Goal: Task Accomplishment & Management: Manage account settings

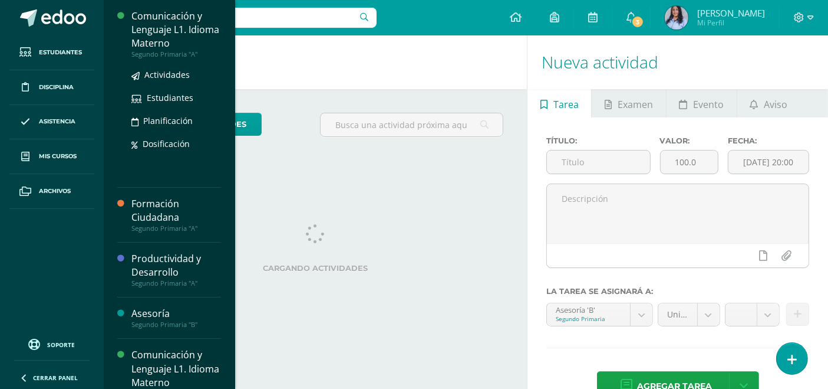
click at [156, 30] on div "Comunicación y Lenguaje L1. Idioma Materno" at bounding box center [176, 29] width 90 height 41
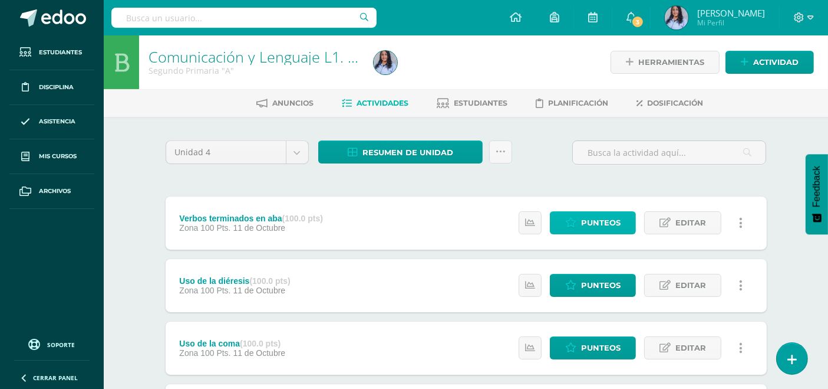
click at [600, 212] on span "Punteos" at bounding box center [601, 223] width 40 height 22
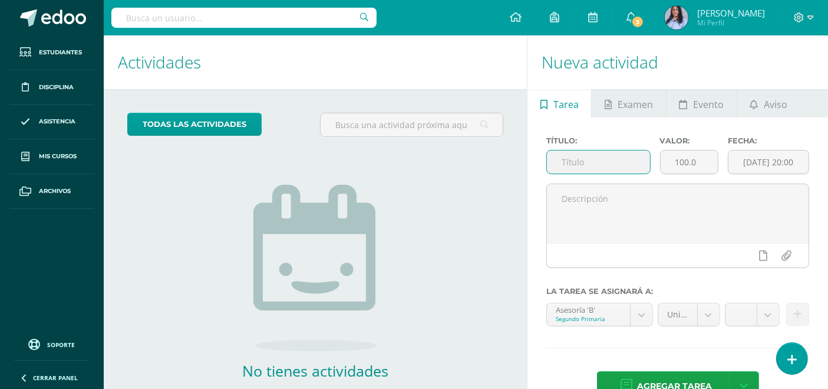
click at [587, 162] on input "text" at bounding box center [598, 161] width 103 height 23
type input "Clase asincrónica"
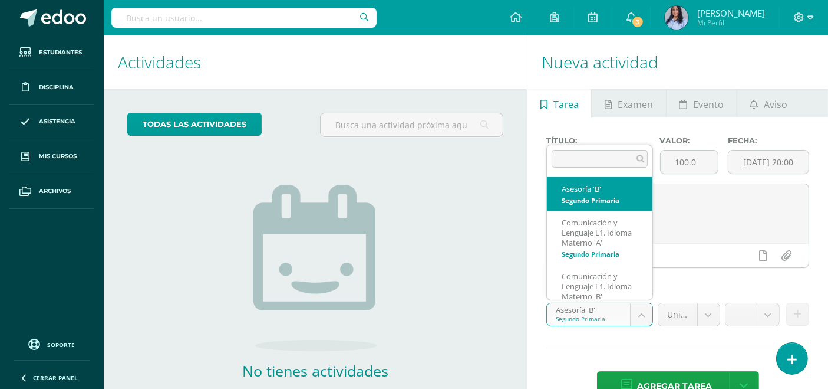
click at [640, 310] on body "Estudiantes Disciplina Asistencia Mis cursos Archivos Soporte Ayuda Reportar un…" at bounding box center [414, 194] width 828 height 389
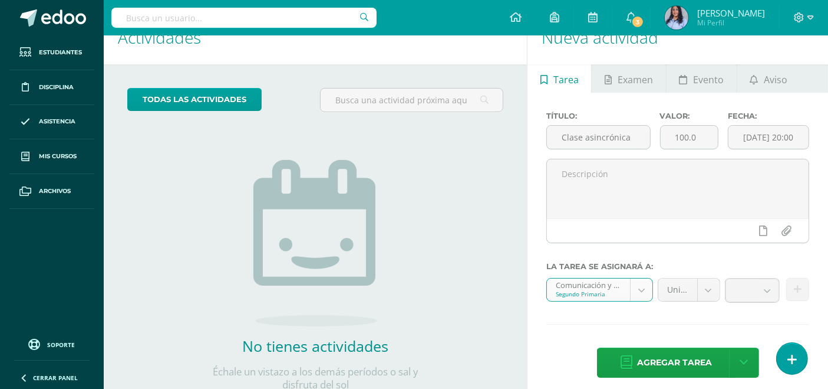
scroll to position [64, 0]
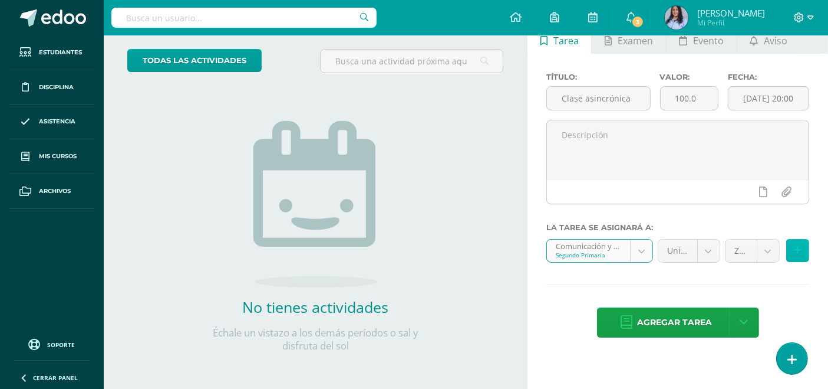
click at [745, 249] on icon at bounding box center [798, 250] width 8 height 10
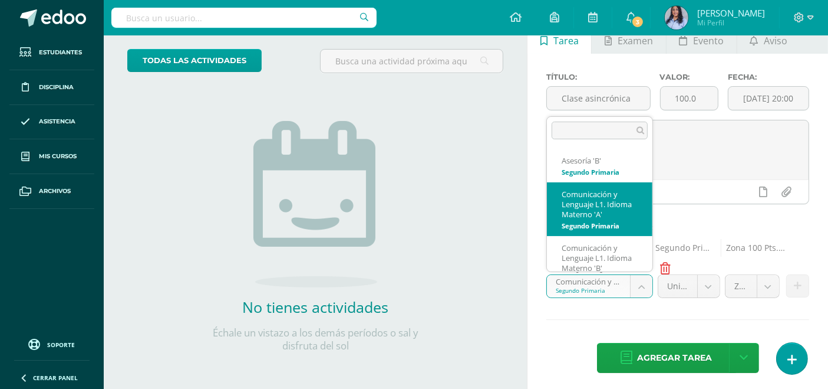
click at [637, 288] on body "Estudiantes Disciplina Asistencia Mis cursos Archivos Soporte Ayuda Reportar un…" at bounding box center [414, 130] width 828 height 389
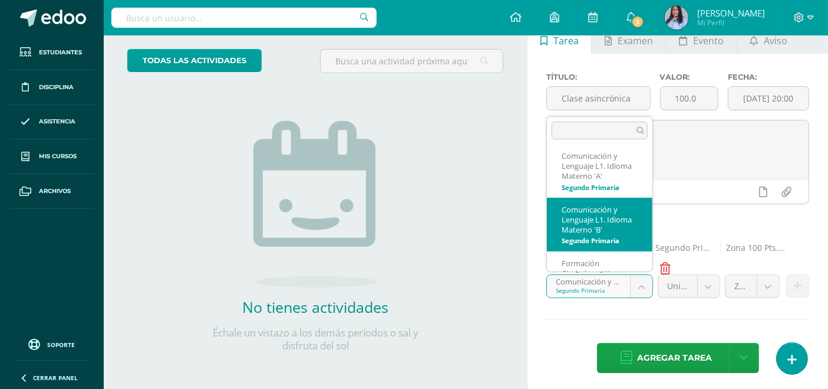
select select "117522"
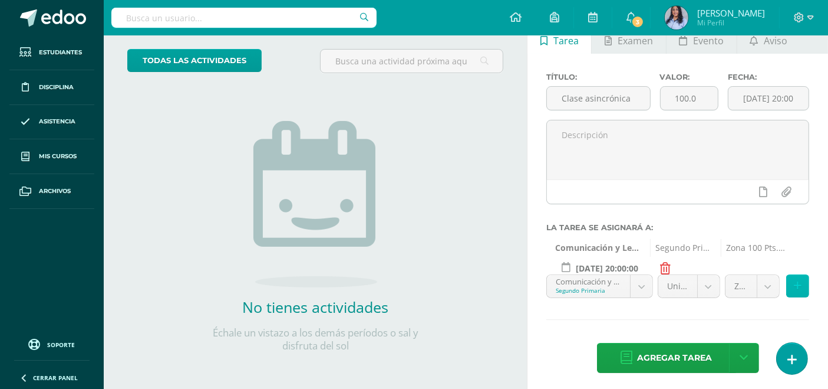
click at [745, 285] on icon at bounding box center [798, 286] width 8 height 10
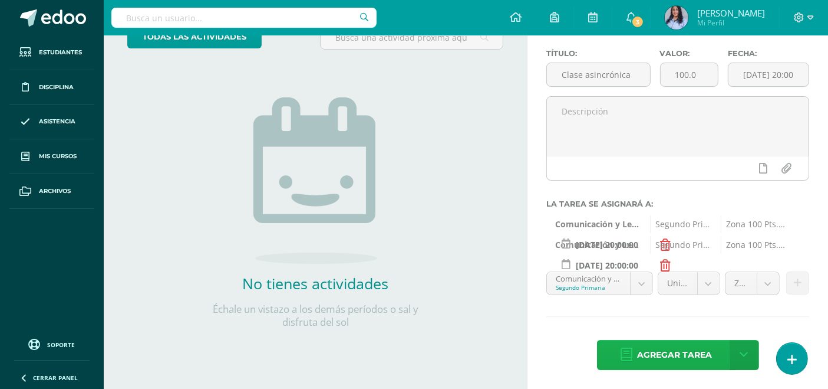
scroll to position [89, 0]
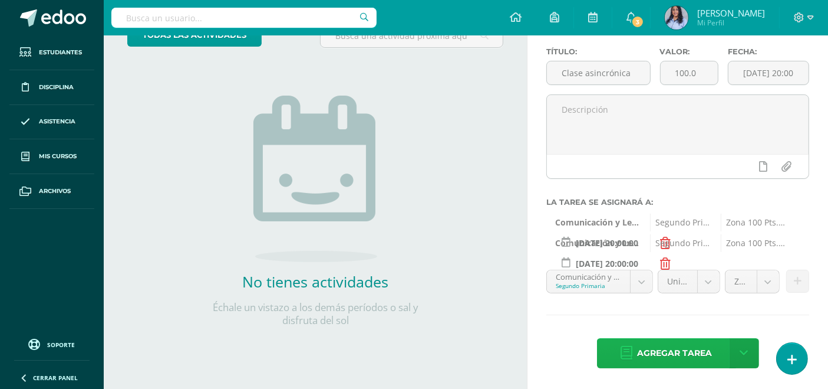
click at [679, 329] on span "Agregar tarea" at bounding box center [675, 352] width 75 height 29
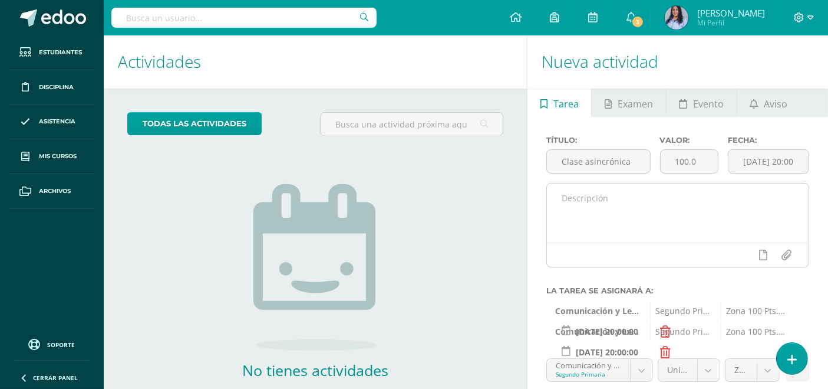
scroll to position [0, 0]
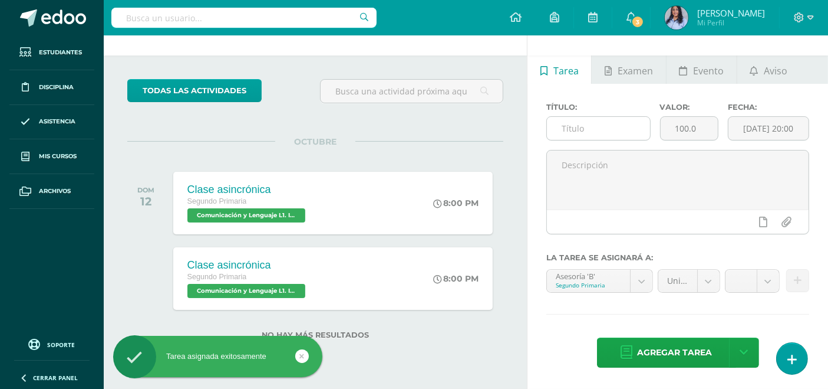
scroll to position [33, 0]
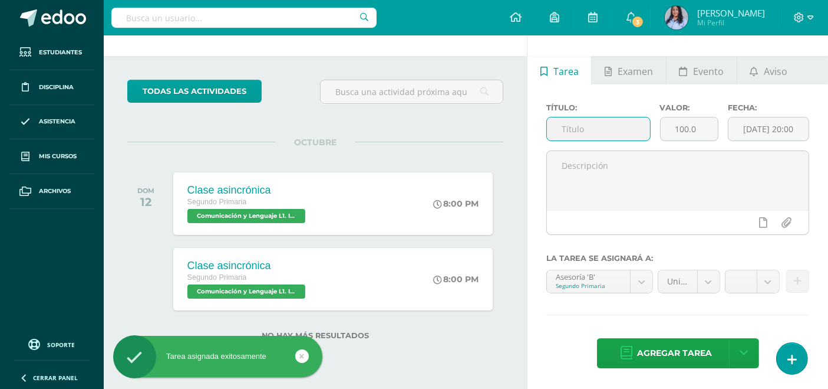
click at [591, 130] on input "text" at bounding box center [598, 128] width 103 height 23
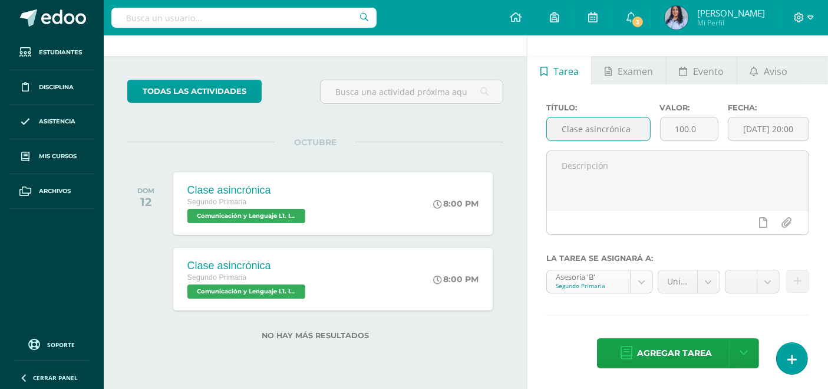
type input "Clase asincrónica"
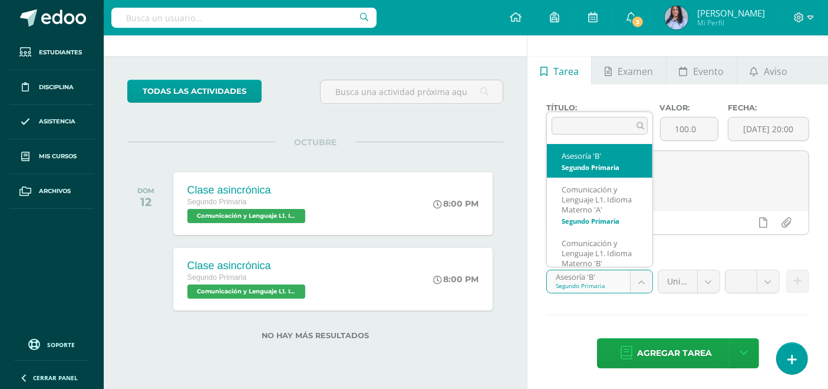
click at [641, 281] on body "Tarea asignada exitosamente Estudiantes Disciplina Asistencia Mis cursos Archiv…" at bounding box center [414, 161] width 828 height 389
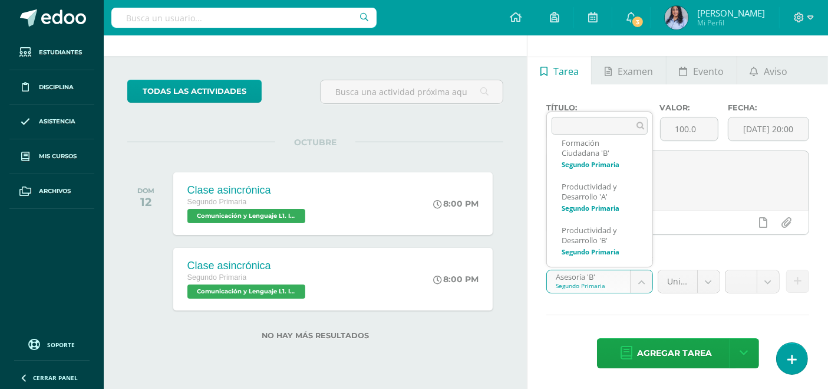
scroll to position [203, 0]
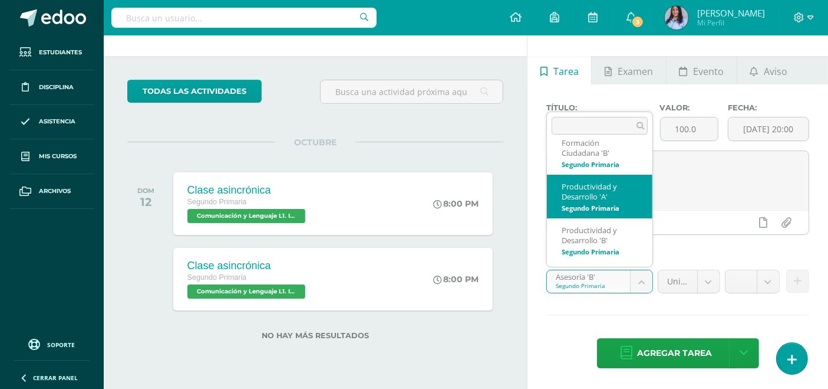
select select "117438"
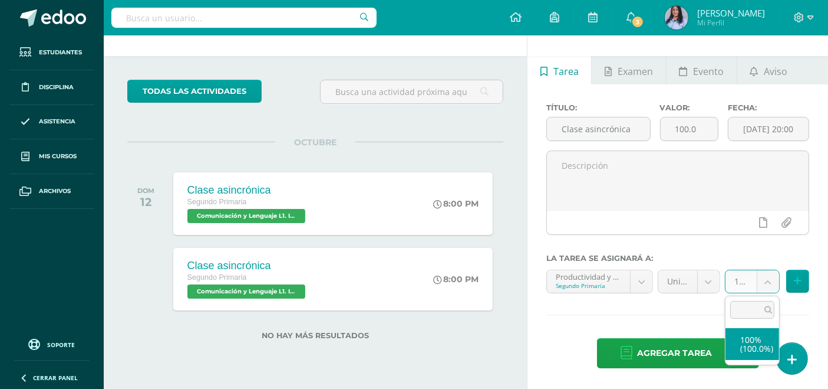
click at [772, 279] on body "Tarea asignada exitosamente Estudiantes Disciplina Asistencia Mis cursos Archiv…" at bounding box center [414, 161] width 828 height 389
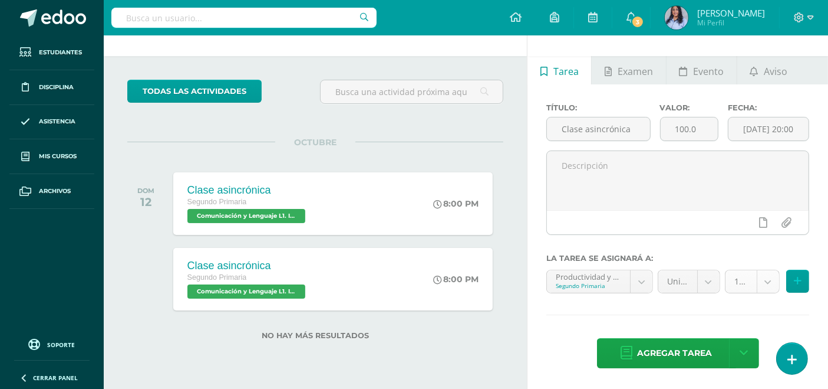
click at [768, 281] on body "Tarea asignada exitosamente Estudiantes Disciplina Asistencia Mis cursos Archiv…" at bounding box center [414, 161] width 828 height 389
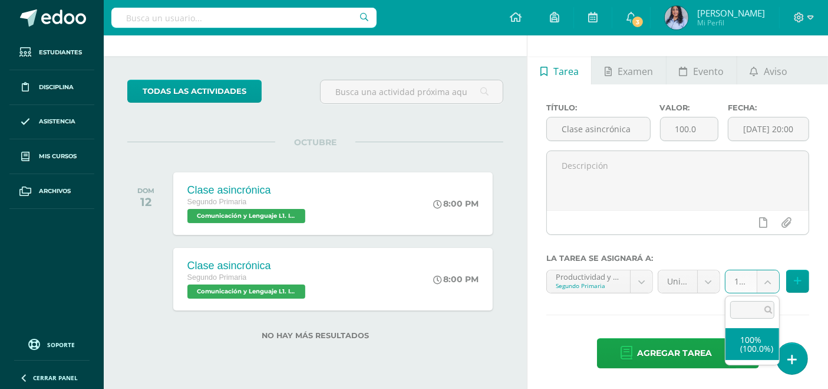
select select "130441"
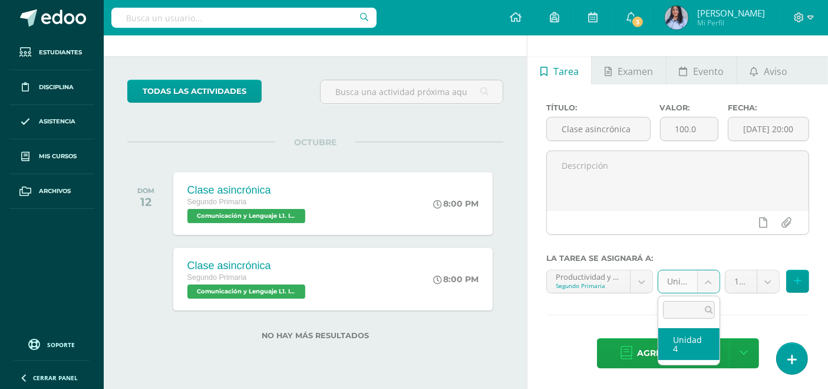
click at [705, 280] on body "Tarea asignada exitosamente Estudiantes Disciplina Asistencia Mis cursos Archiv…" at bounding box center [414, 161] width 828 height 389
select select "117444"
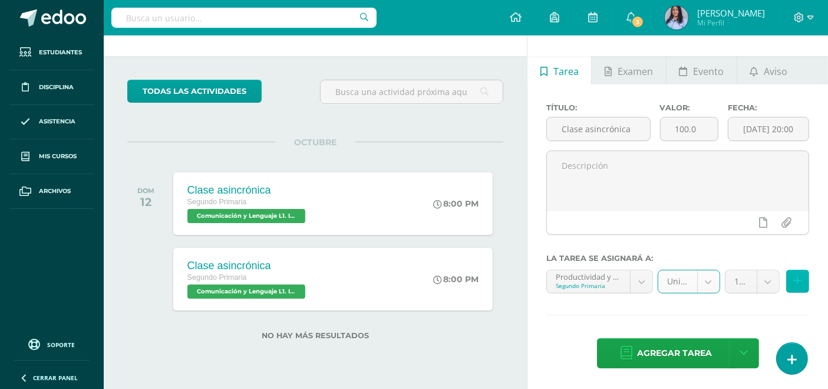
click at [798, 279] on icon at bounding box center [798, 281] width 8 height 10
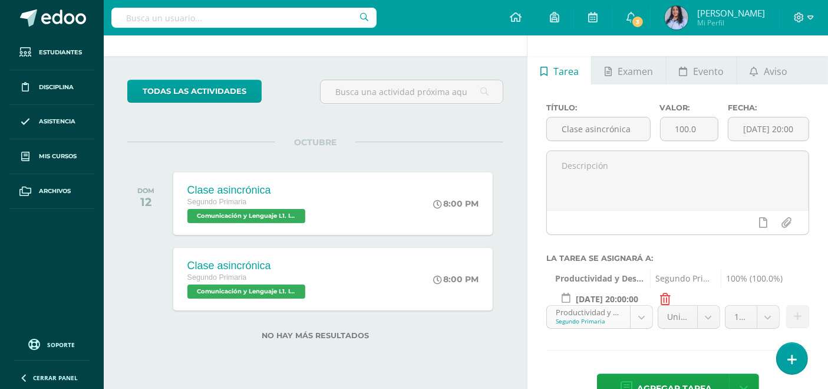
scroll to position [169, 0]
click at [637, 315] on body "Tarea asignada exitosamente Estudiantes Disciplina Asistencia Mis cursos Archiv…" at bounding box center [414, 161] width 828 height 389
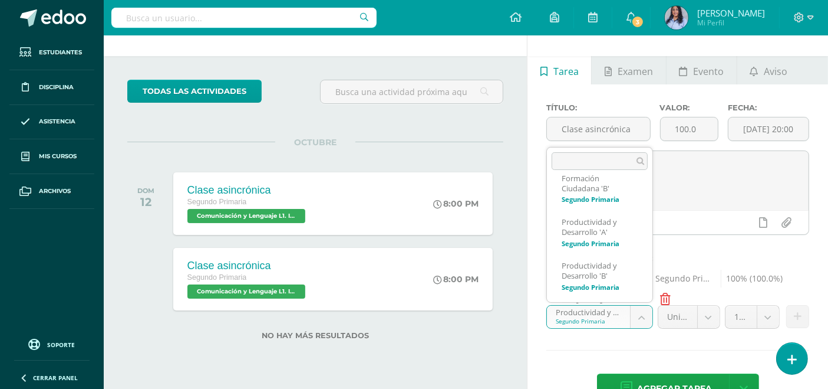
scroll to position [217, 0]
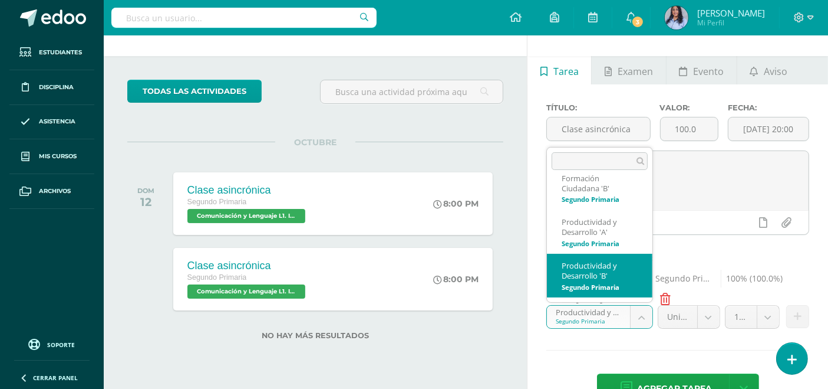
select select "117529"
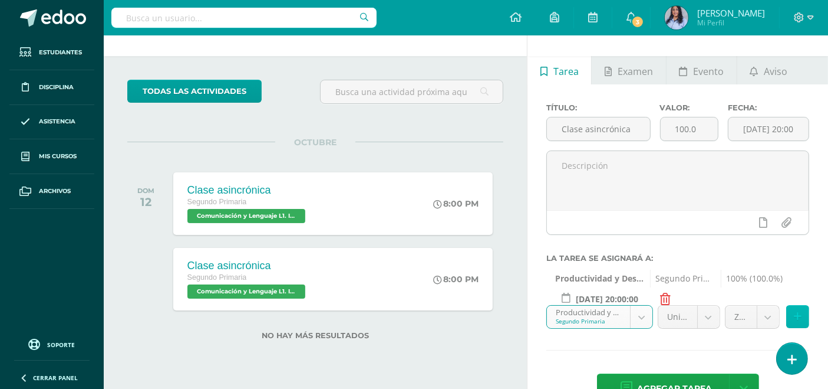
click at [795, 315] on icon at bounding box center [798, 316] width 8 height 10
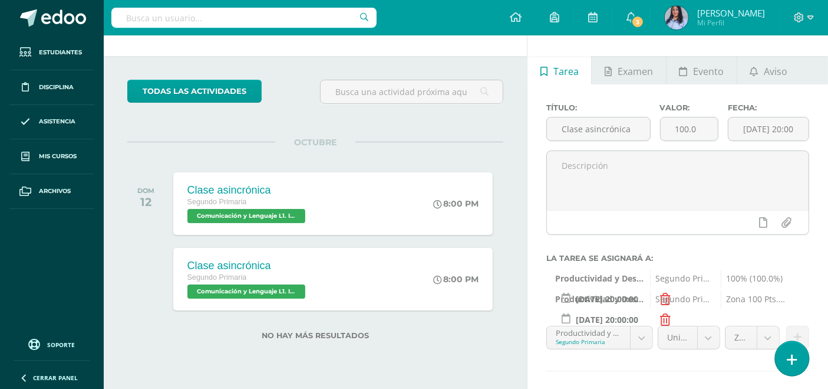
click at [791, 354] on icon at bounding box center [792, 360] width 11 height 14
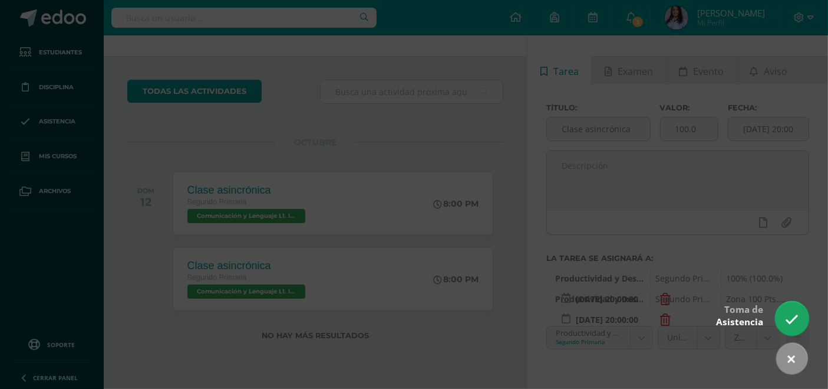
click at [789, 317] on icon at bounding box center [792, 319] width 14 height 14
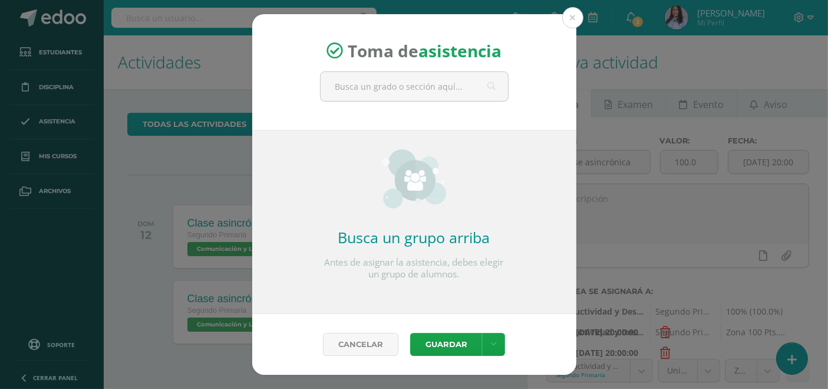
scroll to position [0, 0]
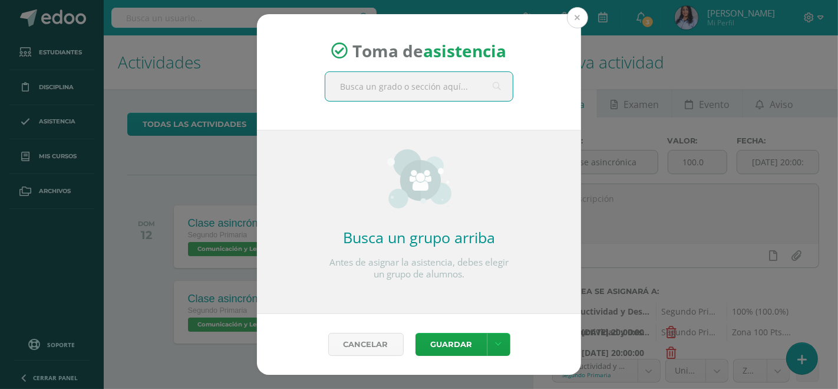
click at [579, 22] on button at bounding box center [577, 17] width 21 height 21
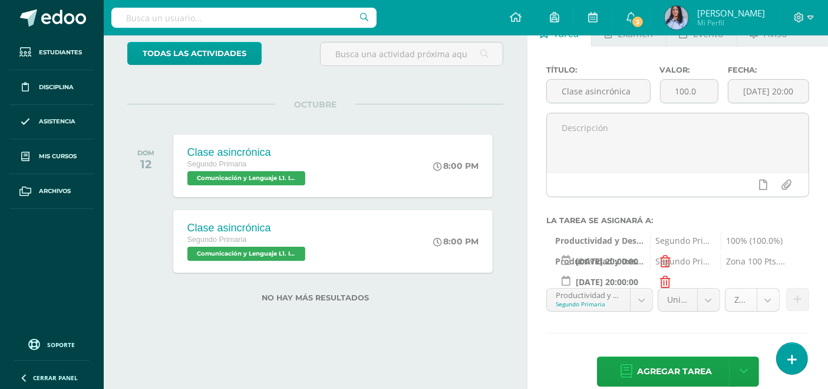
scroll to position [89, 0]
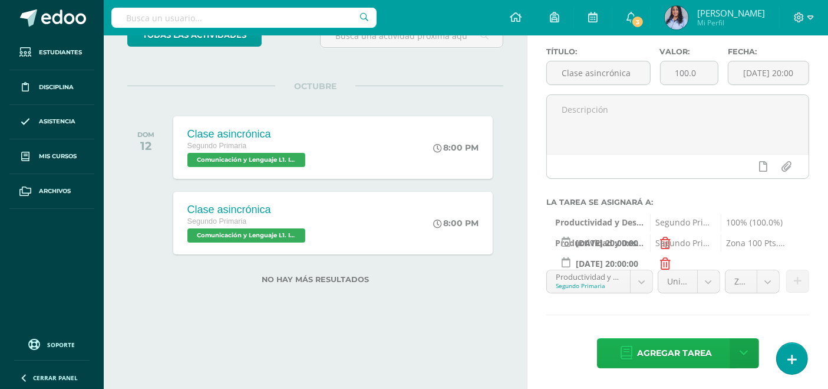
click at [672, 351] on span "Agregar tarea" at bounding box center [675, 352] width 75 height 29
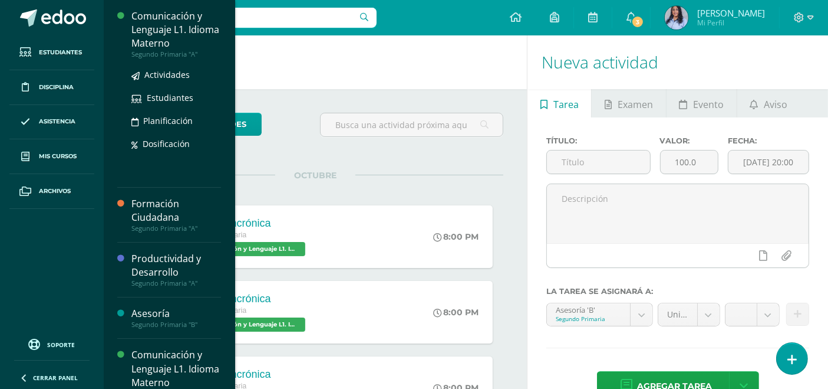
click at [138, 20] on div "Comunicación y Lenguaje L1. Idioma Materno" at bounding box center [176, 29] width 90 height 41
drag, startPoint x: 159, startPoint y: 35, endPoint x: 119, endPoint y: 1, distance: 53.1
click at [158, 36] on div "Comunicación y Lenguaje L1. Idioma Materno" at bounding box center [176, 29] width 90 height 41
drag, startPoint x: 162, startPoint y: 37, endPoint x: 162, endPoint y: 2, distance: 35.4
click at [160, 36] on div "Comunicación y Lenguaje L1. Idioma Materno" at bounding box center [176, 29] width 90 height 41
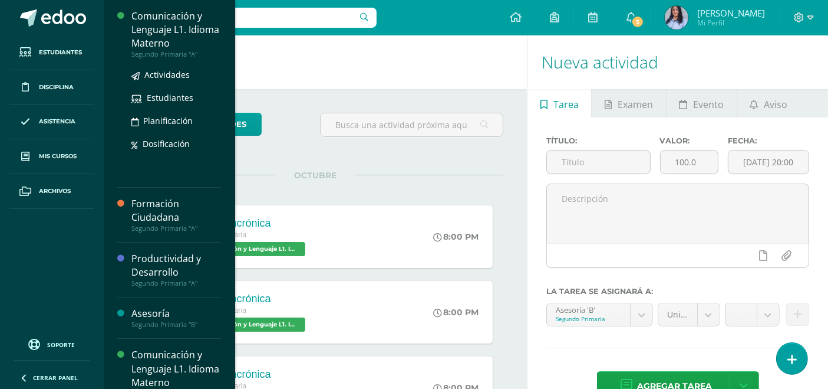
drag, startPoint x: 155, startPoint y: 28, endPoint x: 178, endPoint y: 2, distance: 34.2
click at [156, 27] on div "Comunicación y Lenguaje L1. Idioma Materno" at bounding box center [176, 29] width 90 height 41
click at [165, 18] on div "Comunicación y Lenguaje L1. Idioma Materno" at bounding box center [176, 29] width 90 height 41
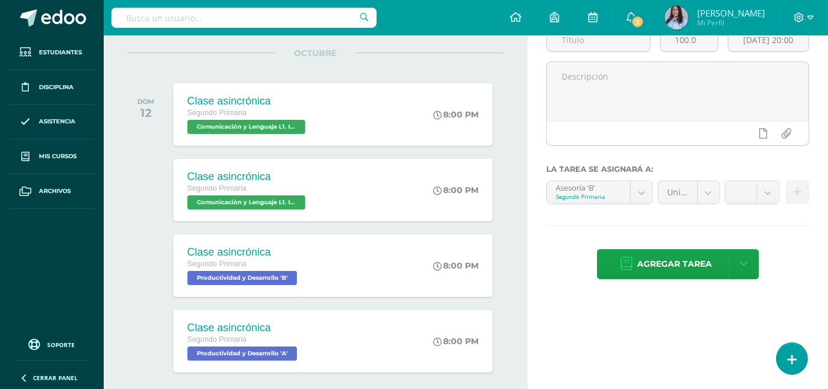
scroll to position [131, 0]
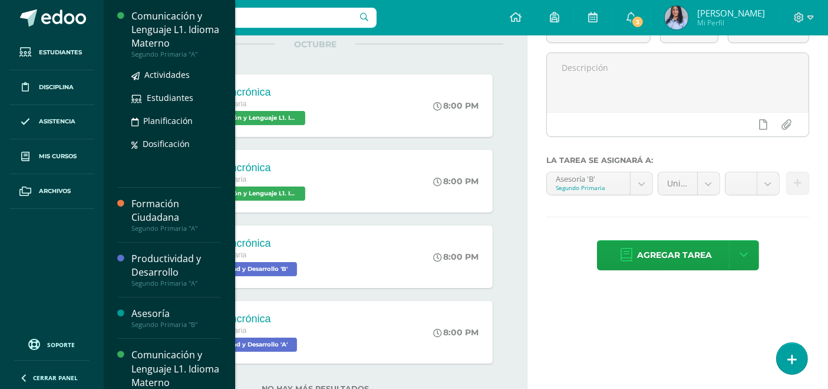
click at [153, 38] on div "Comunicación y Lenguaje L1. Idioma Materno" at bounding box center [176, 29] width 90 height 41
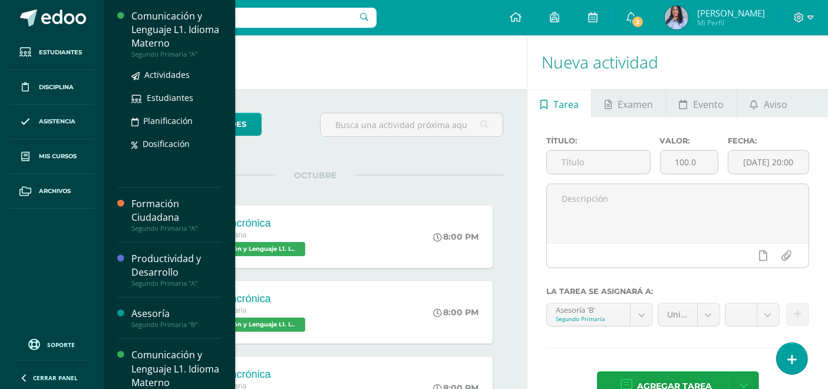
drag, startPoint x: 148, startPoint y: 32, endPoint x: 182, endPoint y: 18, distance: 37.0
click at [149, 32] on div "Comunicación y Lenguaje L1. Idioma Materno" at bounding box center [176, 29] width 90 height 41
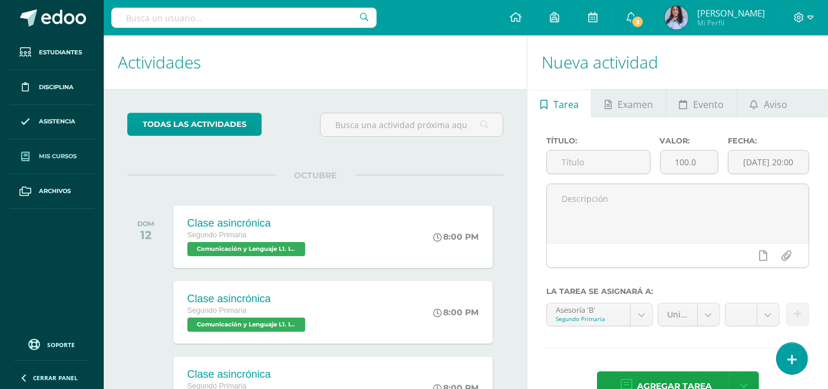
click at [60, 158] on span "Mis cursos" at bounding box center [58, 156] width 38 height 9
click at [149, 29] on div at bounding box center [243, 17] width 265 height 35
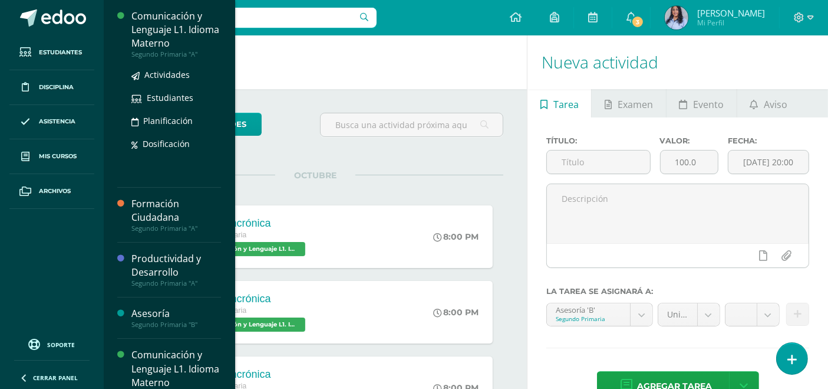
click at [149, 34] on div "Comunicación y Lenguaje L1. Idioma Materno" at bounding box center [176, 29] width 90 height 41
click at [165, 32] on div "Comunicación y Lenguaje L1. Idioma Materno" at bounding box center [176, 29] width 90 height 41
click at [160, 28] on div "Comunicación y Lenguaje L1. Idioma Materno" at bounding box center [176, 29] width 90 height 41
click at [143, 34] on div "Comunicación y Lenguaje L1. Idioma Materno" at bounding box center [176, 29] width 90 height 41
click at [145, 31] on div "Comunicación y Lenguaje L1. Idioma Materno" at bounding box center [176, 29] width 90 height 41
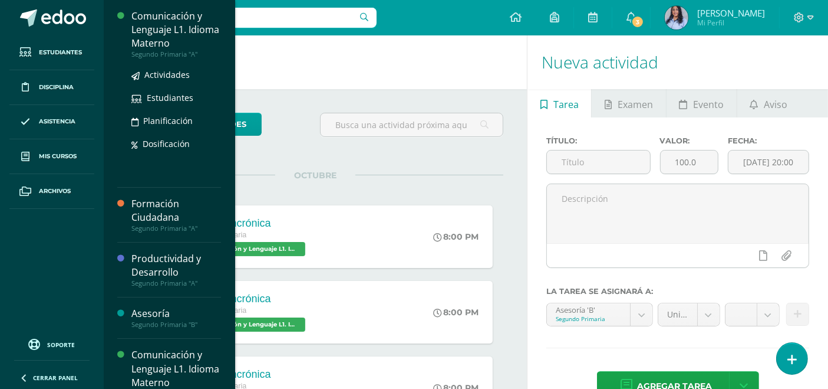
click at [165, 28] on div "Comunicación y Lenguaje L1. Idioma Materno" at bounding box center [176, 29] width 90 height 41
click at [163, 38] on div "Comunicación y Lenguaje L1. Idioma Materno" at bounding box center [176, 29] width 90 height 41
click at [155, 32] on div "Comunicación y Lenguaje L1. Idioma Materno" at bounding box center [176, 29] width 90 height 41
click at [147, 30] on div "Comunicación y Lenguaje L1. Idioma Materno" at bounding box center [176, 29] width 90 height 41
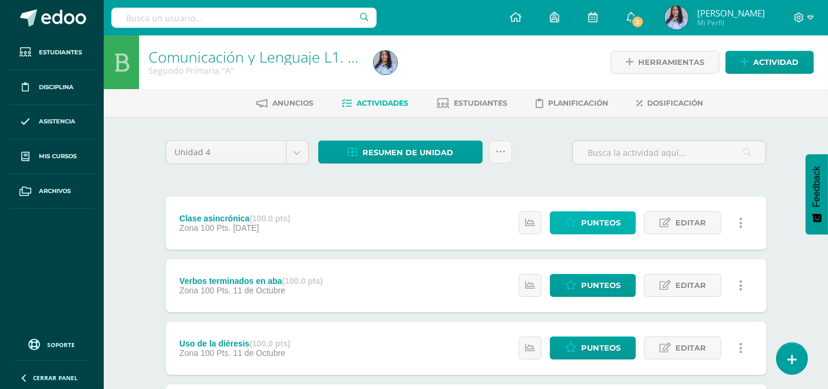
click at [588, 218] on span "Punteos" at bounding box center [601, 223] width 40 height 22
click at [588, 344] on span "Punteos" at bounding box center [601, 348] width 40 height 22
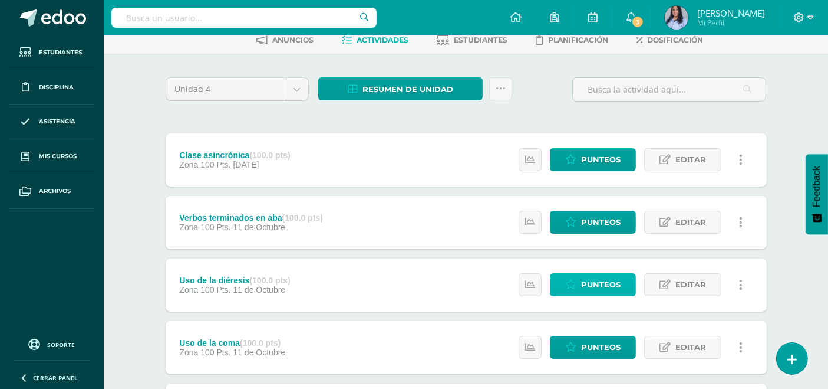
scroll to position [65, 0]
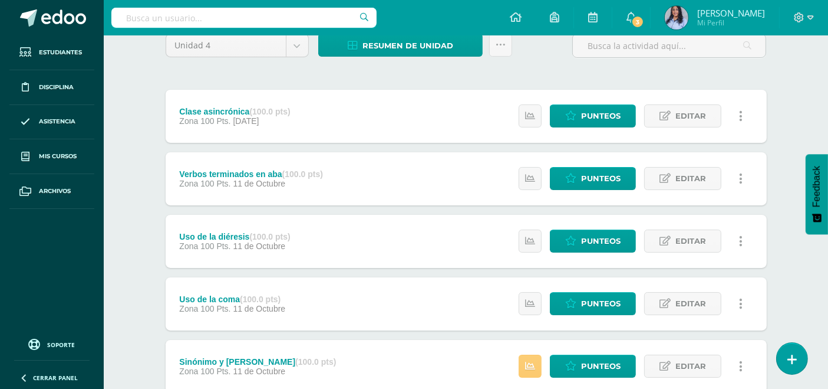
scroll to position [131, 0]
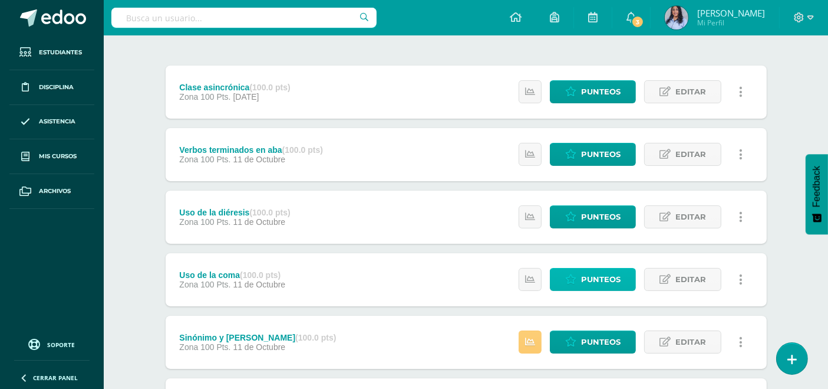
click at [590, 279] on span "Punteos" at bounding box center [601, 279] width 40 height 22
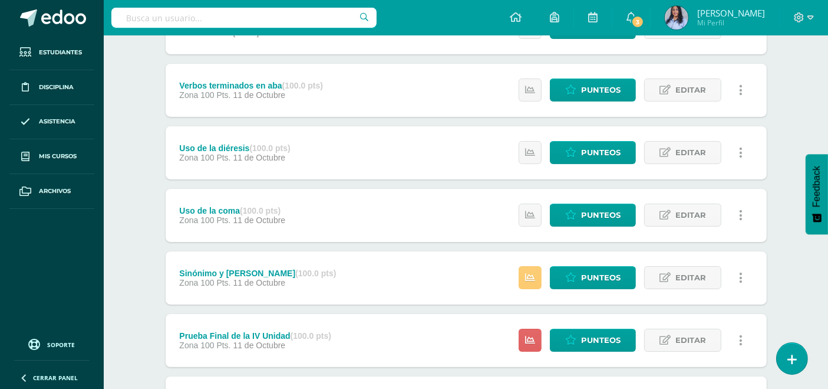
scroll to position [196, 0]
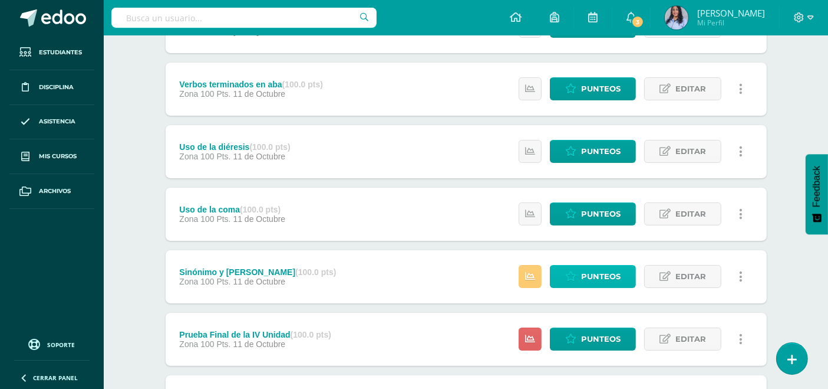
click at [594, 275] on span "Punteos" at bounding box center [601, 276] width 40 height 22
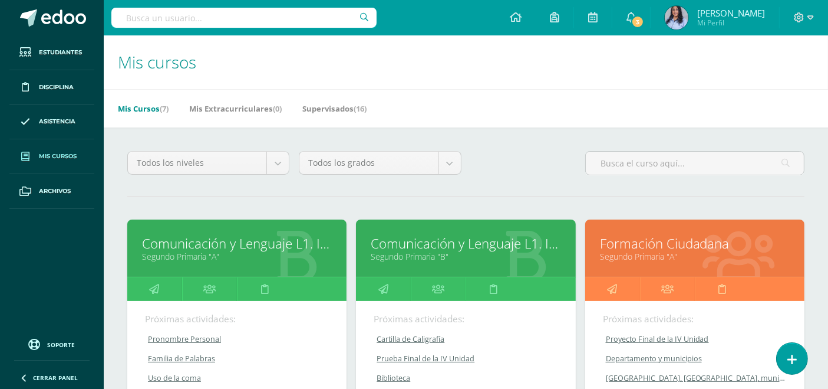
click at [187, 245] on link "Comunicación y Lenguaje L1. Idioma Materno" at bounding box center [237, 243] width 190 height 18
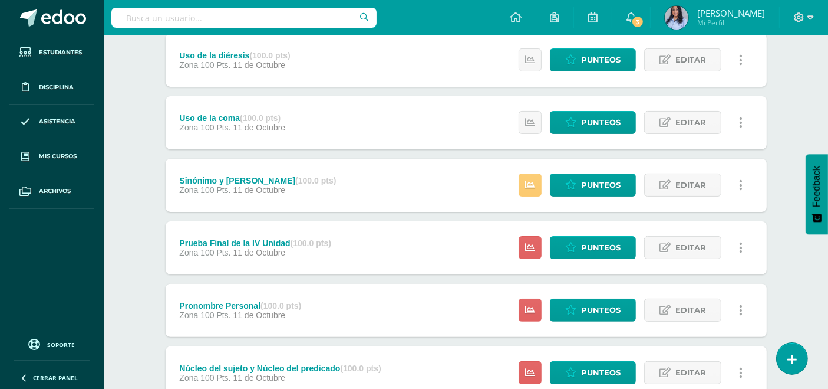
scroll to position [327, 0]
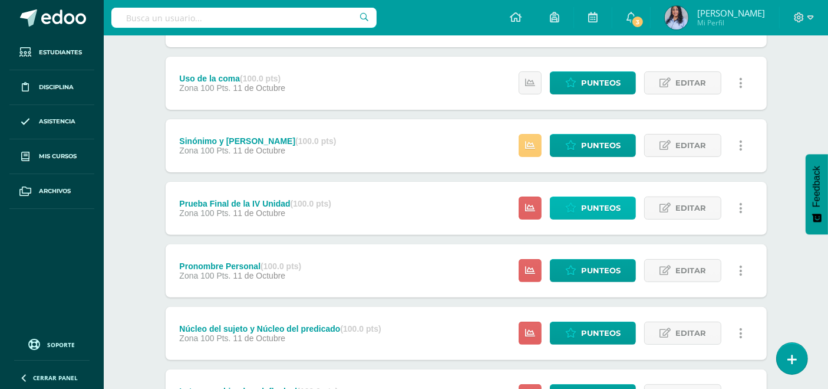
click at [593, 205] on span "Punteos" at bounding box center [601, 208] width 40 height 22
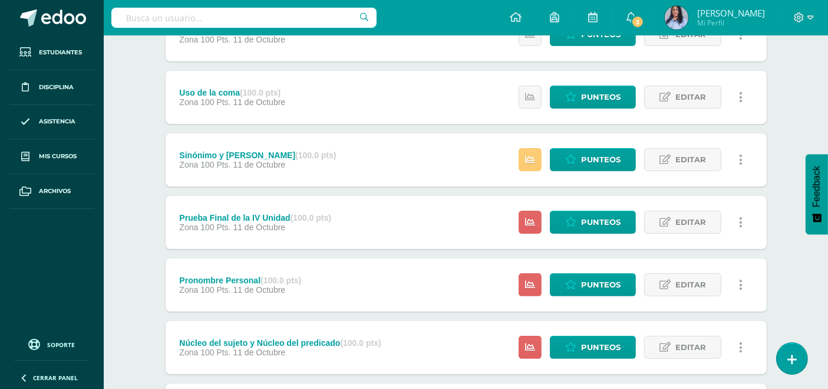
scroll to position [327, 0]
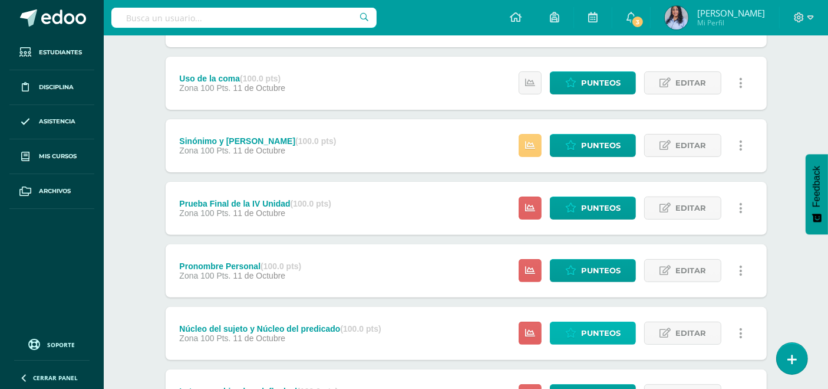
click at [584, 333] on span "Punteos" at bounding box center [601, 333] width 40 height 22
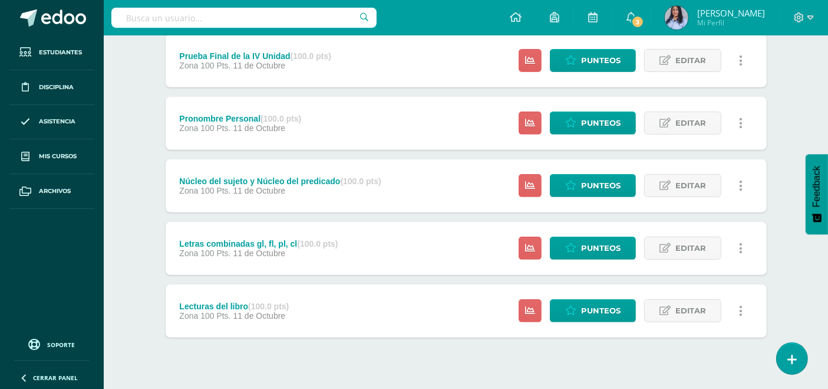
scroll to position [496, 0]
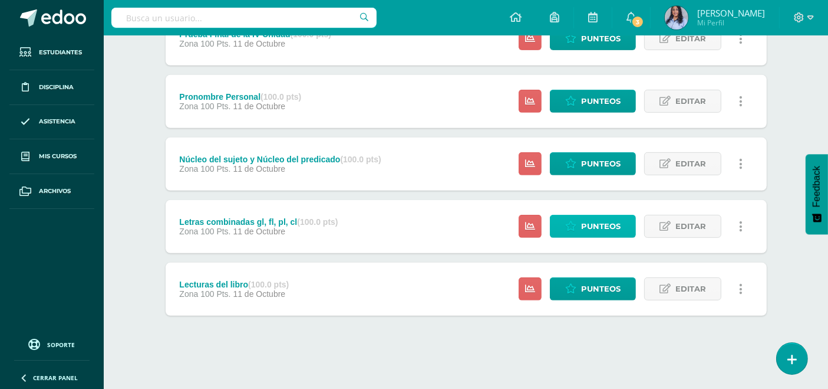
click at [585, 224] on span "Punteos" at bounding box center [601, 226] width 40 height 22
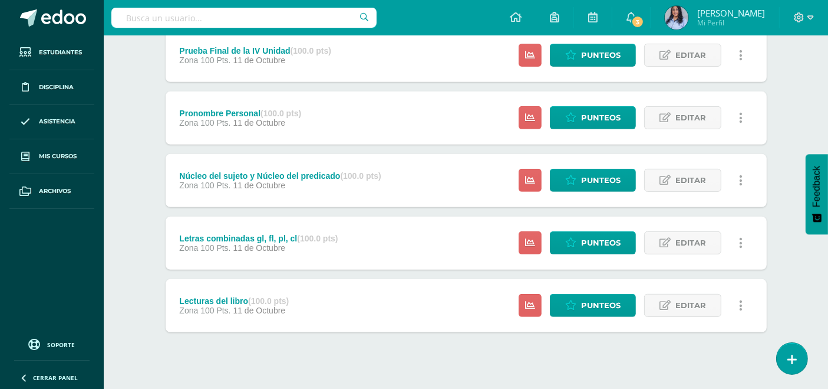
scroll to position [496, 0]
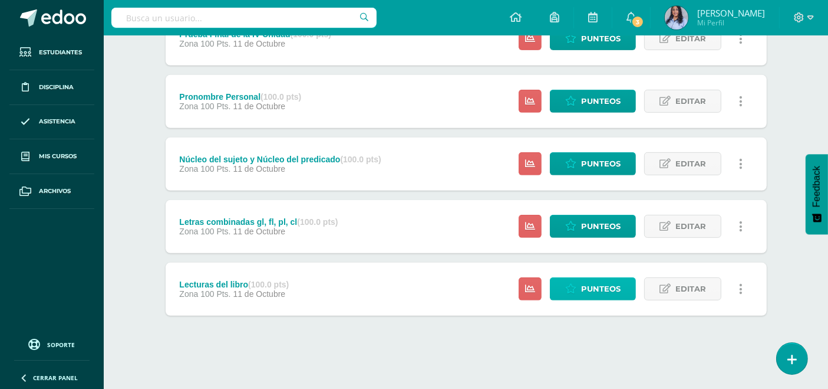
click at [591, 290] on span "Punteos" at bounding box center [601, 289] width 40 height 22
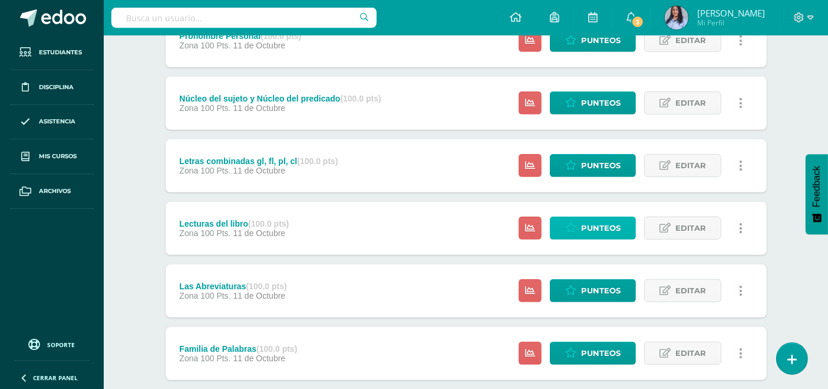
scroll to position [562, 0]
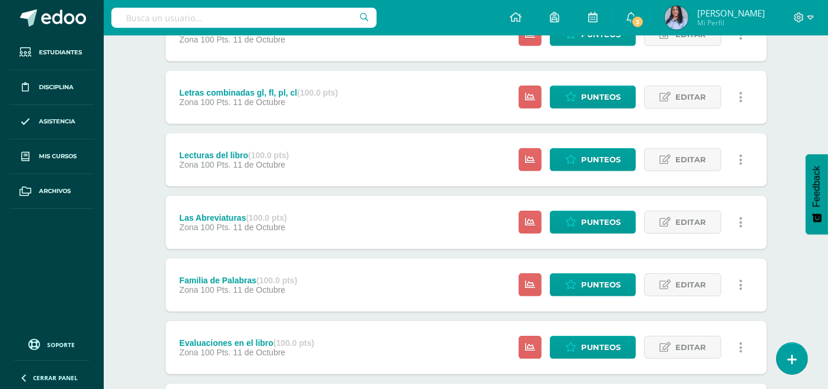
scroll to position [628, 0]
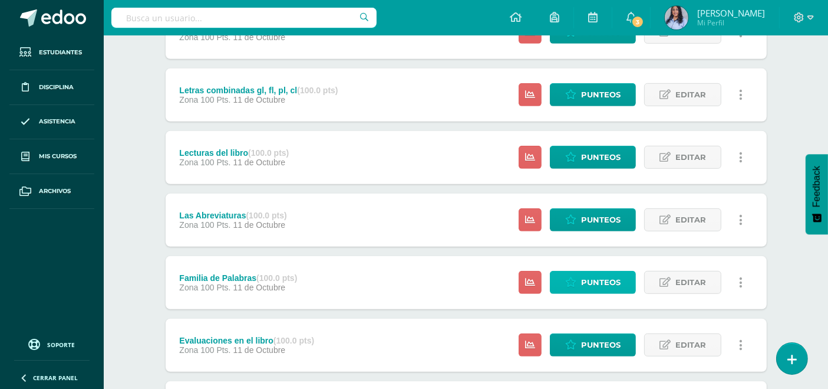
drag, startPoint x: 584, startPoint y: 280, endPoint x: 574, endPoint y: 268, distance: 15.1
click at [584, 280] on span "Punteos" at bounding box center [601, 282] width 40 height 22
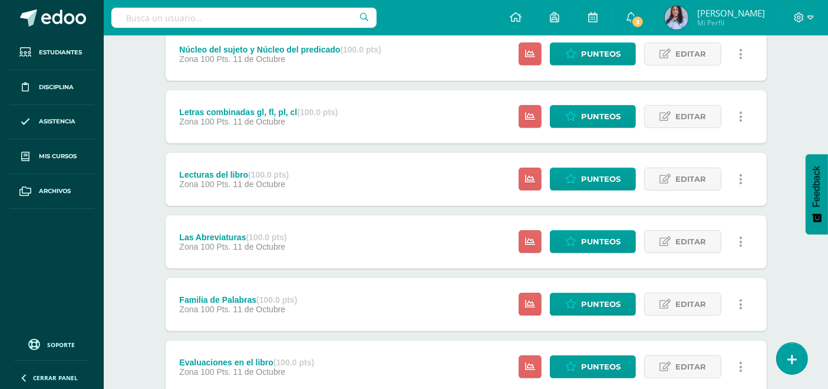
scroll to position [628, 0]
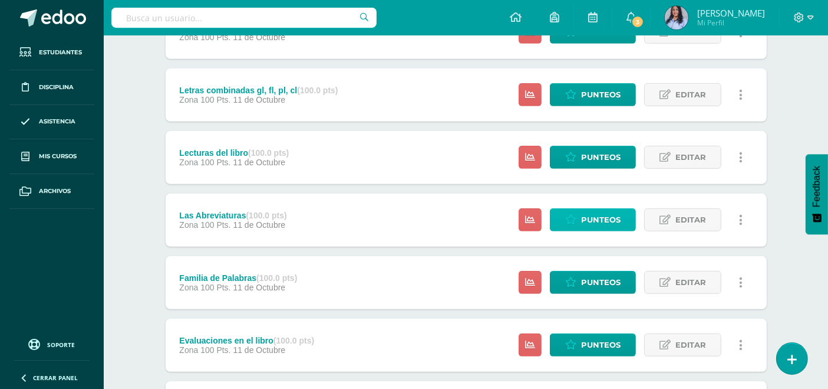
click at [590, 215] on span "Punteos" at bounding box center [601, 220] width 40 height 22
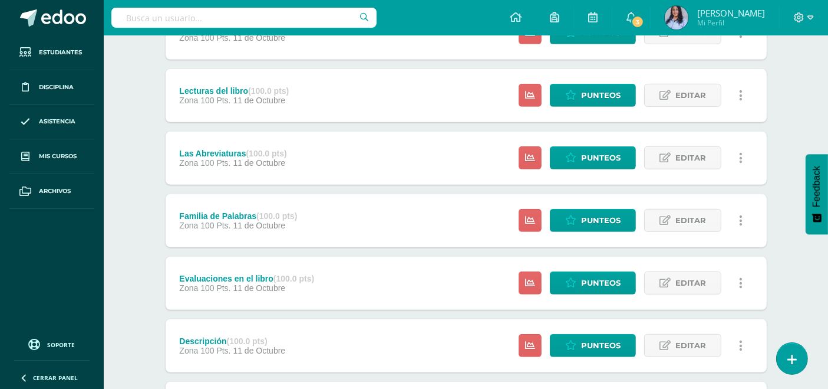
scroll to position [693, 0]
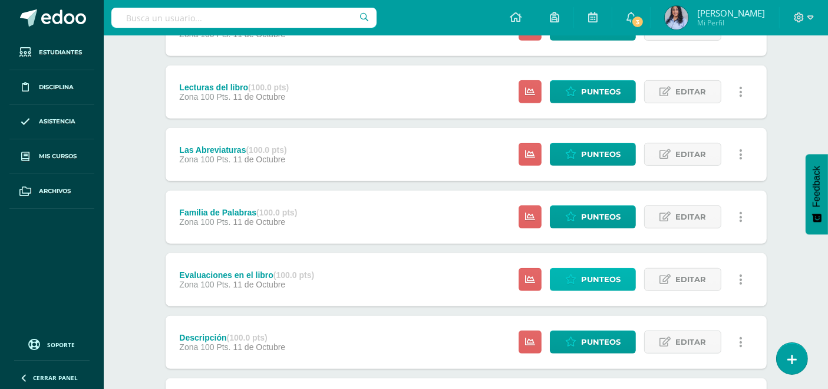
click at [588, 276] on span "Punteos" at bounding box center [601, 279] width 40 height 22
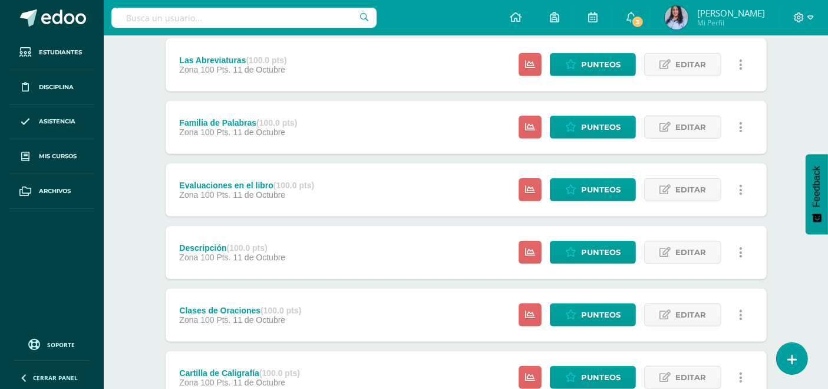
scroll to position [824, 0]
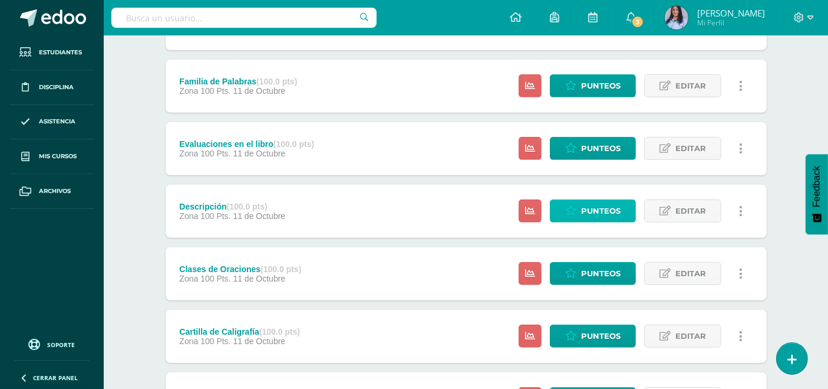
click at [590, 209] on span "Punteos" at bounding box center [601, 211] width 40 height 22
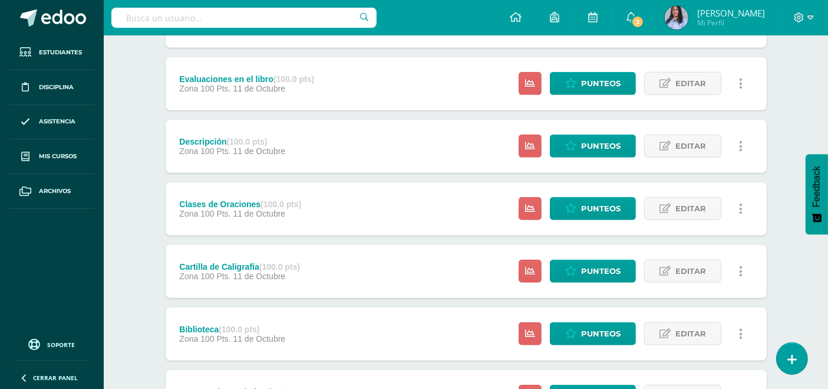
scroll to position [890, 0]
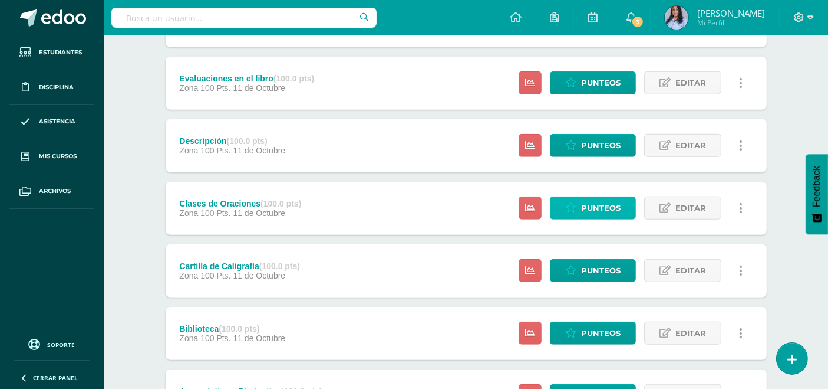
click at [587, 205] on span "Punteos" at bounding box center [601, 208] width 40 height 22
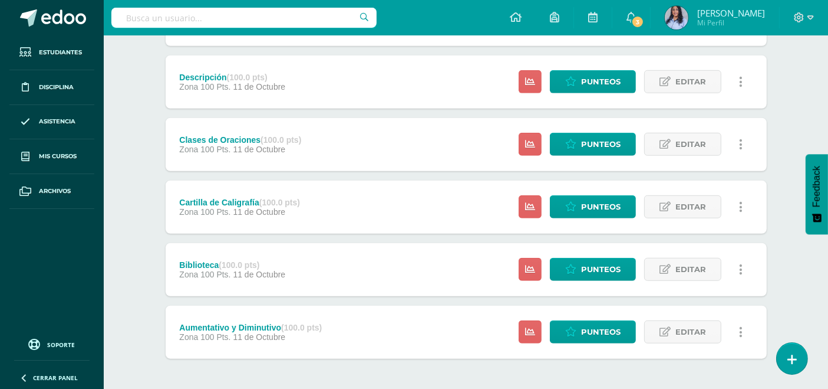
scroll to position [955, 0]
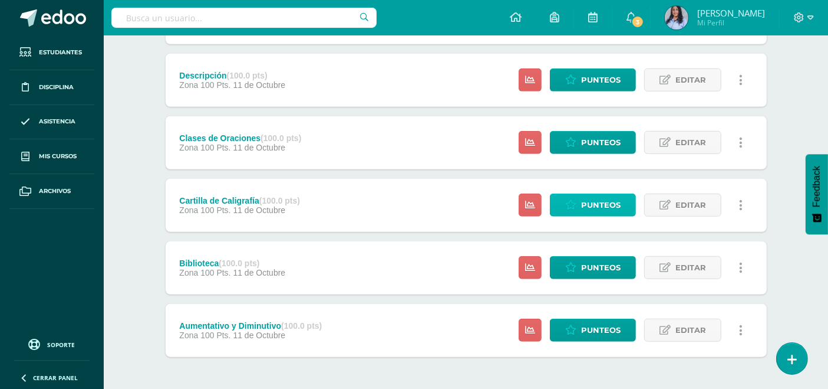
click at [580, 206] on link "Punteos" at bounding box center [593, 204] width 86 height 23
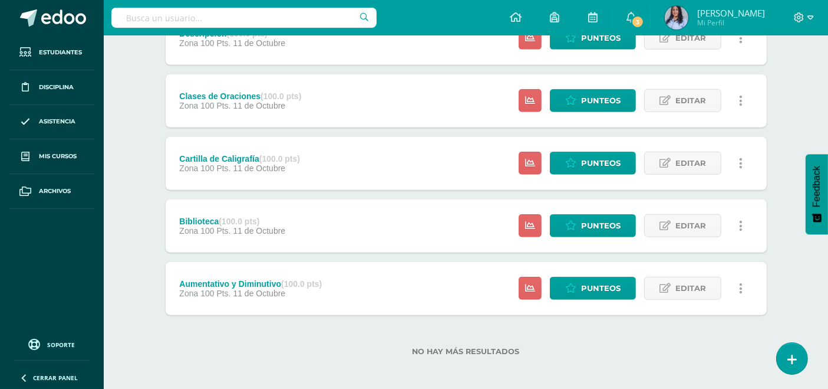
scroll to position [1000, 0]
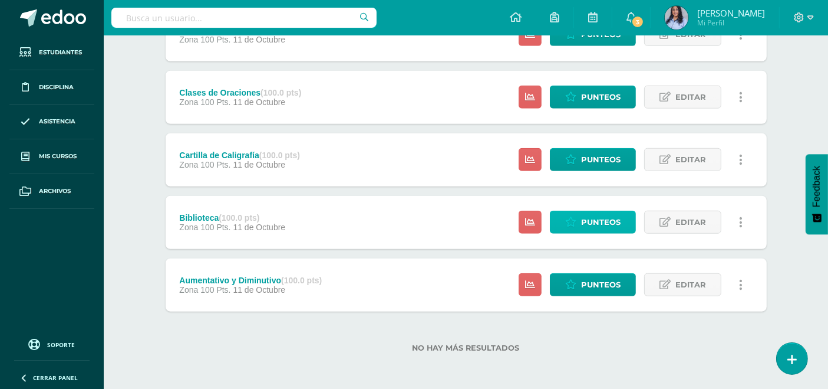
click at [596, 217] on span "Punteos" at bounding box center [601, 222] width 40 height 22
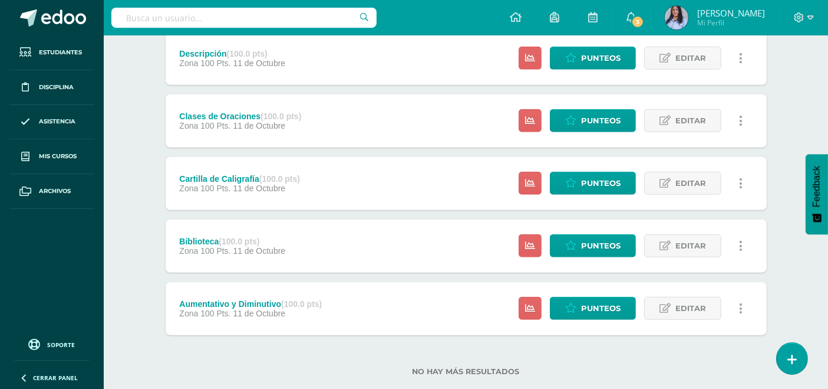
scroll to position [1000, 0]
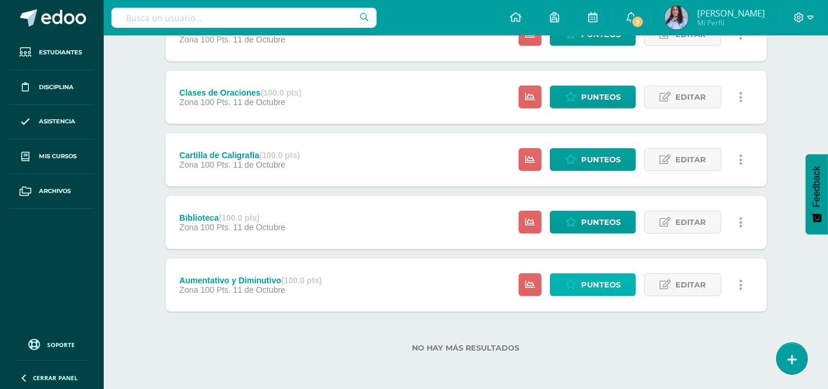
click at [598, 282] on span "Punteos" at bounding box center [601, 285] width 40 height 22
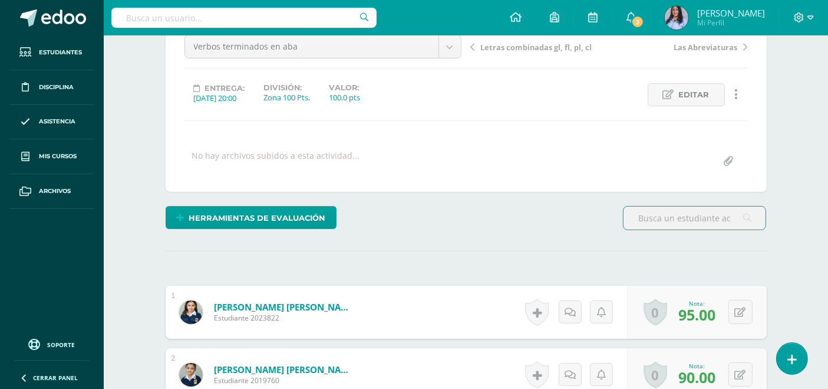
scroll to position [25, 0]
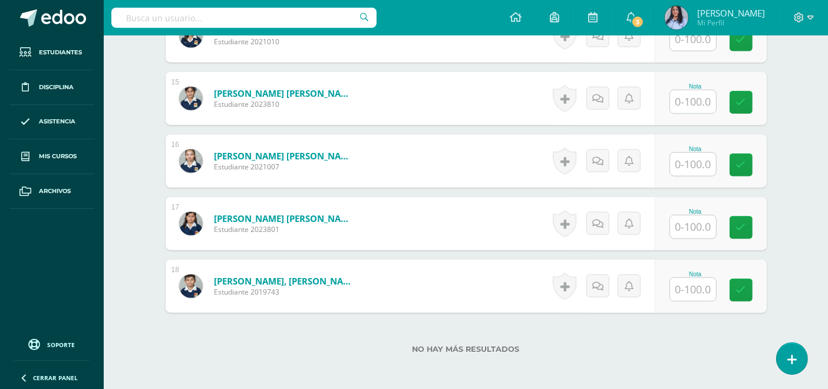
scroll to position [1074, 0]
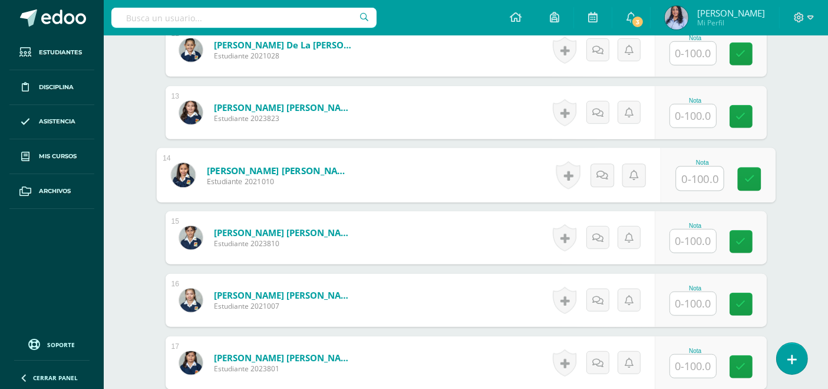
click at [693, 172] on input "text" at bounding box center [699, 179] width 47 height 24
type input "95"
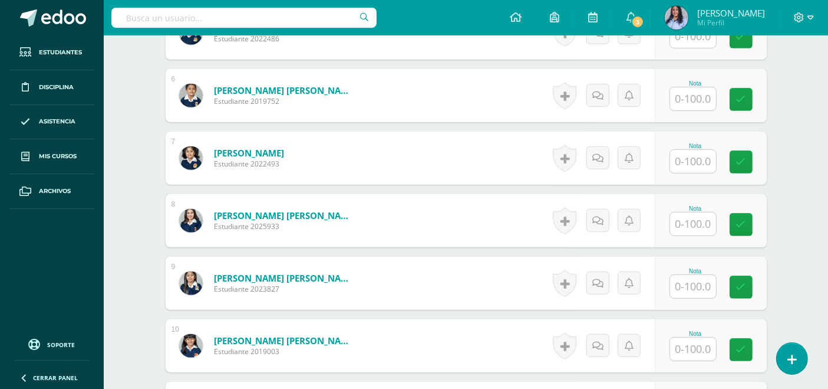
scroll to position [655, 0]
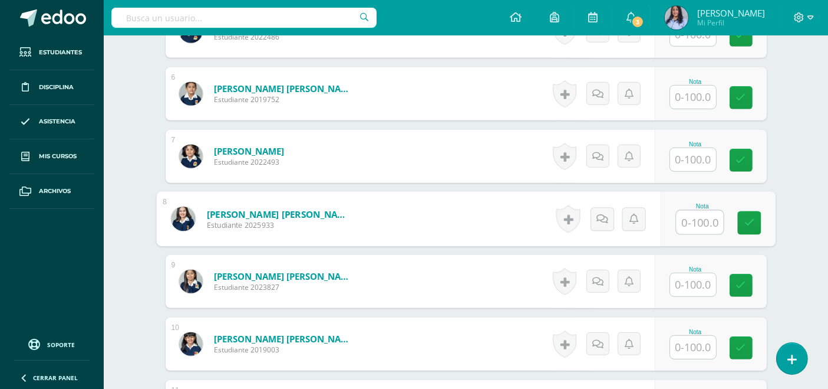
click at [694, 216] on input "text" at bounding box center [699, 222] width 47 height 24
type input "90"
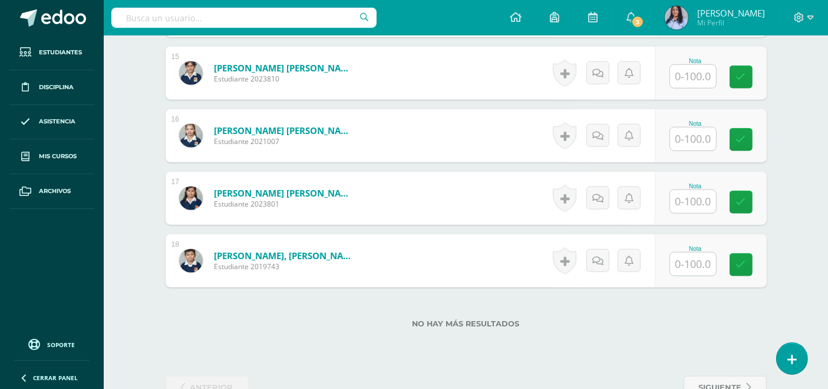
scroll to position [1245, 0]
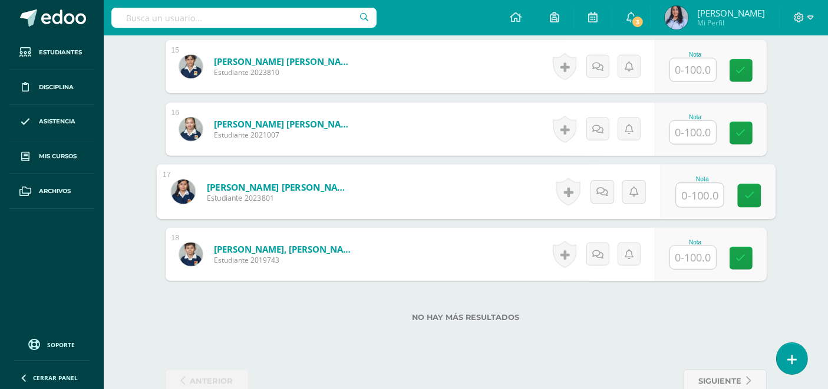
click at [699, 191] on input "text" at bounding box center [699, 195] width 47 height 24
type input "90"
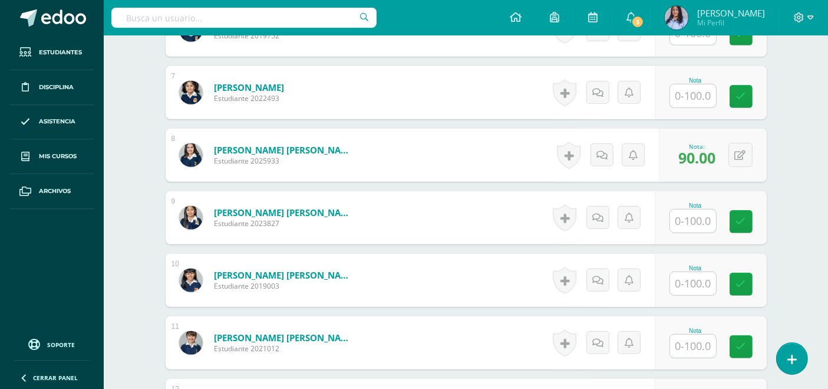
scroll to position [720, 0]
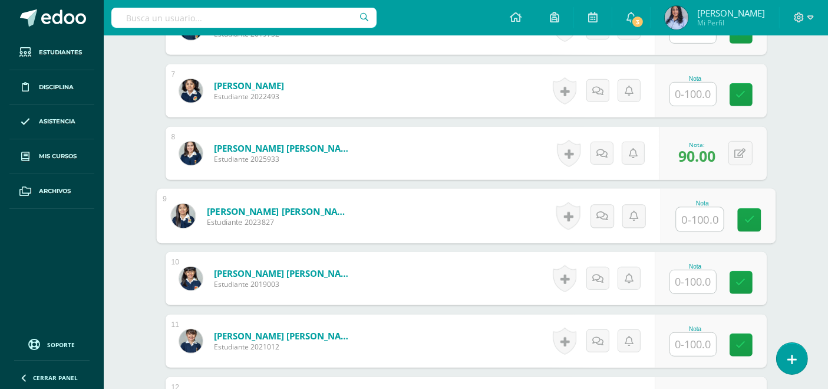
click at [703, 220] on input "text" at bounding box center [699, 220] width 47 height 24
type input "90"
click at [740, 213] on button at bounding box center [748, 215] width 25 height 25
type input "60"
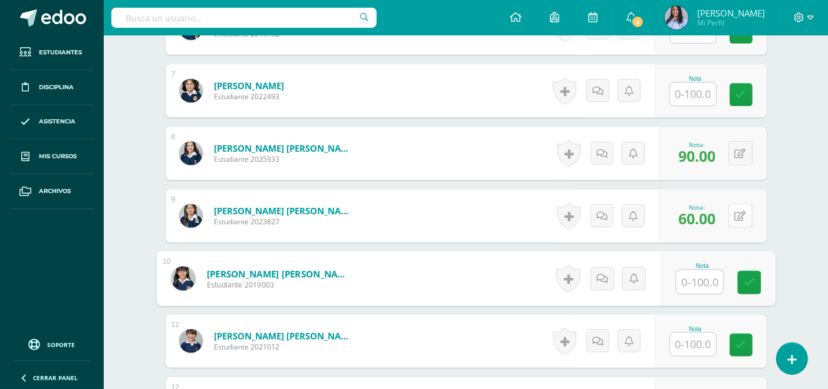
click at [739, 212] on button at bounding box center [741, 215] width 24 height 24
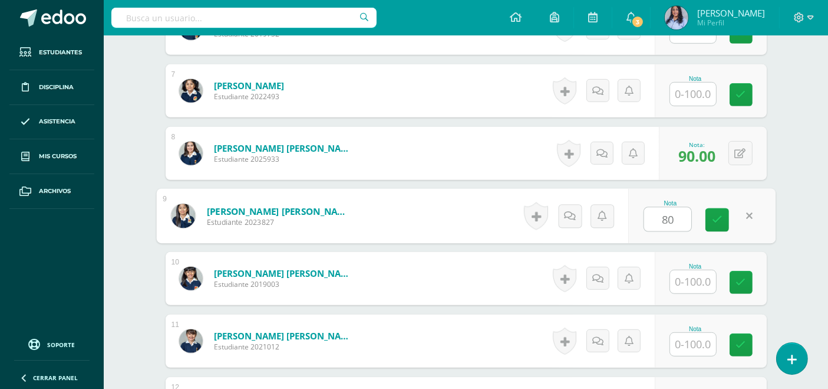
type input "80"
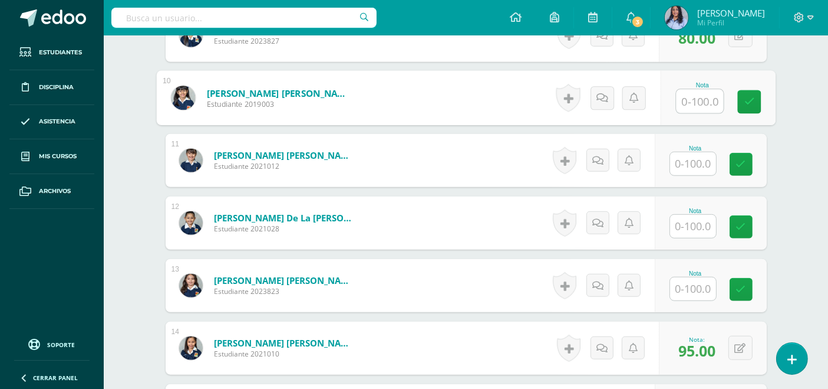
scroll to position [917, 0]
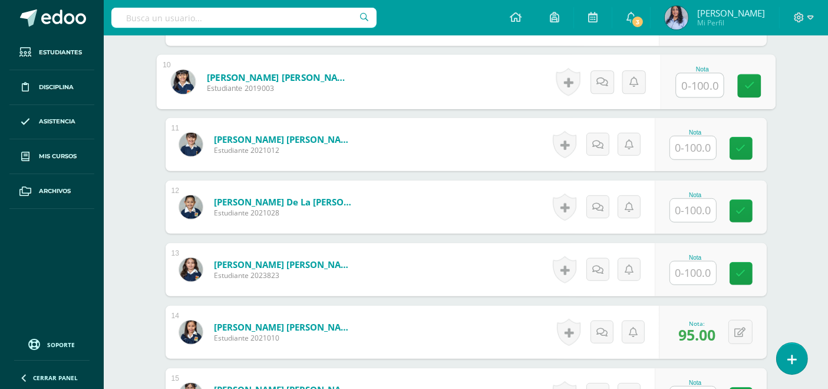
click at [697, 205] on input "text" at bounding box center [693, 210] width 46 height 23
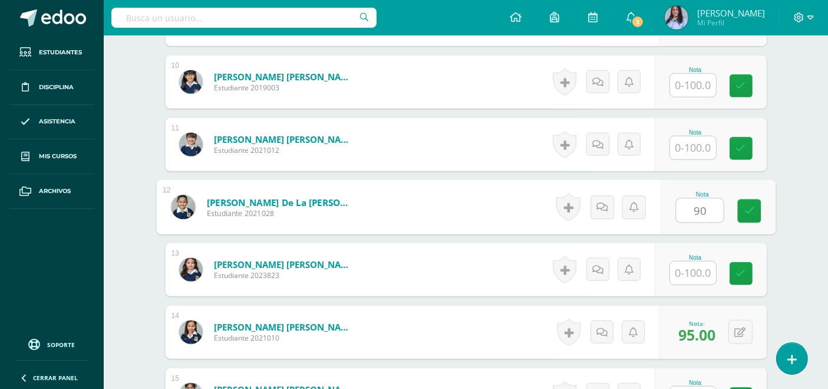
type input "90"
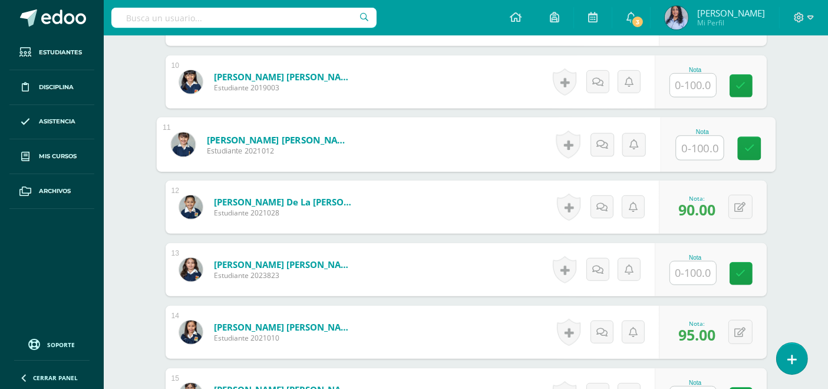
click at [690, 147] on input "text" at bounding box center [699, 148] width 47 height 24
type input "95"
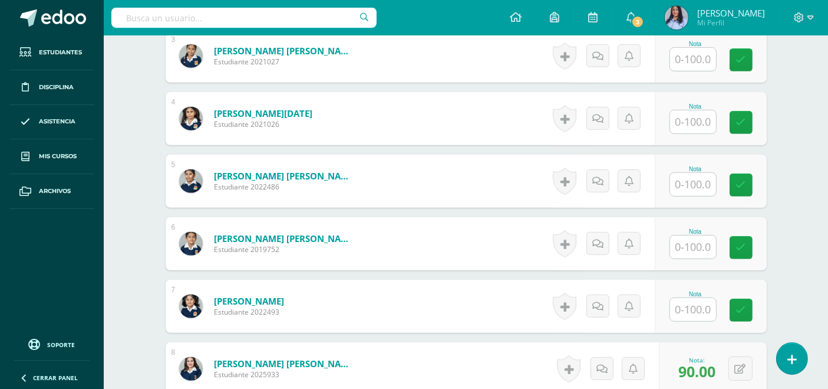
scroll to position [524, 0]
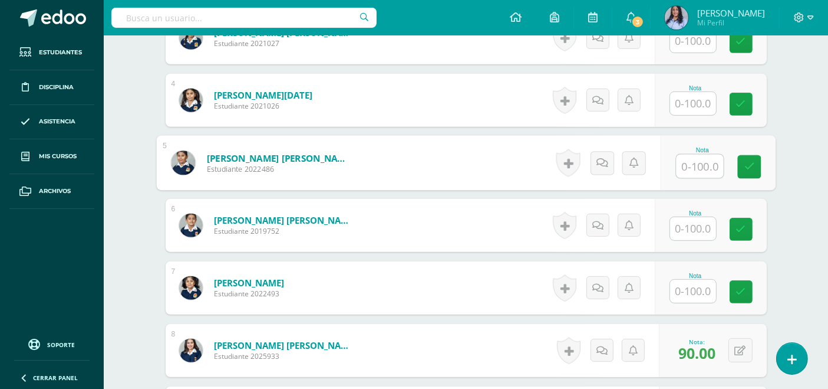
click at [692, 162] on input "text" at bounding box center [699, 166] width 47 height 24
type input "70"
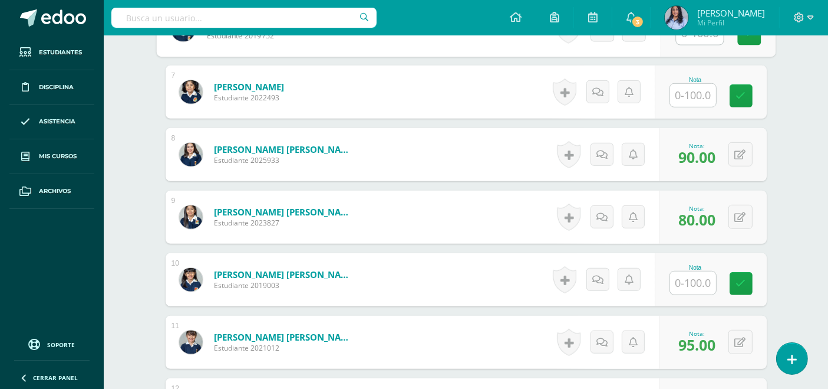
scroll to position [720, 0]
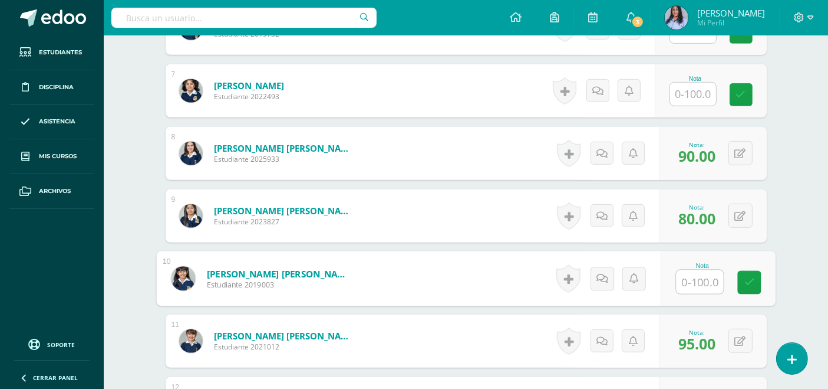
click at [691, 277] on input "text" at bounding box center [699, 282] width 47 height 24
type input "90"
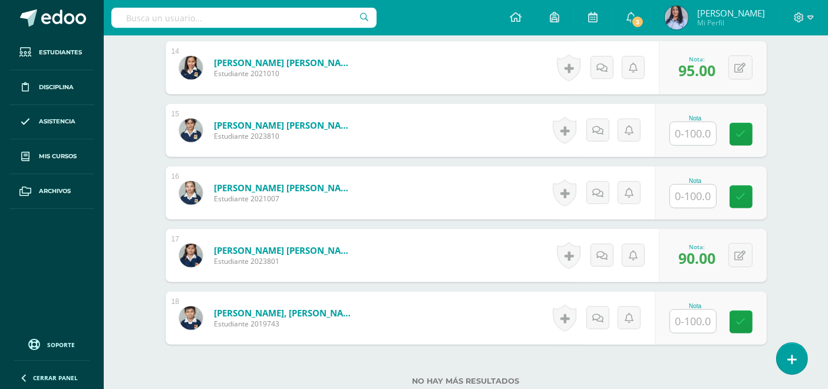
scroll to position [1179, 0]
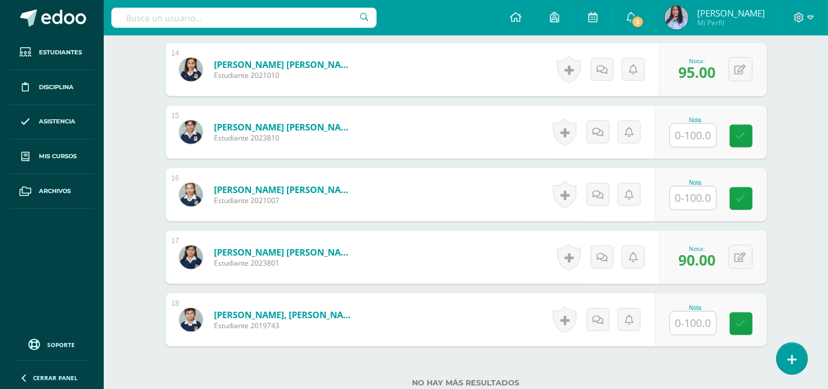
click at [694, 202] on input "text" at bounding box center [693, 197] width 46 height 23
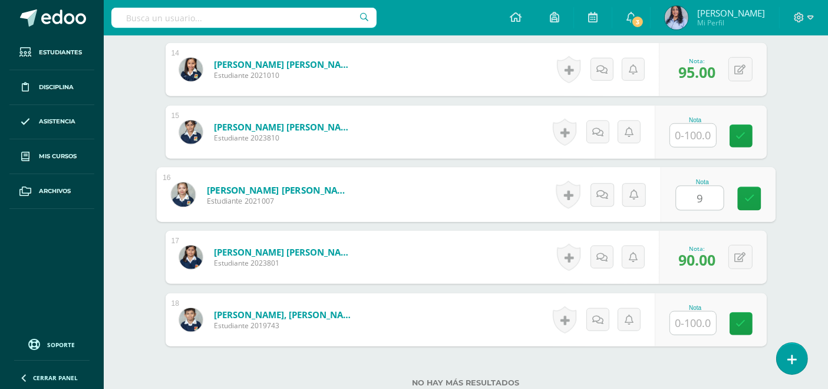
type input "98"
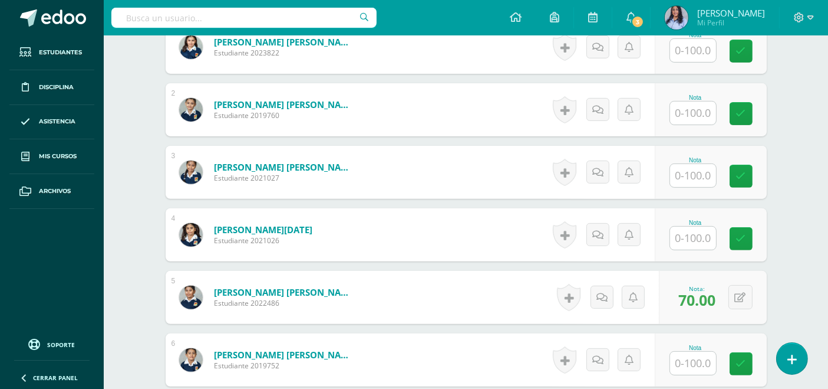
scroll to position [393, 0]
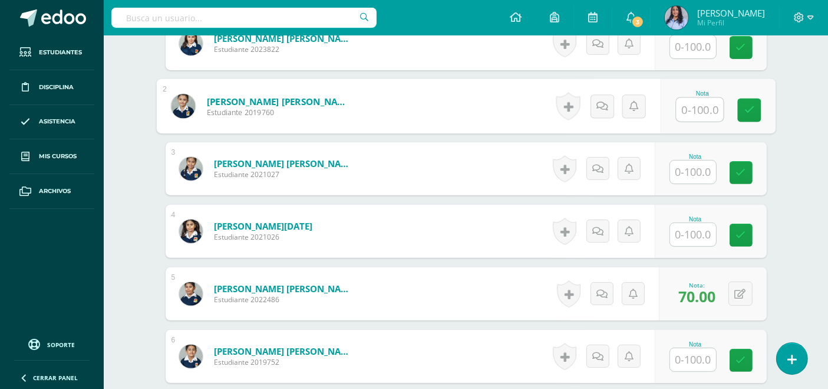
click at [693, 107] on input "text" at bounding box center [699, 110] width 47 height 24
type input "90"
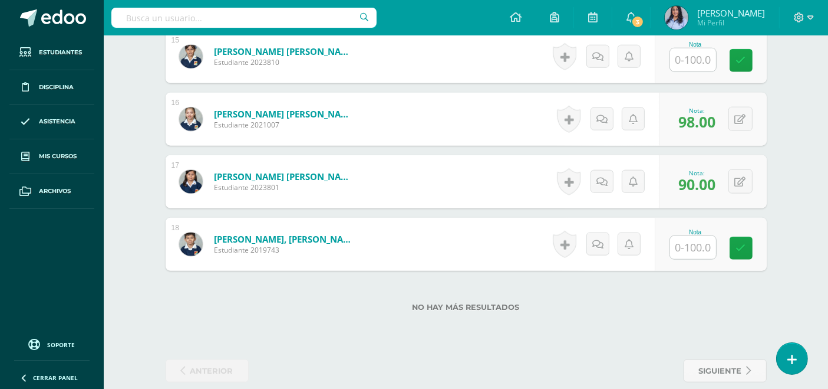
scroll to position [1270, 0]
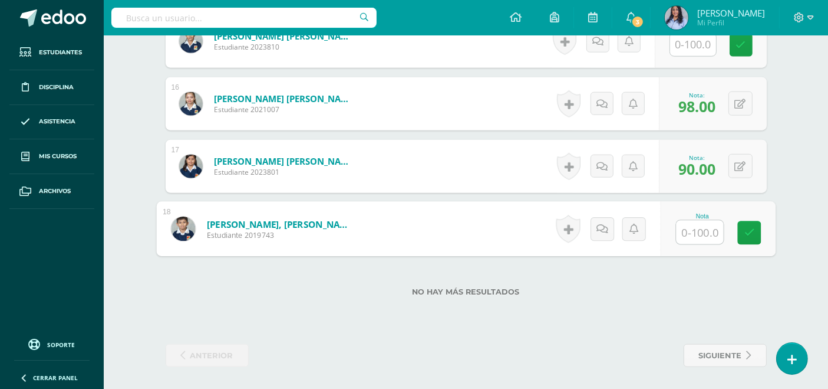
click at [709, 235] on input "text" at bounding box center [699, 232] width 47 height 24
type input "80"
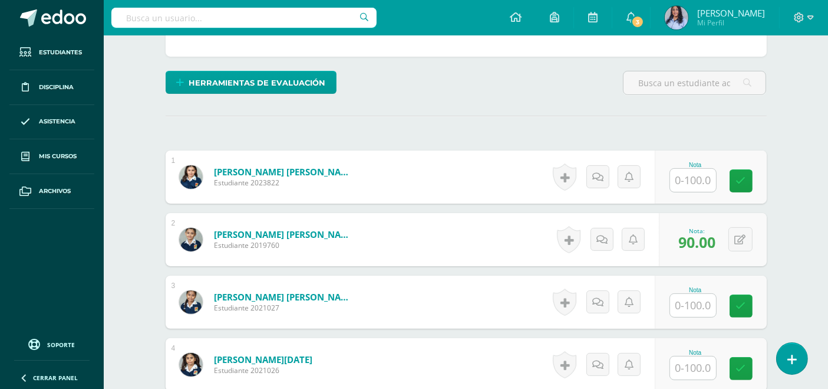
scroll to position [262, 0]
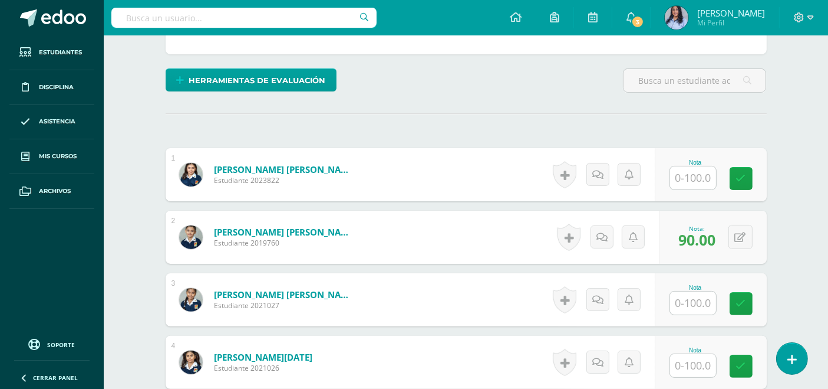
click at [697, 173] on input "text" at bounding box center [693, 177] width 46 height 23
type input "80"
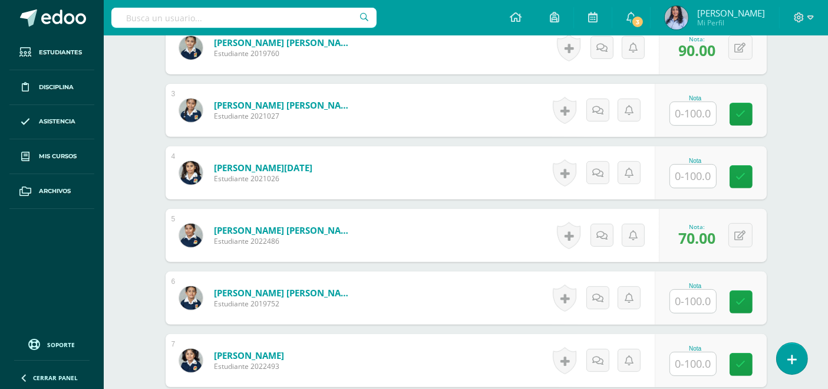
scroll to position [458, 0]
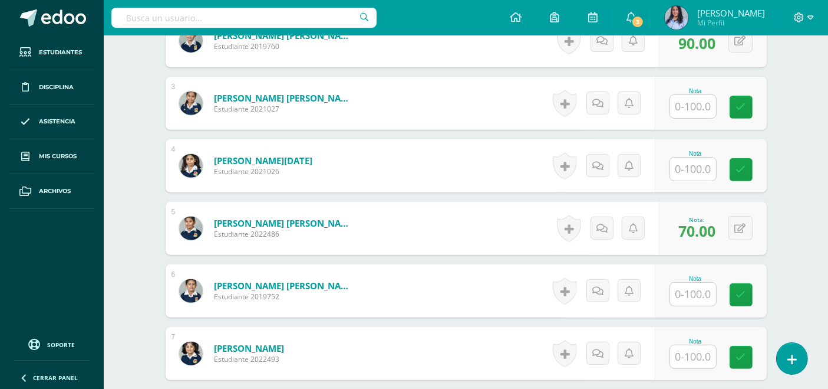
click at [702, 290] on input "text" at bounding box center [693, 293] width 46 height 23
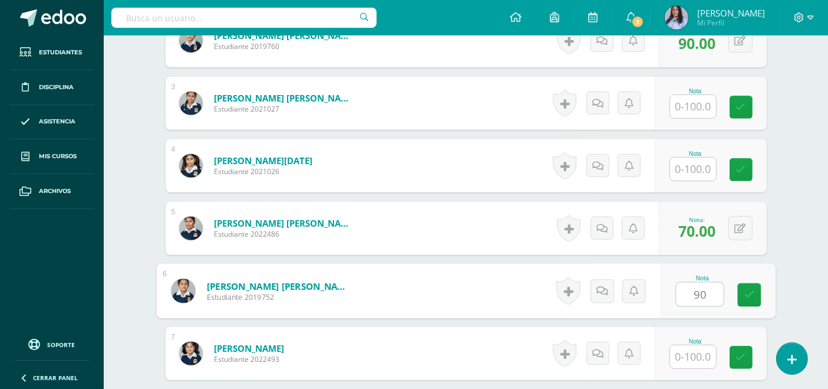
type input "90"
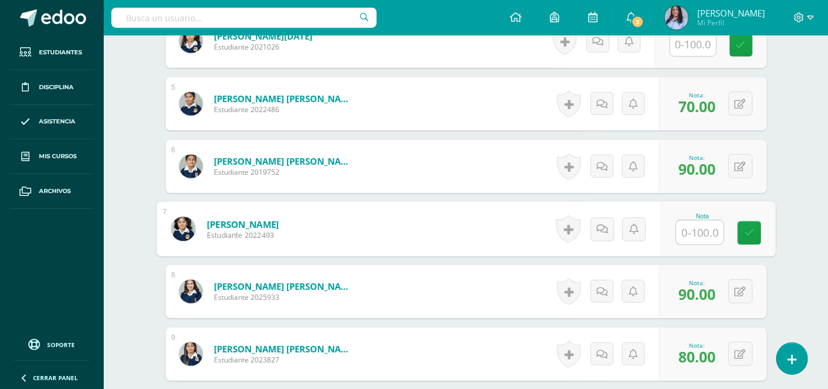
scroll to position [590, 0]
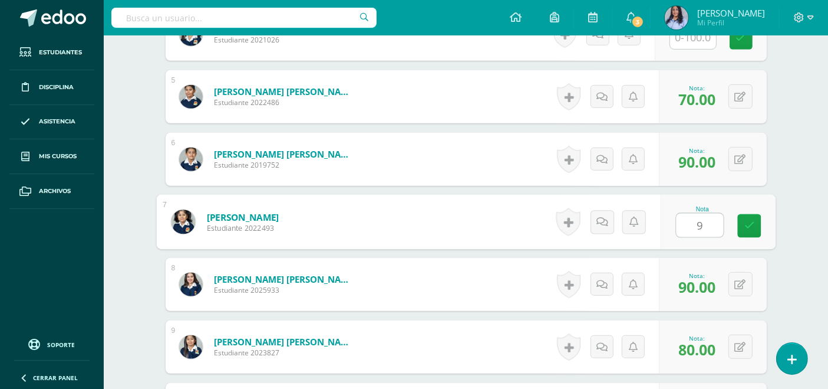
type input "95"
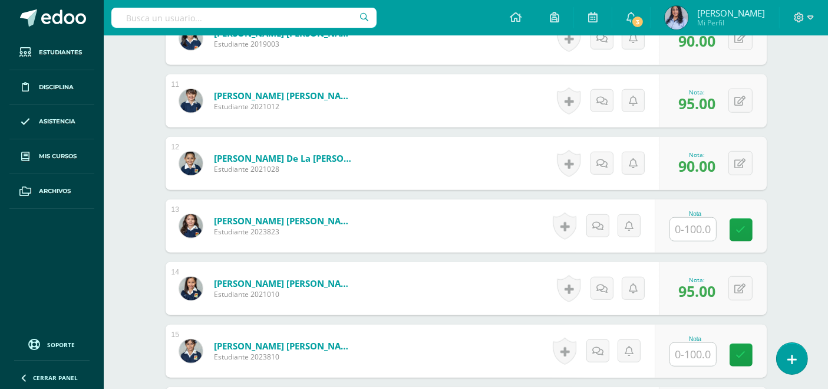
scroll to position [982, 0]
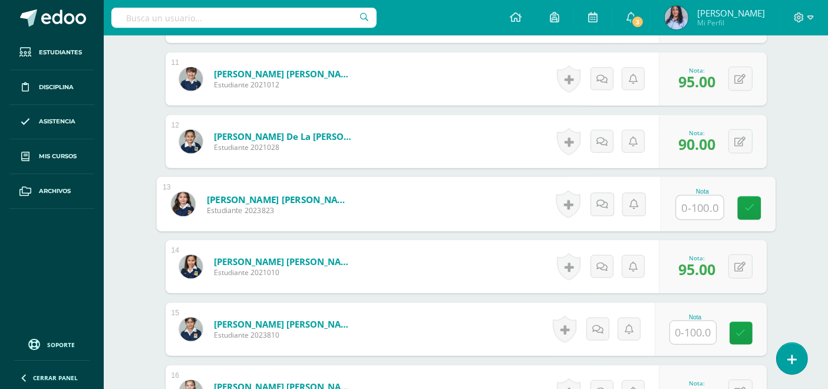
click at [695, 208] on input "text" at bounding box center [699, 208] width 47 height 24
type input "90"
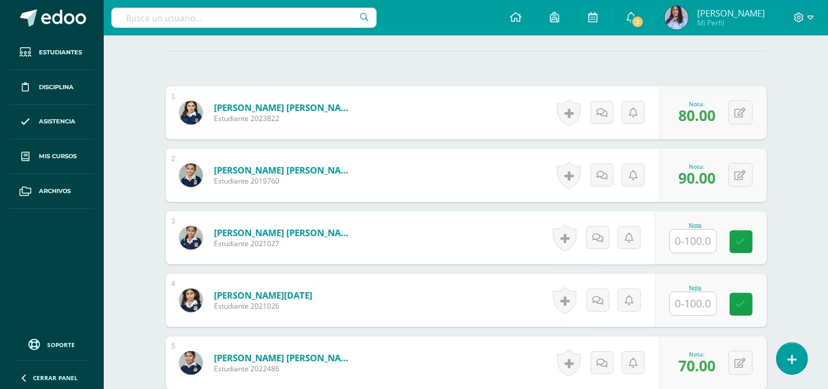
scroll to position [327, 0]
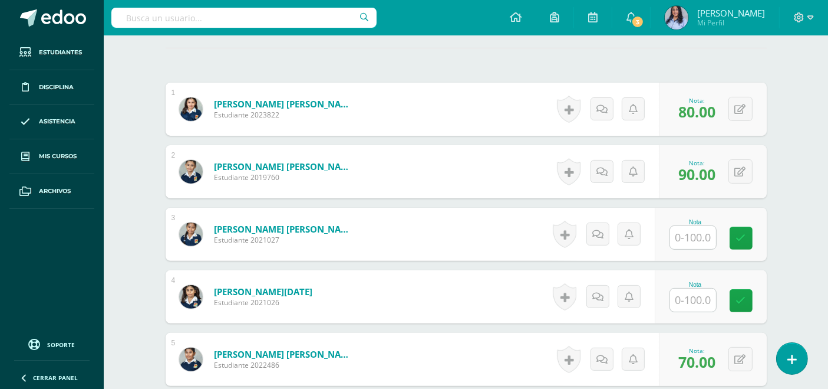
click at [684, 230] on input "text" at bounding box center [693, 237] width 46 height 23
type input "100"
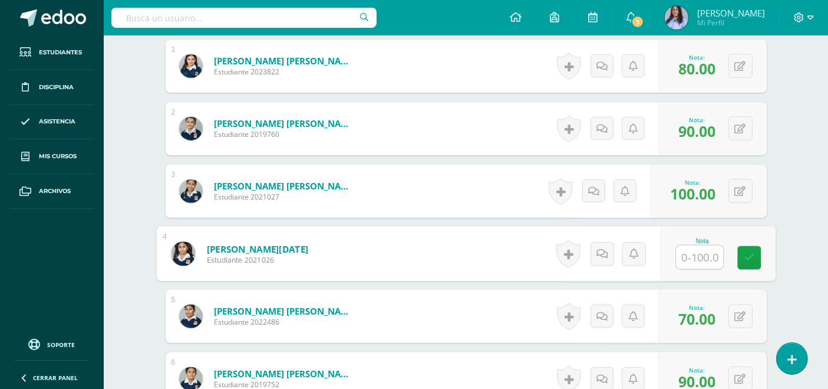
scroll to position [393, 0]
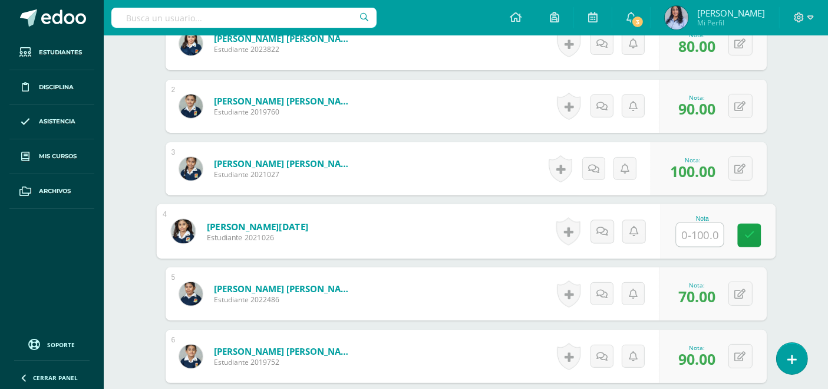
click at [707, 232] on input "text" at bounding box center [699, 235] width 47 height 24
type input "95"
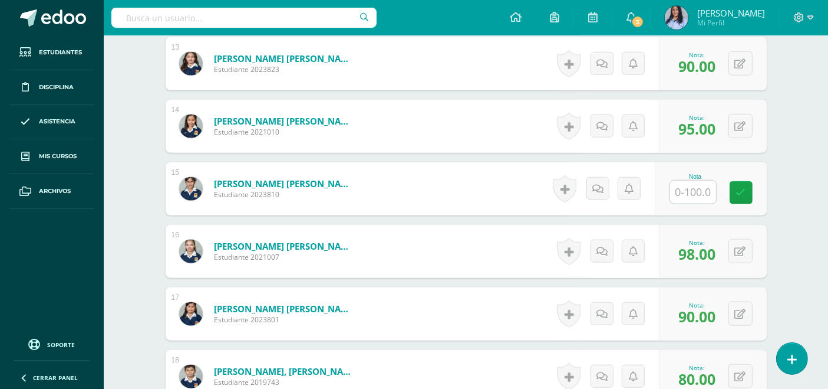
scroll to position [1074, 0]
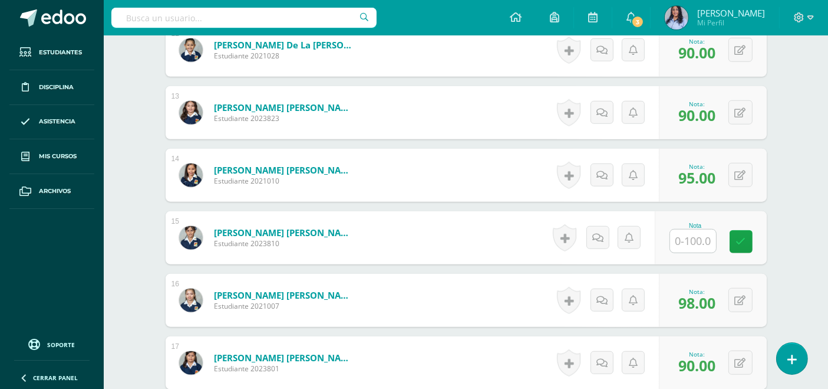
click at [689, 235] on input "text" at bounding box center [693, 240] width 46 height 23
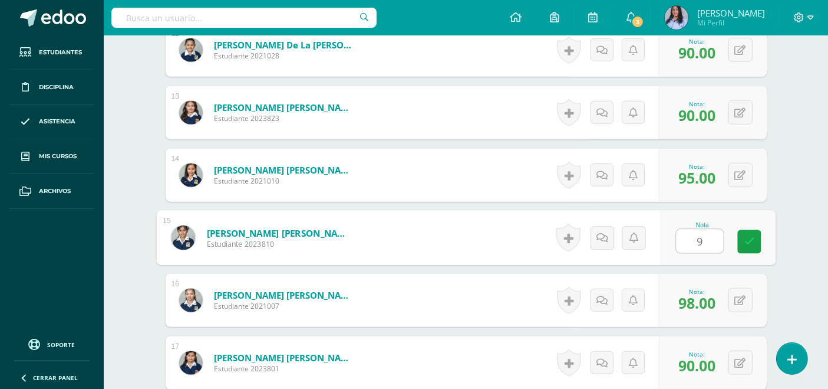
type input "95"
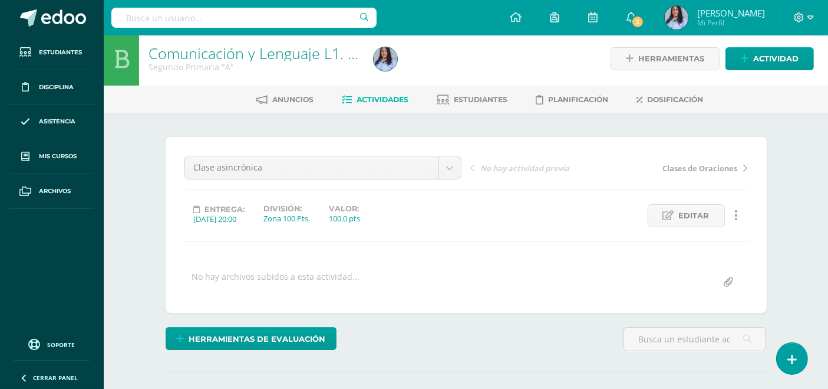
scroll to position [0, 0]
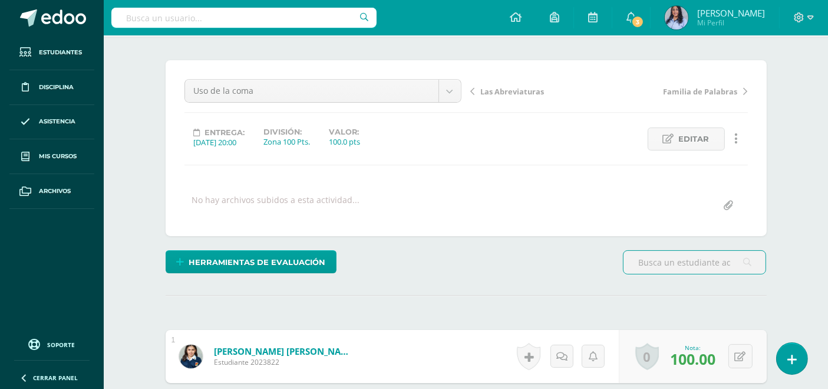
scroll to position [25, 0]
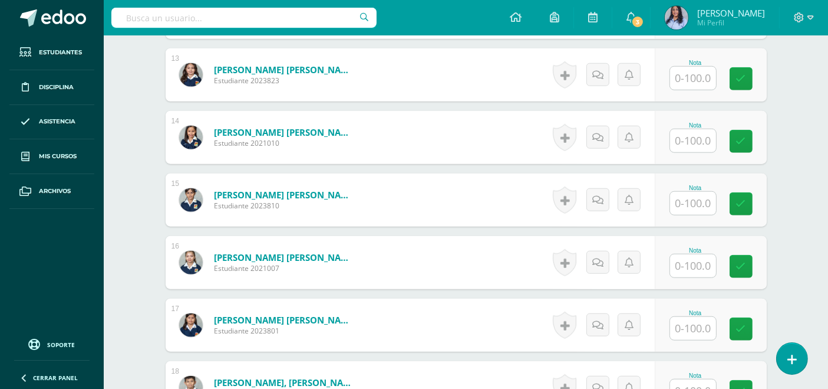
scroll to position [1113, 0]
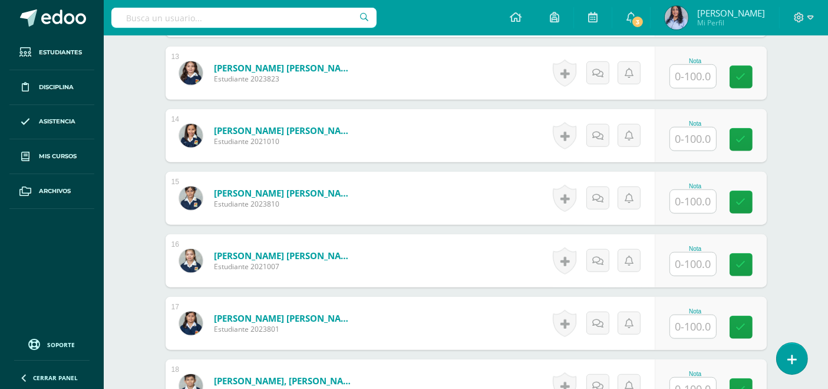
click at [695, 139] on input "text" at bounding box center [693, 138] width 46 height 23
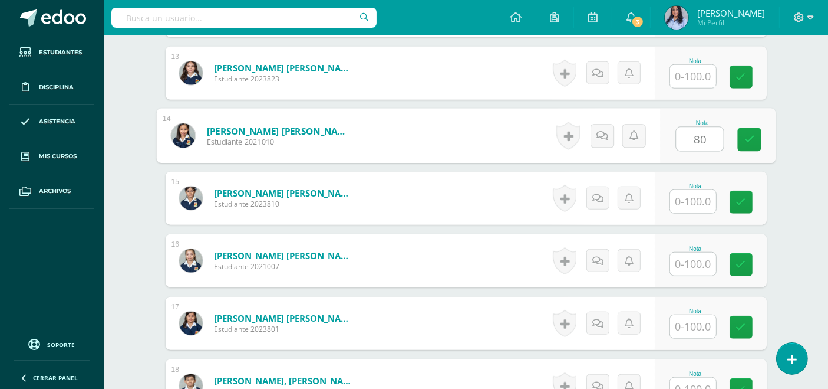
type input "80"
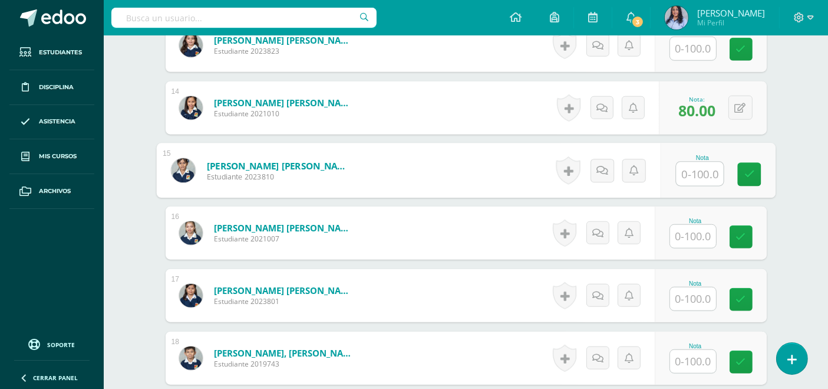
scroll to position [1179, 0]
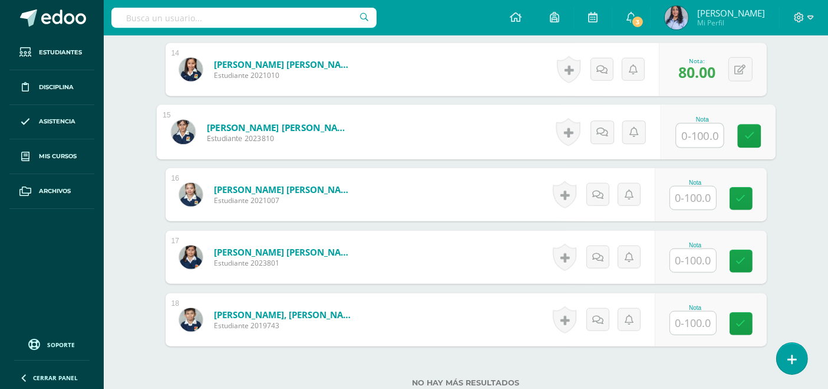
click at [687, 260] on input "text" at bounding box center [693, 260] width 46 height 23
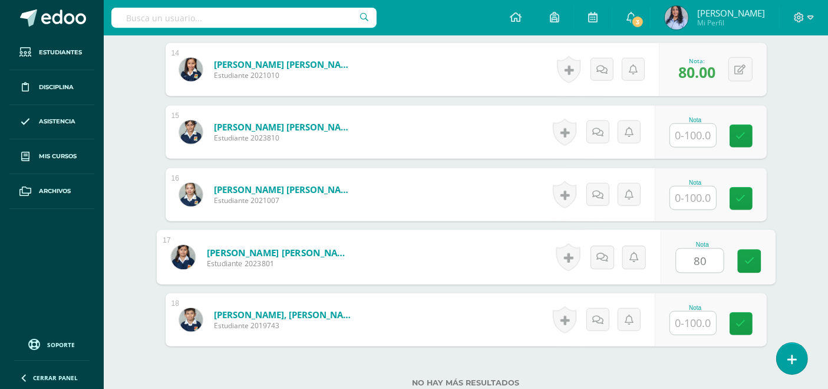
type input "80"
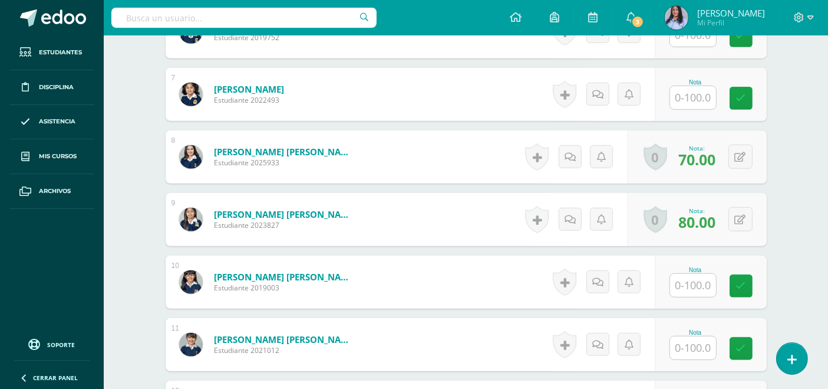
scroll to position [720, 0]
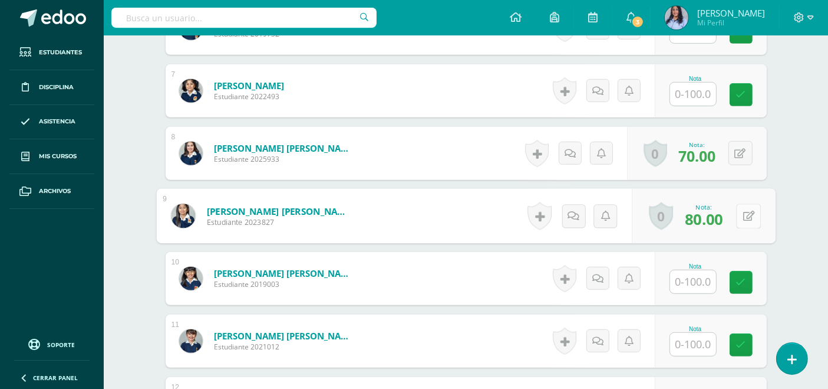
click at [741, 213] on button at bounding box center [748, 215] width 25 height 25
type input "90"
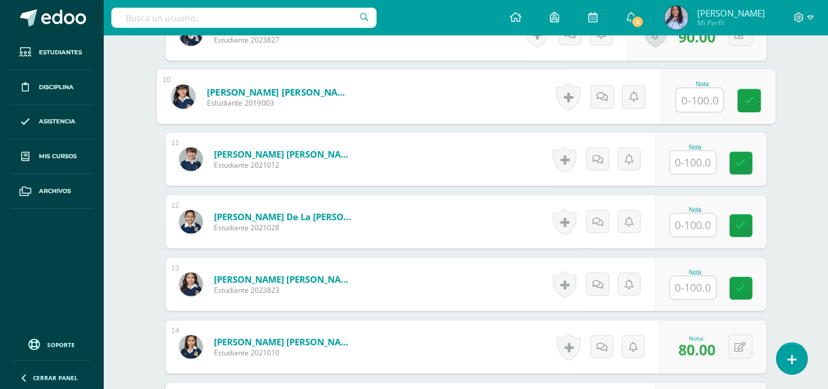
scroll to position [917, 0]
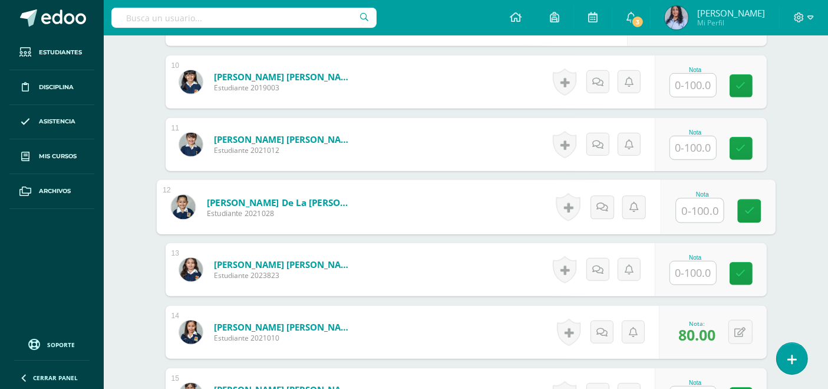
click at [709, 206] on input "text" at bounding box center [699, 211] width 47 height 24
type input "90"
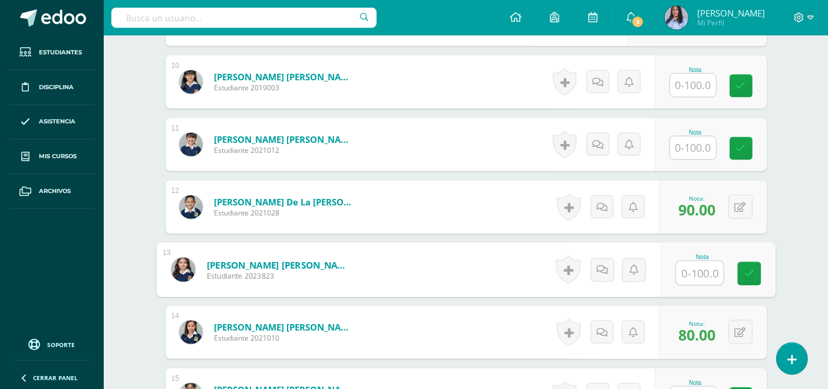
click at [692, 141] on input "text" at bounding box center [693, 147] width 46 height 23
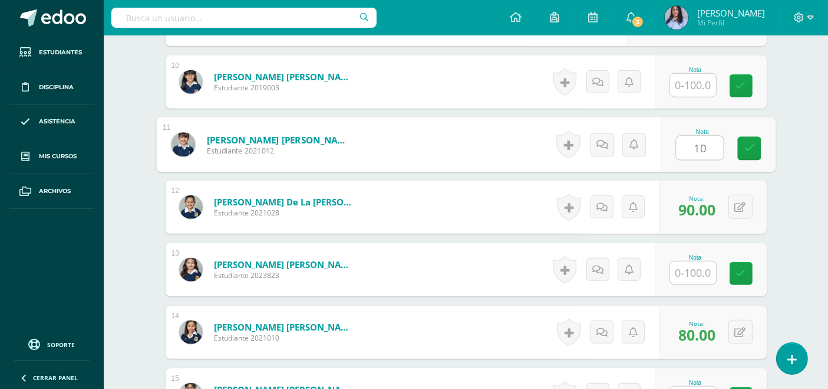
type input "100"
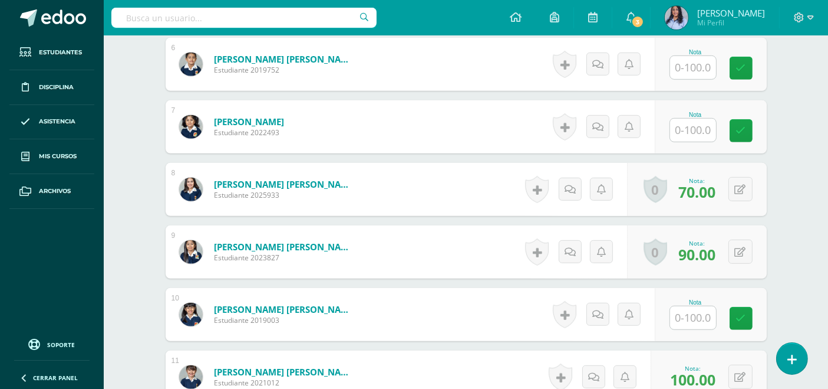
scroll to position [786, 0]
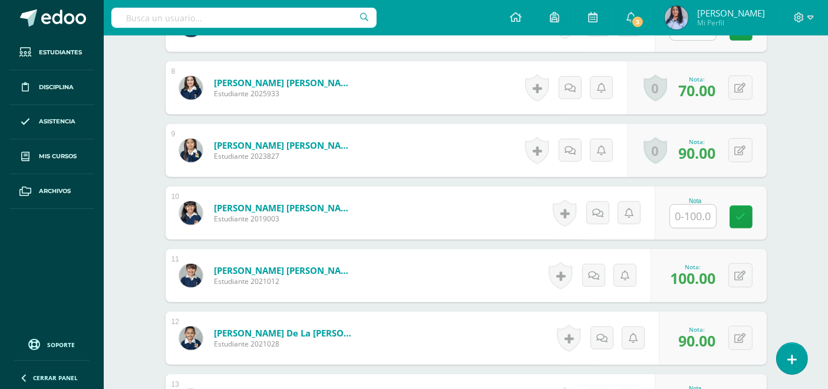
click at [694, 214] on input "text" at bounding box center [693, 216] width 46 height 23
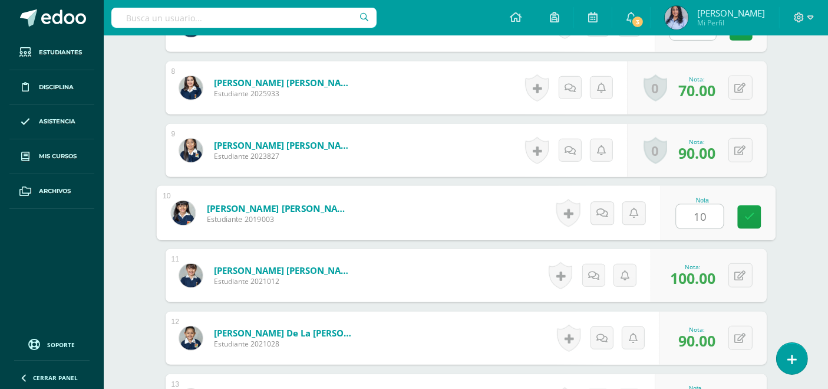
type input "100"
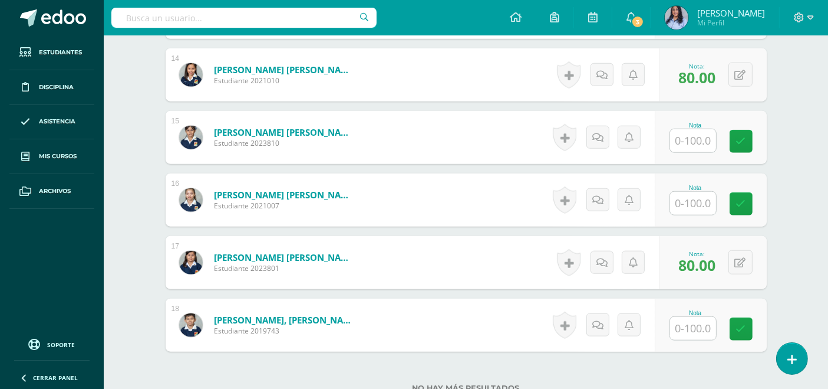
scroll to position [1179, 0]
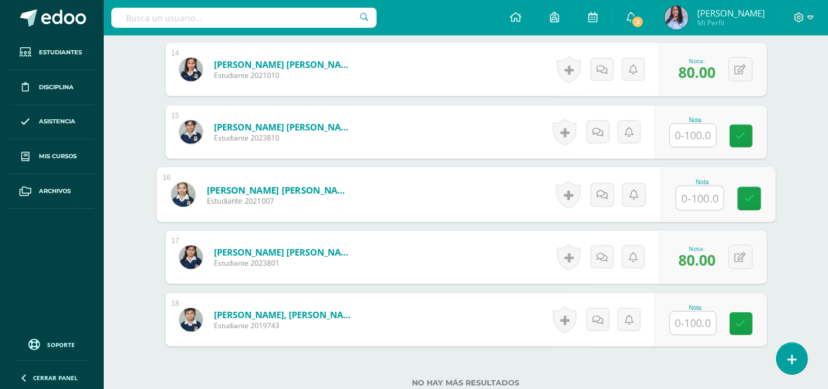
click at [689, 195] on input "text" at bounding box center [699, 198] width 47 height 24
type input "100"
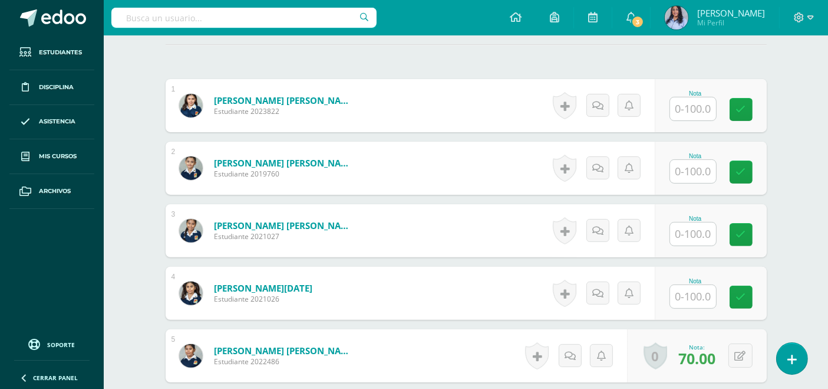
scroll to position [327, 0]
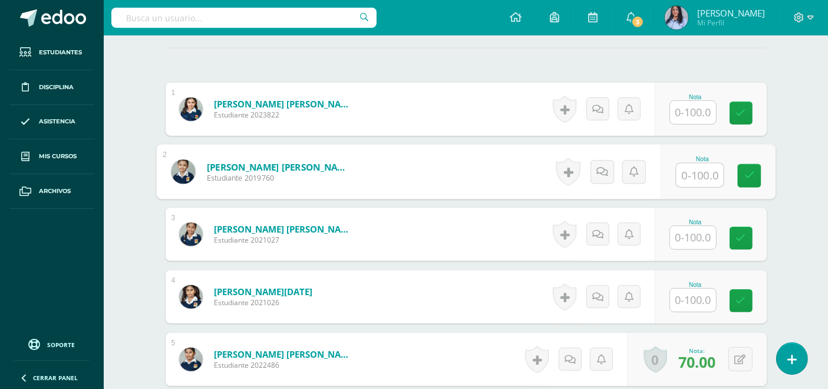
click at [702, 173] on input "text" at bounding box center [699, 175] width 47 height 24
type input "90"
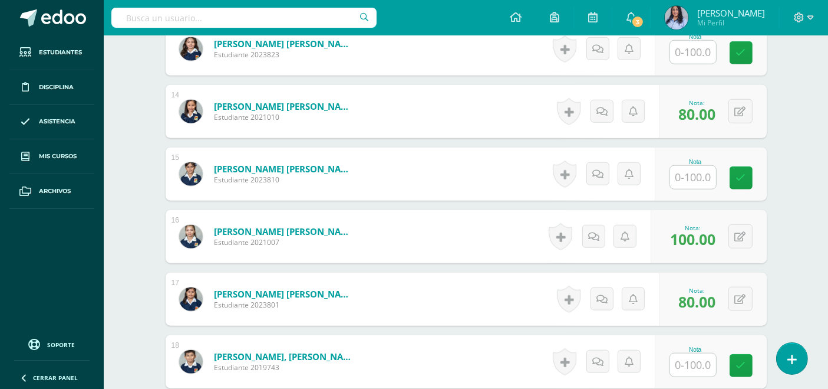
scroll to position [1270, 0]
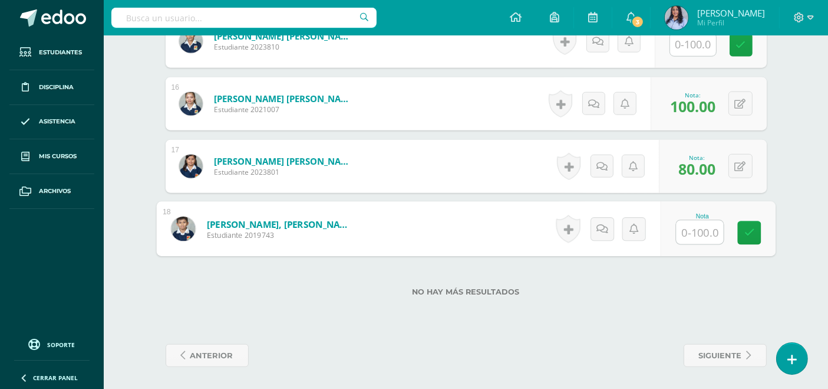
click at [700, 224] on input "text" at bounding box center [699, 232] width 47 height 24
type input "80"
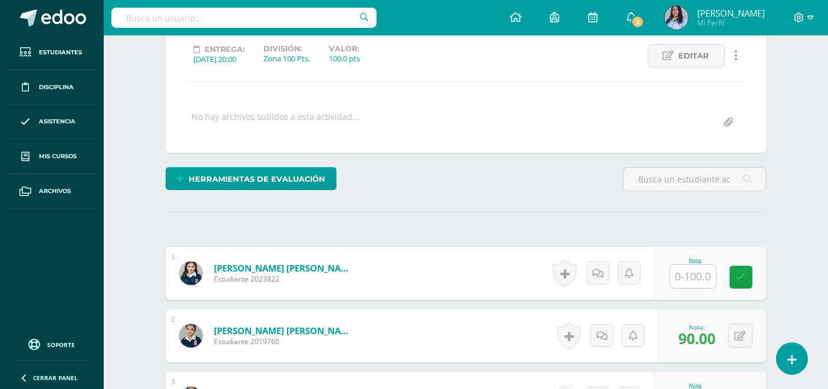
scroll to position [262, 0]
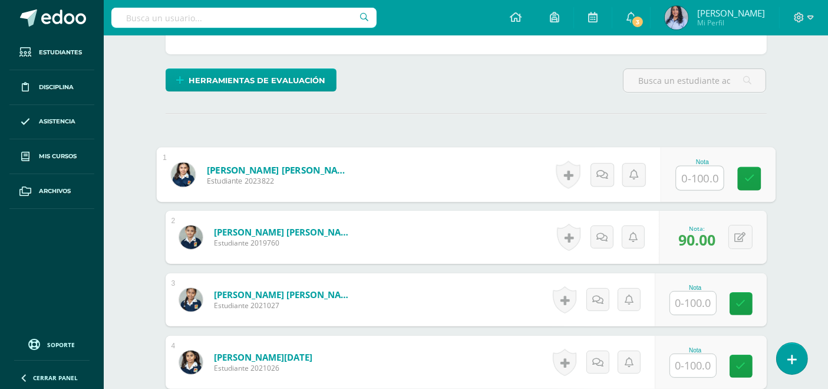
click at [705, 174] on input "text" at bounding box center [699, 178] width 47 height 24
type input "80"
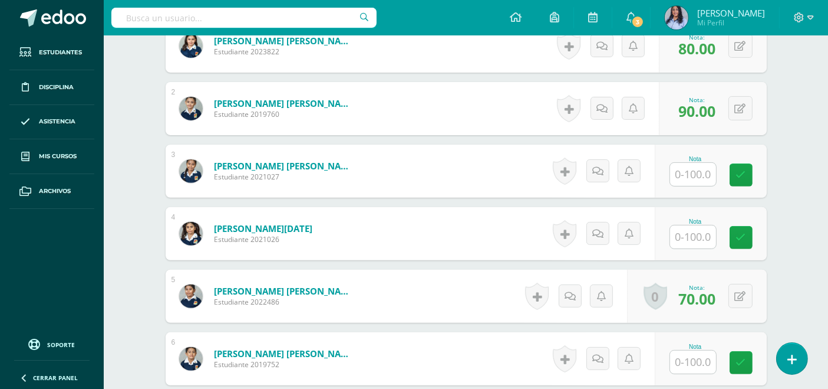
scroll to position [524, 0]
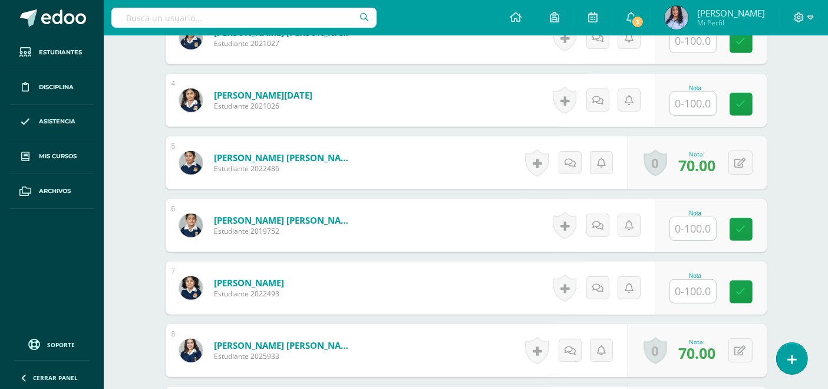
click at [697, 226] on input "text" at bounding box center [693, 228] width 46 height 23
type input "80"
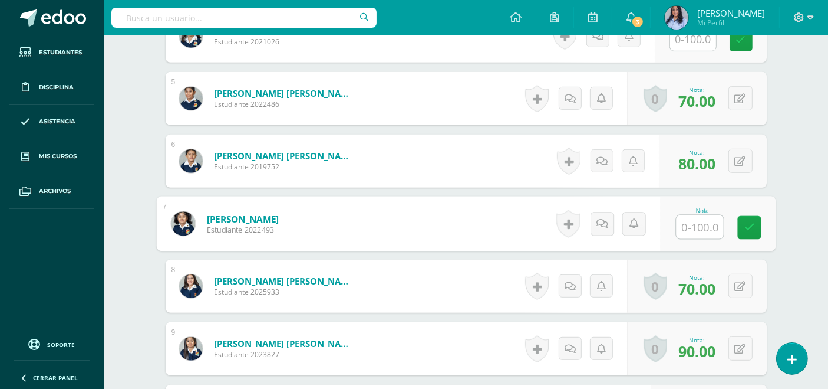
scroll to position [590, 0]
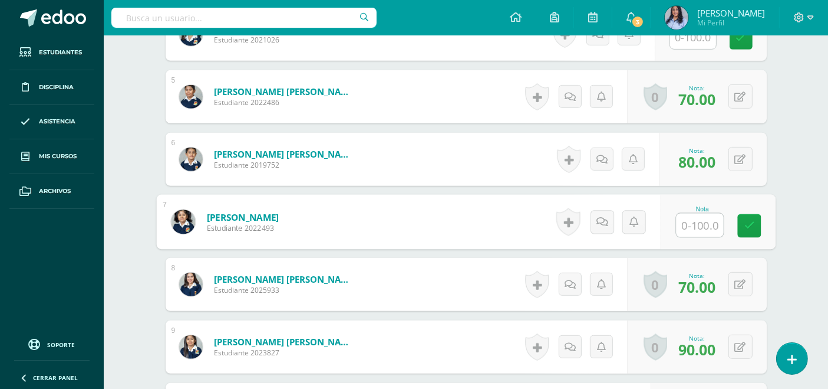
click at [699, 225] on input "text" at bounding box center [699, 225] width 47 height 24
type input "100"
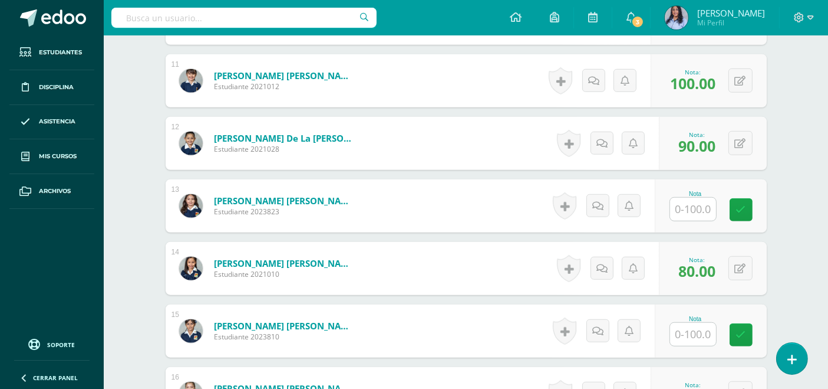
scroll to position [982, 0]
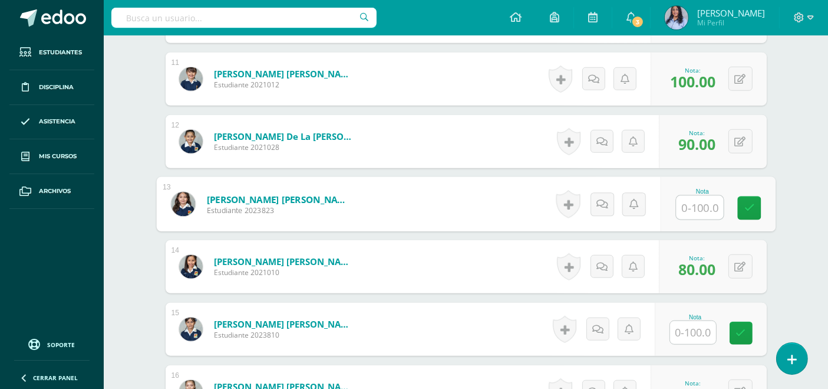
click at [699, 206] on input "text" at bounding box center [699, 208] width 47 height 24
type input "90"
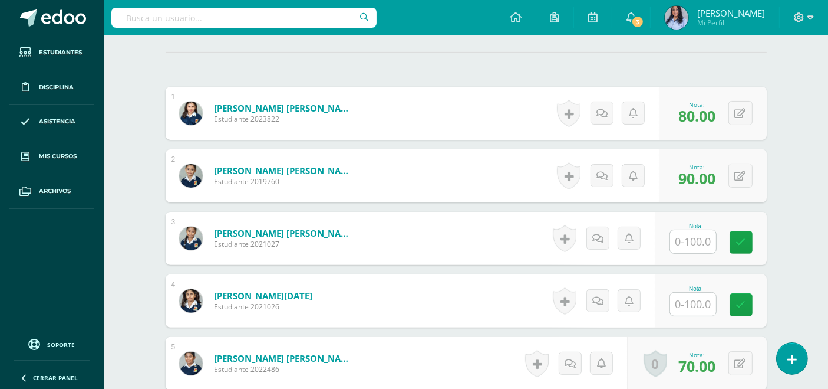
scroll to position [393, 0]
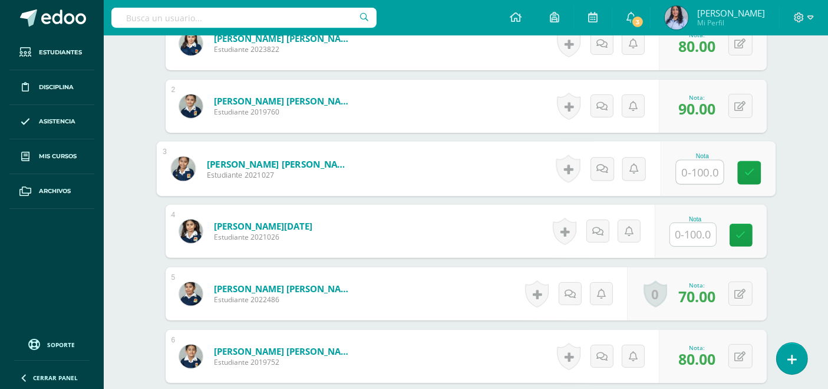
drag, startPoint x: 685, startPoint y: 166, endPoint x: 695, endPoint y: 165, distance: 9.5
click at [687, 166] on input "text" at bounding box center [699, 172] width 47 height 24
type input "90"
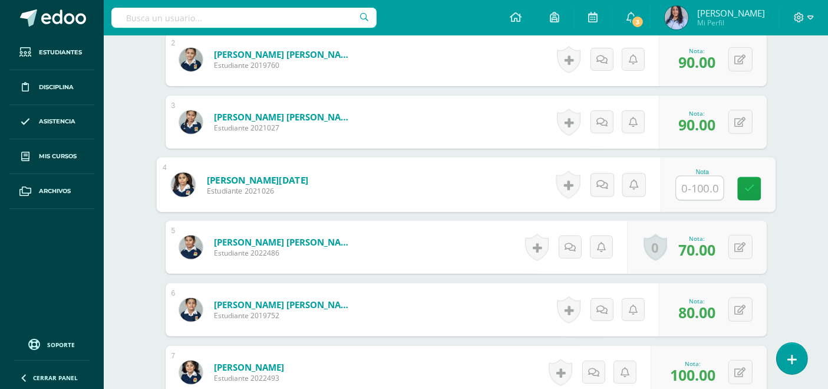
scroll to position [458, 0]
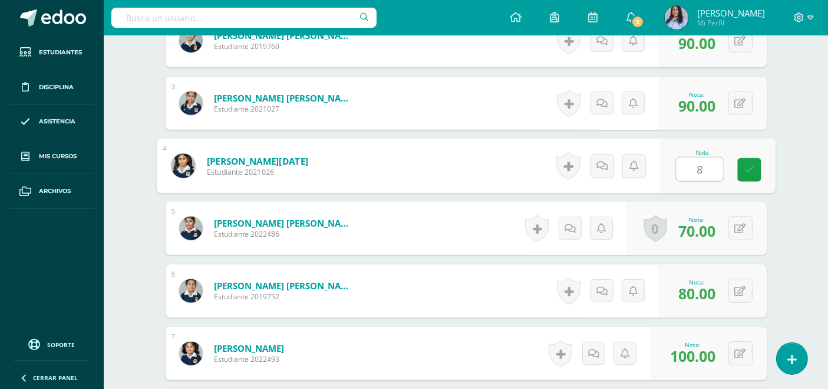
type input "80"
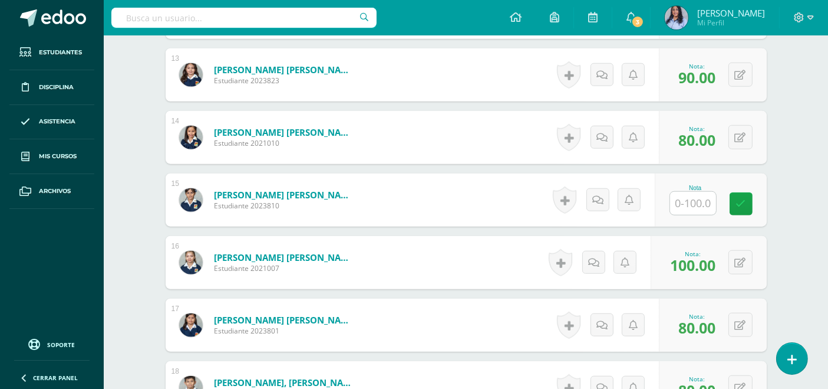
scroll to position [1113, 0]
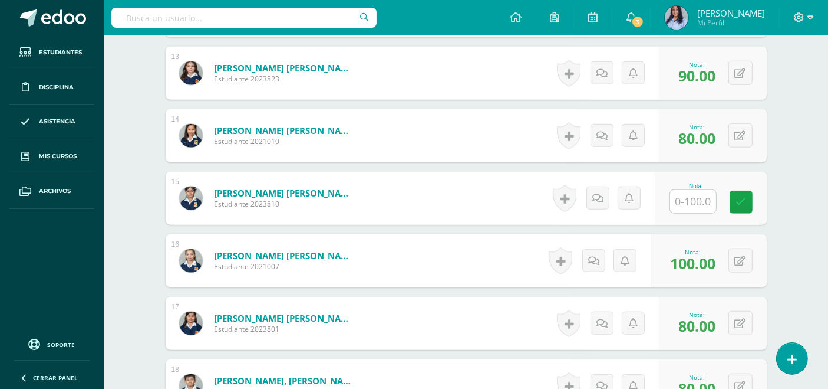
click at [689, 196] on input "text" at bounding box center [693, 201] width 46 height 23
type input "80"
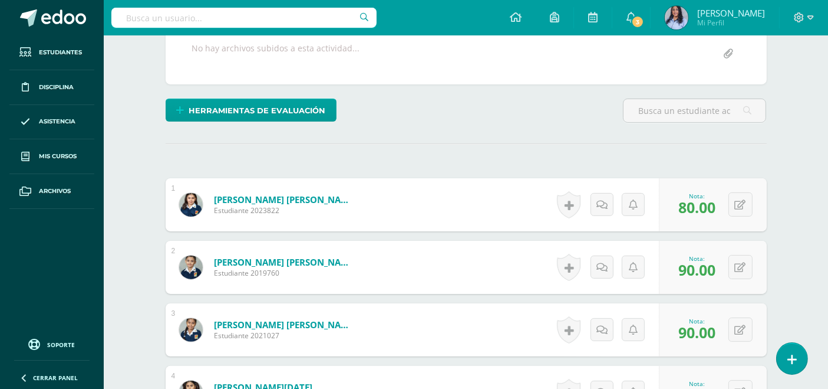
scroll to position [222, 0]
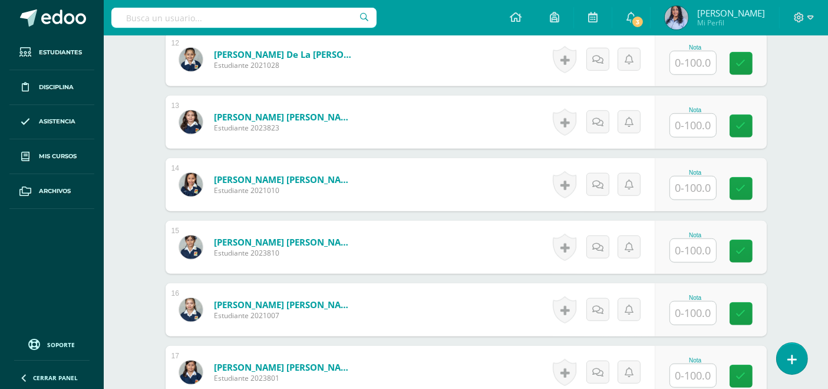
scroll to position [1048, 0]
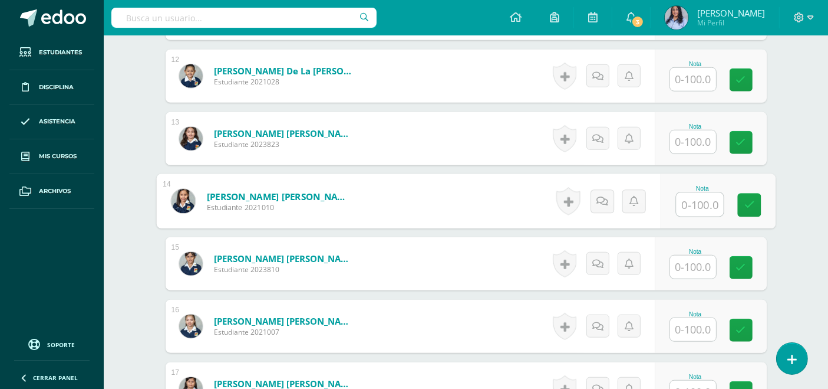
click at [699, 205] on input "text" at bounding box center [699, 205] width 47 height 24
type input "83"
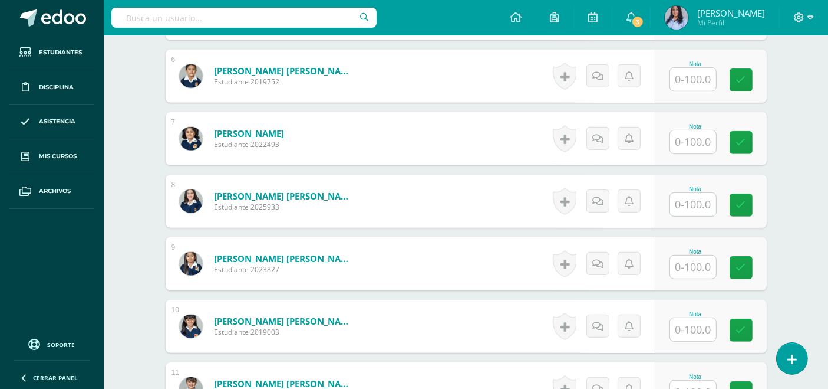
scroll to position [720, 0]
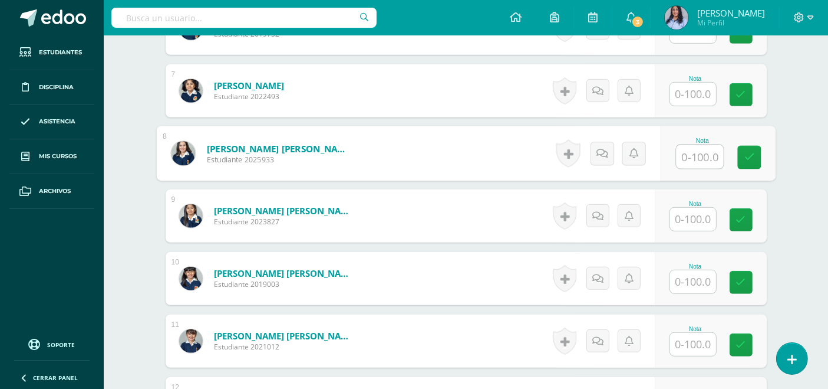
click at [700, 154] on input "text" at bounding box center [699, 157] width 47 height 24
type input "69"
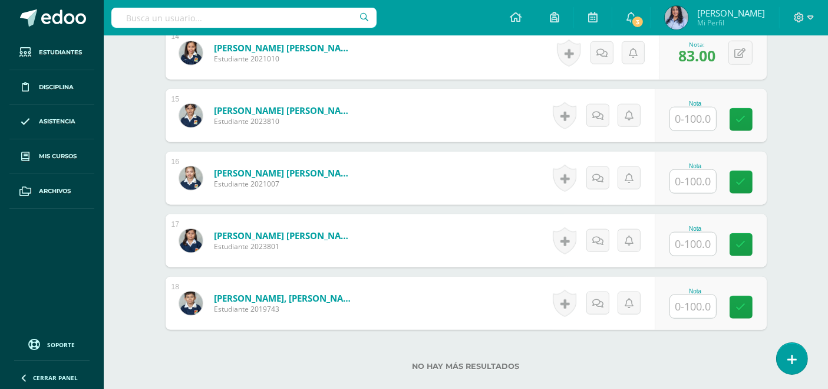
scroll to position [1245, 0]
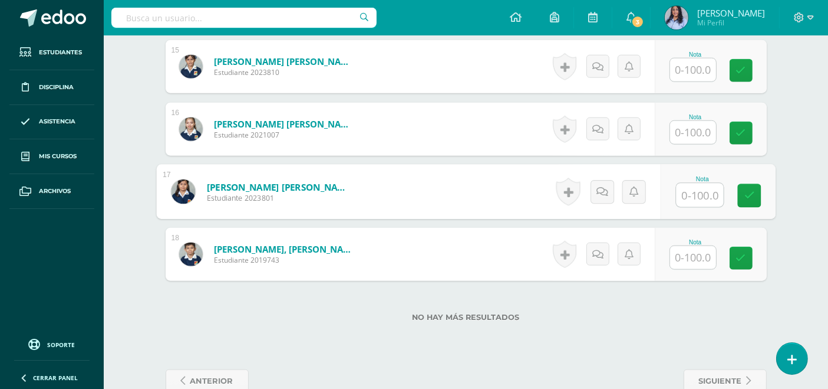
click at [693, 193] on input "text" at bounding box center [699, 195] width 47 height 24
type input "66"
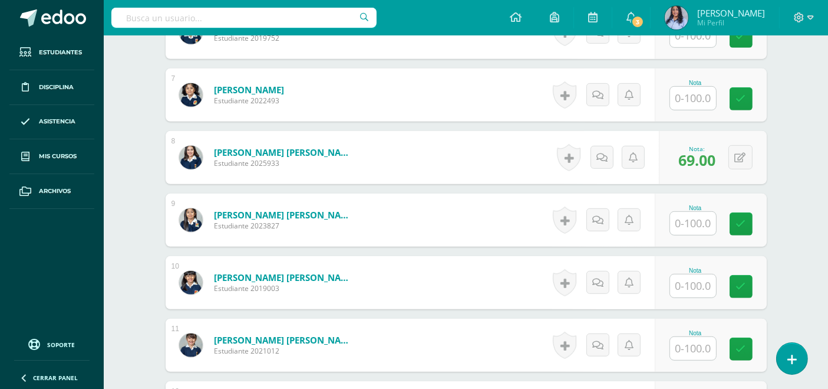
scroll to position [720, 0]
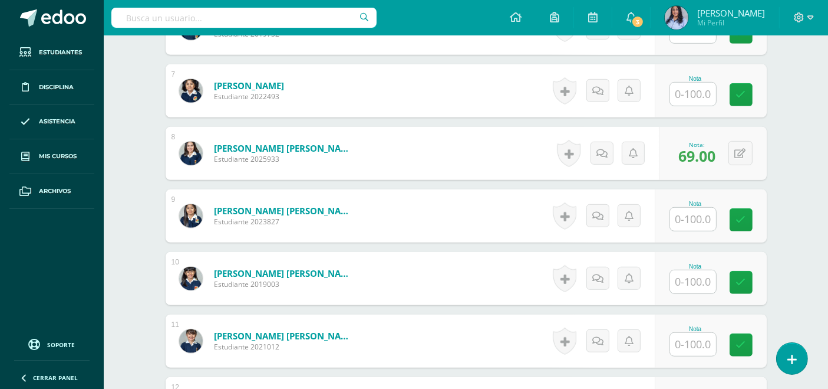
click at [693, 215] on input "text" at bounding box center [693, 219] width 46 height 23
type input "97"
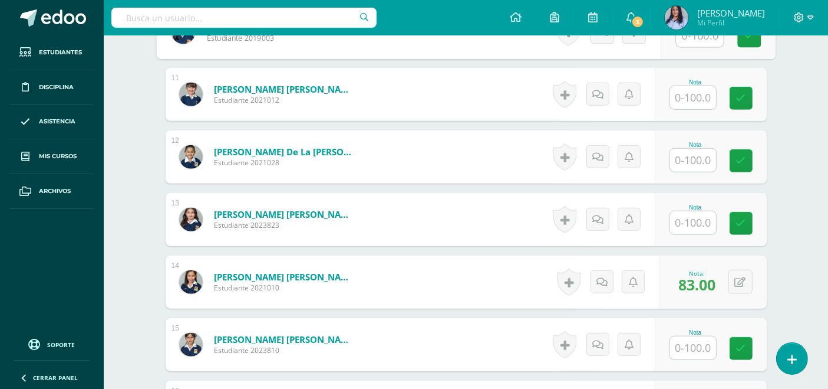
scroll to position [982, 0]
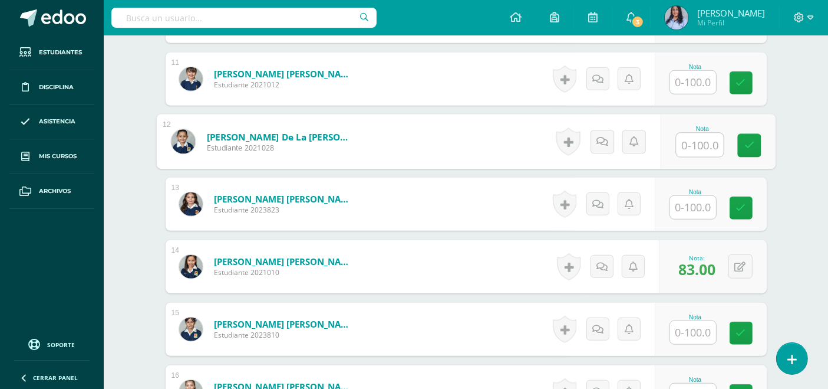
click at [705, 142] on input "text" at bounding box center [699, 145] width 47 height 24
type input "96"
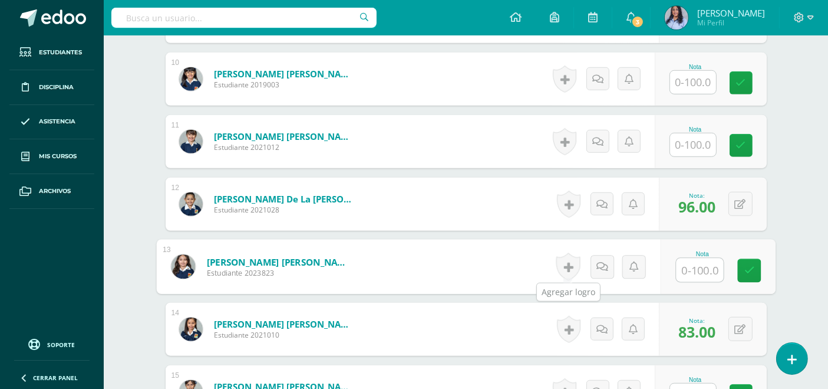
scroll to position [917, 0]
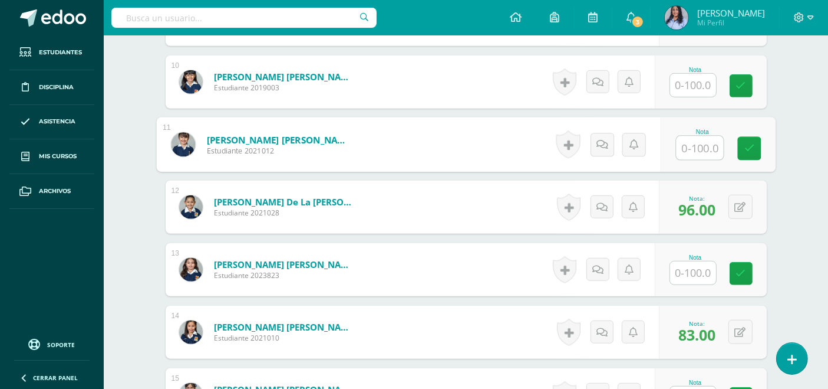
click at [690, 145] on input "text" at bounding box center [699, 148] width 47 height 24
type input "96"
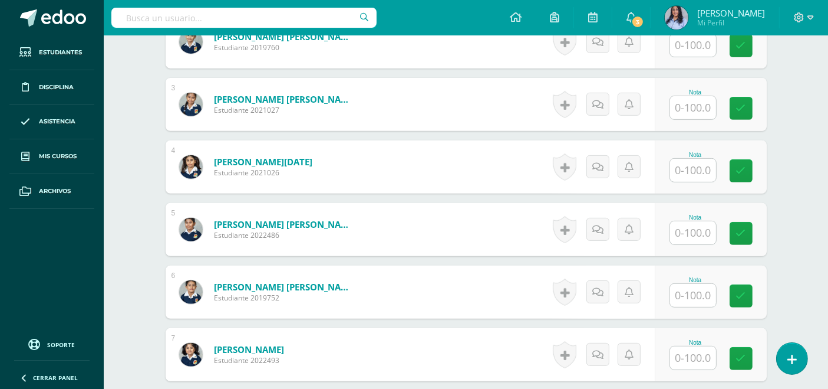
scroll to position [458, 0]
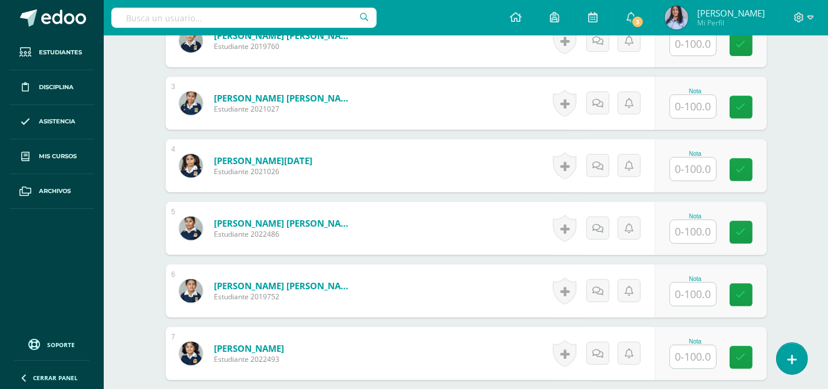
click at [694, 230] on input "text" at bounding box center [693, 231] width 46 height 23
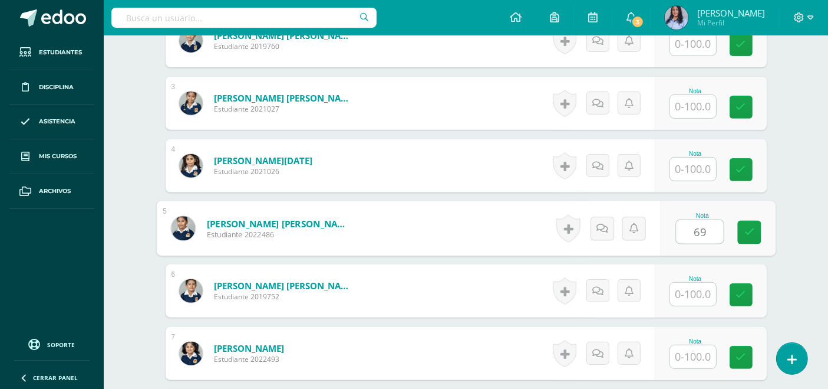
type input "69"
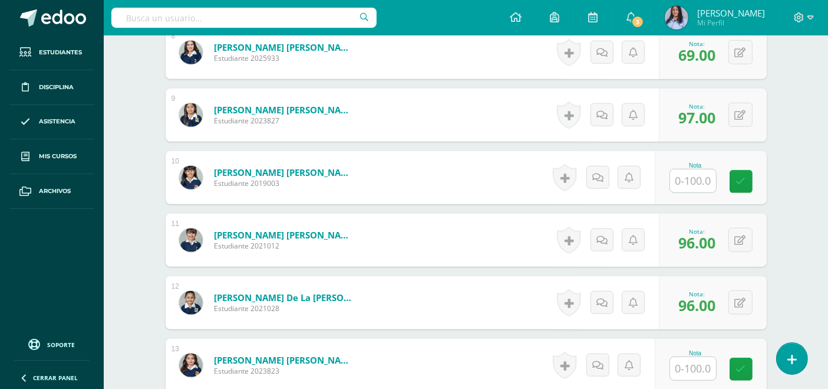
scroll to position [786, 0]
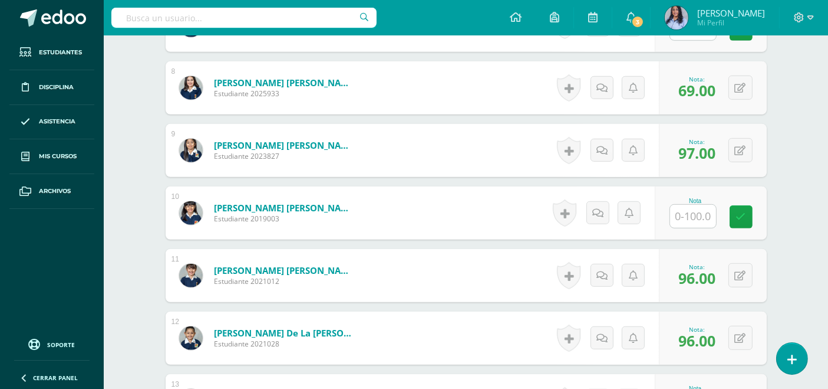
click at [695, 213] on input "text" at bounding box center [693, 216] width 46 height 23
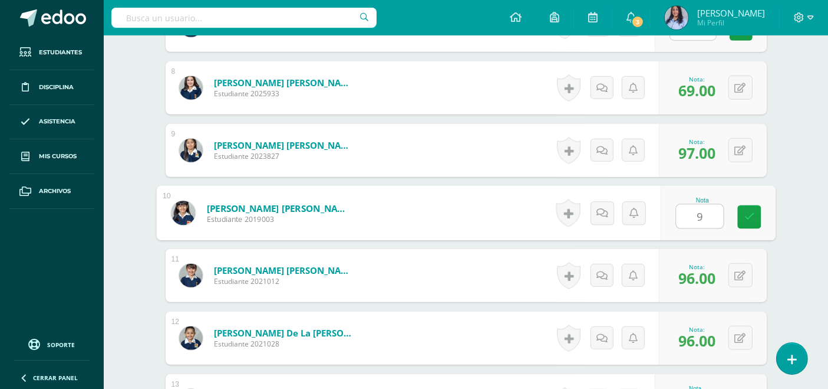
type input "98"
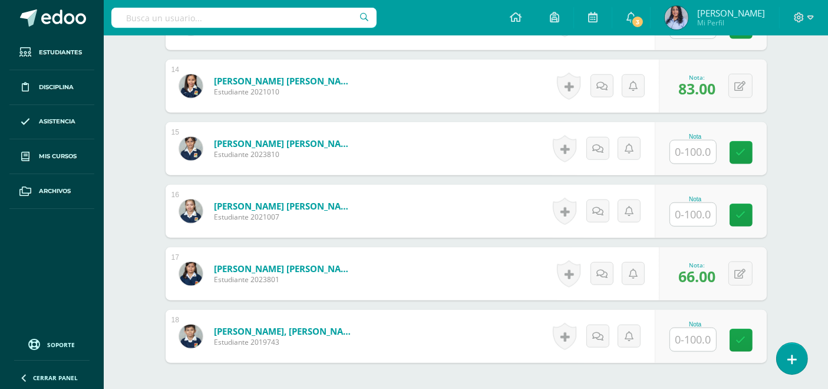
scroll to position [1179, 0]
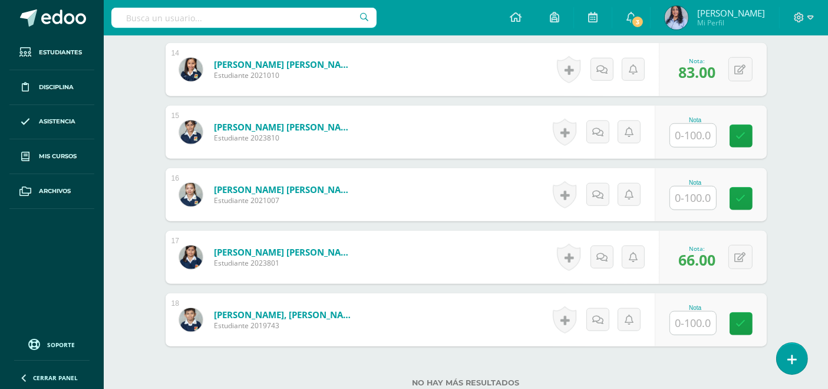
click at [695, 196] on input "text" at bounding box center [693, 197] width 46 height 23
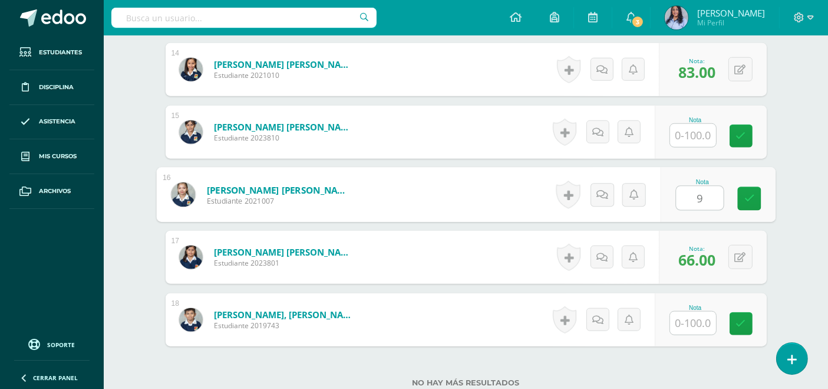
type input "97"
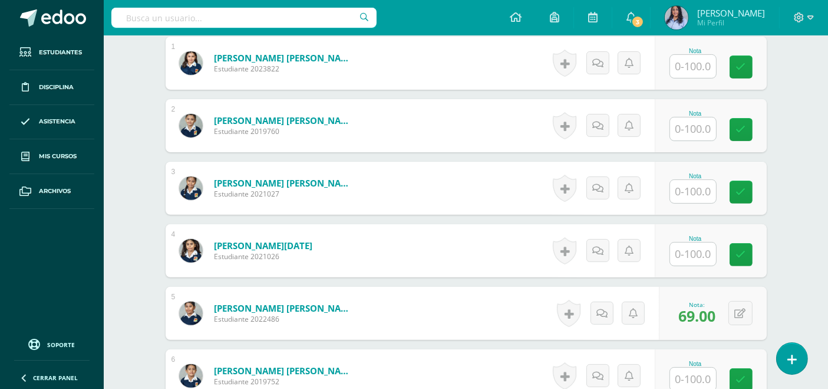
scroll to position [393, 0]
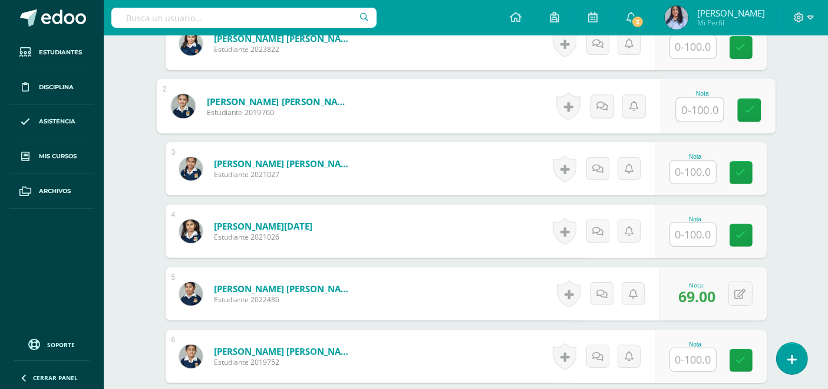
click at [690, 100] on input "text" at bounding box center [699, 110] width 47 height 24
type input "95"
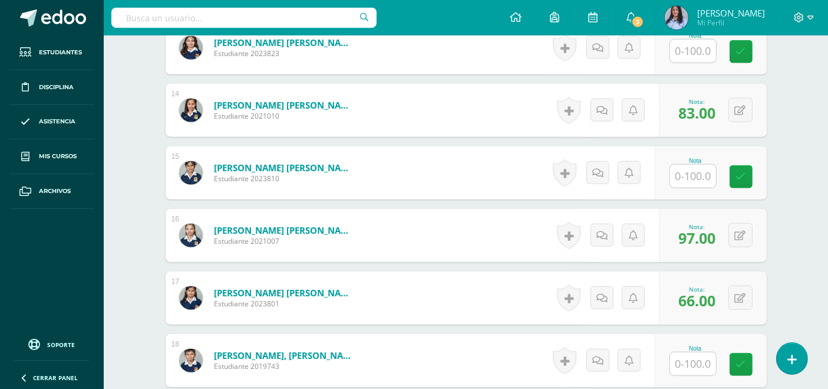
scroll to position [1270, 0]
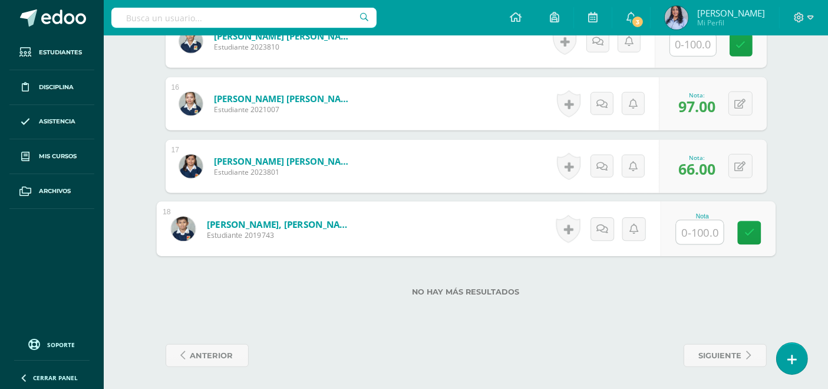
click at [697, 228] on input "text" at bounding box center [699, 232] width 47 height 24
type input "80"
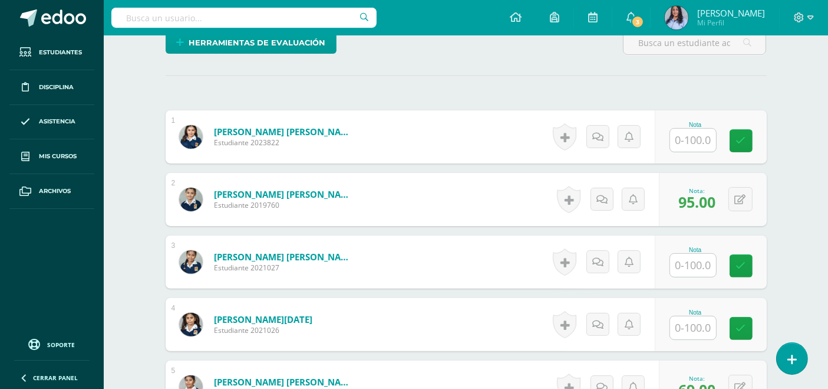
scroll to position [327, 0]
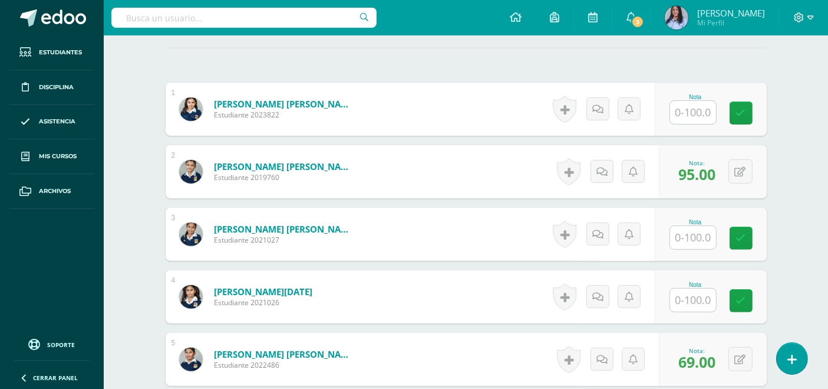
click at [689, 107] on input "text" at bounding box center [693, 112] width 46 height 23
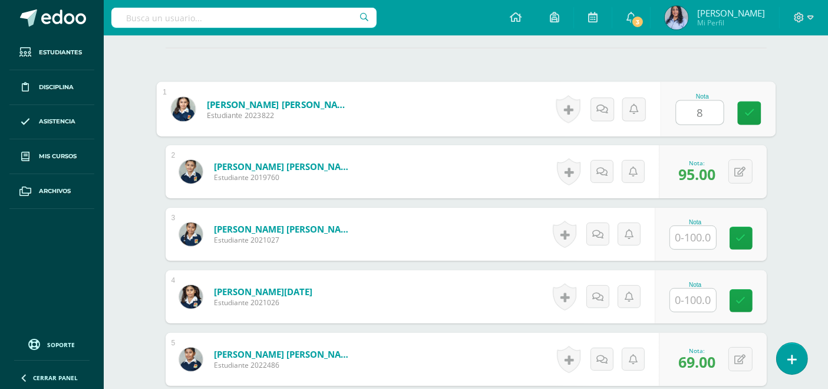
type input "82"
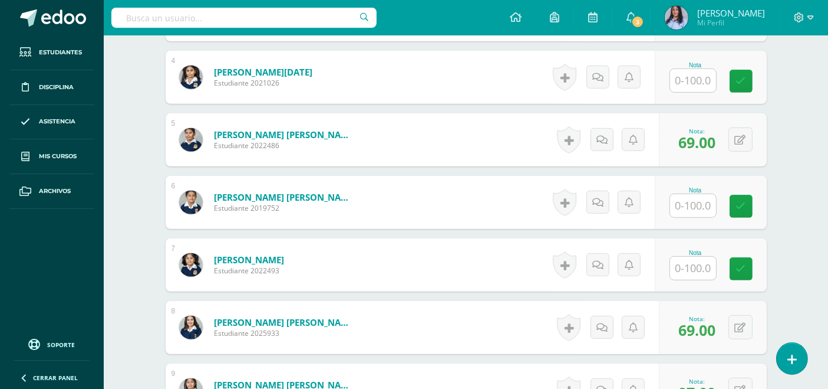
scroll to position [590, 0]
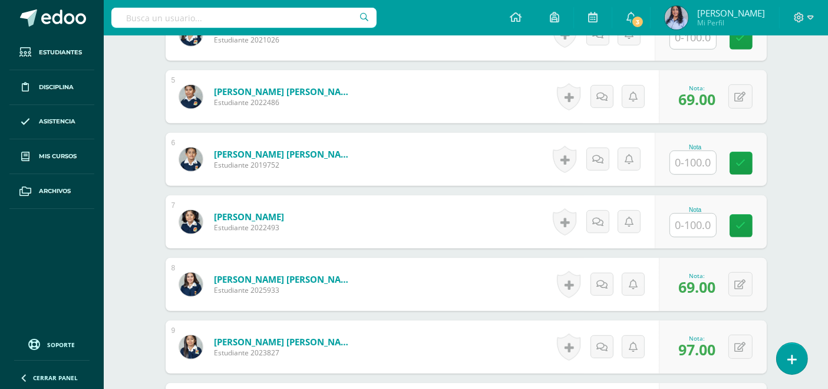
click at [700, 159] on input "text" at bounding box center [693, 162] width 46 height 23
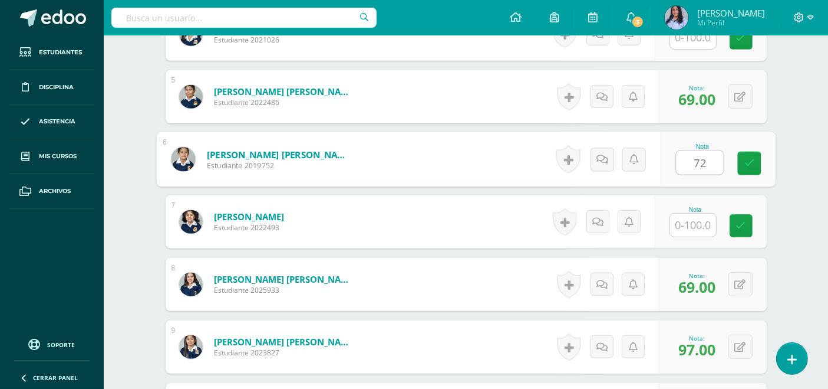
type input "72"
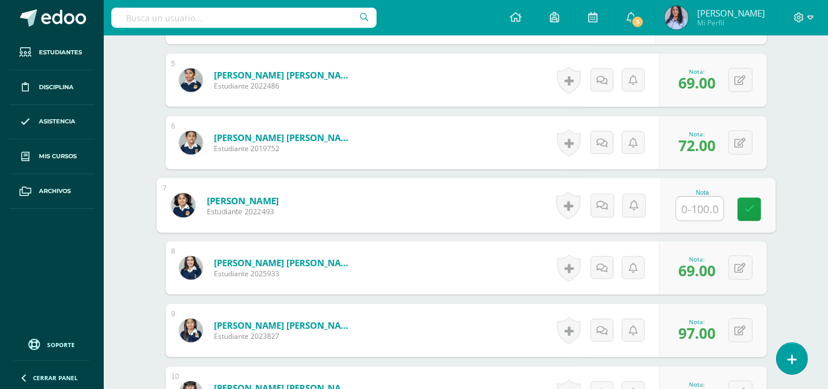
scroll to position [655, 0]
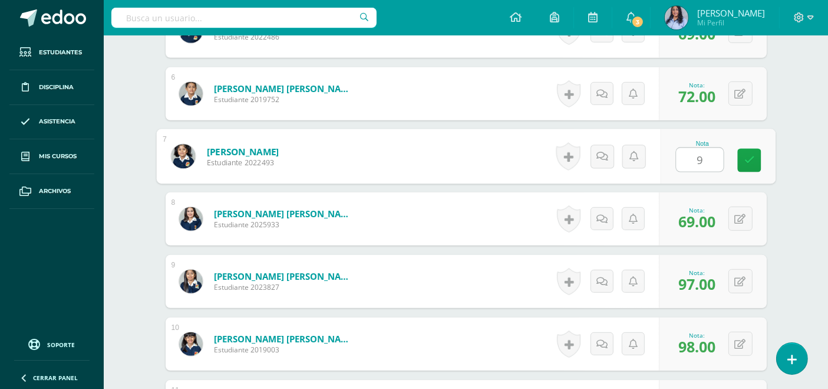
type input "95"
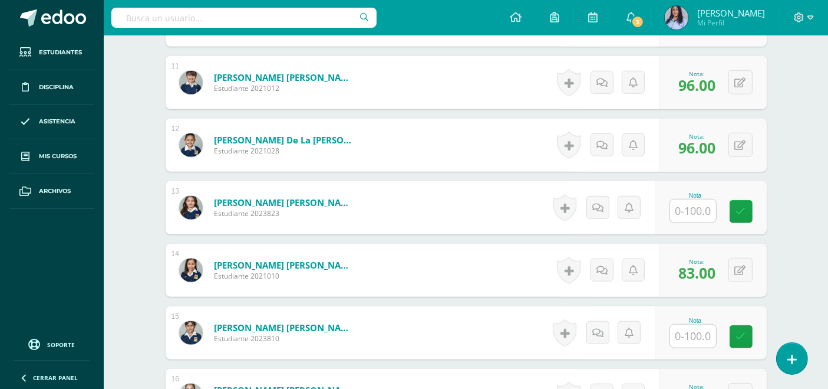
scroll to position [982, 0]
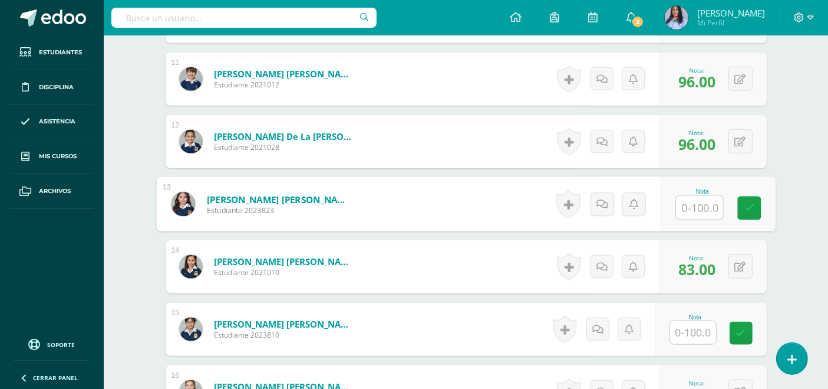
click at [692, 201] on input "text" at bounding box center [699, 208] width 47 height 24
type input "78"
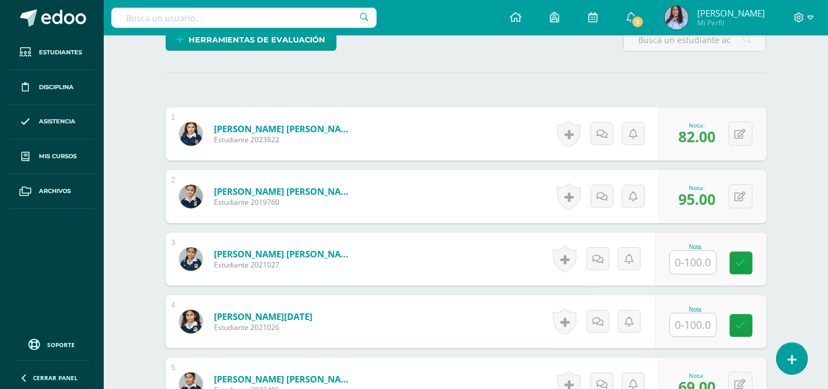
scroll to position [327, 0]
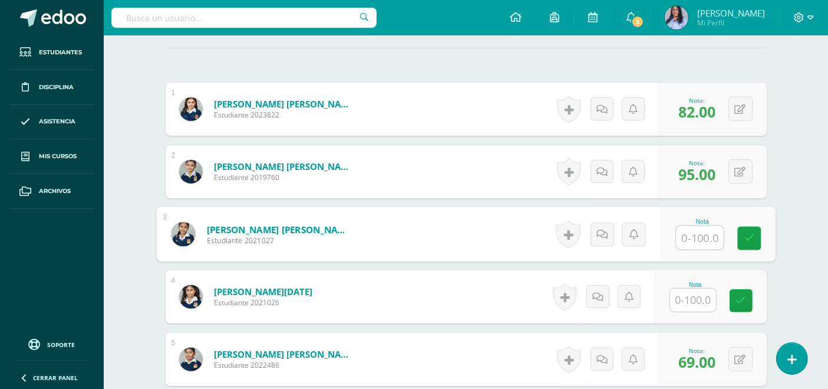
click at [697, 236] on input "text" at bounding box center [699, 238] width 47 height 24
type input "89"
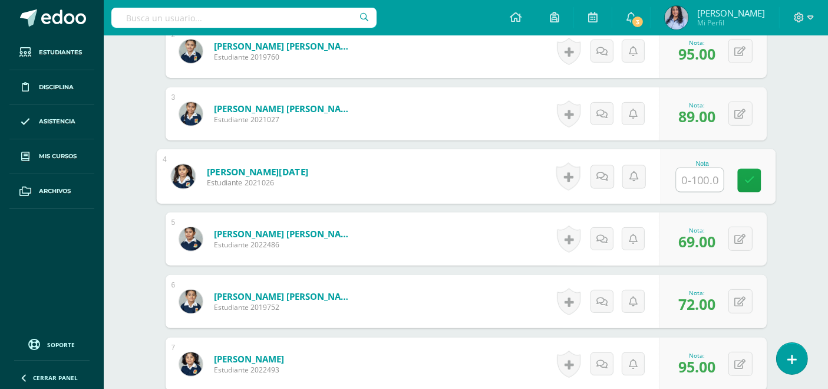
scroll to position [458, 0]
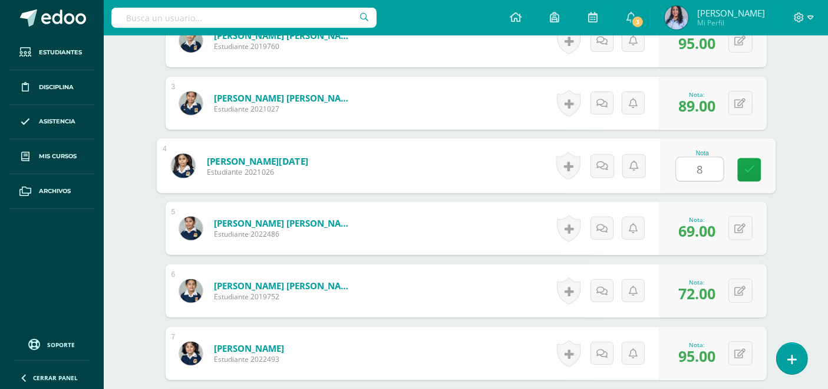
type input "88"
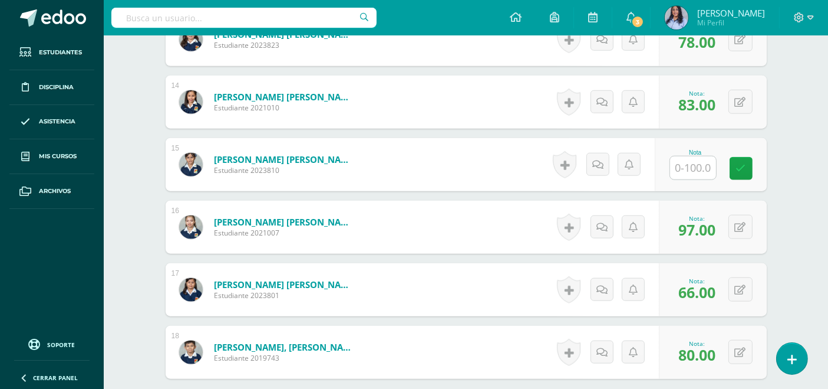
scroll to position [1179, 0]
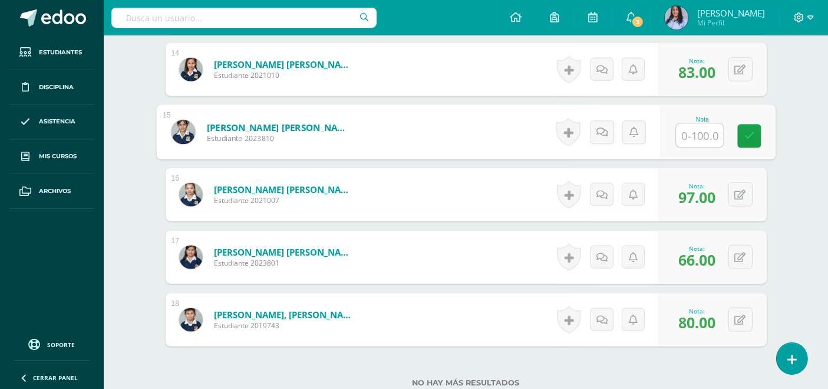
click at [686, 132] on input "text" at bounding box center [699, 136] width 47 height 24
type input "75"
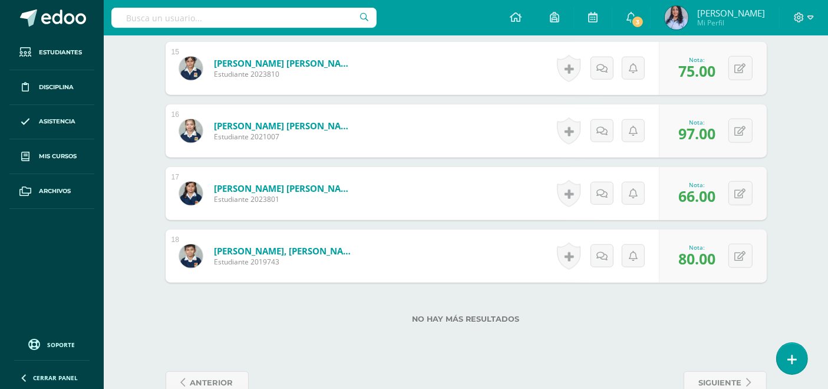
scroll to position [1245, 0]
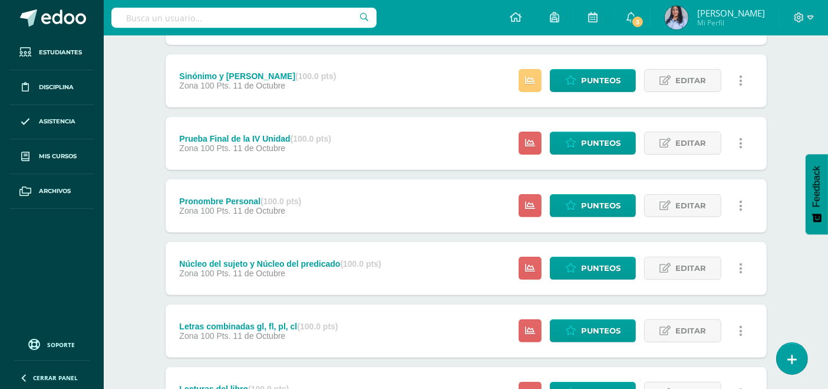
scroll to position [393, 0]
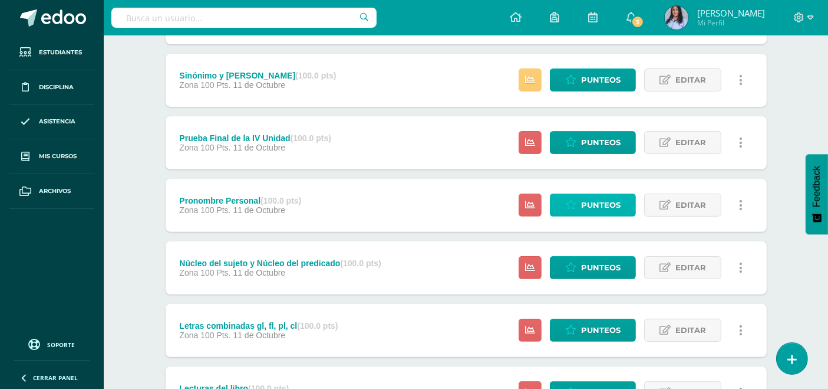
click at [594, 206] on span "Punteos" at bounding box center [601, 205] width 40 height 22
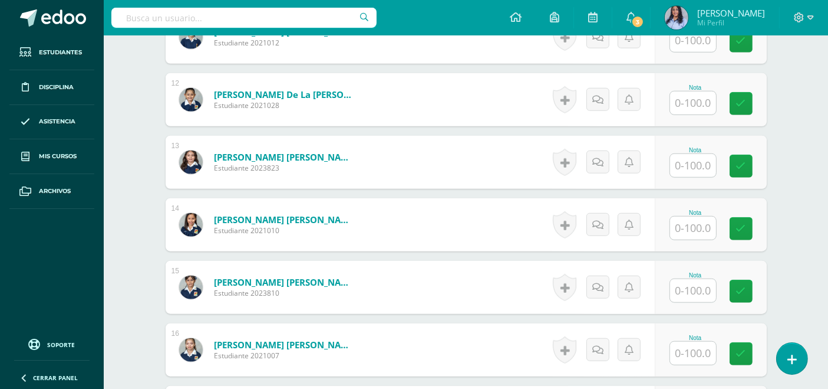
scroll to position [1048, 0]
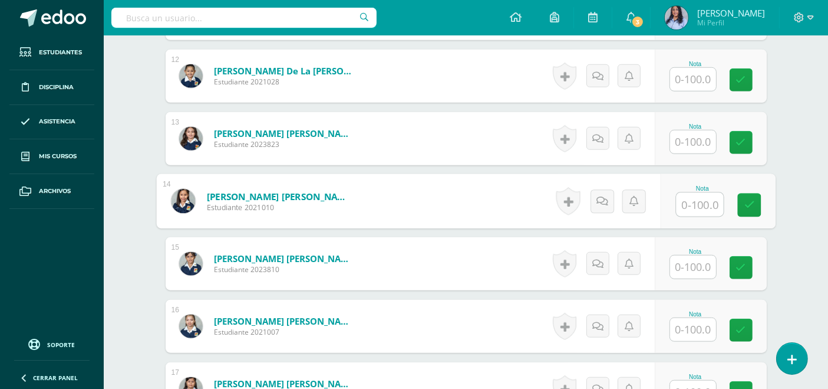
click at [702, 203] on input "text" at bounding box center [699, 205] width 47 height 24
type input "100"
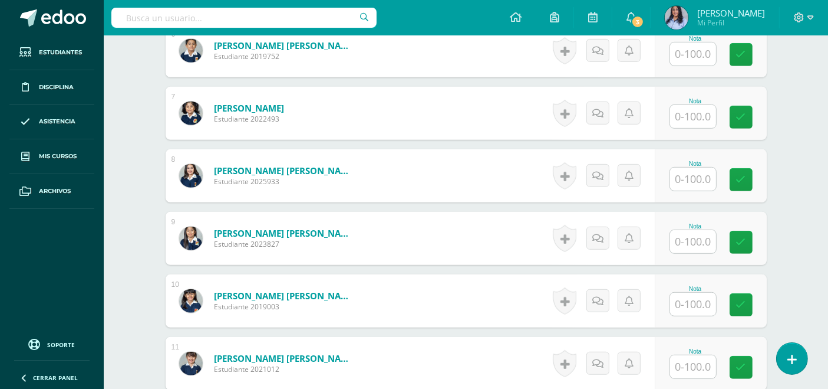
scroll to position [720, 0]
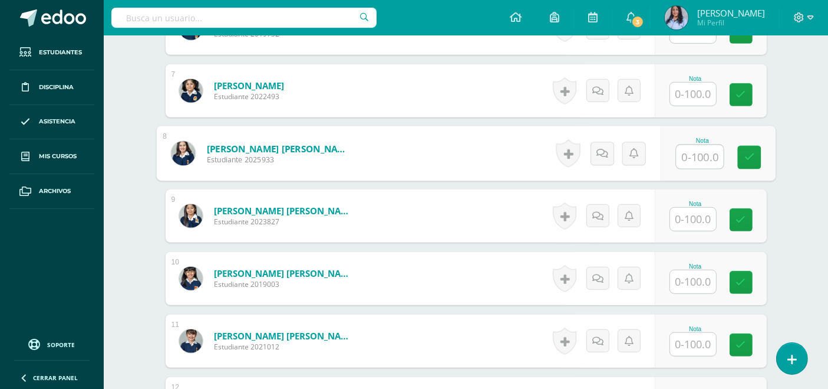
click at [690, 152] on input "text" at bounding box center [699, 157] width 47 height 24
type input "90"
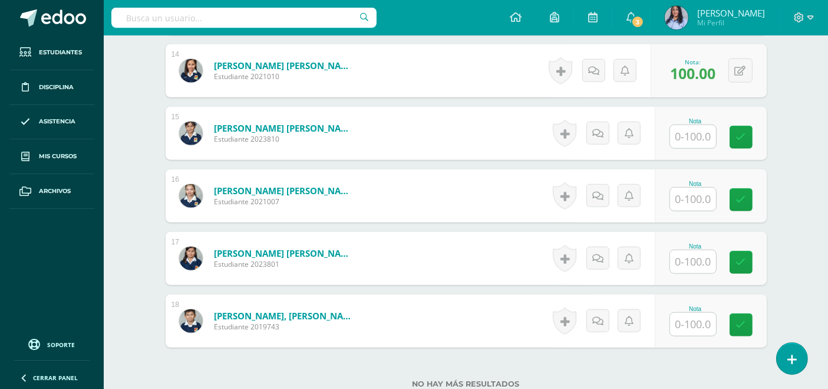
scroll to position [1179, 0]
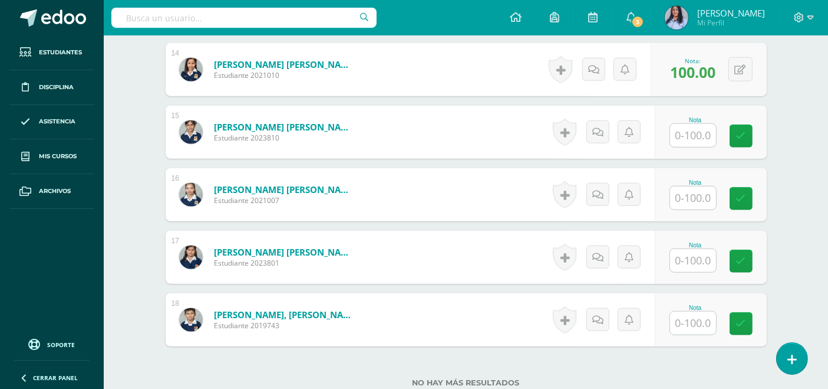
click at [719, 260] on div "Nota" at bounding box center [696, 257] width 52 height 31
click at [693, 258] on input "text" at bounding box center [693, 260] width 46 height 23
type input "90"
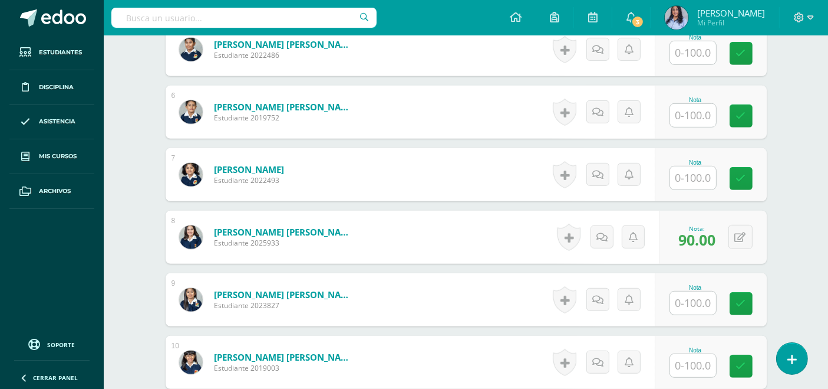
scroll to position [655, 0]
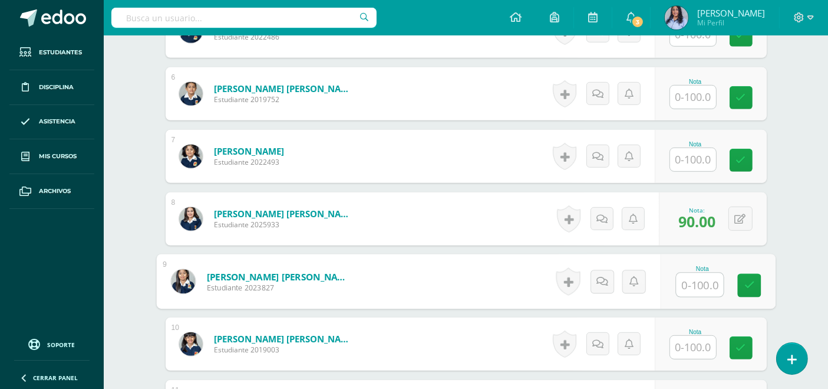
click at [700, 284] on input "text" at bounding box center [699, 285] width 47 height 24
type input "100"
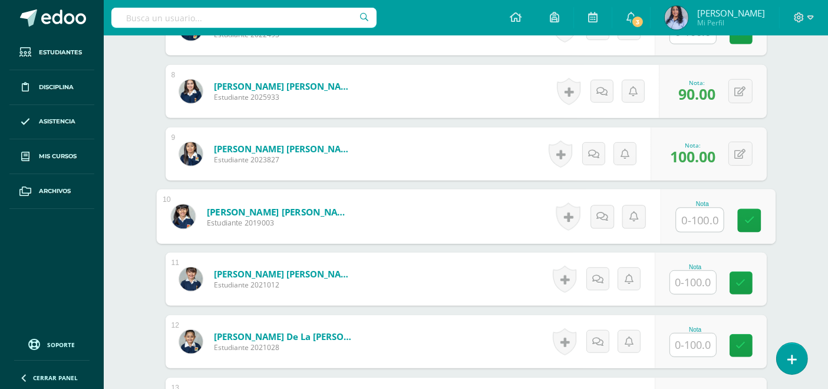
scroll to position [786, 0]
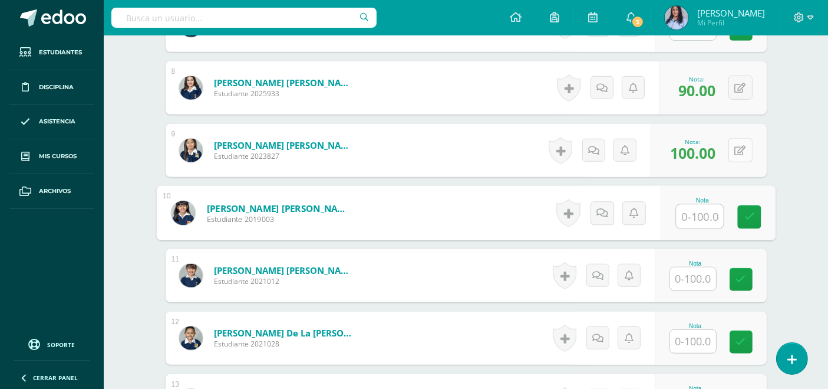
click at [744, 146] on icon at bounding box center [740, 151] width 11 height 10
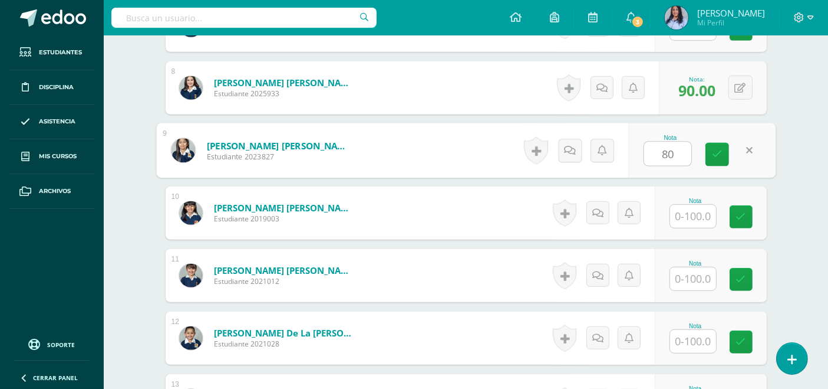
type input "80"
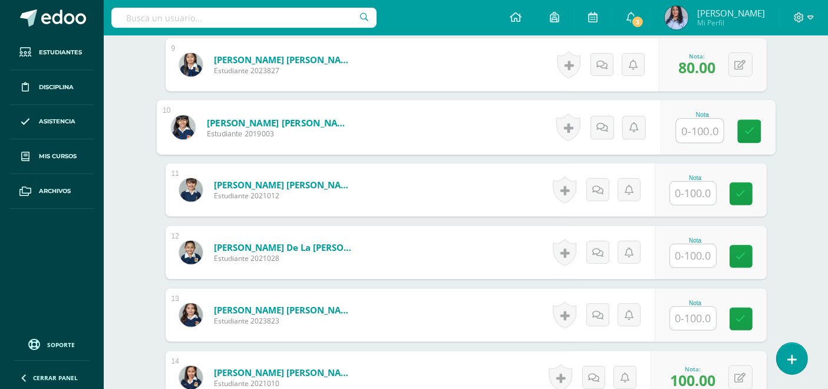
scroll to position [917, 0]
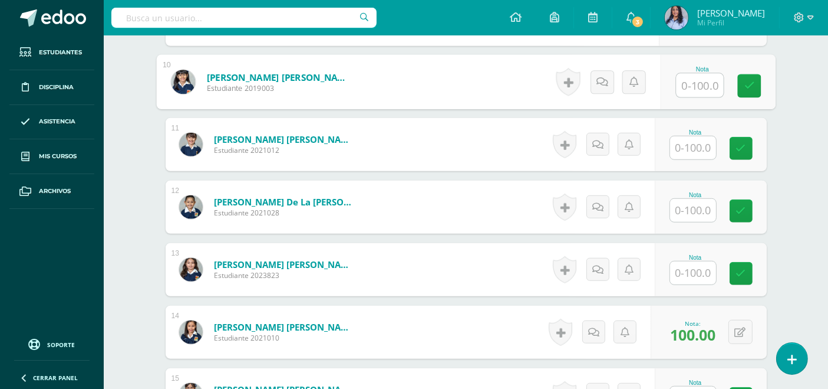
click at [689, 202] on input "text" at bounding box center [693, 210] width 46 height 23
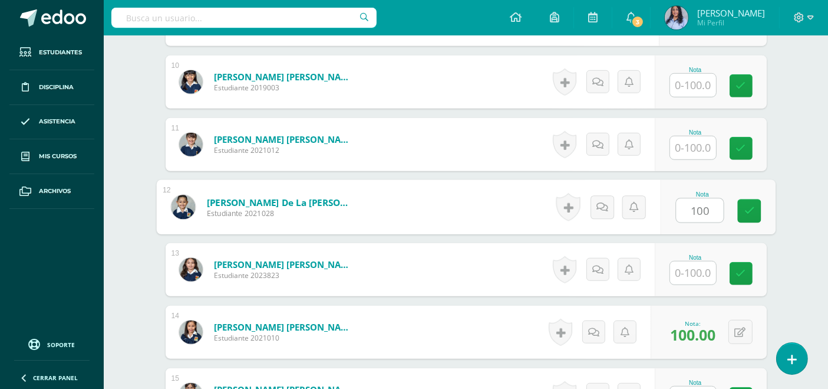
type input "100"
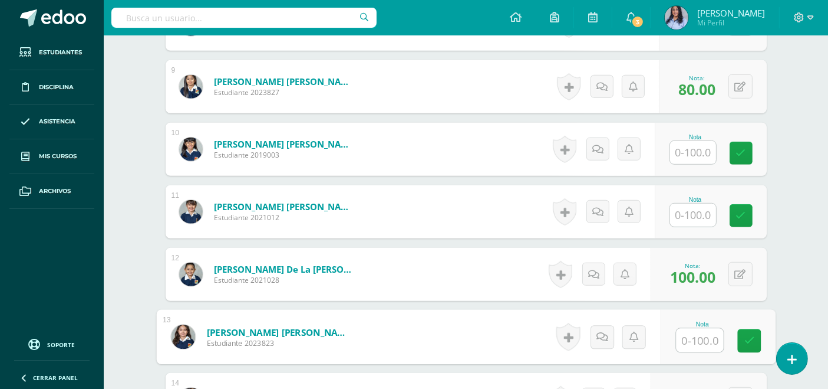
scroll to position [851, 0]
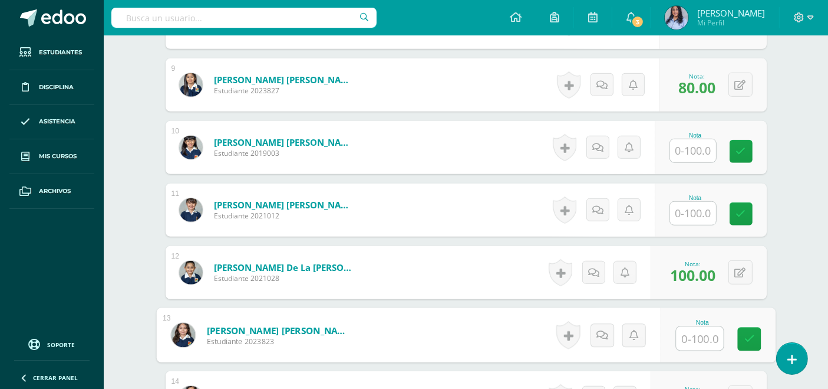
click at [691, 209] on input "text" at bounding box center [693, 213] width 46 height 23
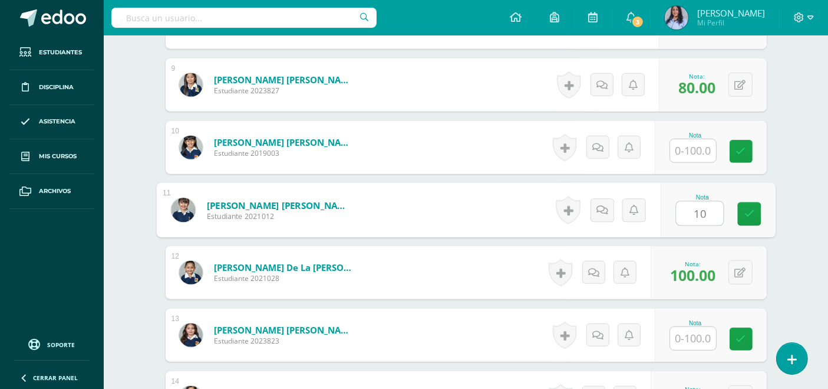
type input "100"
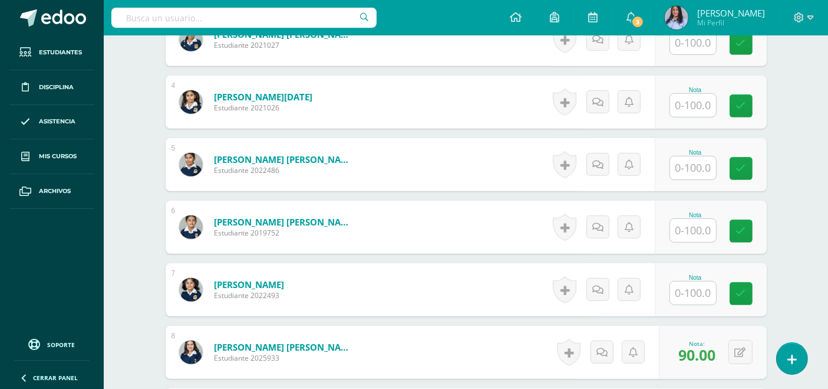
scroll to position [524, 0]
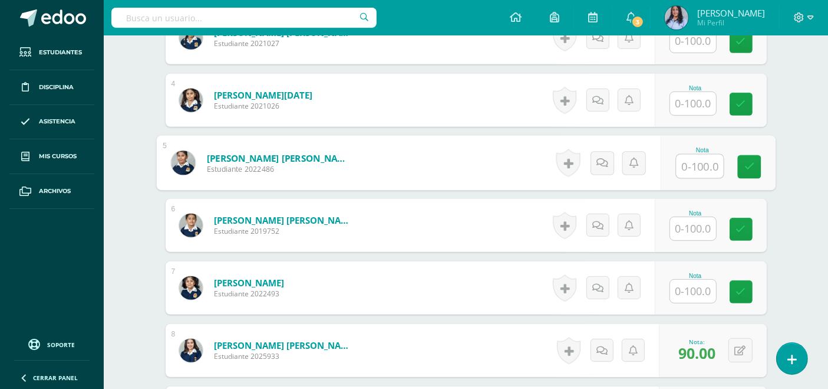
click at [709, 166] on input "text" at bounding box center [699, 166] width 47 height 24
type input "60"
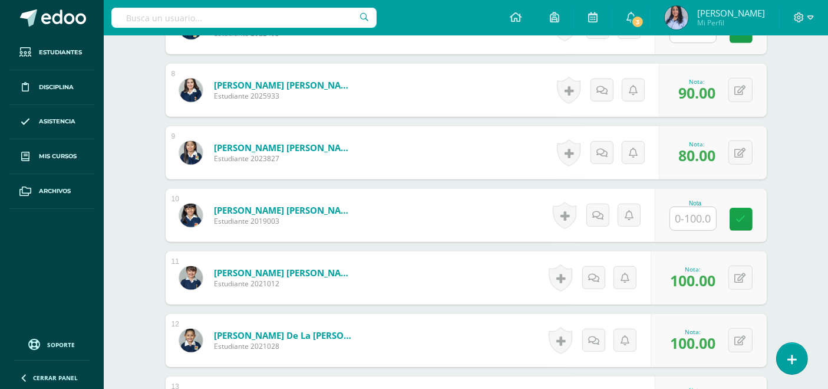
scroll to position [786, 0]
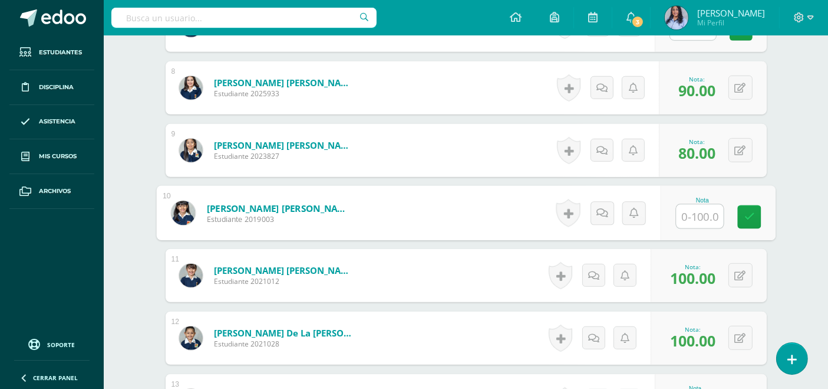
click at [689, 213] on input "text" at bounding box center [699, 217] width 47 height 24
type input "95"
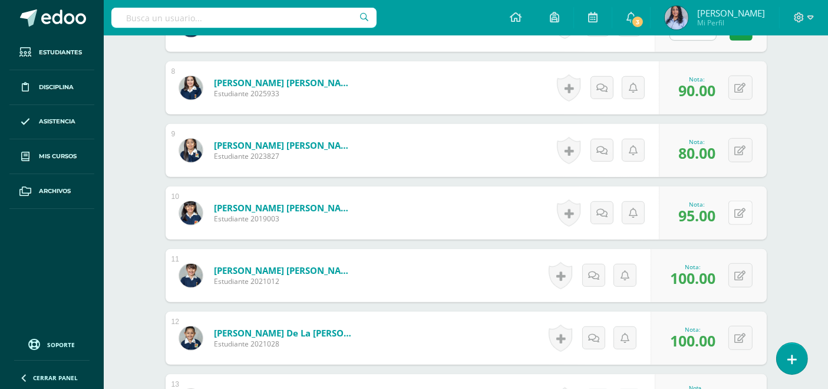
click at [740, 208] on button at bounding box center [741, 212] width 24 height 24
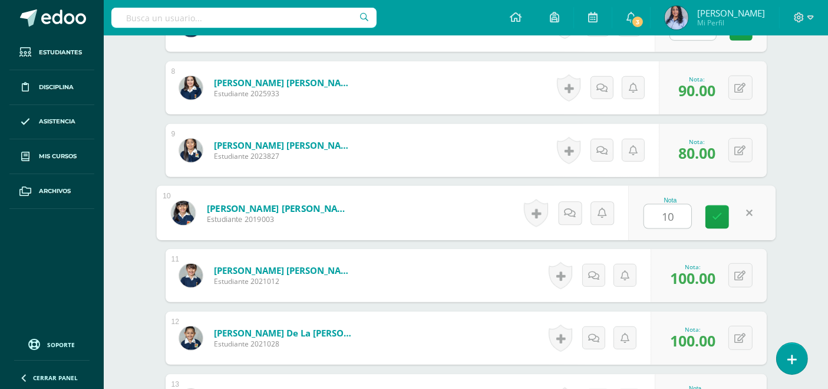
type input "100"
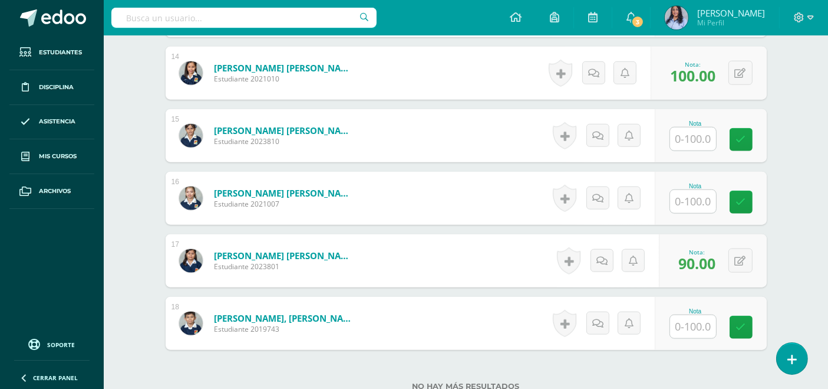
scroll to position [1179, 0]
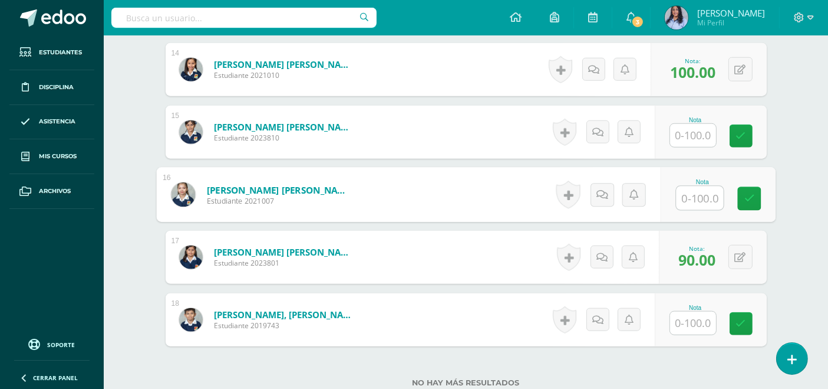
click at [697, 193] on input "text" at bounding box center [699, 198] width 47 height 24
type input "100"
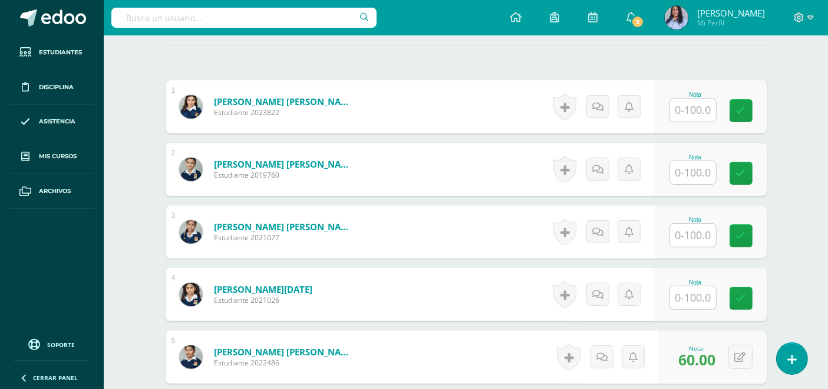
scroll to position [327, 0]
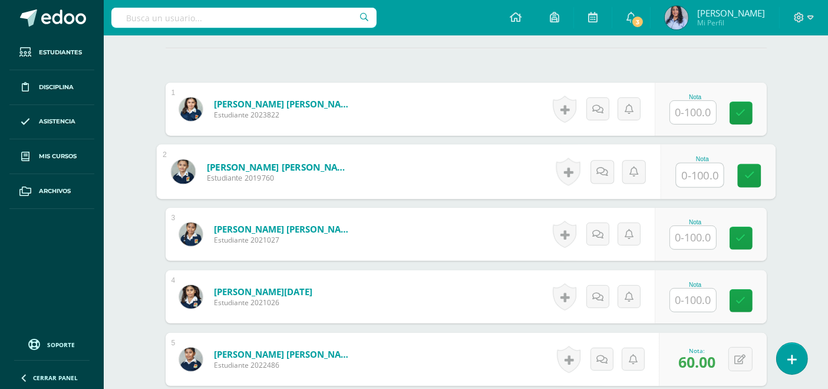
click at [697, 166] on input "text" at bounding box center [699, 175] width 47 height 24
type input "100"
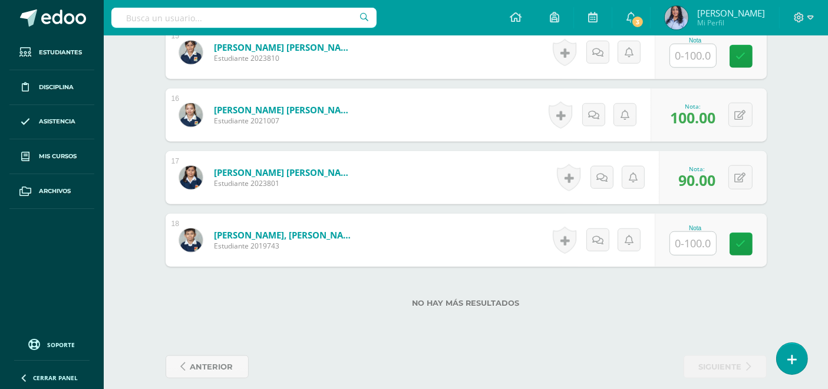
scroll to position [1270, 0]
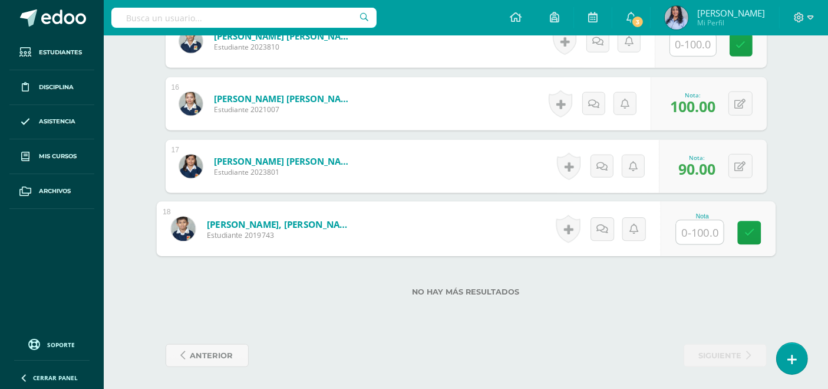
click at [699, 238] on input "text" at bounding box center [699, 232] width 47 height 24
type input "90"
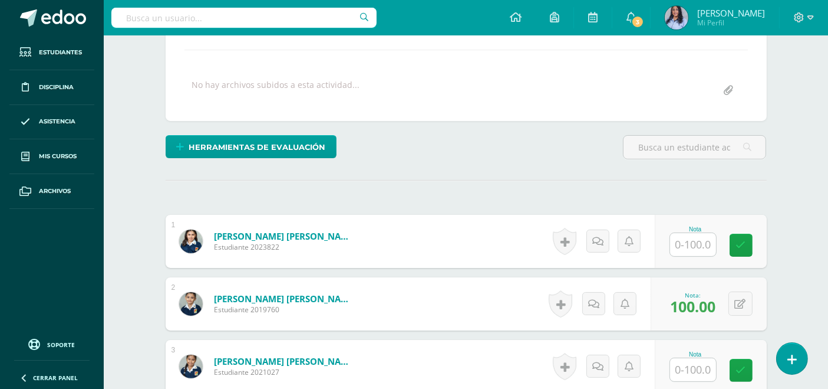
scroll to position [196, 0]
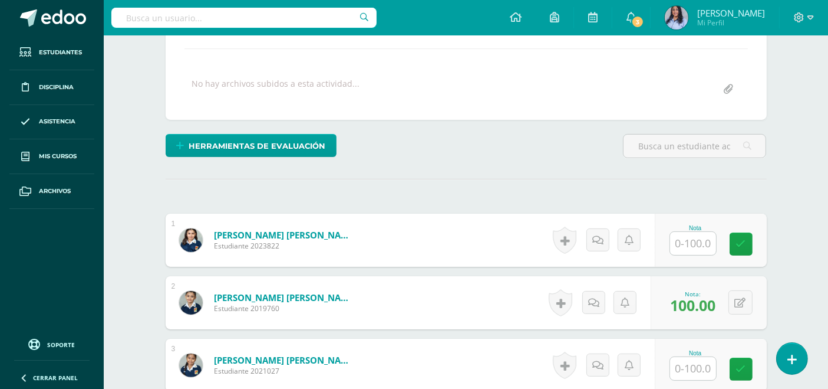
click at [693, 239] on input "text" at bounding box center [693, 243] width 46 height 23
type input "100"
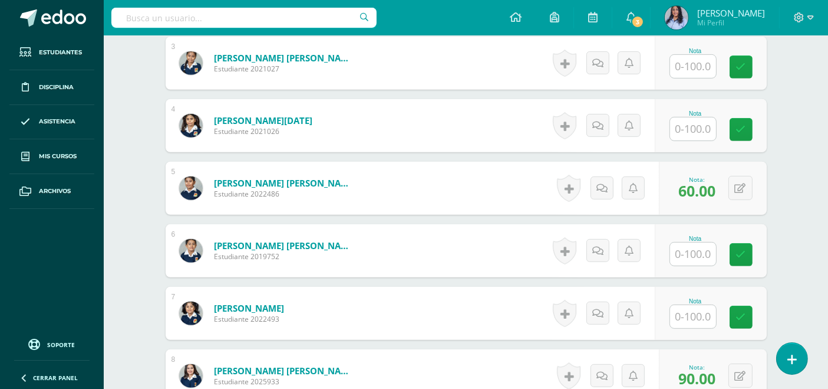
scroll to position [458, 0]
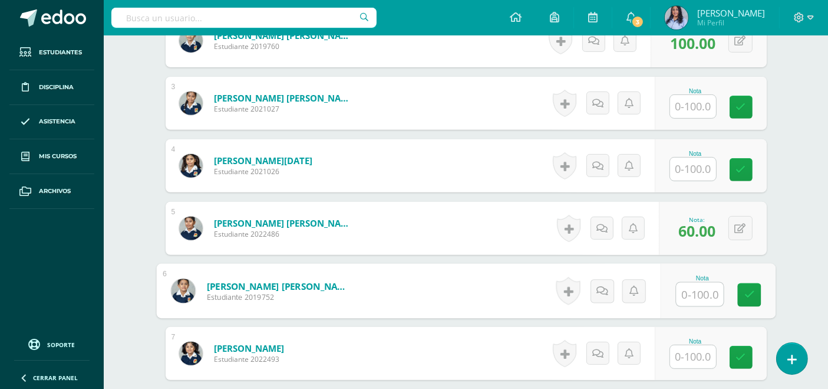
click at [690, 294] on input "text" at bounding box center [699, 294] width 47 height 24
type input "100"
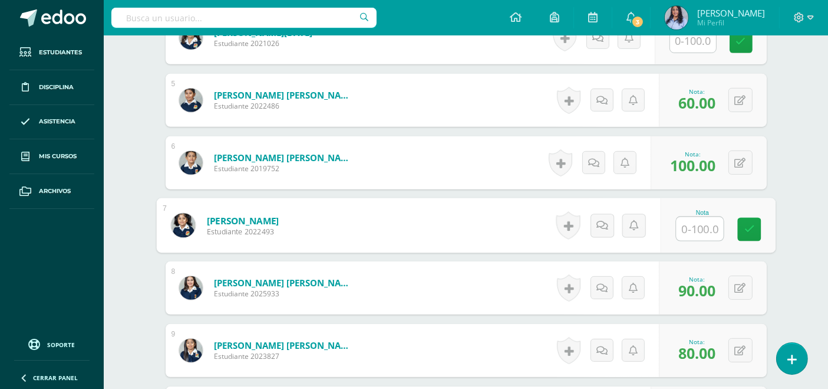
scroll to position [590, 0]
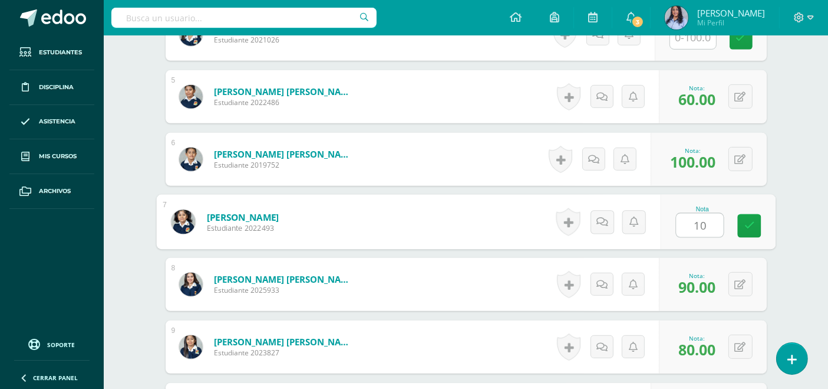
type input "100"
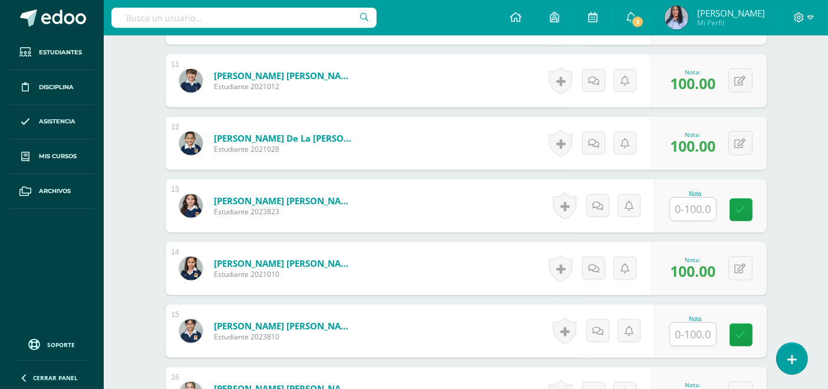
scroll to position [1048, 0]
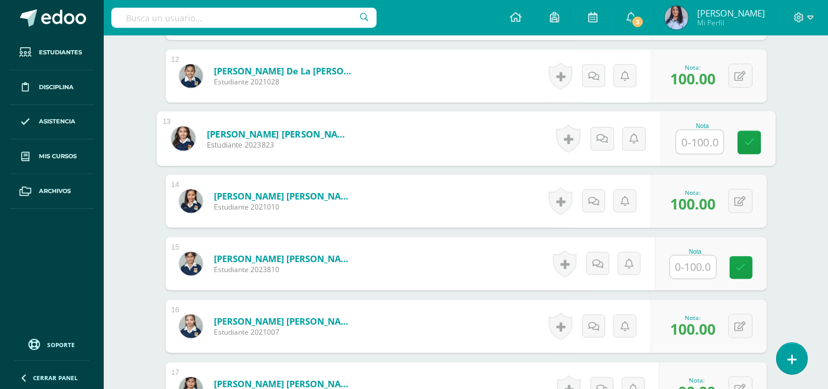
click at [683, 139] on input "text" at bounding box center [699, 142] width 47 height 24
type input "100"
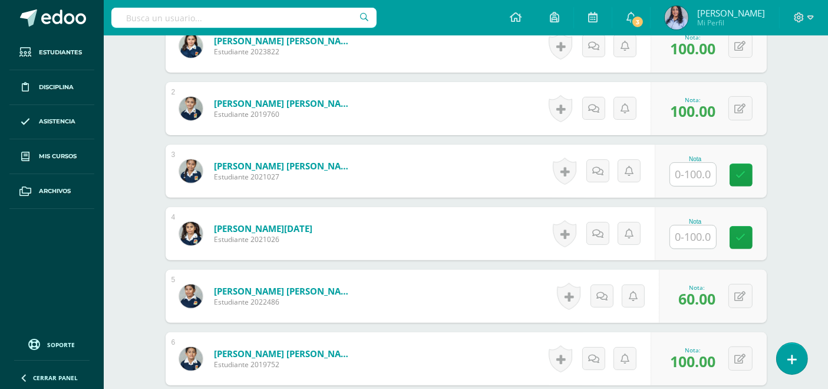
scroll to position [393, 0]
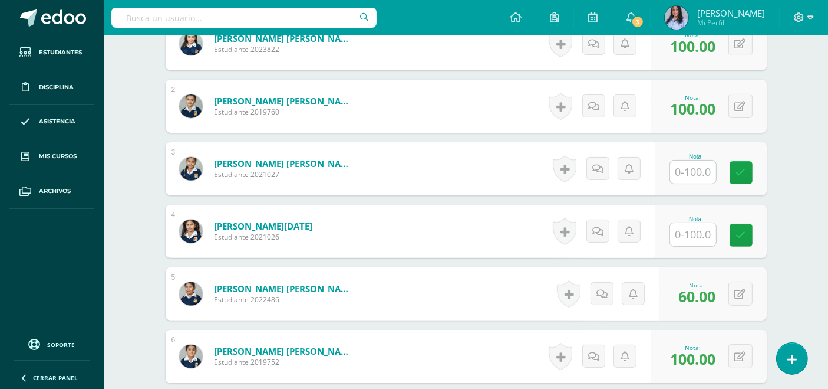
click at [684, 169] on input "text" at bounding box center [693, 171] width 46 height 23
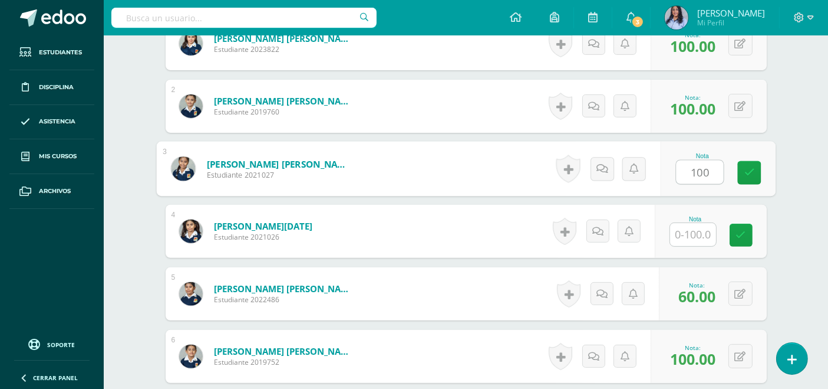
type input "100"
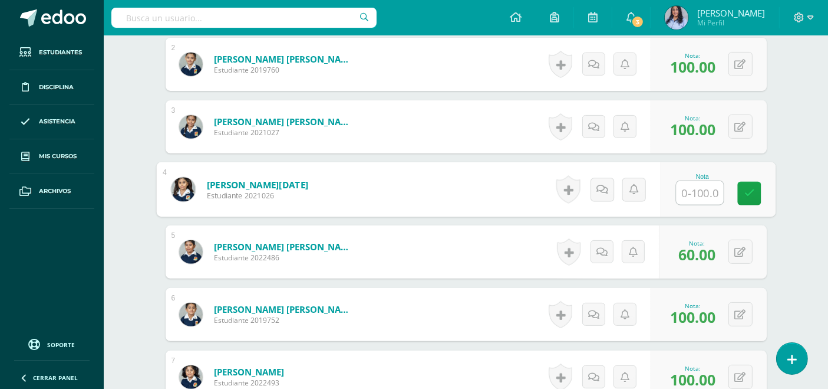
scroll to position [458, 0]
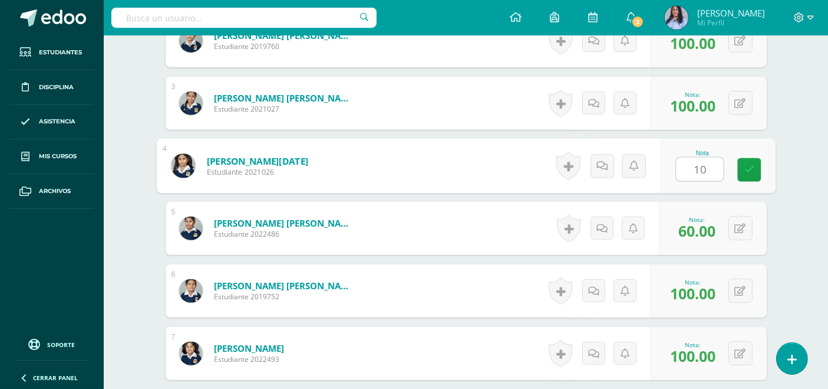
type input "100"
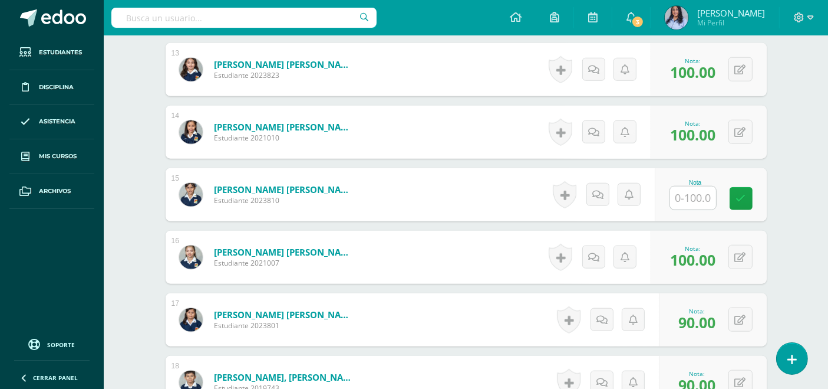
scroll to position [1113, 0]
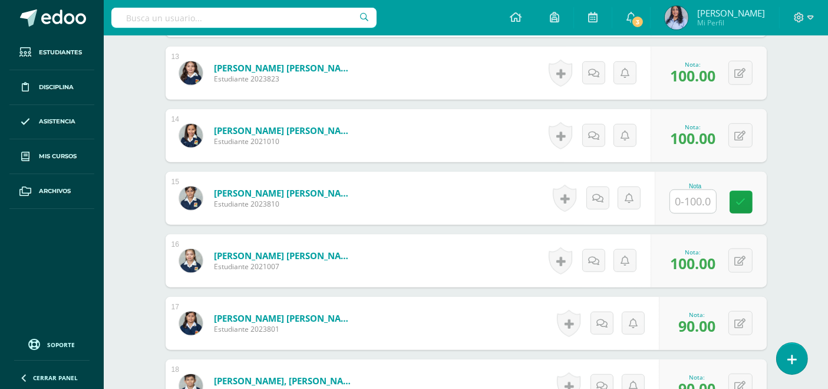
click at [684, 198] on input "text" at bounding box center [693, 201] width 46 height 23
type input "100"
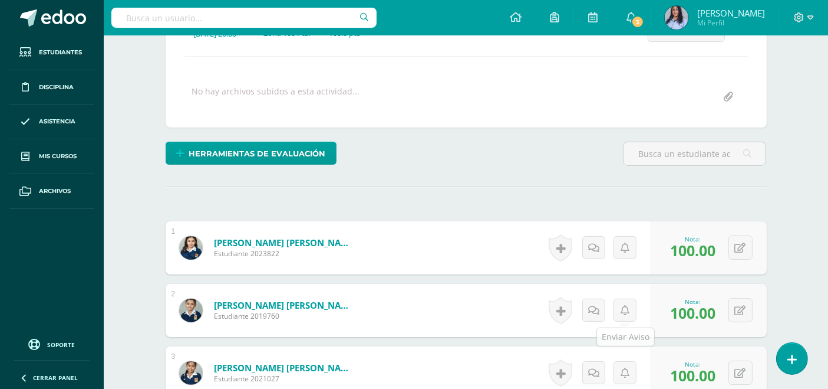
scroll to position [156, 0]
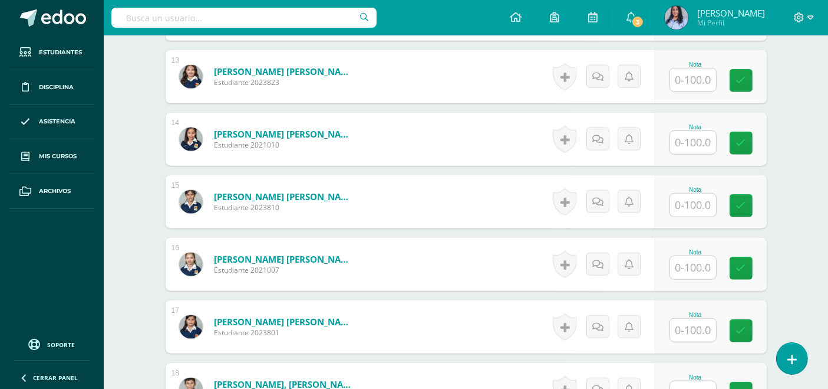
scroll to position [1114, 0]
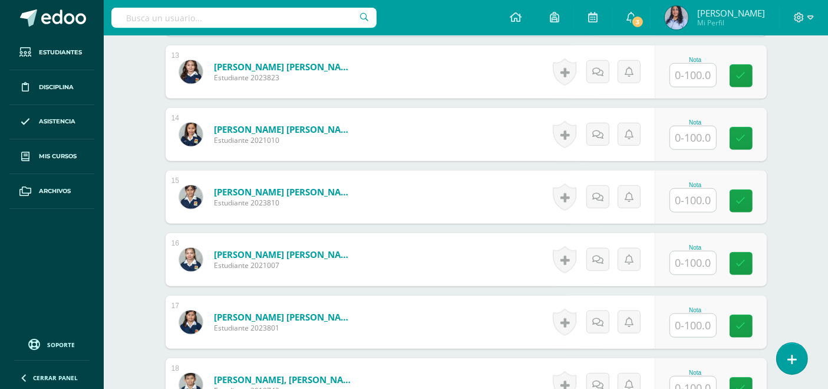
click at [693, 139] on input "text" at bounding box center [693, 137] width 46 height 23
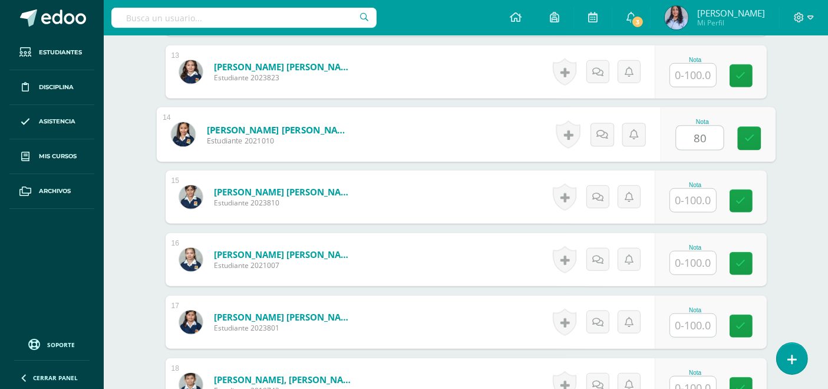
type input "80"
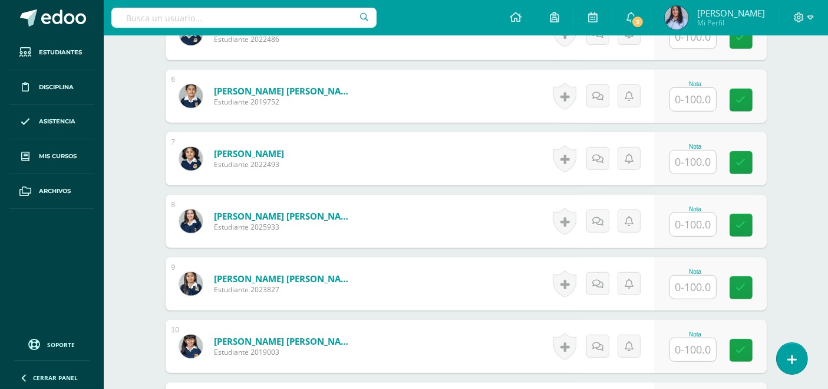
scroll to position [656, 0]
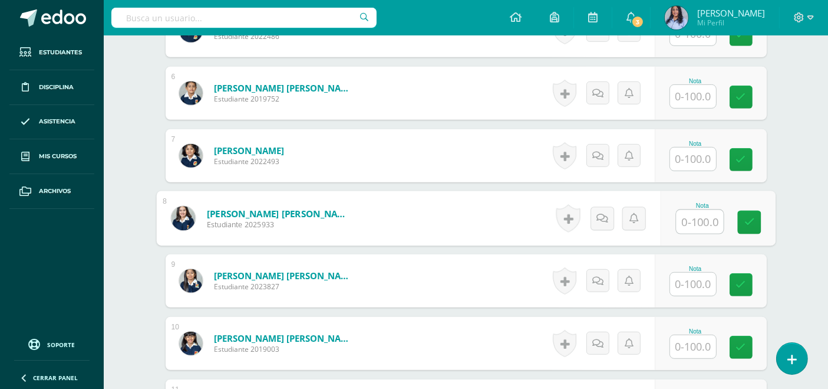
click at [696, 213] on input "text" at bounding box center [699, 222] width 47 height 24
type input "80"
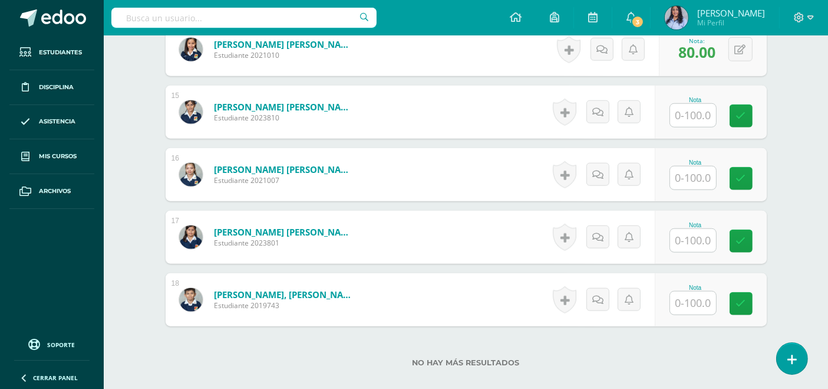
scroll to position [1245, 0]
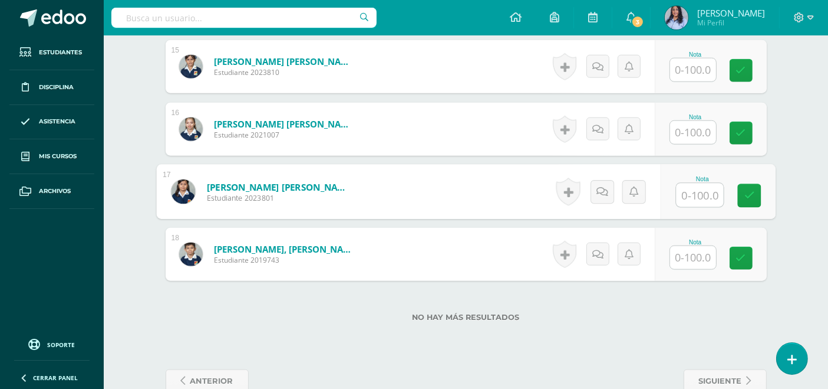
drag, startPoint x: 692, startPoint y: 191, endPoint x: 670, endPoint y: 199, distance: 23.3
click at [692, 191] on input "text" at bounding box center [699, 195] width 47 height 24
type input "80"
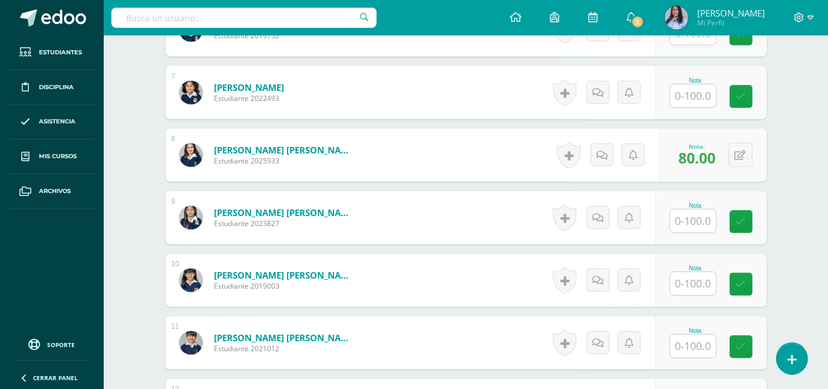
scroll to position [720, 0]
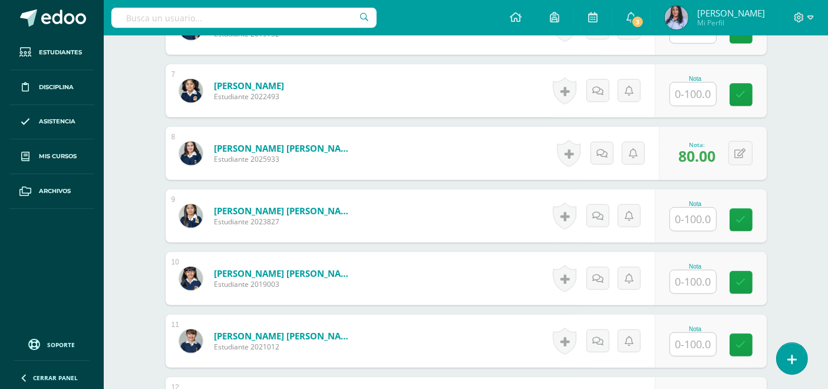
click at [687, 220] on input "text" at bounding box center [693, 219] width 46 height 23
type input "100"
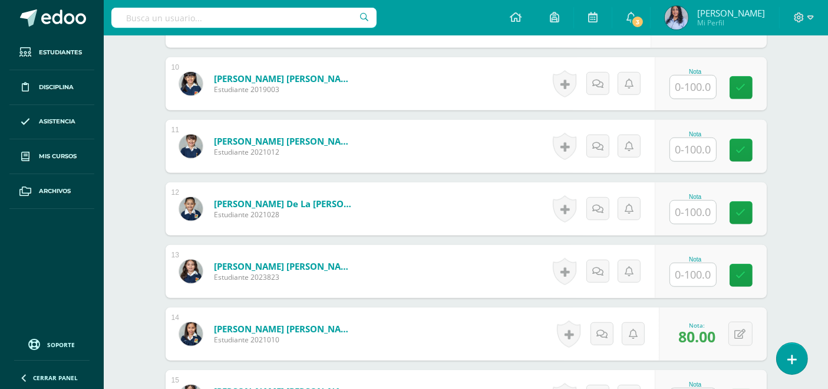
scroll to position [917, 0]
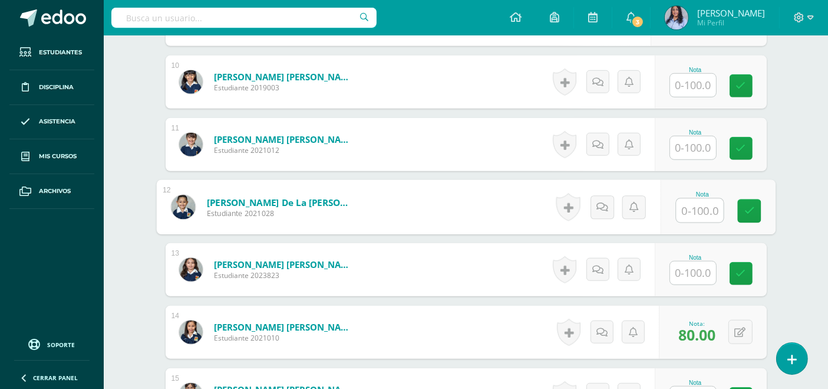
click at [689, 203] on input "text" at bounding box center [699, 211] width 47 height 24
type input "100"
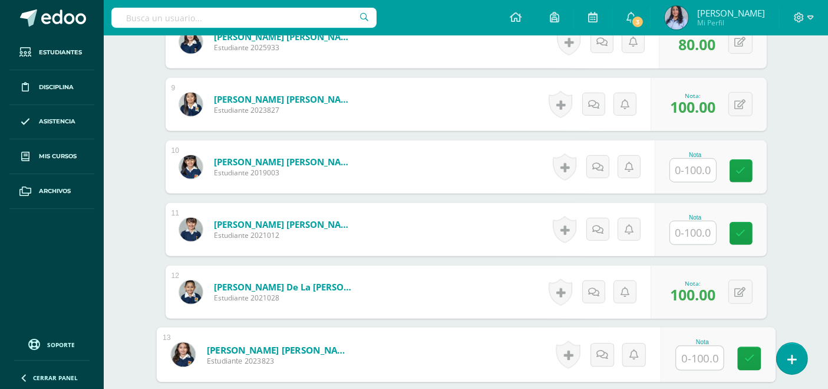
scroll to position [851, 0]
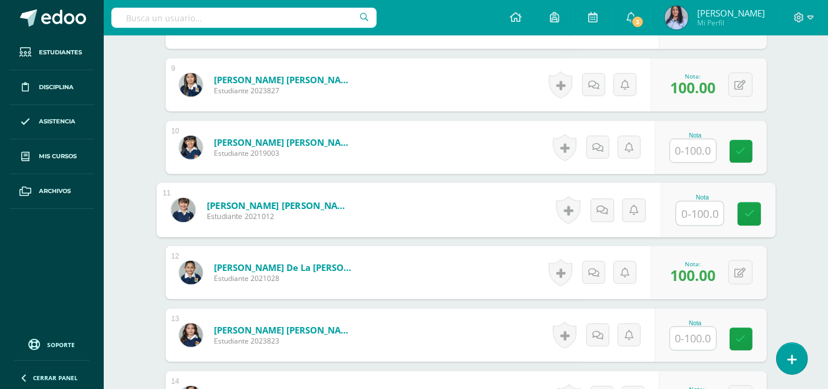
click at [702, 216] on input "text" at bounding box center [699, 214] width 47 height 24
type input "100"
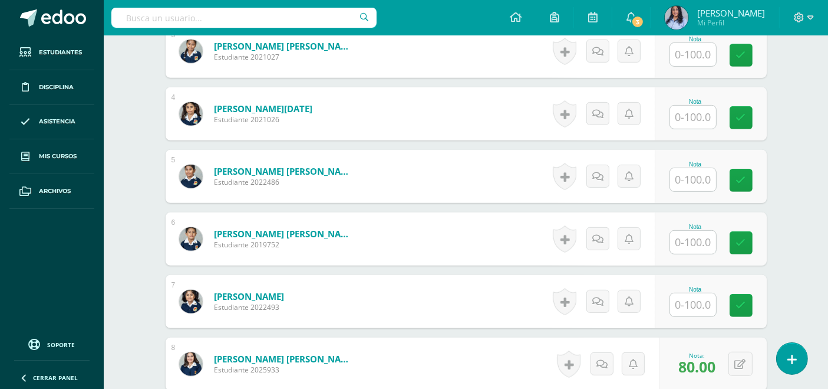
scroll to position [524, 0]
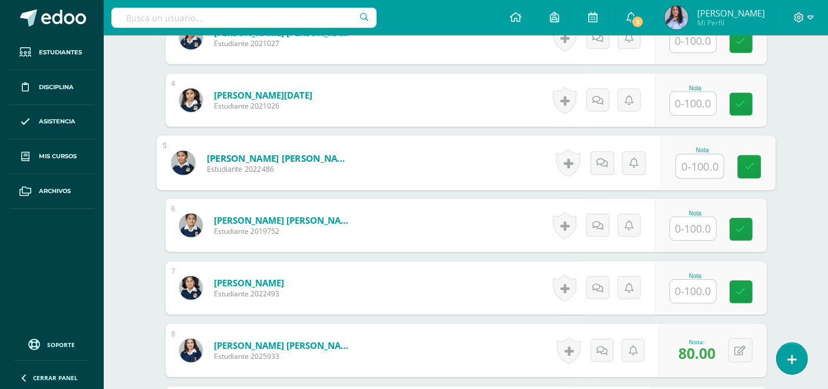
click at [696, 160] on input "text" at bounding box center [699, 166] width 47 height 24
type input "70"
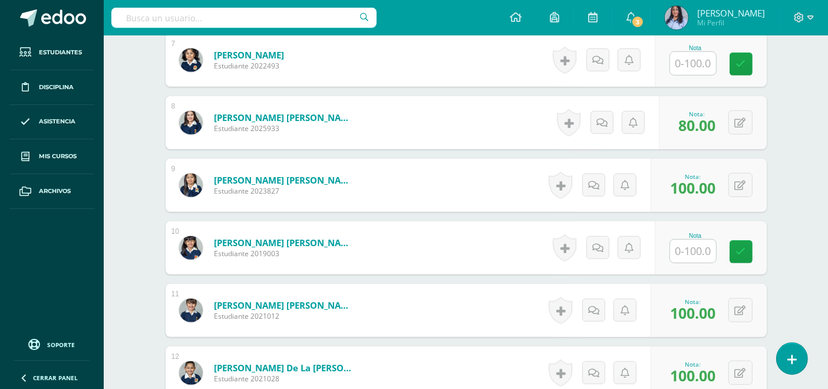
scroll to position [786, 0]
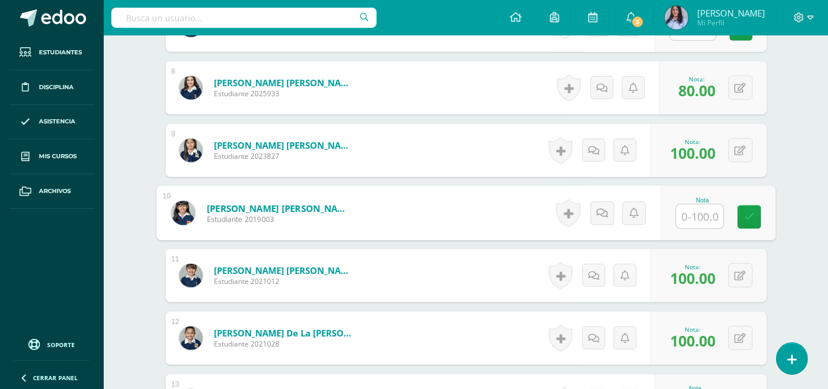
click at [689, 215] on input "text" at bounding box center [699, 217] width 47 height 24
type input "100"
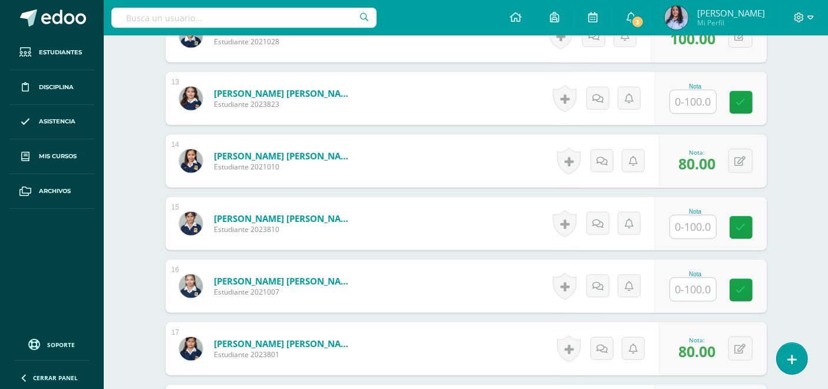
scroll to position [1179, 0]
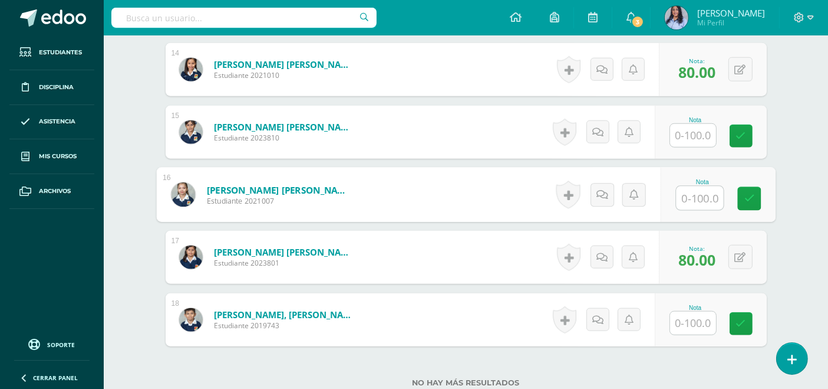
click at [683, 201] on input "text" at bounding box center [699, 198] width 47 height 24
type input "100"
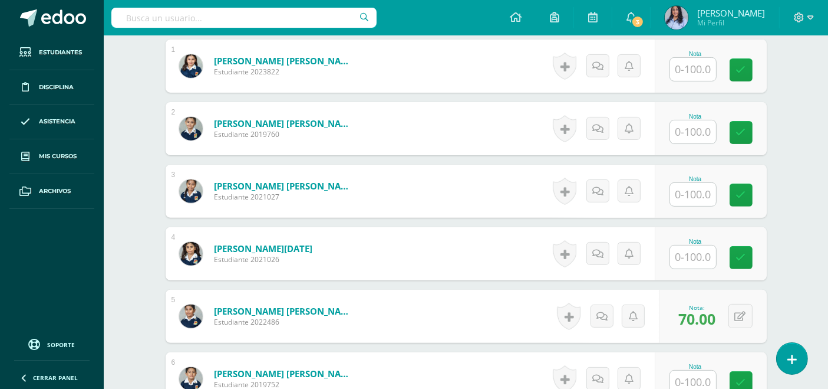
scroll to position [393, 0]
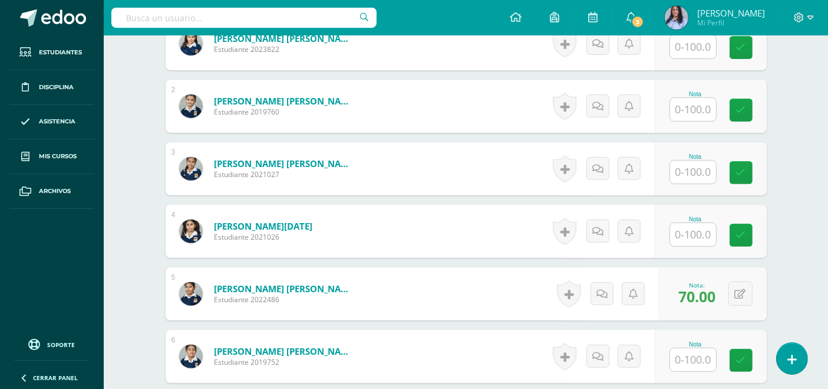
click at [704, 114] on input "text" at bounding box center [693, 109] width 46 height 23
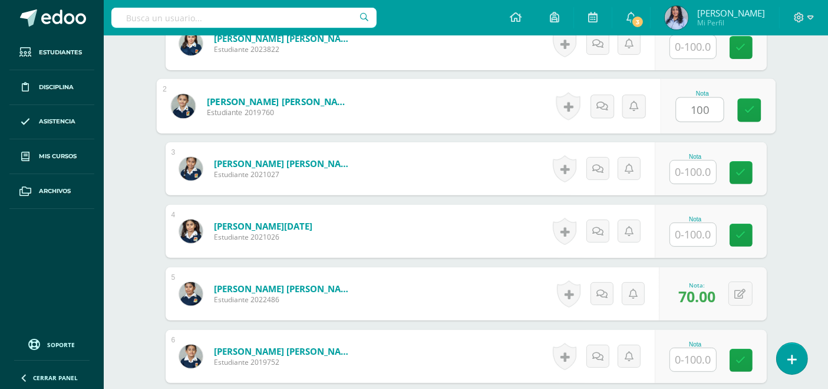
type input "100"
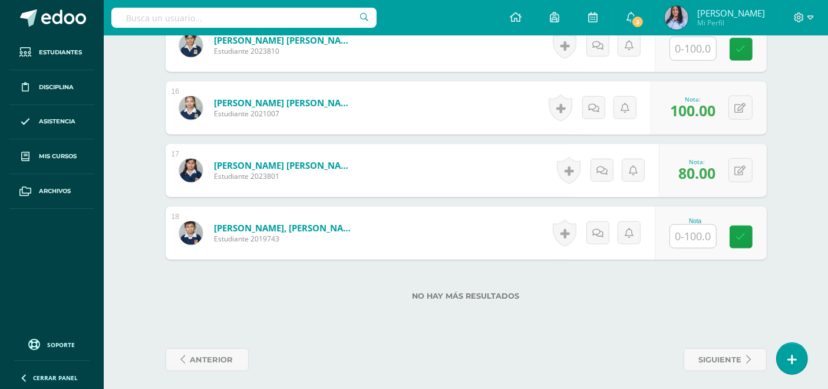
scroll to position [1270, 0]
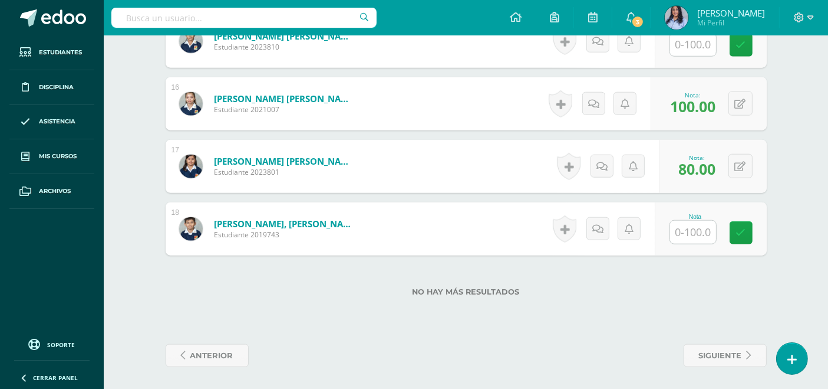
click at [699, 230] on input "text" at bounding box center [693, 231] width 46 height 23
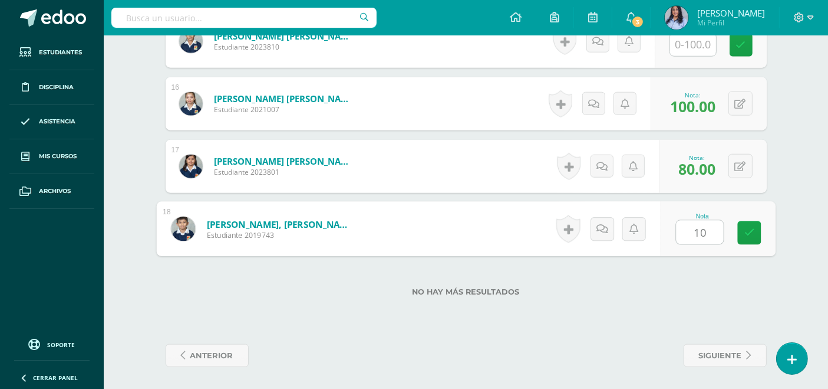
type input "100"
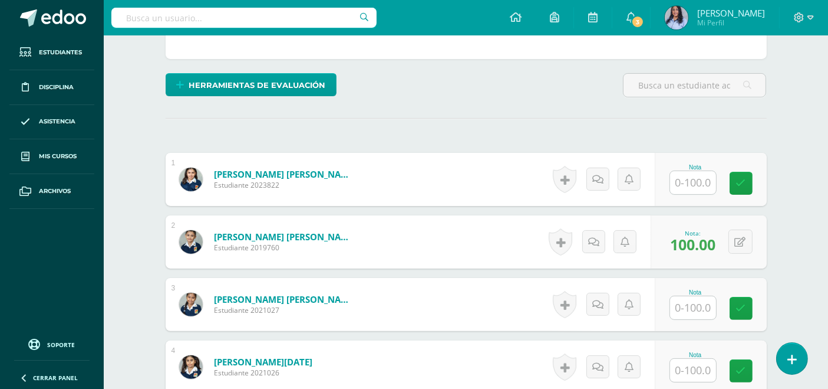
scroll to position [327, 0]
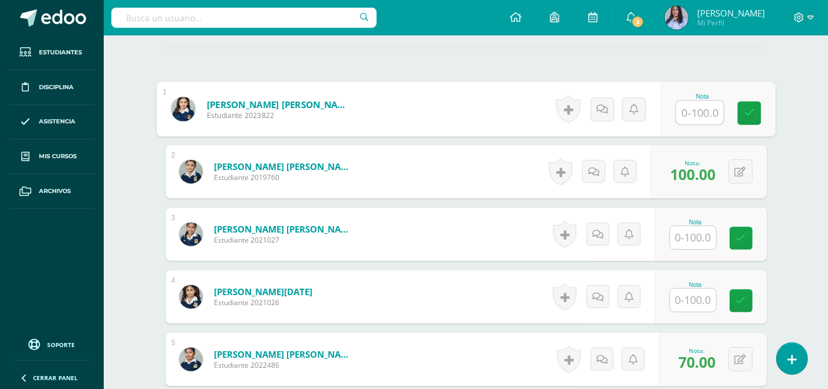
click at [701, 103] on input "text" at bounding box center [699, 113] width 47 height 24
type input "100"
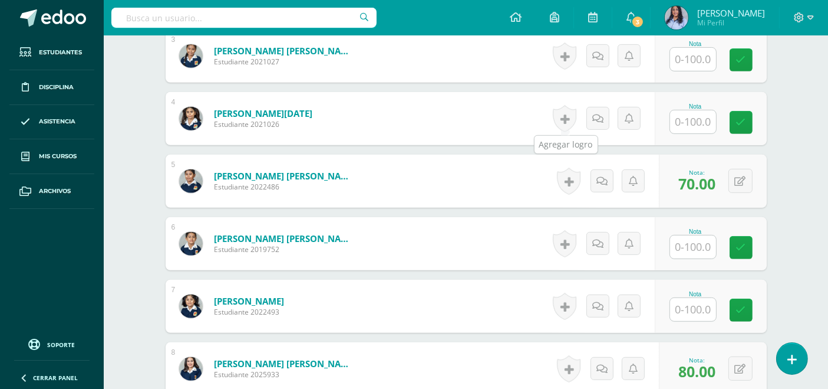
scroll to position [524, 0]
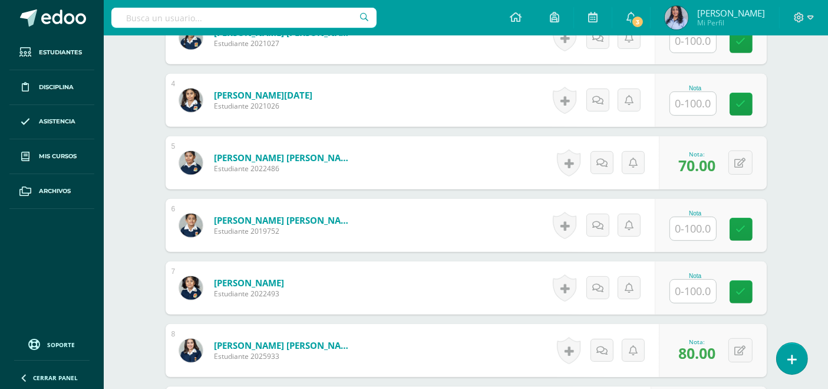
click at [691, 225] on input "text" at bounding box center [693, 228] width 46 height 23
type input "80"
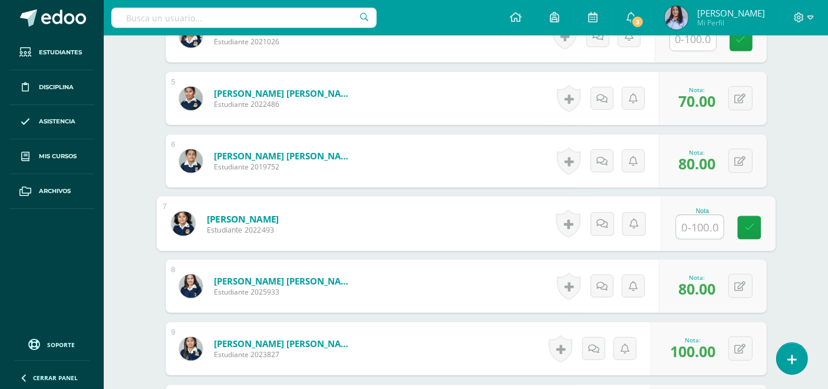
scroll to position [590, 0]
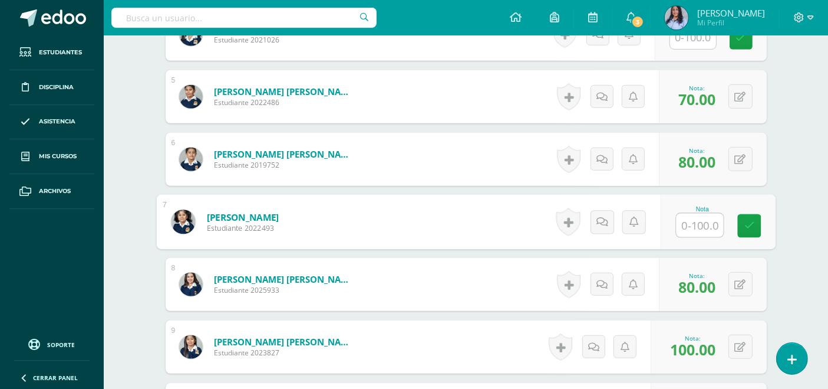
click at [701, 222] on input "text" at bounding box center [699, 225] width 47 height 24
type input "100"
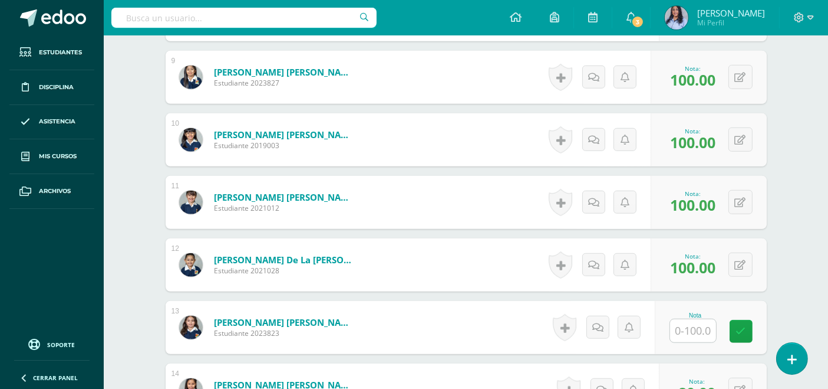
scroll to position [917, 0]
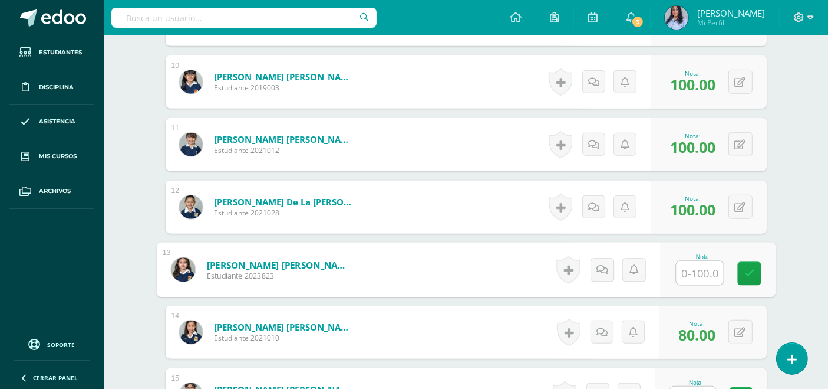
click at [692, 275] on input "text" at bounding box center [699, 273] width 47 height 24
type input "100"
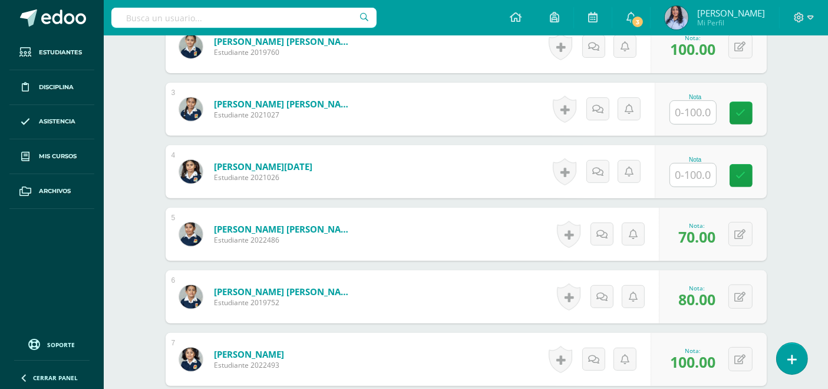
scroll to position [458, 0]
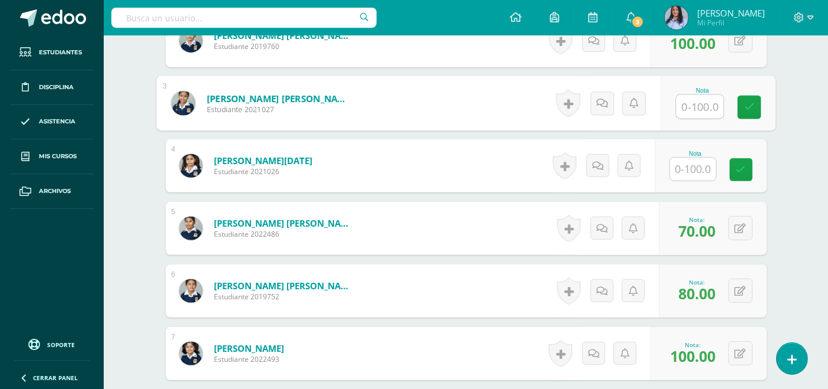
click at [692, 104] on input "text" at bounding box center [699, 107] width 47 height 24
type input "90"
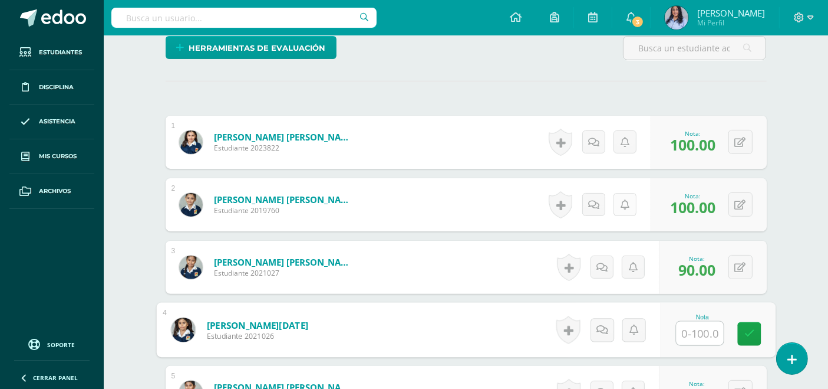
scroll to position [393, 0]
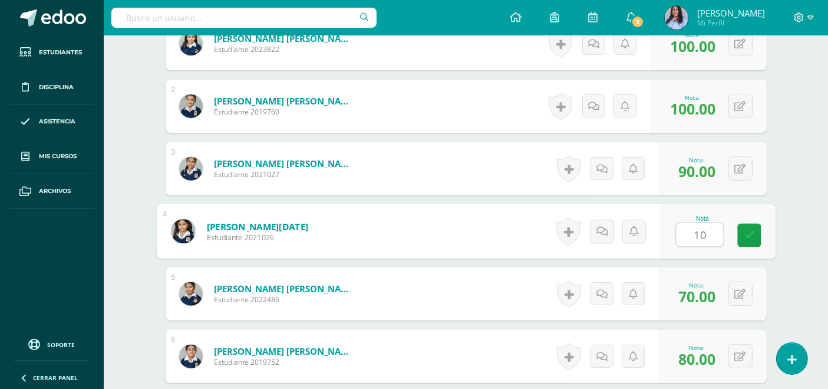
type input "100"
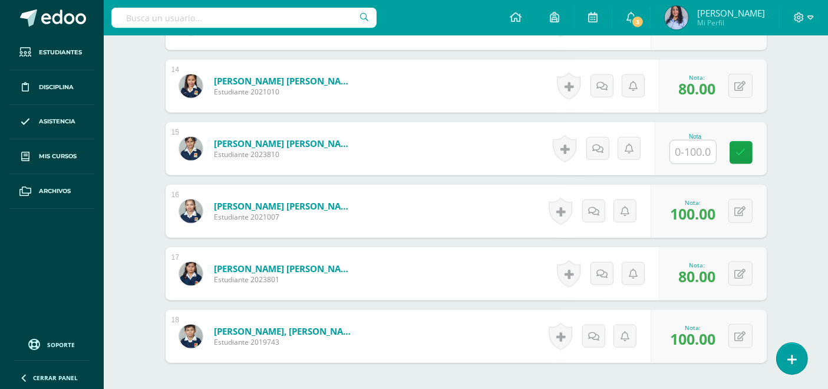
scroll to position [1179, 0]
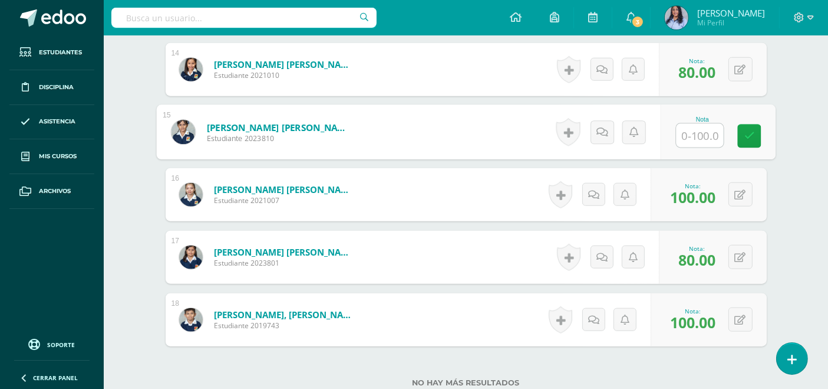
click at [709, 132] on input "text" at bounding box center [699, 136] width 47 height 24
type input "100"
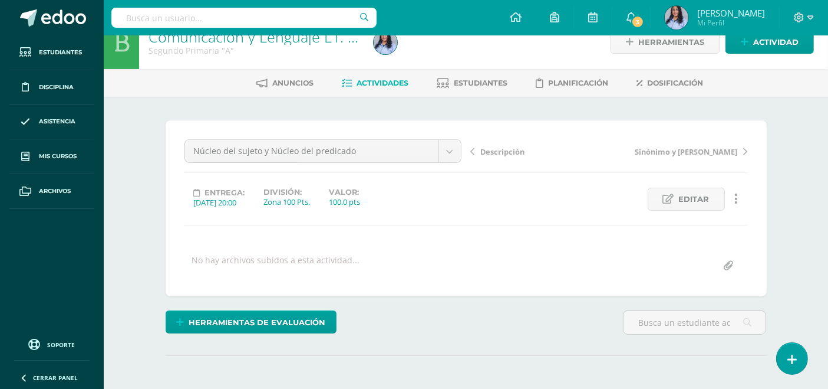
scroll to position [0, 0]
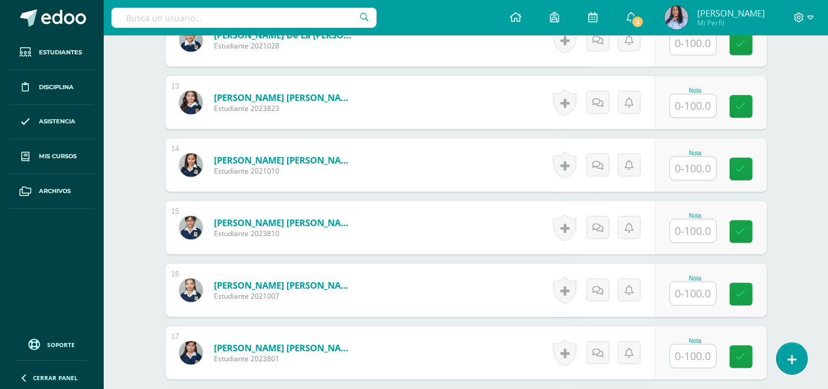
scroll to position [1113, 0]
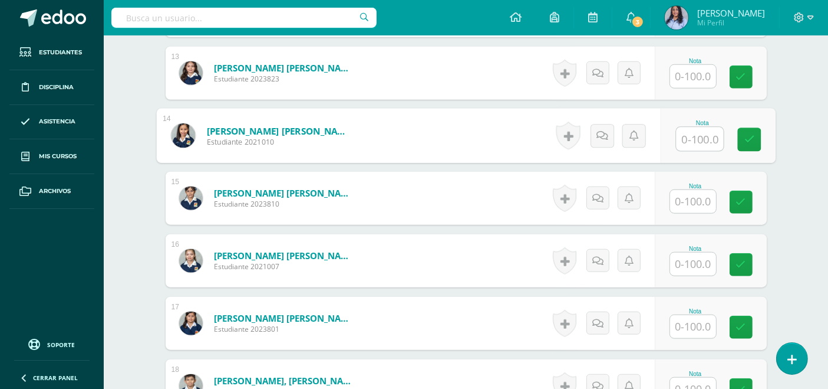
click at [690, 137] on input "text" at bounding box center [699, 139] width 47 height 24
type input "100"
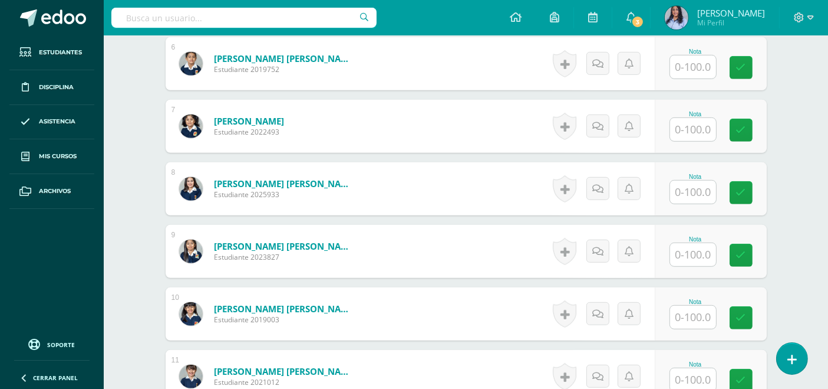
scroll to position [720, 0]
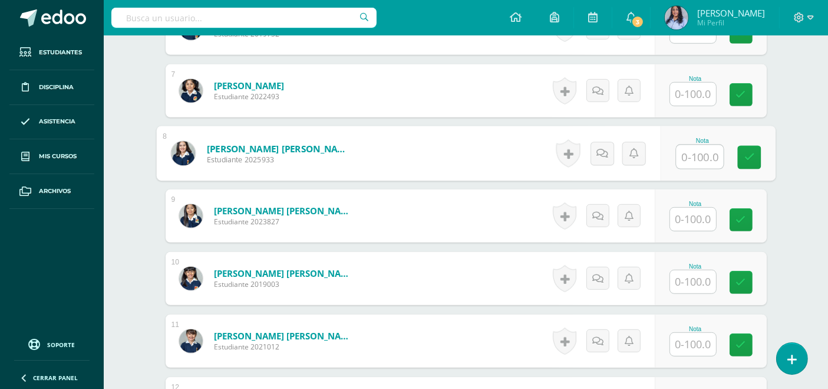
click at [689, 149] on input "text" at bounding box center [699, 157] width 47 height 24
type input "90"
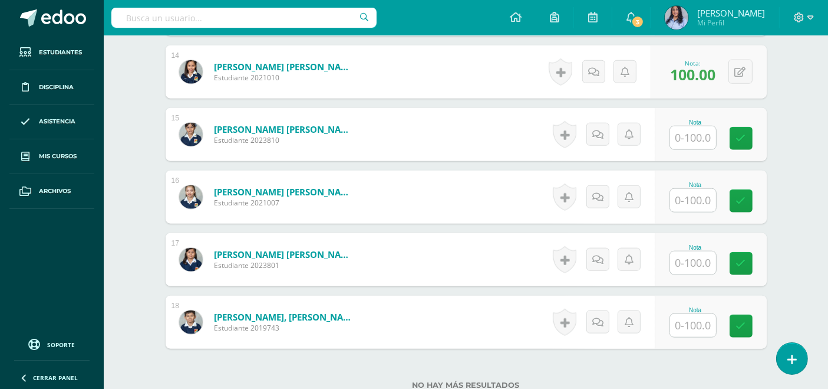
scroll to position [1179, 0]
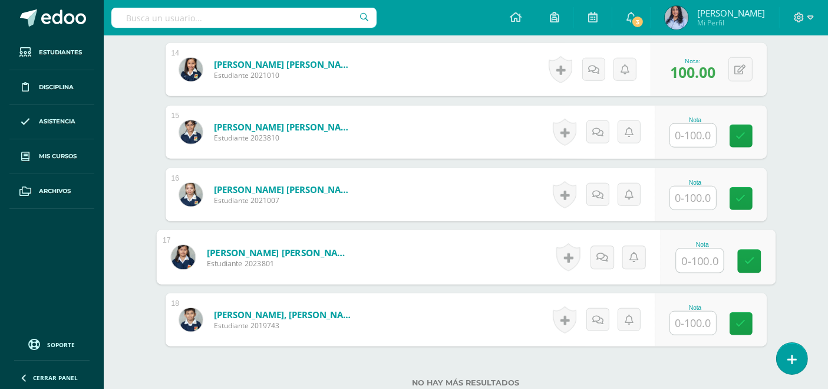
click at [690, 260] on input "text" at bounding box center [699, 261] width 47 height 24
type input "100"
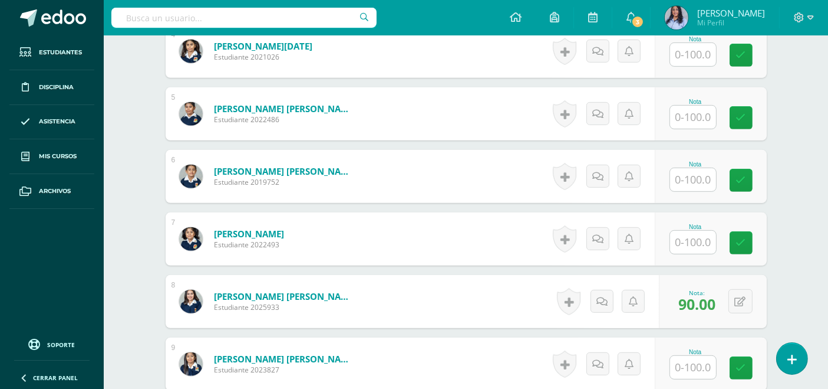
scroll to position [655, 0]
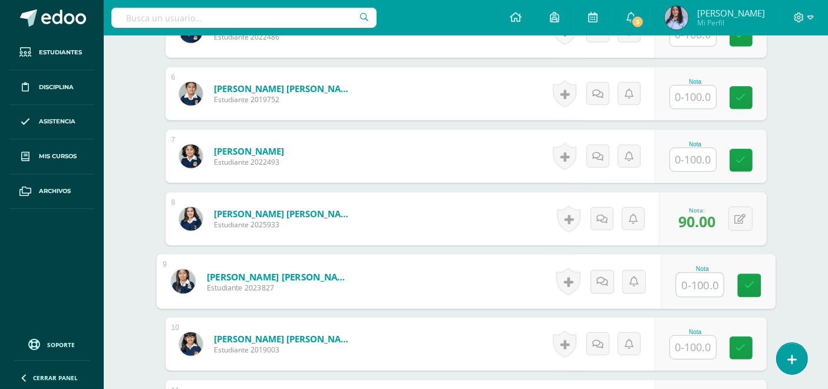
click at [686, 277] on input "text" at bounding box center [699, 285] width 47 height 24
type input "100"
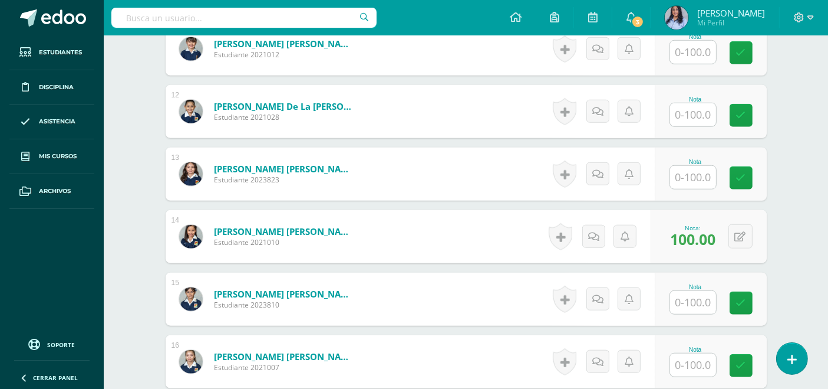
scroll to position [982, 0]
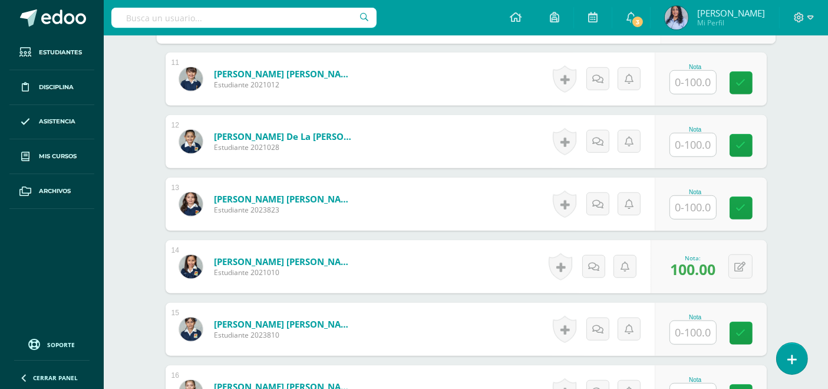
click at [696, 149] on input "text" at bounding box center [693, 144] width 46 height 23
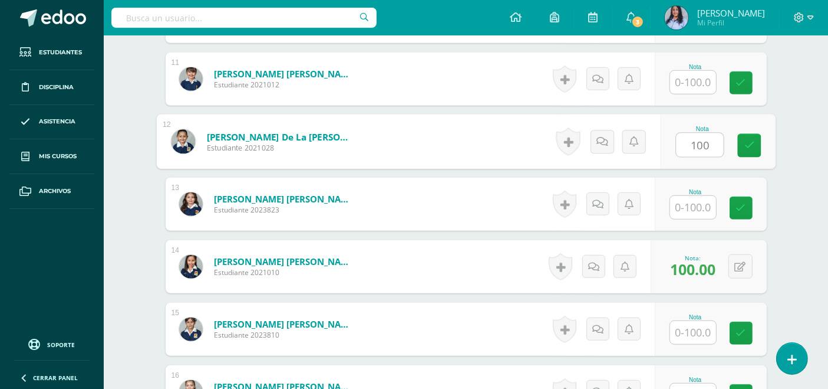
type input "100"
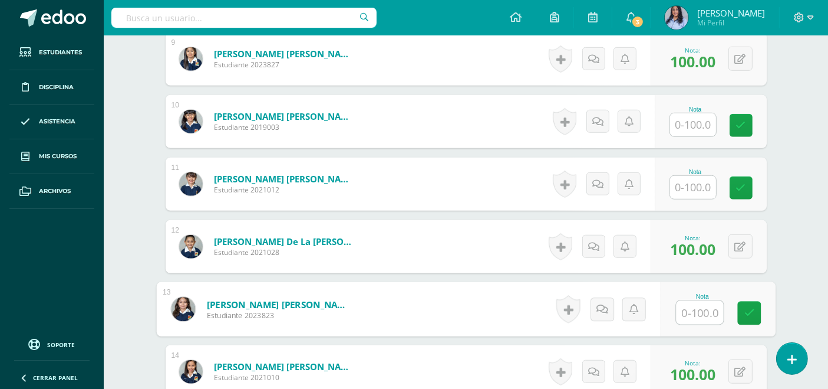
scroll to position [917, 0]
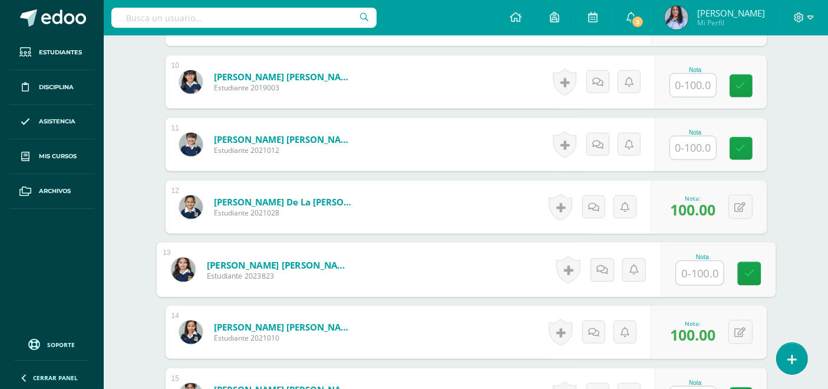
click at [689, 142] on input "text" at bounding box center [693, 147] width 46 height 23
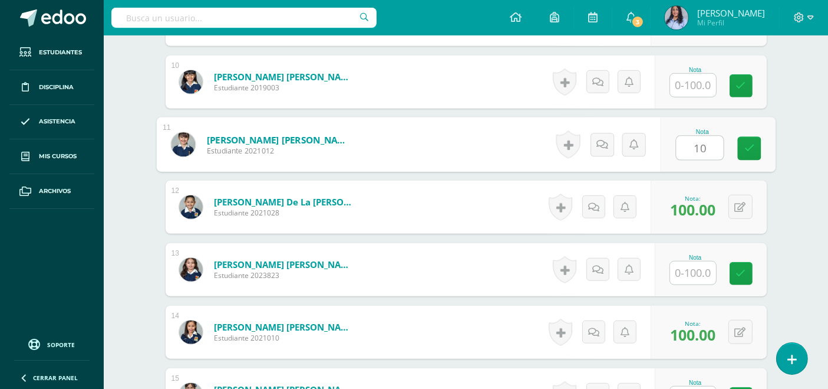
type input "100"
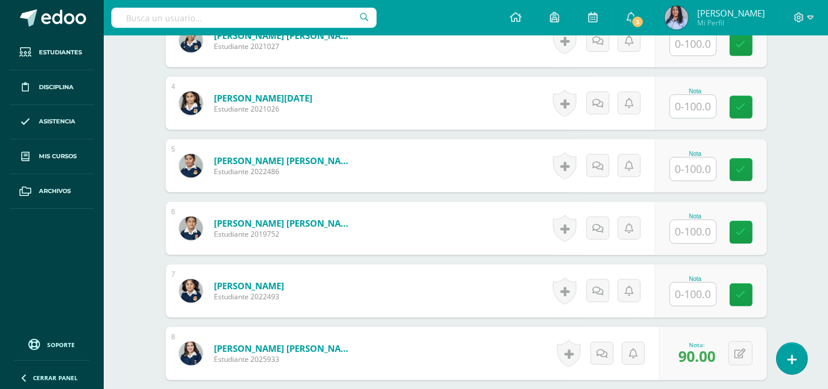
scroll to position [524, 0]
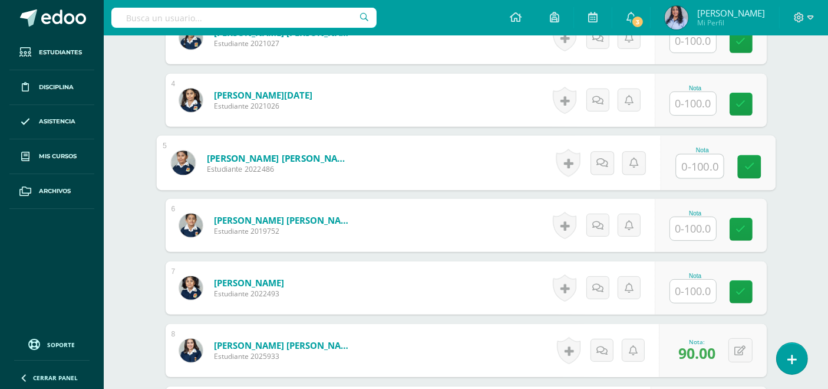
click at [694, 157] on input "text" at bounding box center [699, 166] width 47 height 24
type input "70"
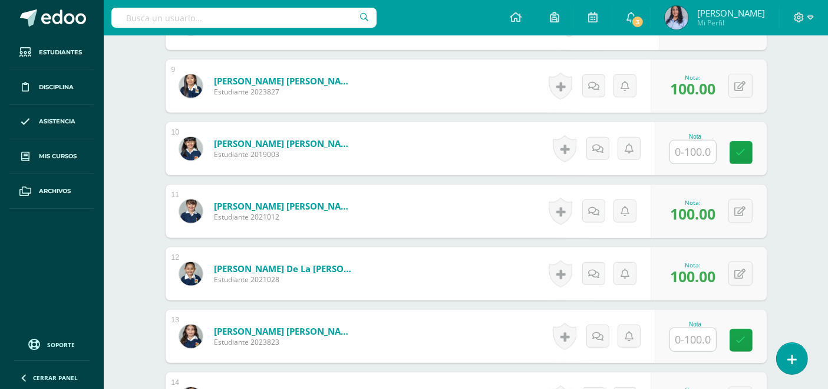
scroll to position [851, 0]
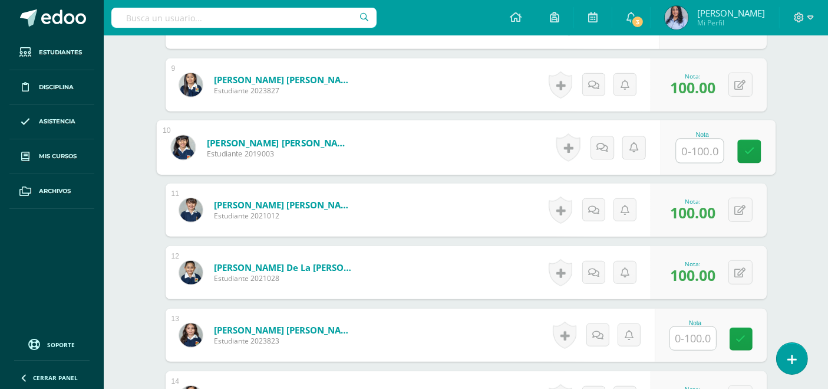
click at [697, 142] on input "text" at bounding box center [699, 151] width 47 height 24
type input "100"
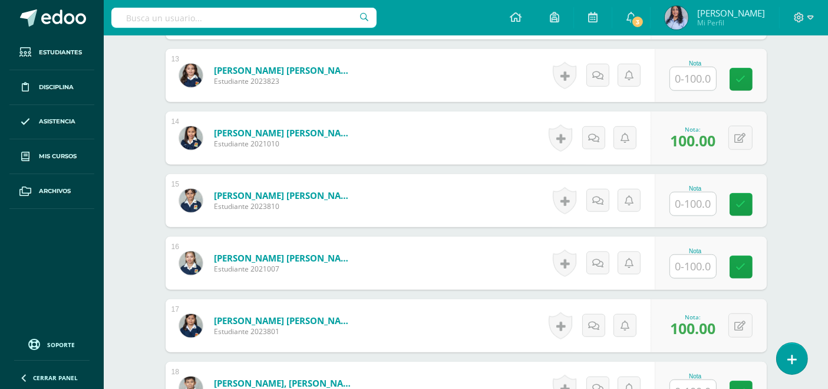
scroll to position [1113, 0]
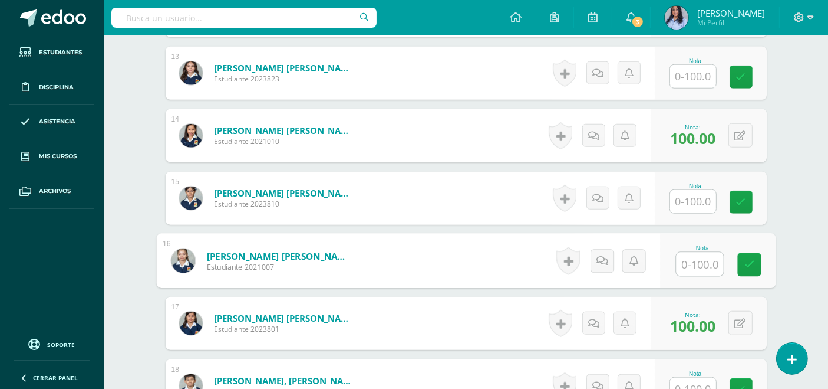
click at [697, 260] on input "text" at bounding box center [699, 264] width 47 height 24
type input "100"
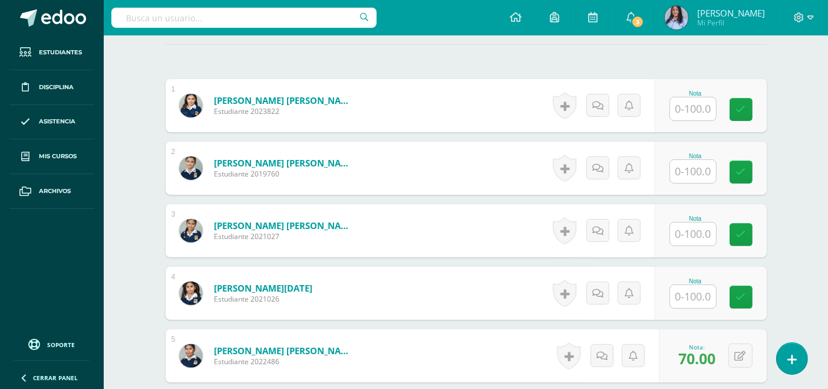
scroll to position [327, 0]
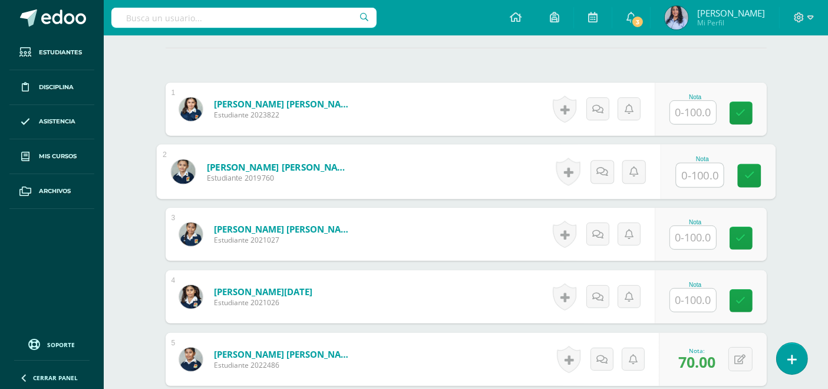
click at [696, 176] on input "text" at bounding box center [699, 175] width 47 height 24
type input "100"
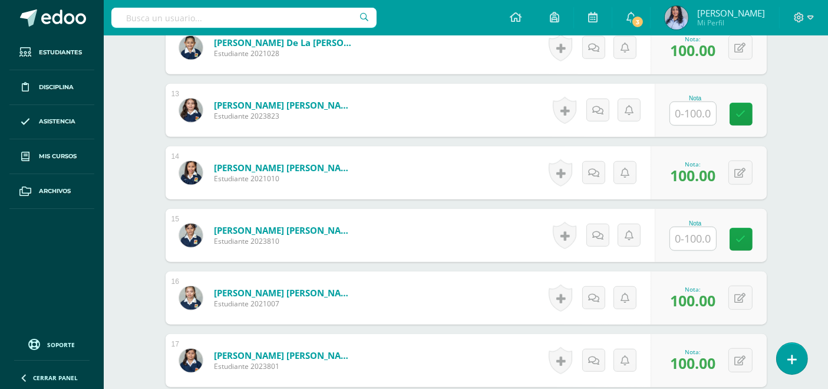
scroll to position [1270, 0]
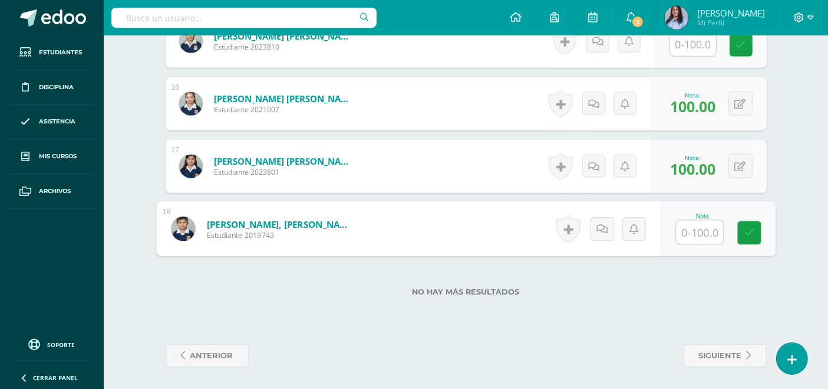
click at [695, 230] on input "text" at bounding box center [699, 232] width 47 height 24
type input "100"
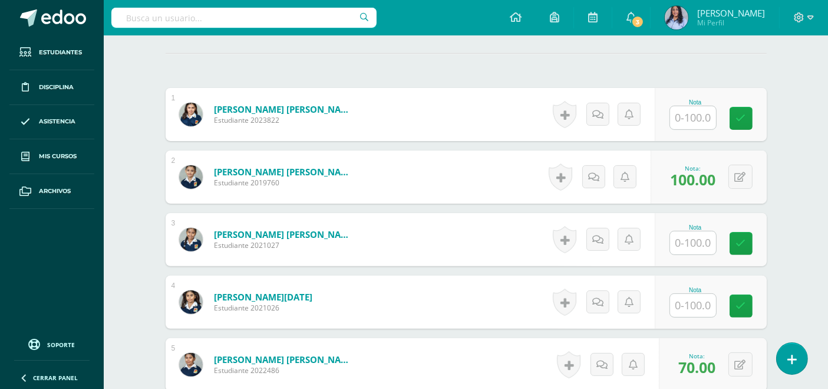
scroll to position [327, 0]
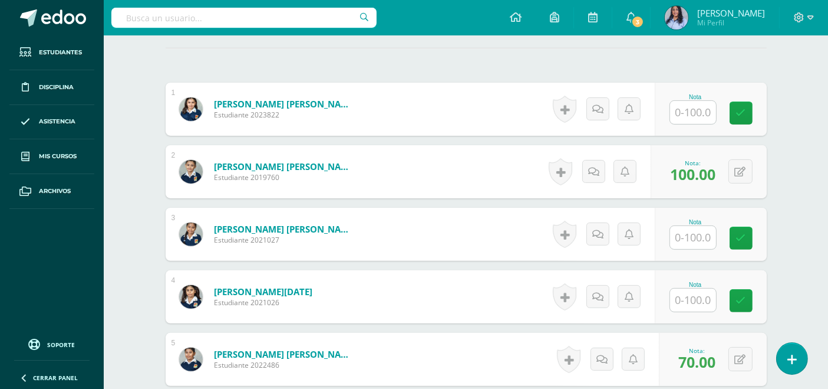
click at [695, 104] on input "text" at bounding box center [693, 112] width 46 height 23
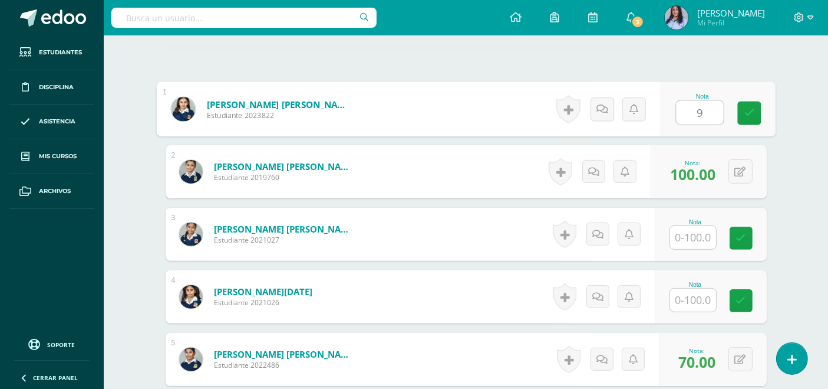
type input "90"
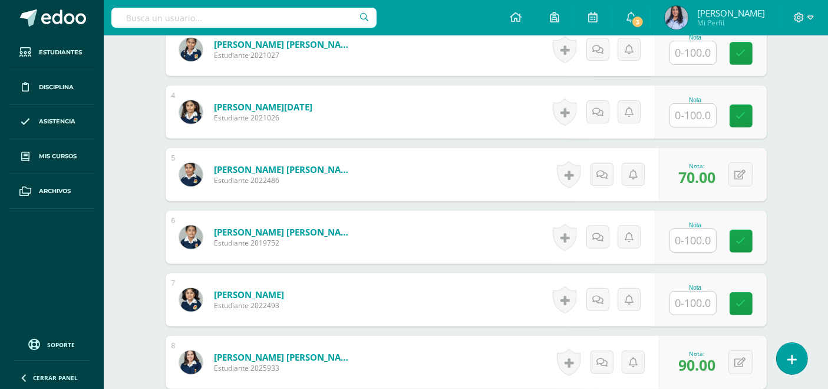
scroll to position [524, 0]
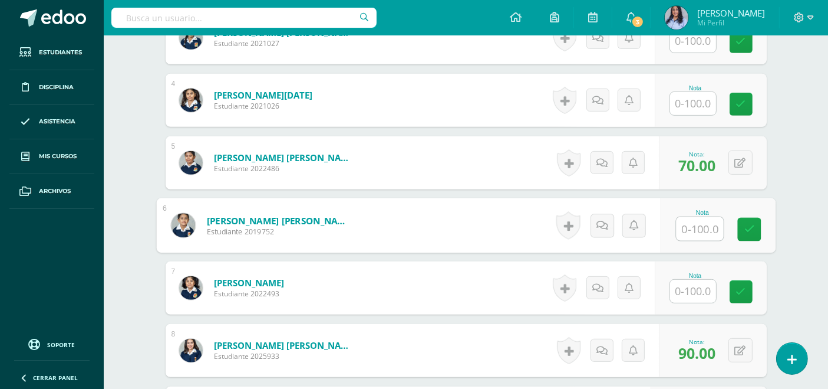
click at [687, 224] on input "text" at bounding box center [699, 229] width 47 height 24
type input "90"
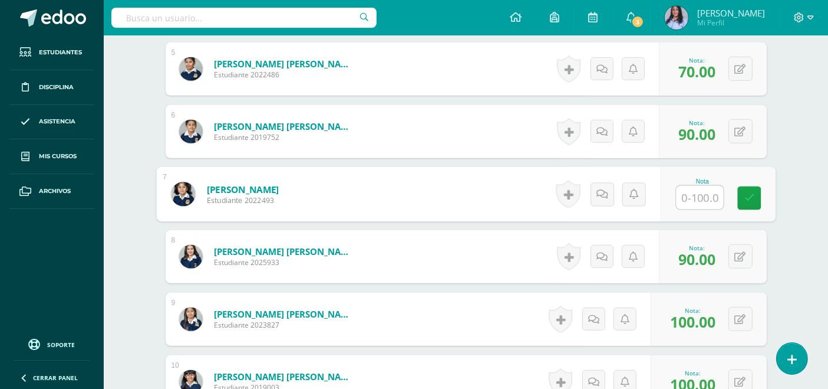
scroll to position [655, 0]
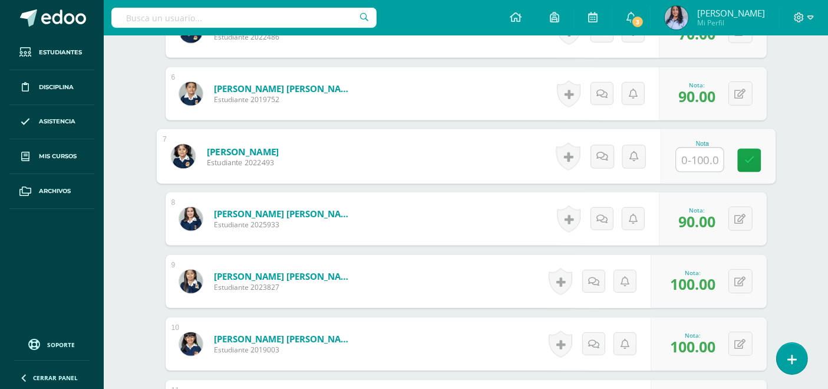
click at [700, 159] on input "text" at bounding box center [699, 160] width 47 height 24
type input "100"
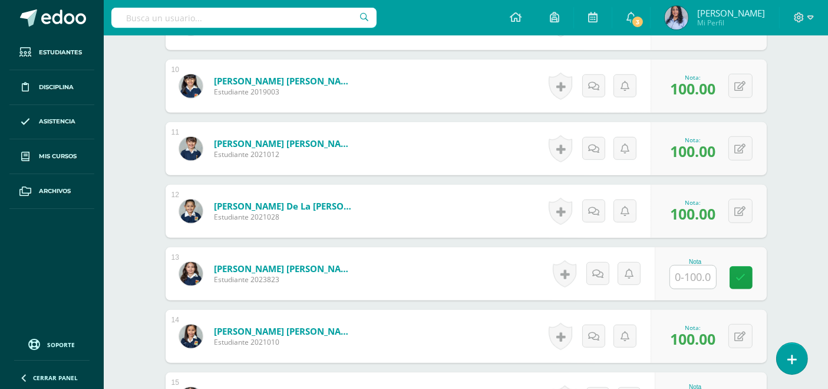
scroll to position [917, 0]
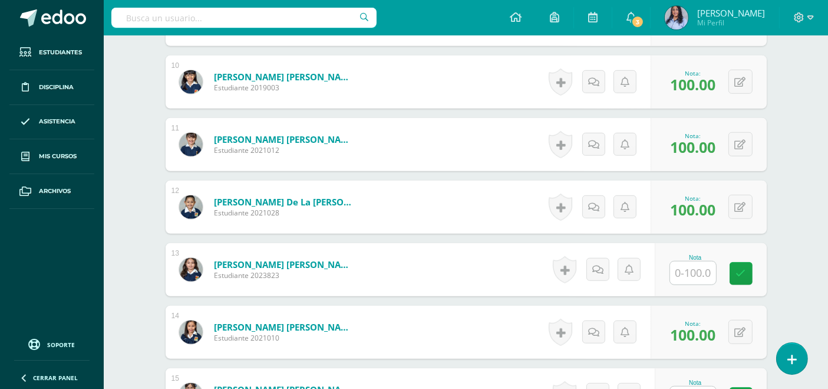
click at [692, 272] on input "text" at bounding box center [693, 272] width 46 height 23
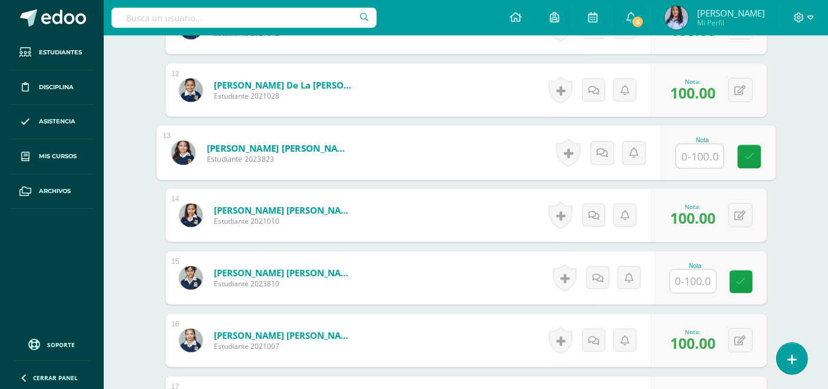
scroll to position [1048, 0]
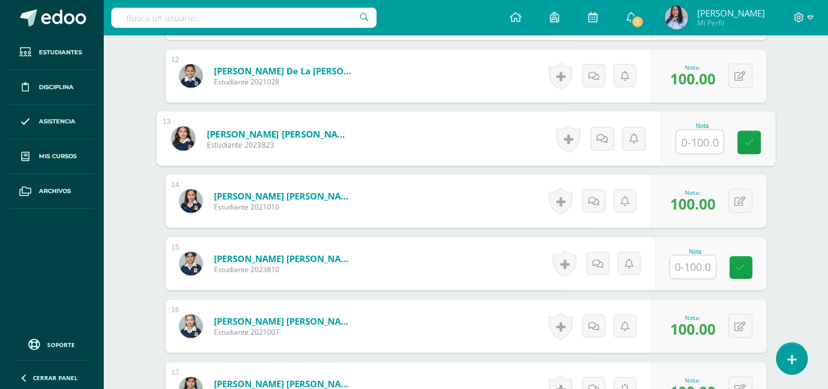
click at [706, 139] on input "text" at bounding box center [699, 142] width 47 height 24
type input "100"
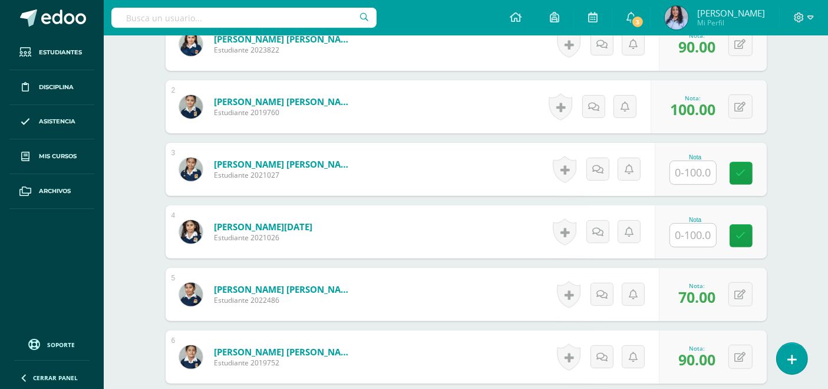
scroll to position [393, 0]
click at [693, 162] on input "text" at bounding box center [693, 171] width 46 height 23
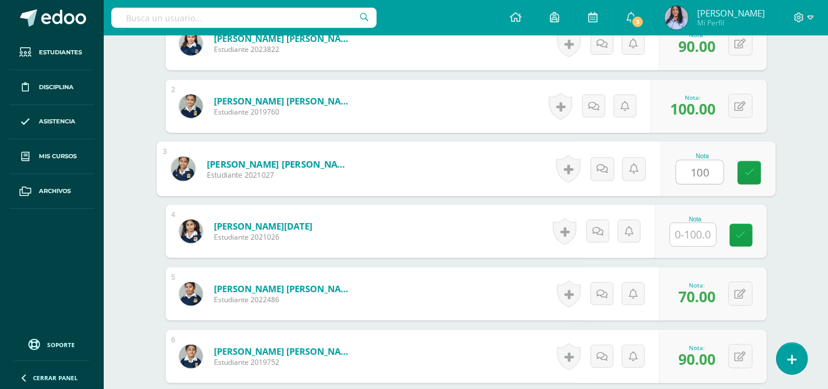
type input "100"
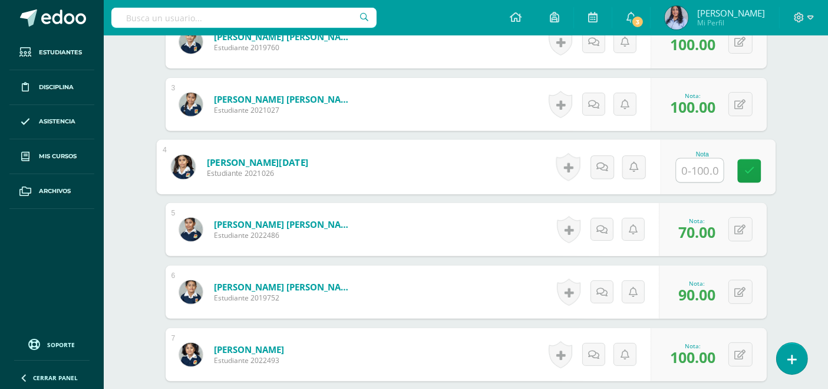
scroll to position [458, 0]
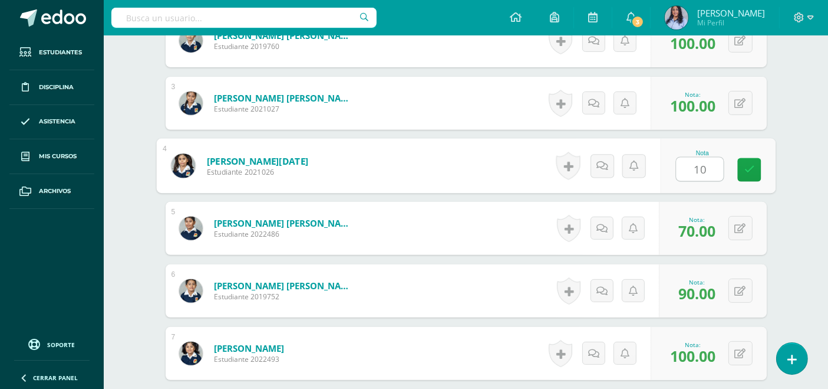
type input "100"
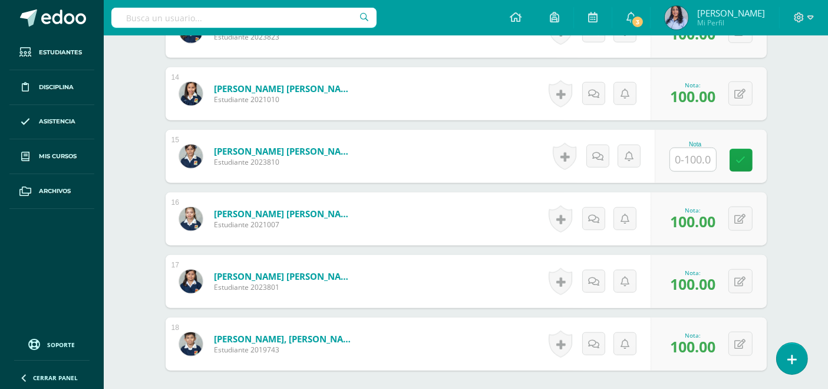
scroll to position [1139, 0]
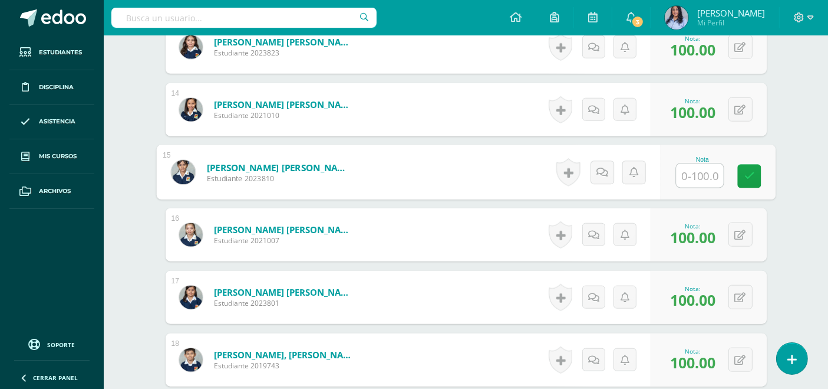
drag, startPoint x: 692, startPoint y: 179, endPoint x: 684, endPoint y: 183, distance: 8.4
click at [689, 180] on input "text" at bounding box center [699, 176] width 47 height 24
type input "100"
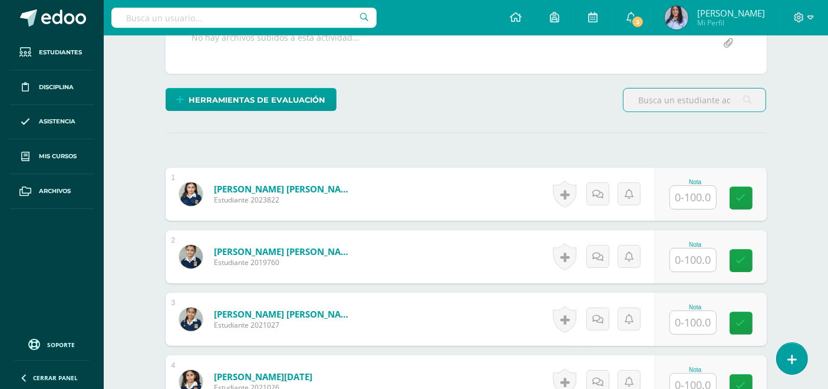
scroll to position [262, 0]
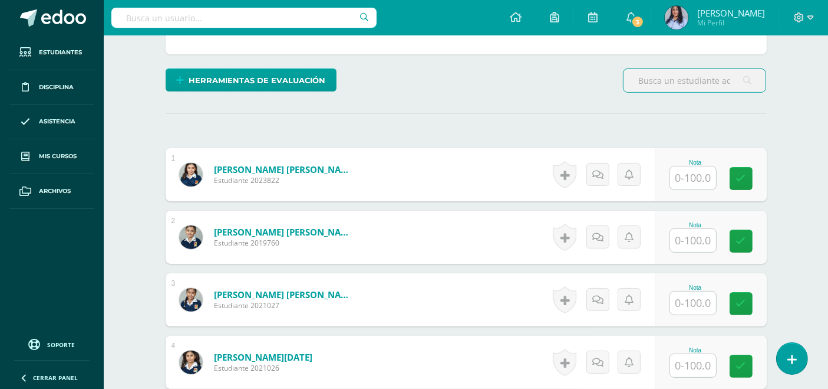
click at [689, 170] on input "text" at bounding box center [693, 177] width 46 height 23
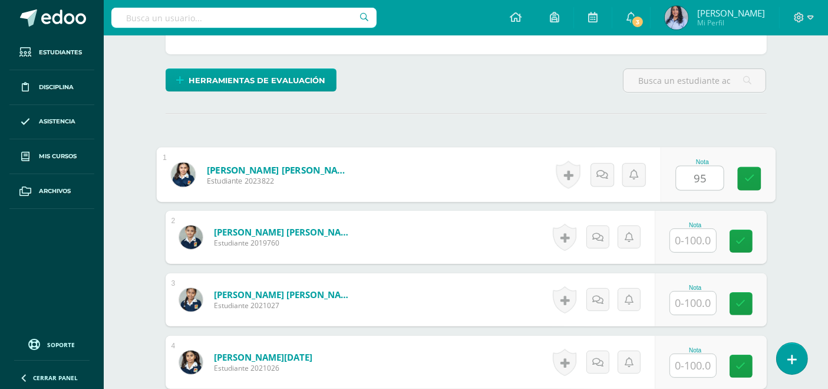
type input "95"
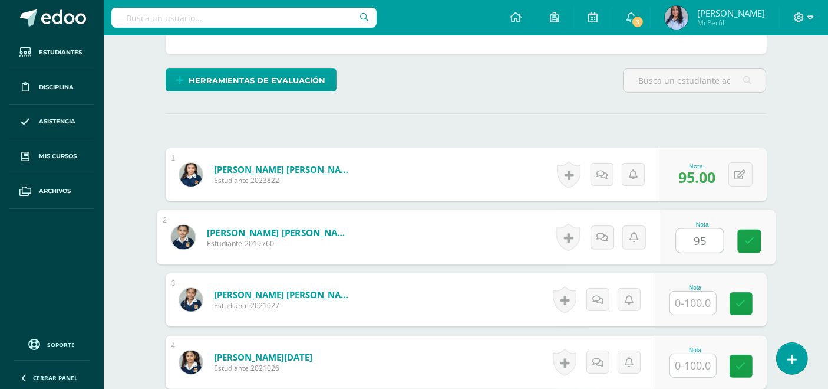
type input "95"
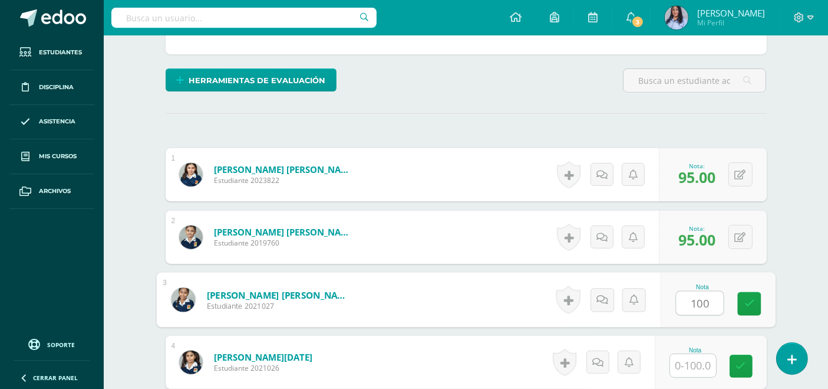
type input "100"
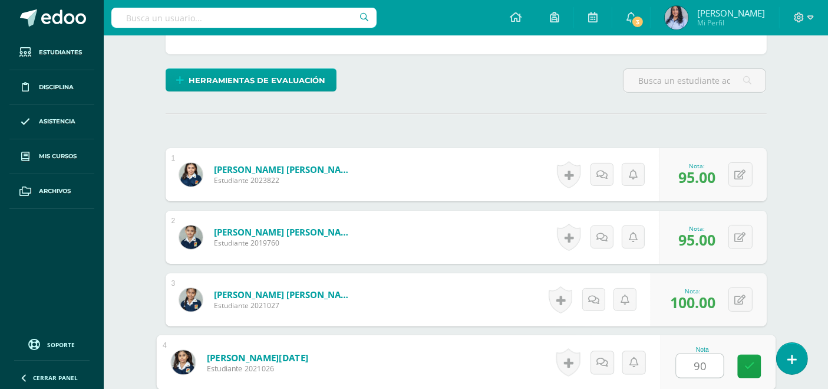
type input "90"
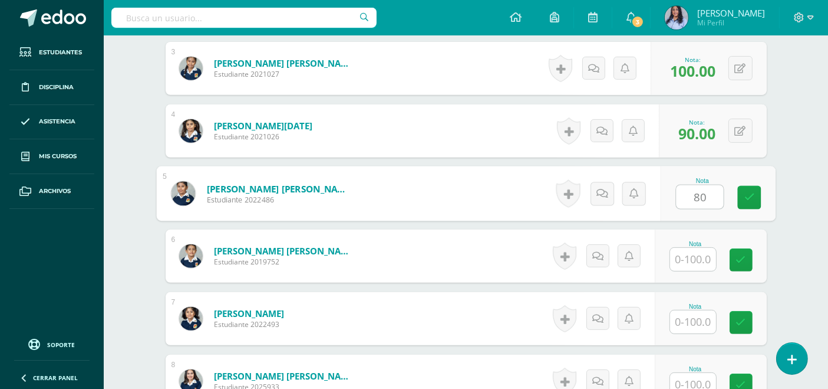
type input "80"
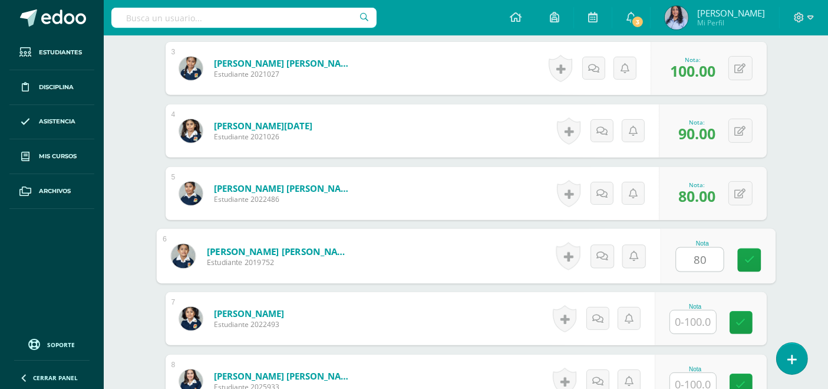
type input "80"
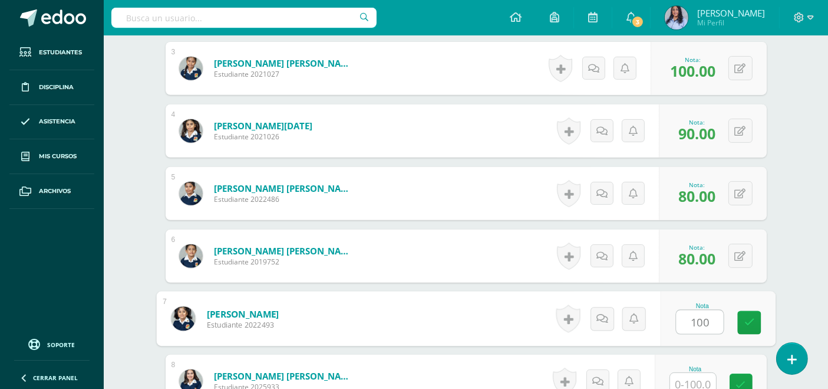
type input "100"
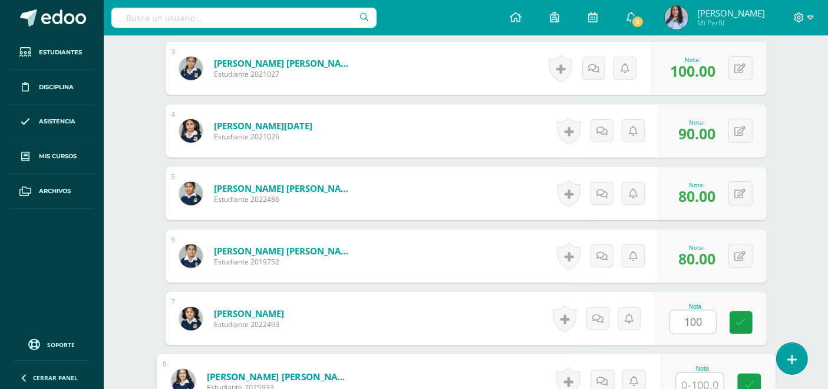
scroll to position [498, 0]
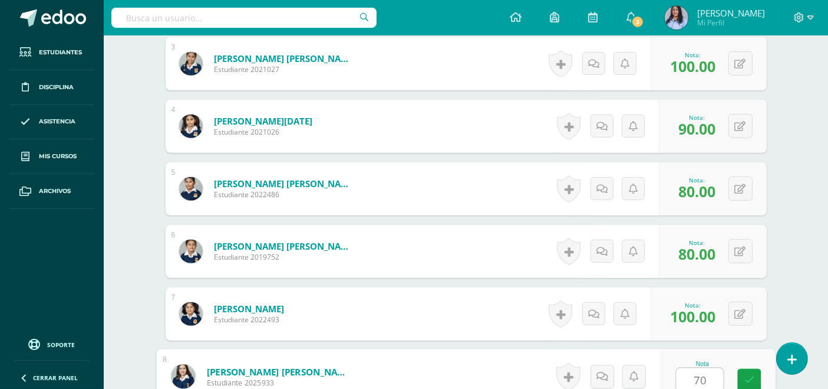
type input "70"
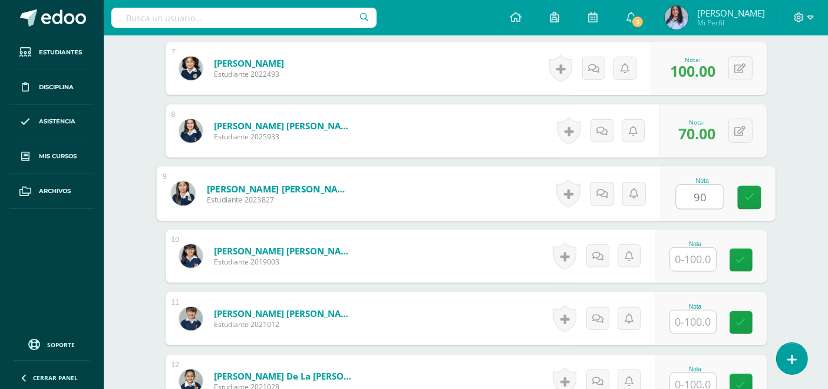
type input "90"
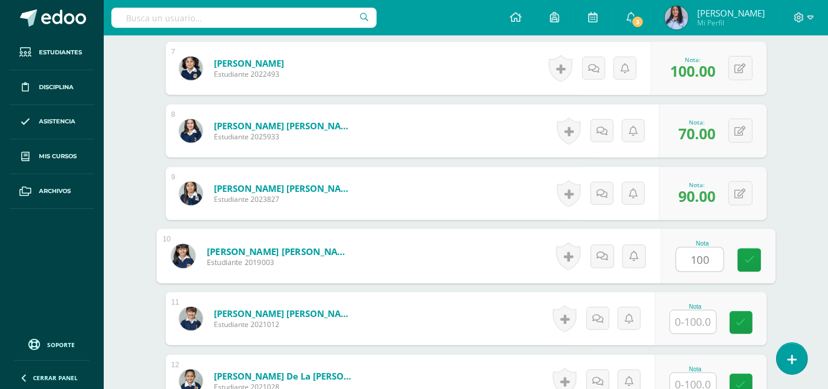
type input "100"
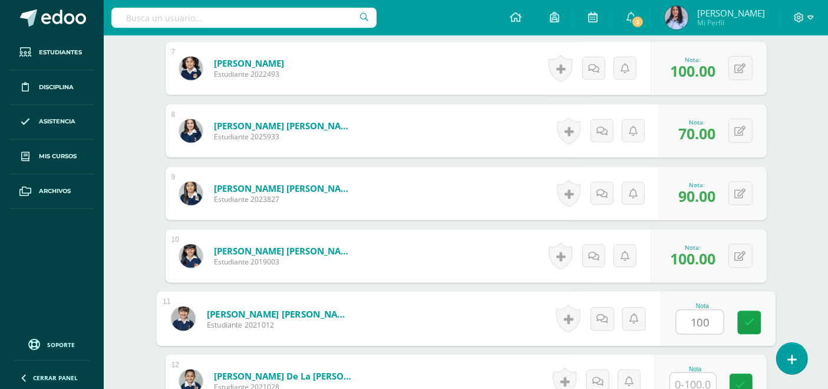
type input "100"
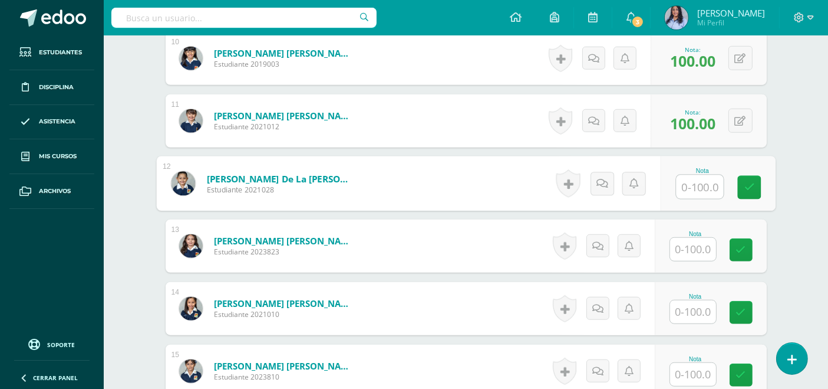
scroll to position [944, 0]
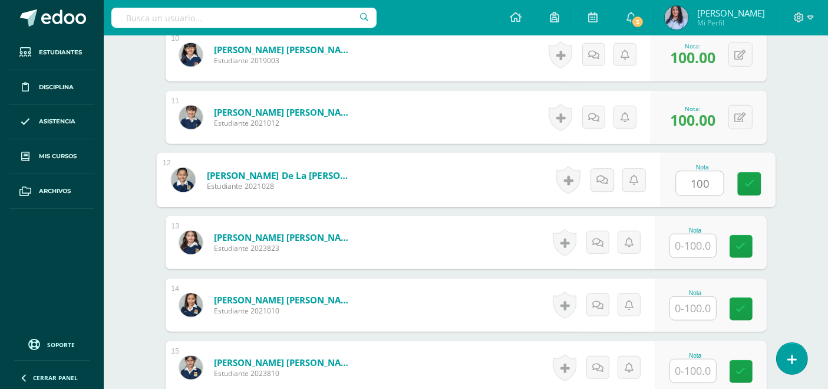
type input "100"
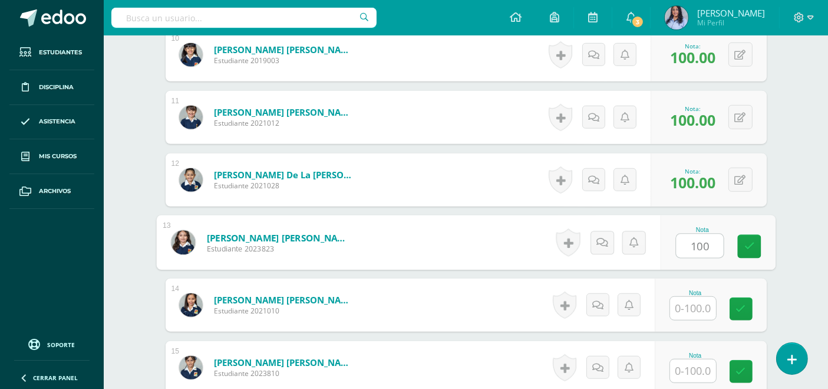
type input "100"
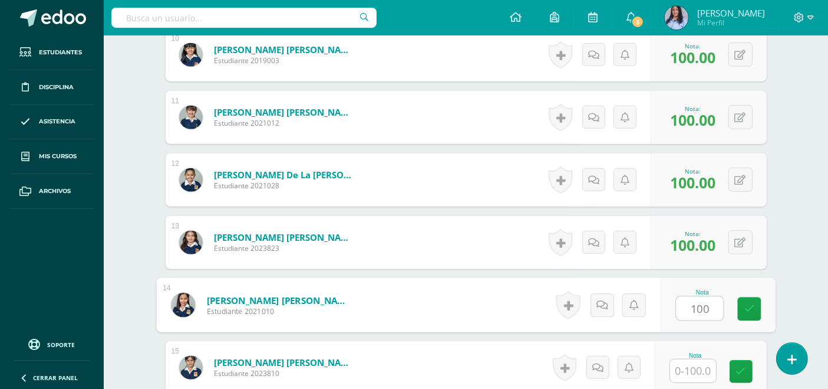
type input "100"
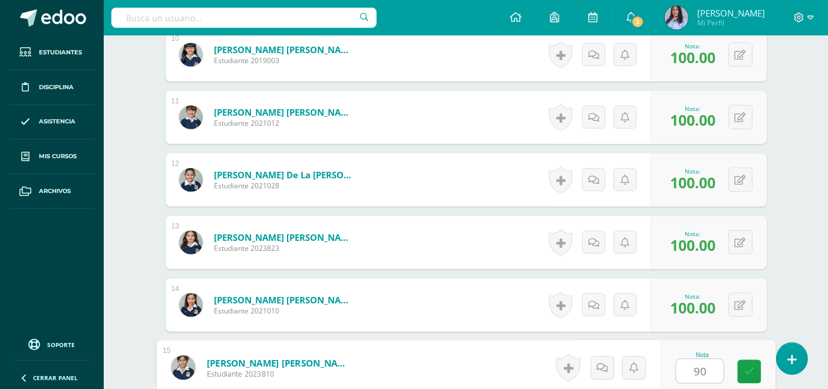
type input "90"
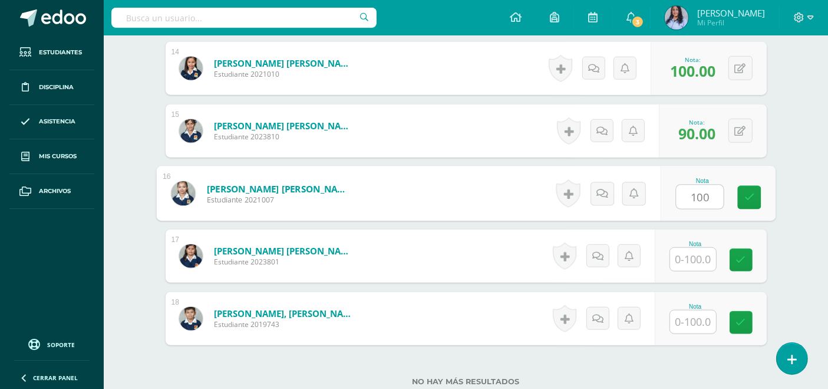
type input "100"
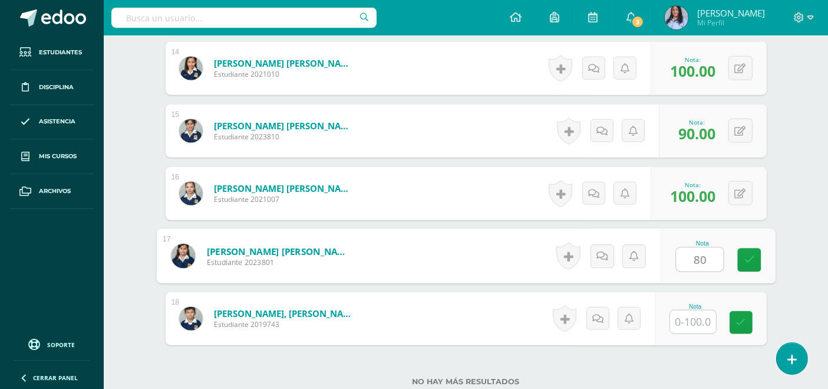
type input "80"
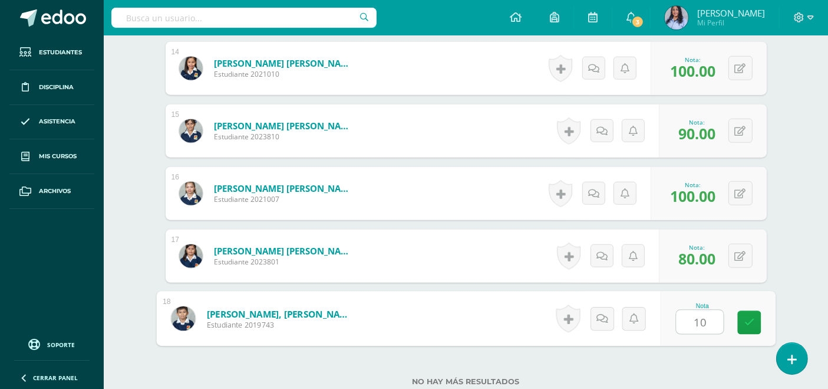
type input "100"
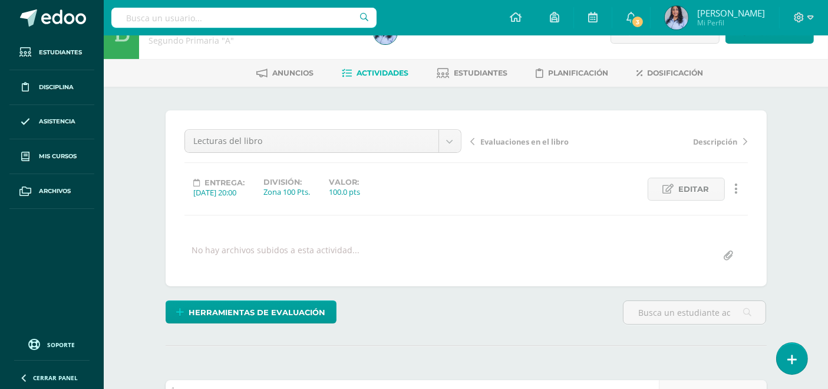
scroll to position [0, 0]
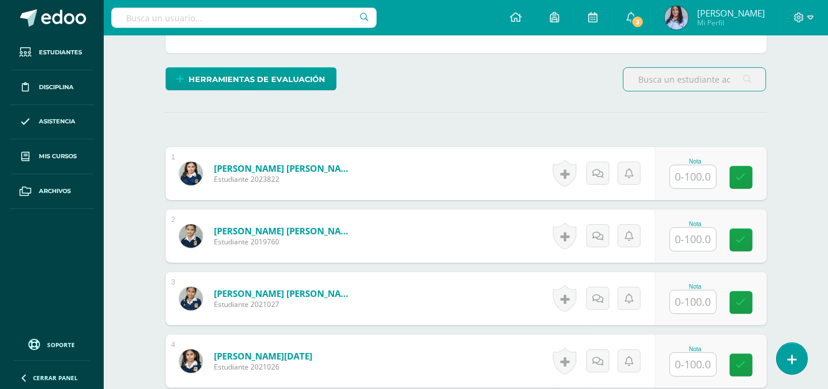
scroll to position [262, 0]
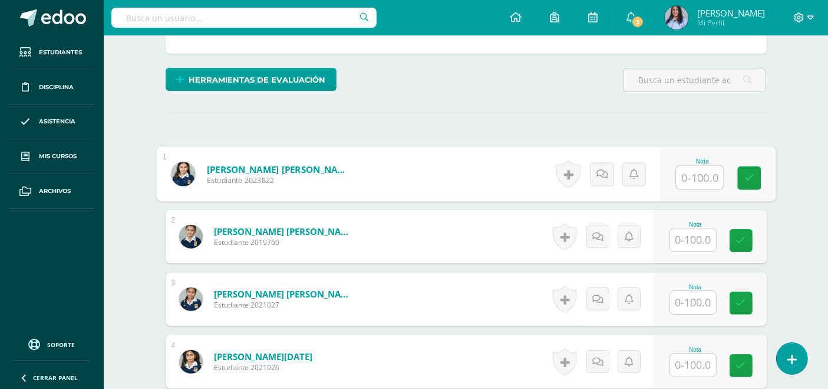
click at [702, 173] on input "text" at bounding box center [699, 178] width 47 height 24
type input "100"
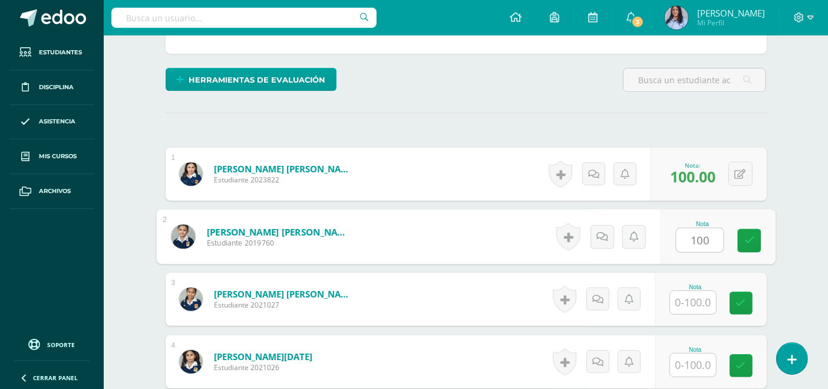
type input "100"
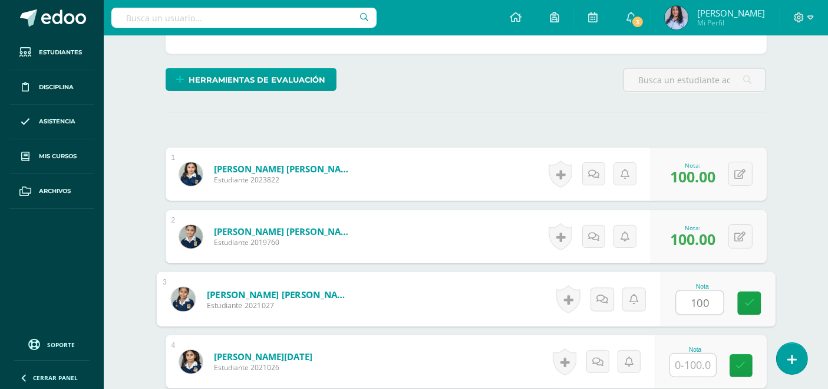
type input "100"
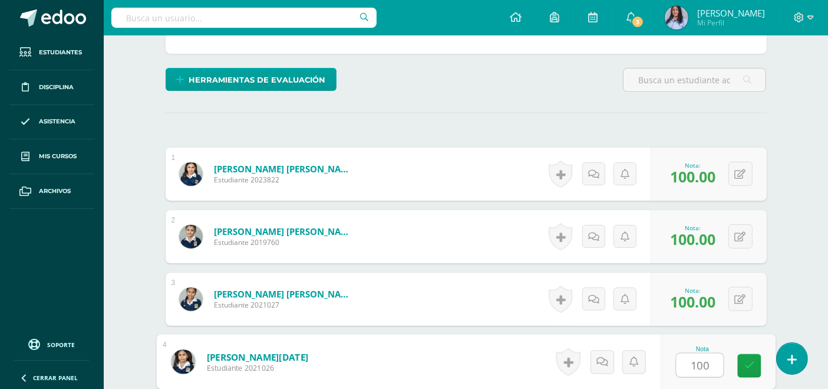
type input "100"
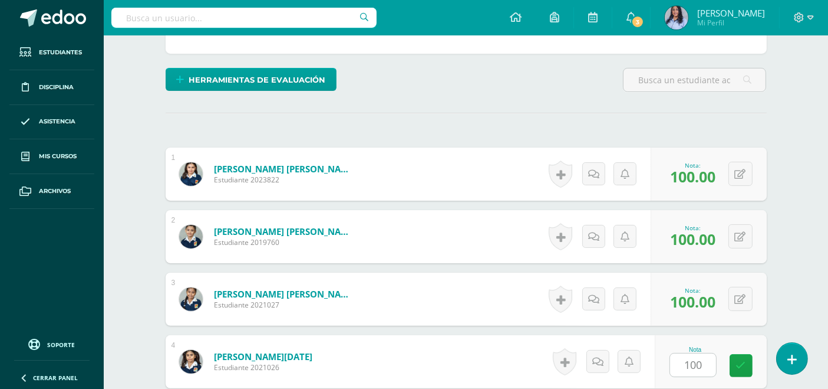
scroll to position [493, 0]
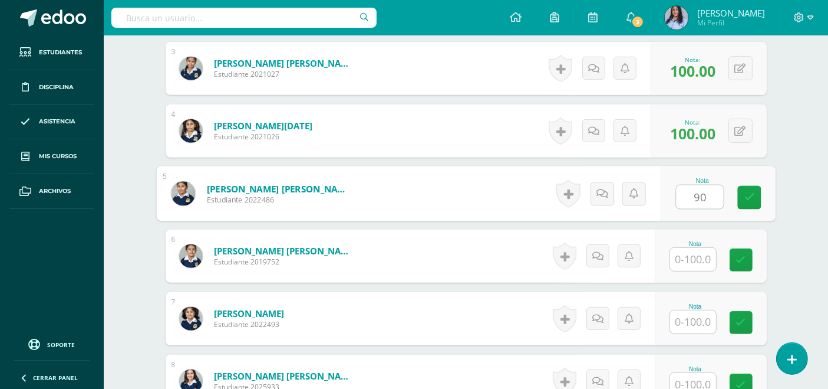
type input "90"
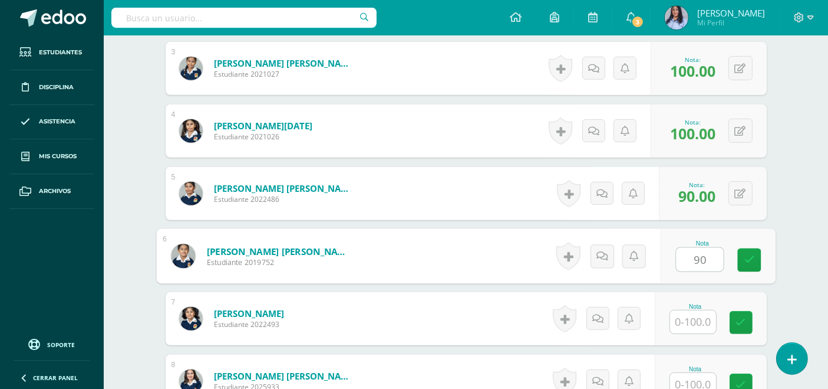
type input "90"
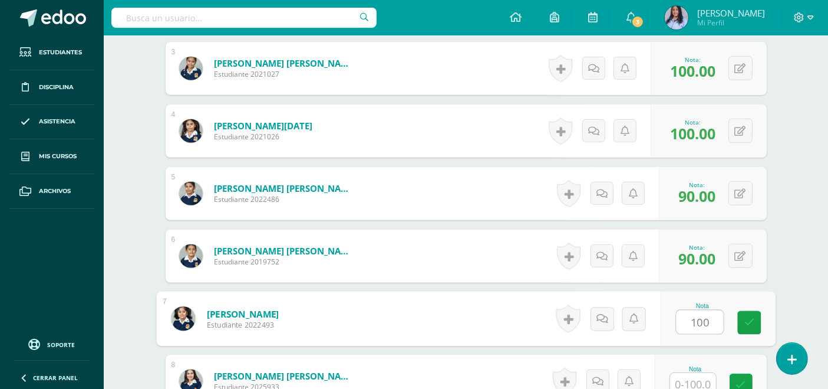
type input "100"
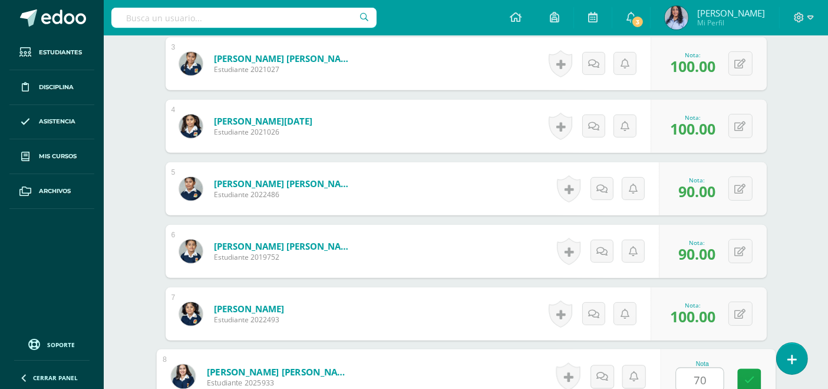
type input "70"
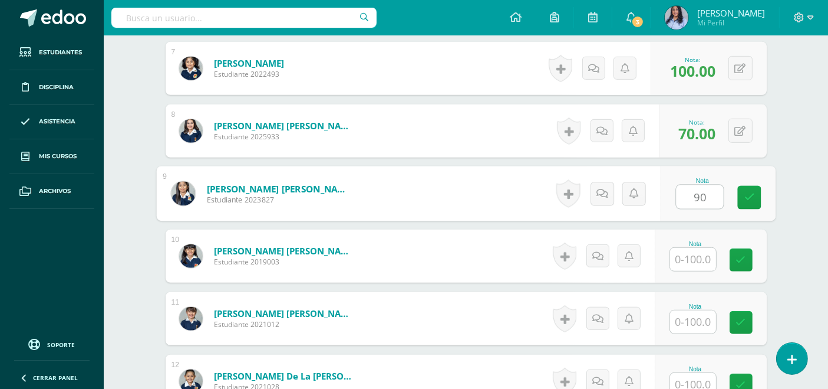
type input "90"
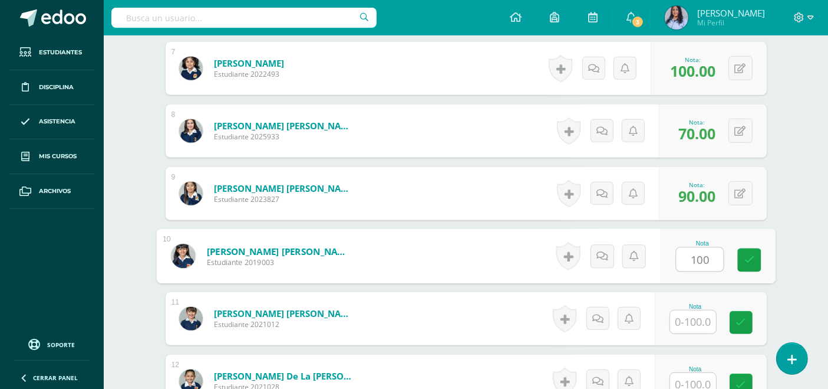
type input "100"
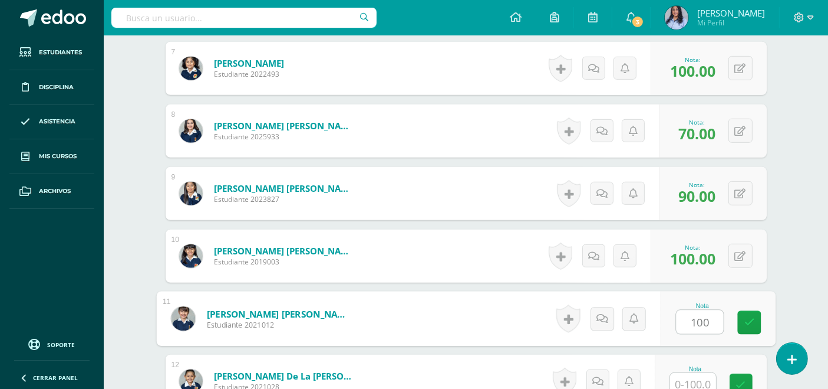
type input "100"
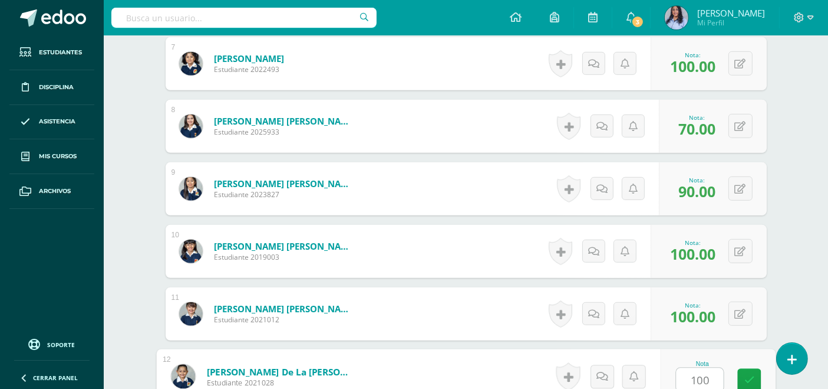
type input "100"
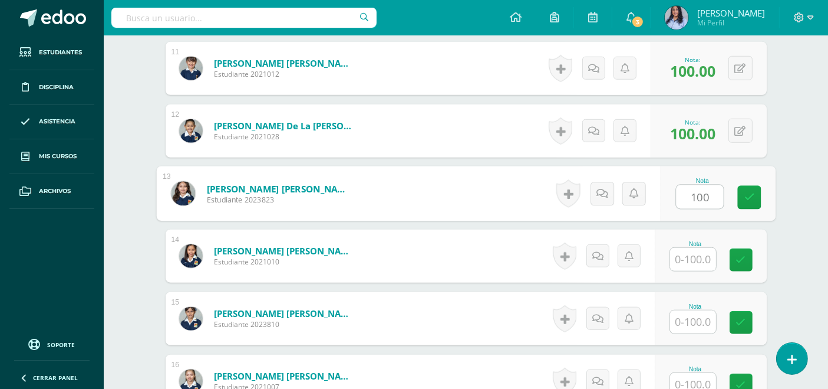
type input "100"
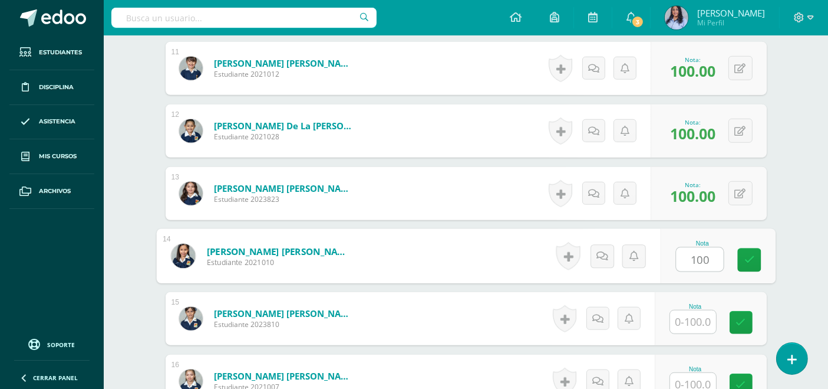
type input "100"
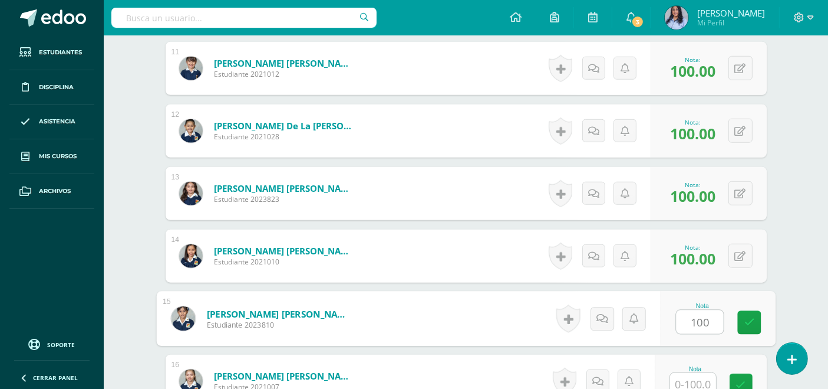
type input "100"
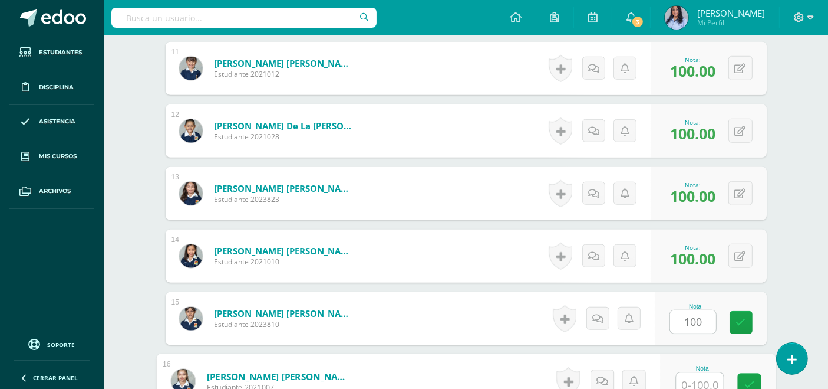
scroll to position [998, 0]
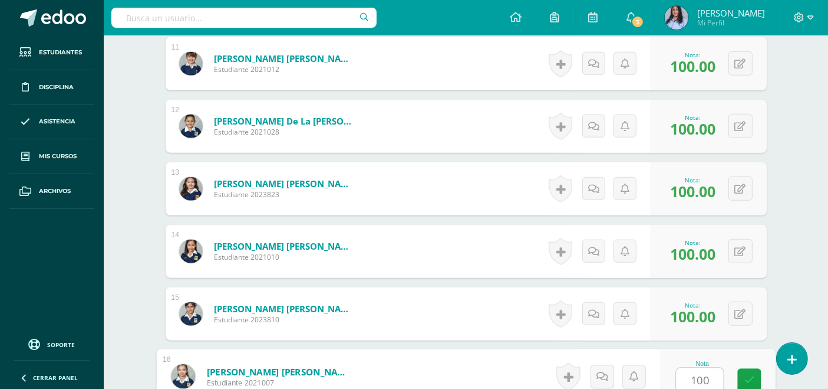
type input "100"
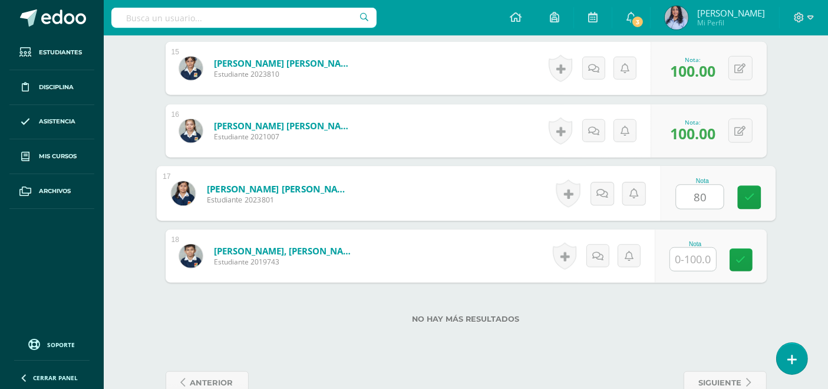
type input "80"
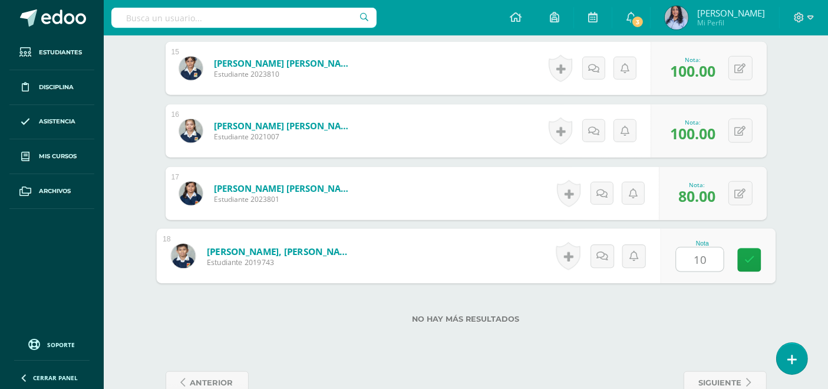
type input "100"
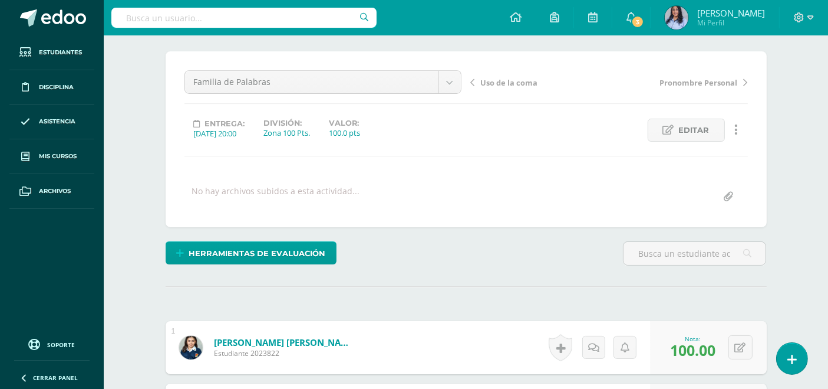
scroll to position [0, 0]
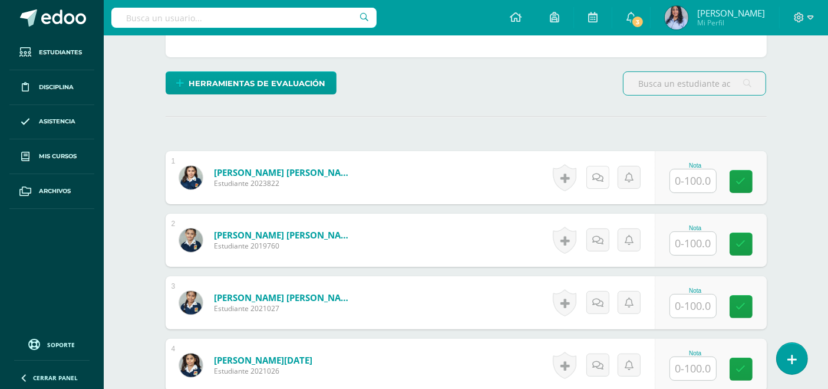
scroll to position [262, 0]
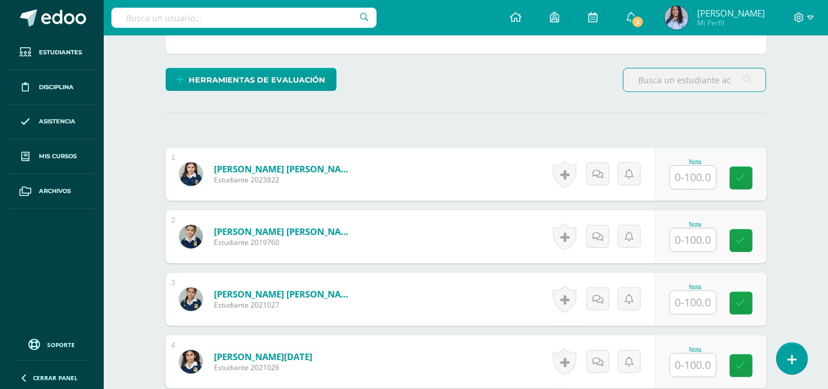
click at [699, 174] on input "text" at bounding box center [693, 177] width 46 height 23
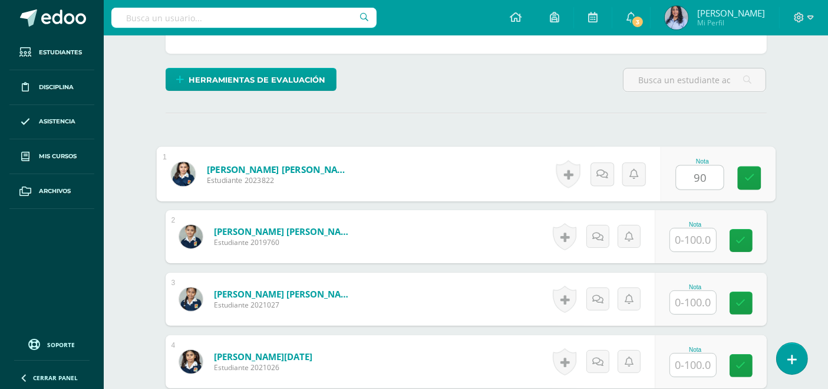
type input "90"
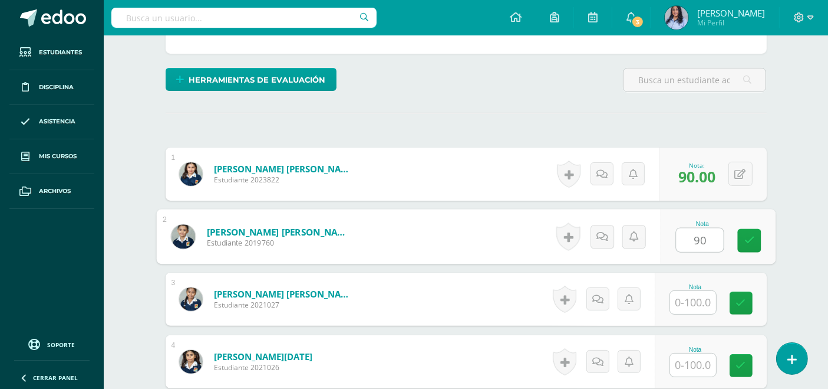
type input "90"
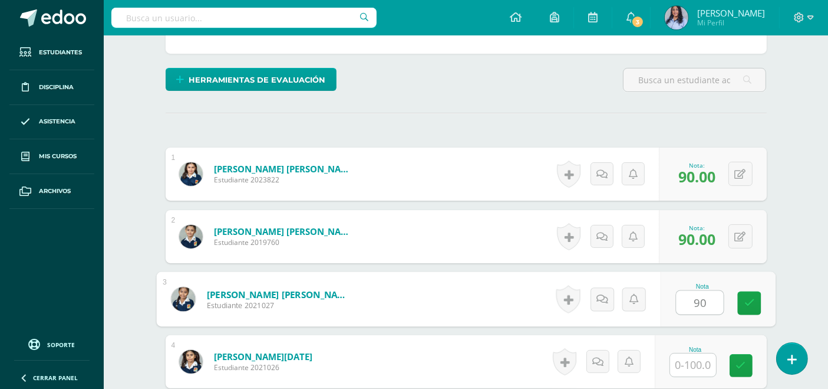
type input "90"
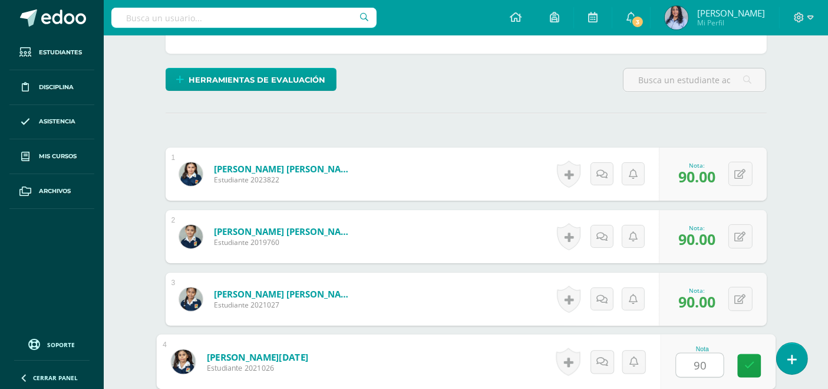
type input "90"
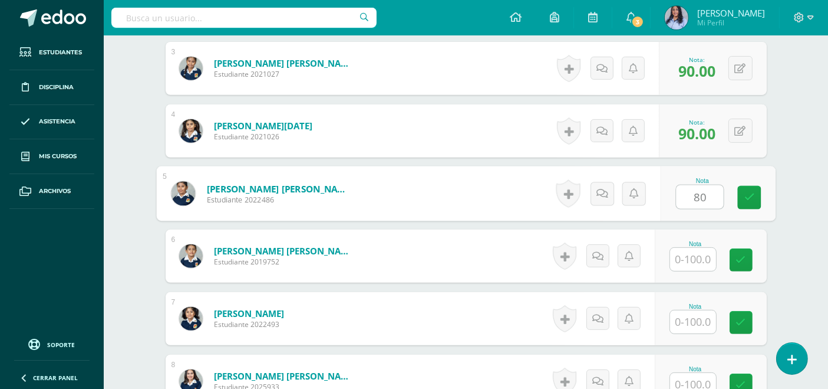
type input "80"
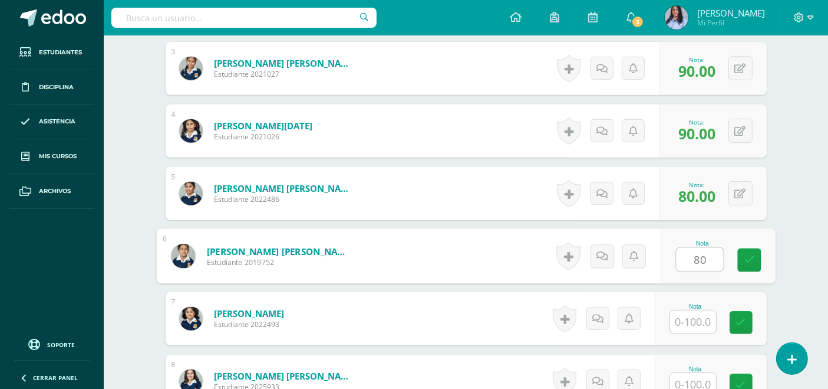
type input "80"
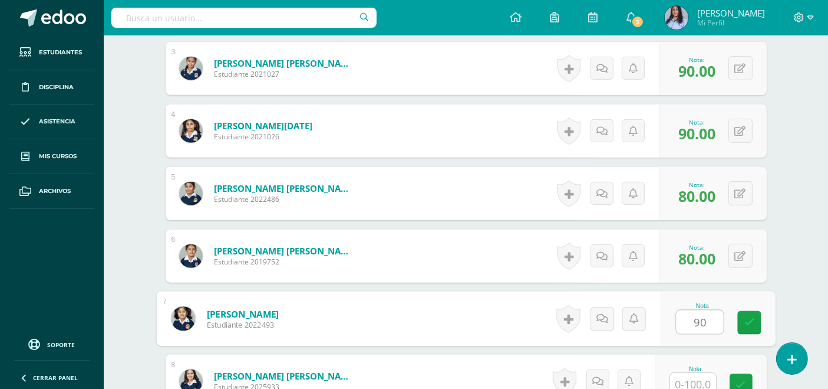
type input "90"
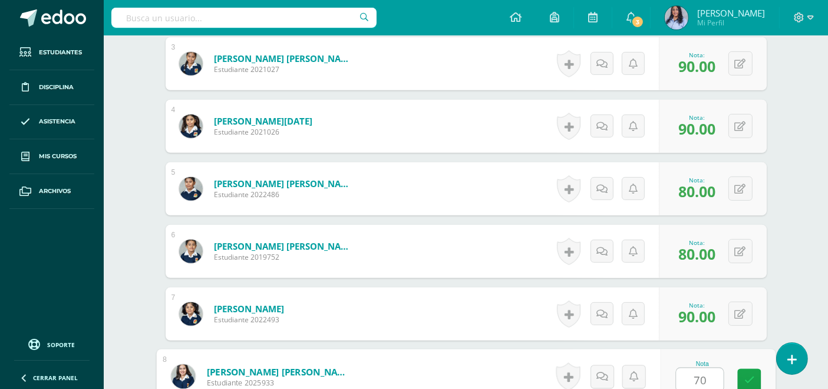
type input "70"
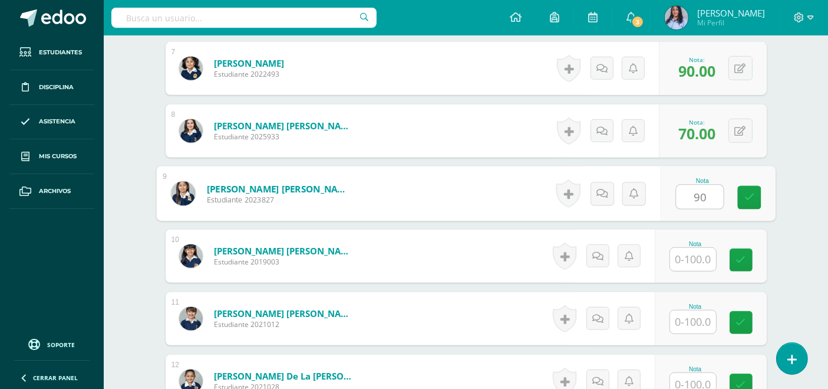
type input "90"
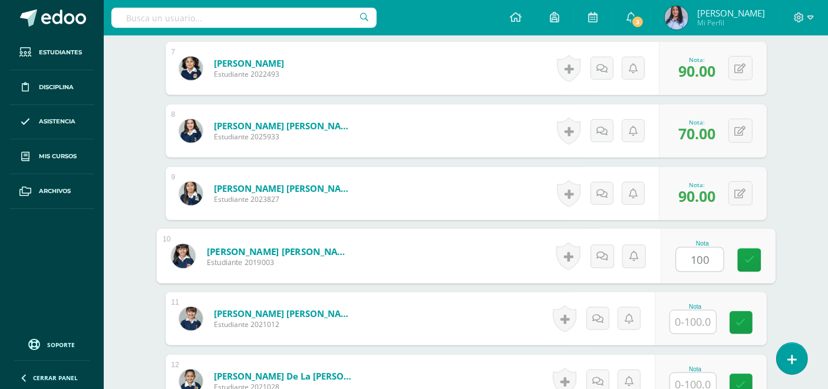
type input "100"
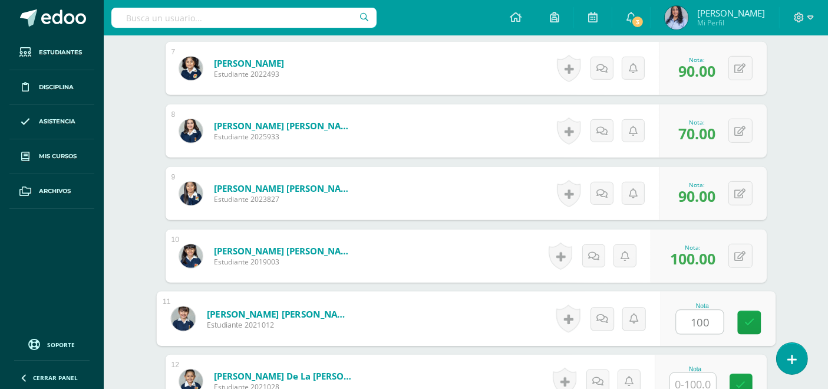
type input "100"
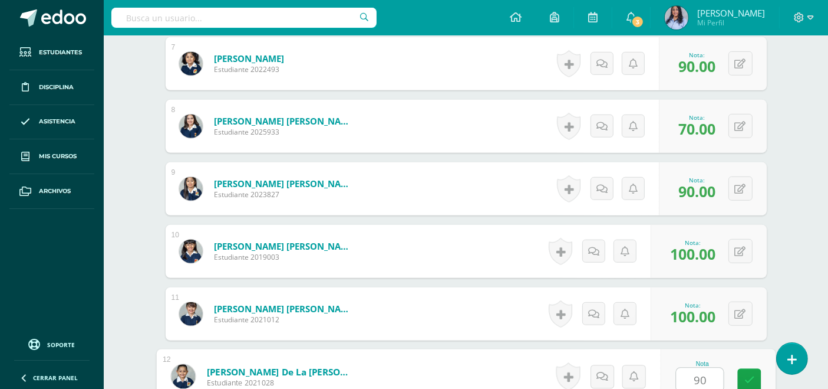
type input "90"
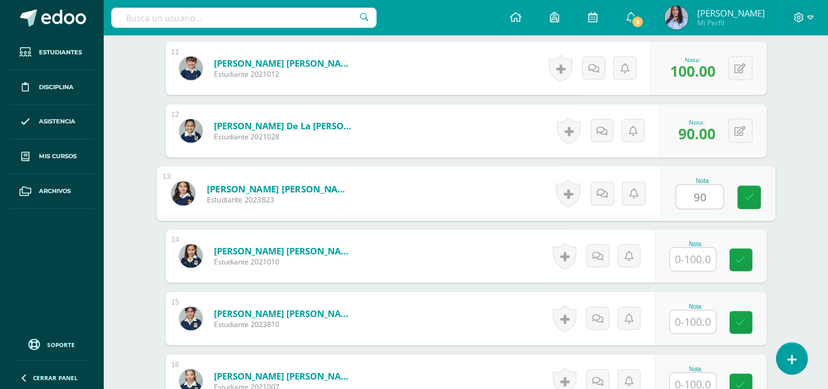
type input "90"
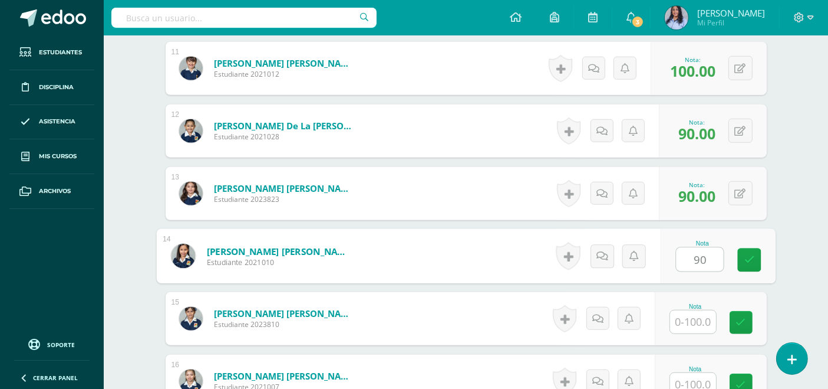
type input "90"
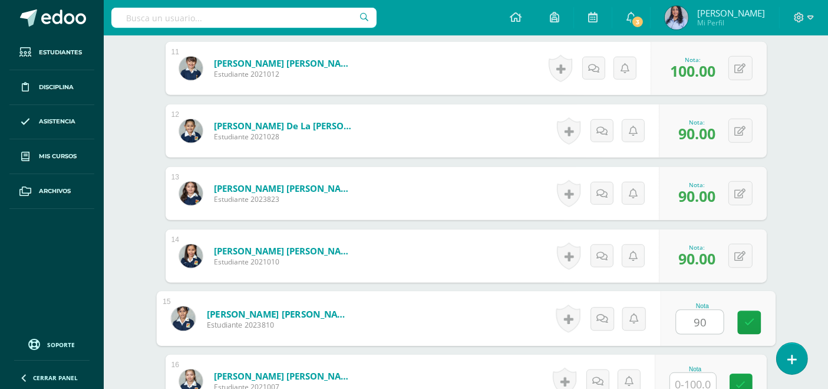
type input "90"
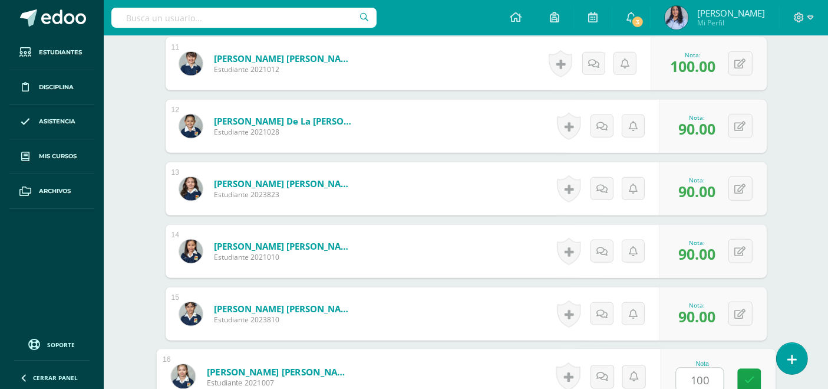
type input "100"
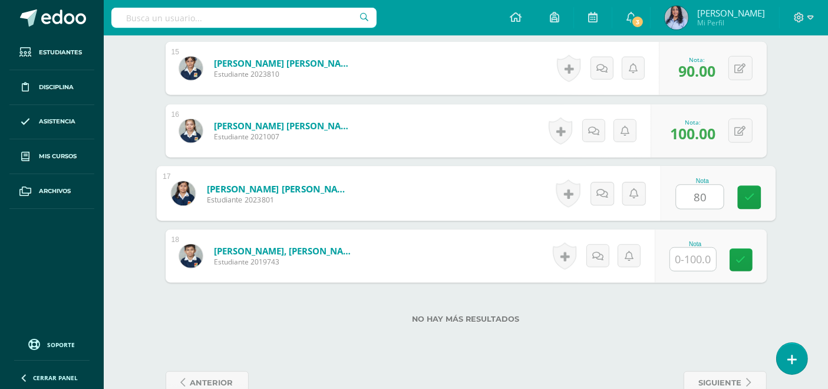
type input "80"
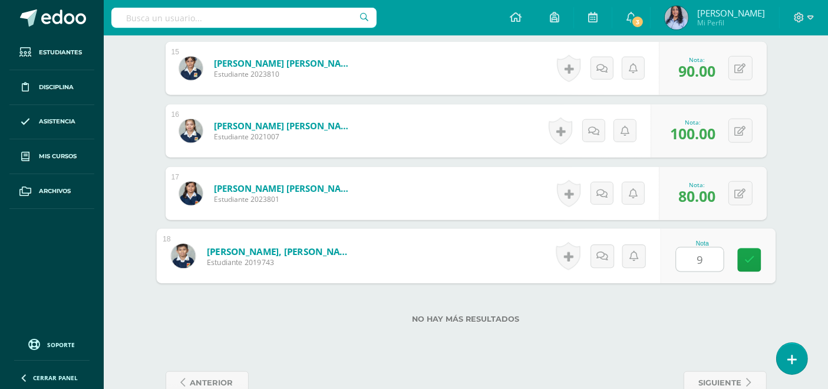
type input "90"
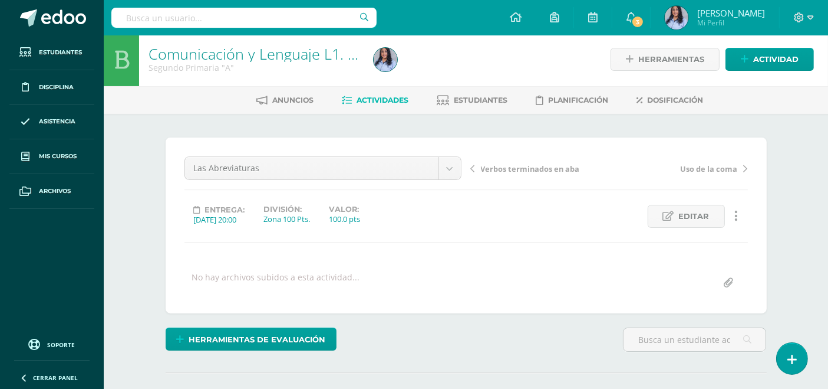
scroll to position [0, 0]
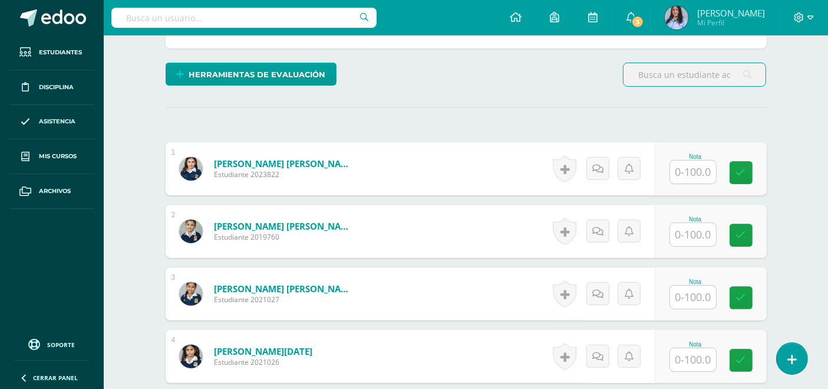
scroll to position [328, 0]
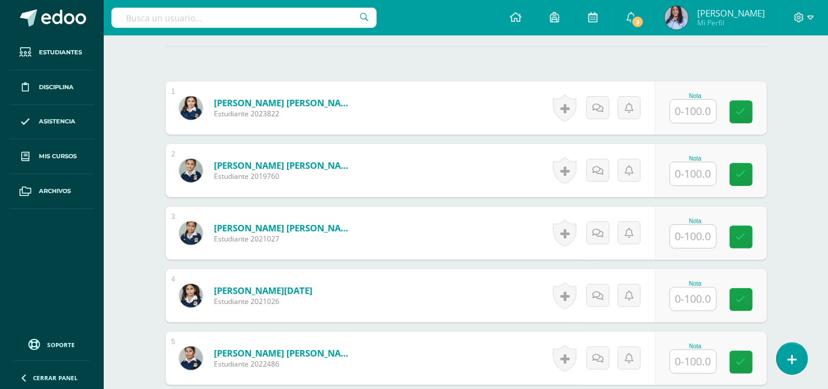
click at [683, 110] on input "text" at bounding box center [693, 111] width 46 height 23
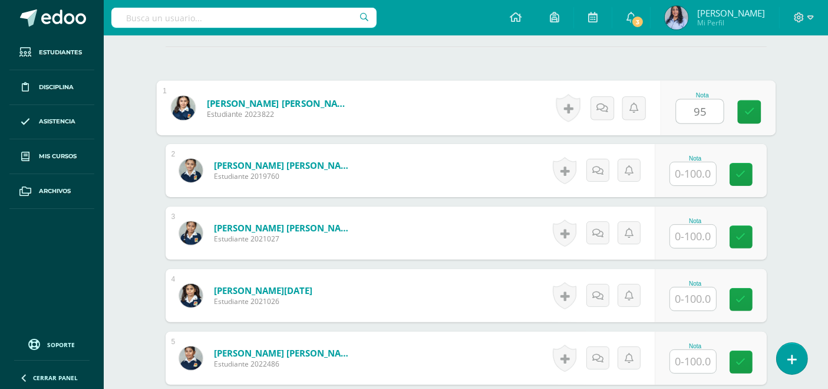
type input "95"
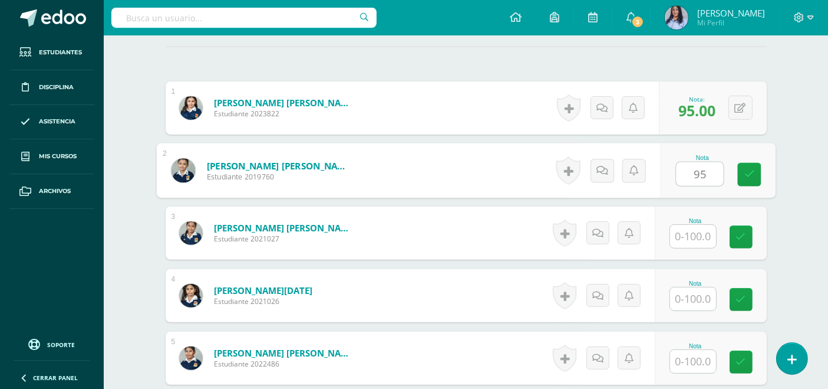
type input "95"
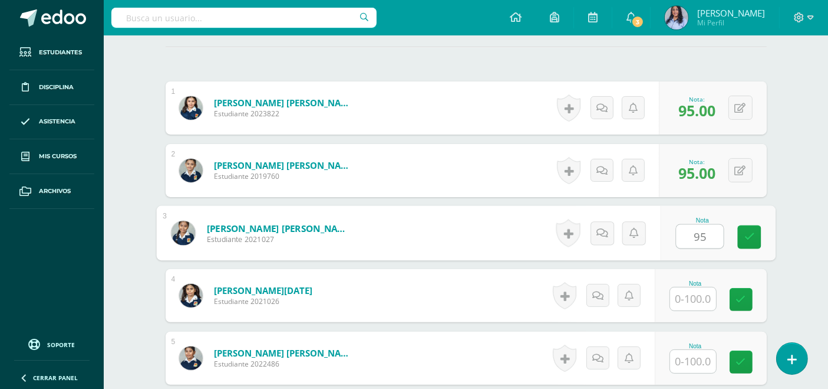
type input "95"
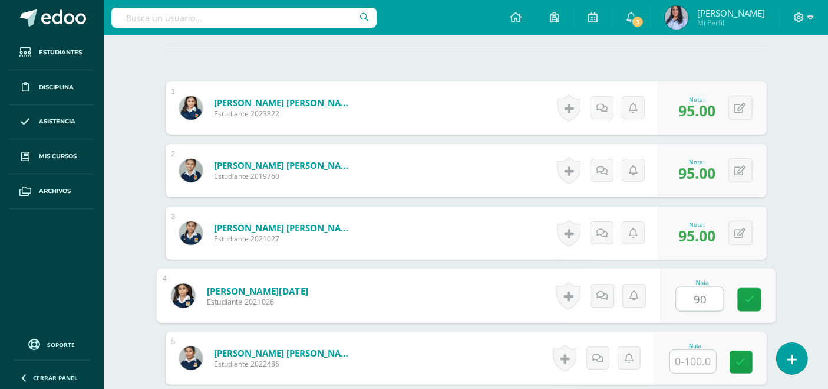
type input "90"
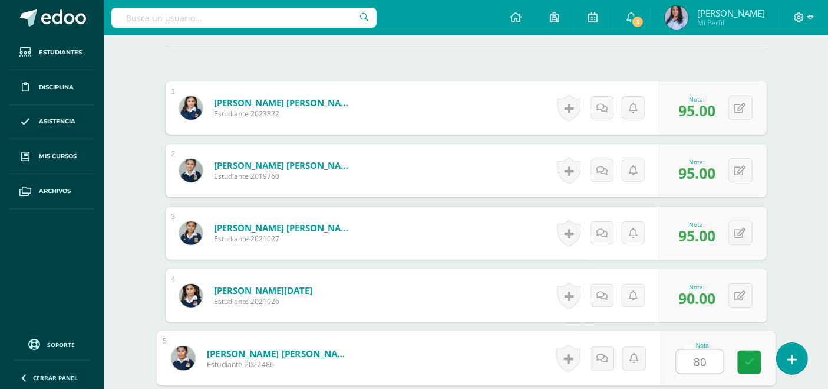
type input "8"
type input "70"
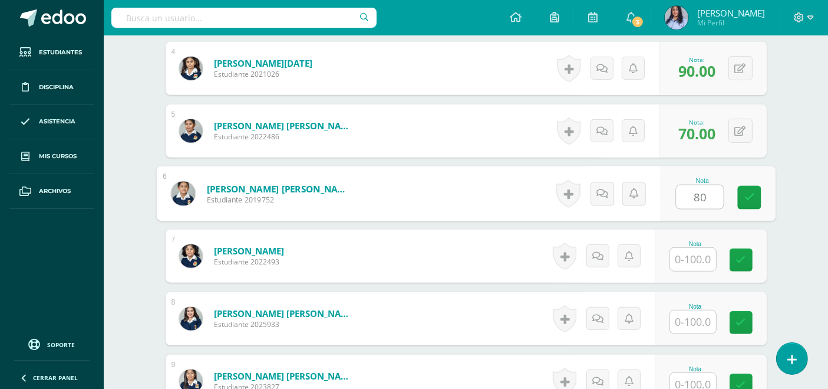
type input "80"
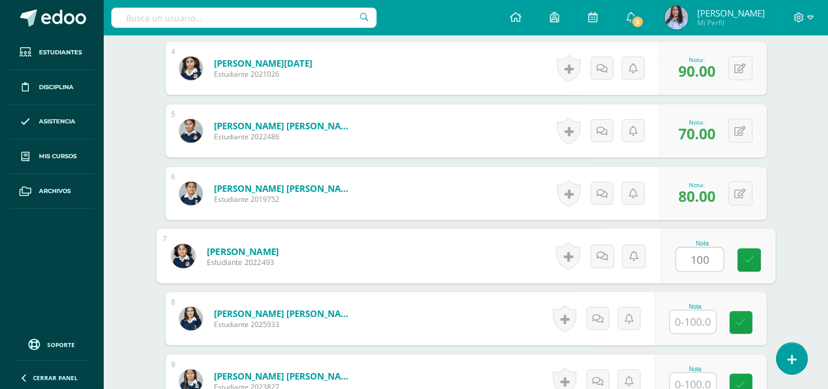
type input "100"
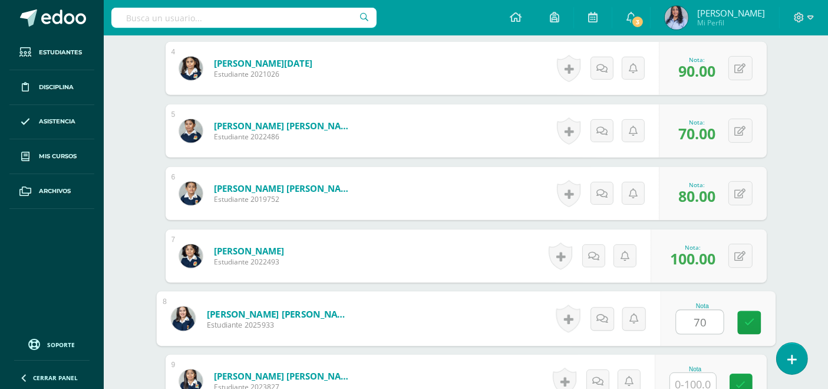
type input "70"
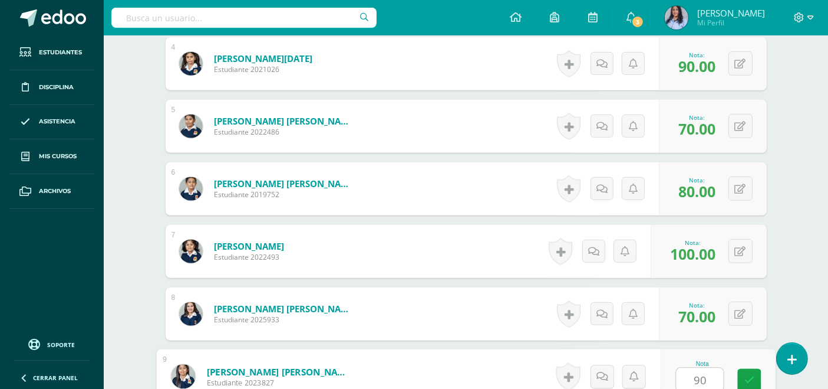
type input "90"
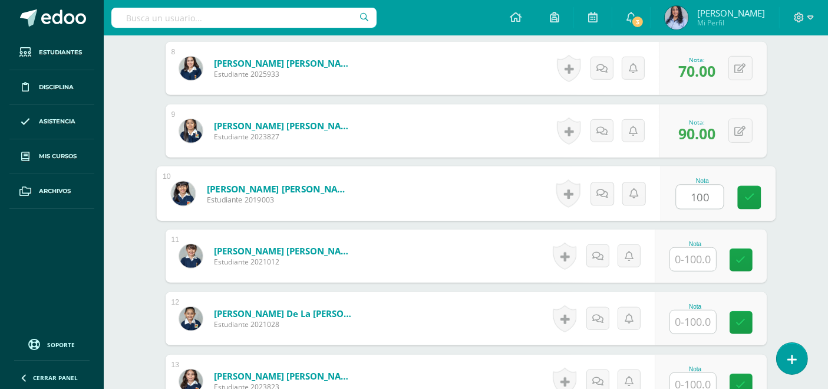
type input "100"
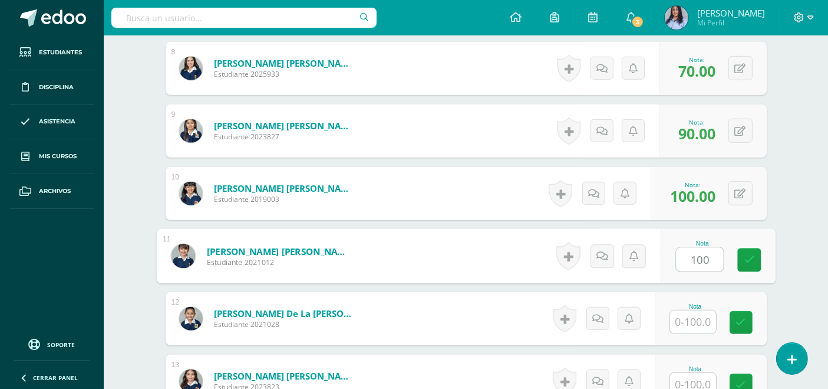
type input "100"
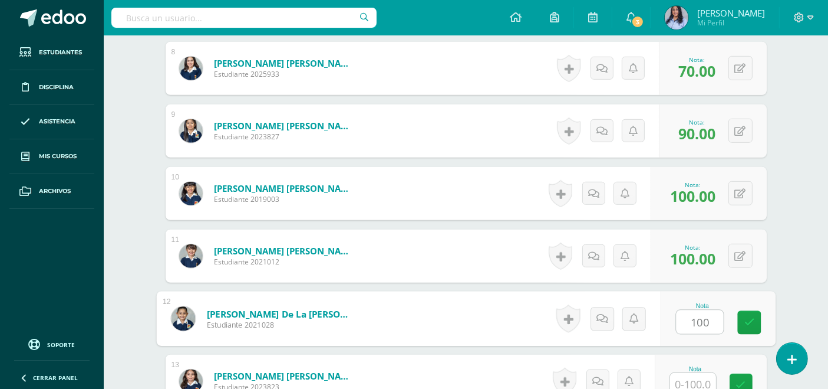
type input "100"
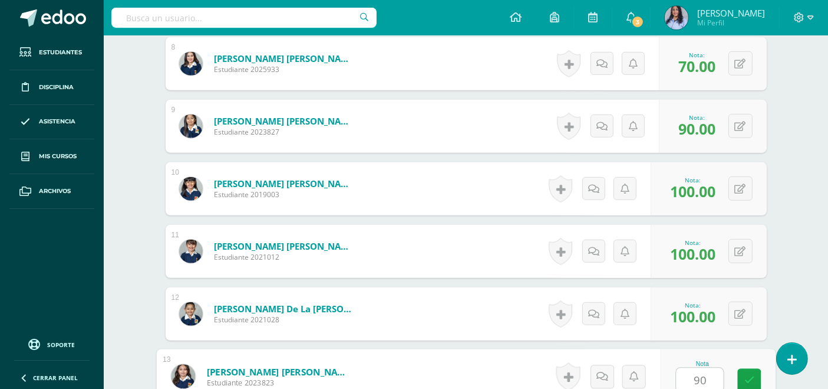
type input "90"
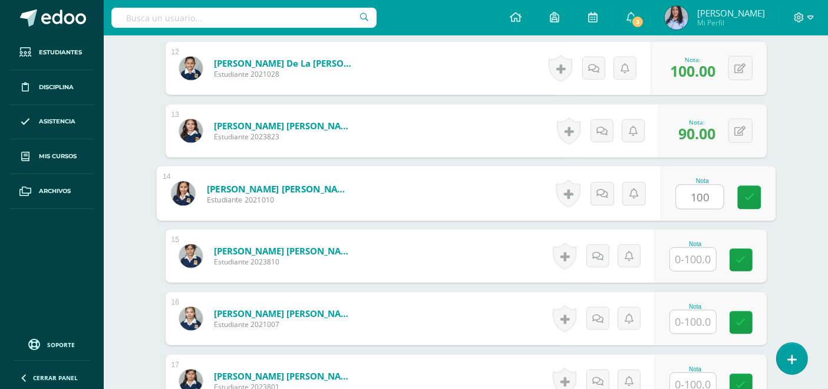
type input "100"
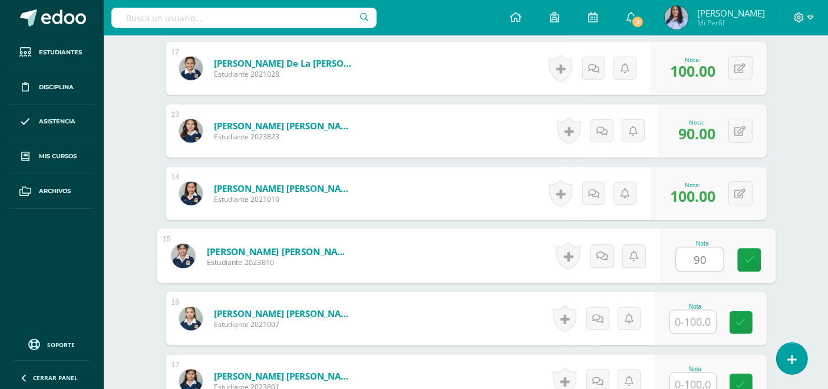
type input "90"
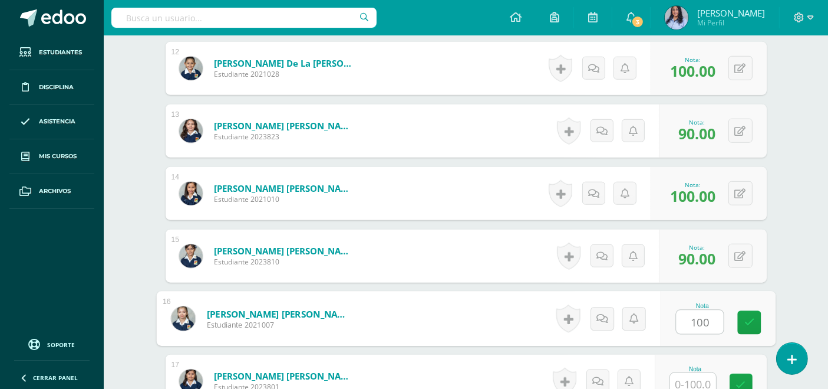
type input "100"
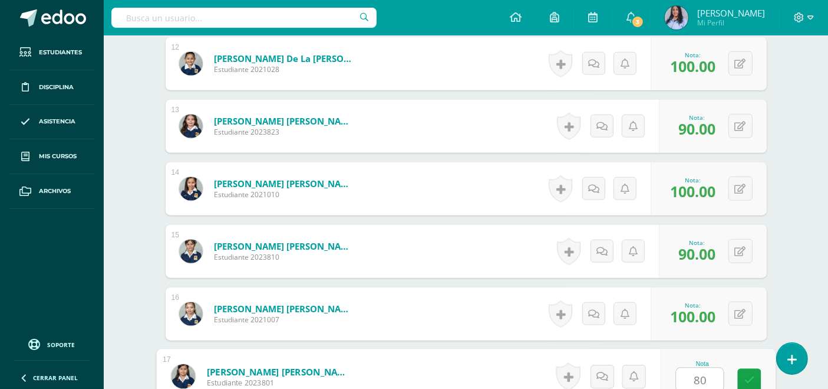
type input "80"
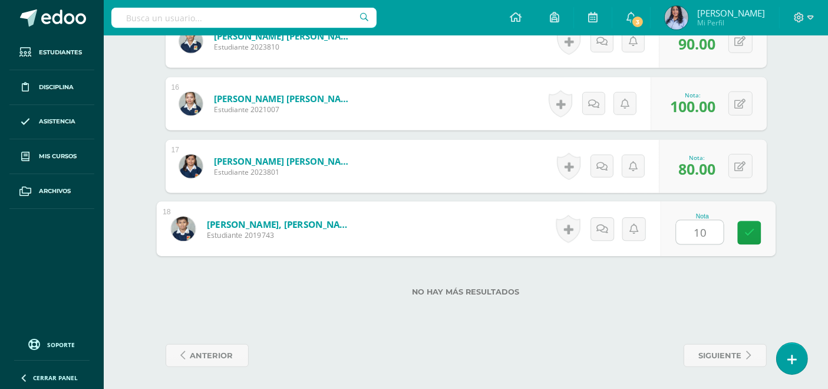
type input "100"
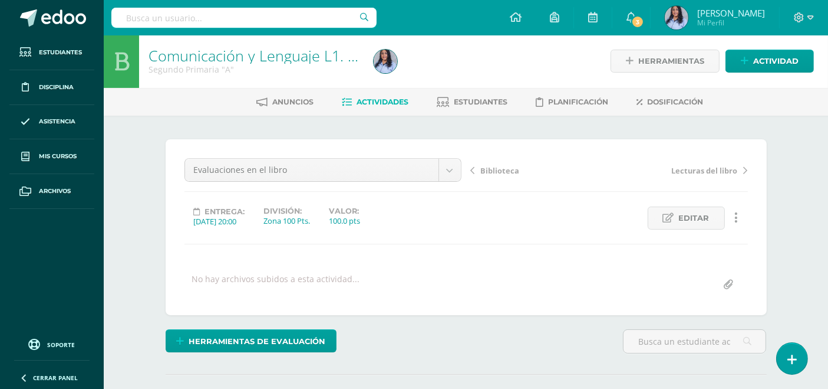
scroll to position [0, 0]
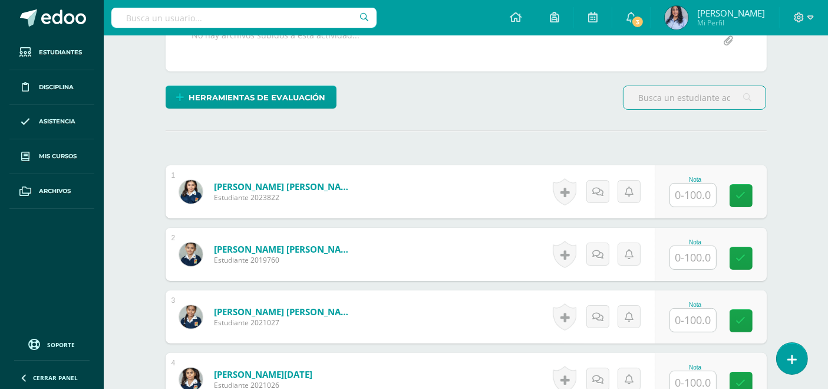
scroll to position [262, 0]
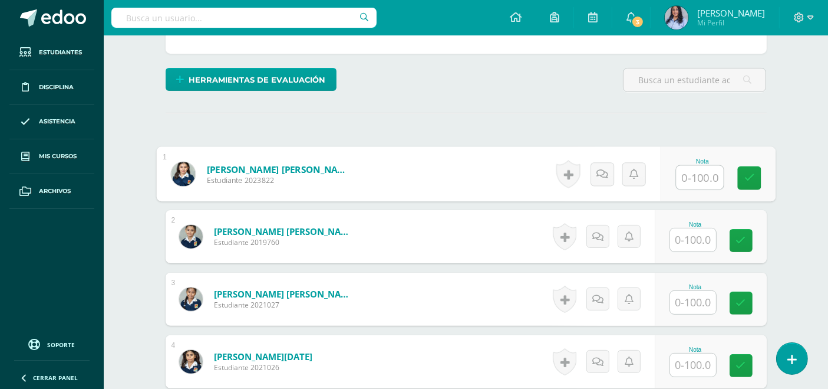
click at [701, 176] on input "text" at bounding box center [699, 178] width 47 height 24
type input "95"
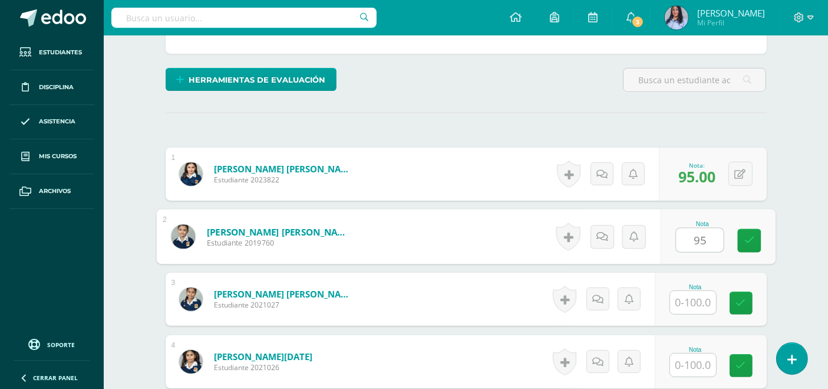
type input "95"
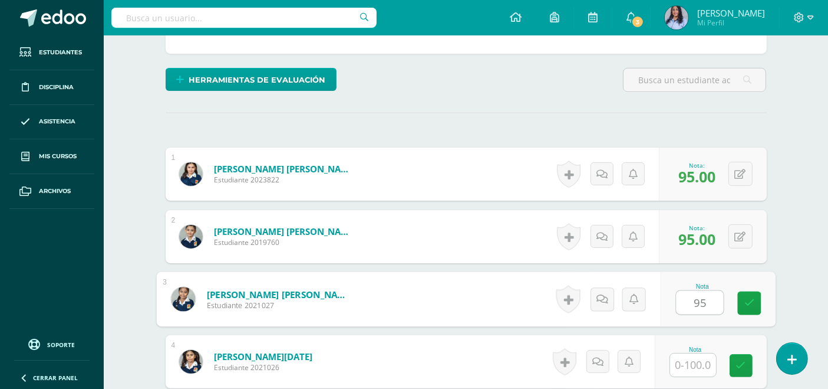
type input "95"
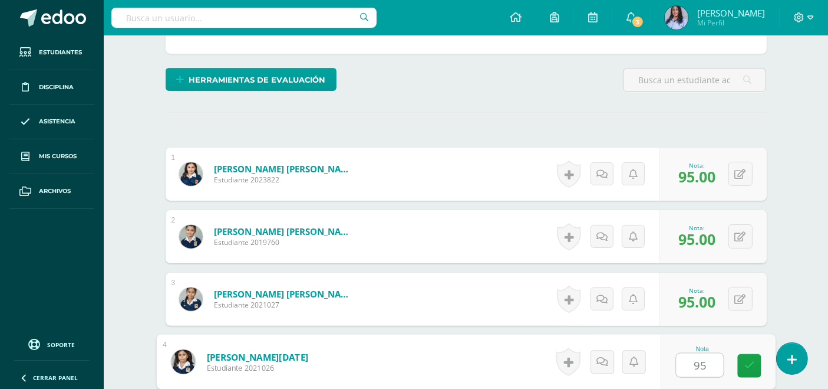
type input "95"
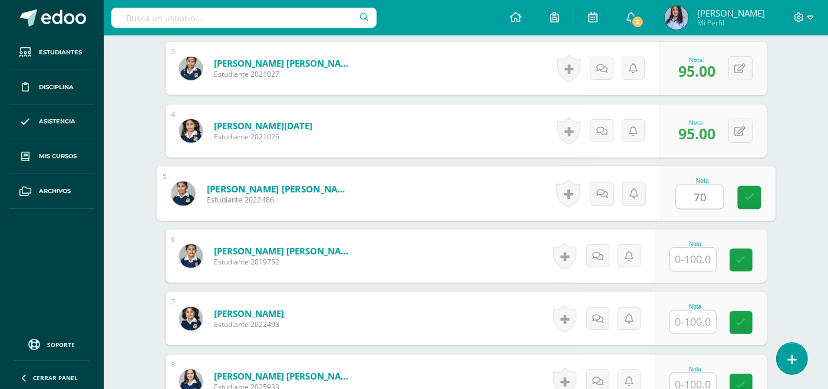
type input "70"
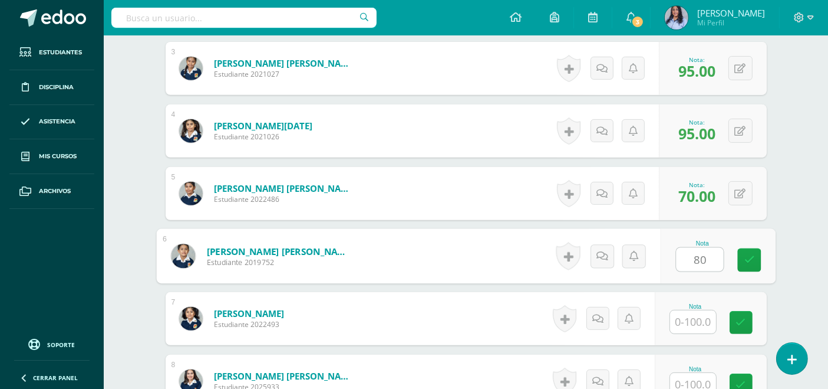
type input "80"
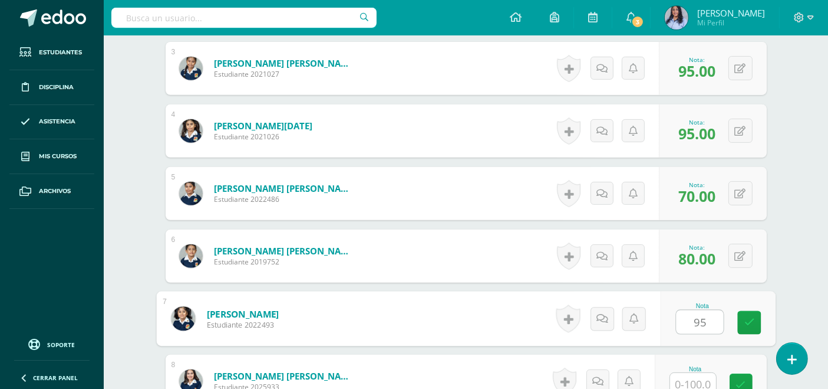
type input "95"
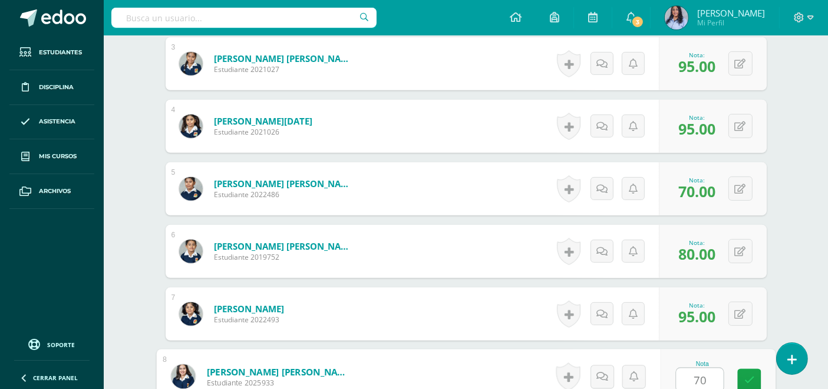
type input "70"
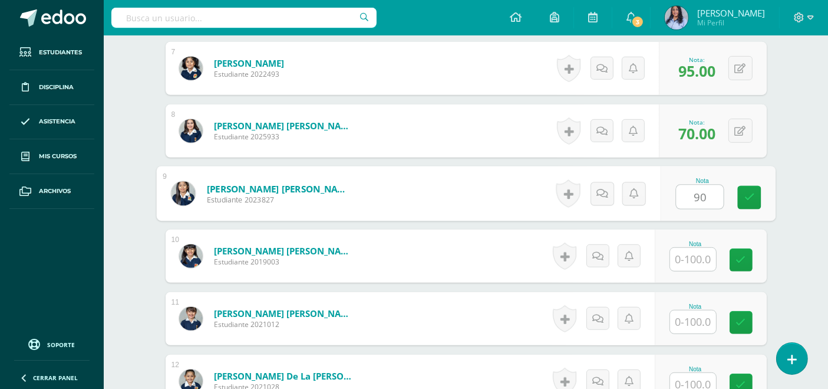
type input "90"
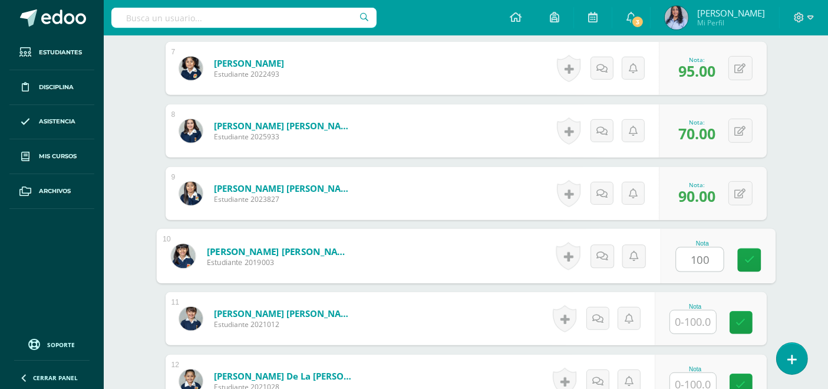
type input "100"
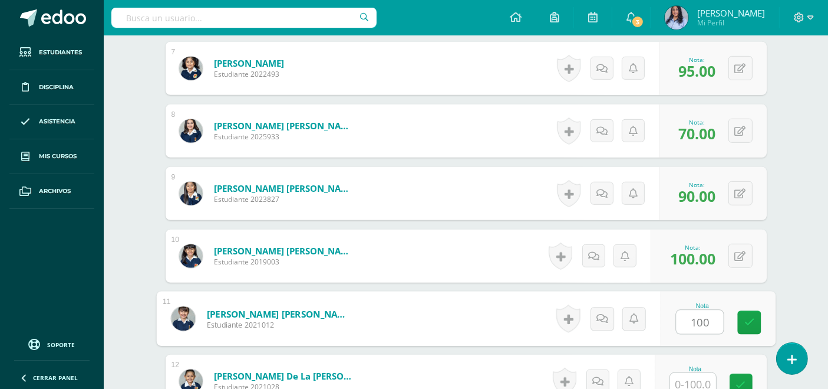
type input "100"
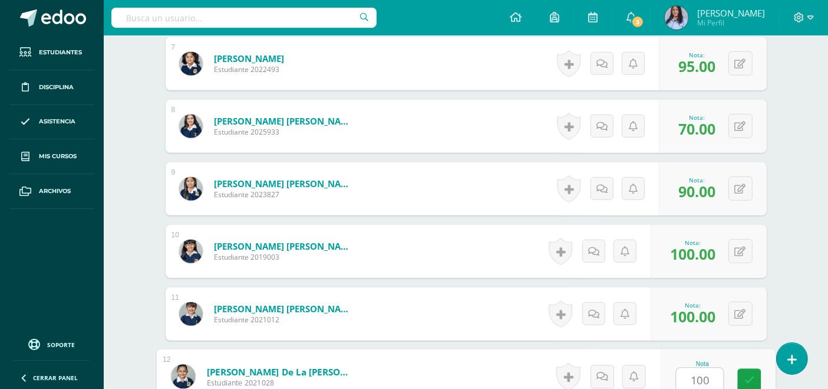
type input "100"
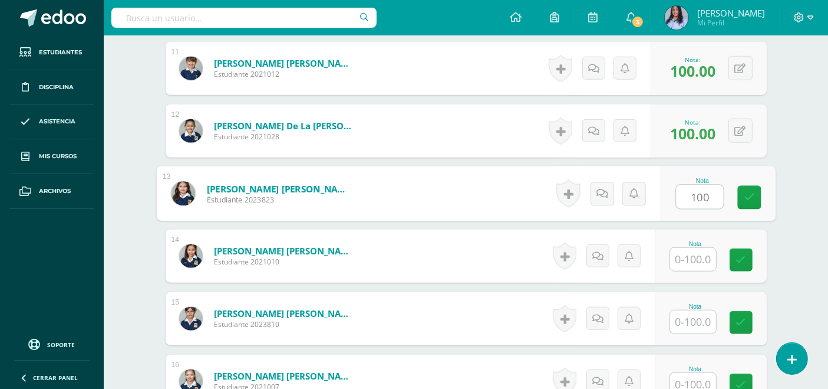
type input "100"
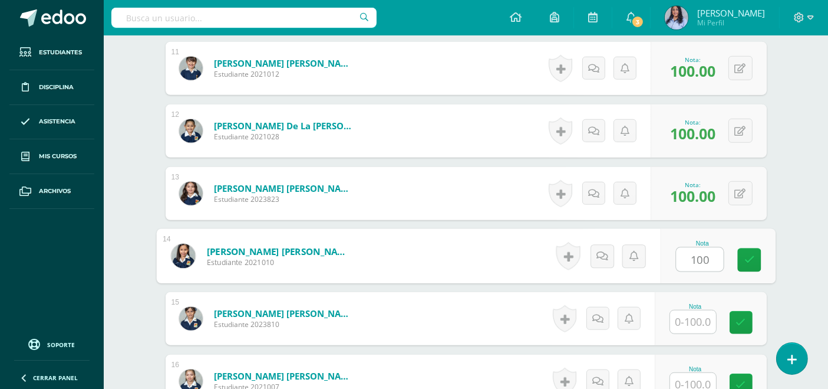
type input "100"
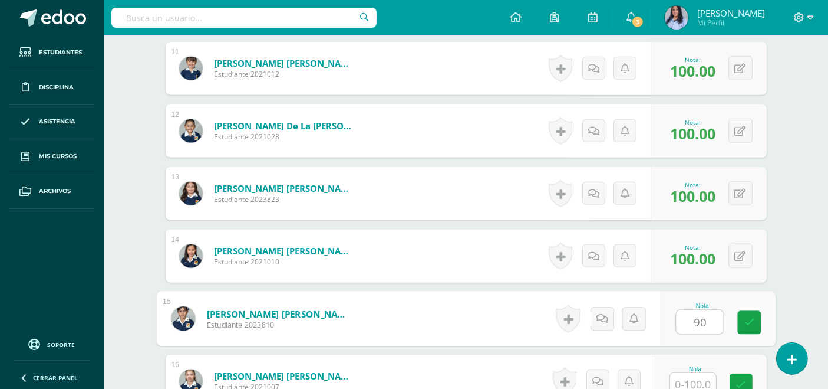
type input "90"
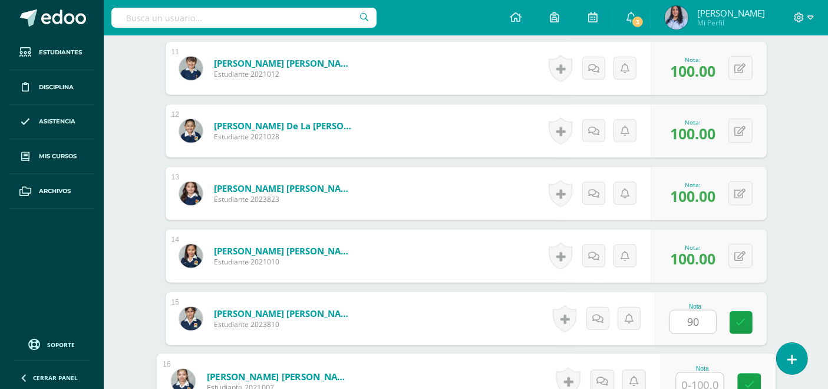
scroll to position [998, 0]
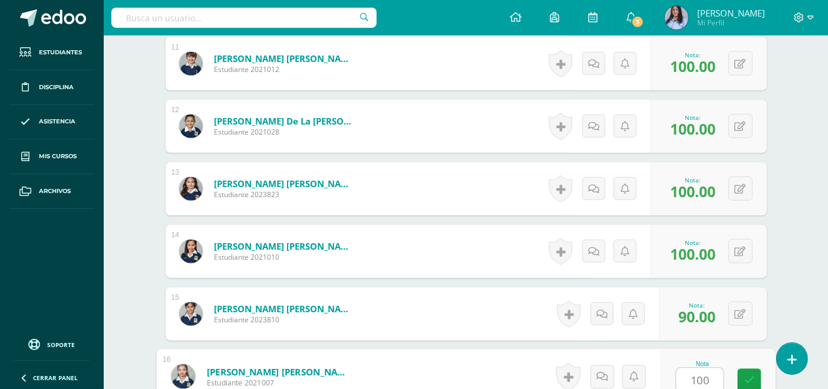
type input "100"
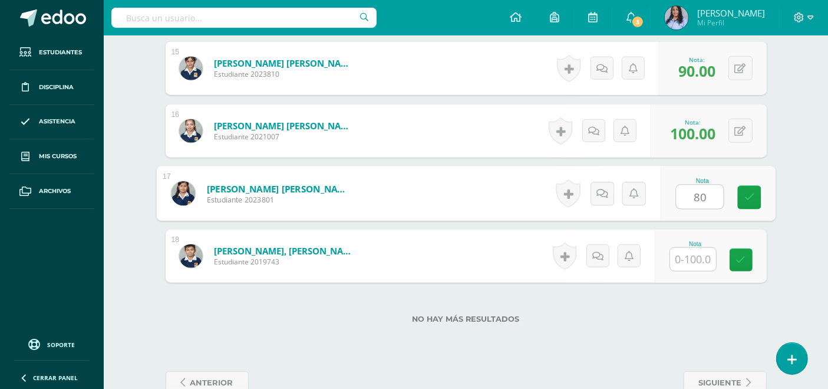
type input "80"
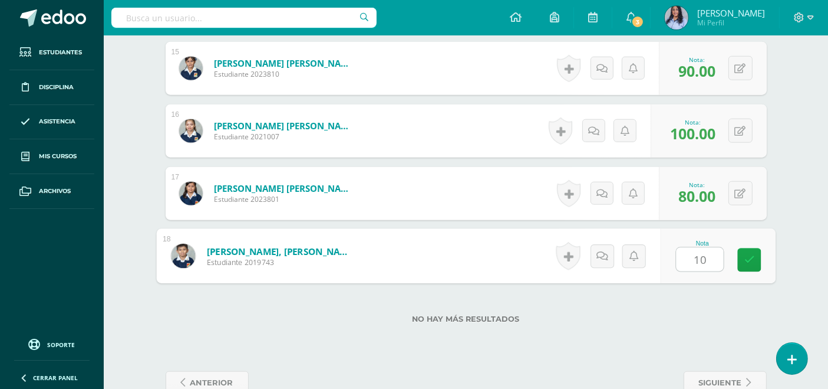
type input "100"
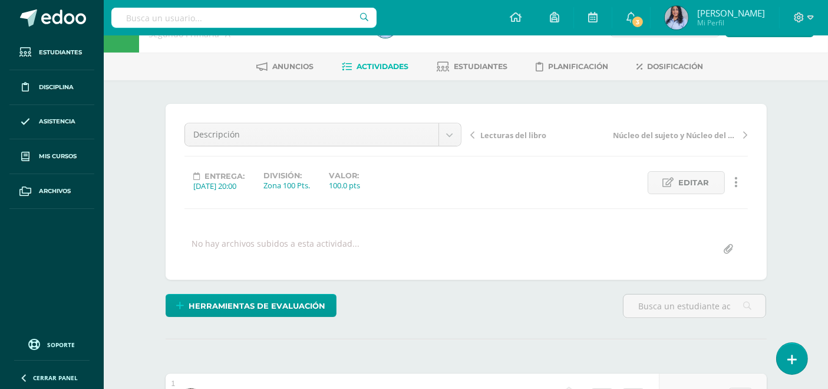
scroll to position [25, 0]
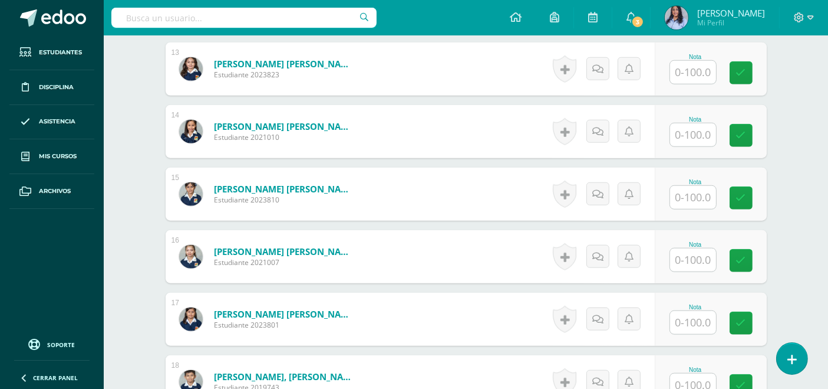
scroll to position [1114, 0]
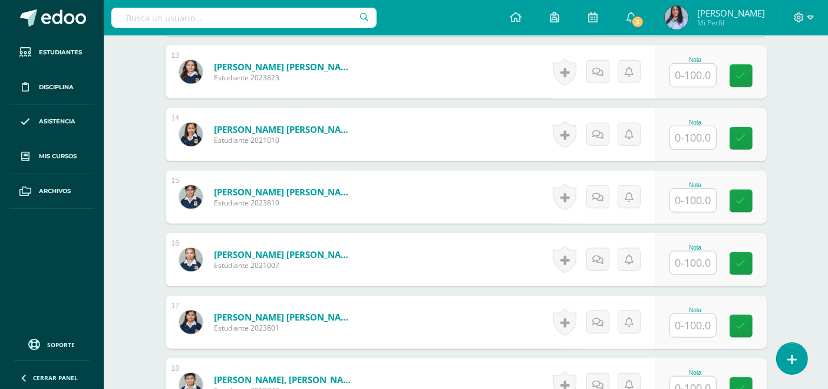
click at [680, 130] on input "text" at bounding box center [693, 137] width 46 height 23
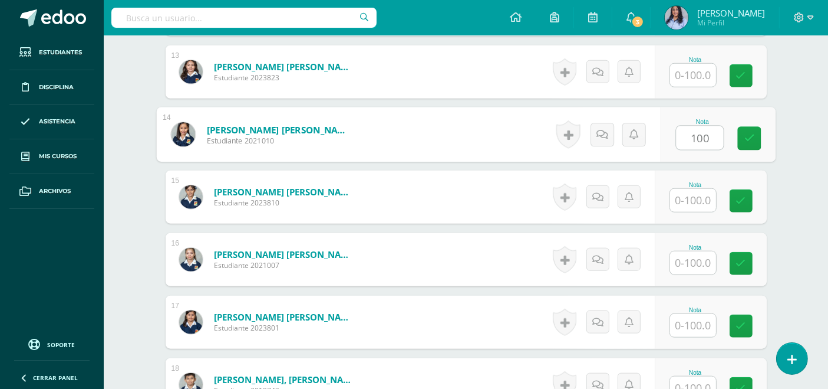
type input "100"
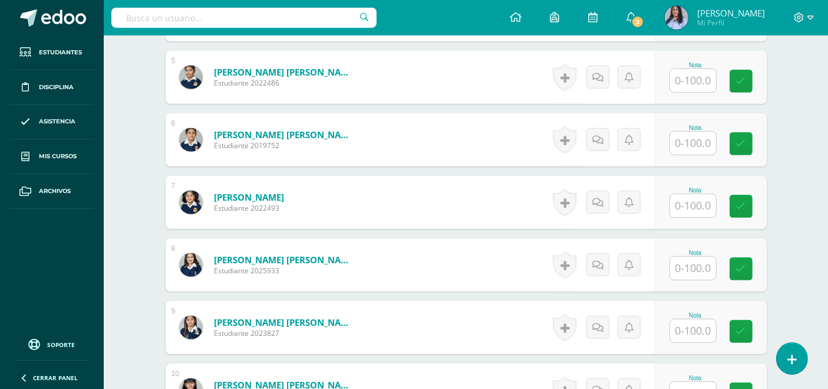
scroll to position [721, 0]
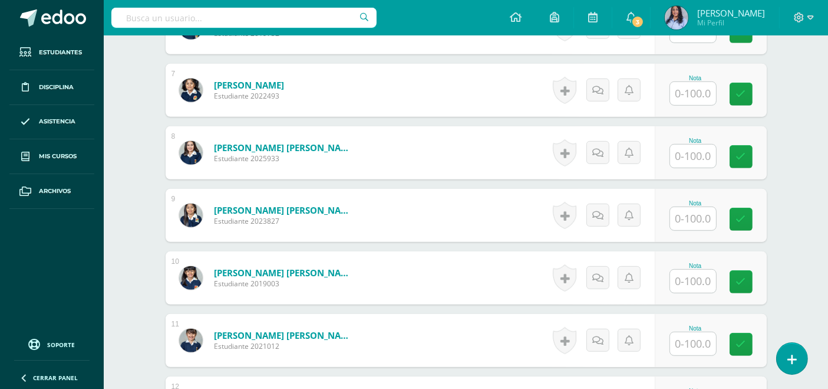
click at [696, 158] on input "text" at bounding box center [693, 155] width 46 height 23
type input "70"
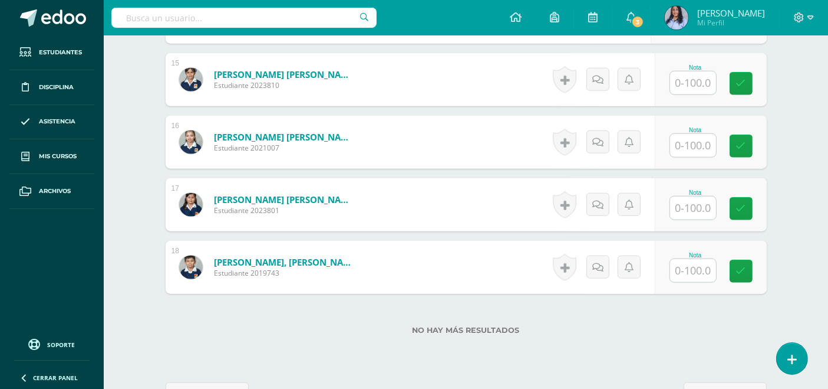
scroll to position [1270, 0]
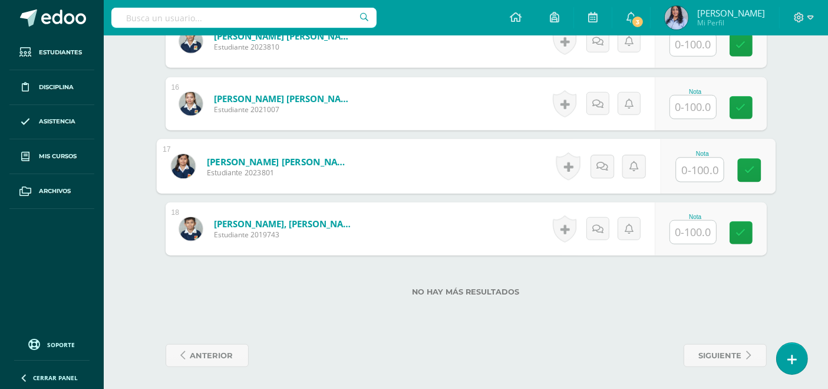
click at [693, 166] on input "text" at bounding box center [699, 170] width 47 height 24
type input "70"
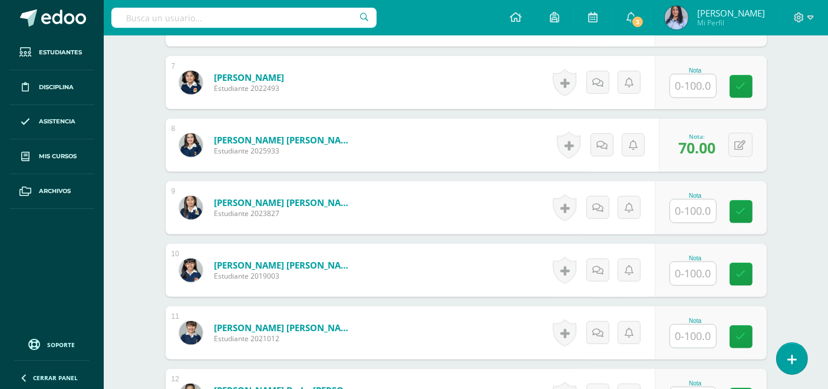
scroll to position [786, 0]
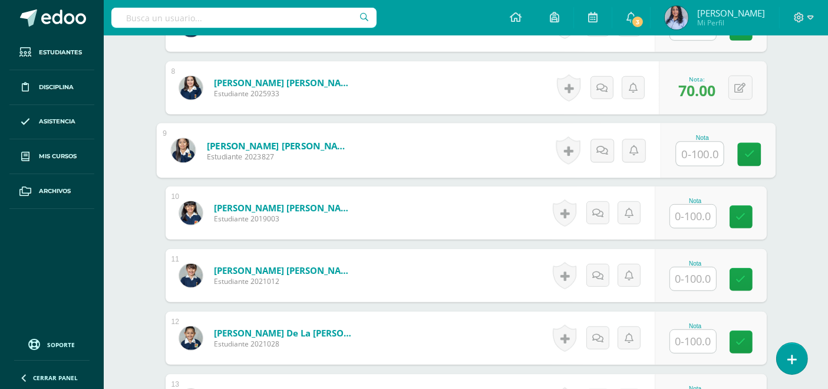
click at [691, 152] on input "text" at bounding box center [699, 154] width 47 height 24
type input "100"
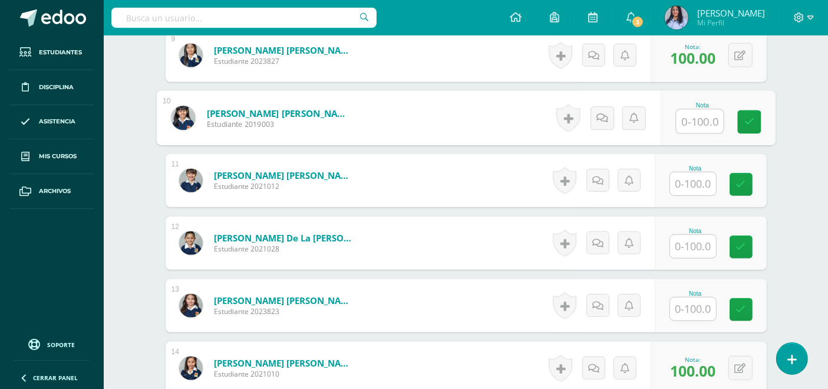
scroll to position [917, 0]
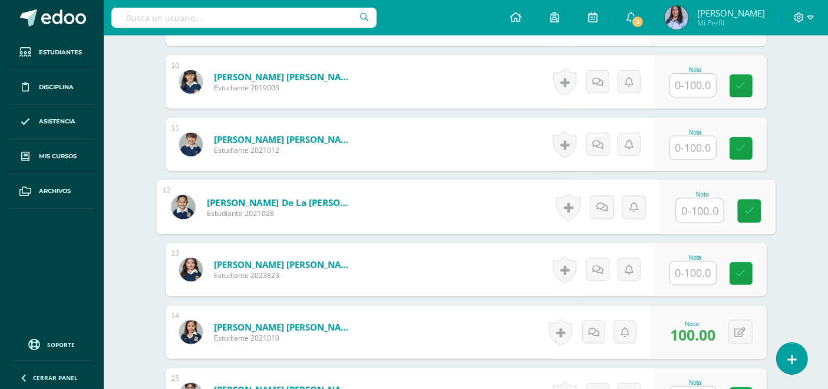
click at [692, 208] on input "text" at bounding box center [699, 211] width 47 height 24
type input "100"
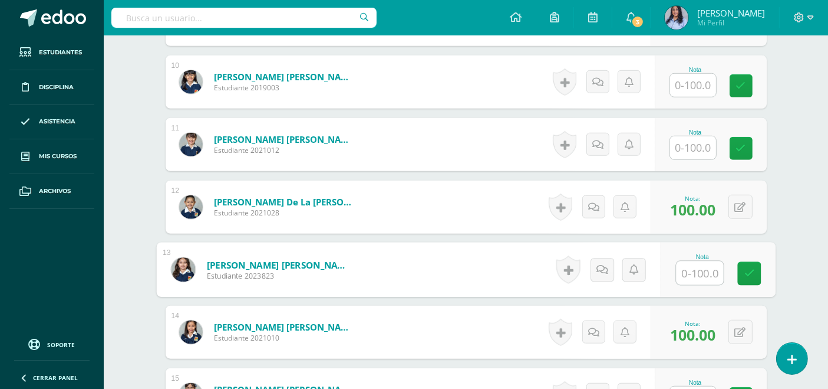
click at [710, 152] on input "text" at bounding box center [693, 147] width 46 height 23
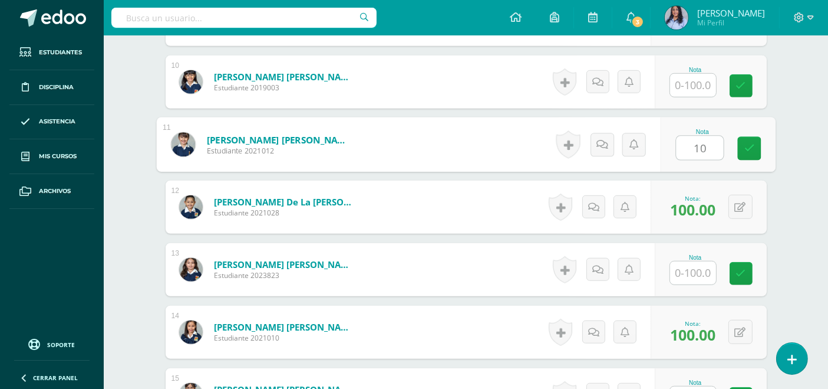
type input "100"
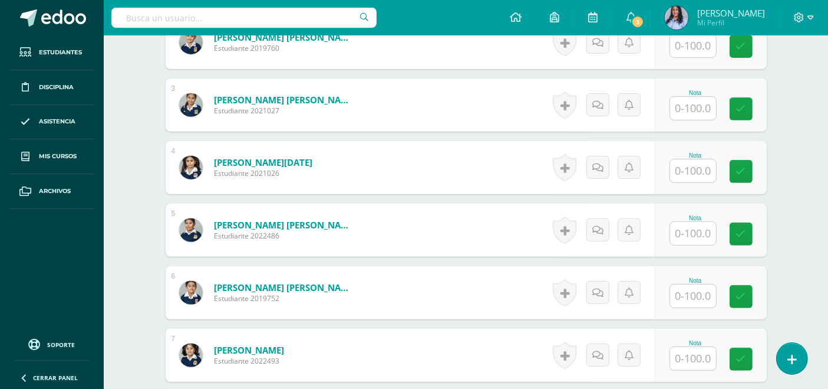
scroll to position [458, 0]
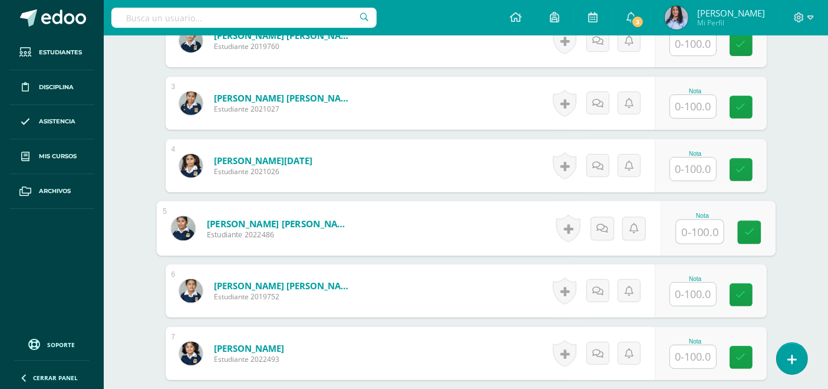
click at [698, 225] on input "text" at bounding box center [699, 232] width 47 height 24
type input "60"
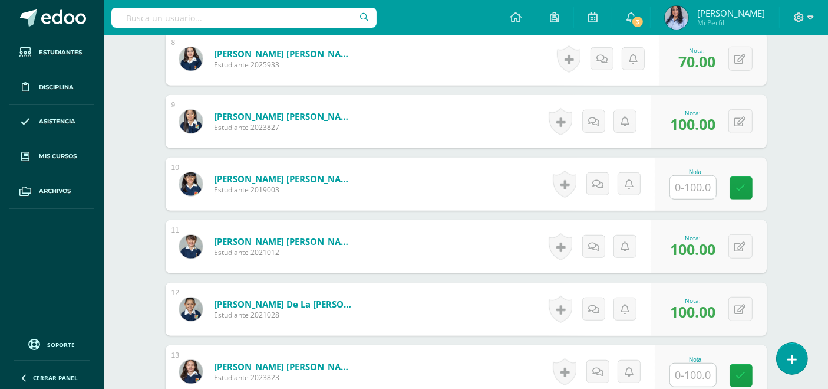
scroll to position [851, 0]
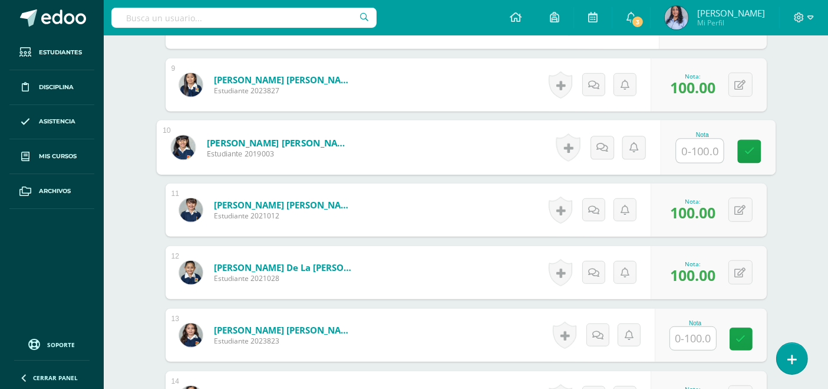
click at [692, 150] on input "text" at bounding box center [699, 151] width 47 height 24
type input "100"
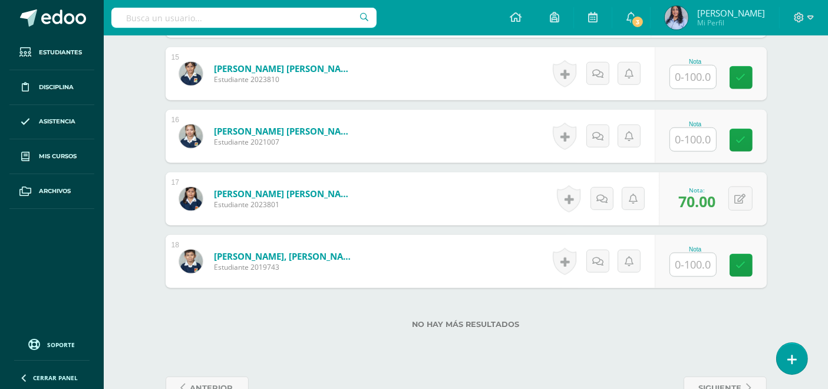
scroll to position [1270, 0]
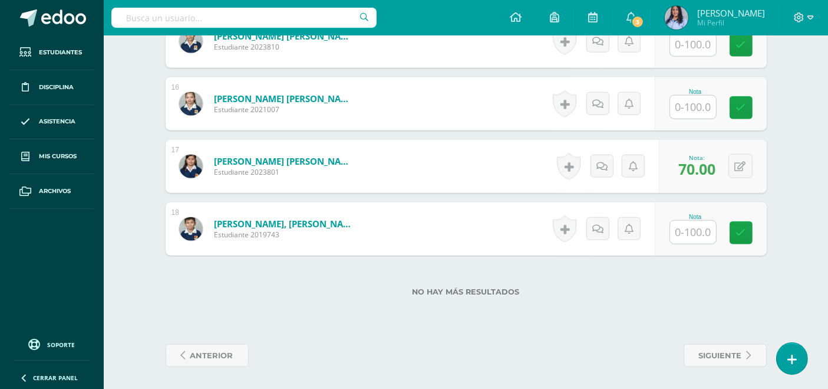
click at [694, 110] on input "text" at bounding box center [693, 107] width 46 height 23
type input "100"
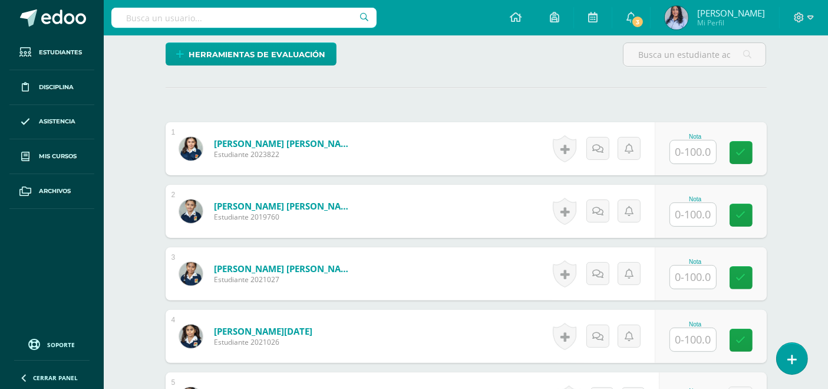
scroll to position [327, 0]
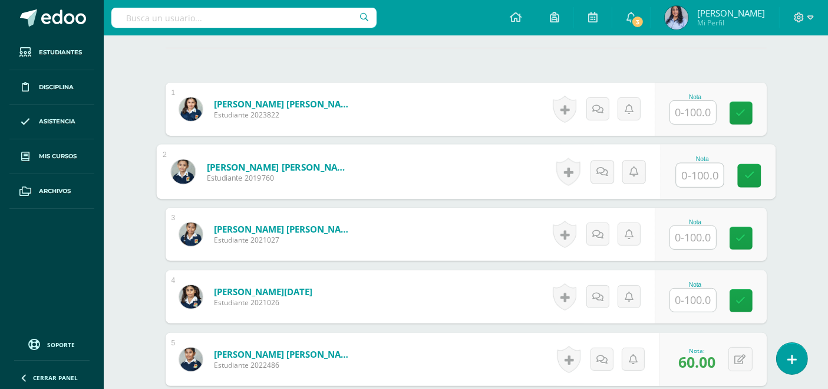
click at [684, 169] on input "text" at bounding box center [699, 175] width 47 height 24
type input "100"
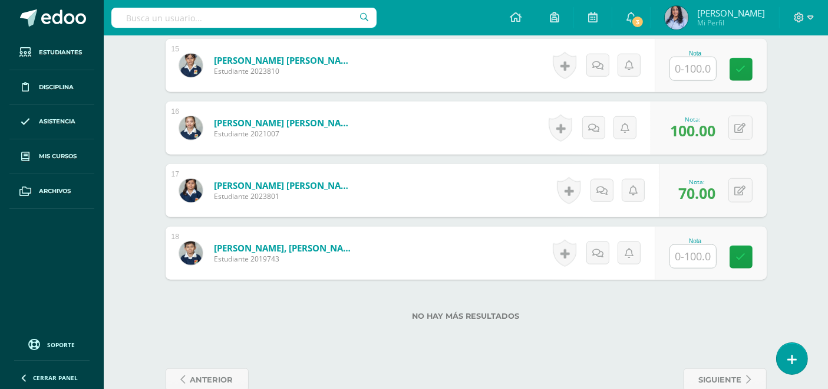
scroll to position [1270, 0]
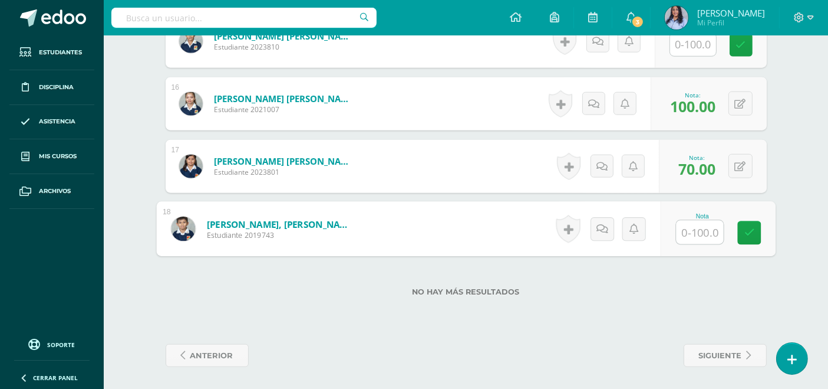
drag, startPoint x: 693, startPoint y: 230, endPoint x: 700, endPoint y: 225, distance: 9.3
click at [696, 228] on input "text" at bounding box center [699, 232] width 47 height 24
type input "90"
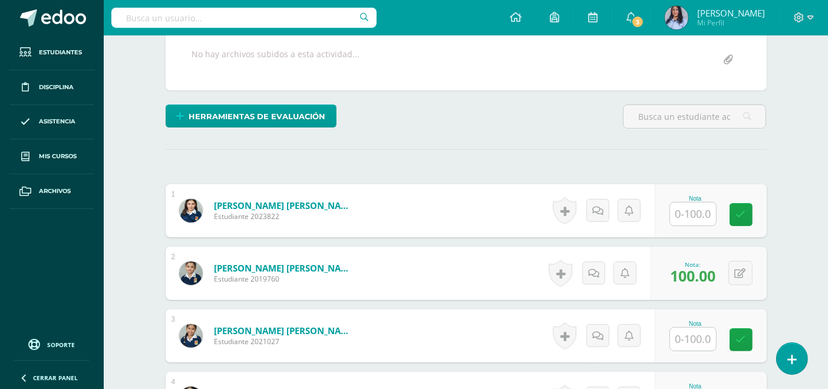
scroll to position [262, 0]
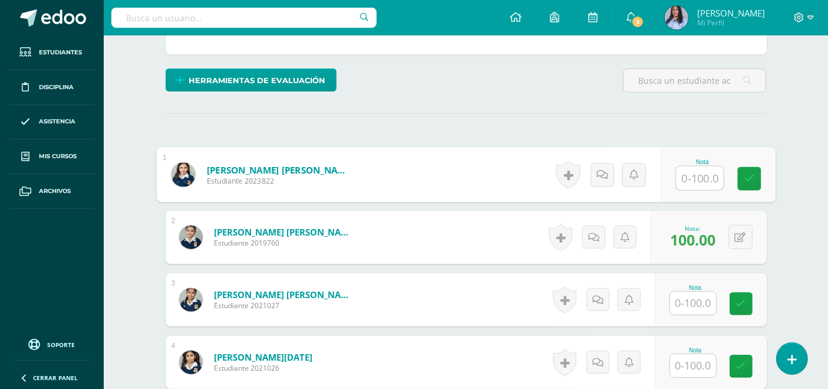
click at [689, 172] on input "text" at bounding box center [699, 178] width 47 height 24
type input "80"
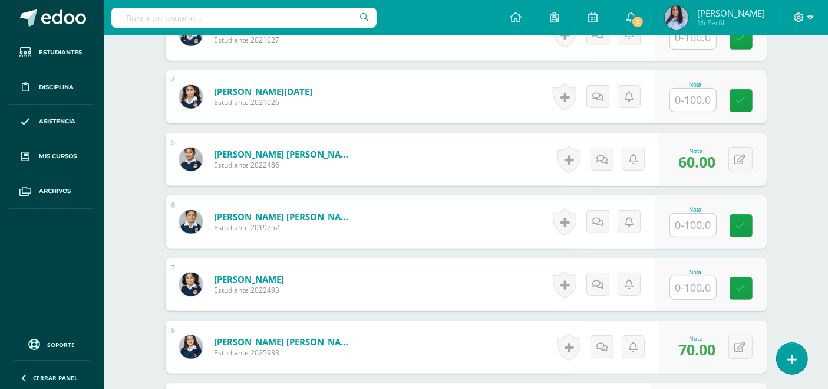
scroll to position [590, 0]
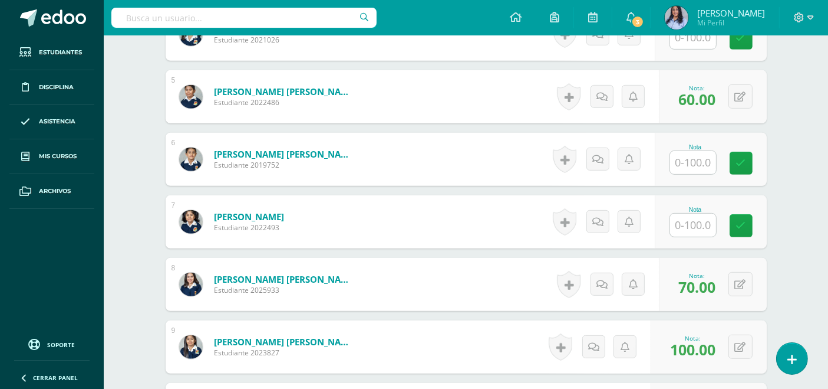
click at [689, 157] on input "text" at bounding box center [693, 162] width 46 height 23
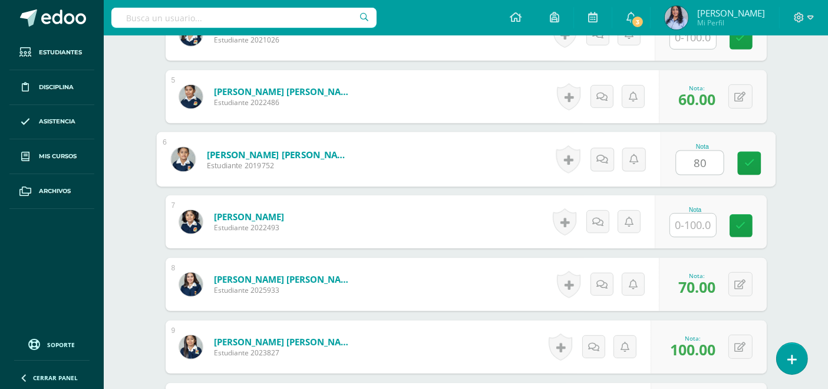
type input "80"
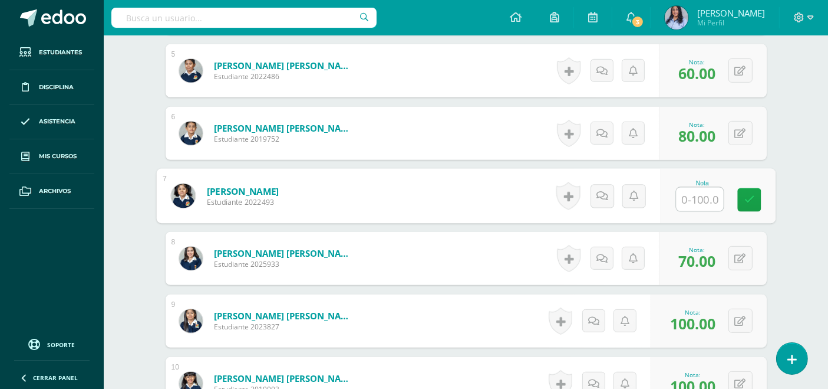
scroll to position [655, 0]
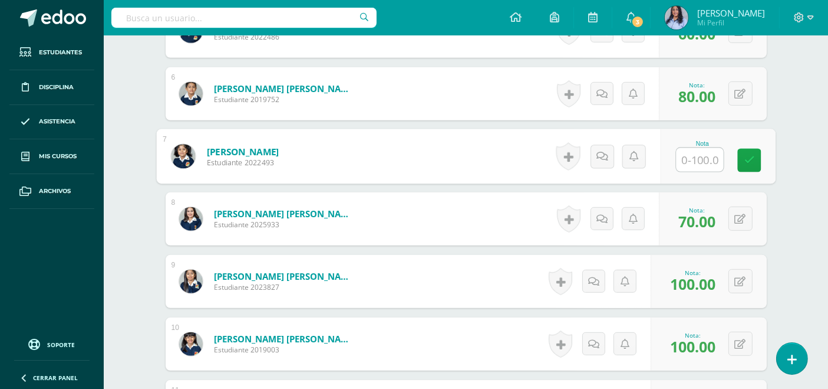
click at [699, 155] on input "text" at bounding box center [699, 160] width 47 height 24
type input "2"
type input "100"
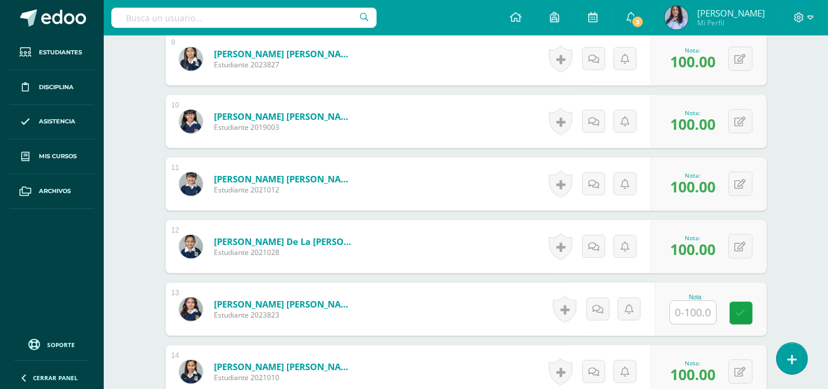
scroll to position [917, 0]
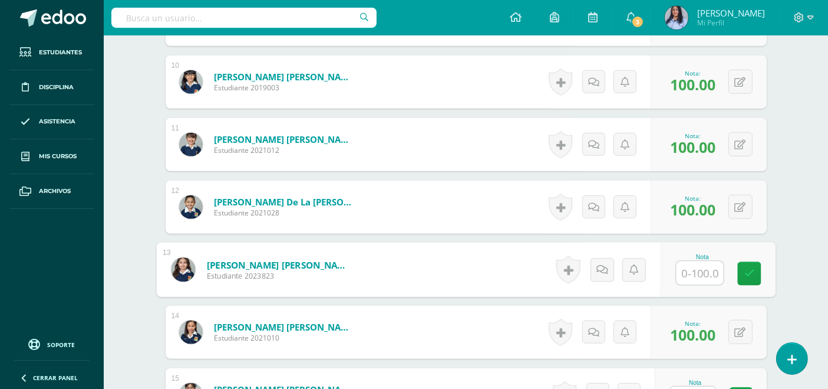
click at [690, 268] on input "text" at bounding box center [699, 273] width 47 height 24
type input "70"
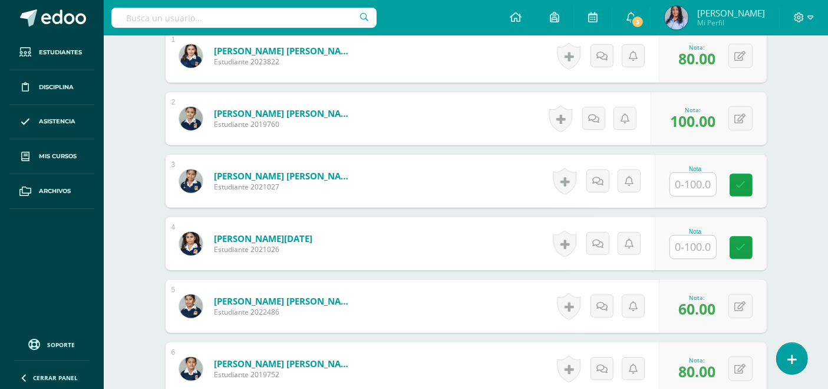
scroll to position [393, 0]
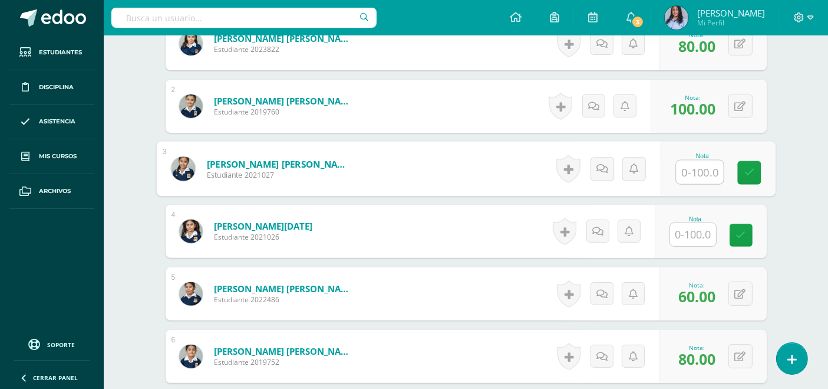
click at [681, 167] on input "text" at bounding box center [699, 172] width 47 height 24
type input "100"
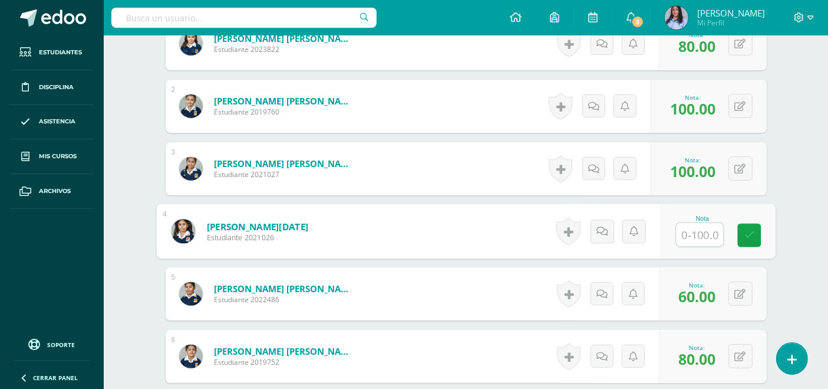
click at [696, 233] on input "text" at bounding box center [699, 235] width 47 height 24
type input "100"
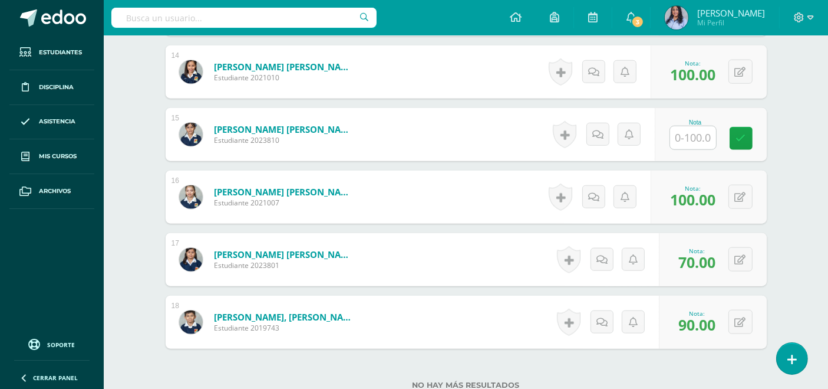
scroll to position [1179, 0]
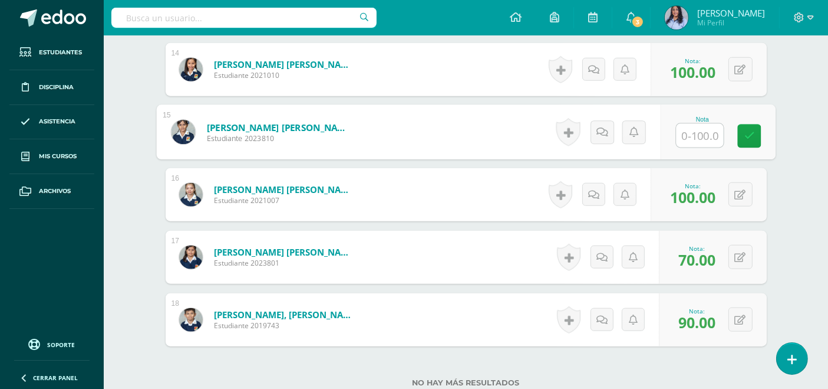
click at [682, 136] on input "text" at bounding box center [699, 136] width 47 height 24
type input "80"
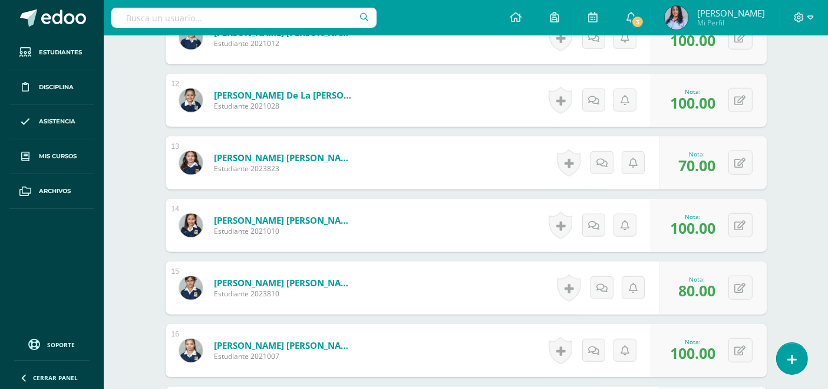
scroll to position [917, 0]
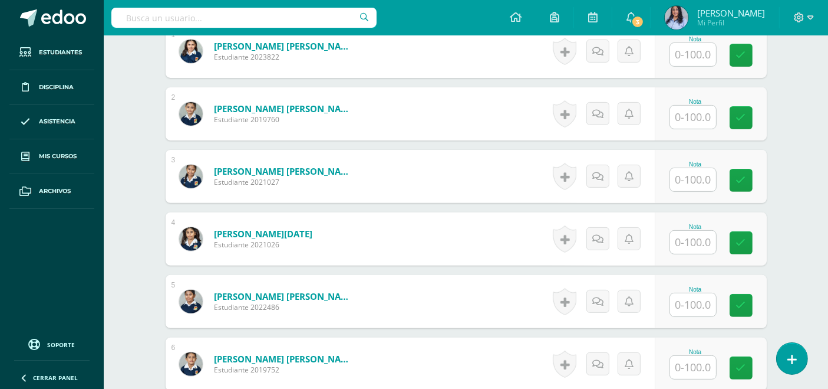
scroll to position [394, 0]
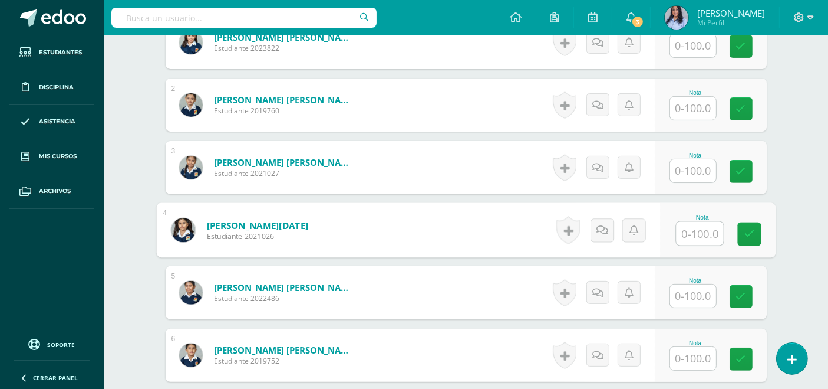
click at [696, 229] on input "text" at bounding box center [699, 234] width 47 height 24
click at [697, 292] on input "text" at bounding box center [693, 295] width 46 height 23
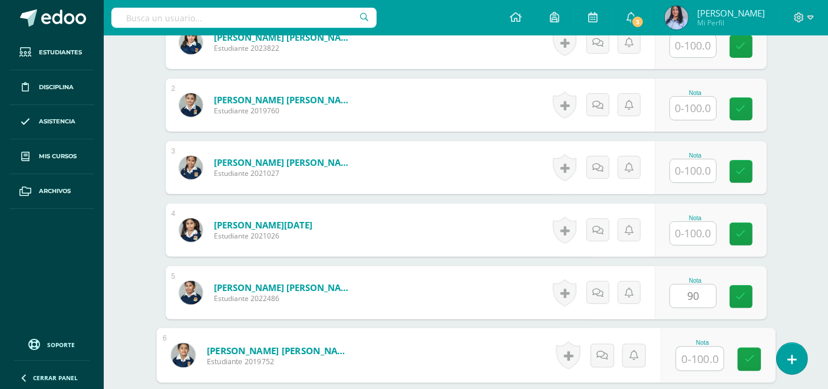
type input "90.00"
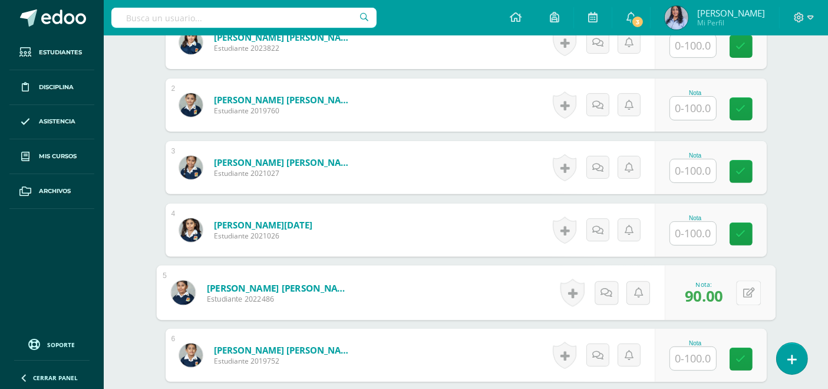
click at [742, 292] on button at bounding box center [748, 292] width 25 height 25
type input "80"
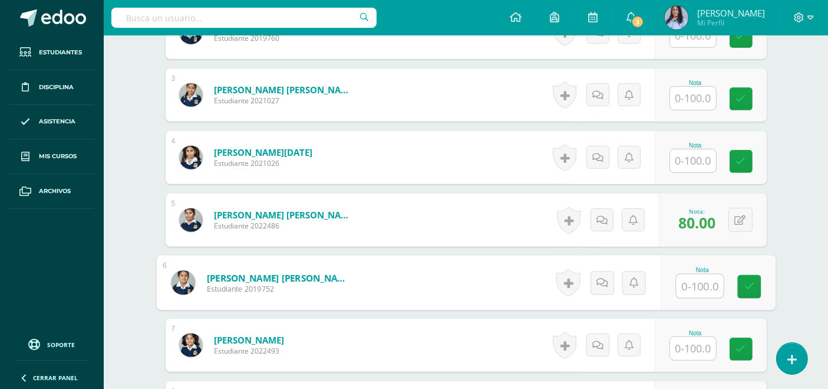
scroll to position [525, 0]
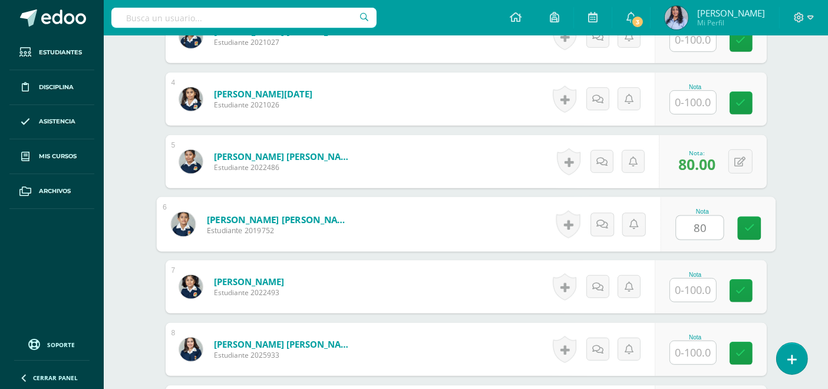
type input "80"
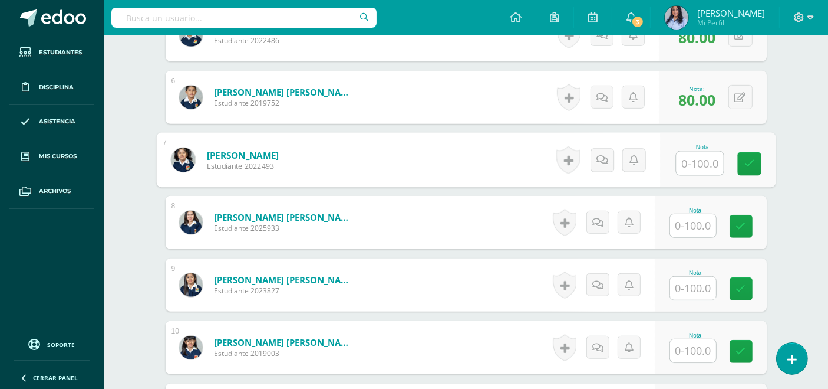
scroll to position [656, 0]
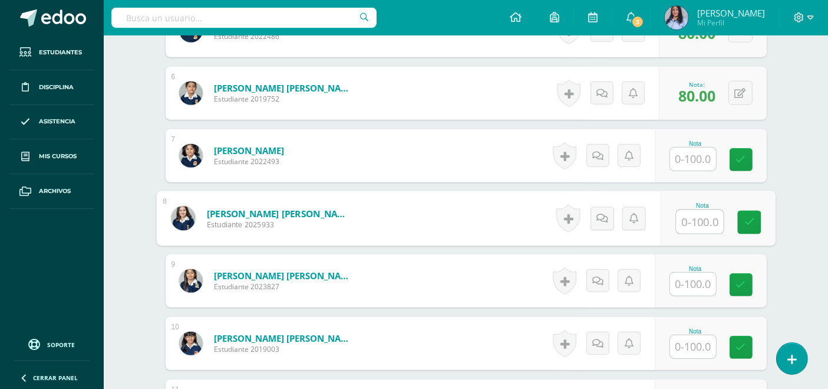
click at [697, 218] on input "text" at bounding box center [699, 222] width 47 height 24
type input "60"
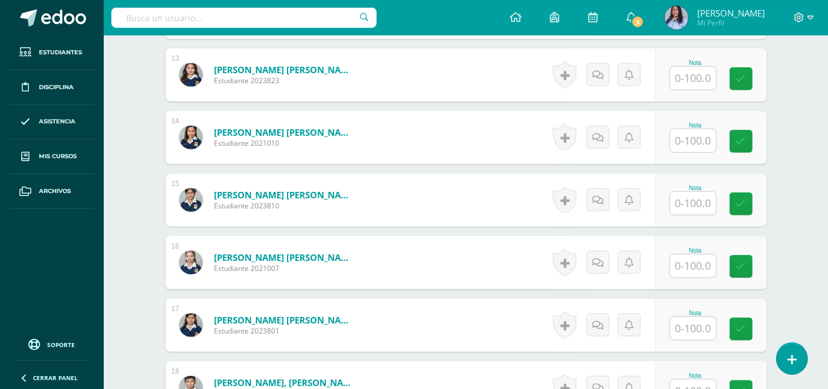
scroll to position [1114, 0]
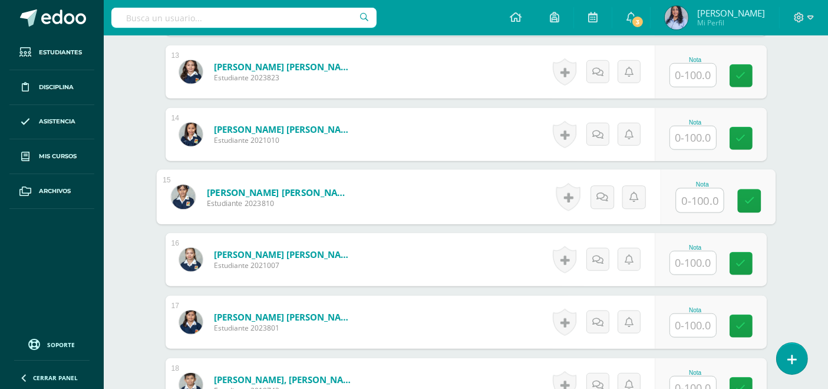
click at [690, 202] on input "text" at bounding box center [699, 201] width 47 height 24
type input "80"
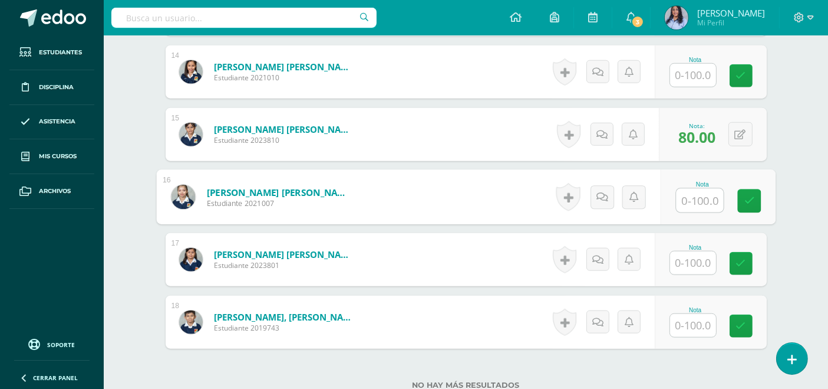
scroll to position [1180, 0]
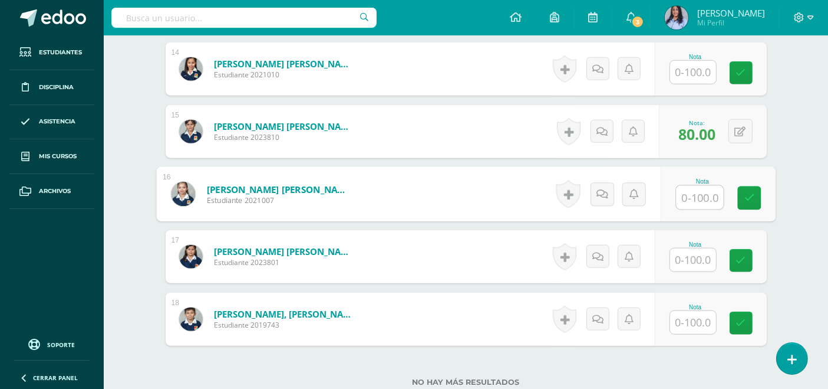
click at [700, 256] on input "text" at bounding box center [693, 259] width 46 height 23
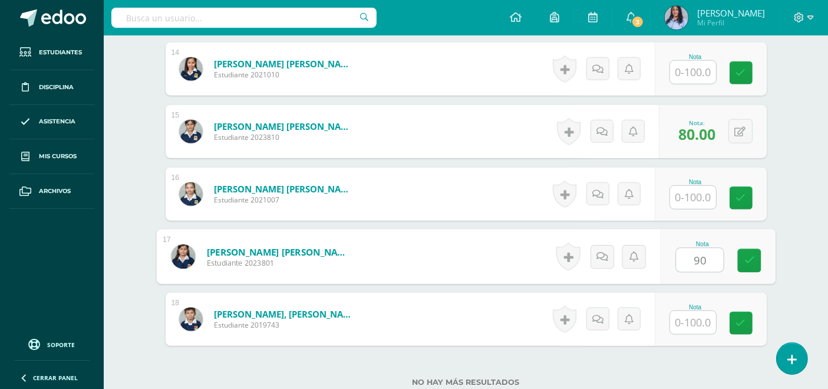
type input "9"
type input "80"
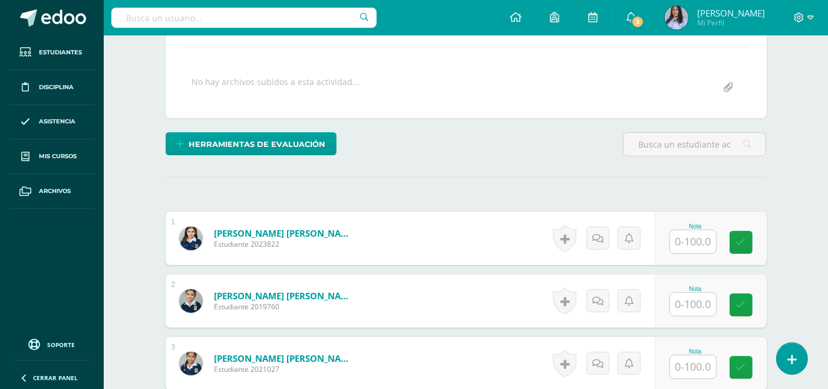
scroll to position [197, 0]
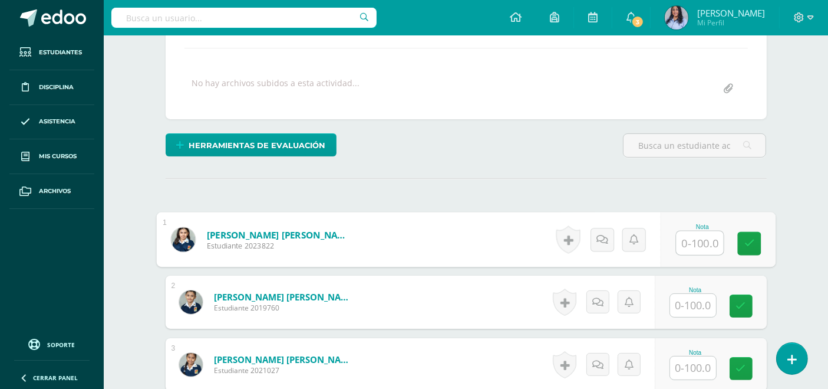
click at [693, 238] on input "text" at bounding box center [699, 243] width 47 height 24
type input "90"
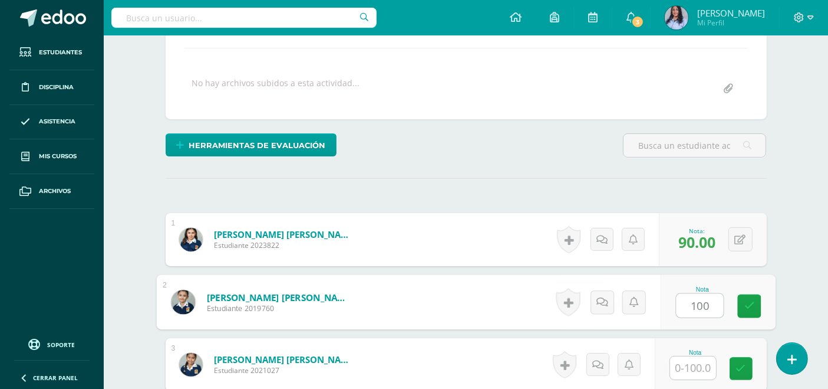
type input "100"
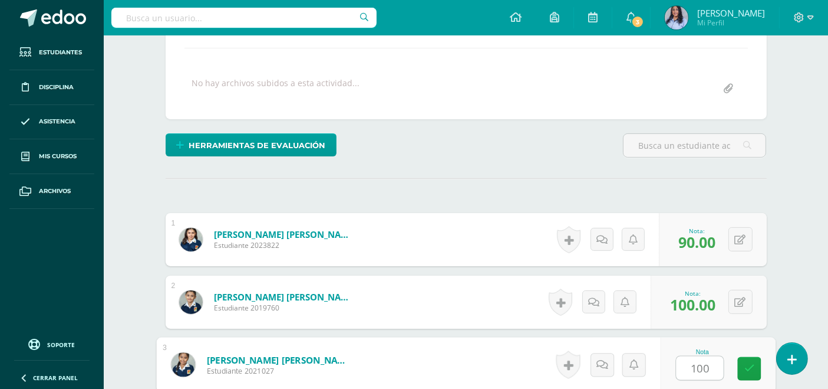
type input "100"
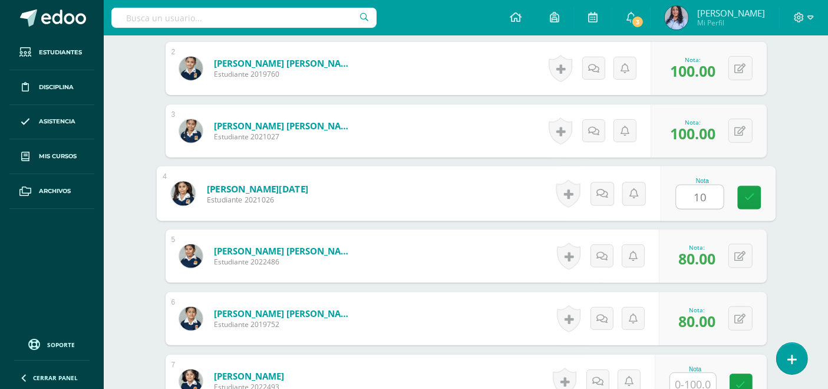
type input "100"
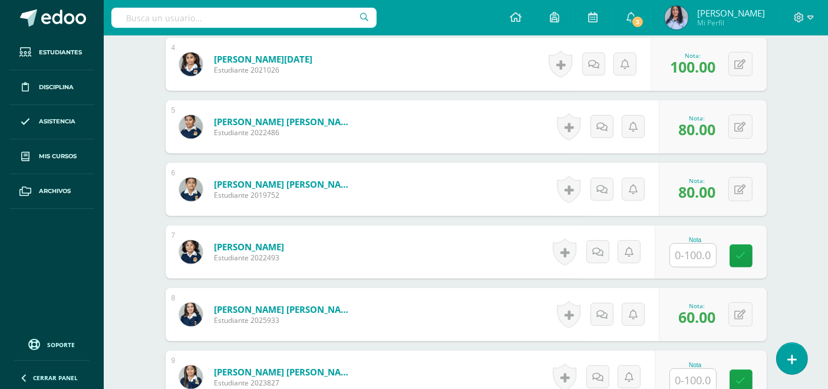
scroll to position [561, 0]
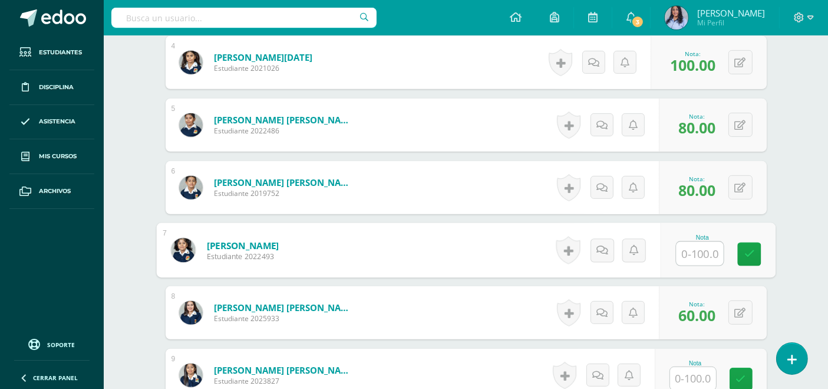
click at [690, 255] on input "text" at bounding box center [699, 254] width 47 height 24
type input "100"
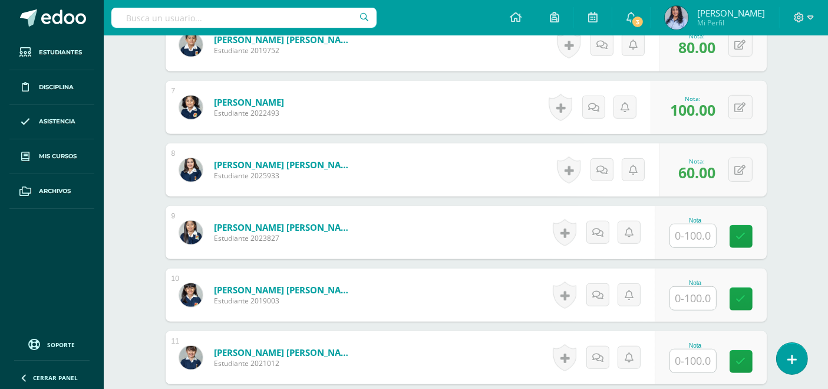
scroll to position [758, 0]
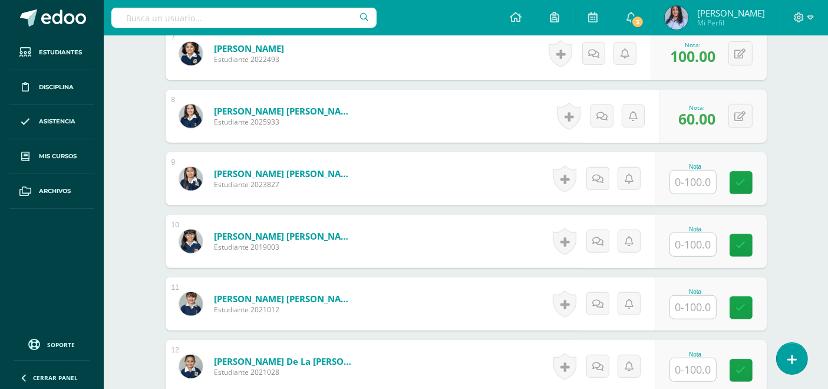
click at [701, 181] on input "text" at bounding box center [693, 181] width 46 height 23
type input "100"
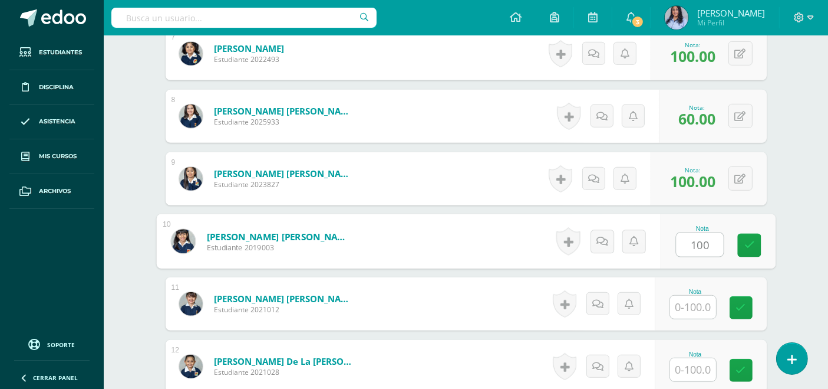
type input "100"
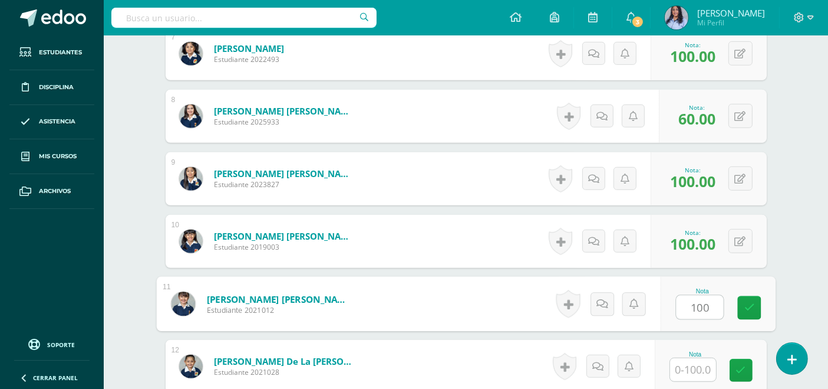
type input "100"
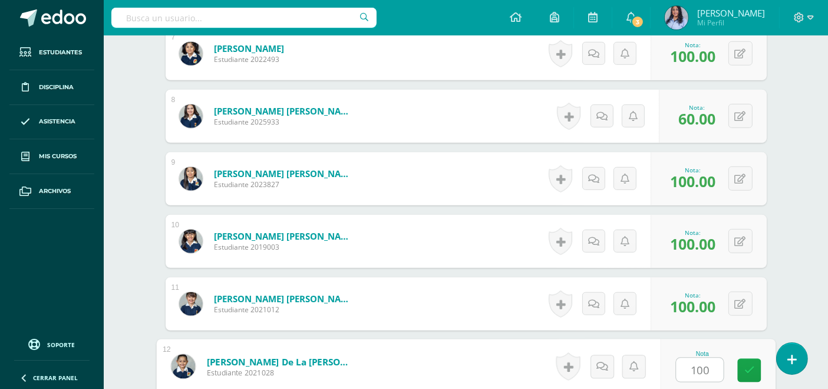
type input "100"
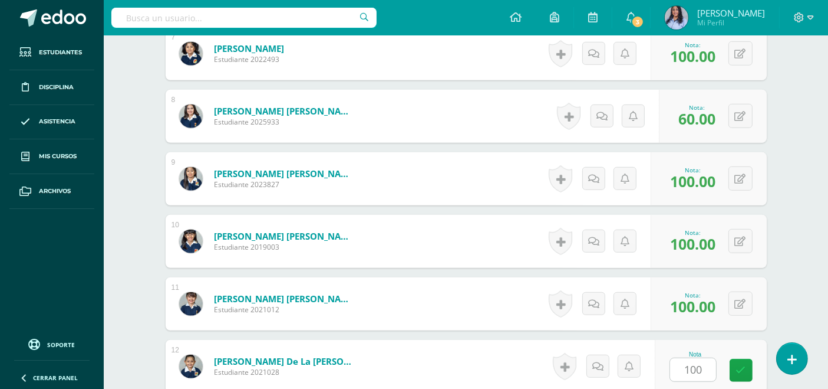
scroll to position [993, 0]
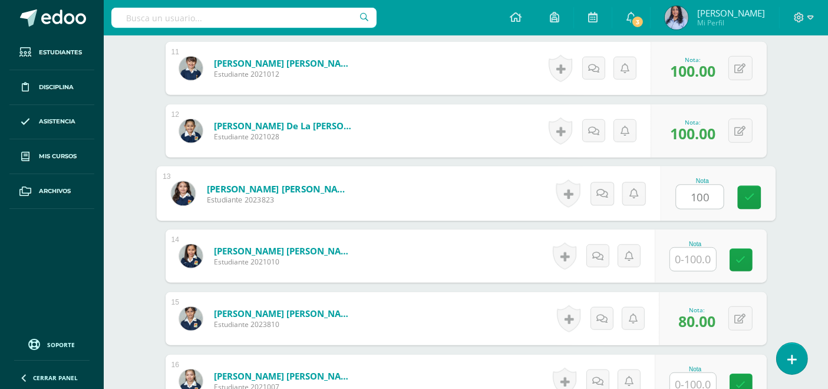
type input "100"
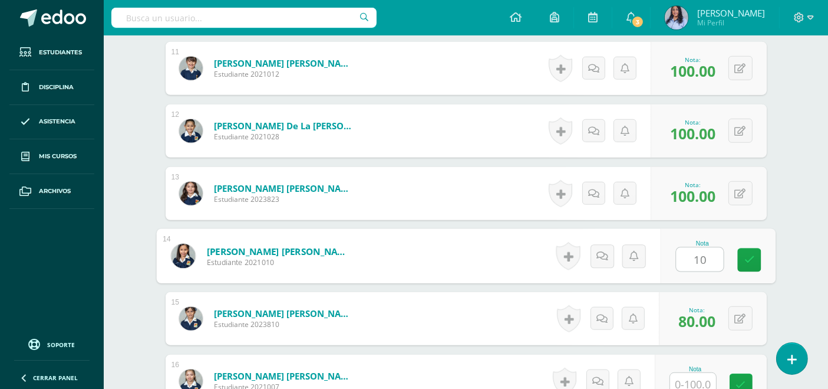
type input "100"
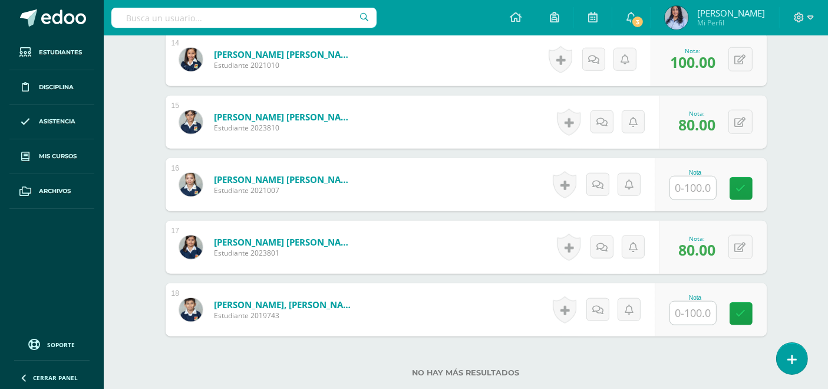
scroll to position [1189, 0]
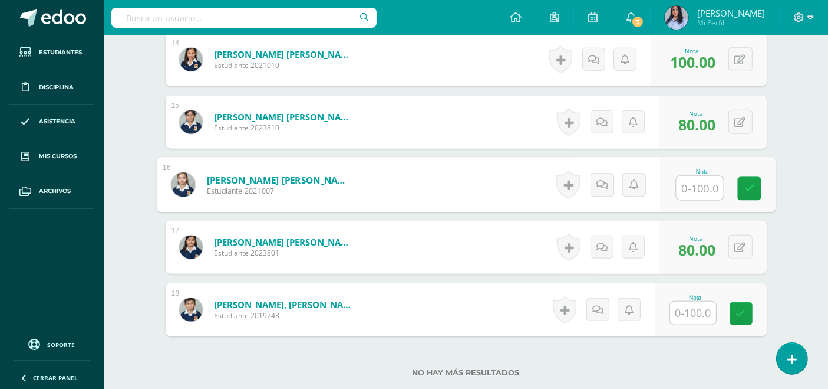
click at [690, 185] on input "text" at bounding box center [699, 188] width 47 height 24
type input "100"
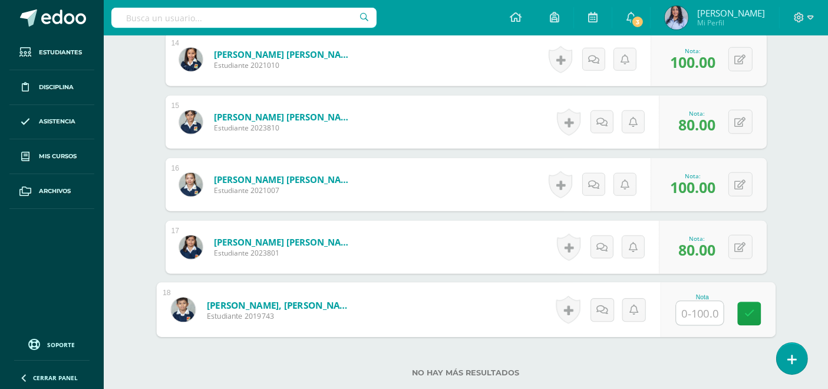
click at [689, 304] on input "text" at bounding box center [699, 313] width 47 height 24
type input "100"
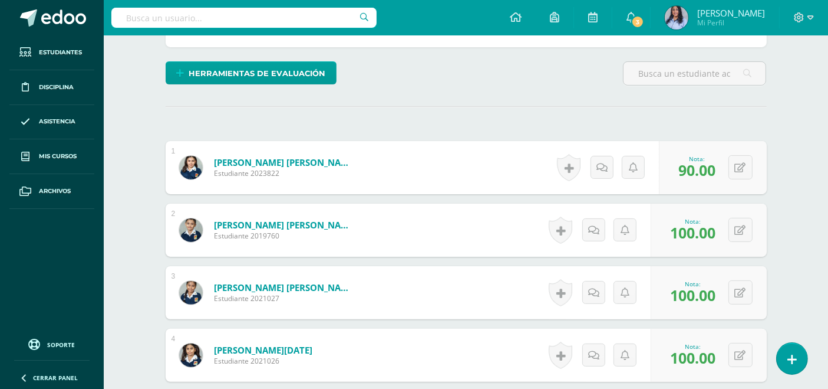
scroll to position [207, 0]
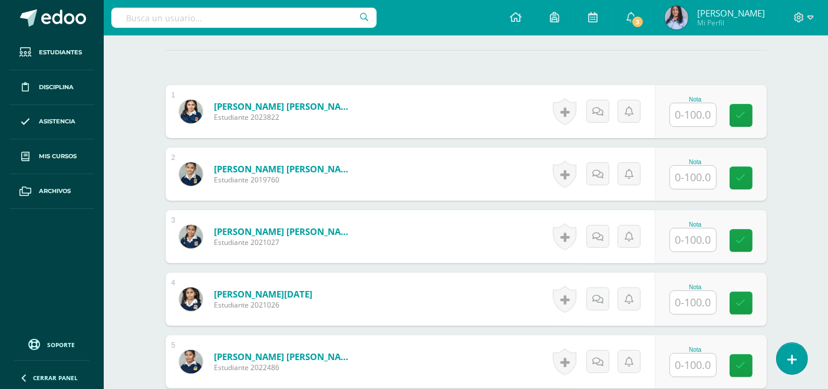
scroll to position [328, 0]
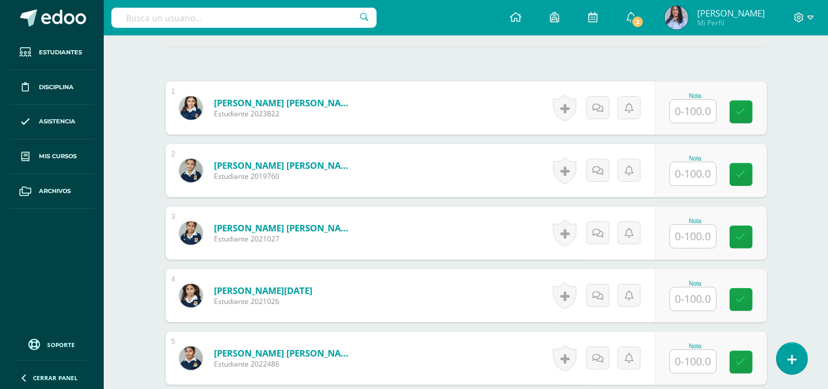
click at [700, 170] on input "text" at bounding box center [693, 173] width 46 height 23
type input "90"
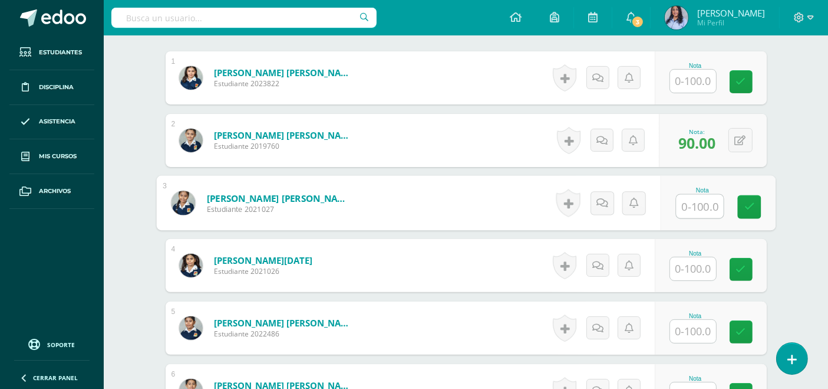
scroll to position [525, 0]
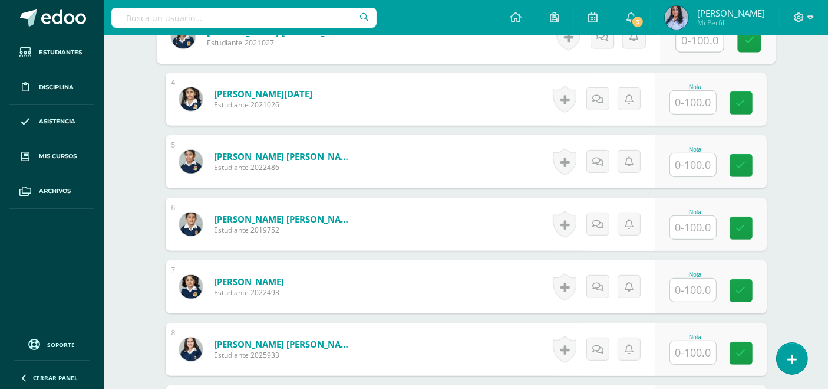
click at [698, 161] on input "text" at bounding box center [693, 164] width 46 height 23
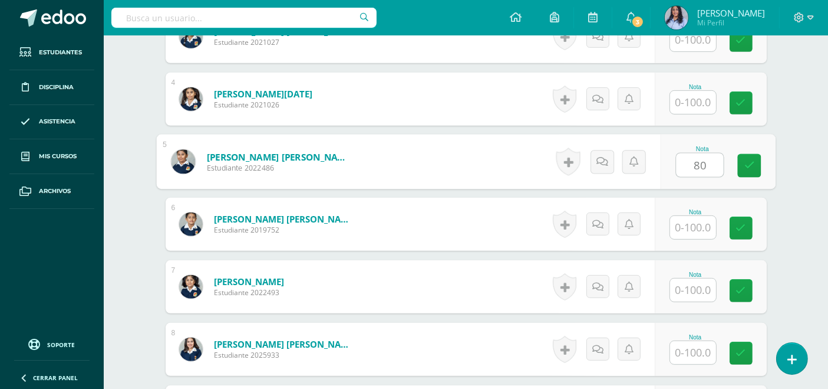
type input "80"
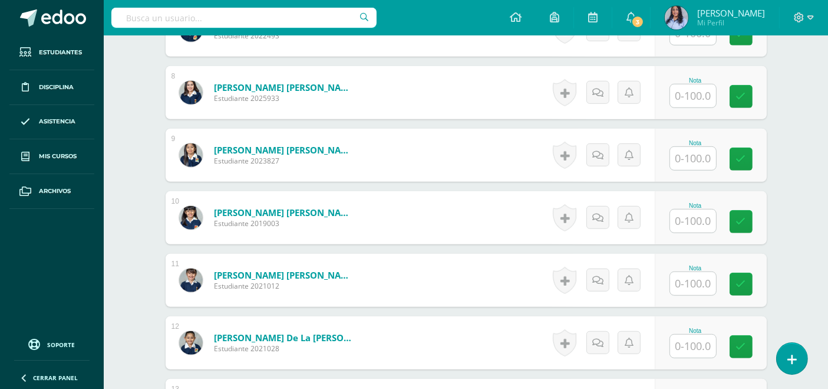
scroll to position [721, 0]
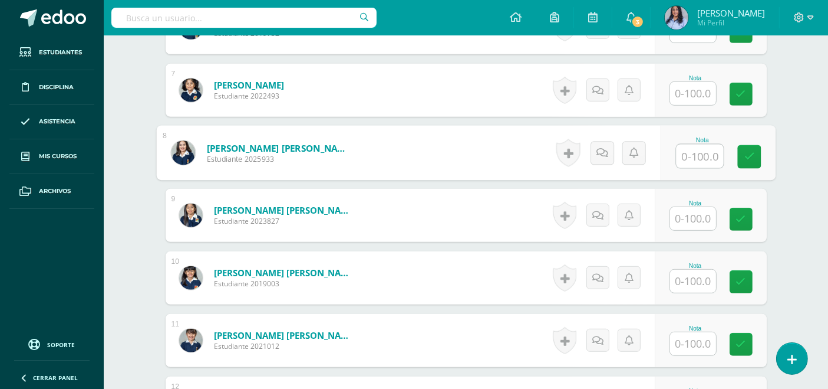
click at [690, 159] on input "text" at bounding box center [699, 156] width 47 height 24
type input "80"
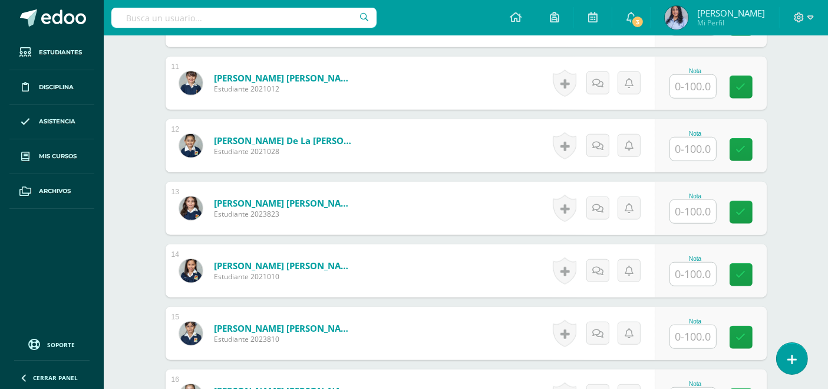
scroll to position [983, 0]
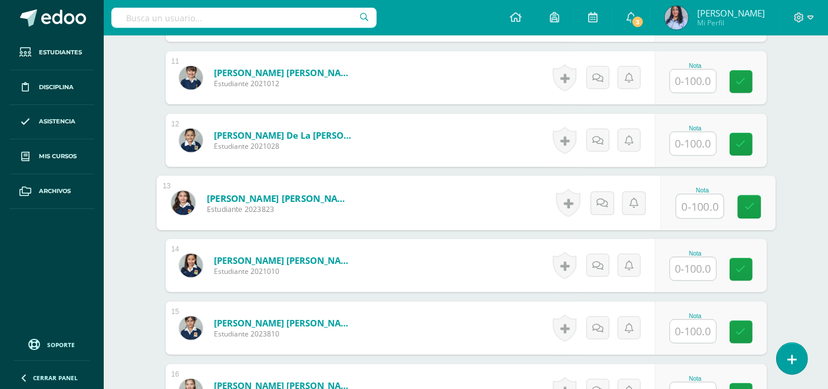
click at [691, 201] on input "text" at bounding box center [699, 207] width 47 height 24
type input "90"
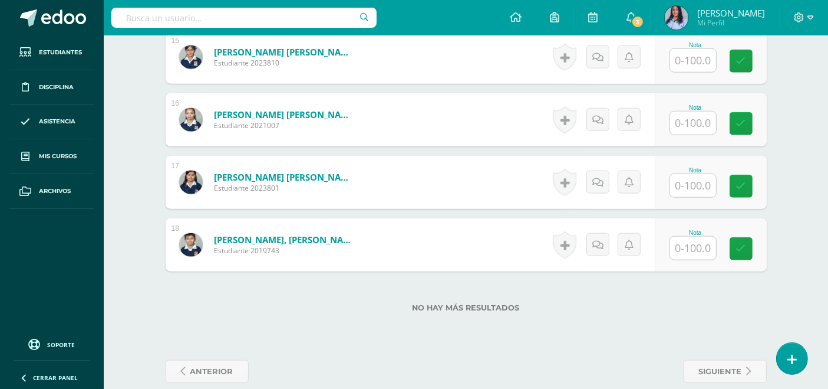
scroll to position [1270, 0]
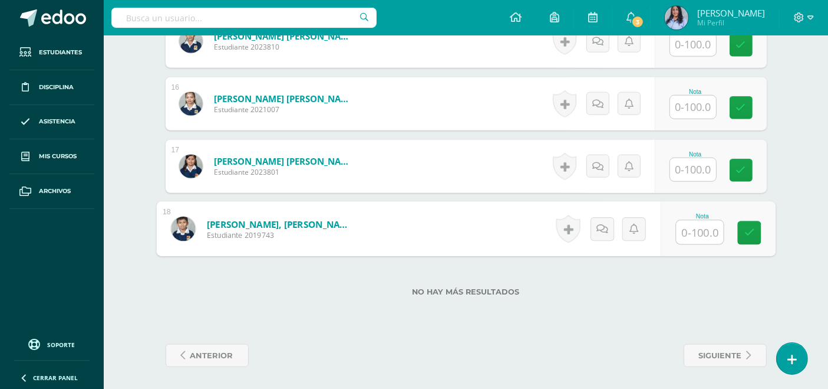
click at [700, 227] on input "text" at bounding box center [699, 232] width 47 height 24
type input "90"
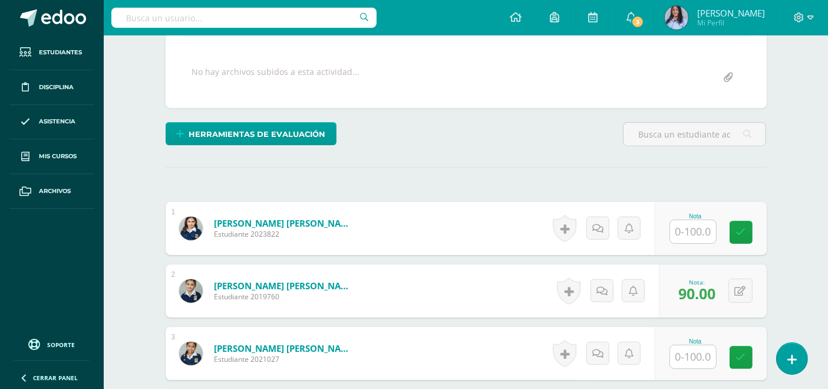
scroll to position [222, 0]
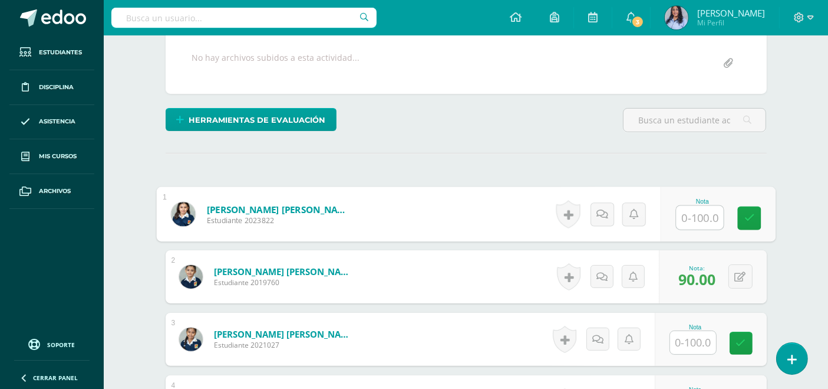
click at [693, 217] on input "text" at bounding box center [699, 218] width 47 height 24
type input "1"
type input "90"
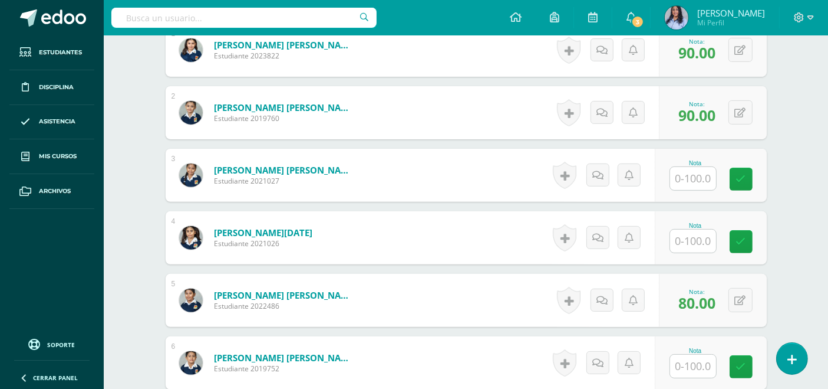
scroll to position [419, 0]
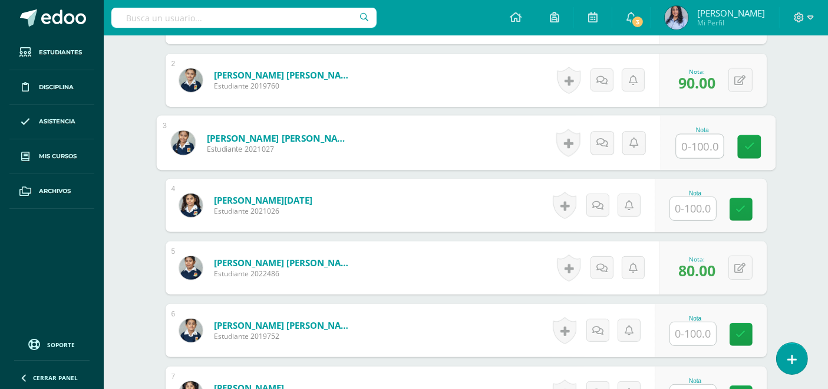
click at [691, 137] on input "text" at bounding box center [699, 146] width 47 height 24
type input "100"
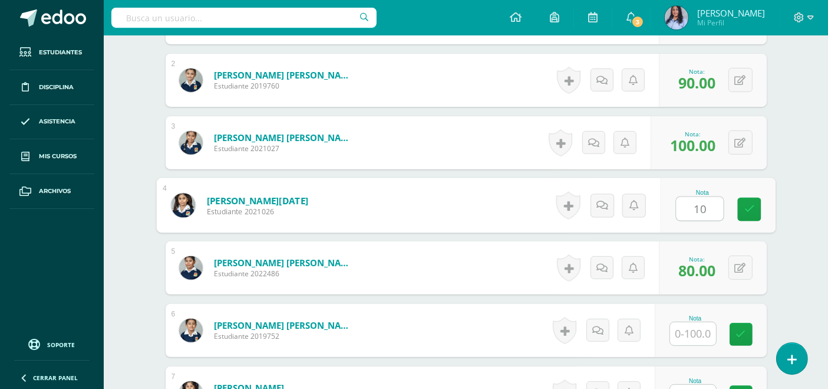
type input "100"
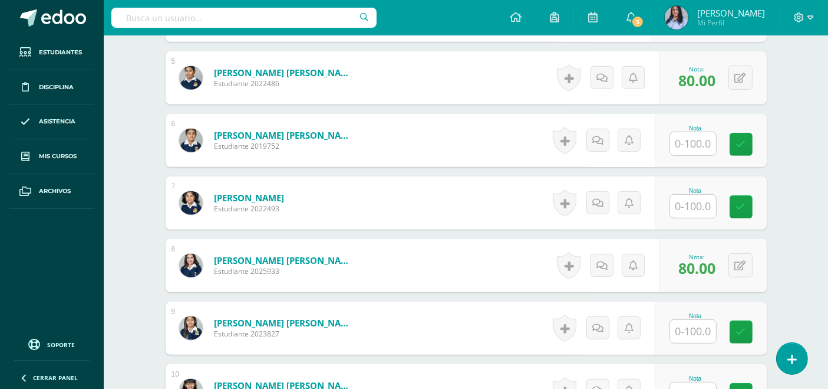
scroll to position [615, 0]
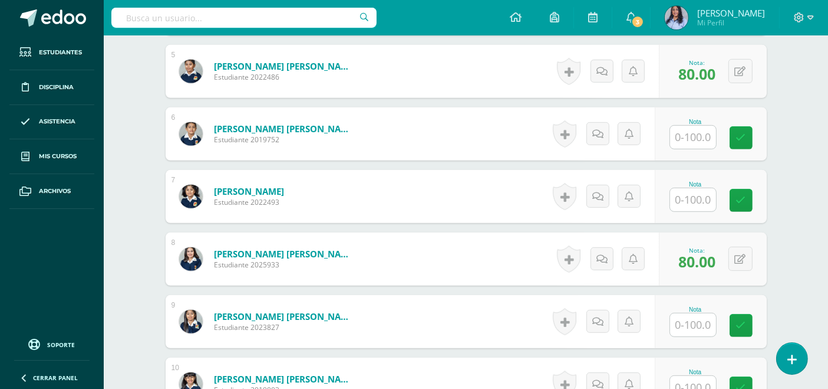
click at [696, 126] on input "text" at bounding box center [693, 137] width 46 height 23
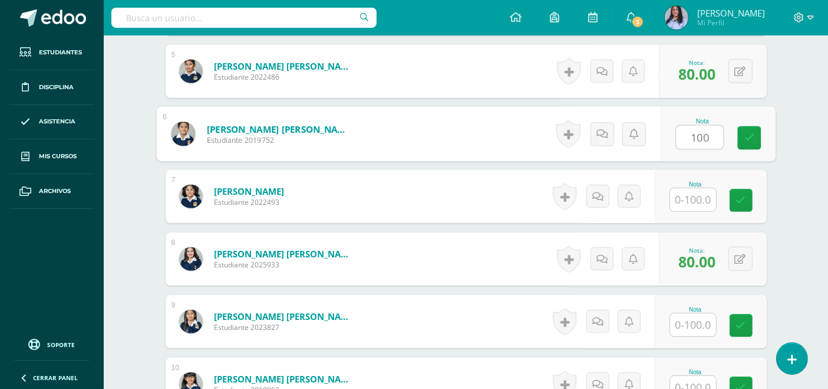
type input "100"
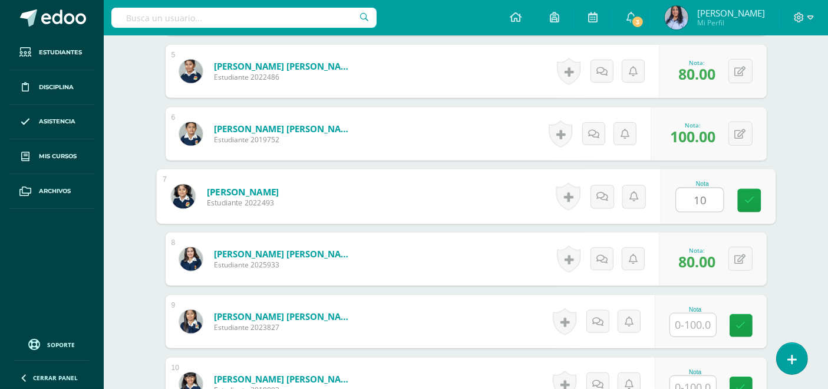
type input "100"
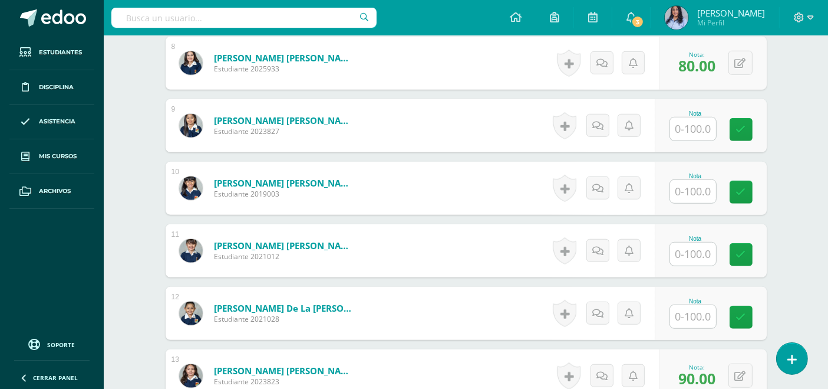
scroll to position [812, 0]
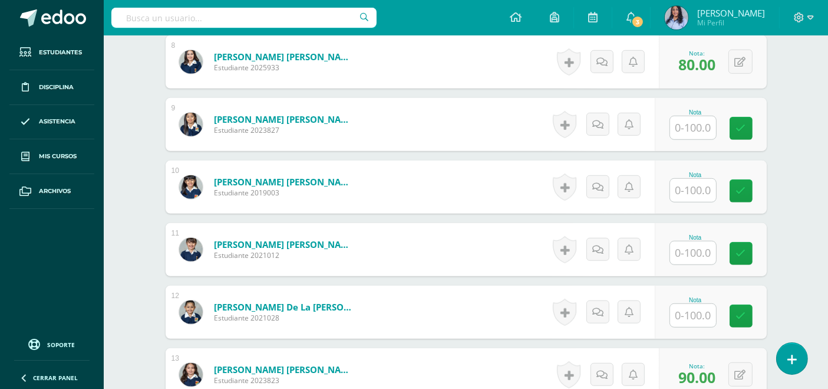
click at [688, 124] on input "text" at bounding box center [693, 127] width 46 height 23
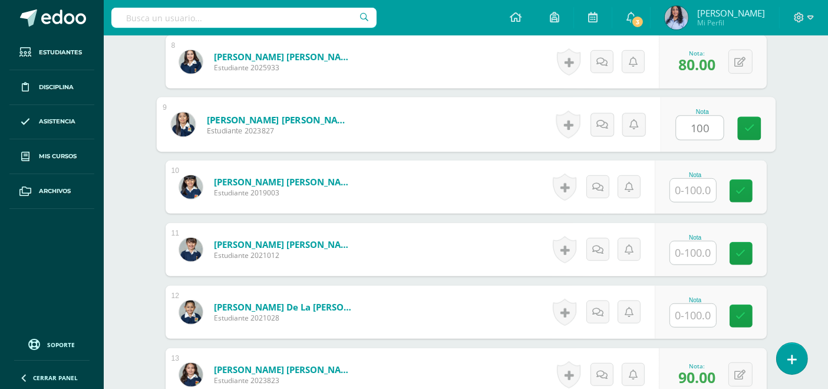
type input "100"
click at [743, 119] on button at bounding box center [748, 124] width 25 height 25
type input "90"
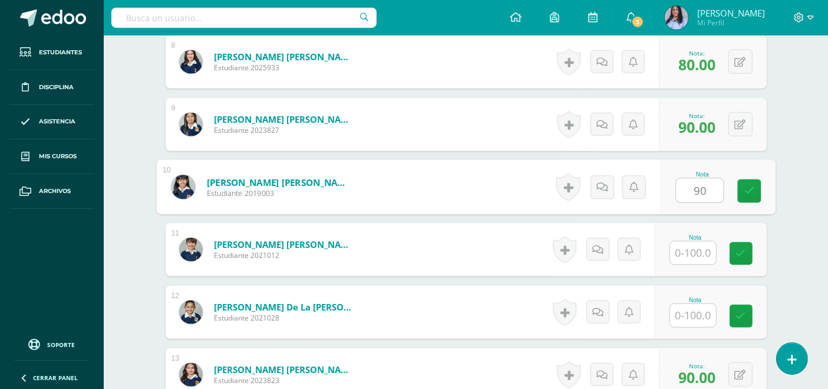
type input "90"
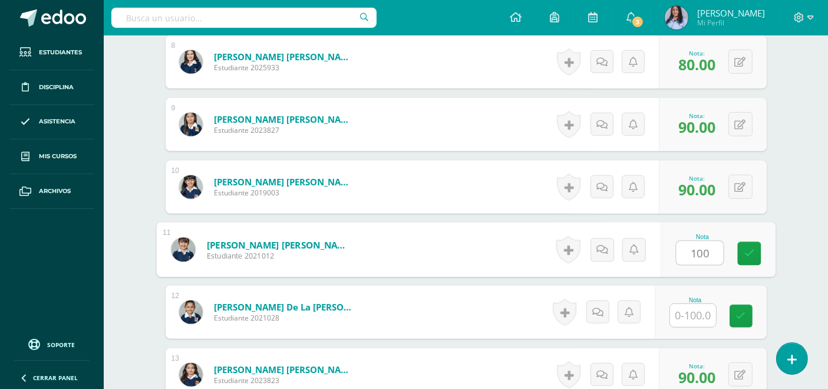
type input "100"
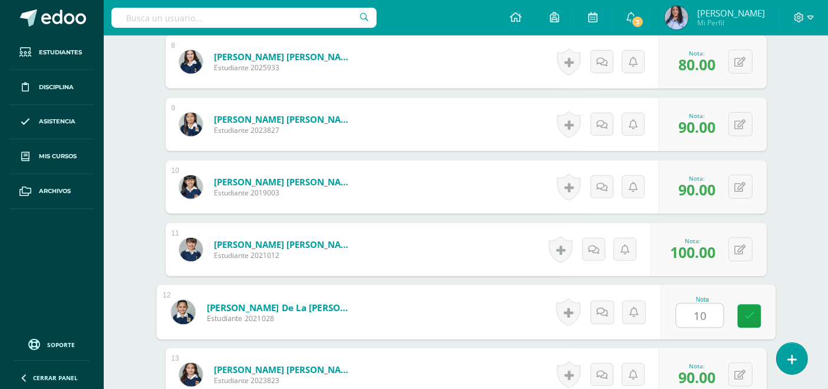
type input "100"
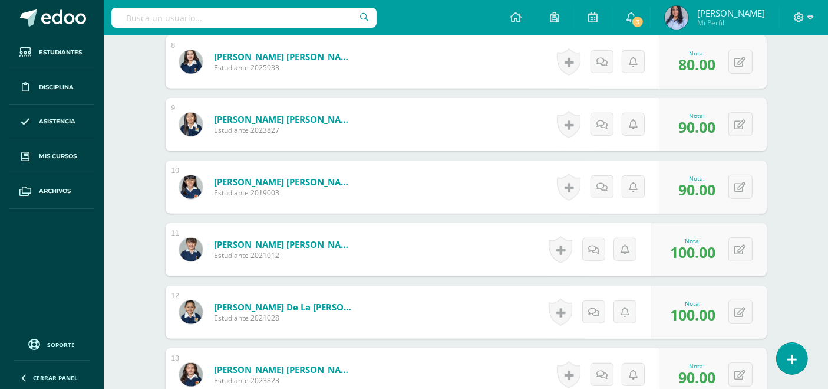
scroll to position [1074, 0]
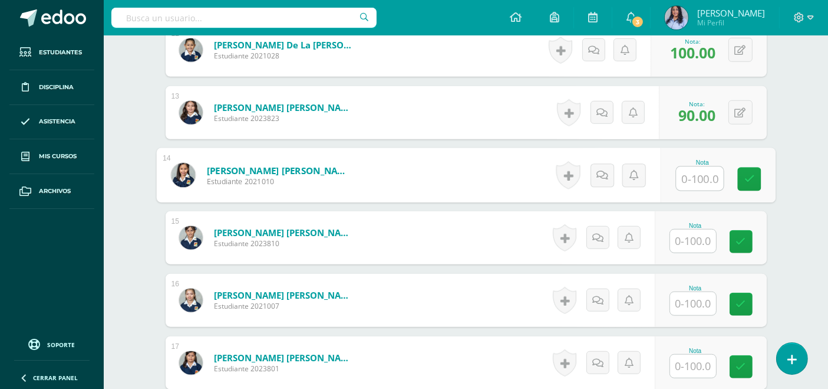
click at [697, 174] on input "text" at bounding box center [699, 179] width 47 height 24
type input "100"
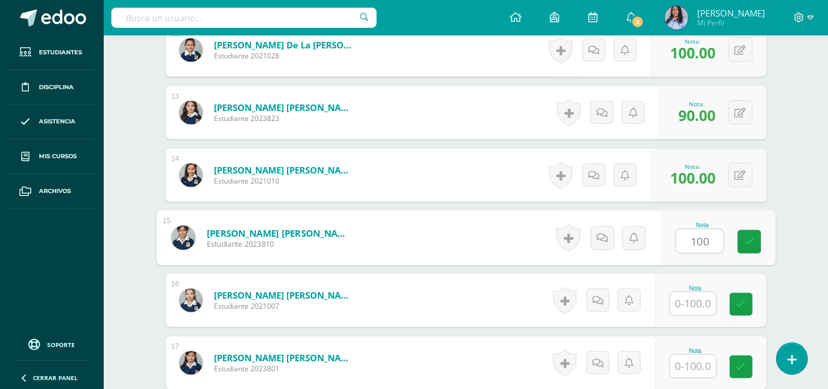
type input "100"
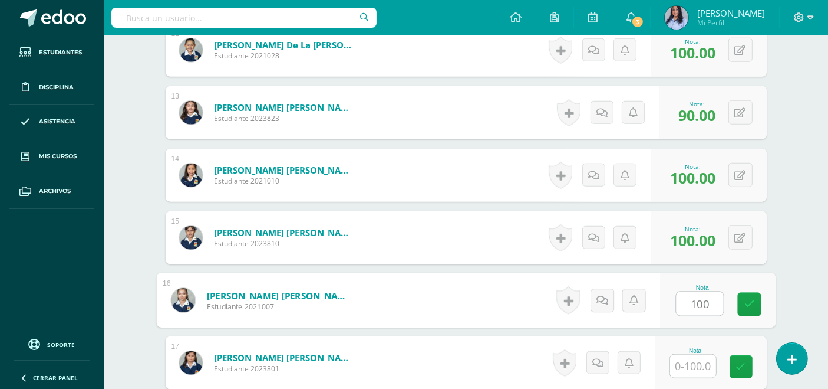
type input "100"
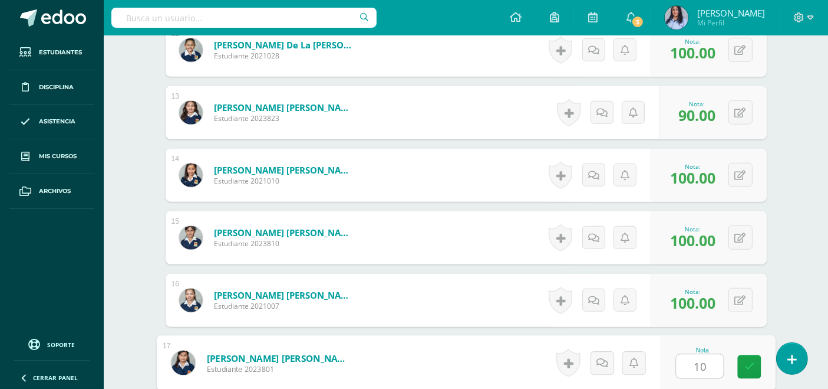
type input "100"
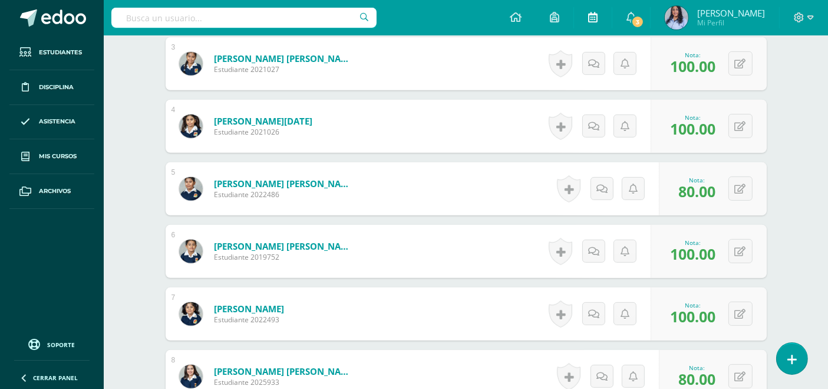
scroll to position [419, 0]
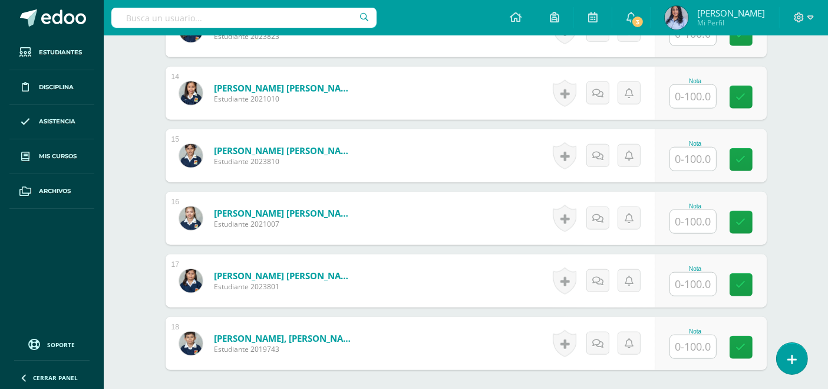
scroll to position [1139, 0]
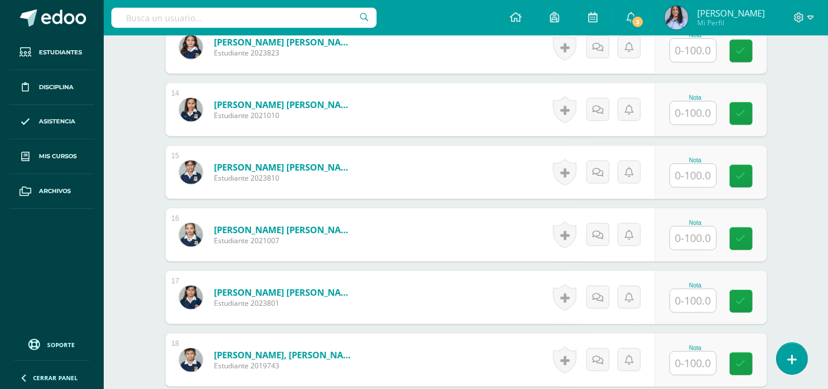
click at [694, 115] on input "text" at bounding box center [693, 112] width 46 height 23
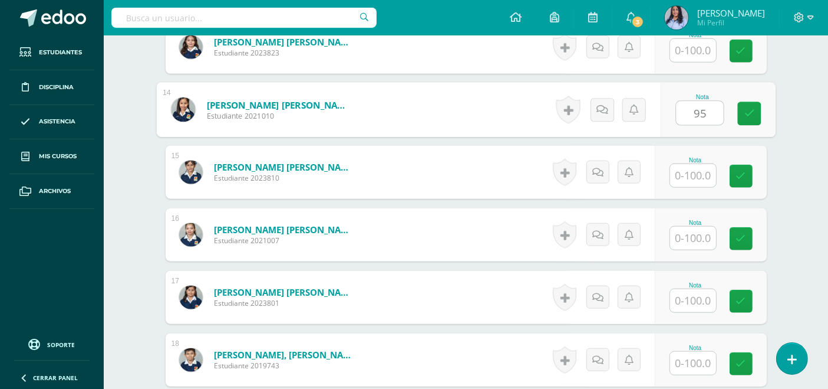
type input "95"
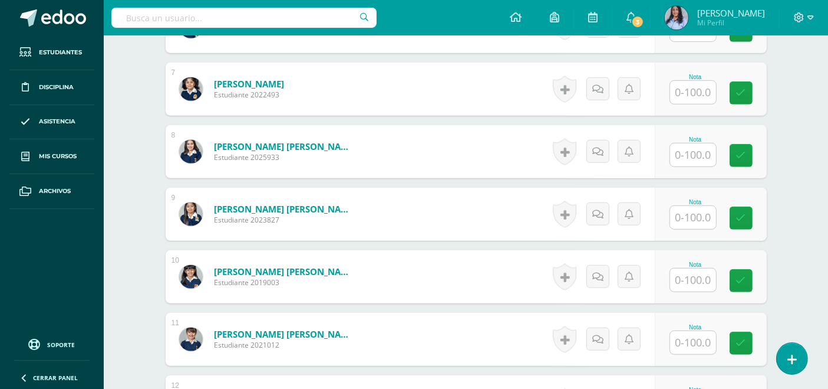
scroll to position [720, 0]
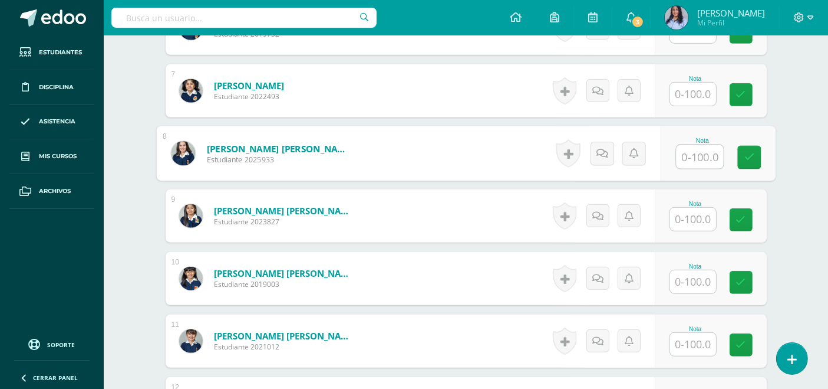
click at [695, 152] on input "text" at bounding box center [699, 157] width 47 height 24
click at [697, 154] on input "text" at bounding box center [699, 157] width 47 height 24
type input "80"
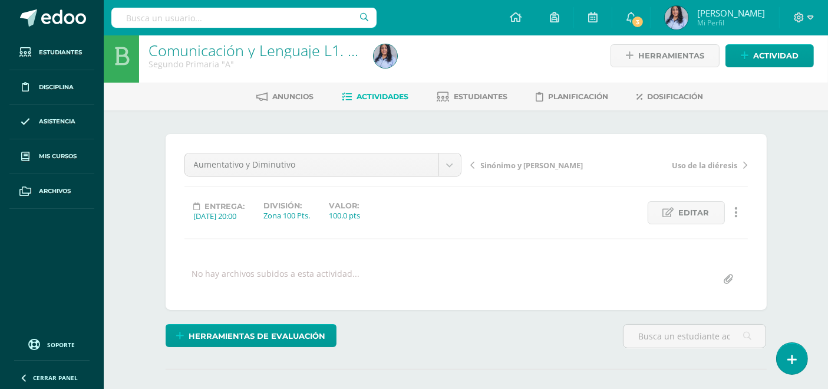
scroll to position [0, 0]
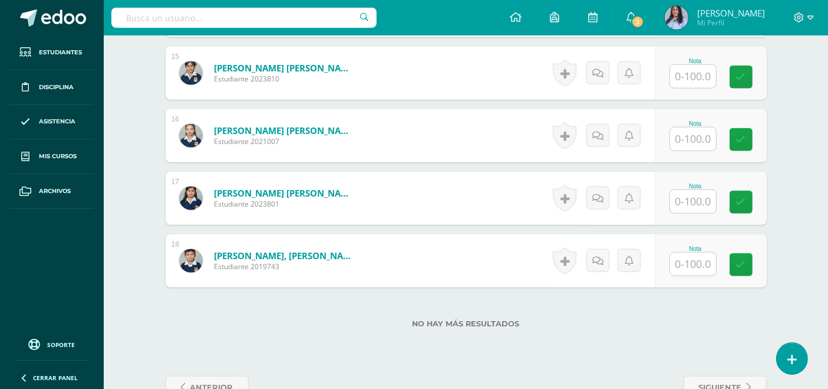
scroll to position [1245, 0]
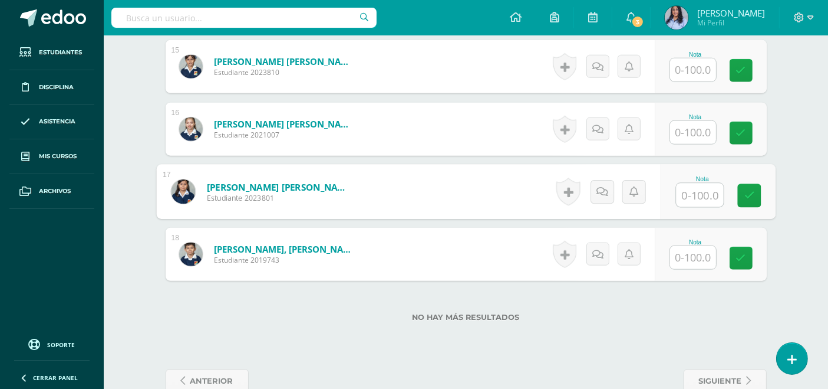
click at [680, 189] on input "text" at bounding box center [699, 195] width 47 height 24
type input "90"
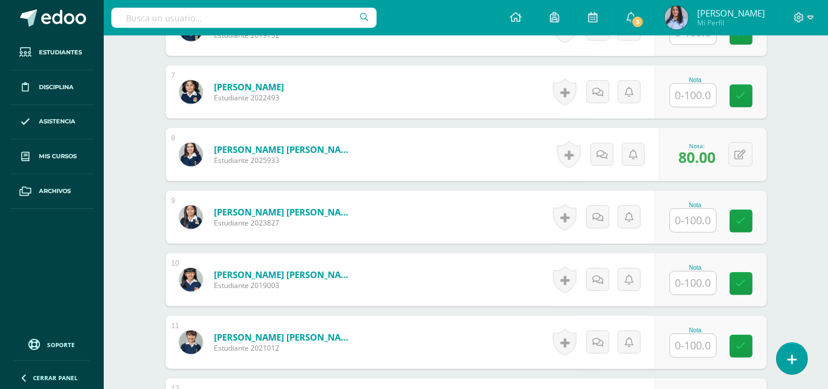
scroll to position [720, 0]
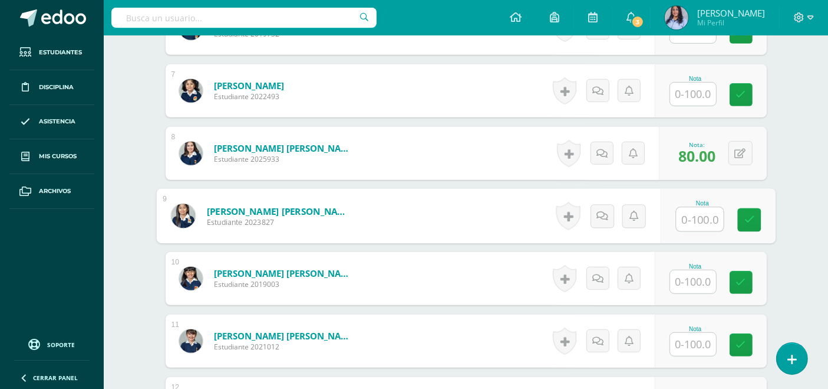
click at [700, 219] on input "text" at bounding box center [699, 220] width 47 height 24
type input "95"
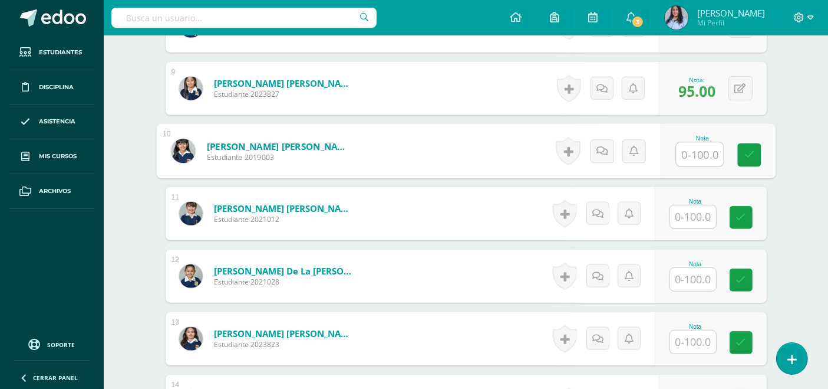
scroll to position [851, 0]
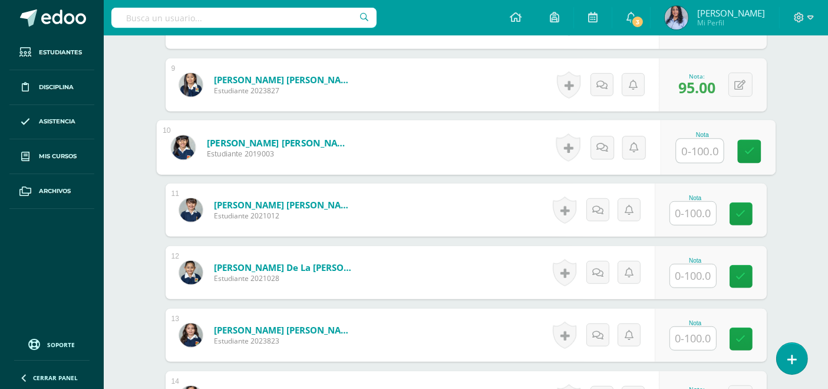
click at [693, 275] on input "text" at bounding box center [693, 275] width 46 height 23
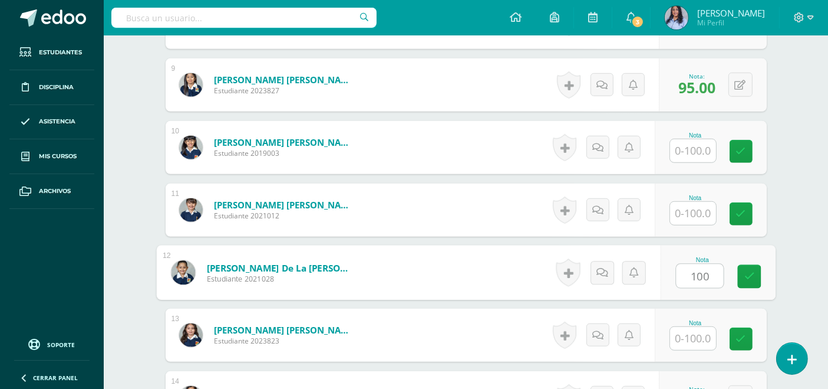
type input "100"
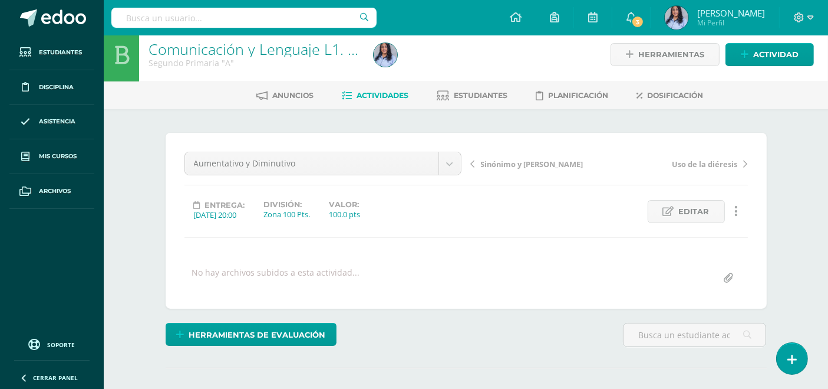
scroll to position [0, 0]
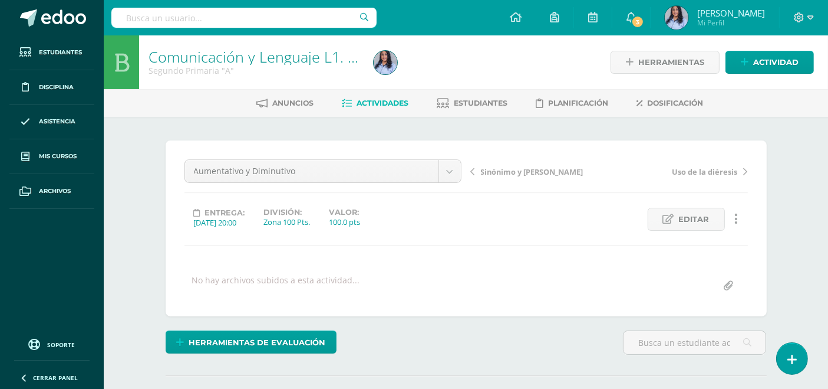
drag, startPoint x: 448, startPoint y: 146, endPoint x: 808, endPoint y: 224, distance: 368.0
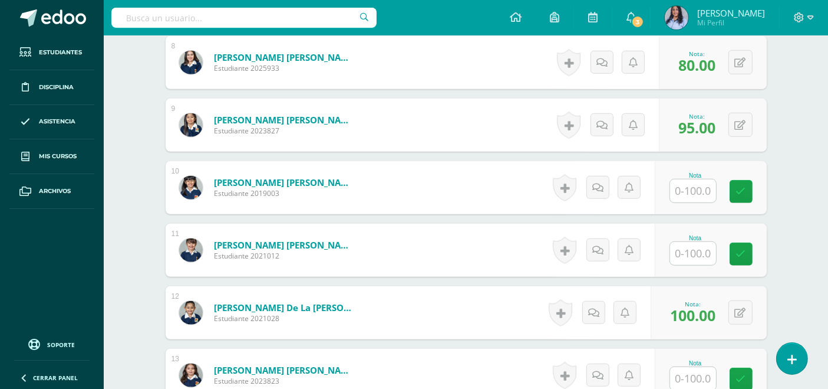
scroll to position [851, 0]
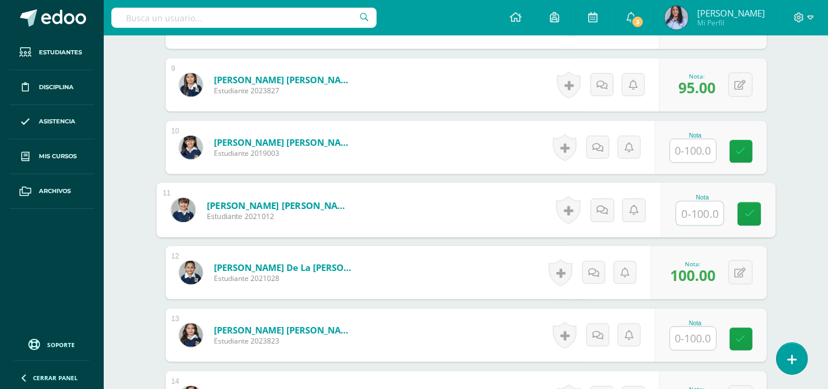
click at [702, 216] on input "text" at bounding box center [699, 214] width 47 height 24
type input "100"
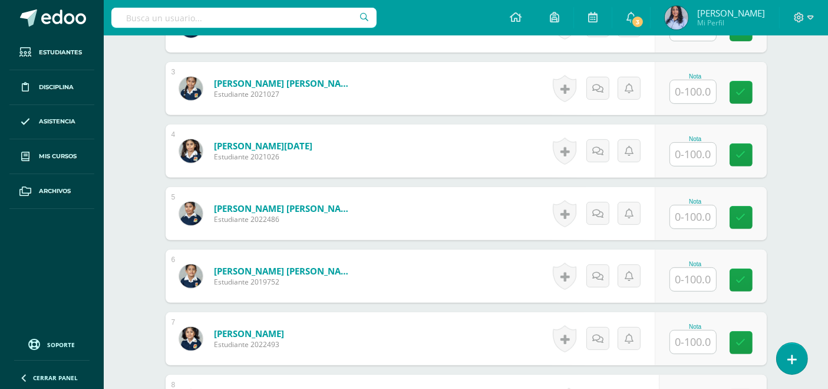
scroll to position [524, 0]
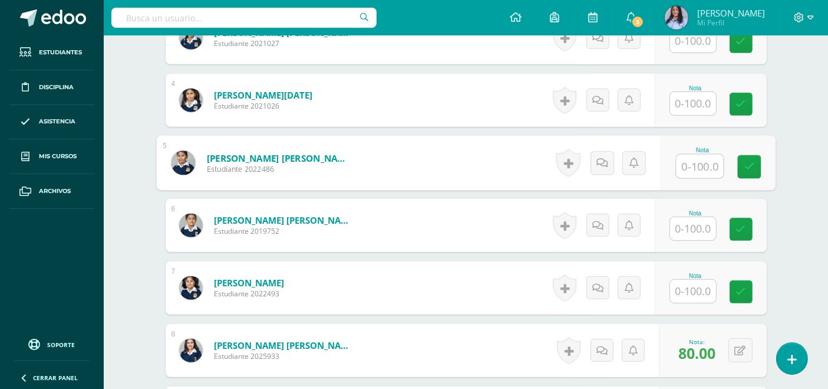
click at [697, 160] on input "text" at bounding box center [699, 166] width 47 height 24
type input "80"
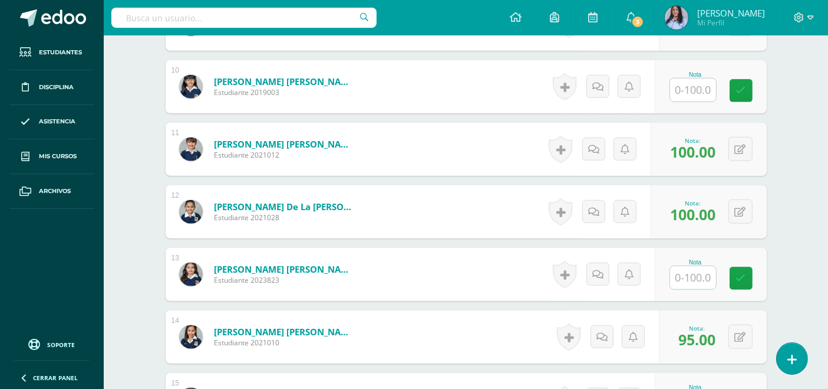
scroll to position [917, 0]
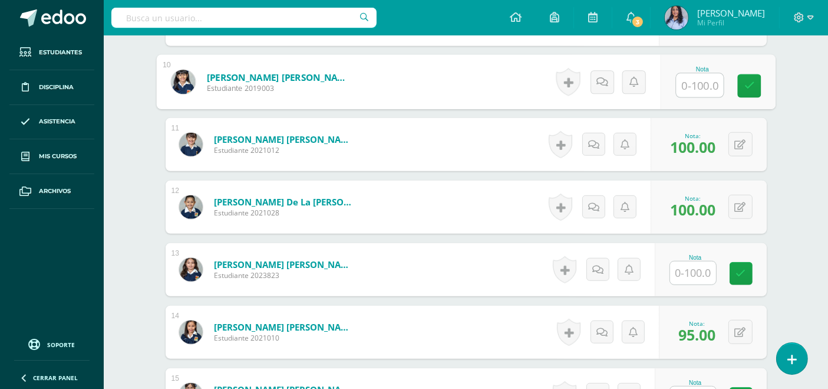
click at [704, 85] on input "text" at bounding box center [699, 86] width 47 height 24
type input "100"
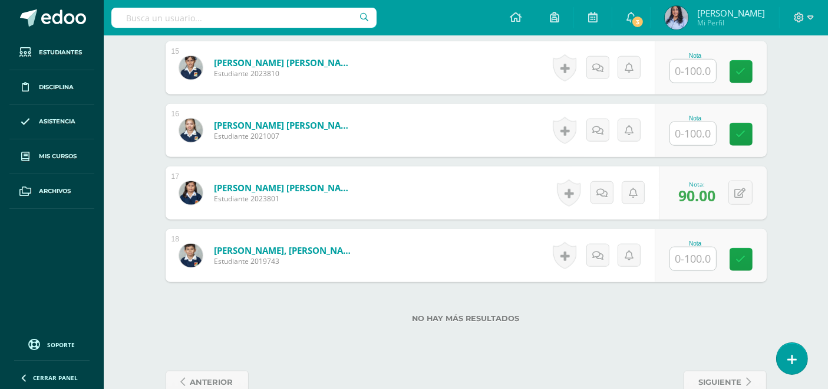
scroll to position [1245, 0]
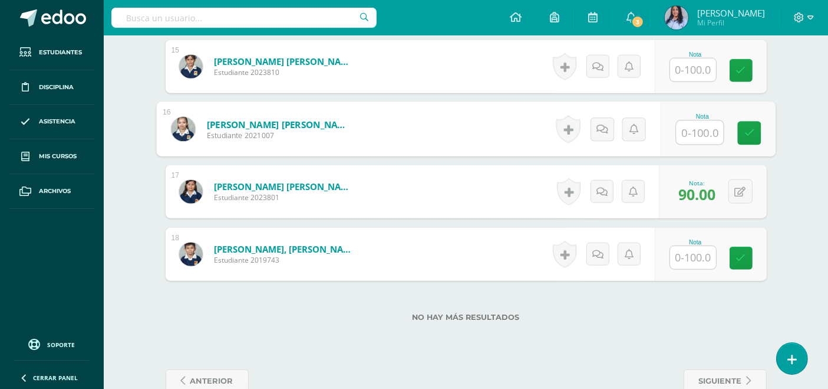
click at [702, 131] on input "text" at bounding box center [699, 133] width 47 height 24
type input "95"
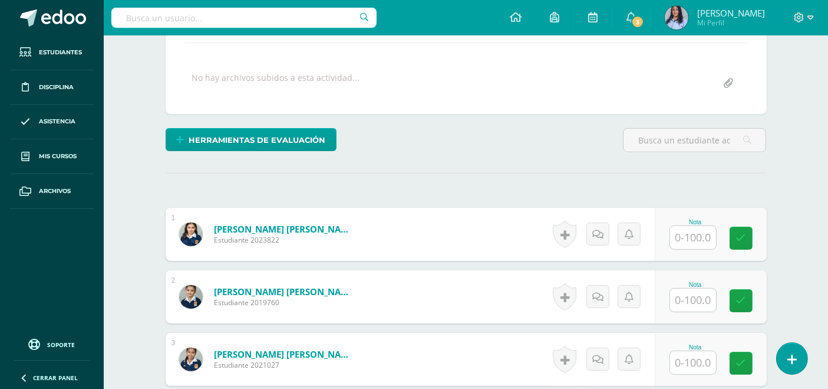
scroll to position [262, 0]
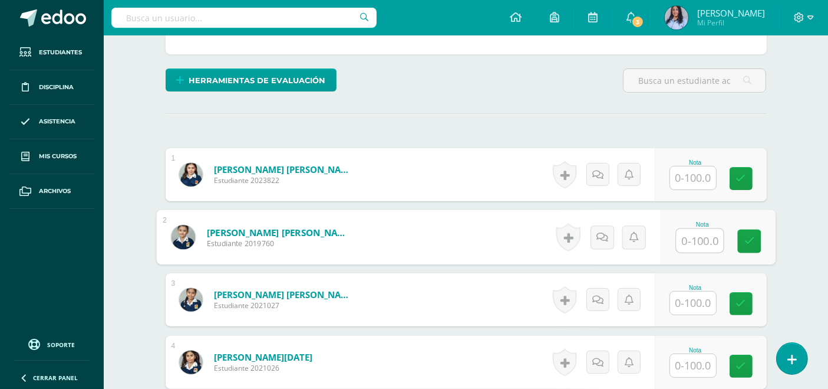
click at [689, 236] on input "text" at bounding box center [699, 241] width 47 height 24
type input "100"
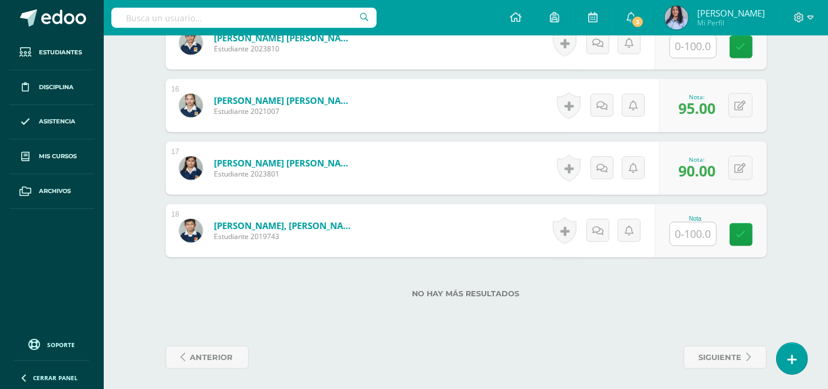
scroll to position [1270, 0]
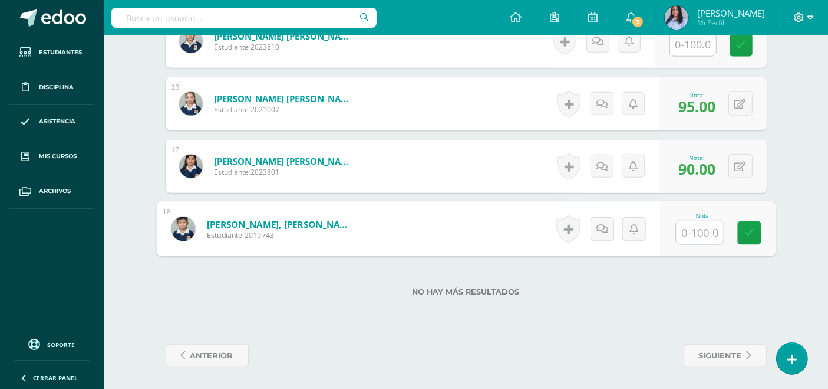
click at [699, 228] on input "text" at bounding box center [699, 232] width 47 height 24
type input "95"
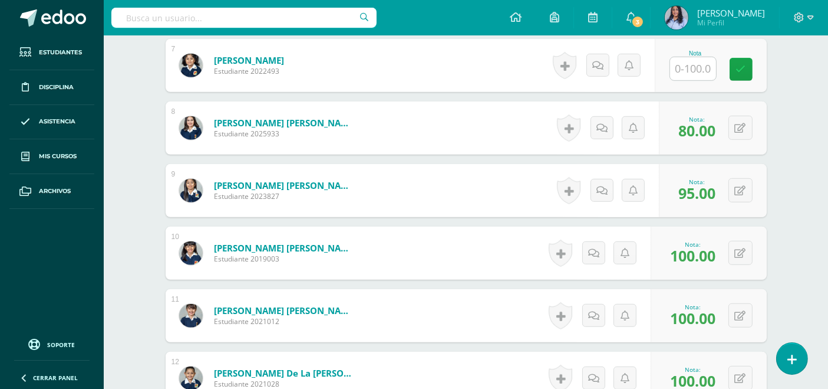
drag, startPoint x: 509, startPoint y: 58, endPoint x: 514, endPoint y: 68, distance: 11.6
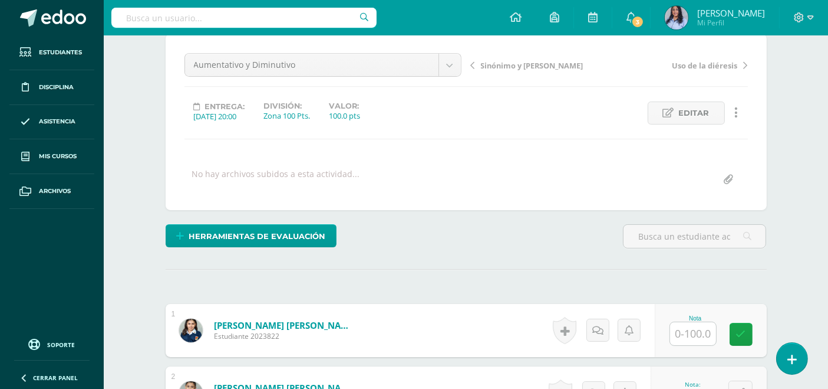
scroll to position [196, 0]
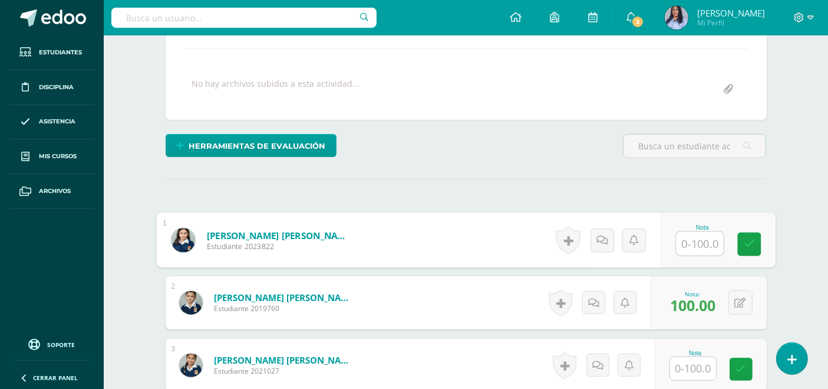
click at [695, 242] on input "text" at bounding box center [699, 244] width 47 height 24
type input "100"
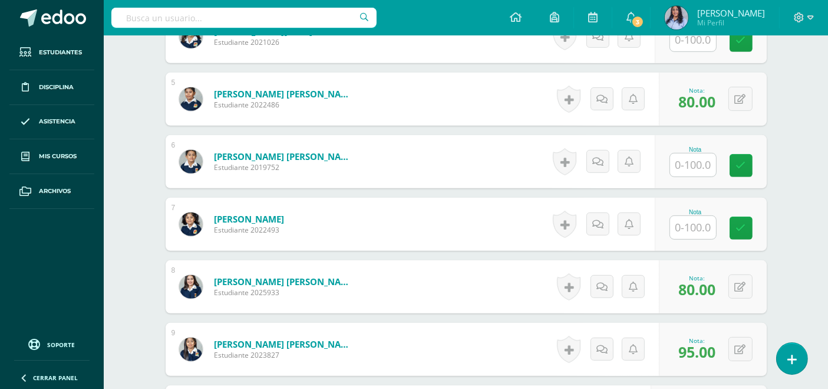
scroll to position [590, 0]
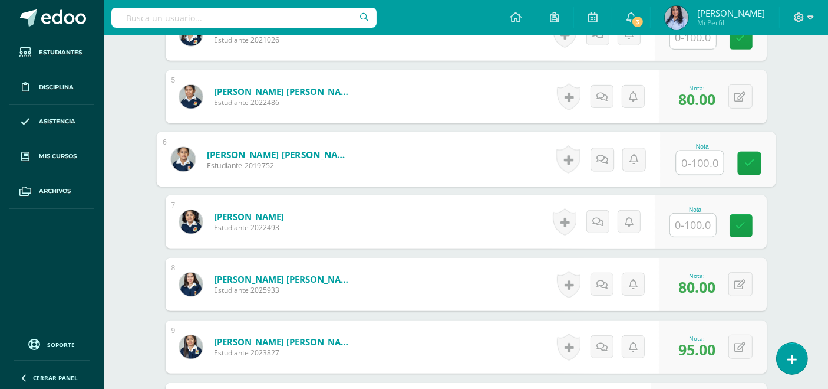
click at [692, 157] on input "text" at bounding box center [699, 163] width 47 height 24
type input "90"
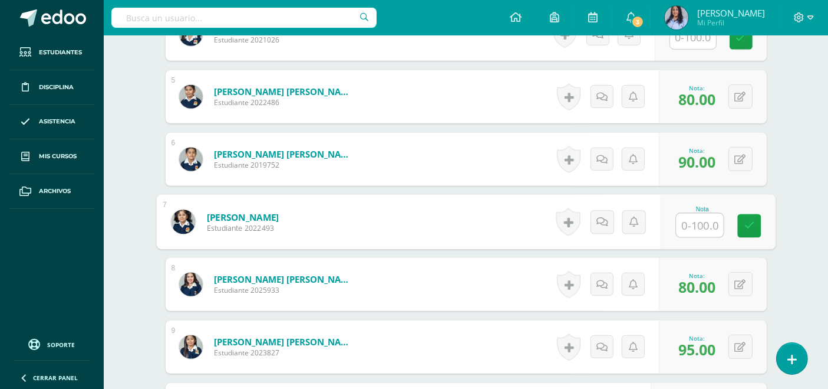
click at [707, 214] on input "text" at bounding box center [699, 225] width 47 height 24
type input "90"
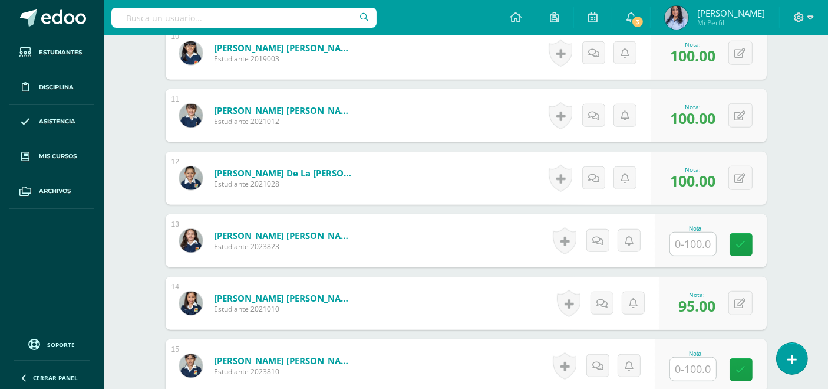
scroll to position [982, 0]
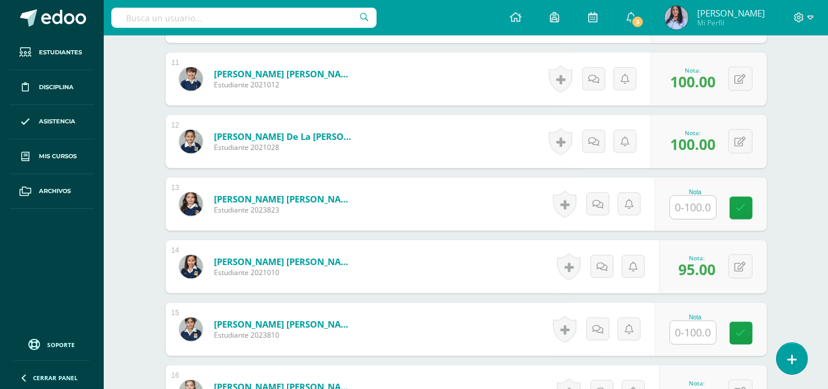
click at [698, 205] on input "text" at bounding box center [693, 207] width 46 height 23
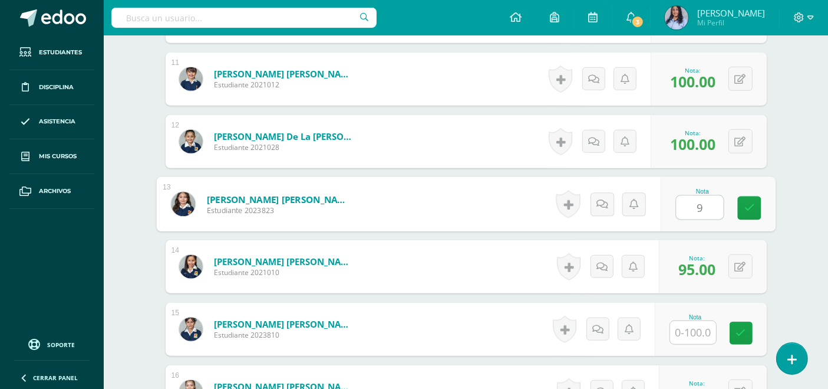
type input "90"
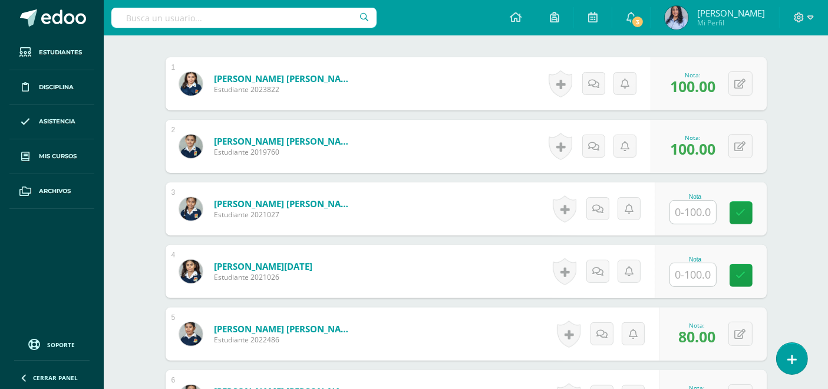
scroll to position [393, 0]
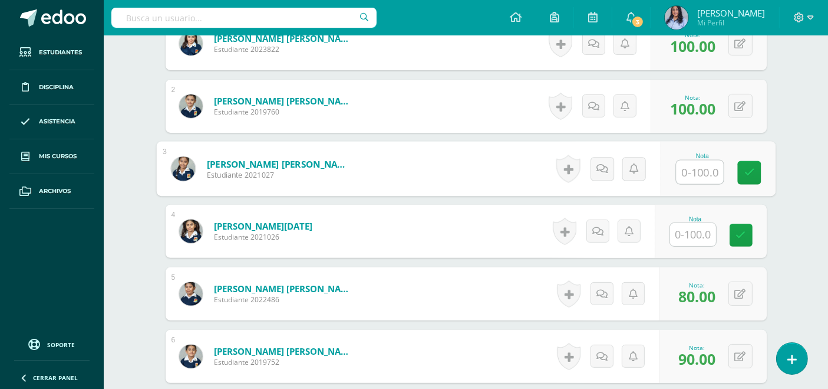
click at [699, 167] on input "text" at bounding box center [699, 172] width 47 height 24
type input "100"
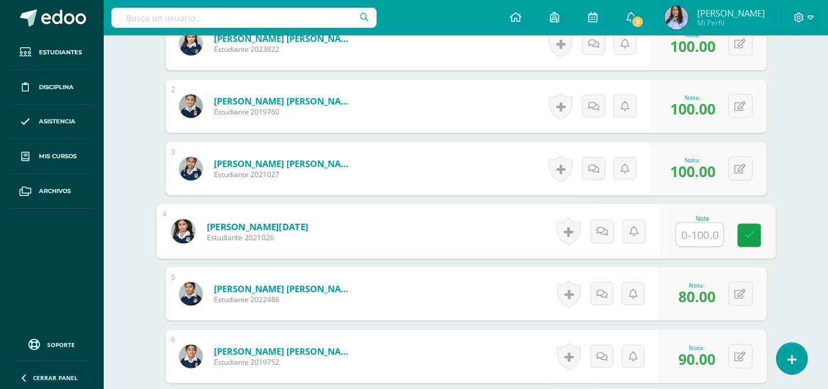
click at [701, 226] on input "text" at bounding box center [699, 235] width 47 height 24
type input "90"
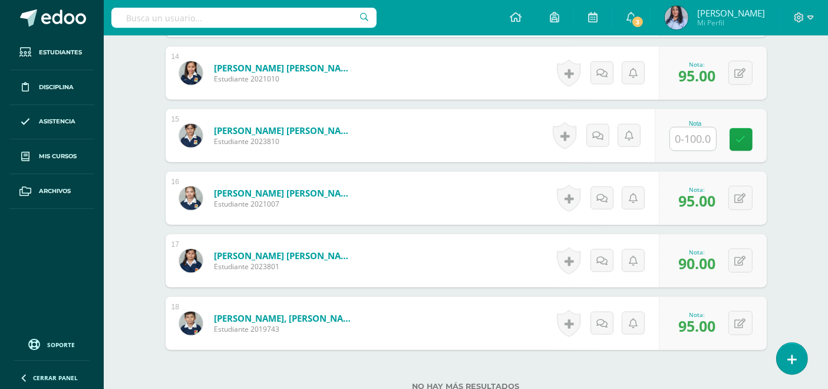
scroll to position [1179, 0]
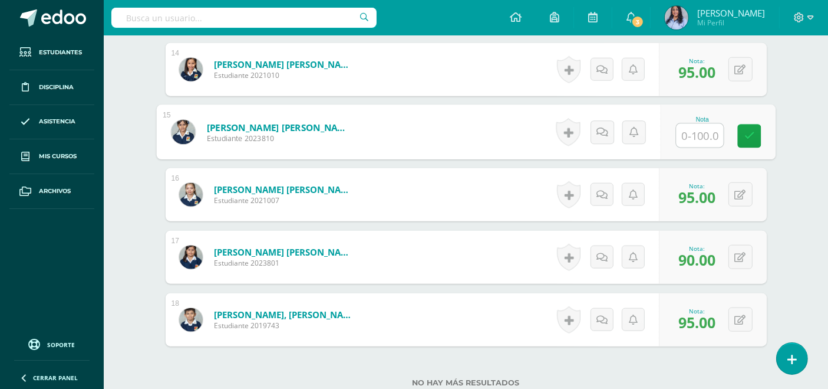
click at [689, 130] on input "text" at bounding box center [699, 136] width 47 height 24
type input "100"
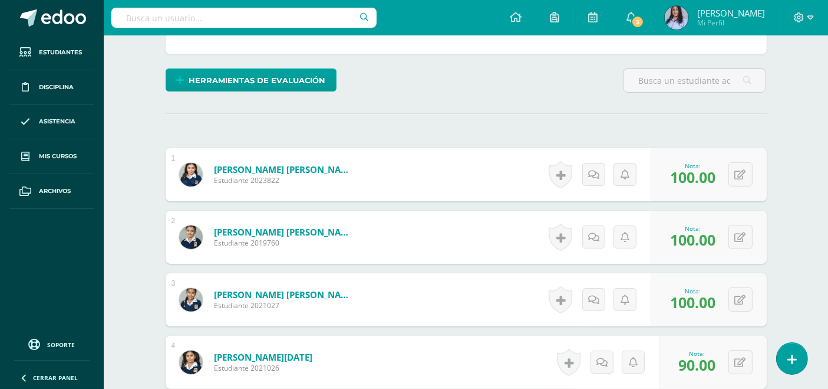
scroll to position [0, 0]
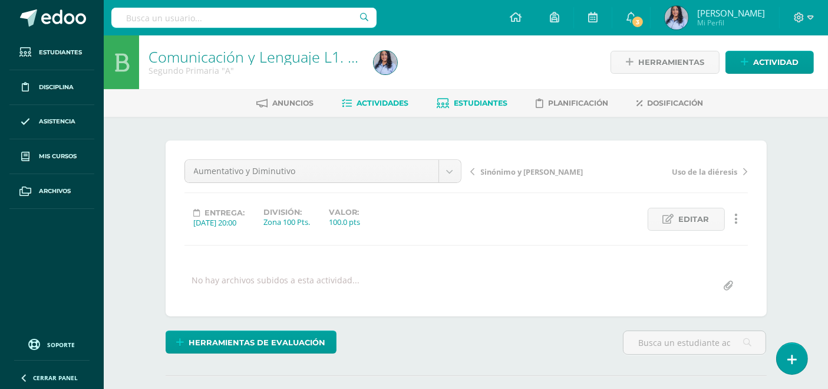
click at [475, 100] on span "Estudiantes" at bounding box center [482, 102] width 54 height 9
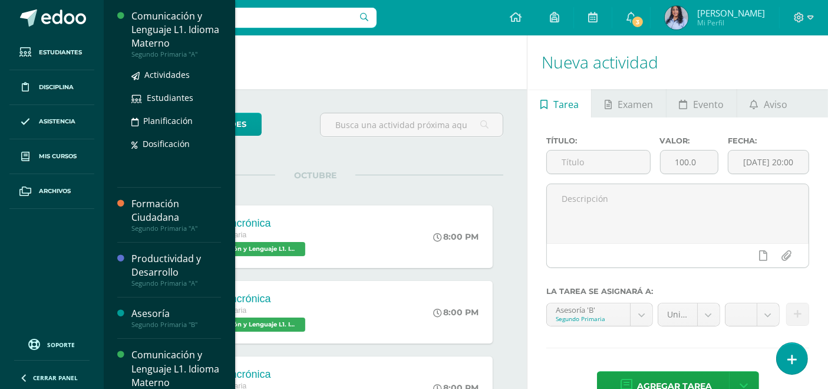
click at [168, 35] on div "Comunicación y Lenguaje L1. Idioma Materno" at bounding box center [176, 29] width 90 height 41
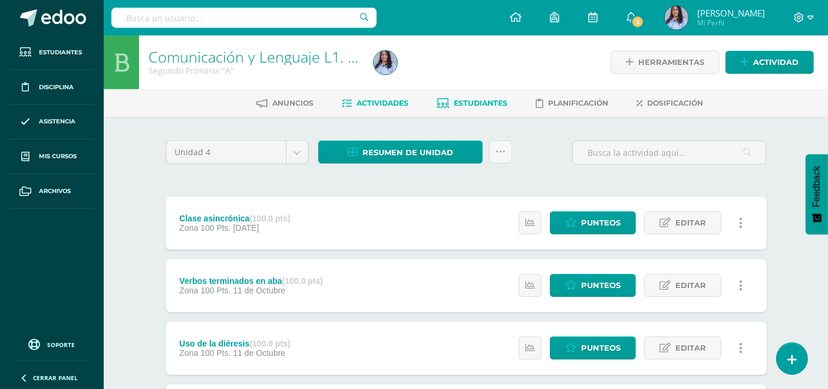
click at [482, 99] on span "Estudiantes" at bounding box center [482, 102] width 54 height 9
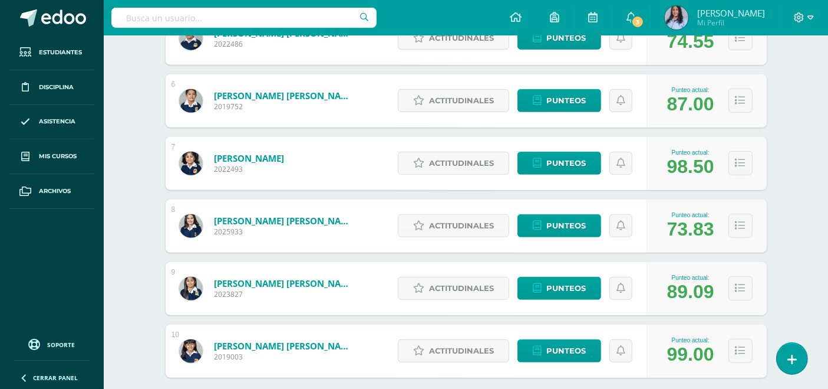
scroll to position [491, 0]
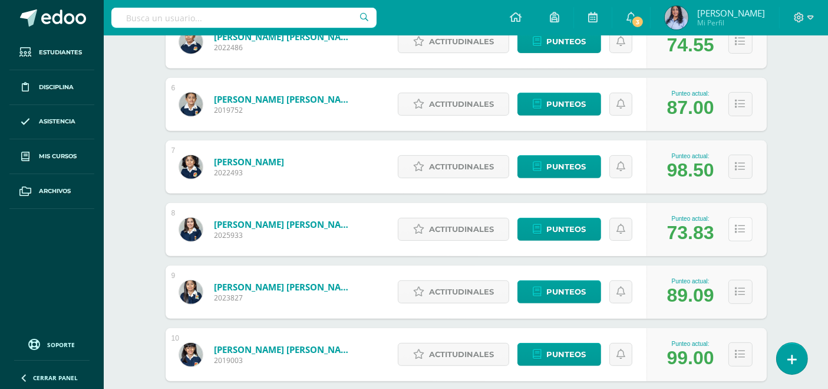
click at [741, 228] on icon at bounding box center [741, 229] width 10 height 10
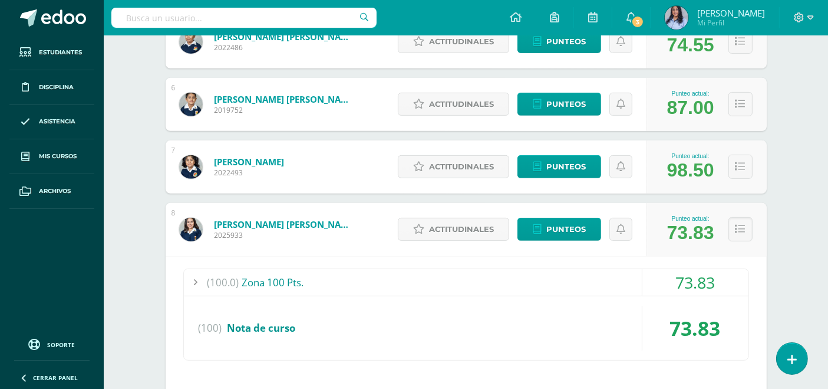
click at [257, 278] on div "(100.0) Zona 100 Pts." at bounding box center [466, 282] width 565 height 27
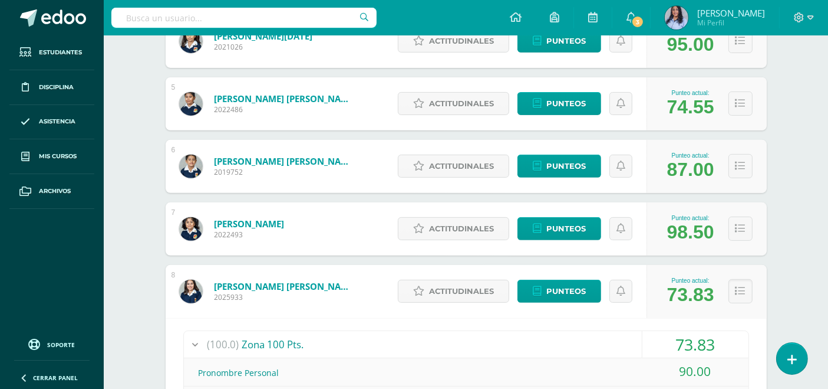
scroll to position [426, 0]
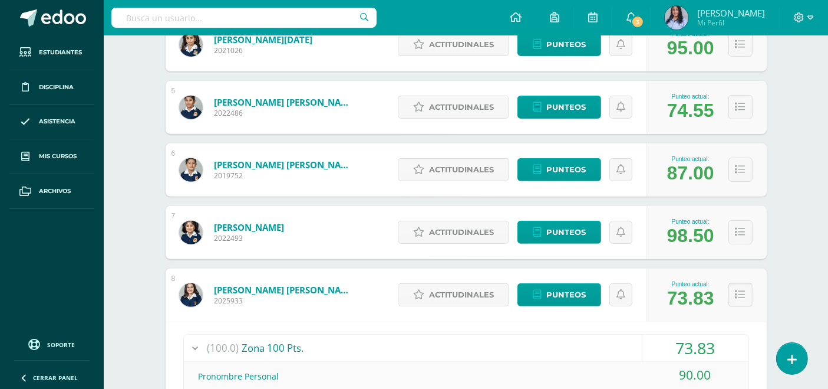
click at [739, 289] on icon at bounding box center [741, 294] width 10 height 10
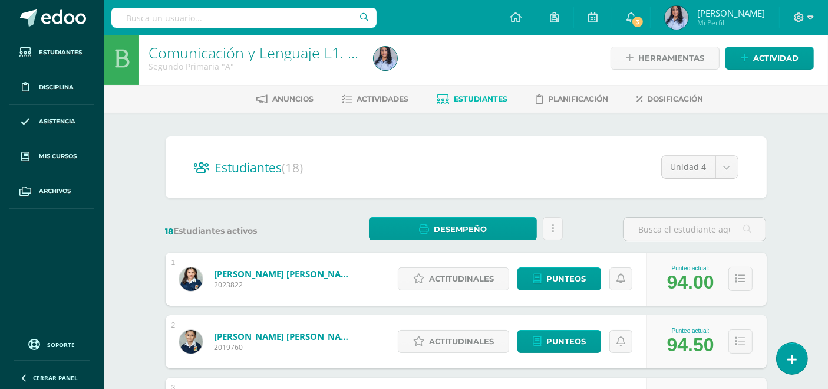
scroll to position [0, 0]
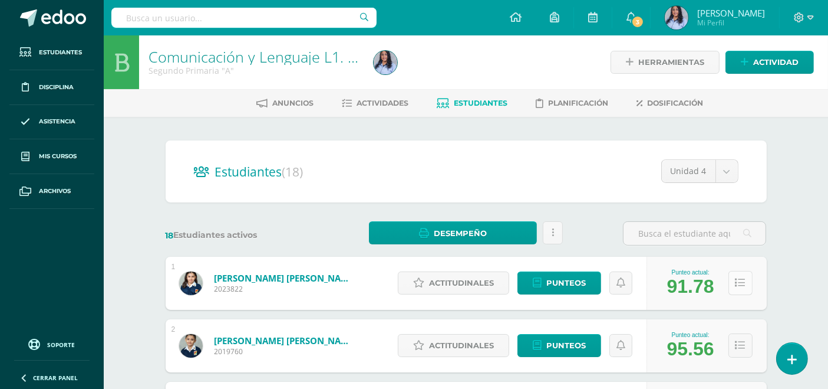
click at [739, 278] on icon at bounding box center [741, 283] width 10 height 10
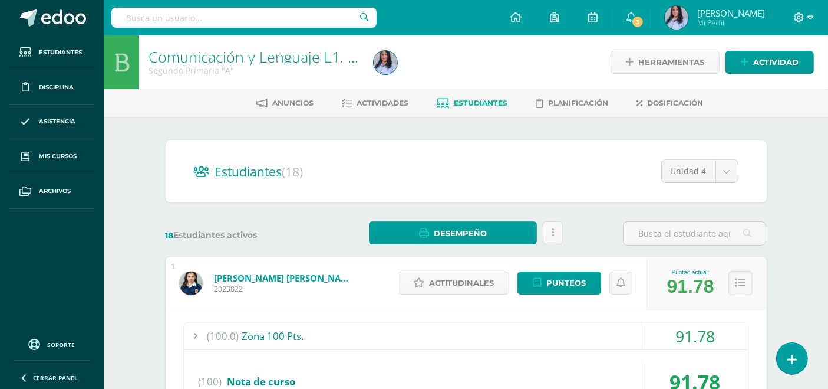
click at [221, 333] on span "(100.0)" at bounding box center [224, 335] width 32 height 27
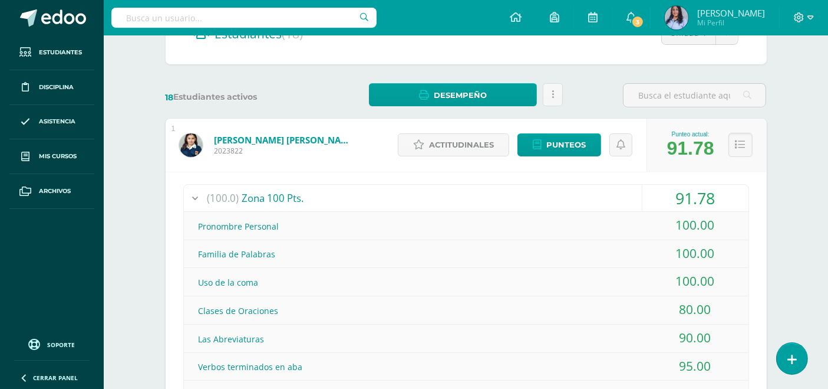
scroll to position [131, 0]
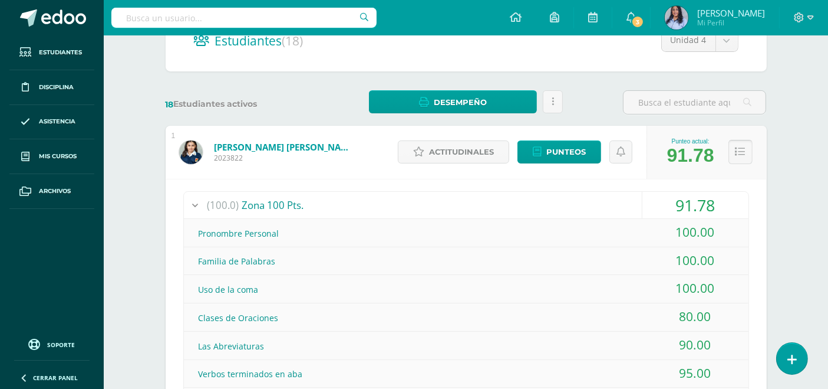
click at [743, 147] on icon at bounding box center [741, 152] width 10 height 10
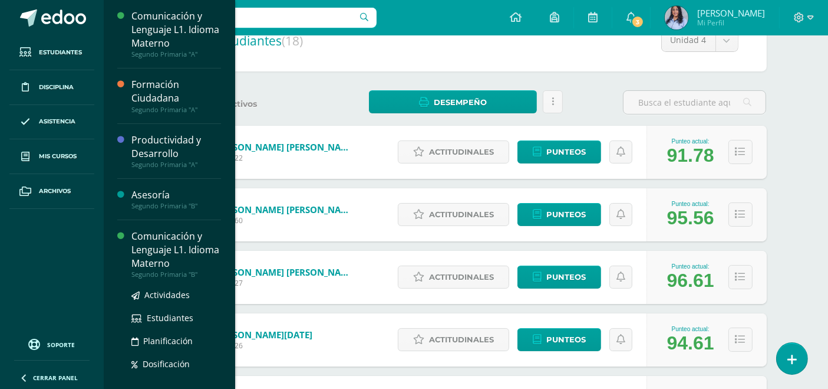
click at [167, 251] on div "Comunicación y Lenguaje L1. Idioma Materno" at bounding box center [176, 249] width 90 height 41
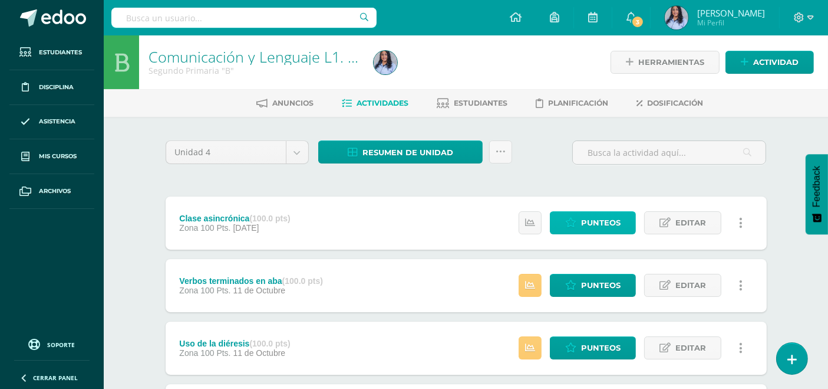
click at [596, 219] on span "Punteos" at bounding box center [601, 223] width 40 height 22
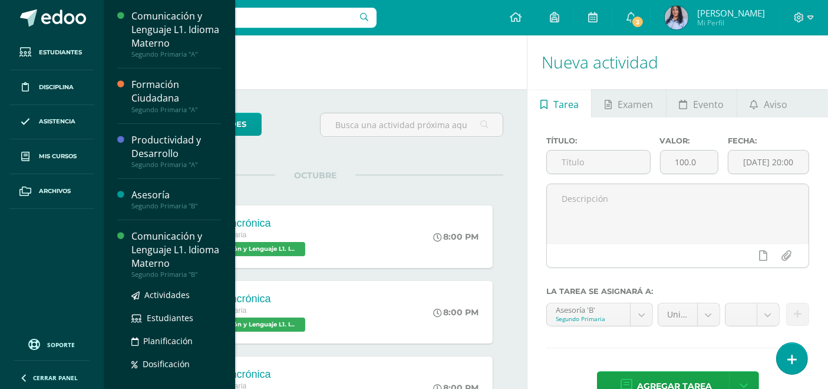
click at [152, 243] on div "Comunicación y Lenguaje L1. Idioma Materno" at bounding box center [176, 249] width 90 height 41
click at [148, 243] on div "Comunicación y Lenguaje L1. Idioma Materno" at bounding box center [176, 249] width 90 height 41
click at [158, 254] on div "Comunicación y Lenguaje L1. Idioma Materno" at bounding box center [176, 249] width 90 height 41
click at [154, 252] on div "Comunicación y Lenguaje L1. Idioma Materno" at bounding box center [176, 249] width 90 height 41
click at [153, 251] on div "Comunicación y Lenguaje L1. Idioma Materno" at bounding box center [176, 249] width 90 height 41
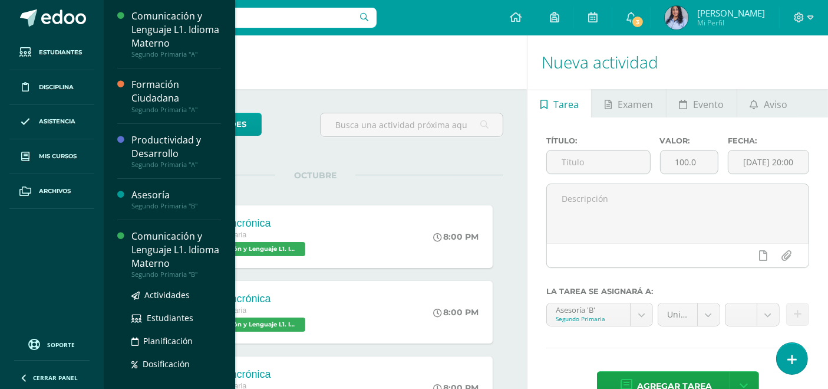
click at [150, 246] on div "Comunicación y Lenguaje L1. Idioma Materno" at bounding box center [176, 249] width 90 height 41
click at [160, 251] on div "Comunicación y Lenguaje L1. Idioma Materno" at bounding box center [176, 249] width 90 height 41
click at [146, 248] on div "Comunicación y Lenguaje L1. Idioma Materno" at bounding box center [176, 249] width 90 height 41
click at [150, 243] on div "Comunicación y Lenguaje L1. Idioma Materno" at bounding box center [176, 249] width 90 height 41
drag, startPoint x: 148, startPoint y: 243, endPoint x: 154, endPoint y: 236, distance: 9.2
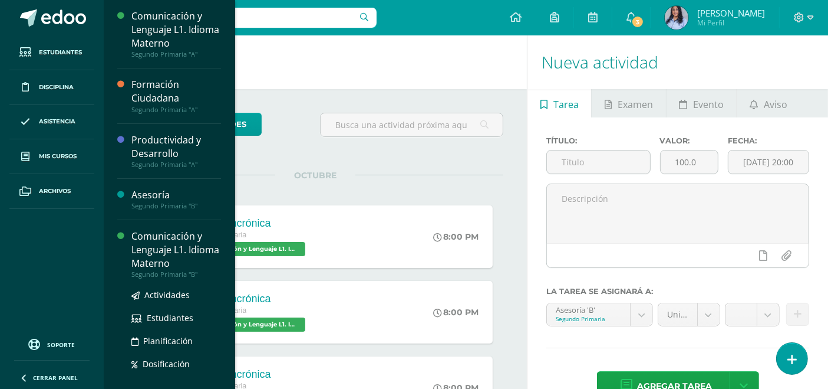
click at [148, 243] on div "Comunicación y Lenguaje L1. Idioma Materno" at bounding box center [176, 249] width 90 height 41
click at [155, 256] on div "Comunicación y Lenguaje L1. Idioma Materno" at bounding box center [176, 249] width 90 height 41
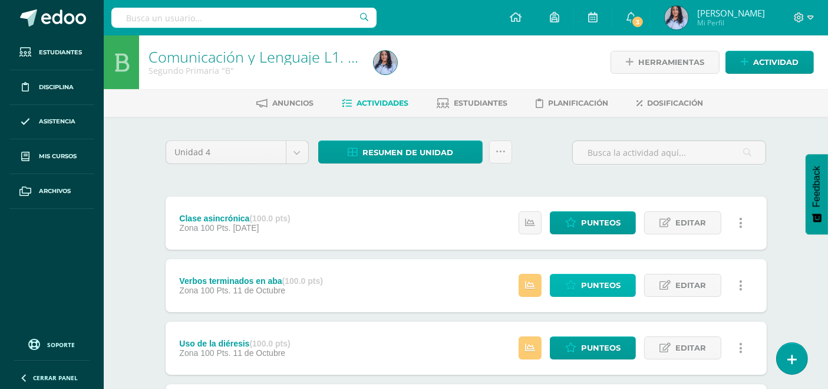
click at [580, 284] on link "Punteos" at bounding box center [593, 285] width 86 height 23
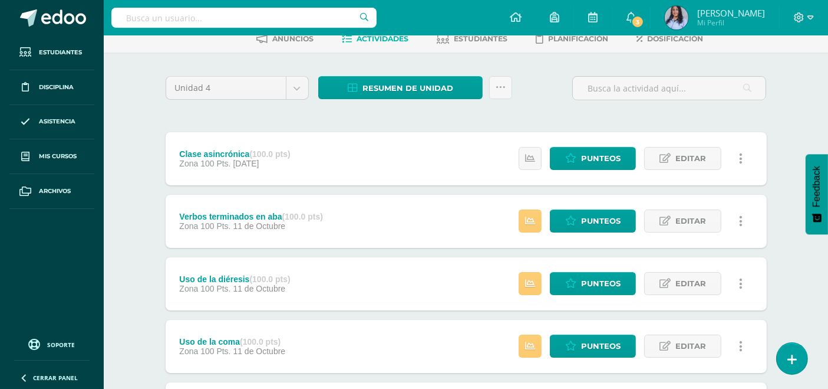
scroll to position [65, 0]
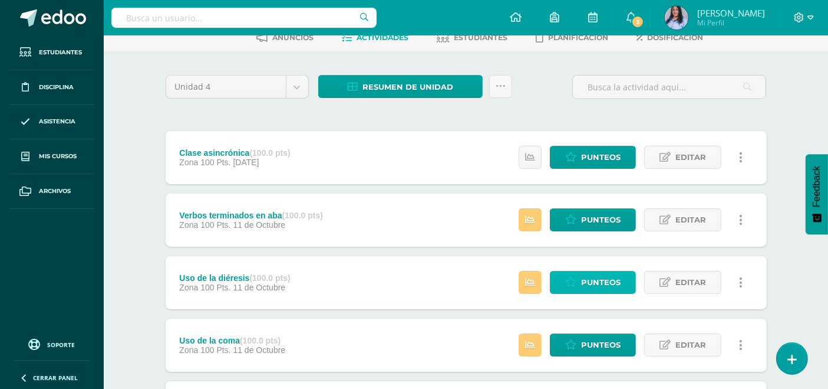
click at [584, 281] on span "Punteos" at bounding box center [601, 282] width 40 height 22
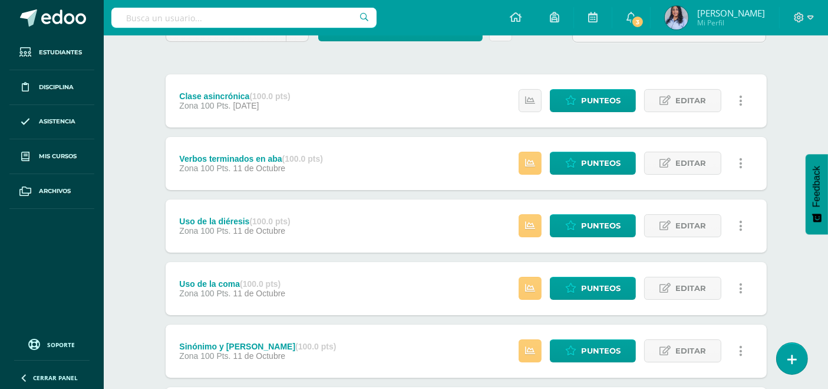
scroll to position [131, 0]
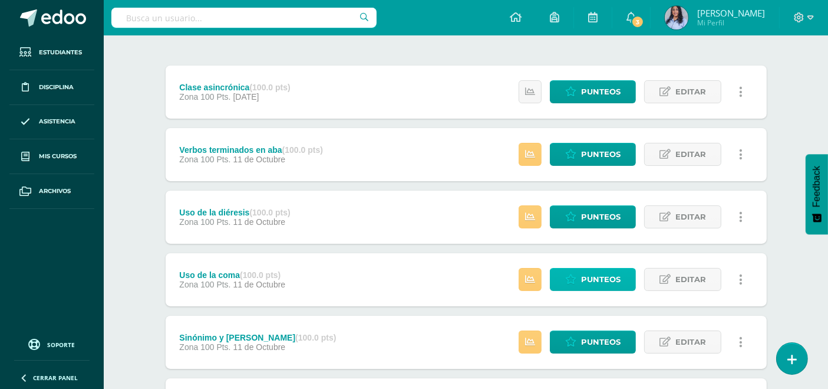
click at [587, 275] on span "Punteos" at bounding box center [601, 279] width 40 height 22
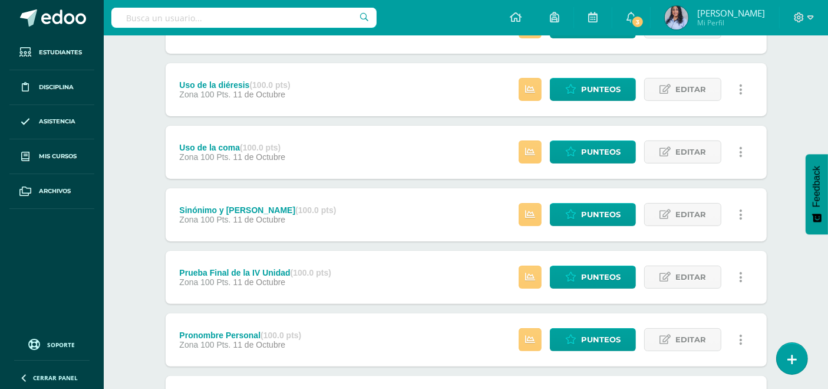
scroll to position [262, 0]
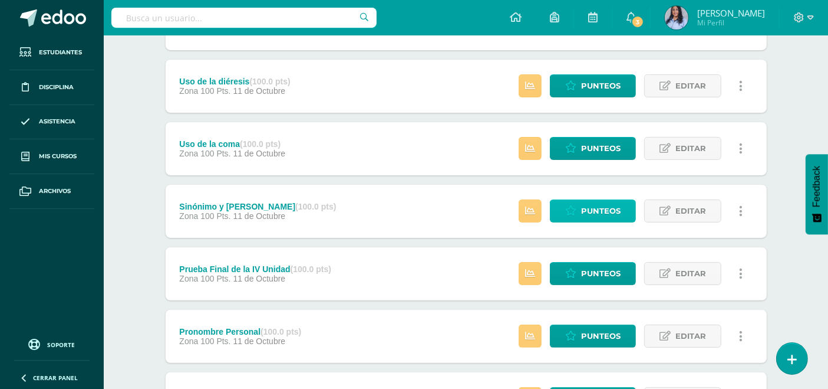
click at [586, 212] on span "Punteos" at bounding box center [601, 211] width 40 height 22
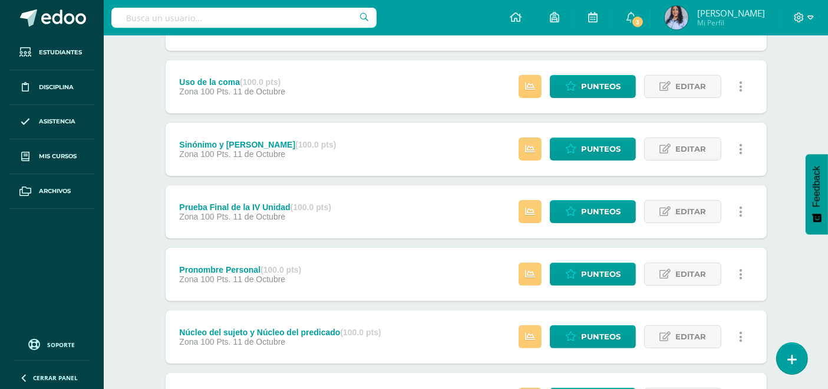
scroll to position [327, 0]
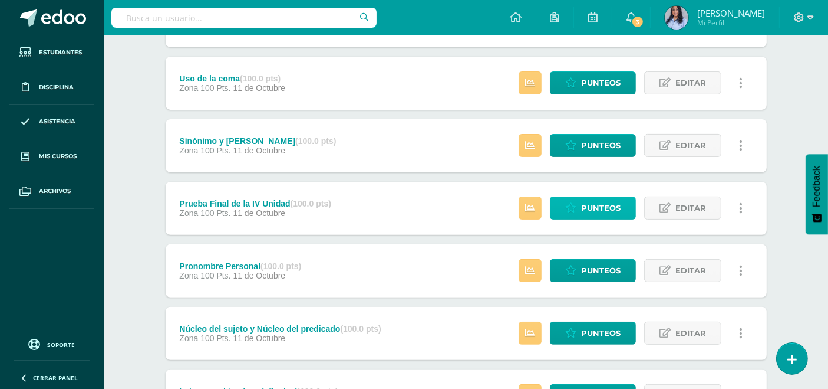
click at [601, 205] on span "Punteos" at bounding box center [601, 208] width 40 height 22
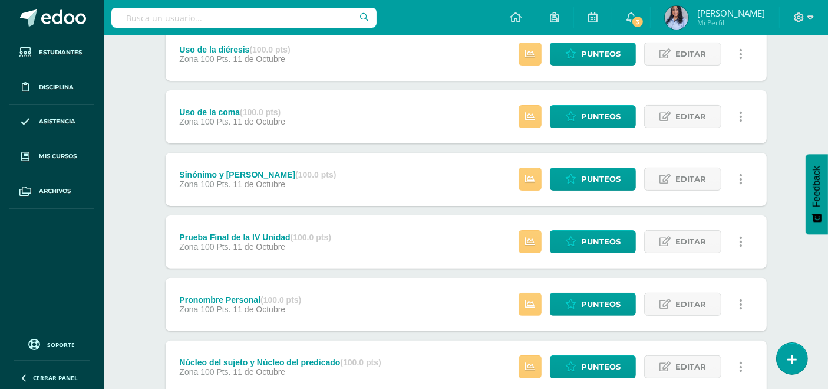
scroll to position [327, 0]
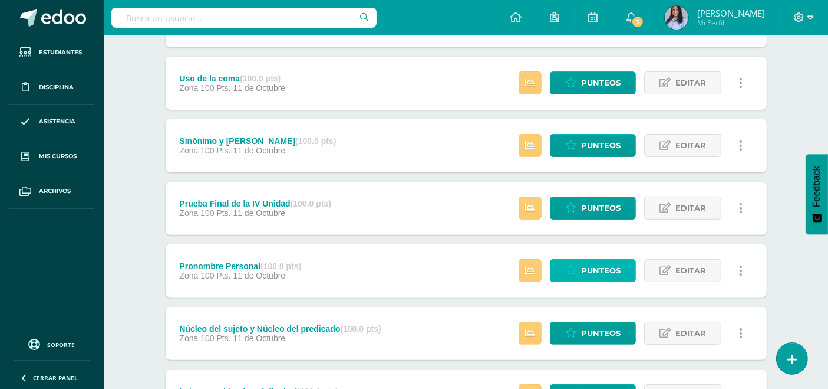
click at [577, 268] on icon at bounding box center [570, 270] width 11 height 10
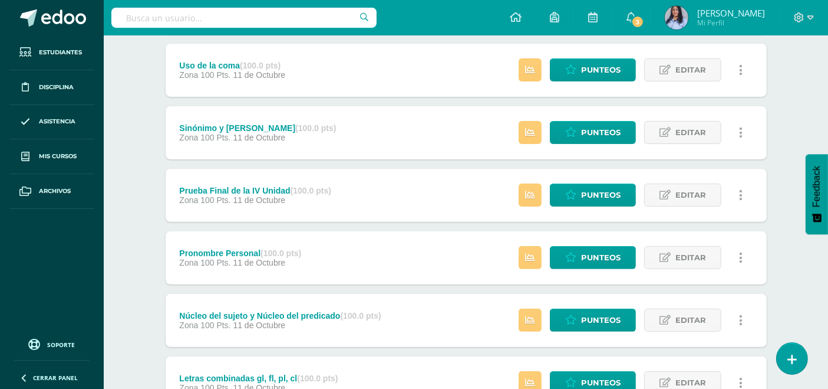
scroll to position [393, 0]
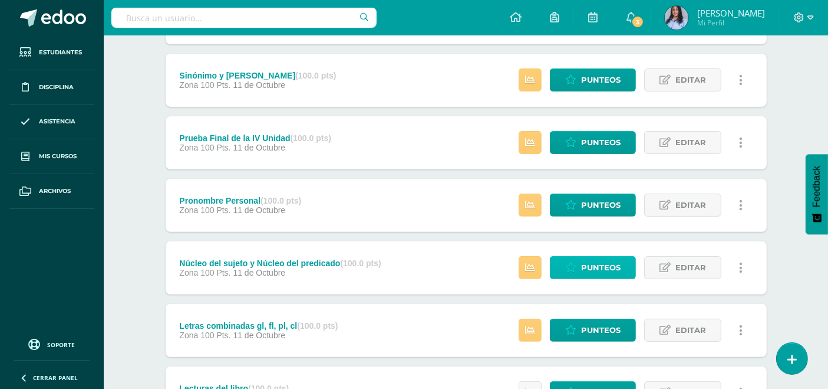
click at [590, 261] on span "Punteos" at bounding box center [601, 267] width 40 height 22
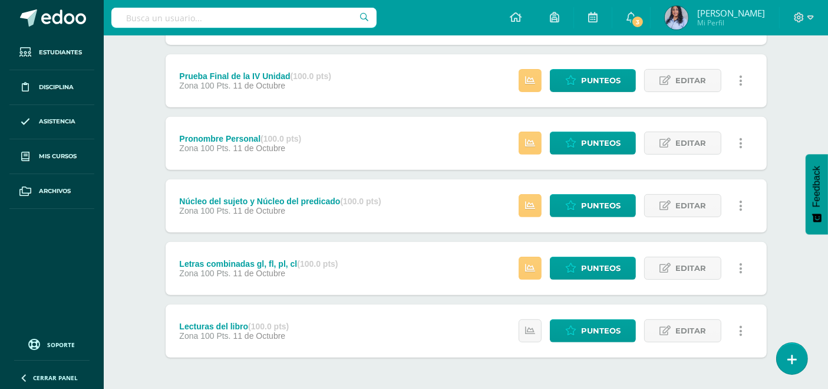
scroll to position [458, 0]
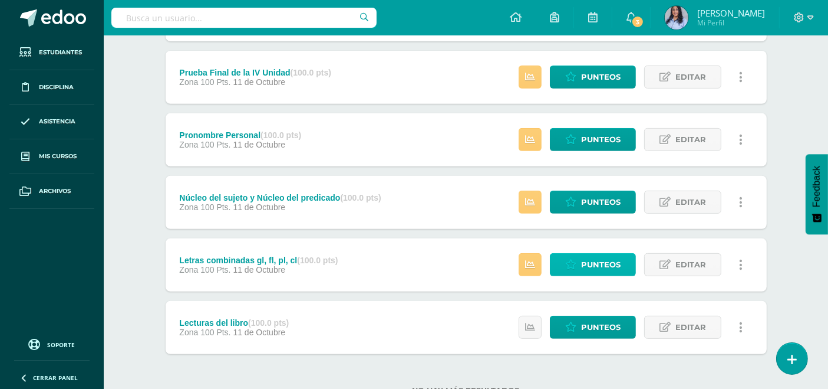
click at [586, 258] on span "Punteos" at bounding box center [601, 265] width 40 height 22
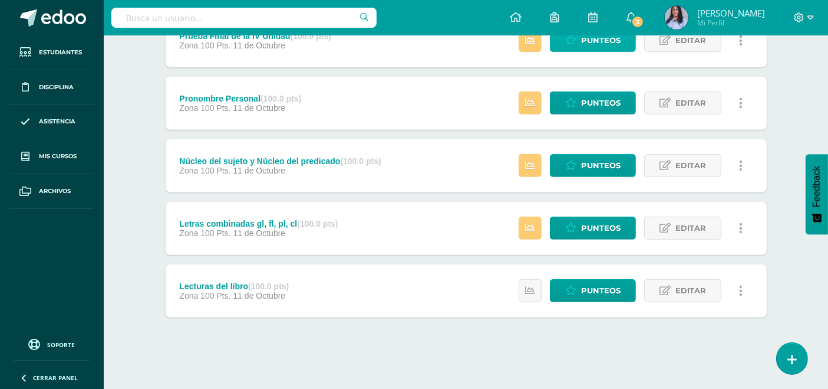
scroll to position [496, 0]
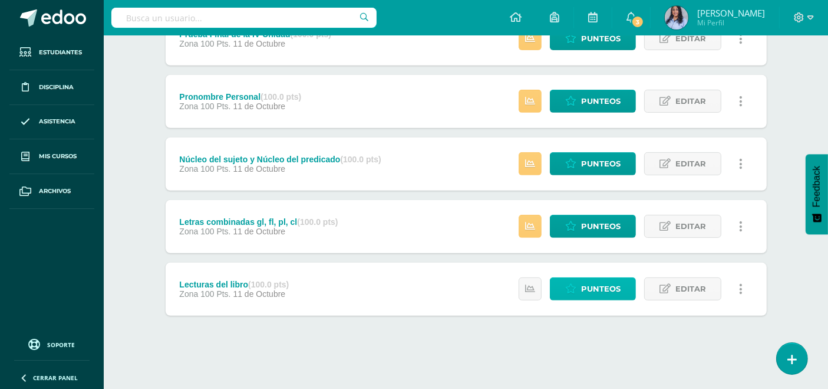
click at [575, 288] on icon at bounding box center [570, 289] width 11 height 10
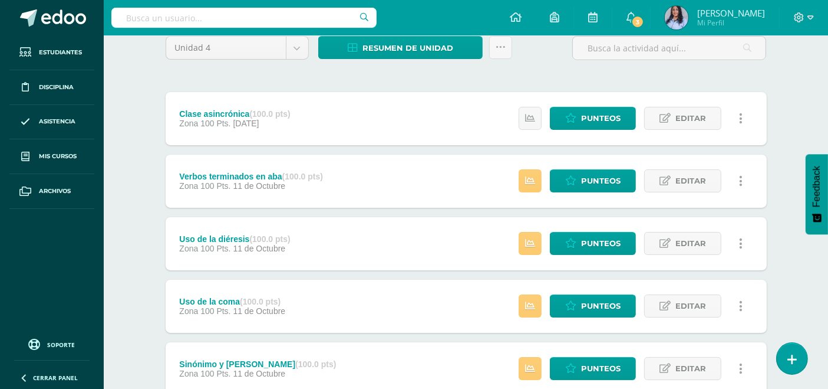
scroll to position [104, 0]
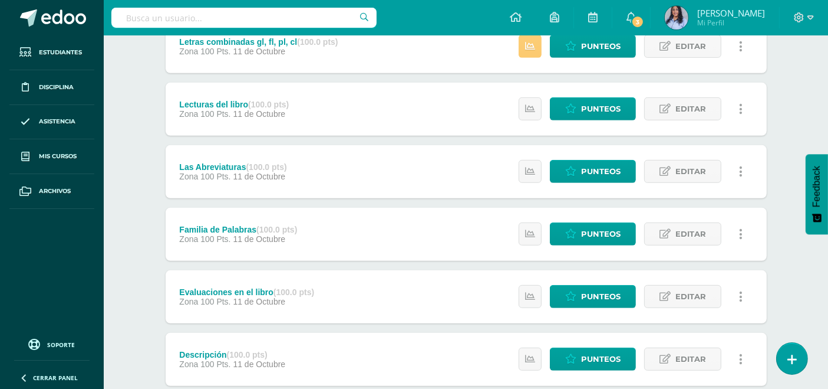
scroll to position [673, 0]
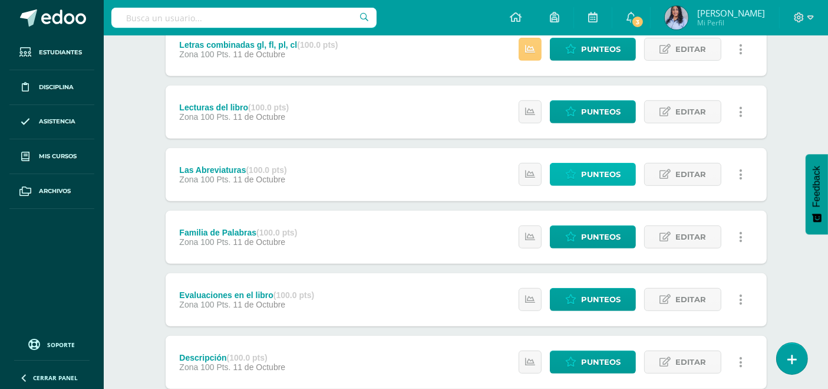
click at [594, 169] on span "Punteos" at bounding box center [601, 174] width 40 height 22
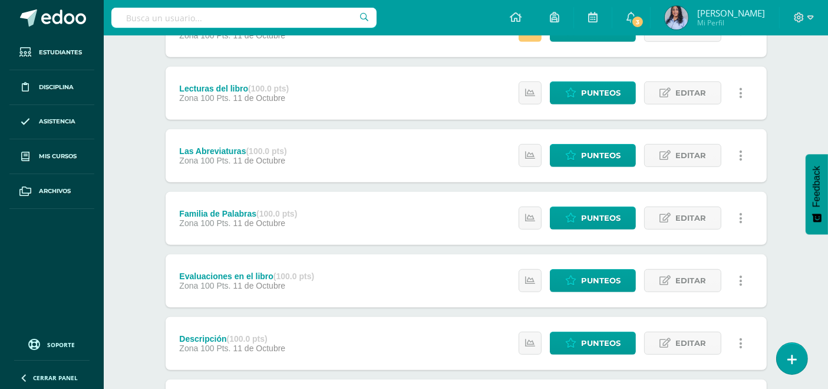
scroll to position [693, 0]
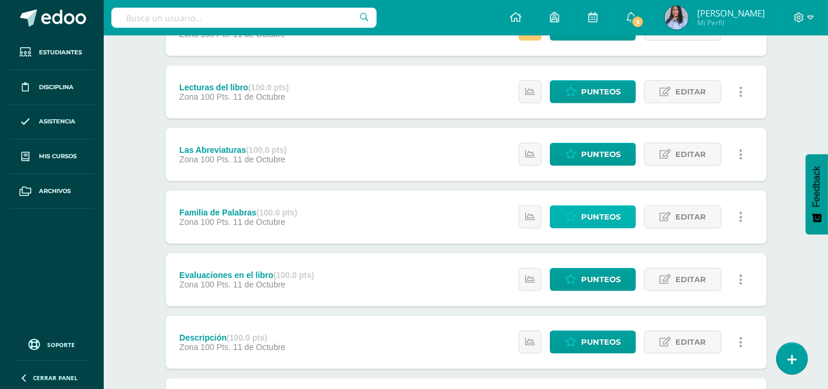
click at [596, 213] on span "Punteos" at bounding box center [601, 217] width 40 height 22
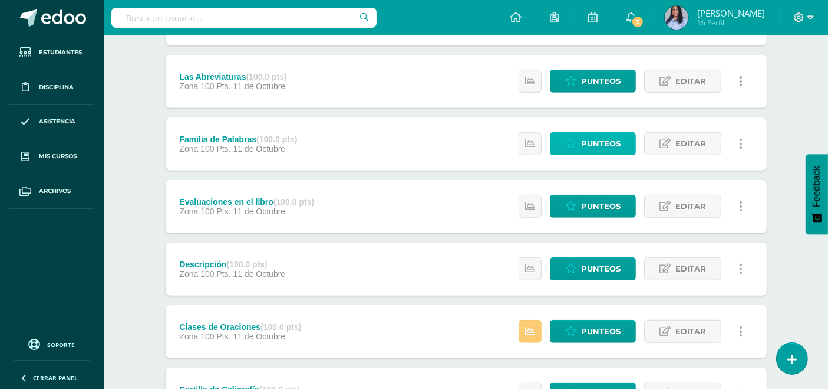
scroll to position [824, 0]
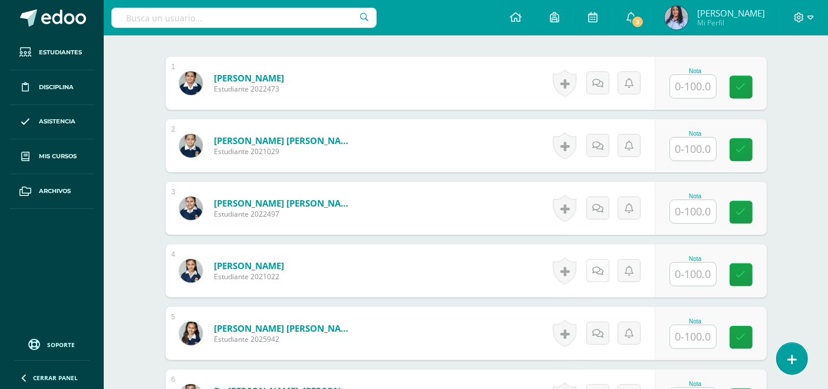
scroll to position [403, 0]
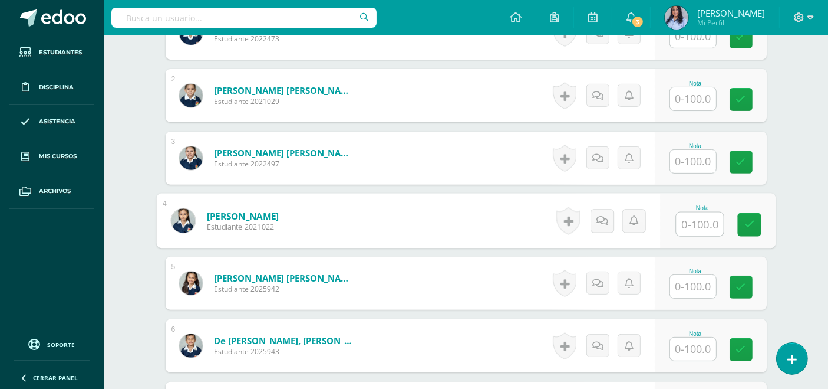
click at [687, 219] on input "text" at bounding box center [699, 224] width 47 height 24
type input "100"
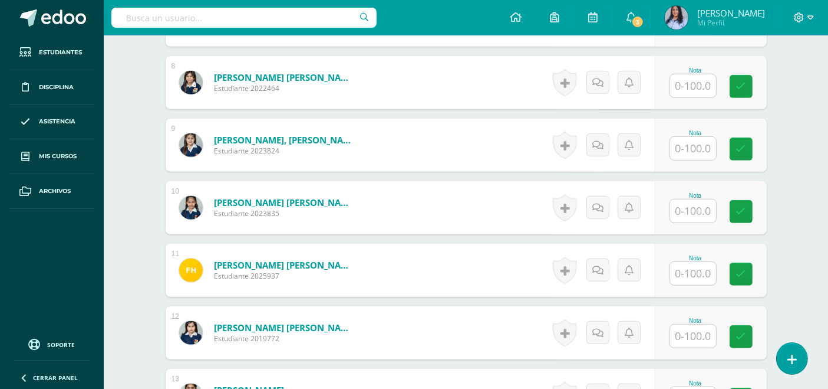
scroll to position [797, 0]
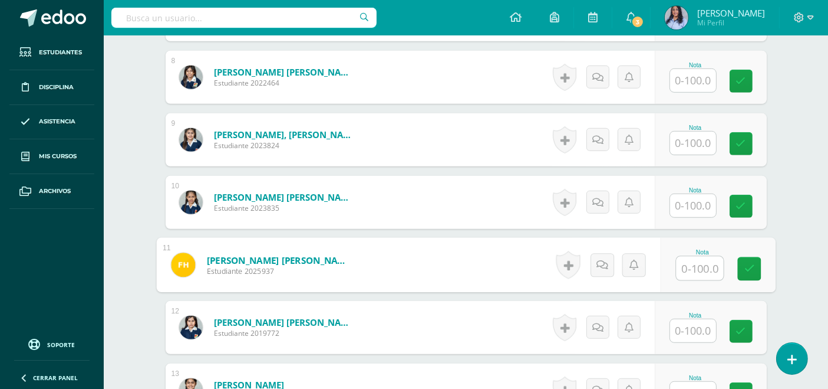
click at [694, 260] on input "text" at bounding box center [699, 268] width 47 height 24
type input "90"
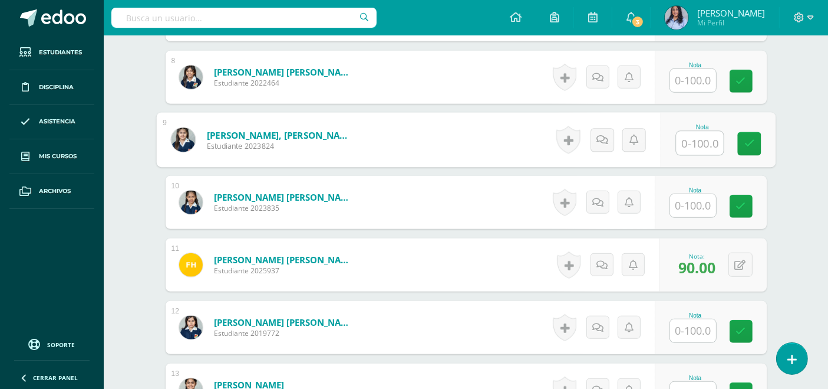
click at [690, 139] on input "text" at bounding box center [699, 143] width 47 height 24
type input "80"
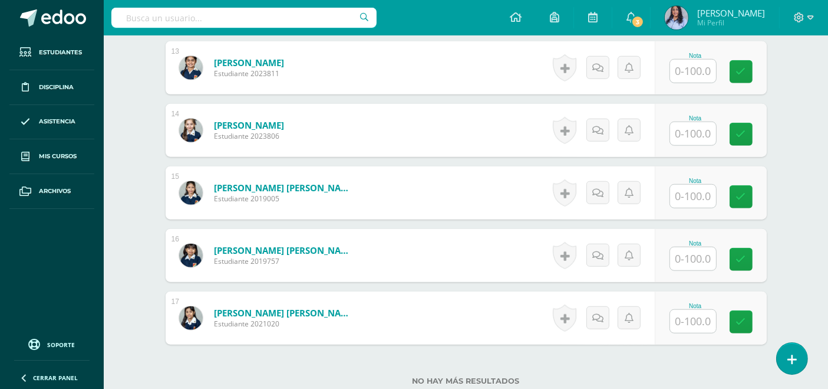
scroll to position [1124, 0]
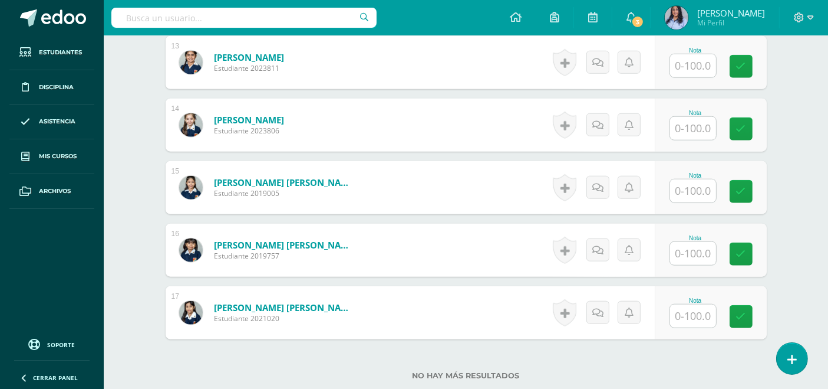
click at [695, 125] on input "text" at bounding box center [693, 128] width 46 height 23
type input "90"
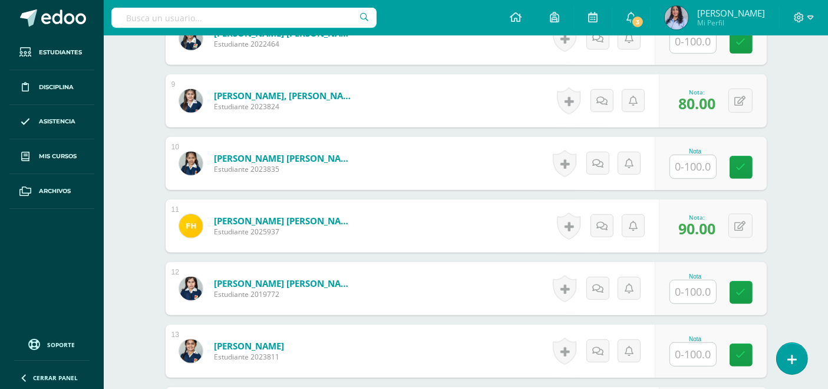
scroll to position [797, 0]
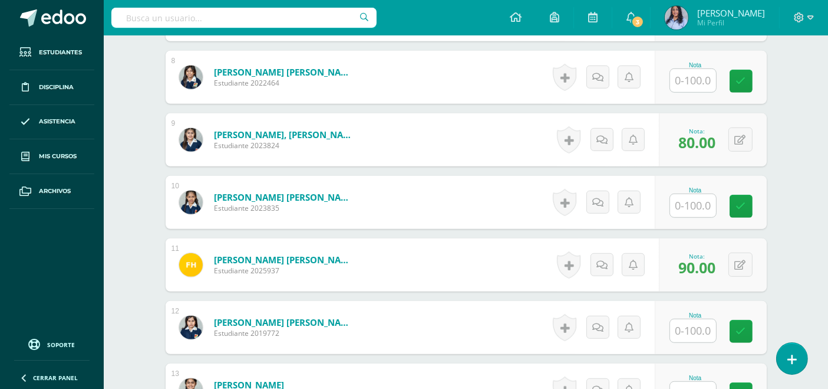
click at [700, 204] on input "text" at bounding box center [693, 205] width 46 height 23
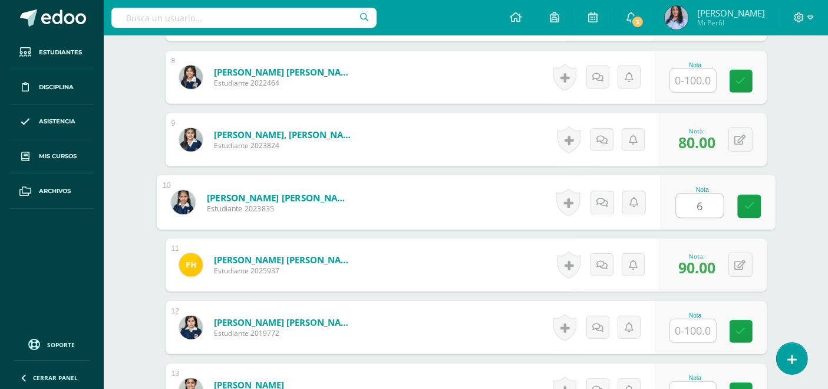
type input "60"
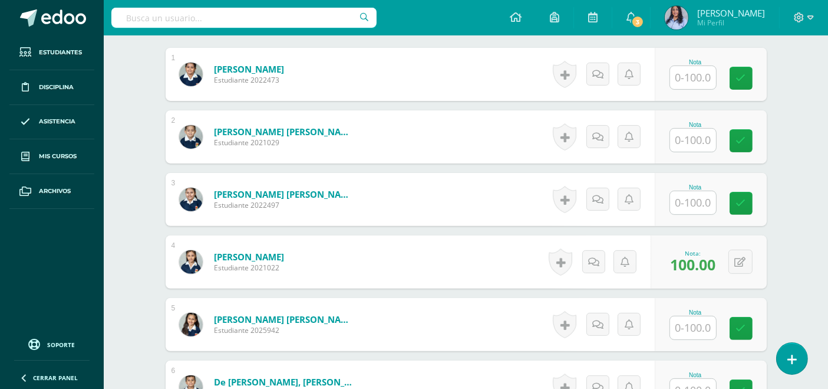
scroll to position [338, 0]
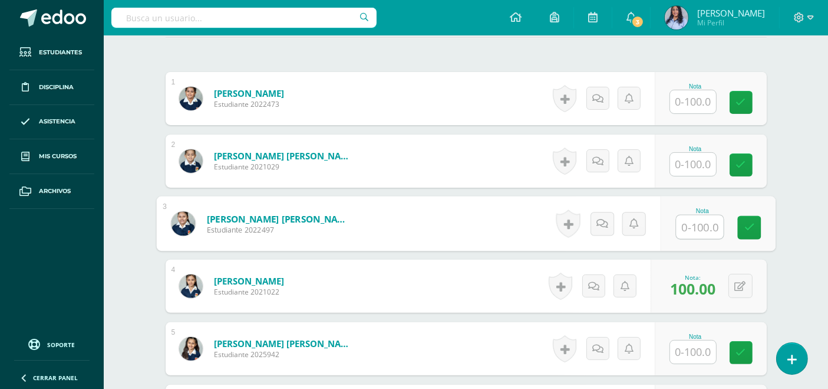
click at [687, 226] on input "text" at bounding box center [699, 227] width 47 height 24
type input "90"
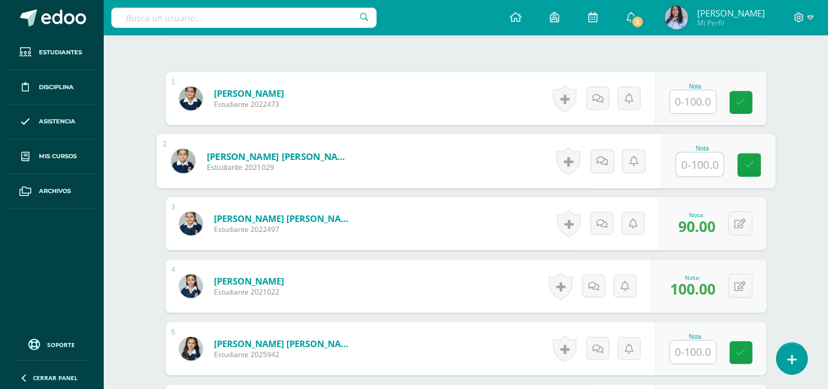
click at [690, 167] on input "text" at bounding box center [699, 165] width 47 height 24
type input "80"
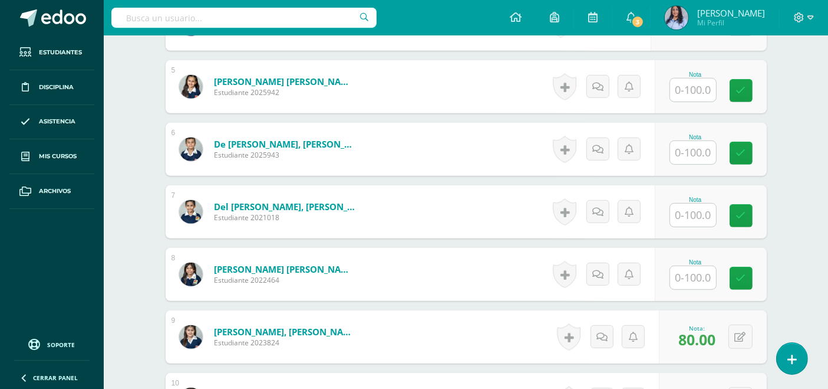
scroll to position [600, 0]
click at [699, 213] on input "text" at bounding box center [699, 215] width 47 height 24
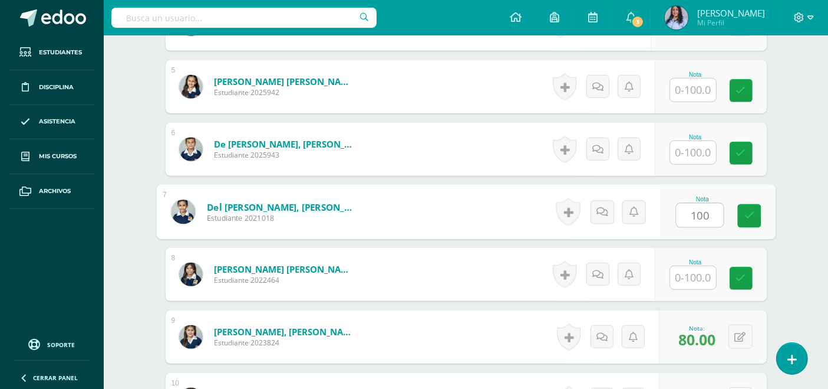
type input "100"
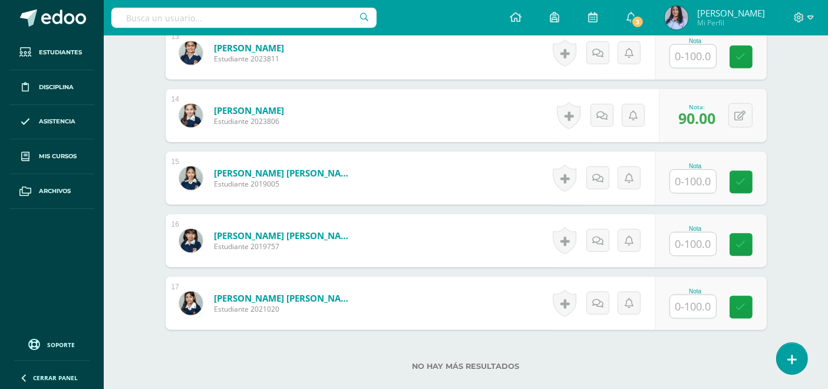
scroll to position [1058, 0]
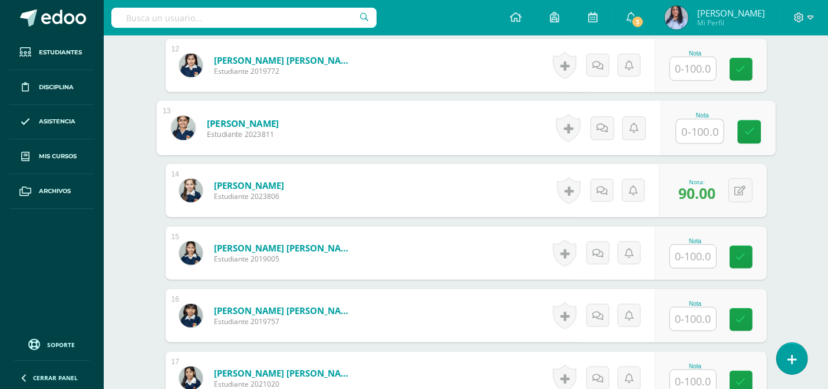
click at [690, 124] on input "text" at bounding box center [699, 132] width 47 height 24
type input "95"
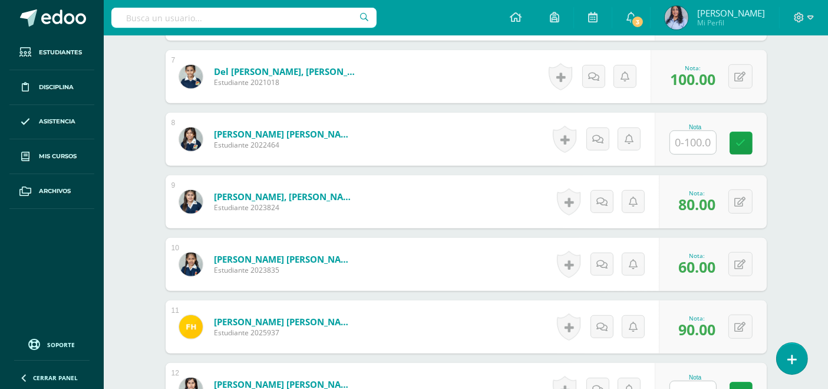
scroll to position [731, 0]
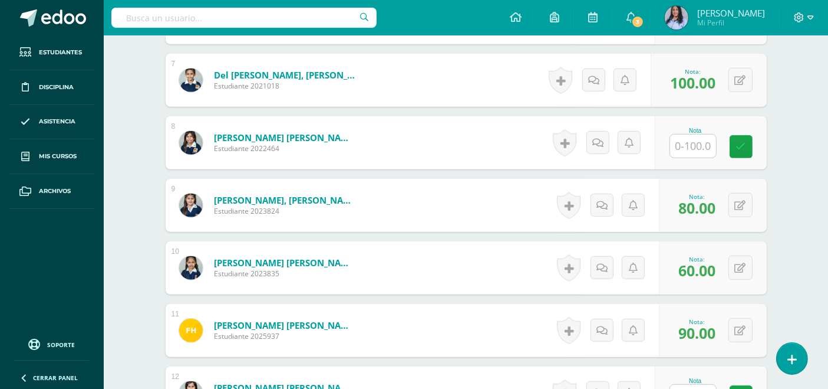
click at [707, 146] on input "text" at bounding box center [693, 145] width 46 height 23
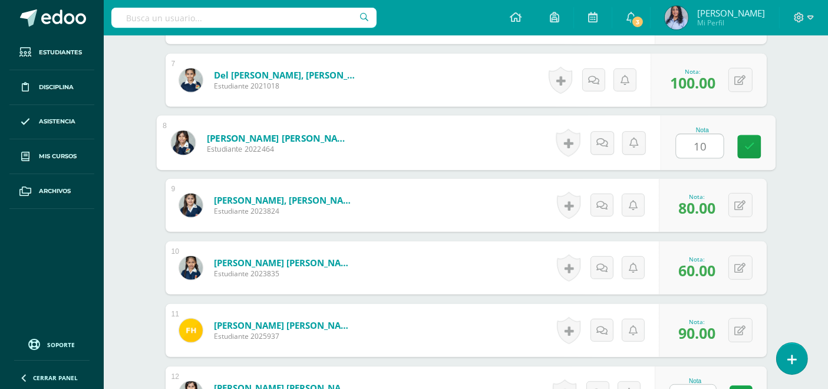
type input "100"
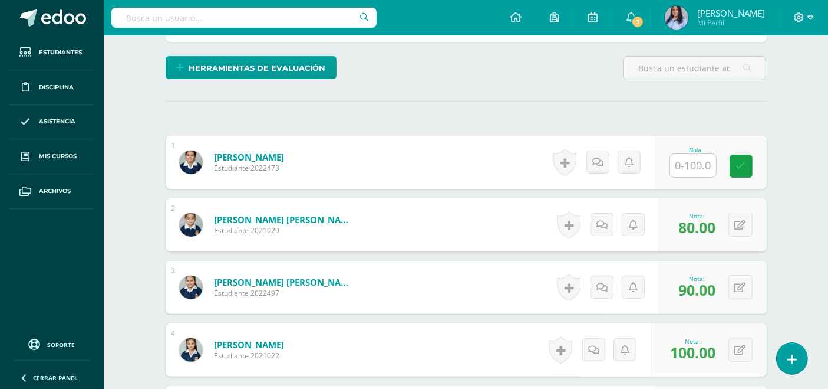
scroll to position [272, 0]
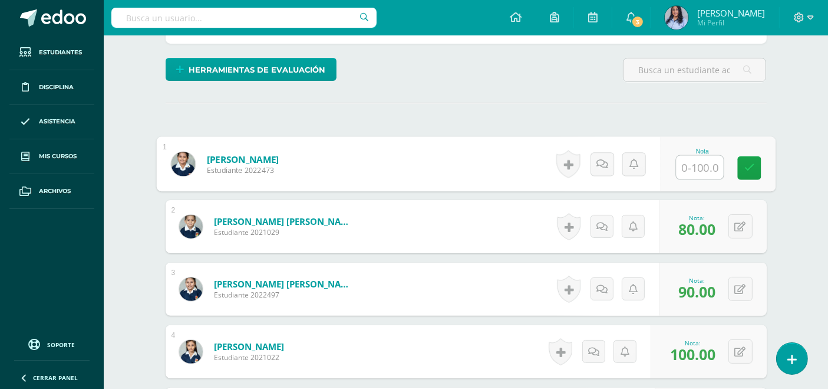
click at [695, 162] on input "text" at bounding box center [699, 168] width 47 height 24
type input "98"
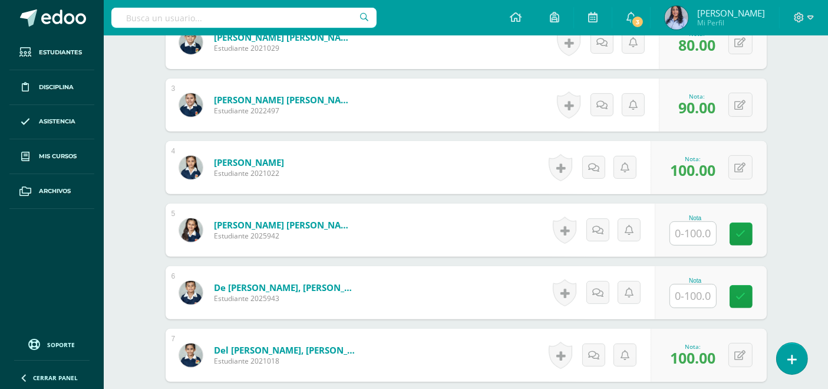
scroll to position [469, 0]
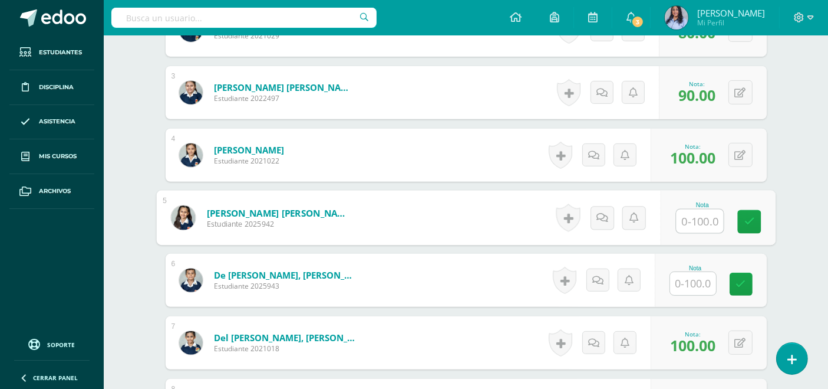
click at [699, 218] on input "text" at bounding box center [699, 221] width 47 height 24
type input "95"
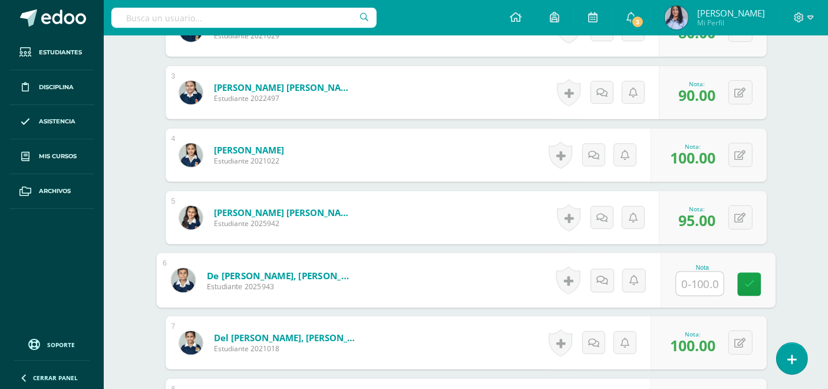
click at [702, 281] on input "text" at bounding box center [699, 284] width 47 height 24
type input "60"
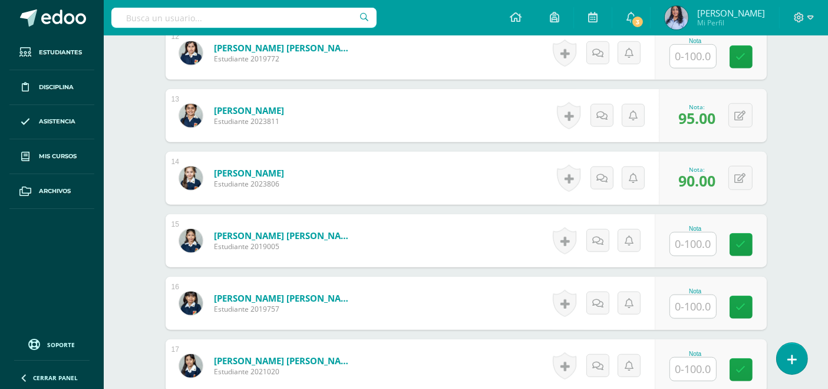
scroll to position [1124, 0]
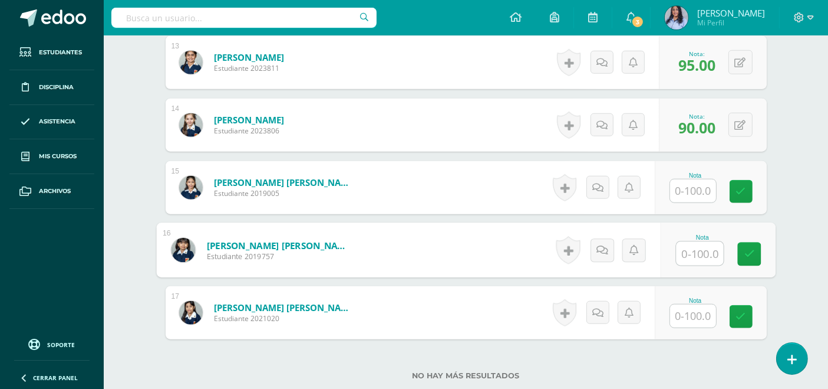
click at [695, 257] on input "text" at bounding box center [699, 254] width 47 height 24
type input "98"
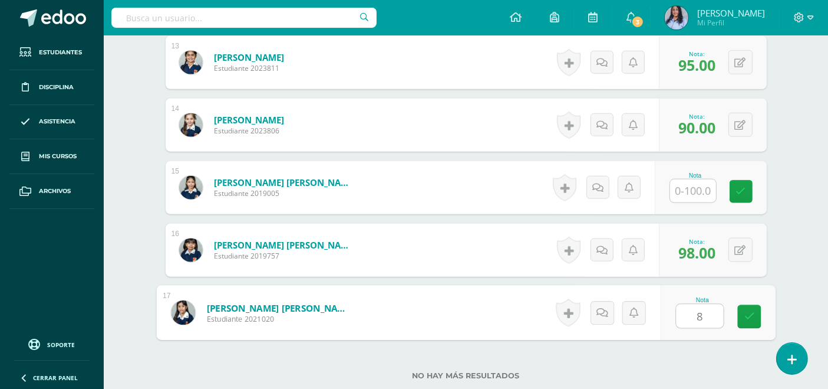
type input "80"
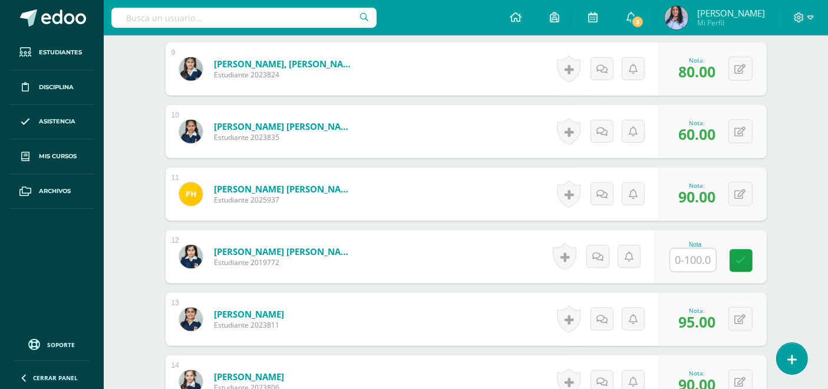
scroll to position [927, 0]
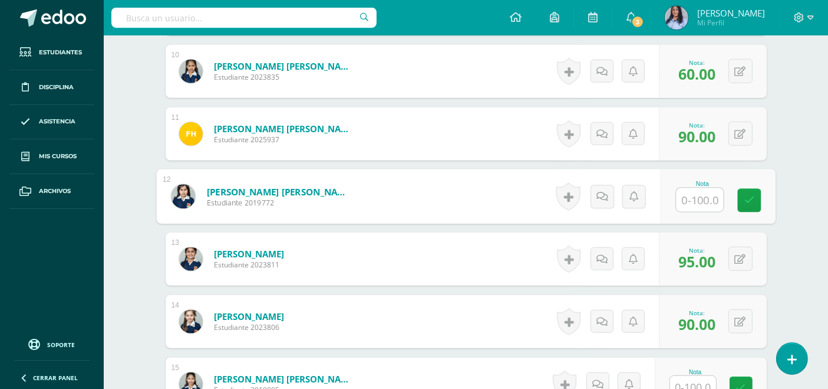
click at [689, 202] on input "text" at bounding box center [699, 200] width 47 height 24
type input "100"
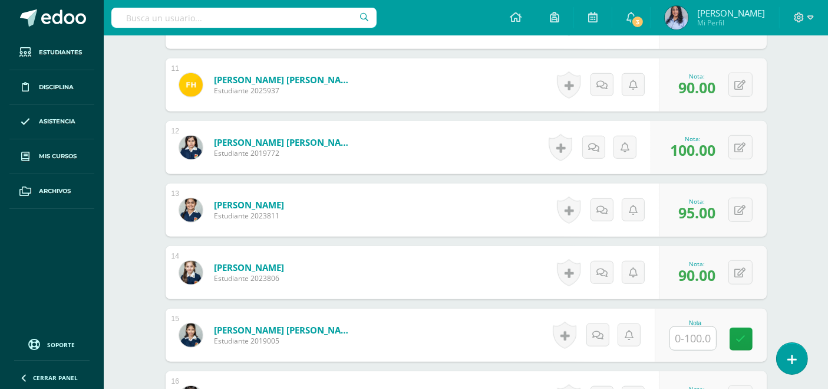
scroll to position [1058, 0]
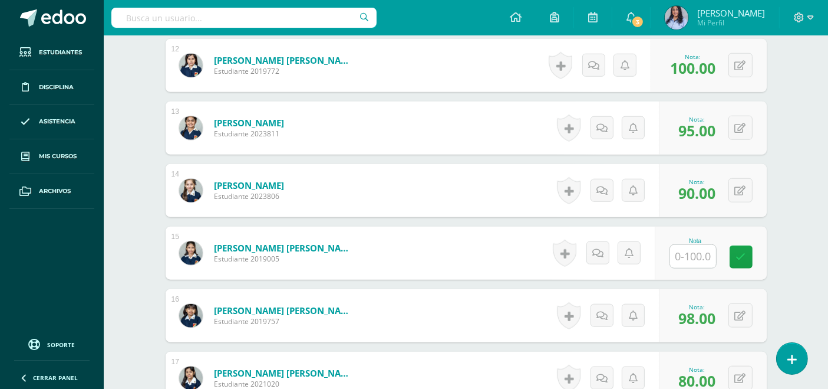
click at [687, 256] on input "text" at bounding box center [693, 256] width 46 height 23
type input "95"
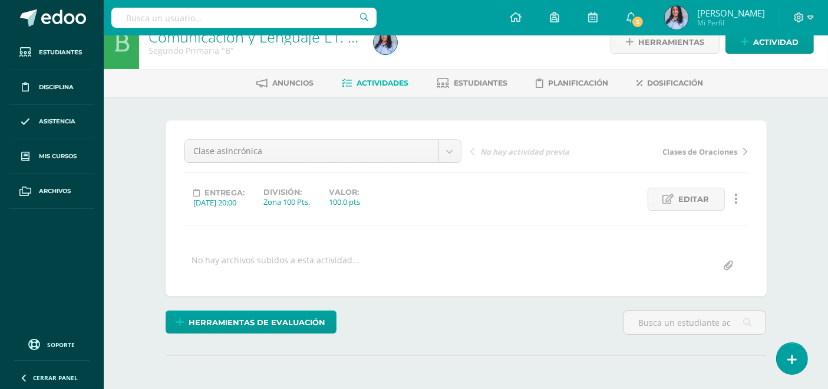
scroll to position [0, 0]
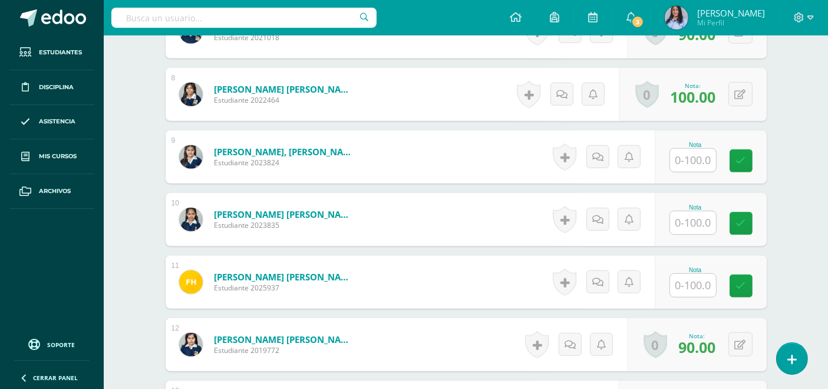
scroll to position [786, 0]
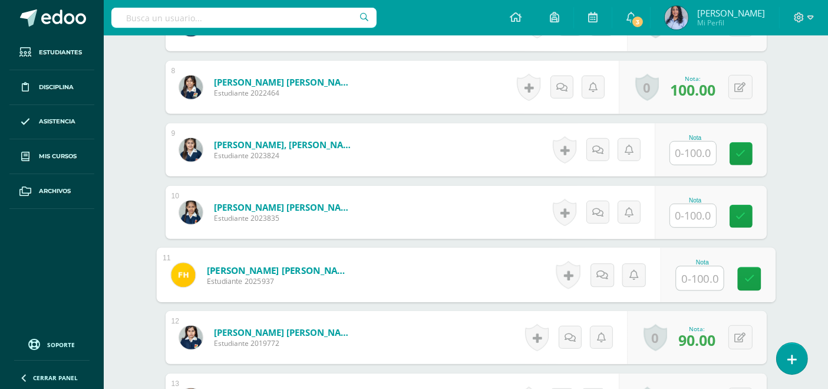
click at [686, 277] on input "text" at bounding box center [699, 278] width 47 height 24
click at [703, 277] on input "text" at bounding box center [699, 278] width 47 height 24
type input "100"
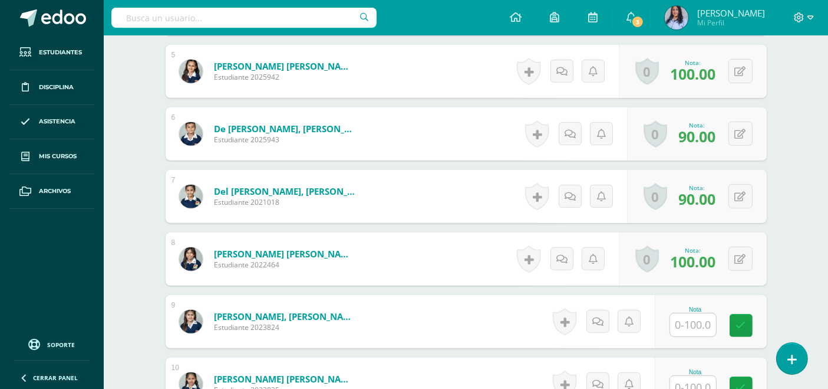
scroll to position [655, 0]
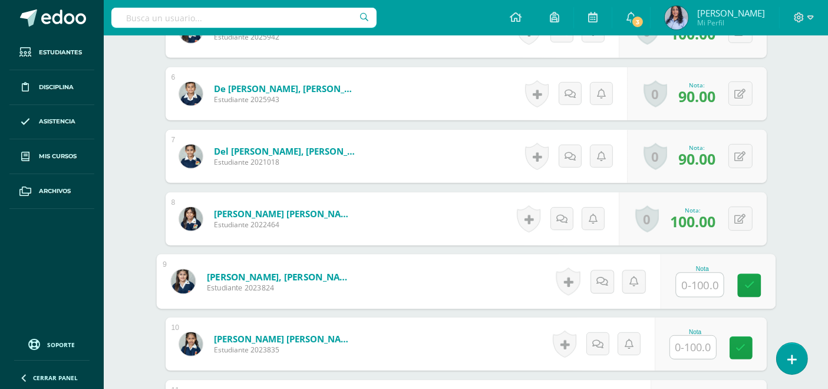
click at [700, 285] on input "text" at bounding box center [699, 285] width 47 height 24
type input "100"
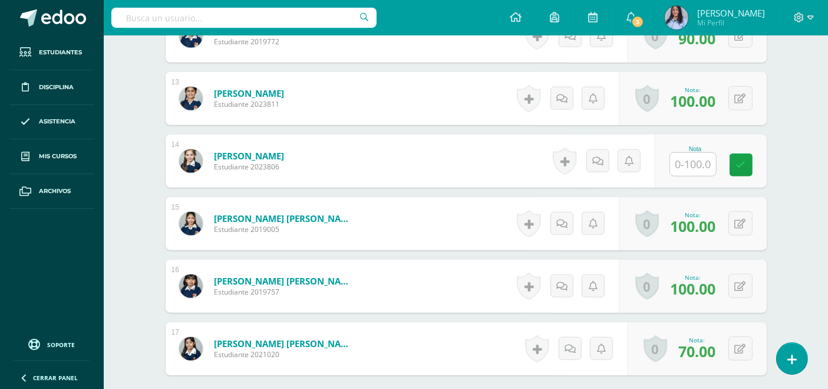
scroll to position [1077, 0]
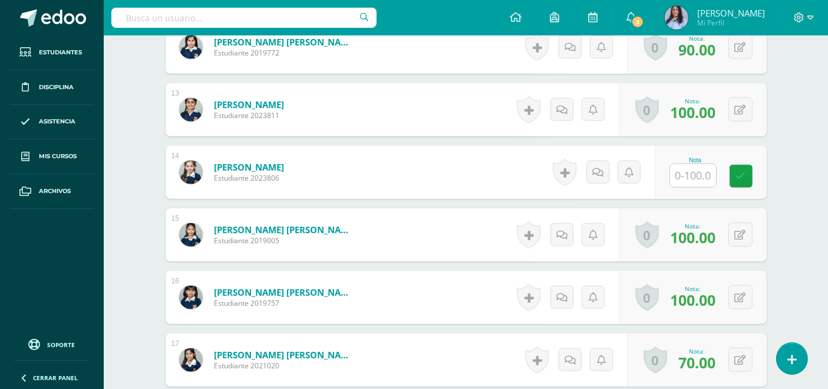
click at [692, 174] on input "text" at bounding box center [693, 175] width 46 height 23
type input "100"
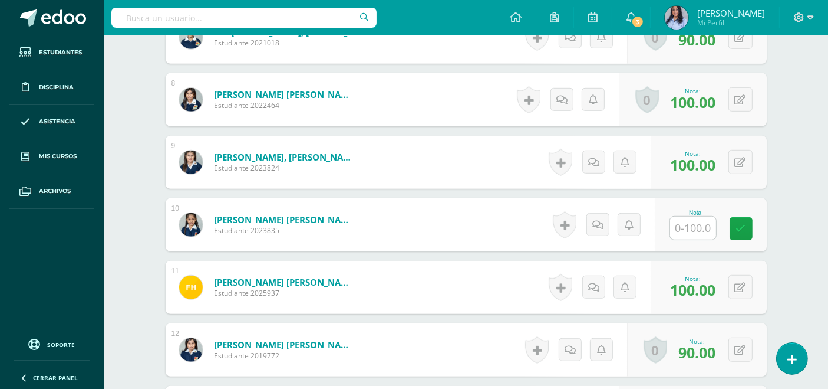
scroll to position [786, 0]
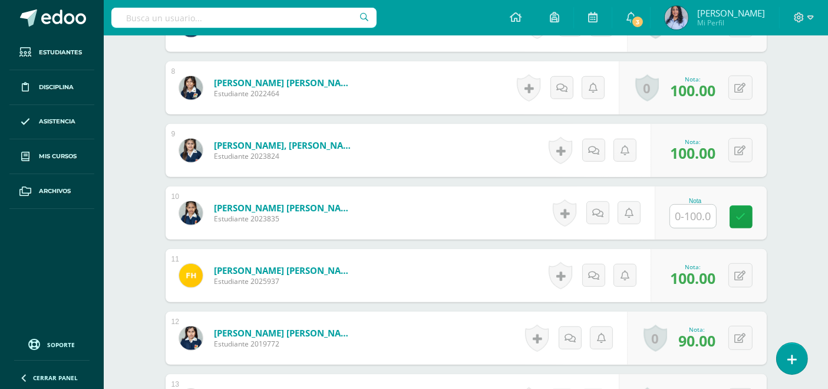
click at [695, 212] on input "text" at bounding box center [693, 216] width 46 height 23
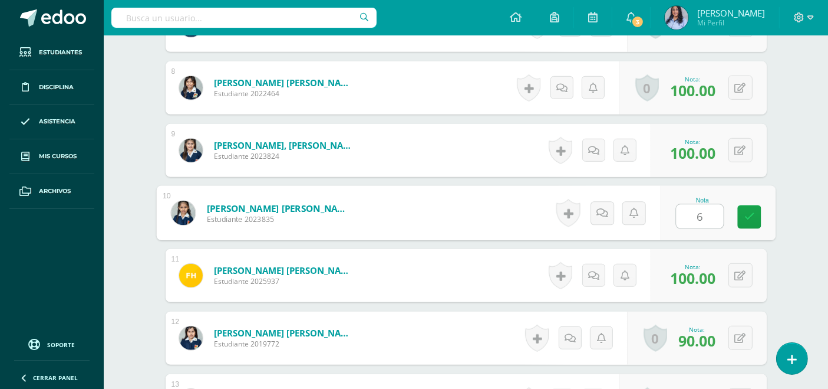
type input "60"
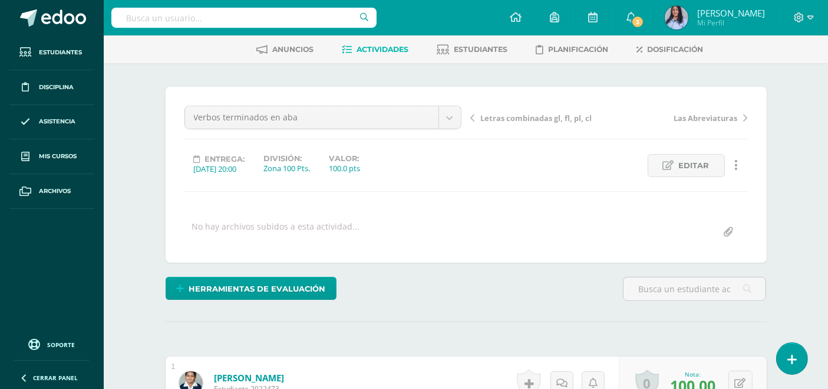
scroll to position [0, 0]
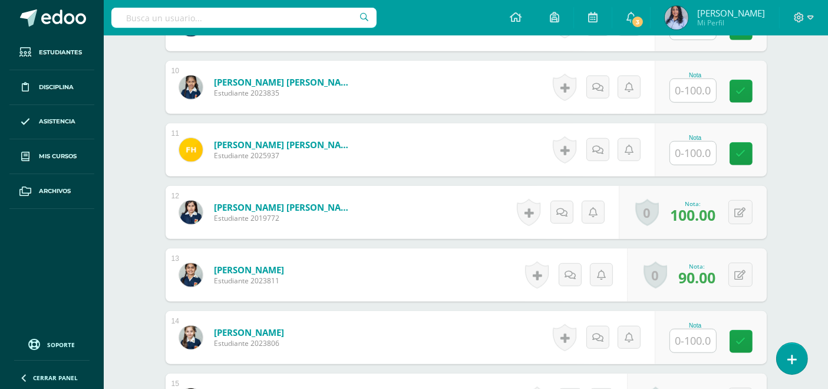
scroll to position [917, 0]
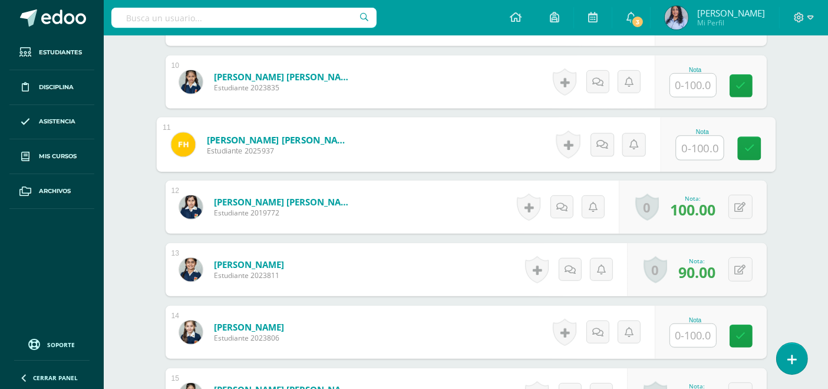
drag, startPoint x: 690, startPoint y: 142, endPoint x: 691, endPoint y: 126, distance: 16.0
click at [692, 141] on input "text" at bounding box center [699, 148] width 47 height 24
type input "100"
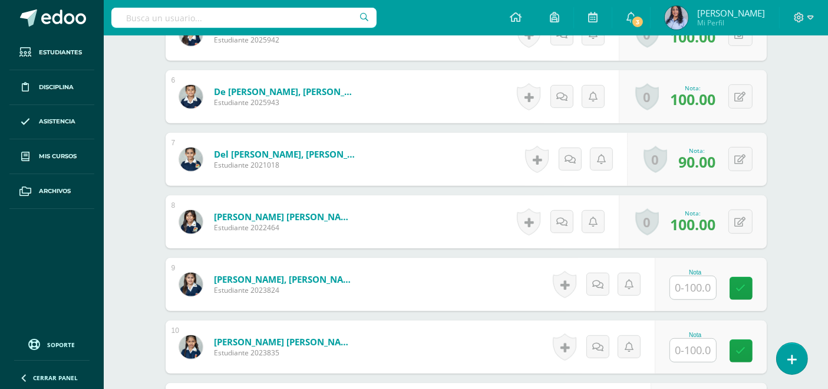
scroll to position [655, 0]
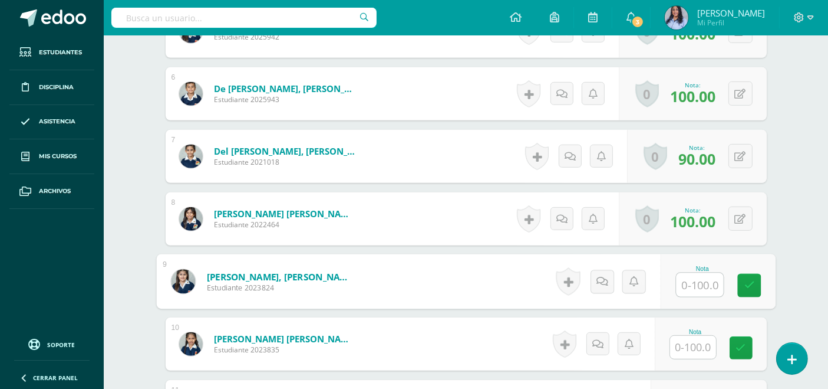
drag, startPoint x: 687, startPoint y: 283, endPoint x: 682, endPoint y: 287, distance: 6.7
click at [686, 283] on input "text" at bounding box center [699, 285] width 47 height 24
type input "80"
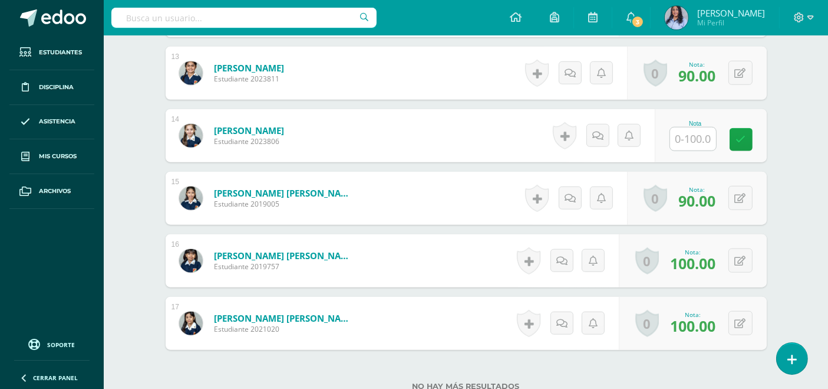
scroll to position [1113, 0]
click at [706, 136] on input "text" at bounding box center [693, 138] width 46 height 23
type input "100"
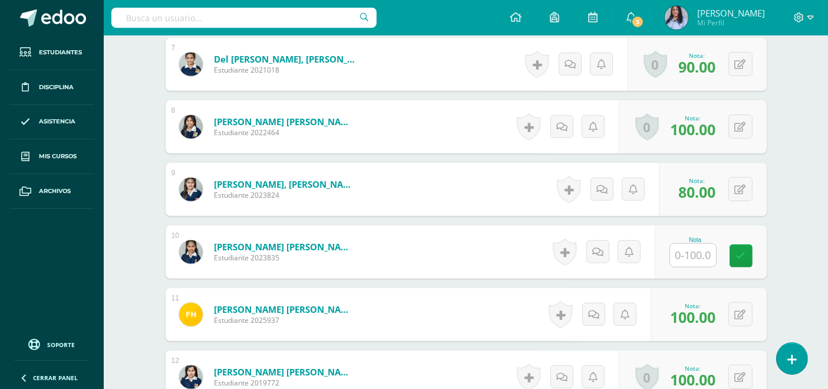
scroll to position [720, 0]
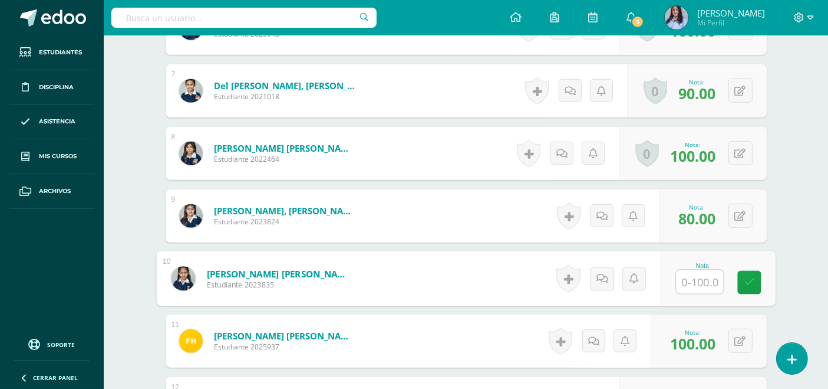
click at [699, 277] on input "text" at bounding box center [699, 282] width 47 height 24
type input "60"
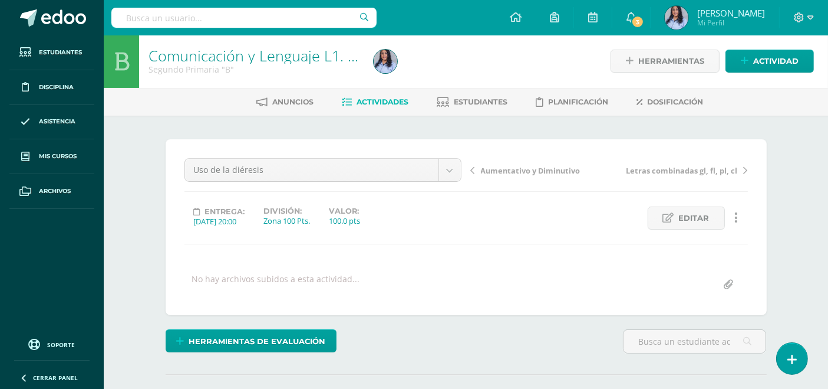
scroll to position [0, 0]
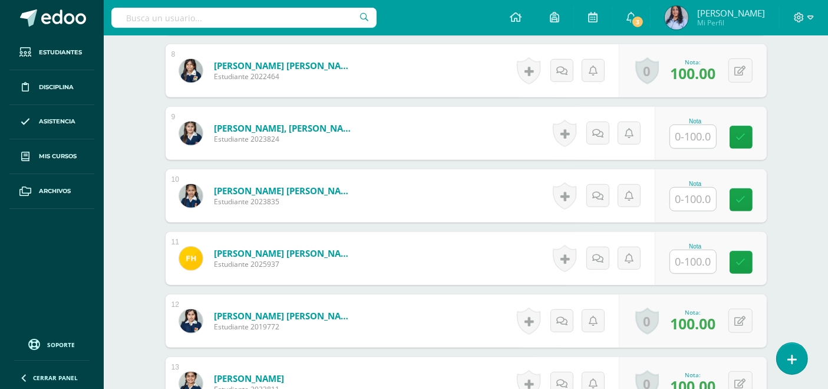
scroll to position [786, 0]
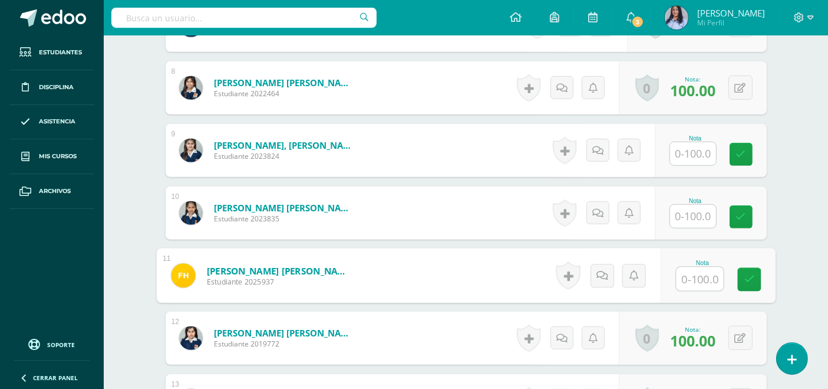
click at [680, 277] on input "text" at bounding box center [699, 279] width 47 height 24
type input "100"
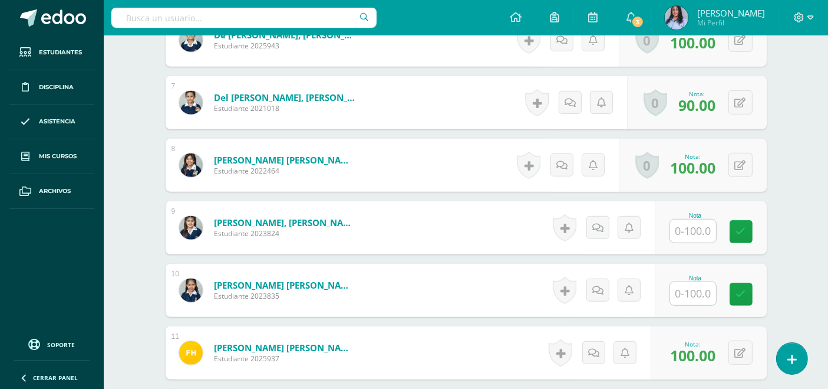
scroll to position [720, 0]
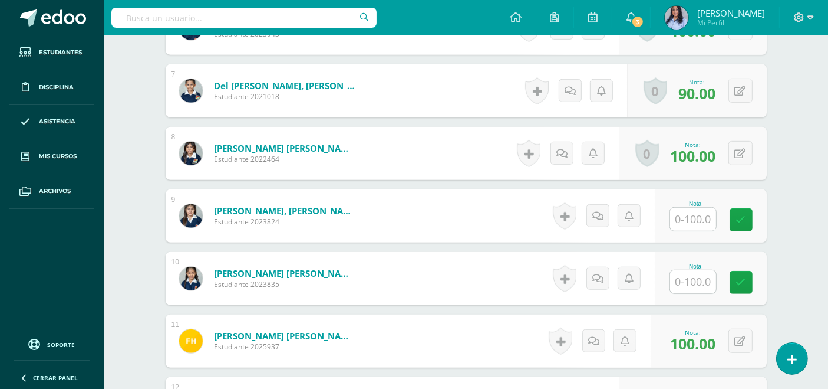
click at [697, 213] on input "text" at bounding box center [693, 219] width 46 height 23
type input "100"
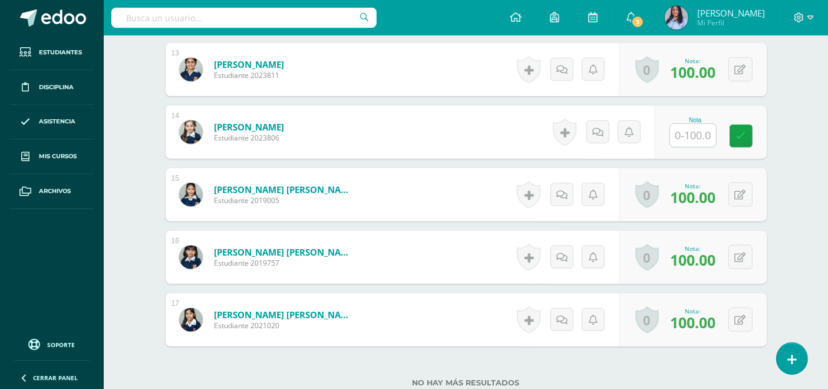
scroll to position [1113, 0]
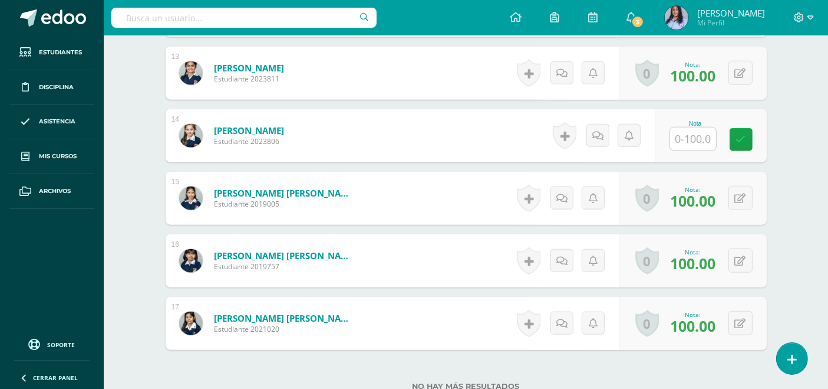
click at [696, 133] on input "text" at bounding box center [693, 138] width 46 height 23
type input "100"
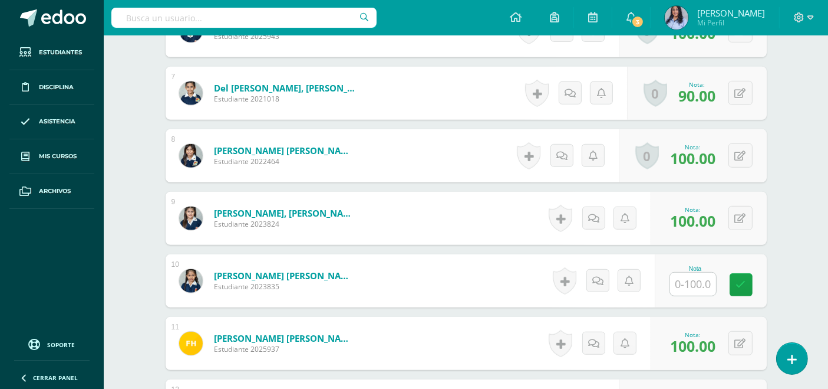
scroll to position [720, 0]
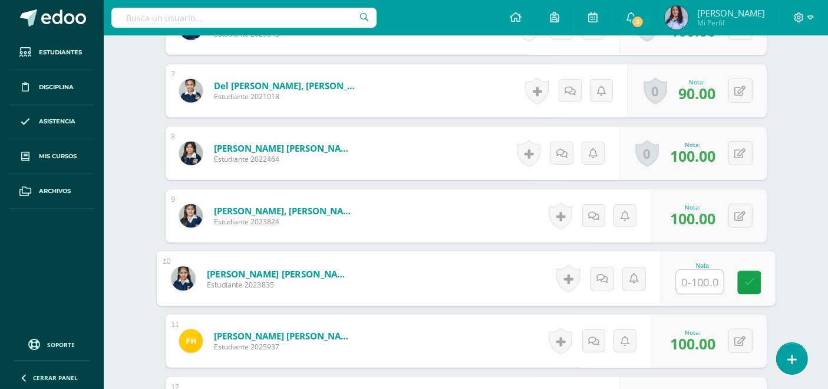
click at [703, 279] on input "text" at bounding box center [699, 282] width 47 height 24
type input "70"
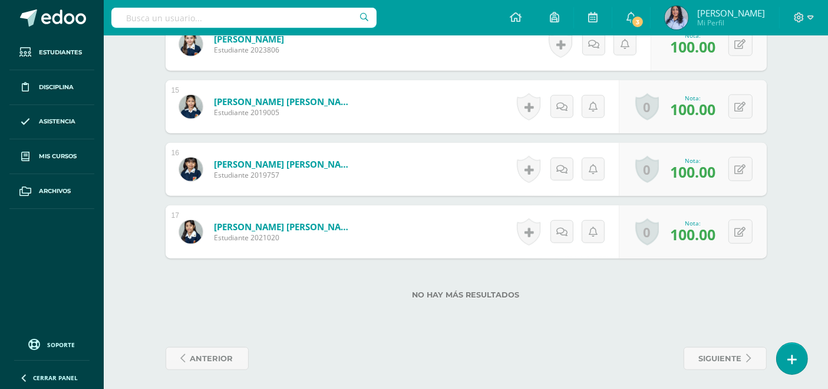
scroll to position [1207, 0]
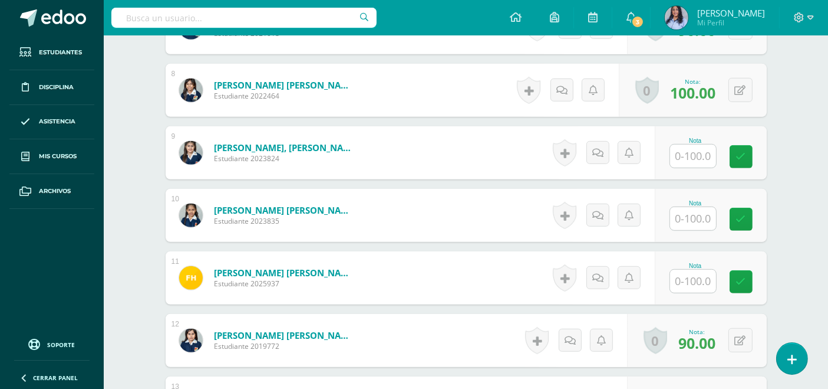
scroll to position [786, 0]
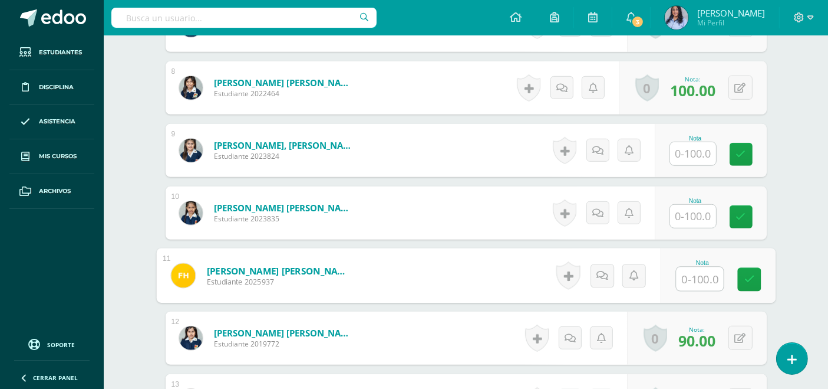
click at [694, 272] on input "text" at bounding box center [699, 279] width 47 height 24
type input "80"
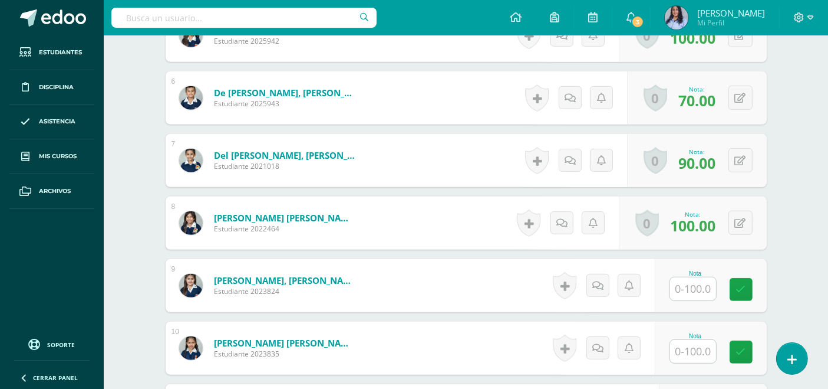
scroll to position [655, 0]
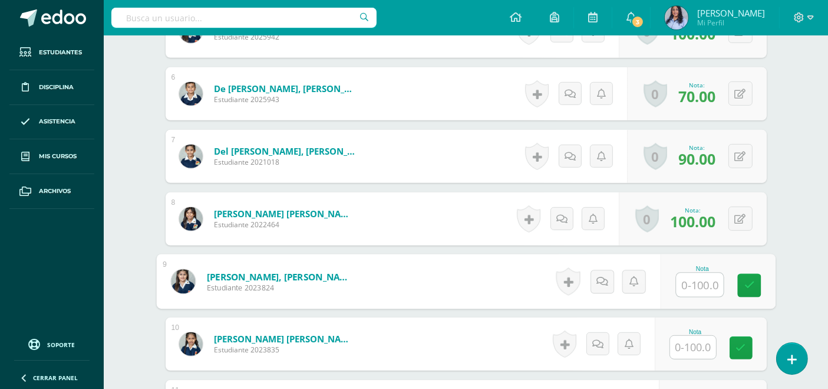
click at [679, 285] on input "text" at bounding box center [699, 285] width 47 height 24
type input "90"
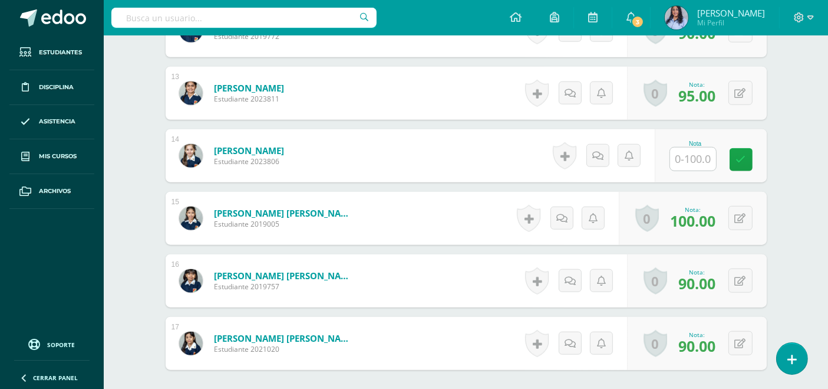
scroll to position [1011, 0]
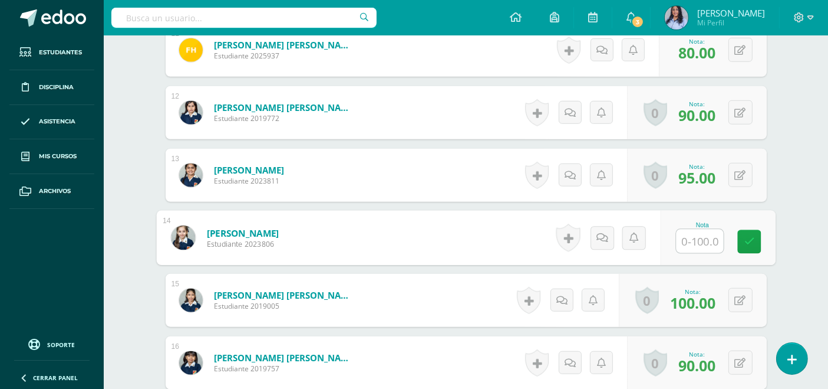
click at [682, 232] on input "text" at bounding box center [699, 241] width 47 height 24
type input "100"
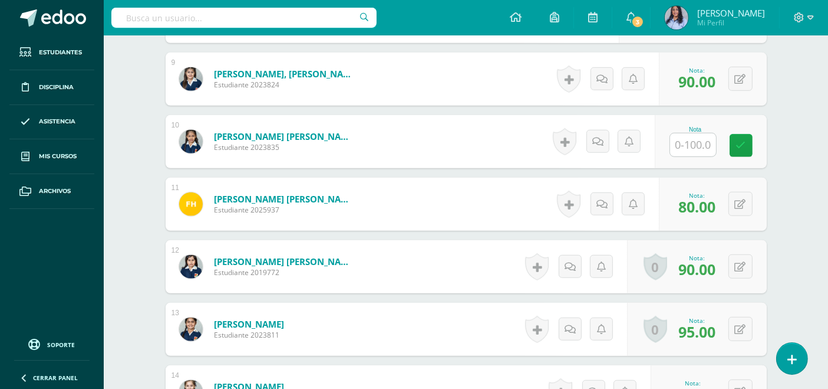
scroll to position [851, 0]
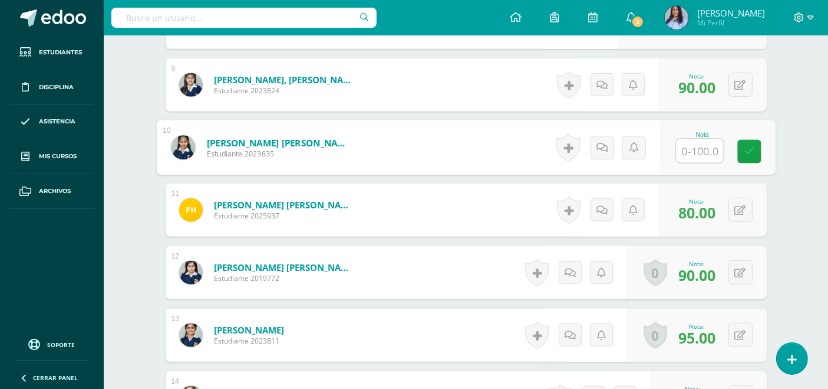
click at [699, 144] on input "text" at bounding box center [699, 151] width 47 height 24
type input "70"
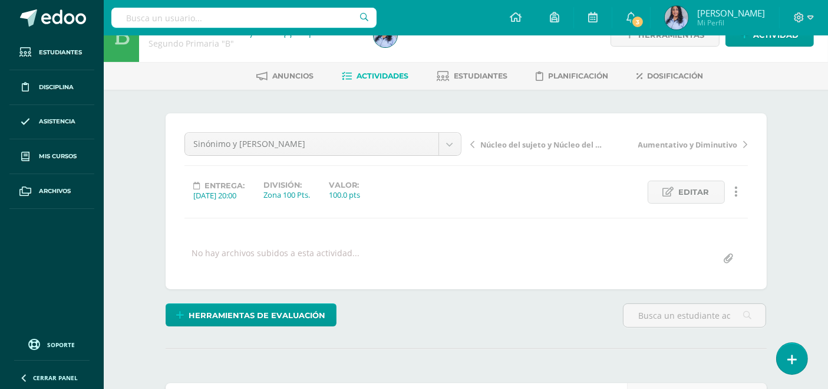
scroll to position [0, 0]
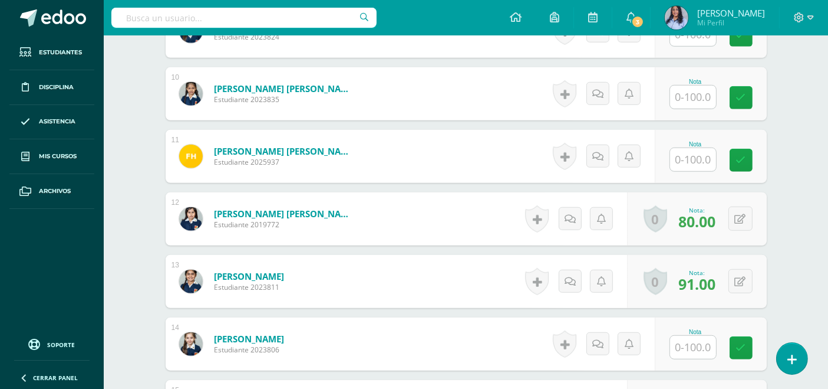
scroll to position [917, 0]
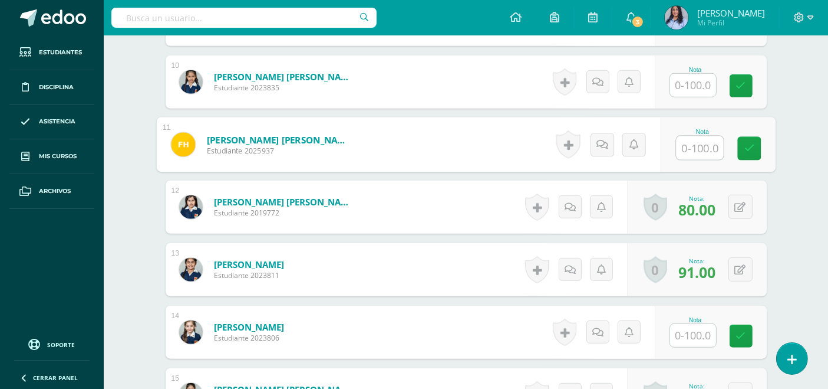
click at [694, 142] on input "text" at bounding box center [699, 148] width 47 height 24
type input "88"
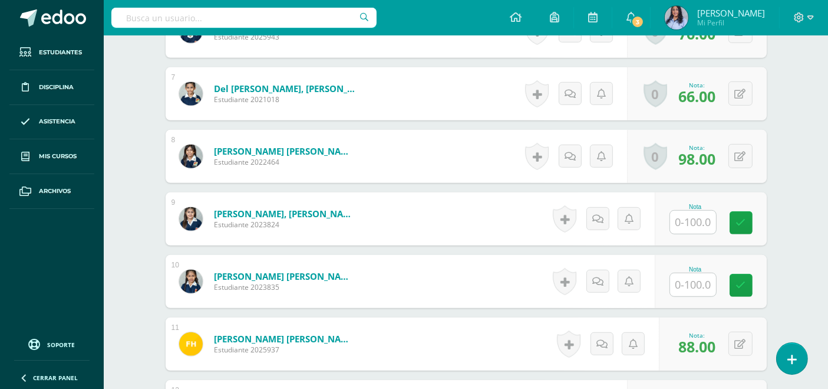
scroll to position [720, 0]
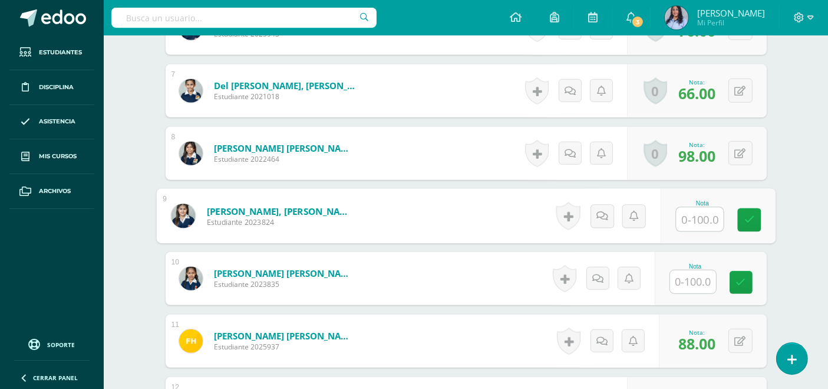
click at [686, 216] on input "text" at bounding box center [699, 220] width 47 height 24
type input "85"
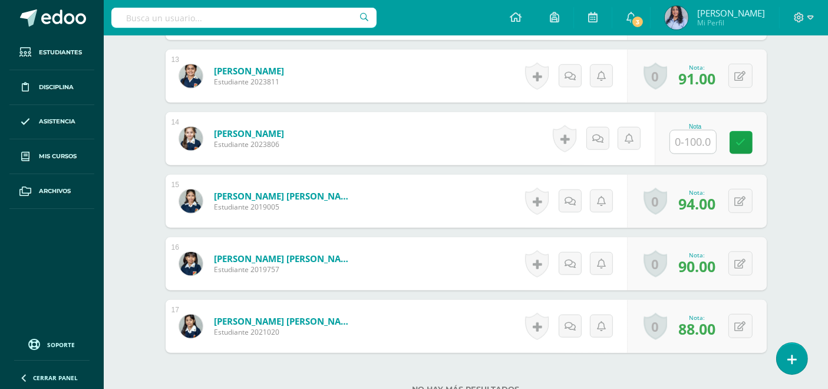
scroll to position [1077, 0]
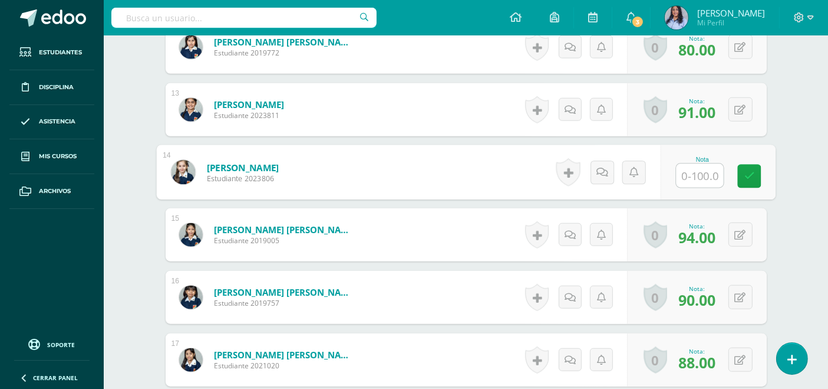
click at [694, 167] on input "text" at bounding box center [699, 176] width 47 height 24
type input "96"
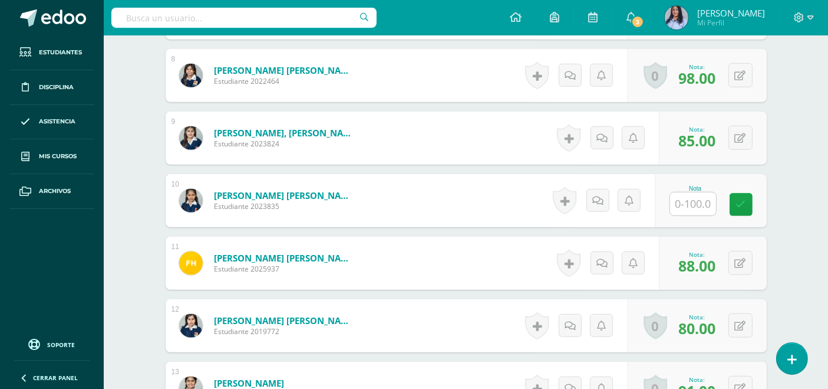
scroll to position [749, 0]
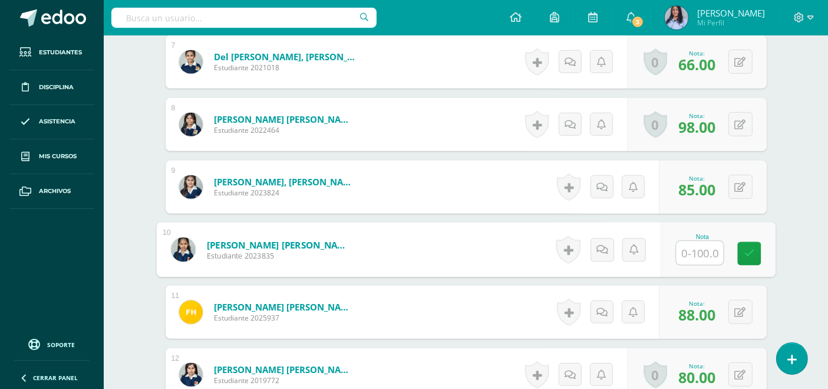
click at [685, 248] on input "text" at bounding box center [699, 253] width 47 height 24
type input "65"
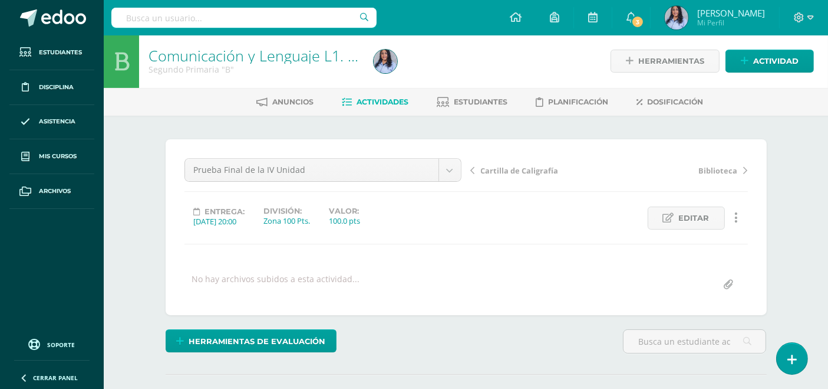
scroll to position [0, 0]
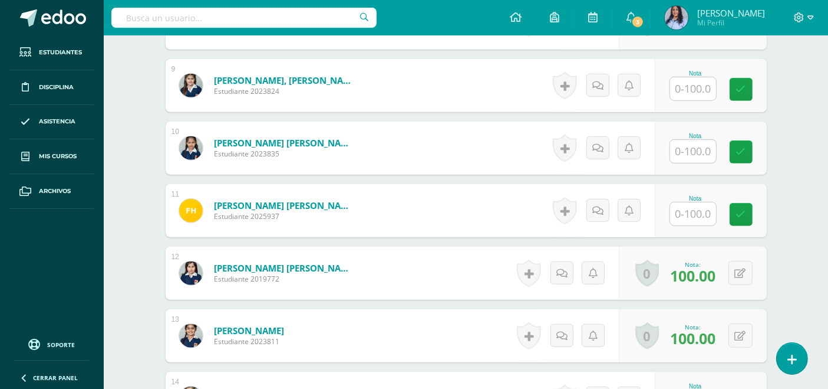
scroll to position [851, 0]
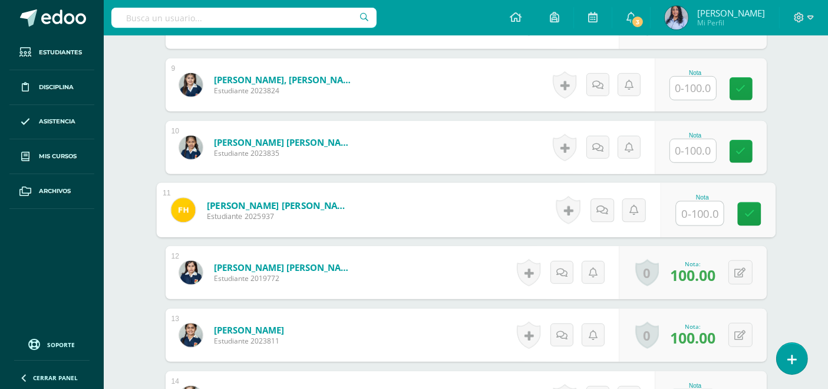
click at [706, 211] on input "text" at bounding box center [699, 214] width 47 height 24
type input "100"
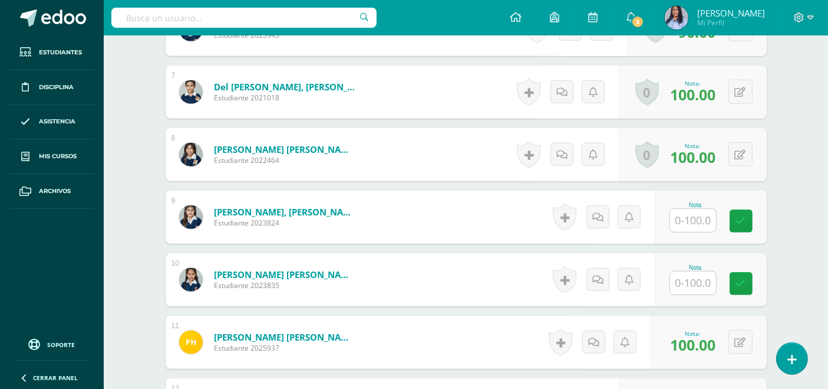
scroll to position [720, 0]
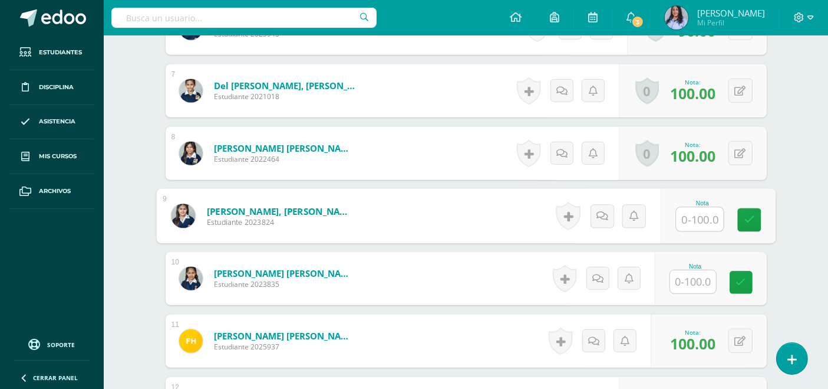
click at [689, 216] on input "text" at bounding box center [699, 220] width 47 height 24
type input "100"
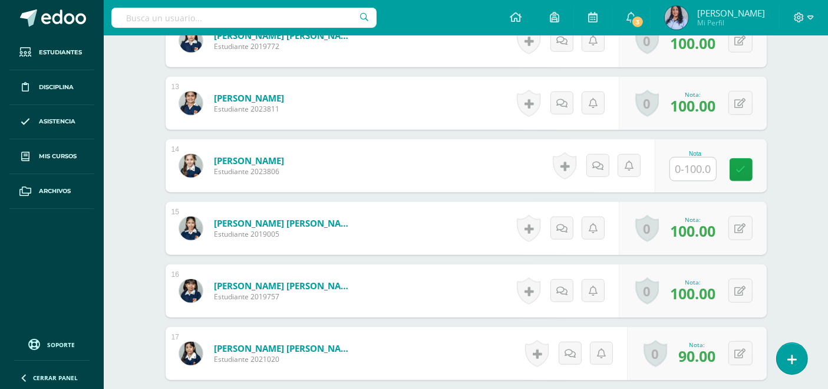
scroll to position [1077, 0]
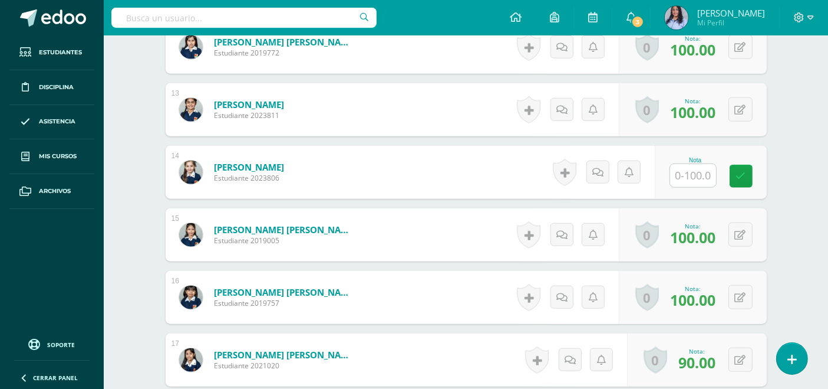
click at [692, 176] on input "text" at bounding box center [693, 175] width 46 height 23
type input "90"
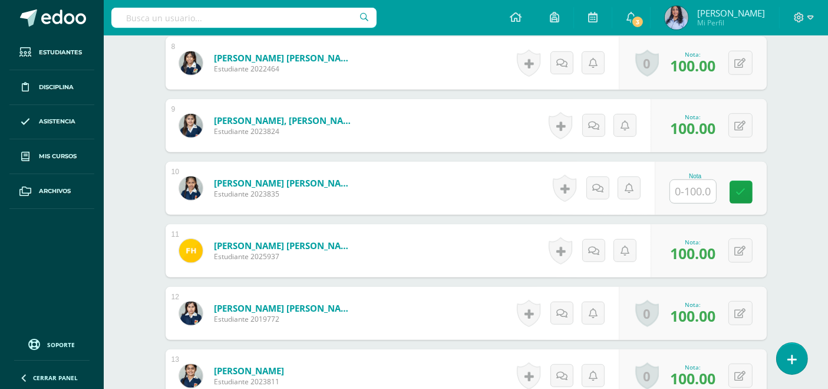
scroll to position [815, 0]
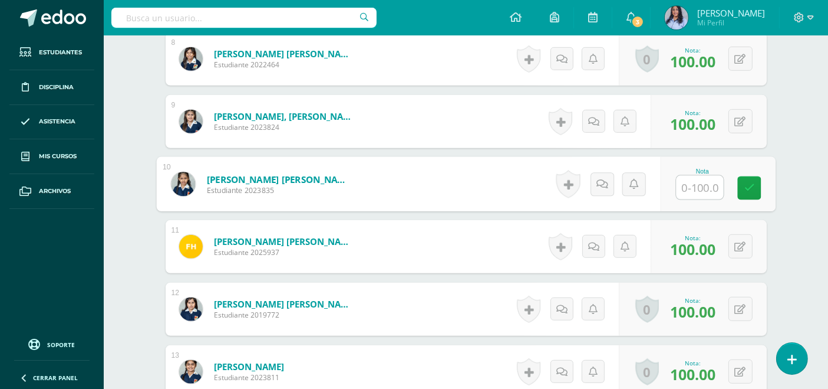
click at [688, 182] on input "text" at bounding box center [699, 188] width 47 height 24
type input "70"
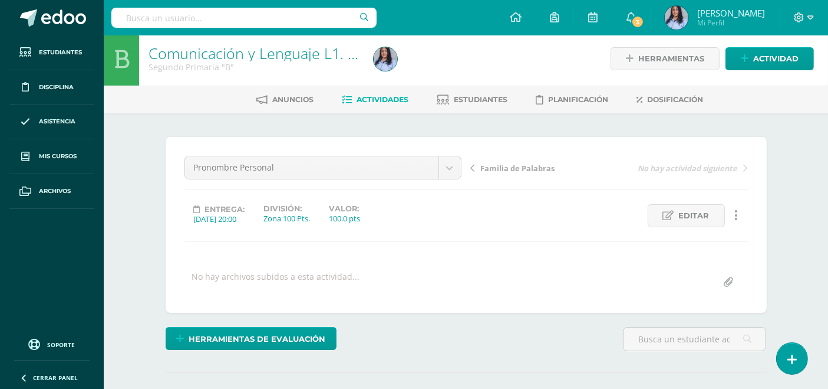
scroll to position [0, 0]
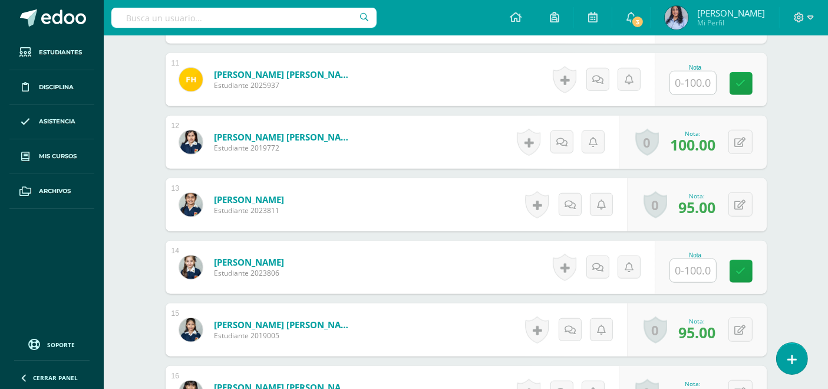
scroll to position [983, 0]
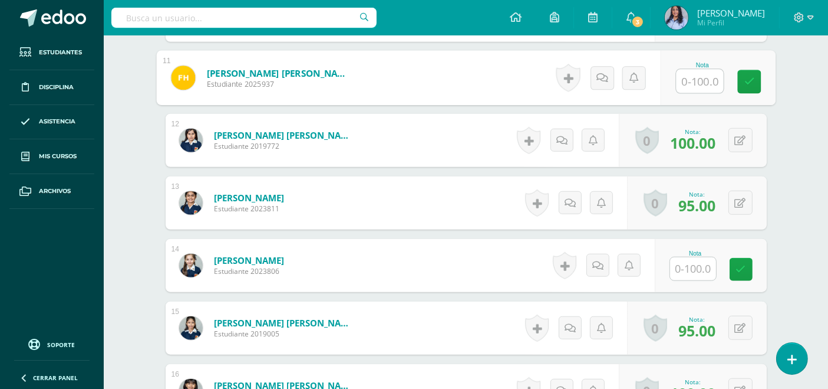
click at [700, 71] on input "text" at bounding box center [699, 82] width 47 height 24
type input "100"
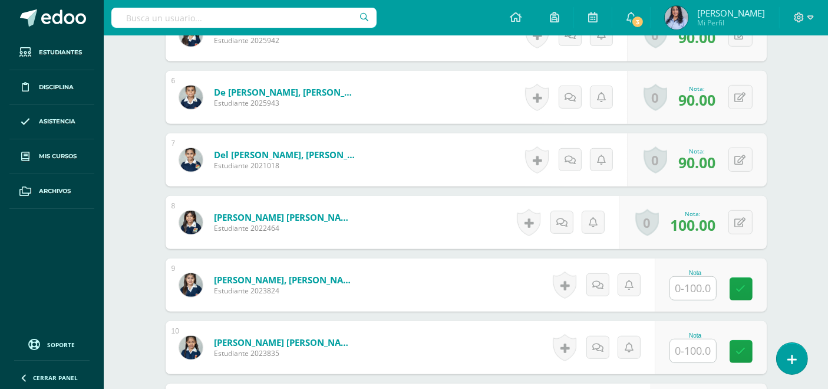
scroll to position [655, 0]
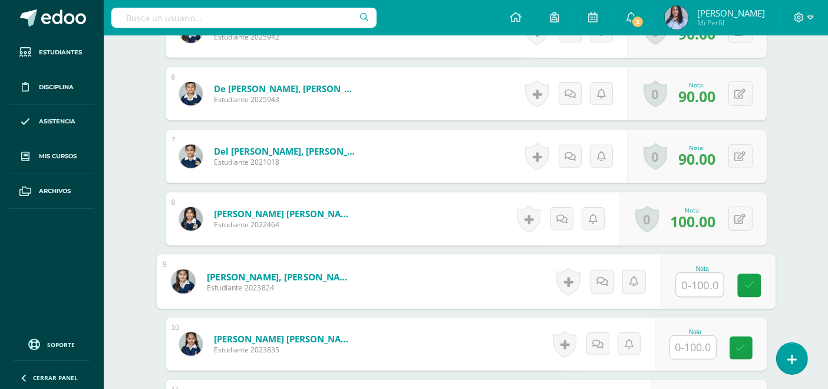
click at [689, 285] on input "text" at bounding box center [699, 285] width 47 height 24
type input "100"
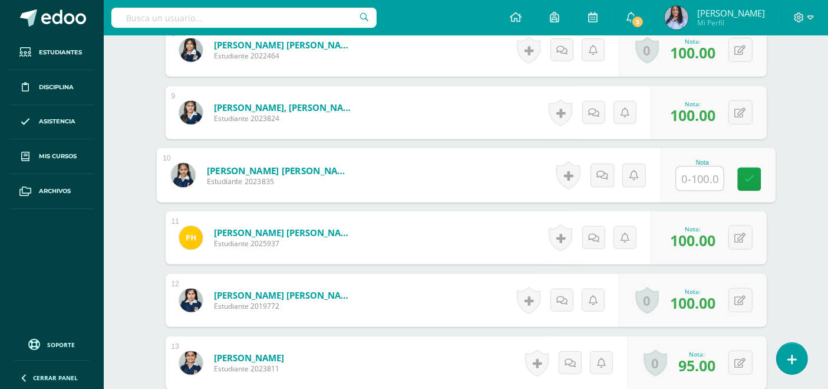
scroll to position [982, 0]
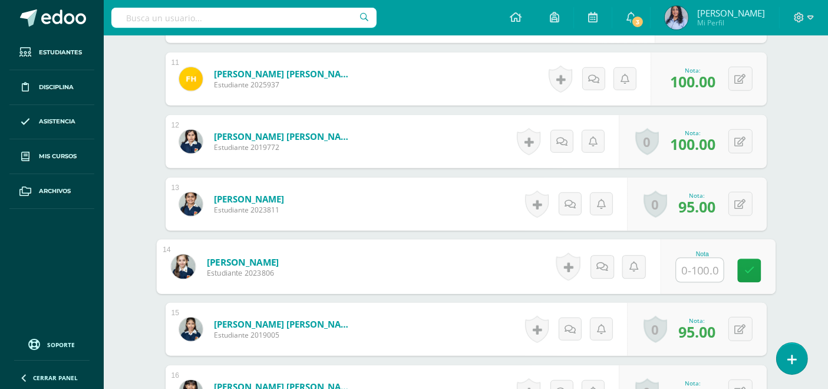
click at [692, 266] on input "text" at bounding box center [699, 270] width 47 height 24
type input "100"
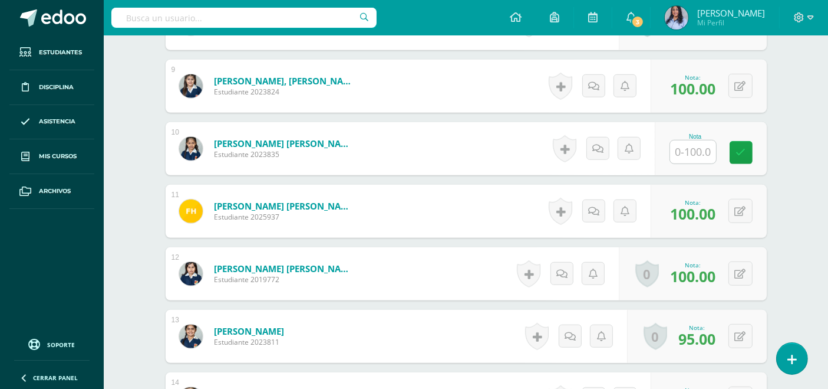
scroll to position [851, 0]
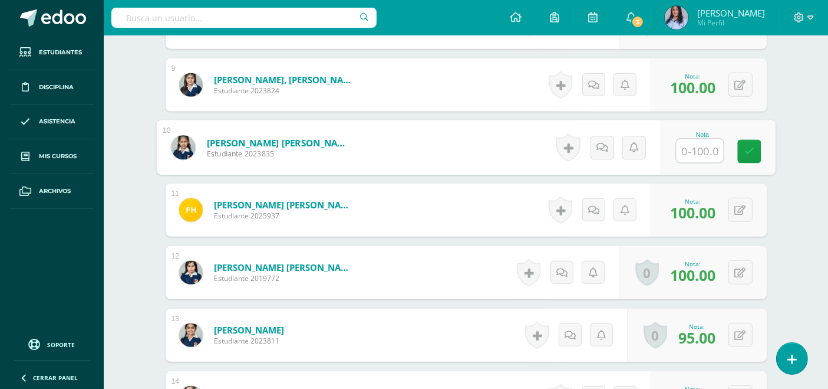
click at [688, 146] on input "text" at bounding box center [699, 151] width 47 height 24
type input "90"
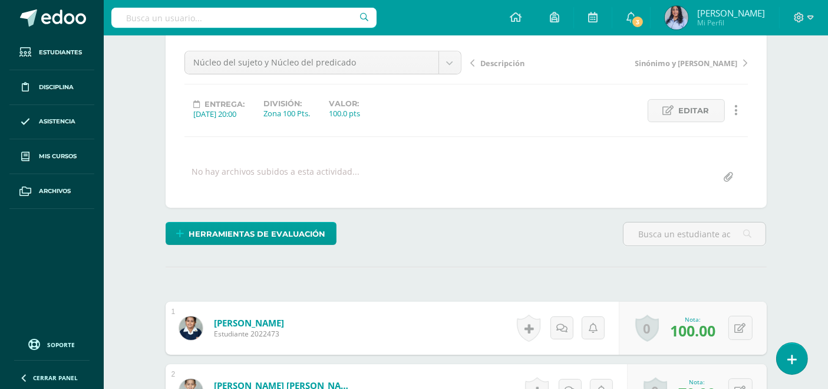
scroll to position [0, 0]
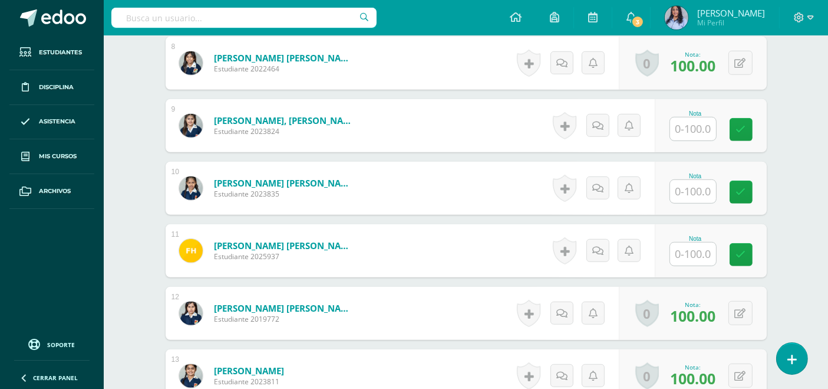
scroll to position [852, 0]
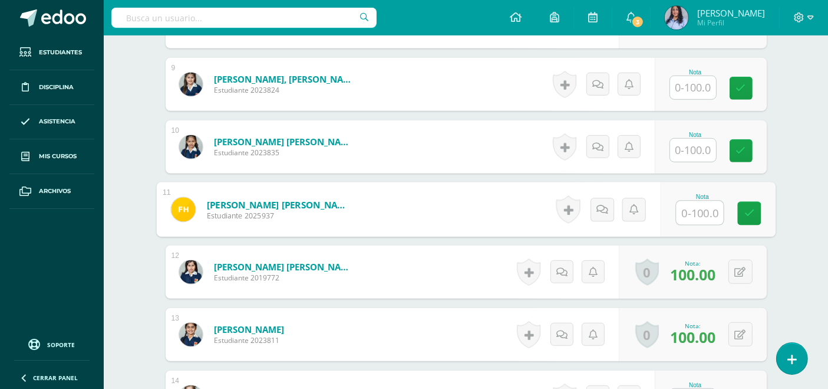
click at [691, 208] on input "text" at bounding box center [699, 213] width 47 height 24
type input "100"
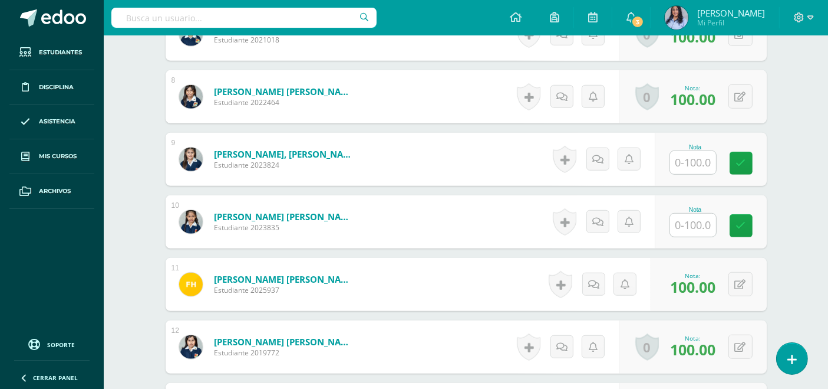
scroll to position [786, 0]
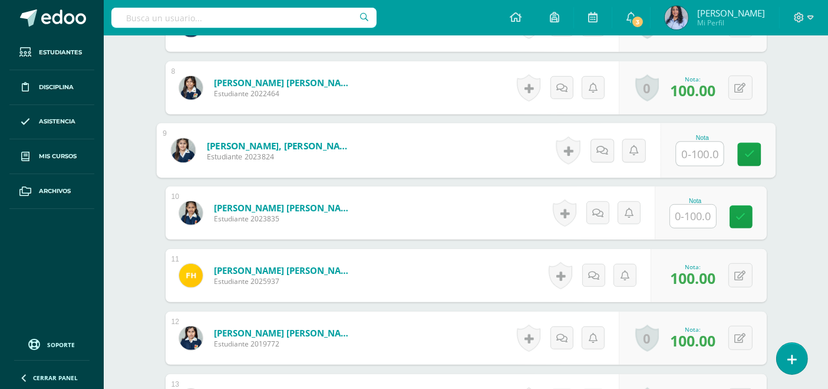
click at [697, 149] on input "text" at bounding box center [699, 154] width 47 height 24
type input "100"
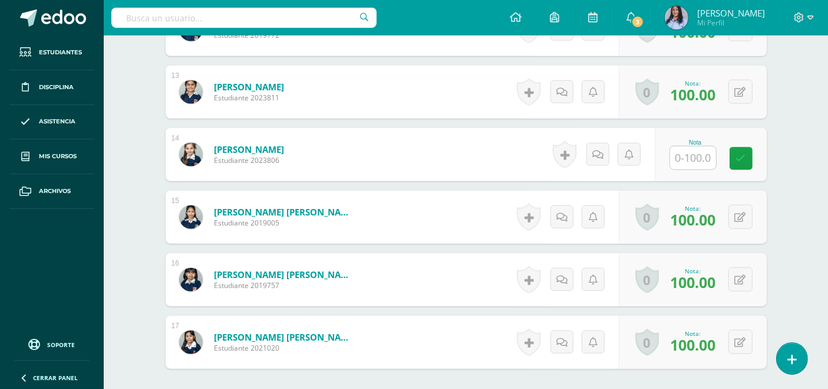
scroll to position [1113, 0]
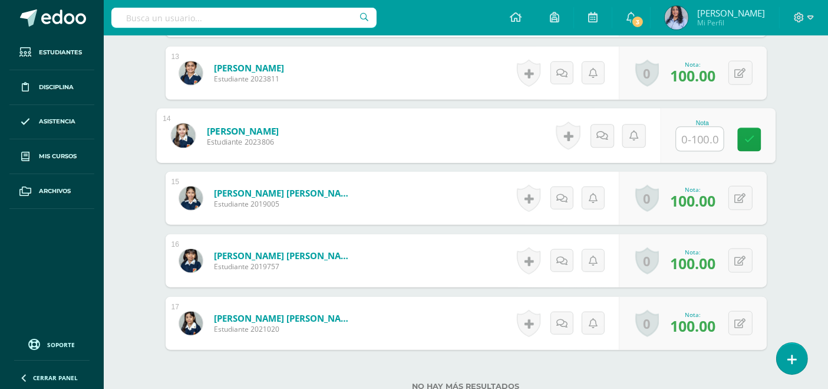
click at [696, 139] on input "text" at bounding box center [699, 139] width 47 height 24
type input "100"
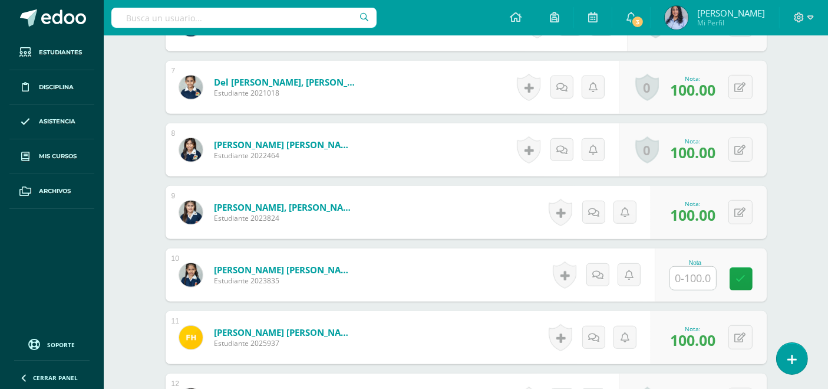
scroll to position [786, 0]
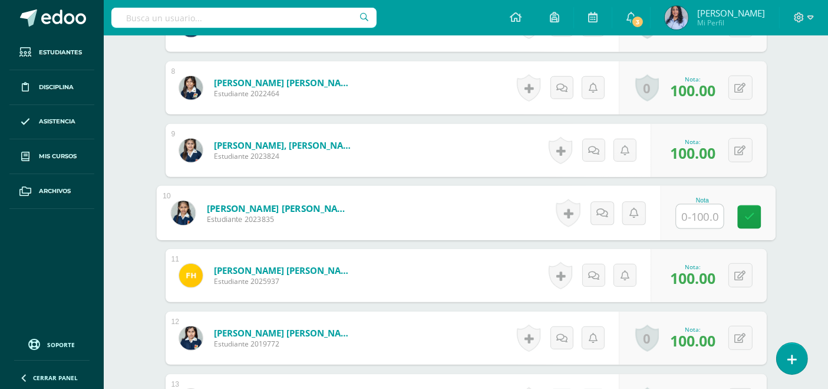
click at [705, 208] on input "text" at bounding box center [699, 217] width 47 height 24
type input "100"
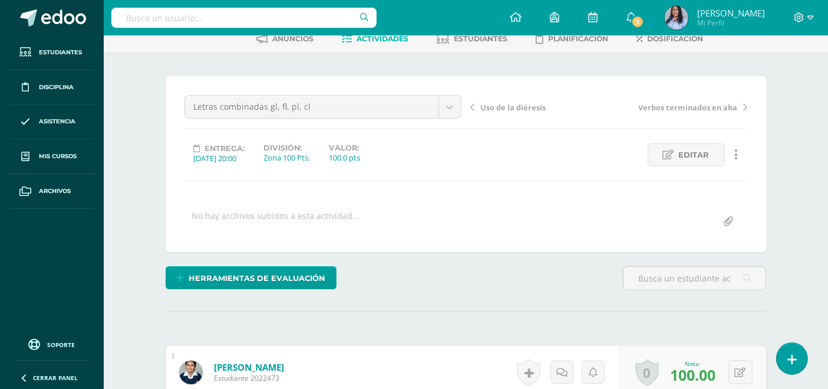
scroll to position [0, 0]
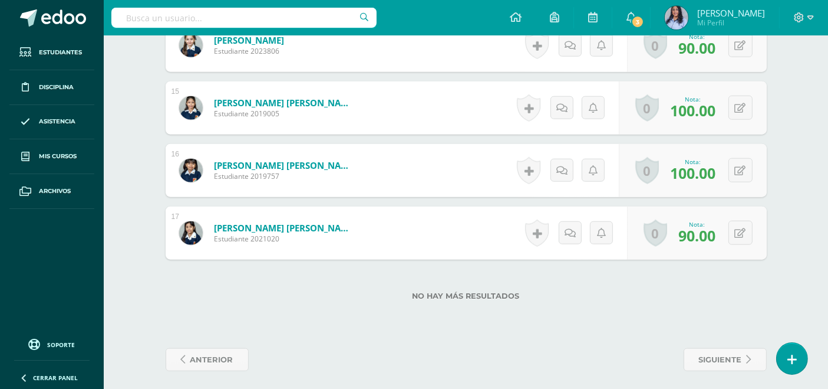
scroll to position [1207, 0]
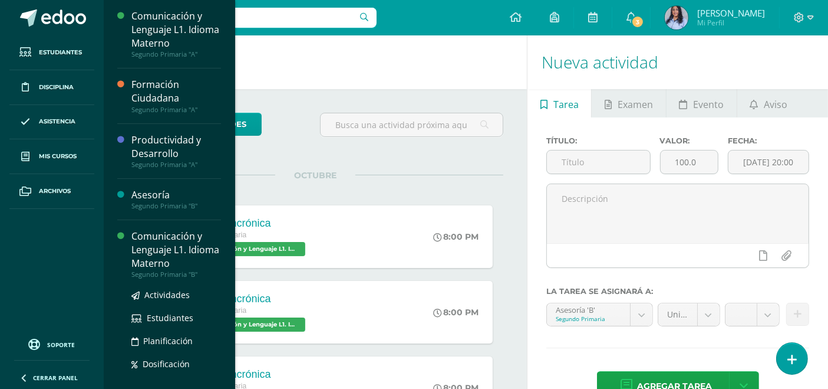
click at [169, 249] on div "Comunicación y Lenguaje L1. Idioma Materno" at bounding box center [176, 249] width 90 height 41
click at [157, 253] on div "Comunicación y Lenguaje L1. Idioma Materno" at bounding box center [176, 249] width 90 height 41
click at [154, 252] on div "Comunicación y Lenguaje L1. Idioma Materno" at bounding box center [176, 249] width 90 height 41
click at [161, 251] on div "Comunicación y Lenguaje L1. Idioma Materno" at bounding box center [176, 249] width 90 height 41
click at [166, 253] on div "Comunicación y Lenguaje L1. Idioma Materno" at bounding box center [176, 249] width 90 height 41
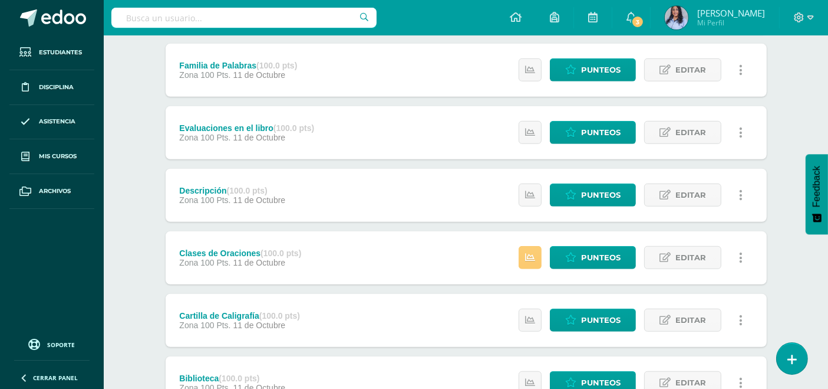
scroll to position [804, 0]
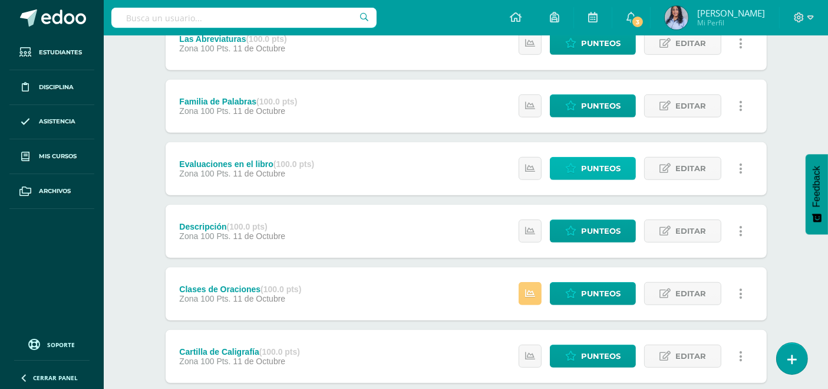
click at [596, 160] on span "Punteos" at bounding box center [601, 168] width 40 height 22
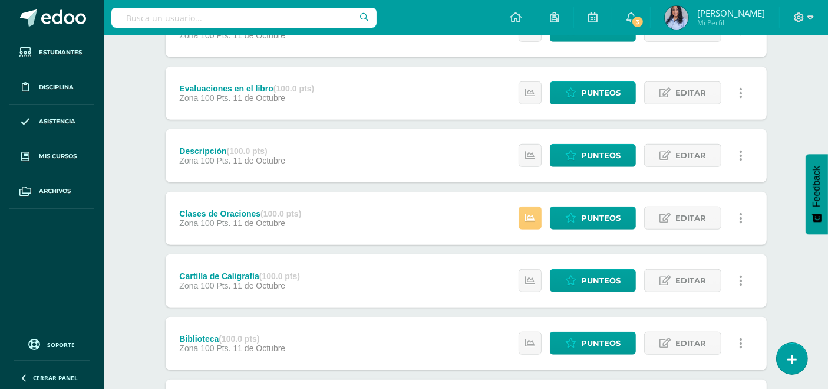
scroll to position [890, 0]
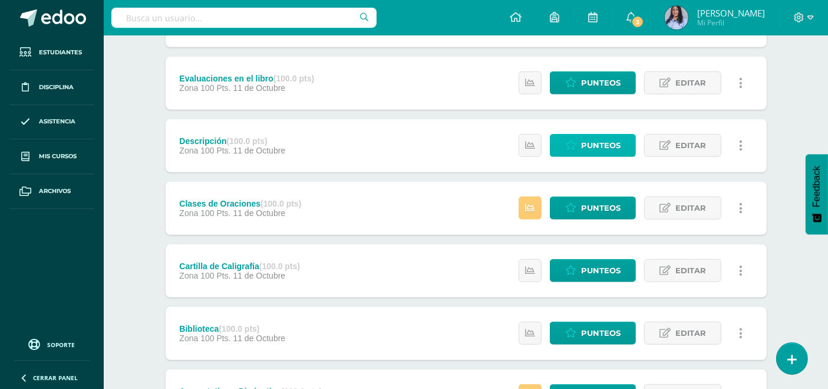
click at [586, 145] on span "Punteos" at bounding box center [601, 145] width 40 height 22
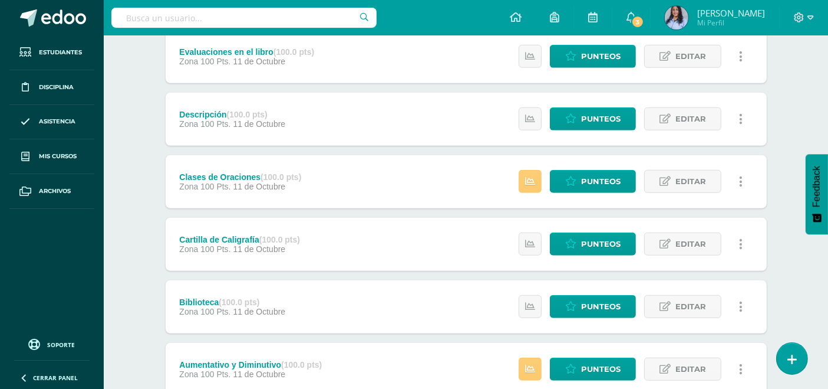
scroll to position [955, 0]
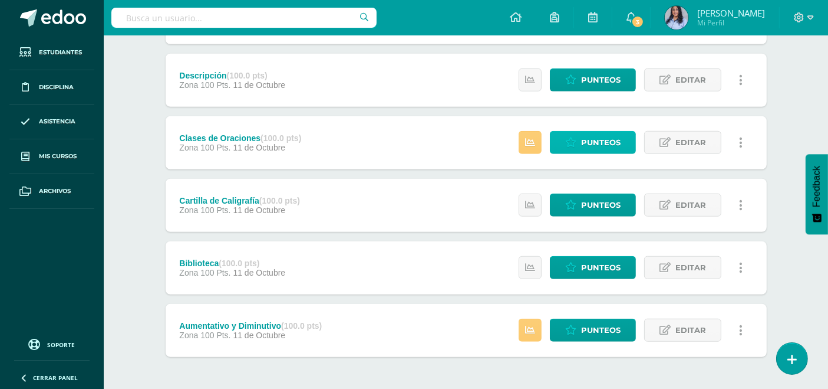
click at [588, 140] on span "Punteos" at bounding box center [601, 142] width 40 height 22
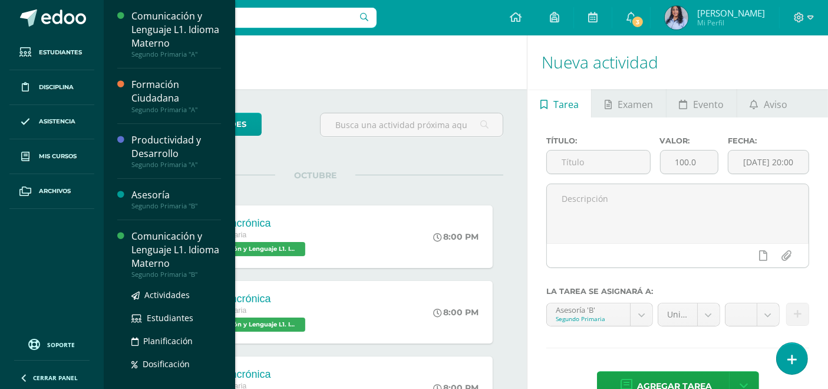
click at [160, 252] on div "Comunicación y Lenguaje L1. Idioma Materno" at bounding box center [176, 249] width 90 height 41
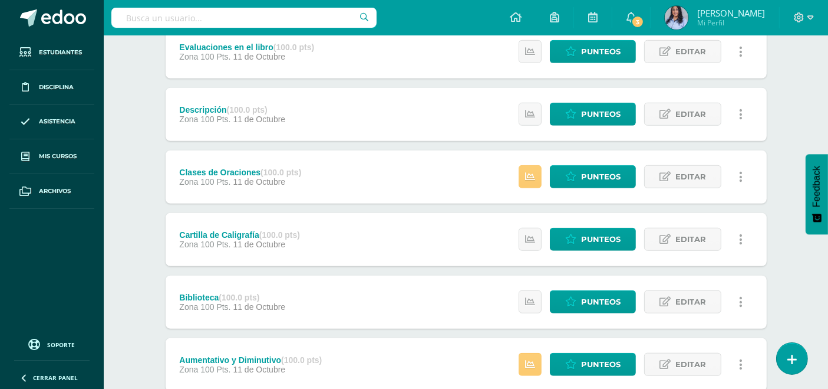
scroll to position [1000, 0]
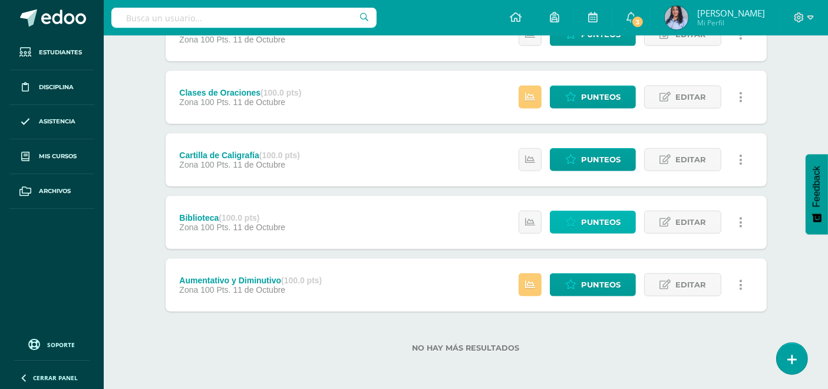
click at [592, 216] on span "Punteos" at bounding box center [601, 222] width 40 height 22
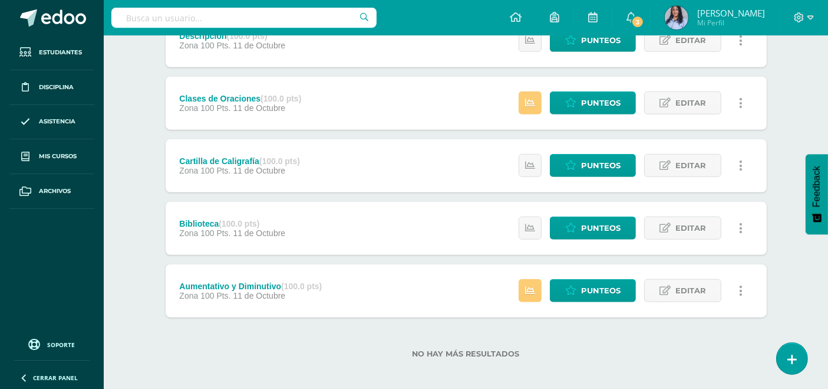
scroll to position [1000, 0]
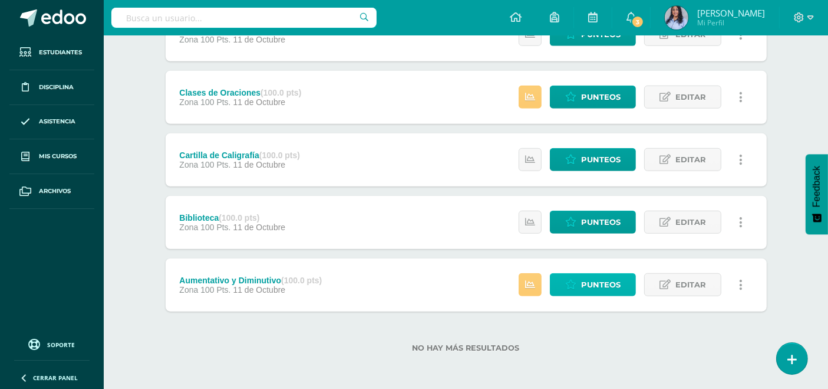
click at [594, 285] on span "Punteos" at bounding box center [601, 285] width 40 height 22
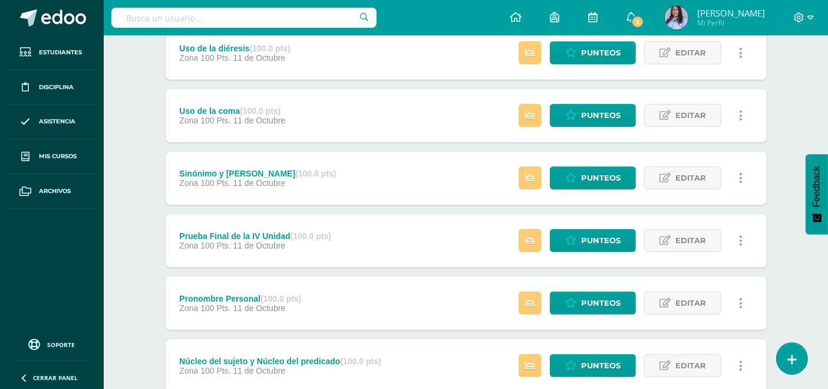
scroll to position [280, 0]
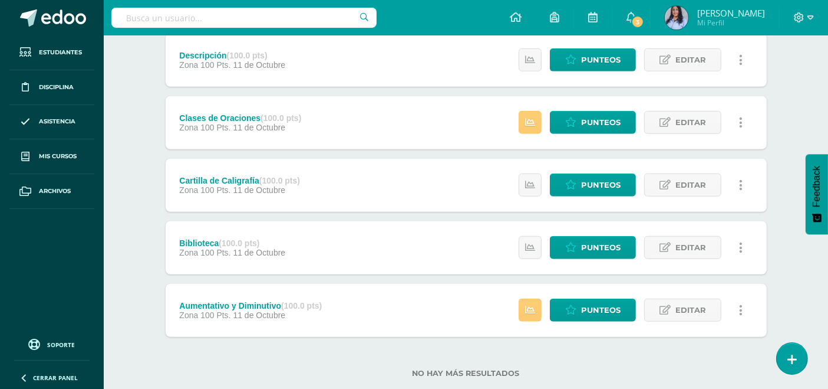
scroll to position [935, 0]
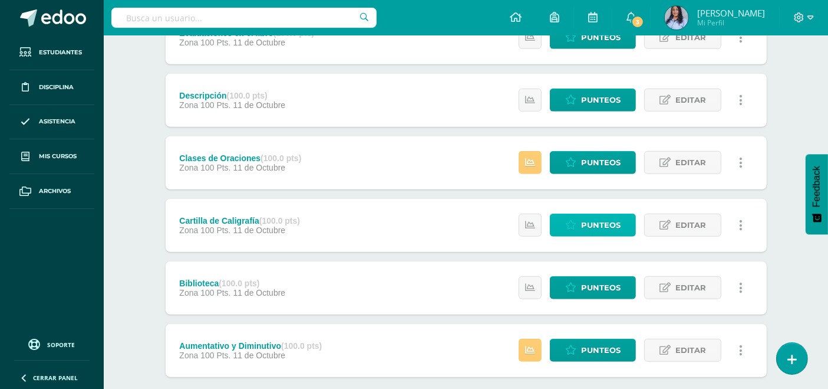
click at [584, 224] on span "Punteos" at bounding box center [601, 225] width 40 height 22
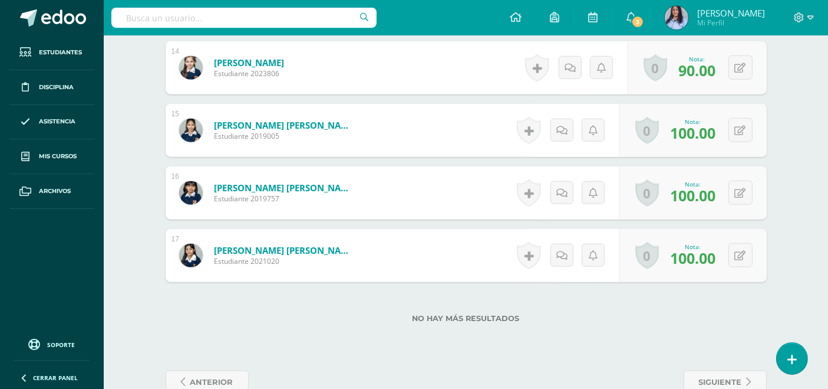
scroll to position [1207, 0]
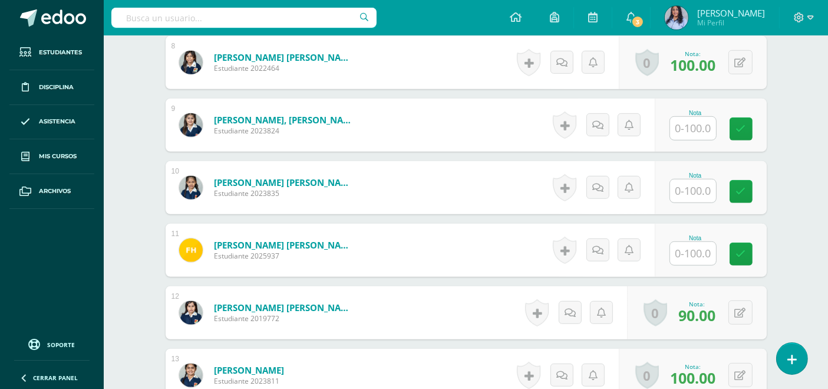
scroll to position [851, 0]
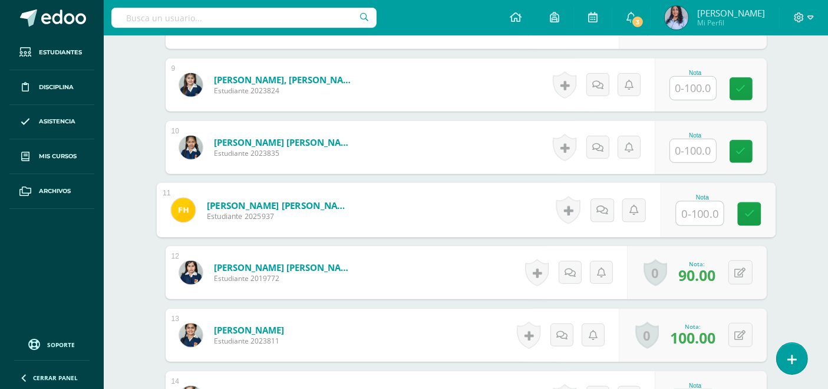
click at [687, 207] on input "text" at bounding box center [699, 214] width 47 height 24
type input "90"
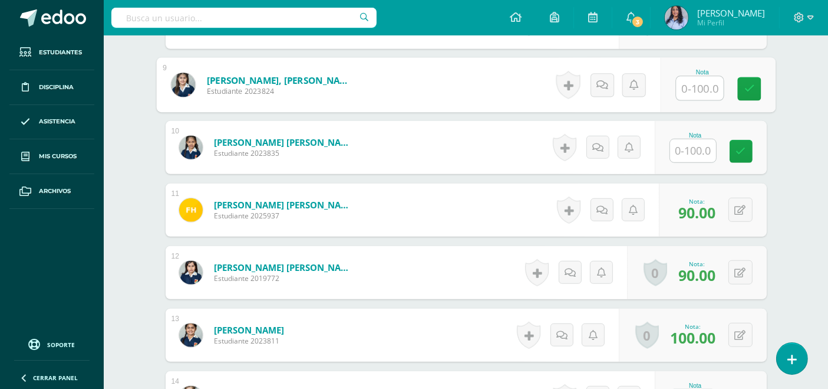
click at [689, 83] on input "text" at bounding box center [699, 89] width 47 height 24
type input "90"
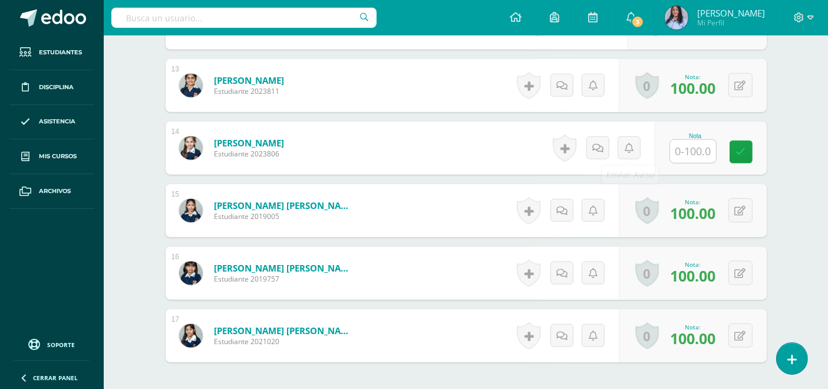
scroll to position [1113, 0]
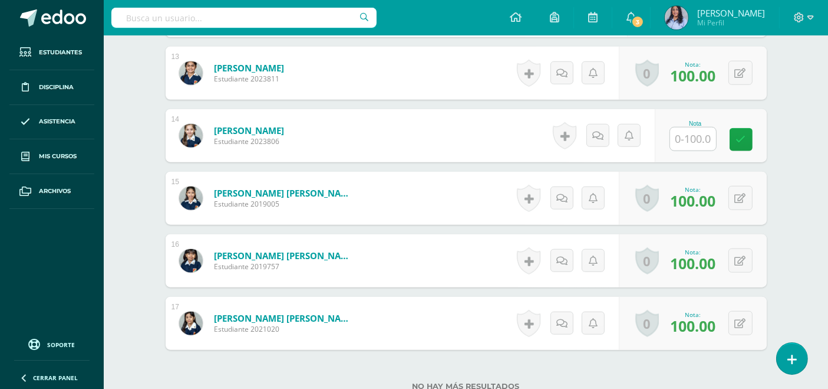
click at [687, 131] on input "text" at bounding box center [693, 138] width 46 height 23
type input "100"
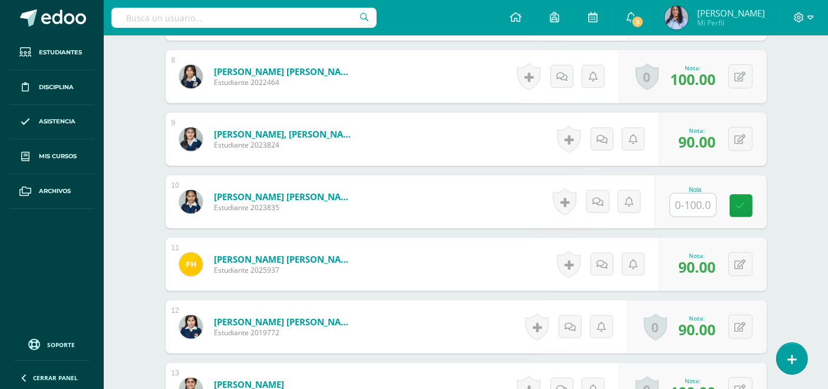
scroll to position [851, 0]
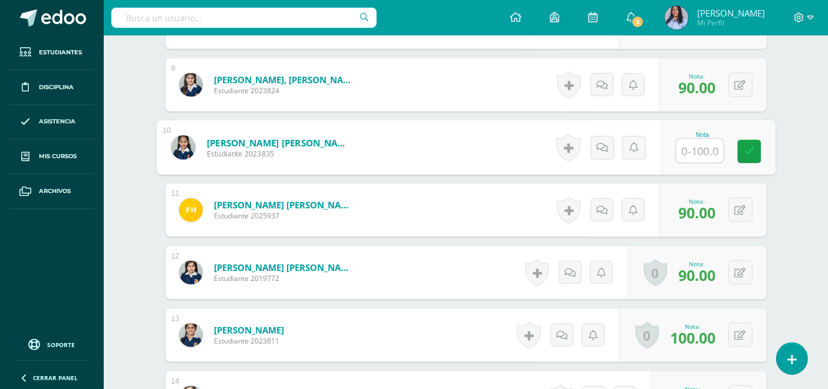
click at [702, 144] on input "text" at bounding box center [699, 151] width 47 height 24
type input "60"
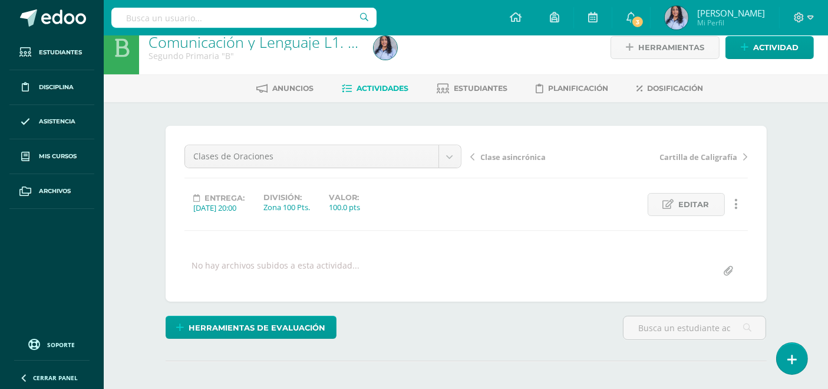
scroll to position [0, 0]
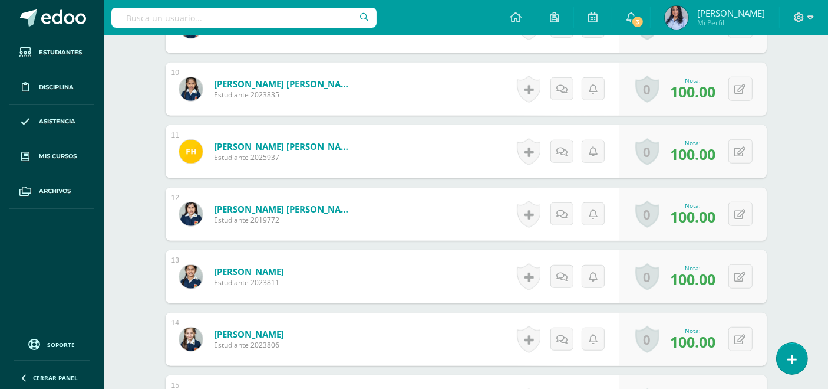
scroll to position [552, 0]
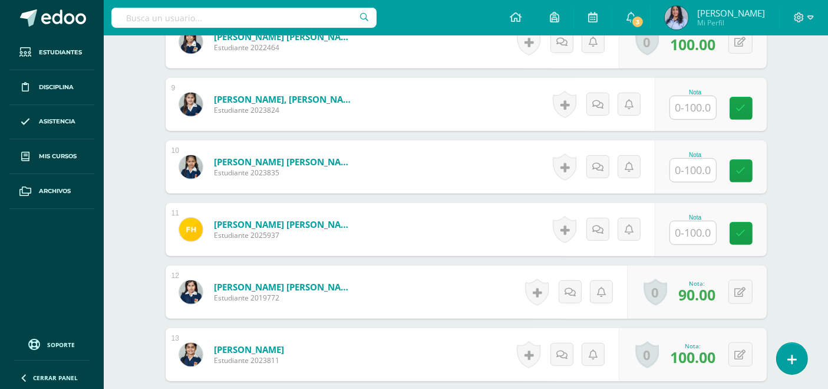
scroll to position [851, 0]
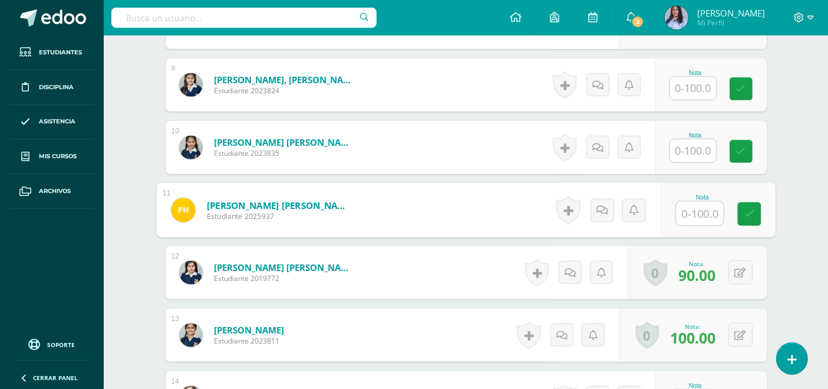
click at [689, 207] on input "text" at bounding box center [699, 214] width 47 height 24
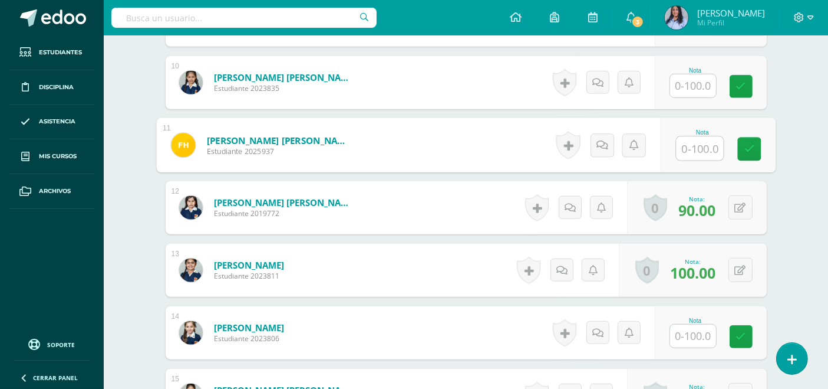
scroll to position [917, 0]
click at [700, 149] on input "text" at bounding box center [699, 148] width 47 height 24
type input "90"
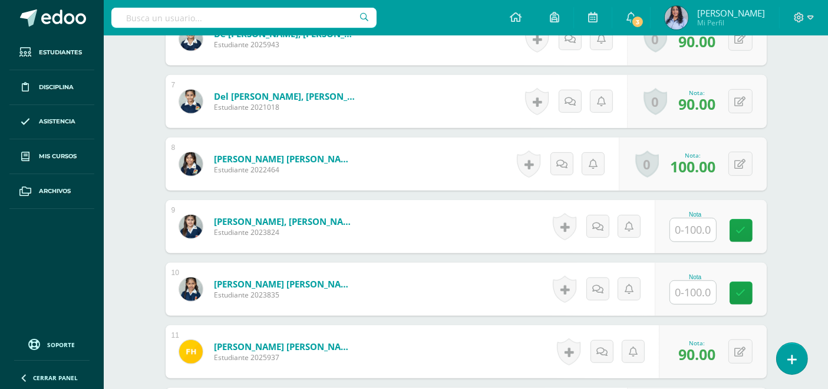
scroll to position [720, 0]
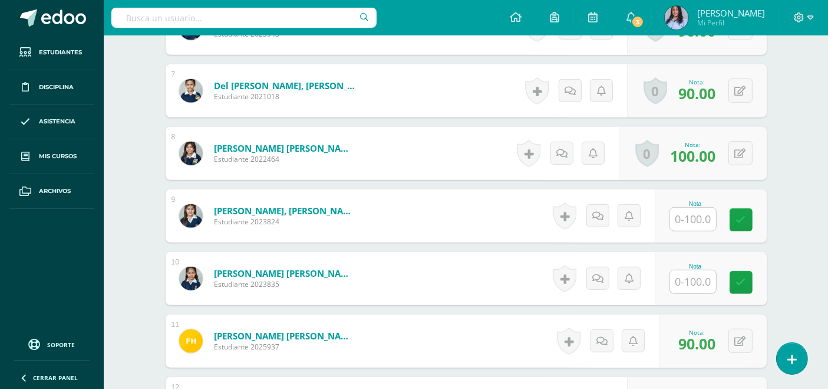
click at [689, 220] on input "text" at bounding box center [693, 219] width 46 height 23
type input "90"
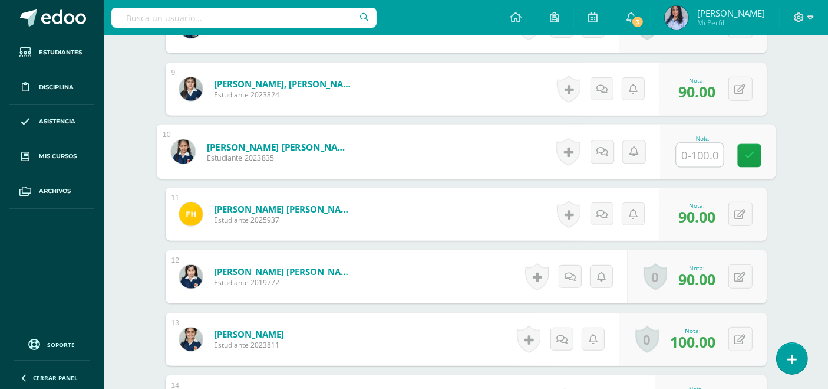
scroll to position [851, 0]
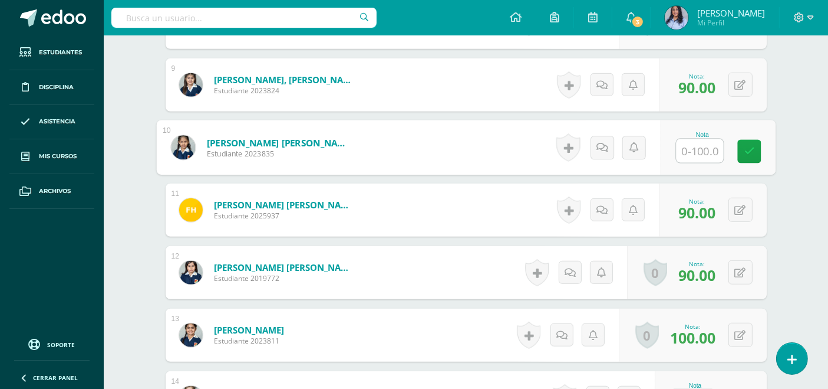
click at [705, 154] on input "text" at bounding box center [699, 151] width 47 height 24
type input "100"
click at [740, 146] on button at bounding box center [748, 147] width 25 height 25
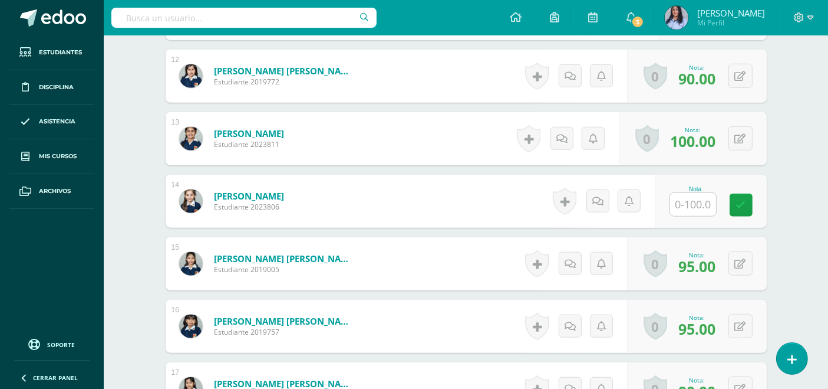
scroll to position [1048, 0]
click at [701, 199] on input "text" at bounding box center [693, 204] width 46 height 23
type input "100"
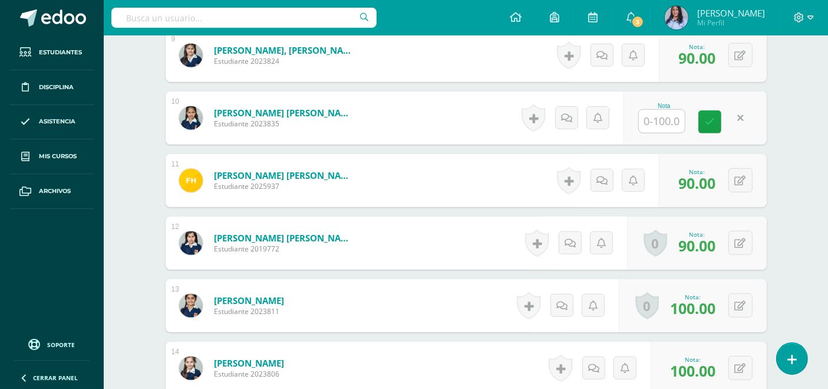
scroll to position [880, 0]
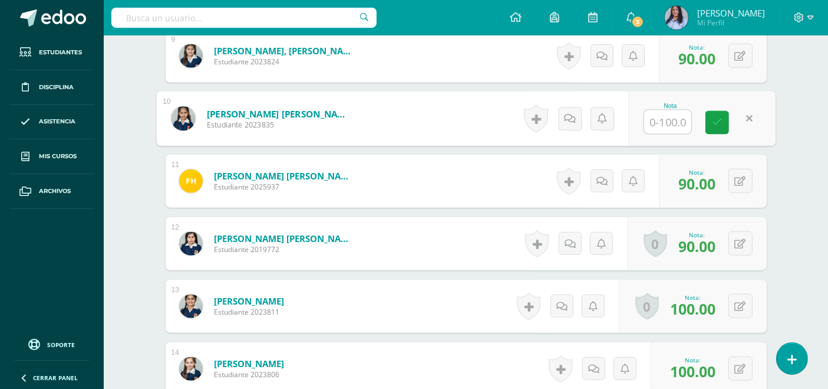
click at [664, 119] on input "text" at bounding box center [667, 122] width 47 height 24
type input "100"
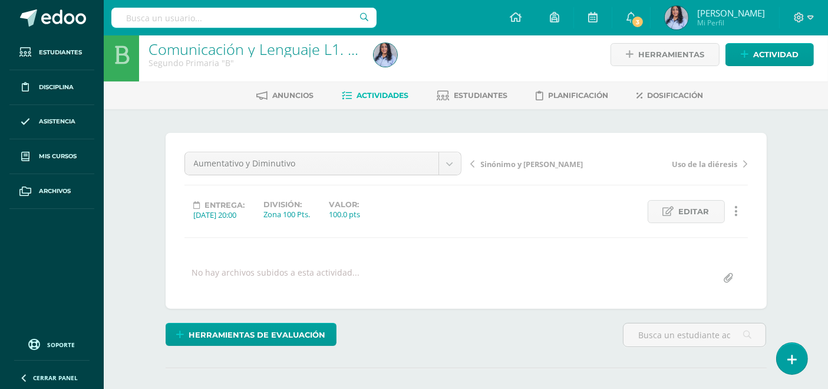
scroll to position [0, 0]
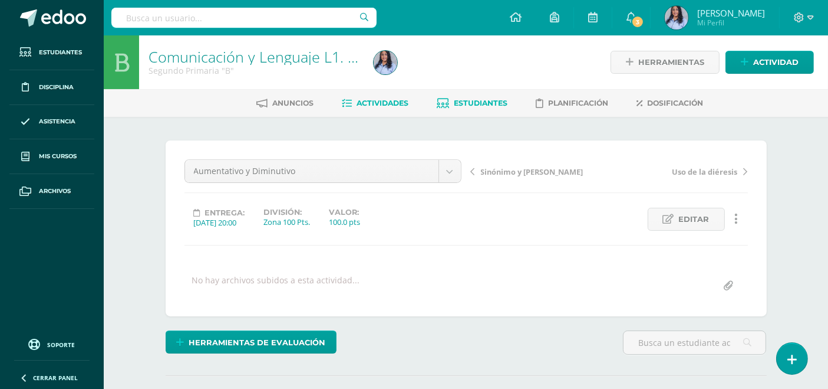
click at [473, 102] on span "Estudiantes" at bounding box center [482, 102] width 54 height 9
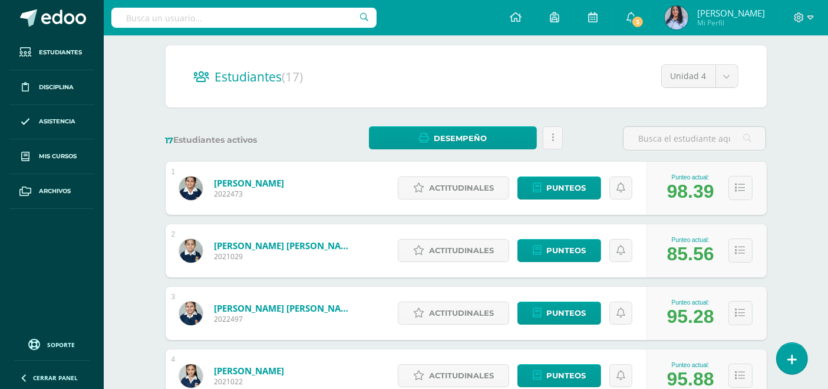
scroll to position [131, 0]
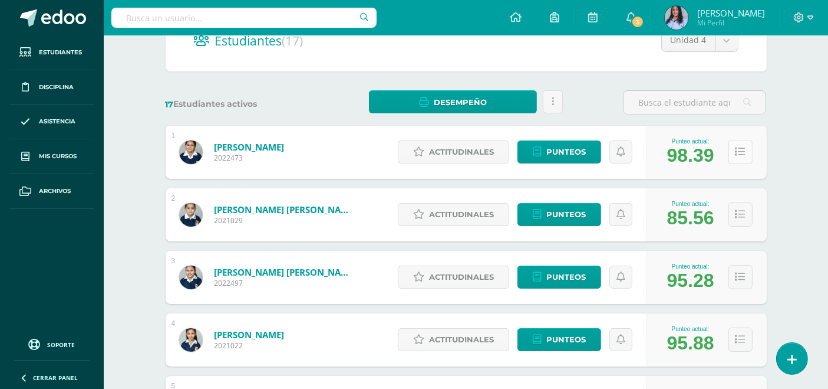
click at [739, 150] on icon at bounding box center [741, 152] width 10 height 10
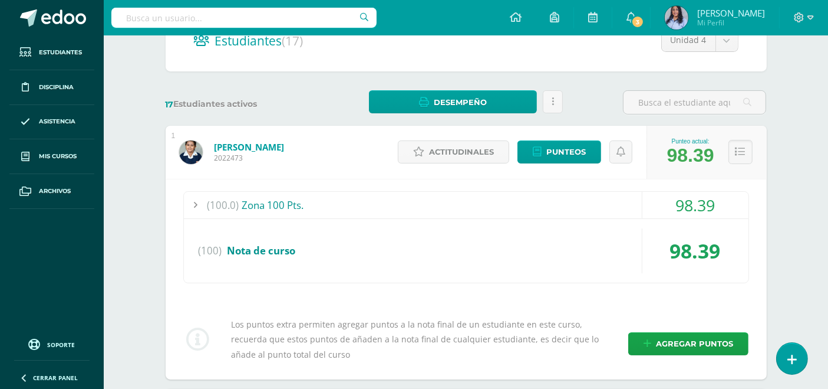
click at [277, 199] on div "(100.0) Zona 100 Pts." at bounding box center [466, 205] width 565 height 27
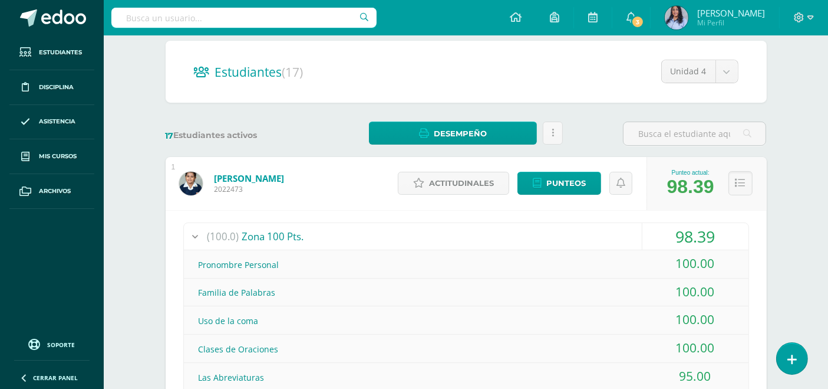
scroll to position [65, 0]
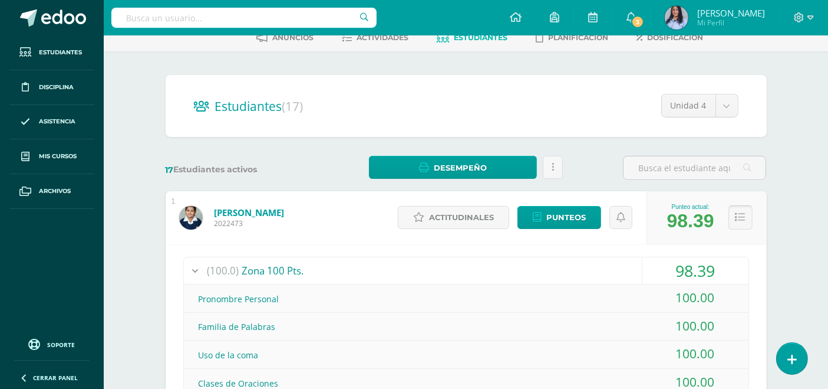
click at [743, 212] on icon at bounding box center [741, 217] width 10 height 10
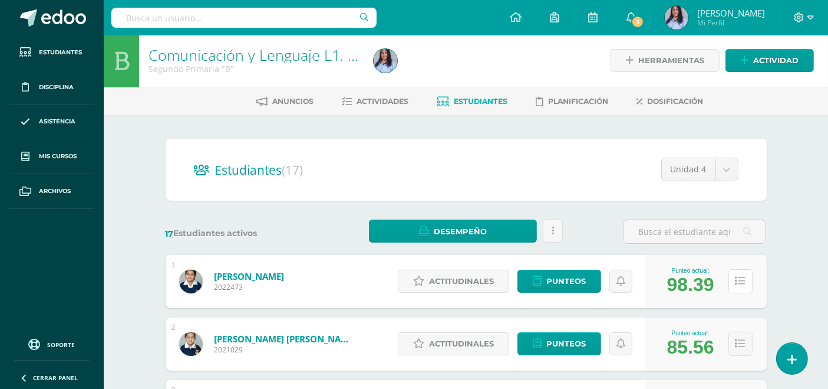
scroll to position [0, 0]
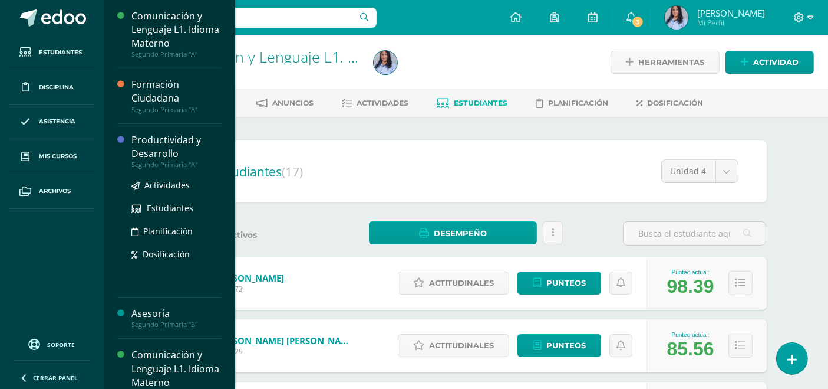
click at [156, 144] on div "Productividad y Desarrollo" at bounding box center [176, 146] width 90 height 27
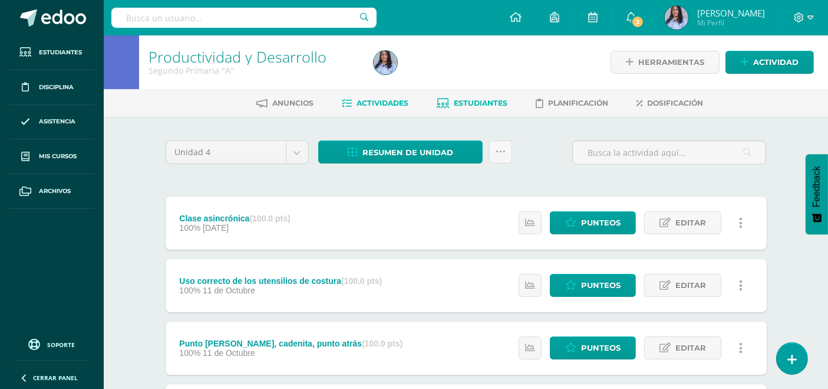
click at [480, 97] on link "Estudiantes" at bounding box center [472, 103] width 71 height 19
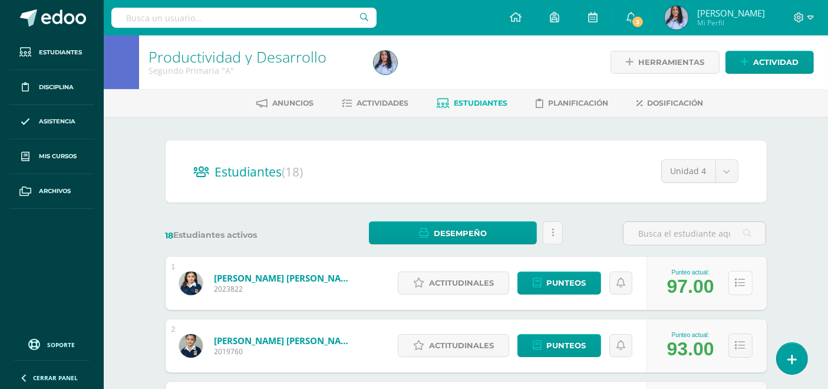
click at [736, 278] on icon at bounding box center [741, 283] width 10 height 10
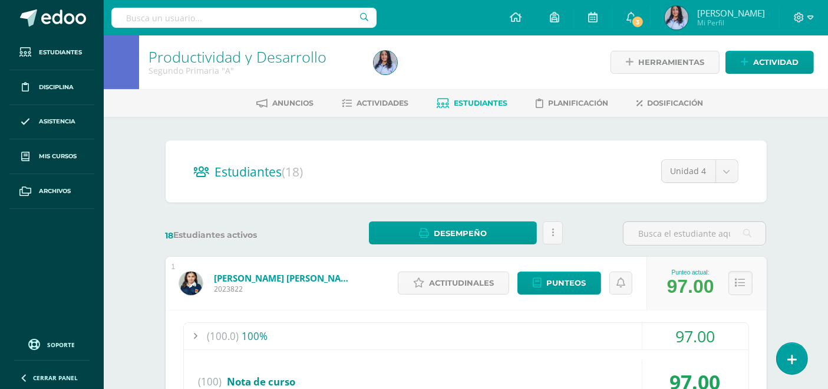
click at [246, 329] on div "(100.0) 100%" at bounding box center [466, 335] width 565 height 27
click at [748, 280] on button at bounding box center [741, 283] width 24 height 24
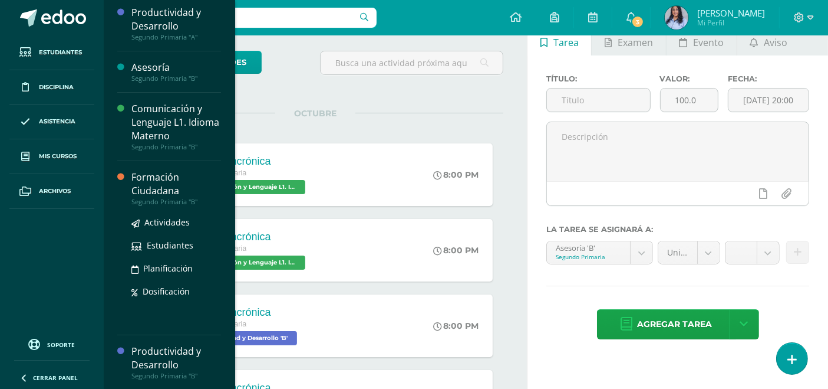
scroll to position [65, 0]
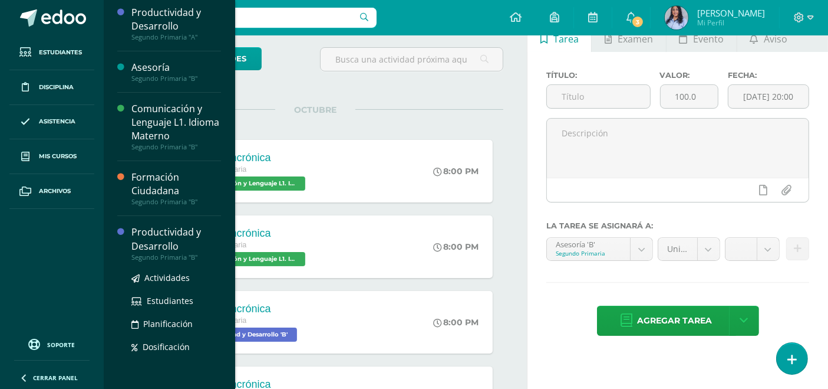
click at [159, 243] on div "Productividad y Desarrollo" at bounding box center [176, 238] width 90 height 27
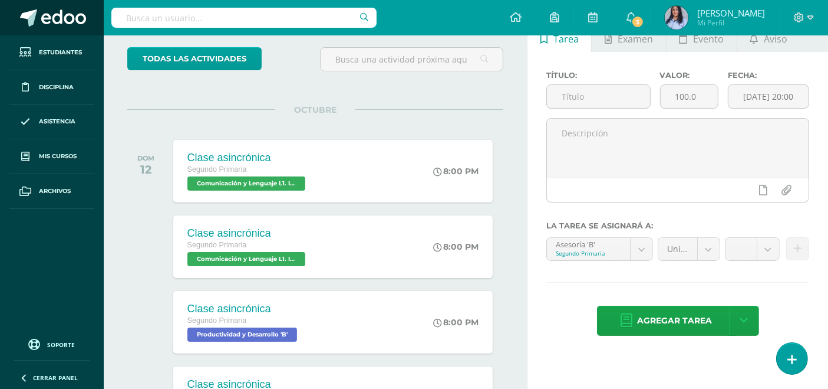
scroll to position [8, 0]
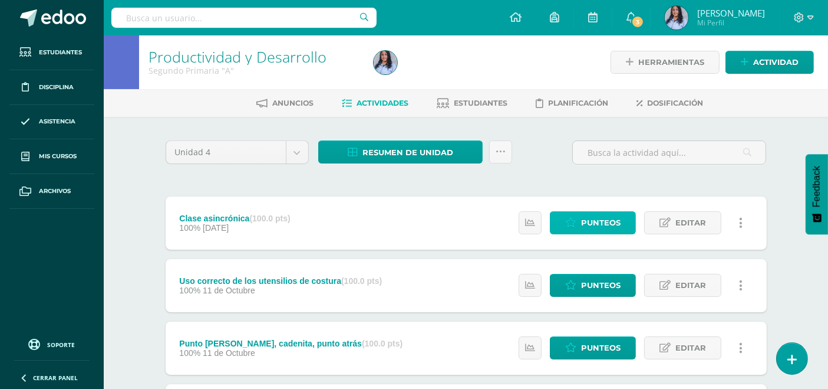
click at [597, 223] on span "Punteos" at bounding box center [601, 223] width 40 height 22
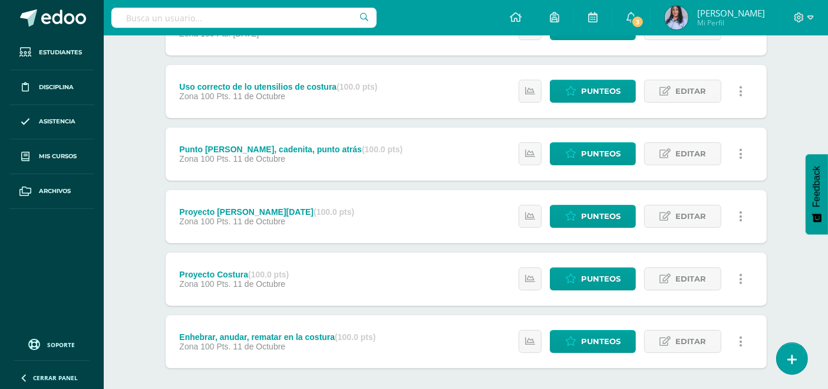
scroll to position [196, 0]
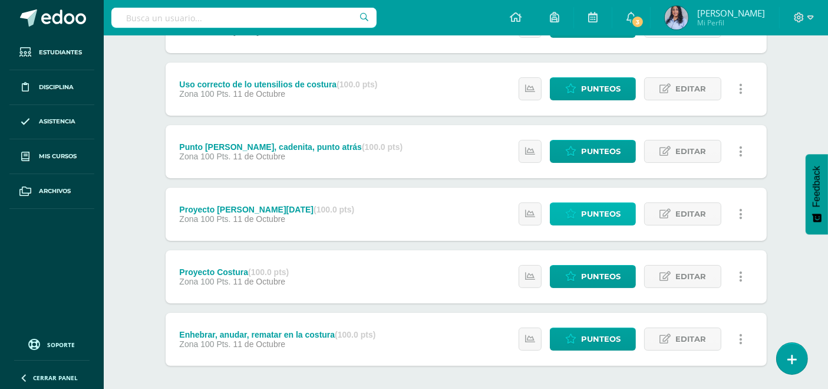
click at [585, 213] on span "Punteos" at bounding box center [601, 214] width 40 height 22
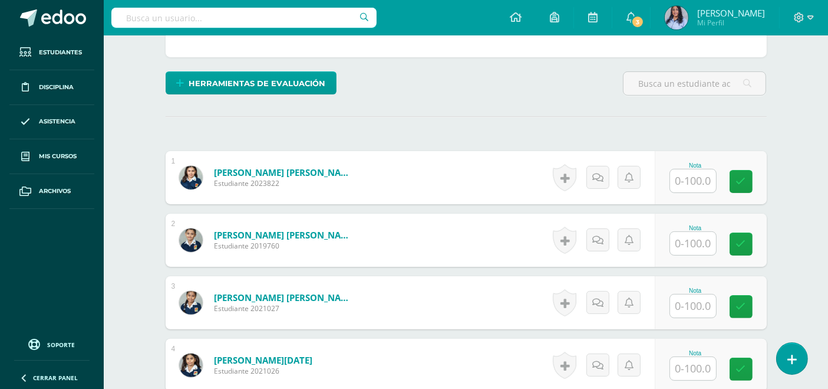
scroll to position [262, 0]
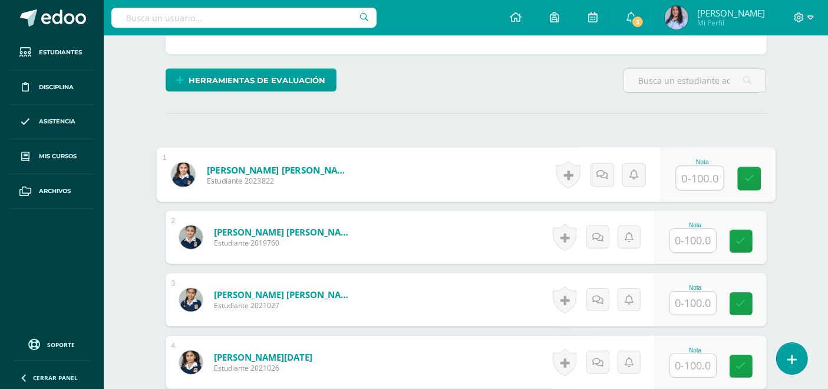
click at [692, 180] on input "text" at bounding box center [699, 178] width 47 height 24
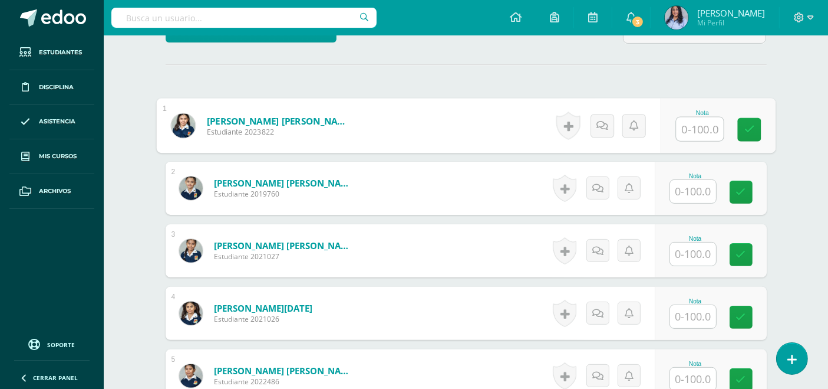
scroll to position [327, 0]
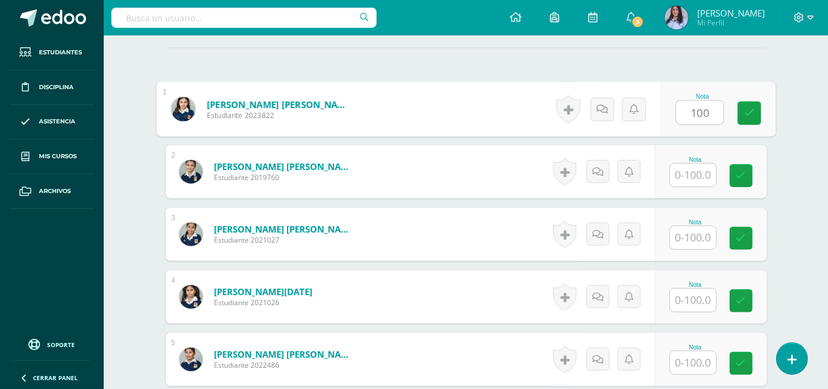
type input "100"
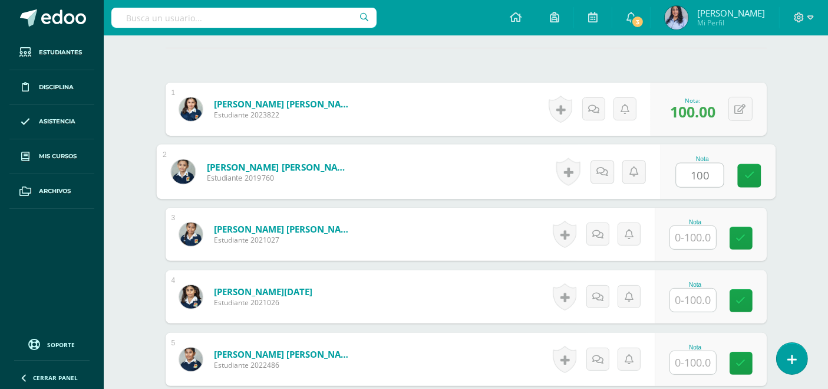
type input "100"
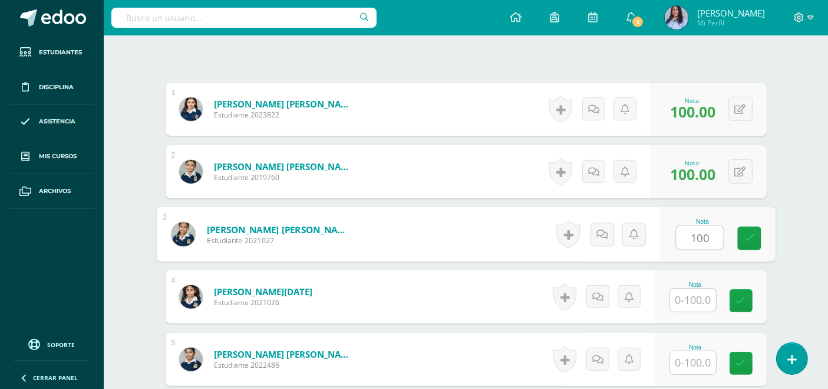
type input "100"
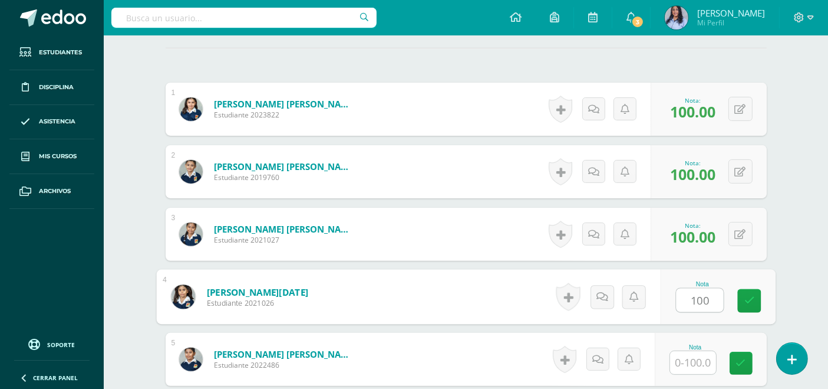
type input "100"
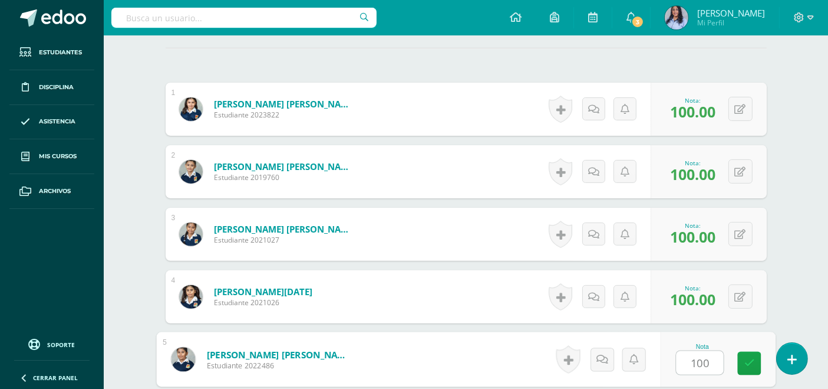
type input "100"
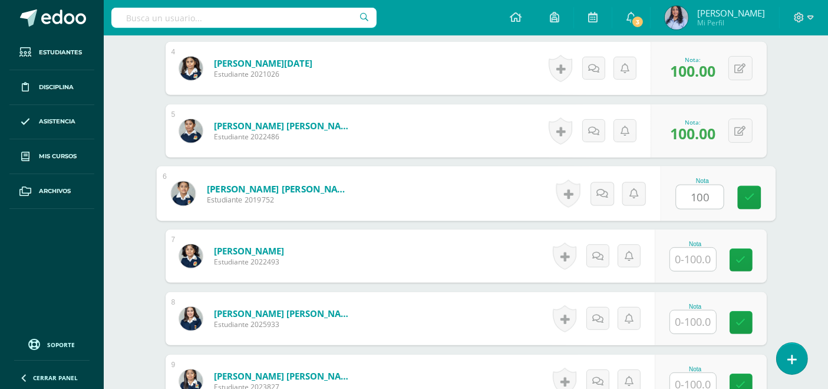
type input "100"
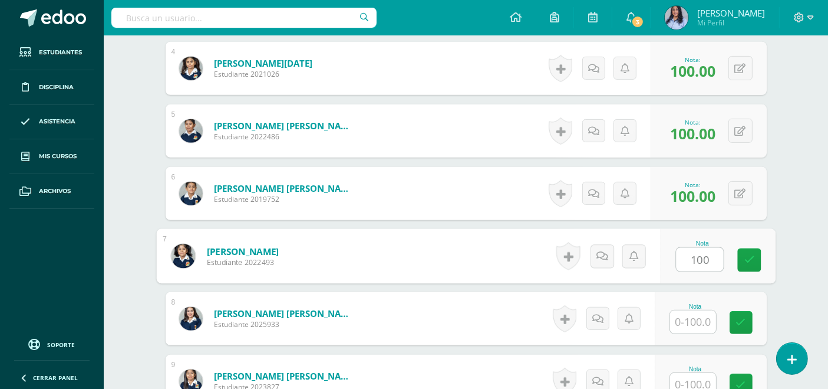
type input "100"
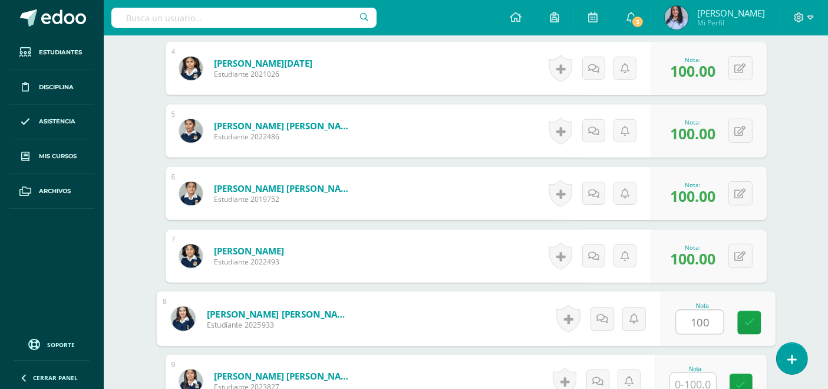
type input "100"
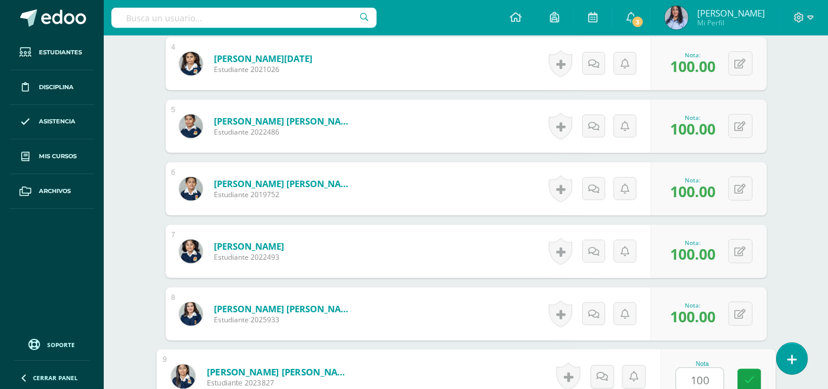
type input "100"
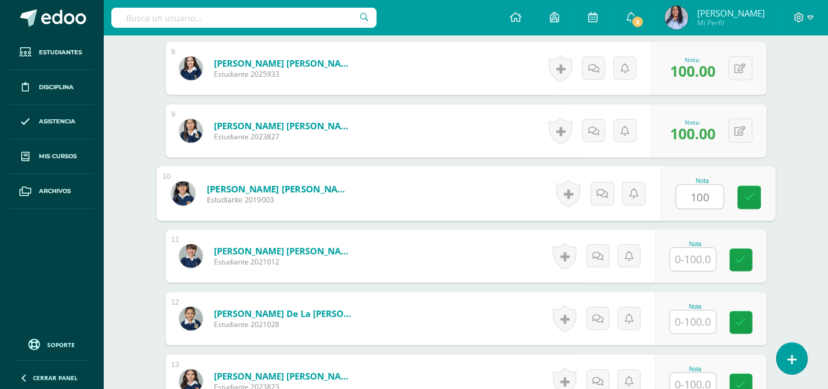
type input "100"
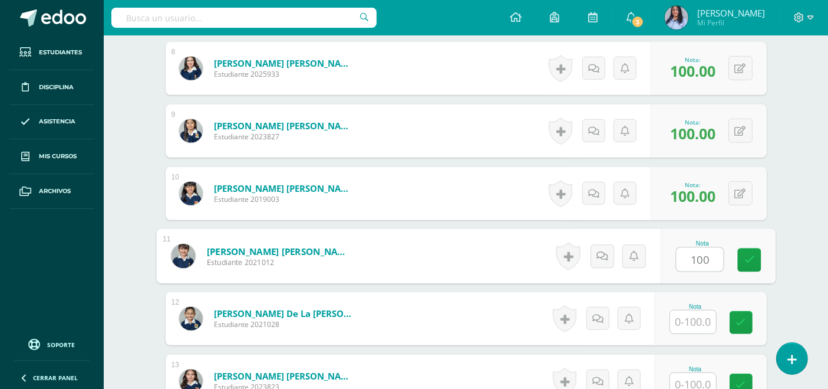
type input "100"
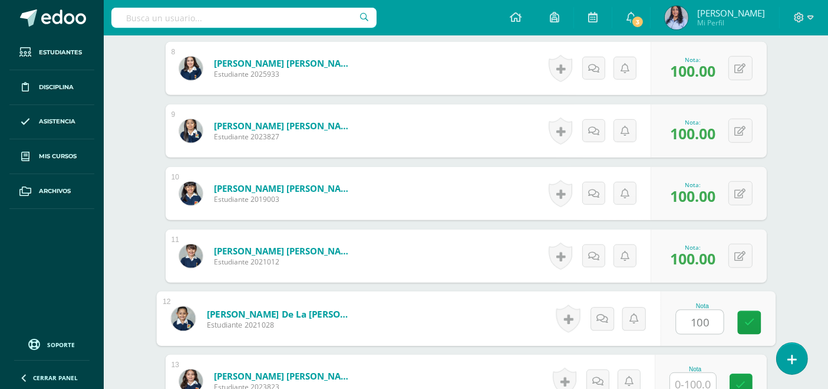
type input "100"
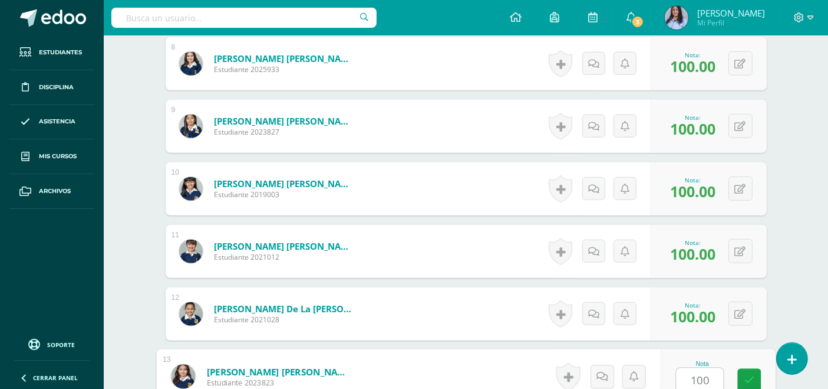
type input "100"
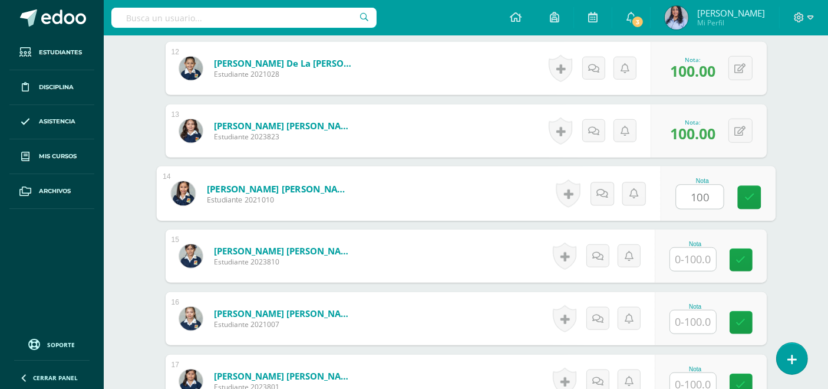
type input "100"
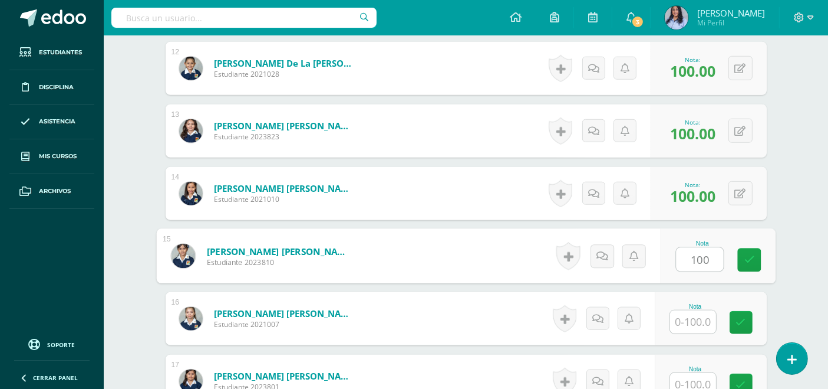
type input "100"
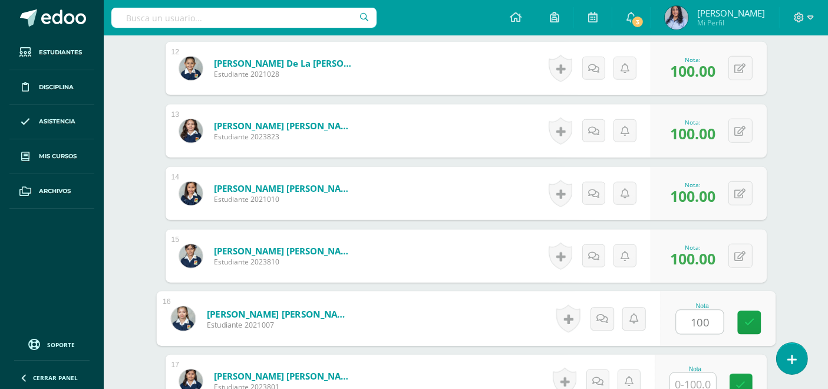
type input "100"
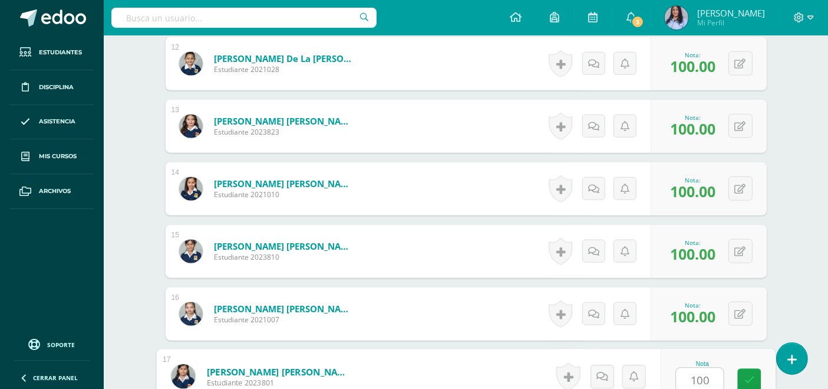
type input "100"
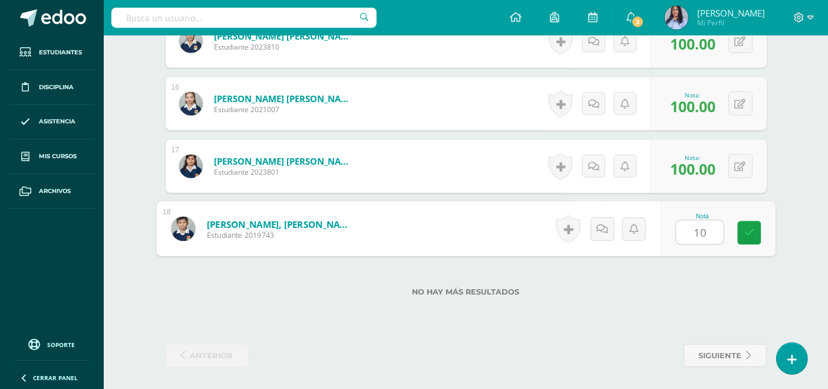
type input "100"
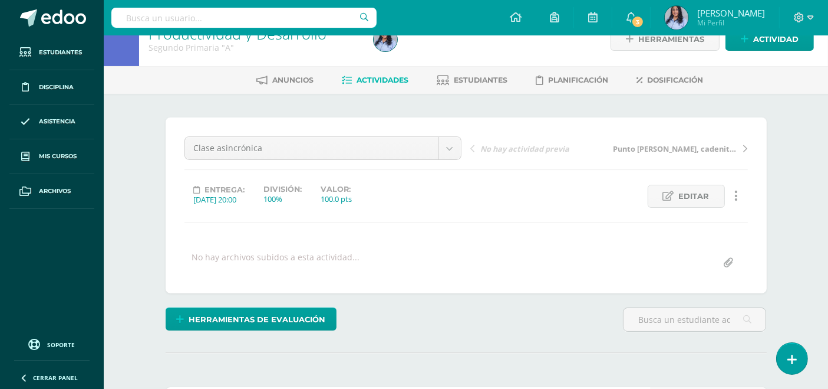
scroll to position [0, 0]
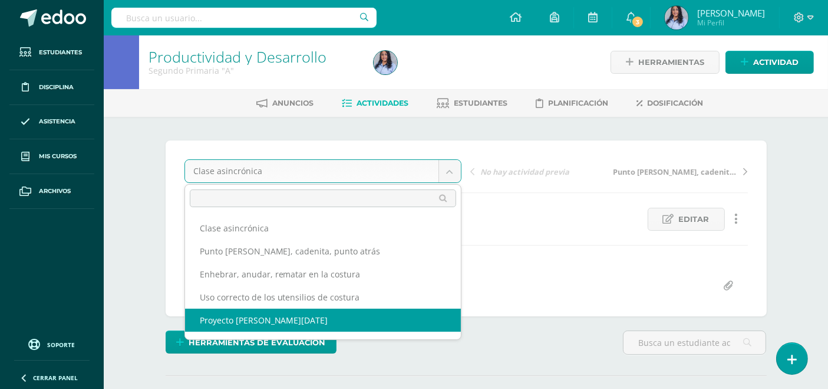
drag, startPoint x: 254, startPoint y: 319, endPoint x: 273, endPoint y: 325, distance: 19.8
select select "/dashboard/teacher/grade-activity/130445/"
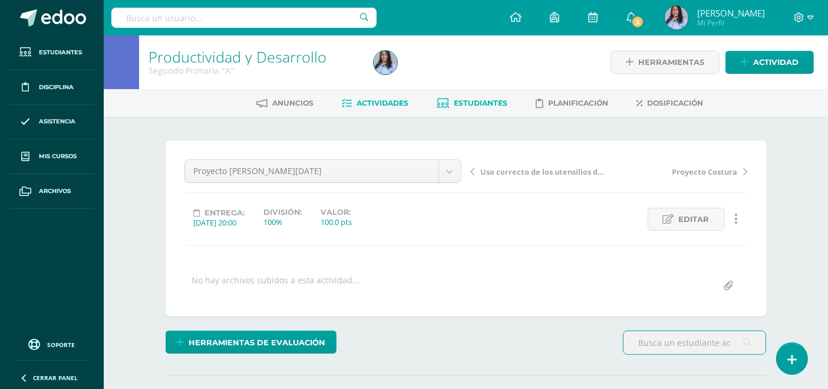
click at [476, 98] on span "Estudiantes" at bounding box center [482, 102] width 54 height 9
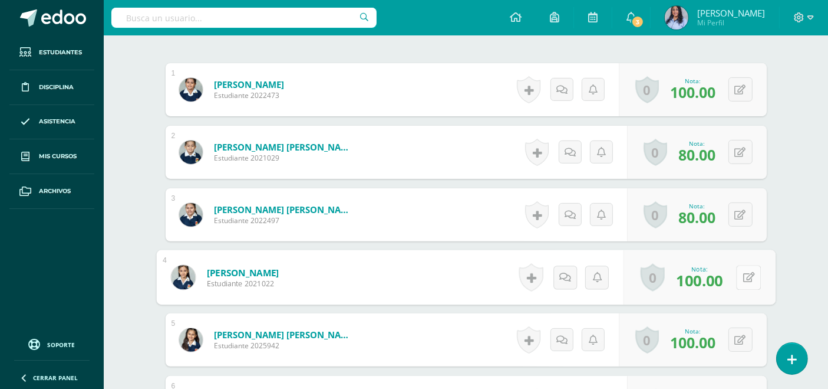
scroll to position [347, 0]
click at [738, 275] on button at bounding box center [748, 276] width 25 height 25
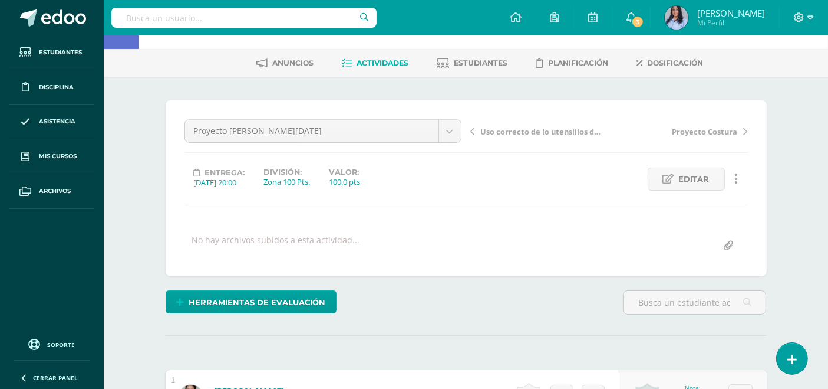
scroll to position [20, 0]
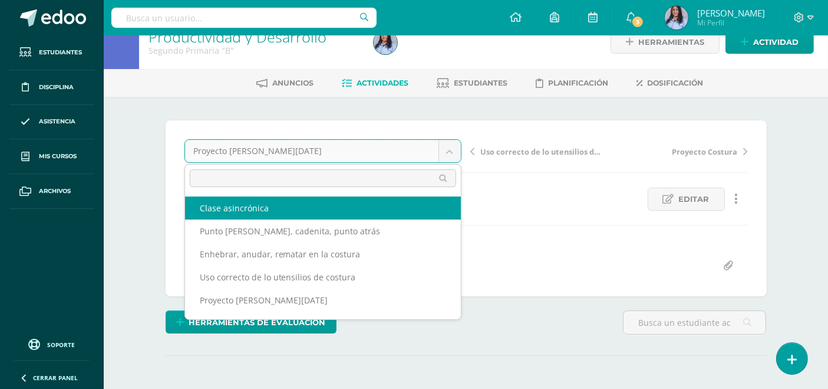
select select "/dashboard/teacher/grade-activity/130611/"
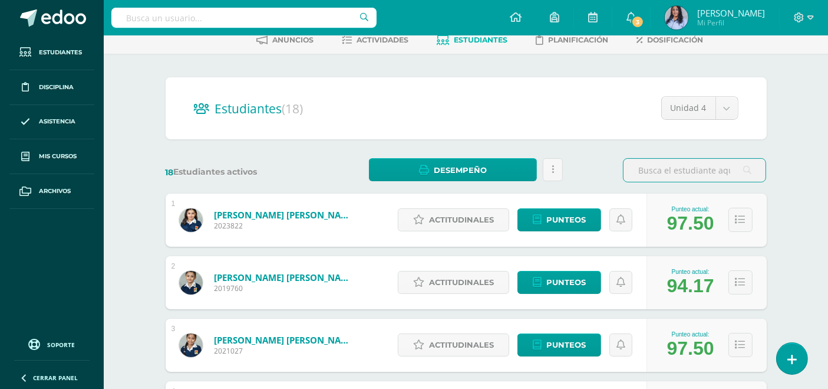
scroll to position [65, 0]
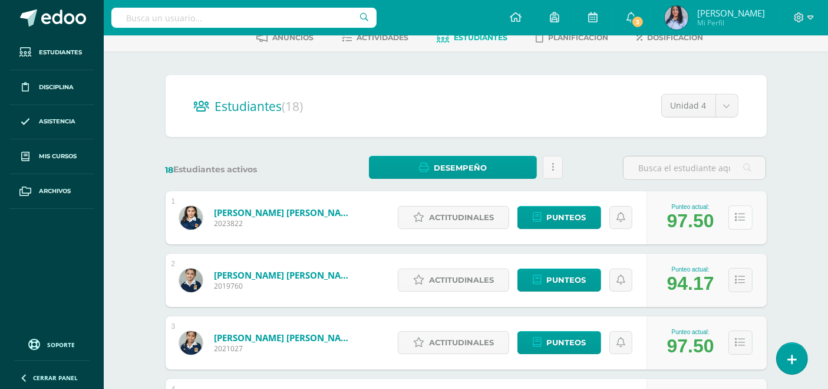
click at [743, 215] on icon at bounding box center [741, 217] width 10 height 10
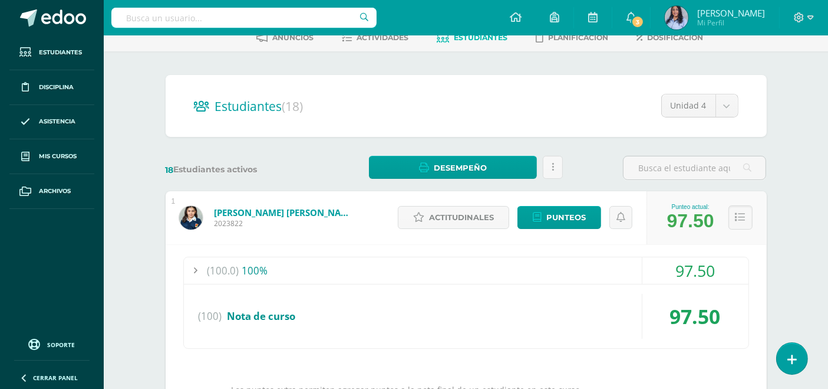
click at [243, 269] on div "(100.0) 100%" at bounding box center [466, 270] width 565 height 27
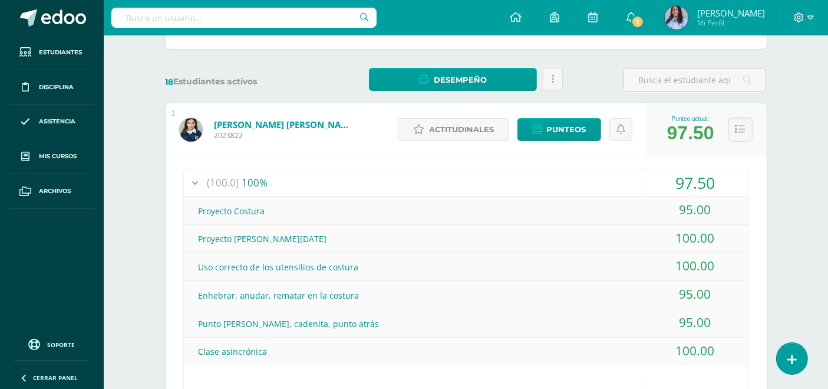
scroll to position [196, 0]
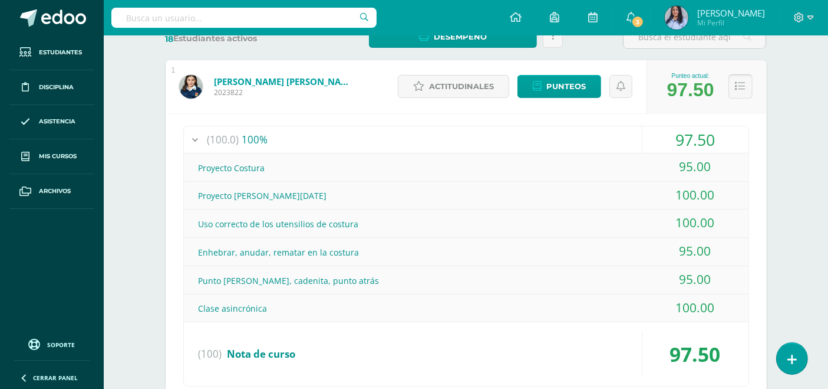
click at [736, 86] on icon at bounding box center [741, 86] width 10 height 10
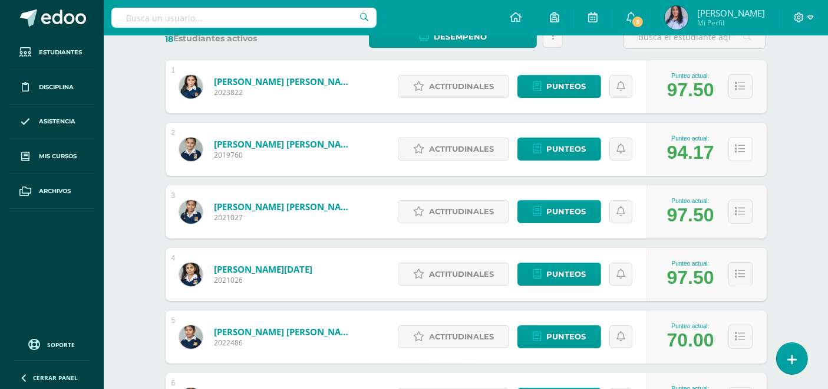
click at [733, 147] on button at bounding box center [741, 149] width 24 height 24
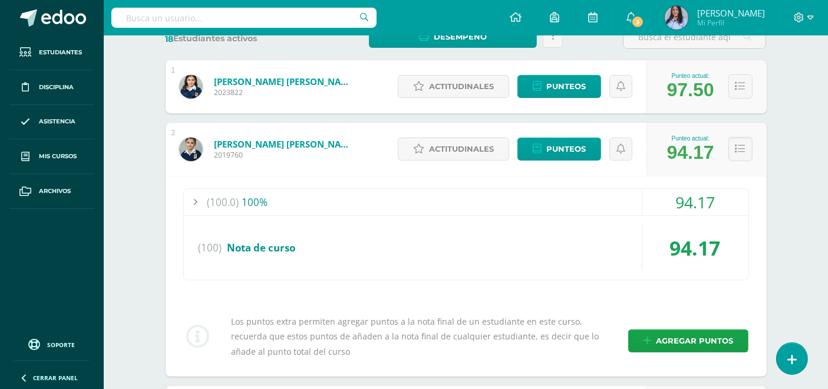
click at [256, 200] on div "(100.0) 100%" at bounding box center [466, 202] width 565 height 27
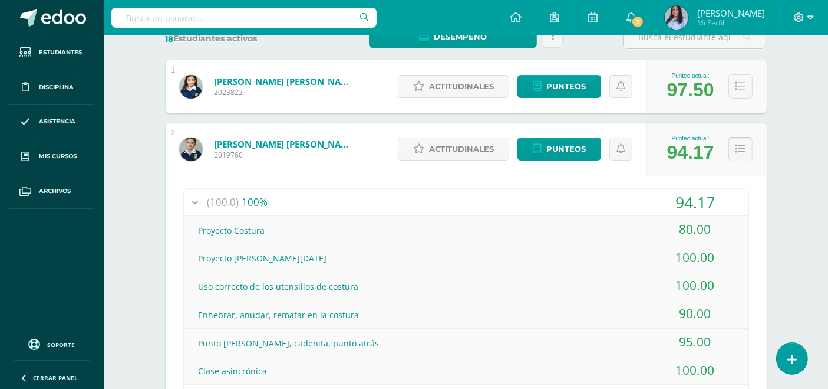
click at [738, 147] on icon at bounding box center [741, 149] width 10 height 10
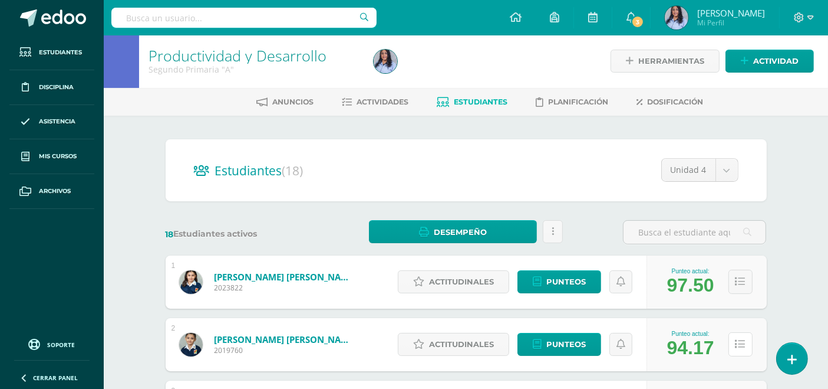
scroll to position [0, 0]
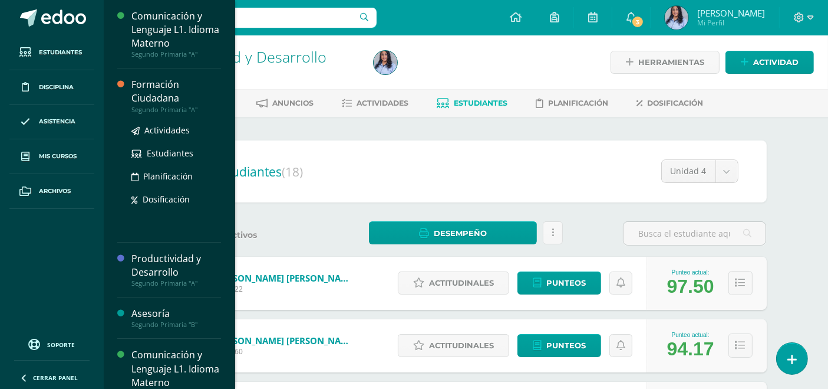
click at [153, 100] on div "Formación Ciudadana" at bounding box center [176, 91] width 90 height 27
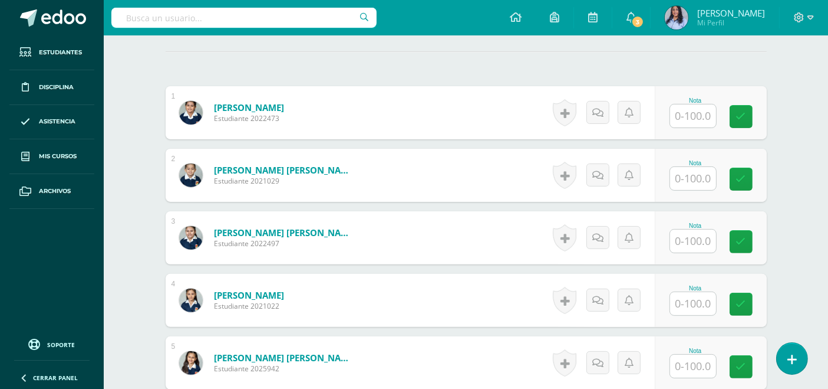
scroll to position [327, 0]
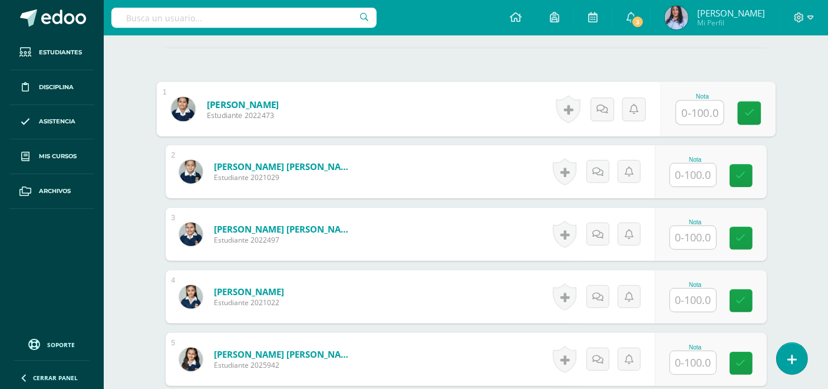
click at [696, 112] on input "text" at bounding box center [699, 113] width 47 height 24
type input "100"
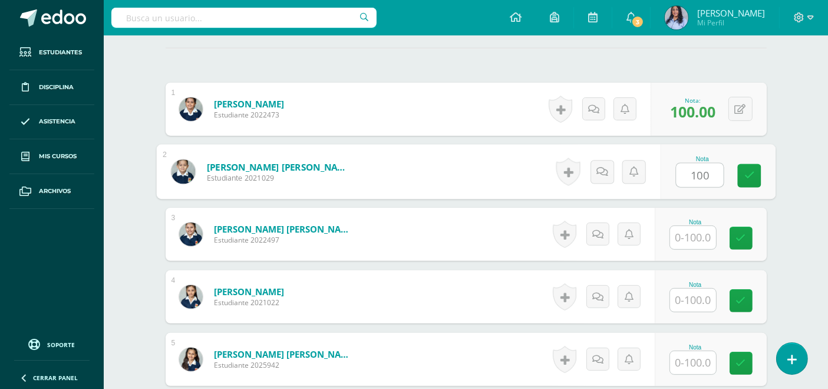
type input "100"
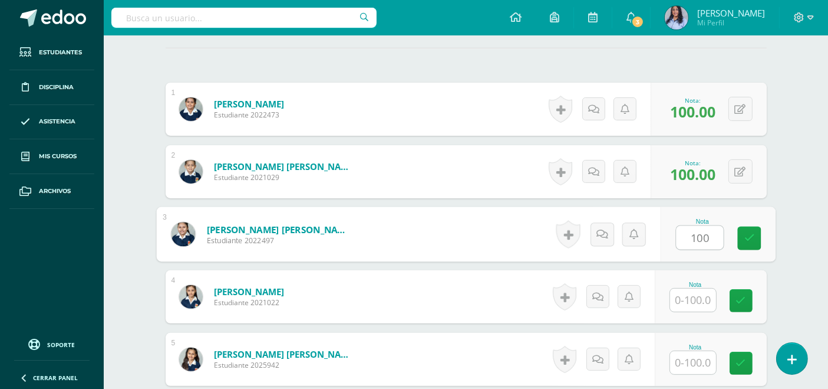
type input "100"
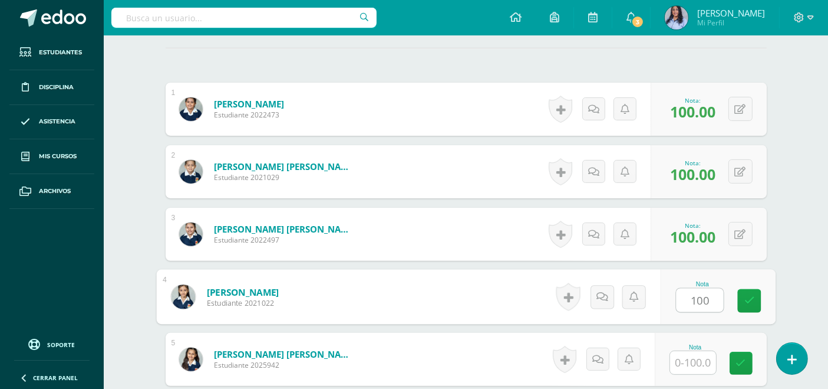
type input "100"
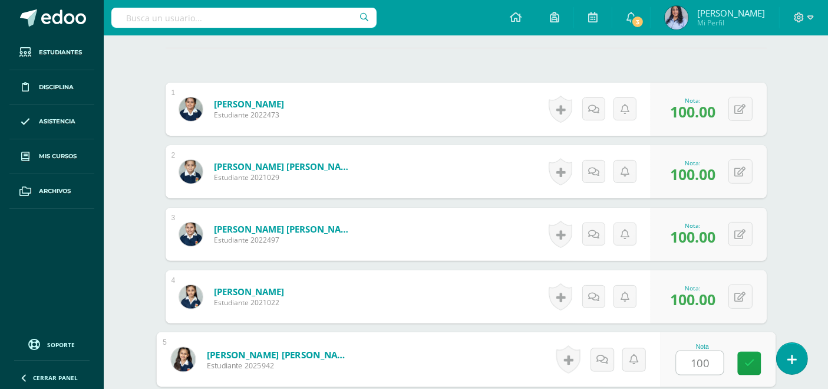
type input "100"
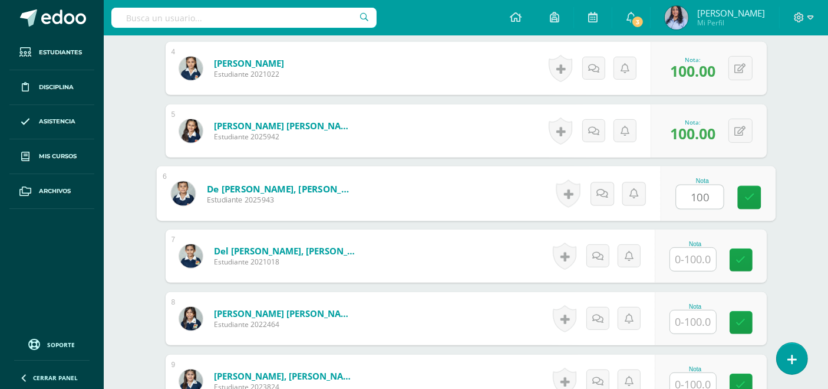
type input "100"
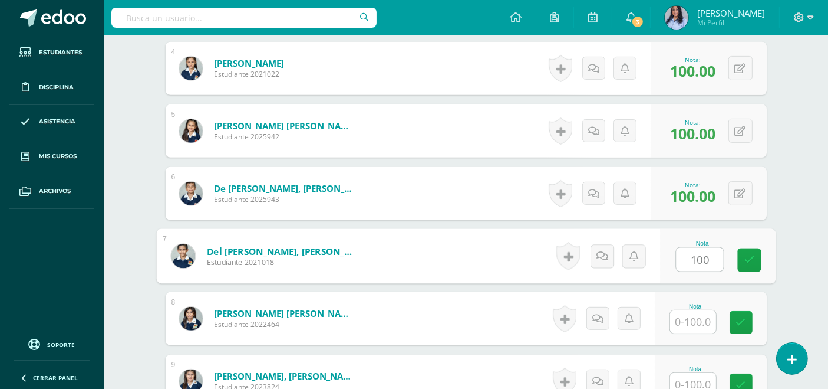
type input "100"
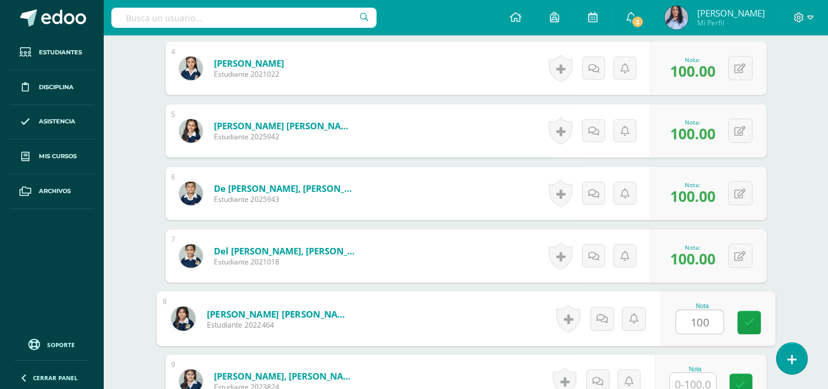
type input "100"
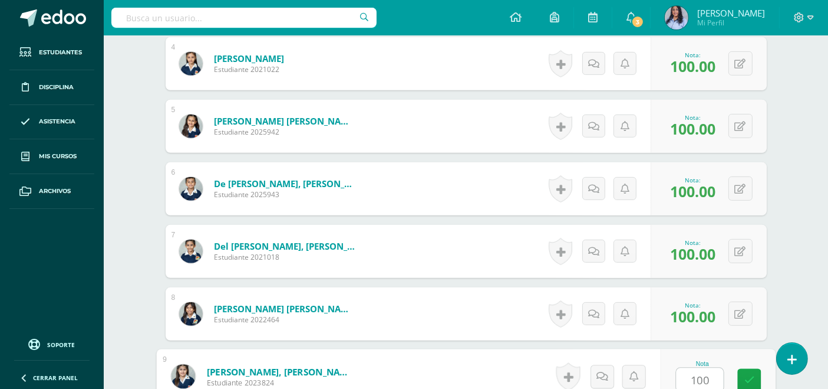
type input "100"
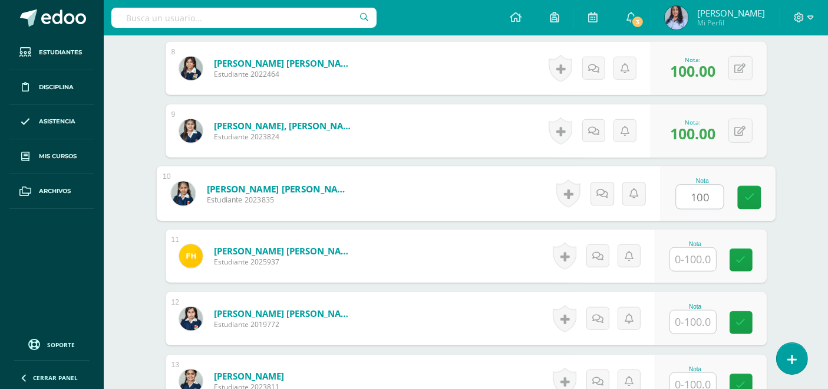
type input "100"
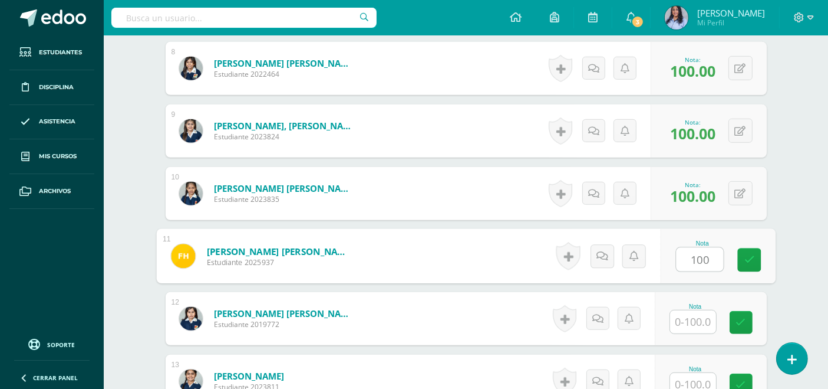
type input "100"
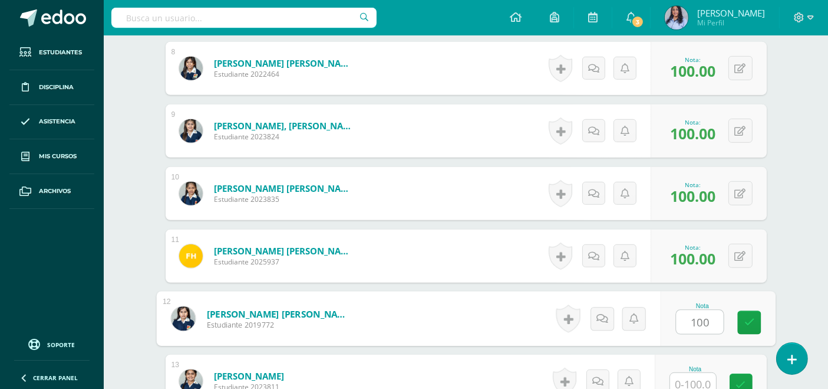
type input "100"
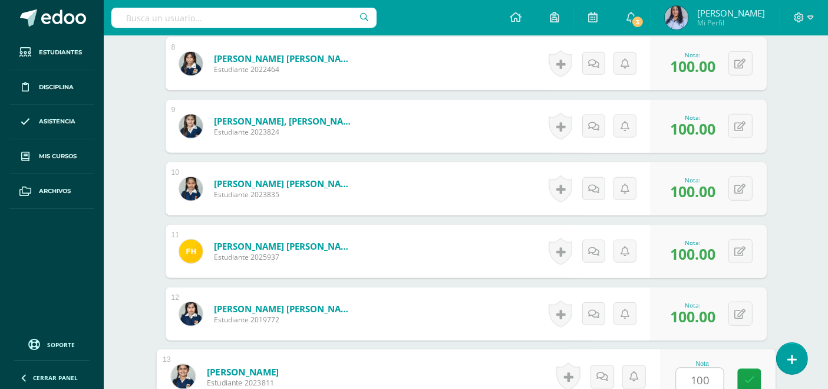
type input "100"
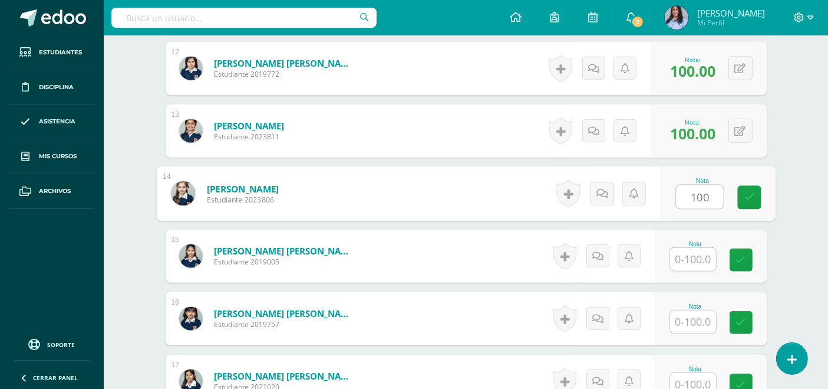
type input "100"
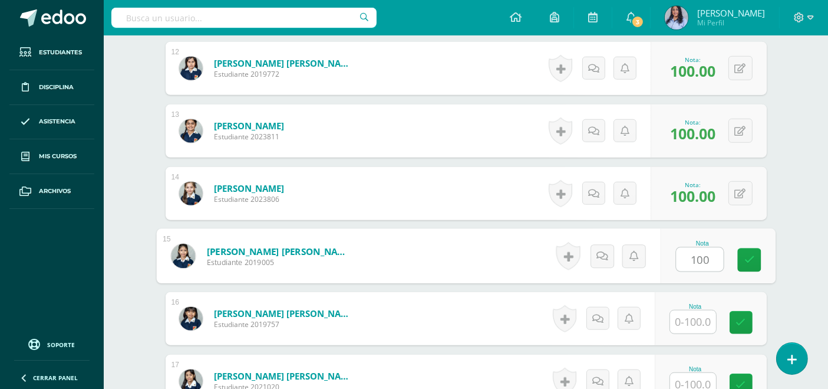
type input "100"
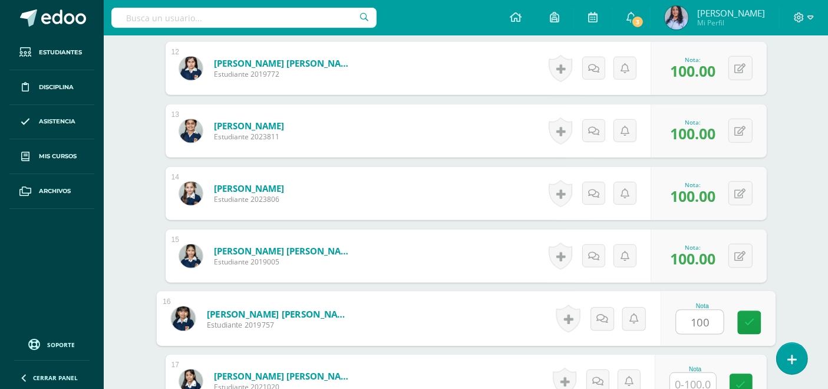
type input "100"
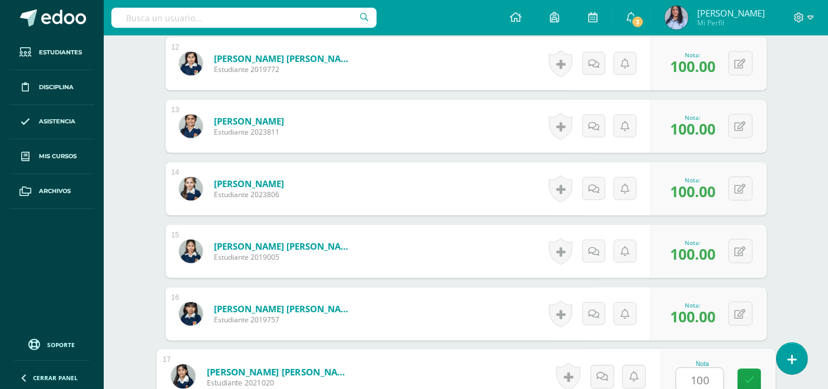
type input "1001"
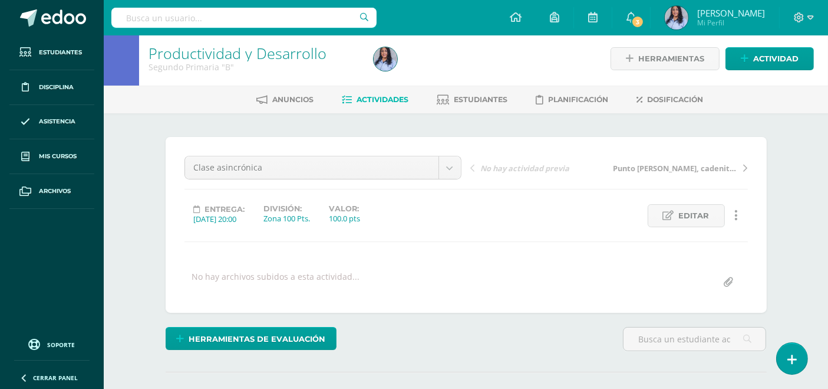
scroll to position [0, 0]
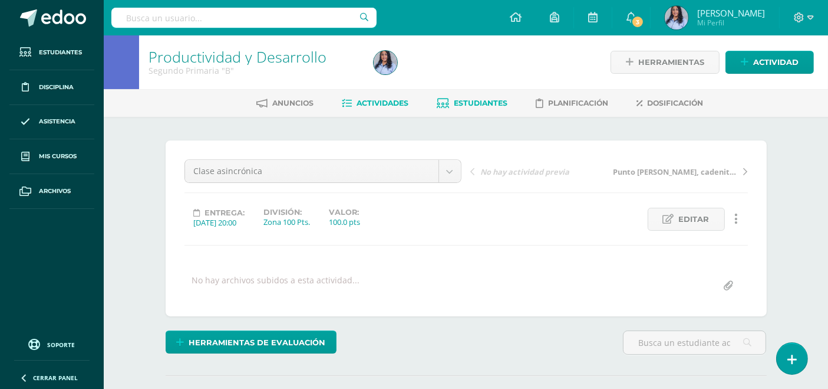
click at [480, 101] on span "Estudiantes" at bounding box center [482, 102] width 54 height 9
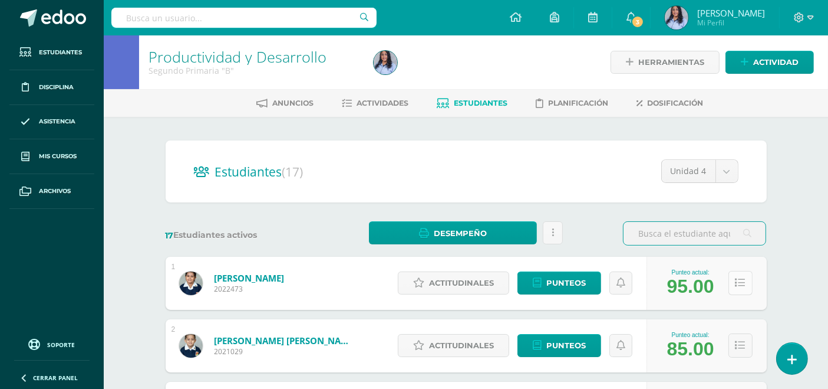
click at [743, 282] on icon at bounding box center [741, 283] width 10 height 10
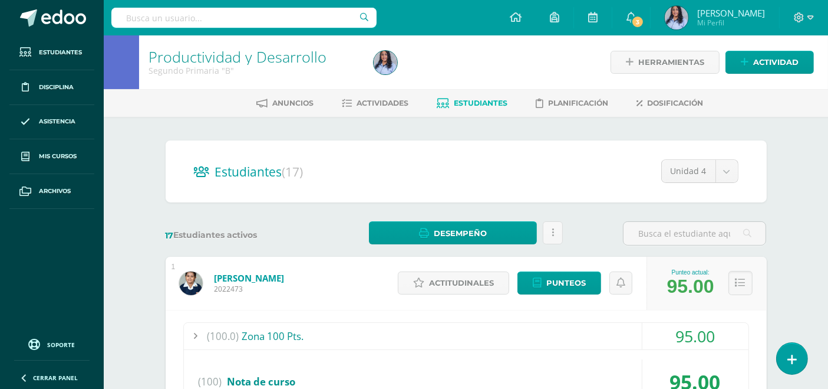
click at [255, 331] on div "(100.0) Zona 100 Pts." at bounding box center [466, 335] width 565 height 27
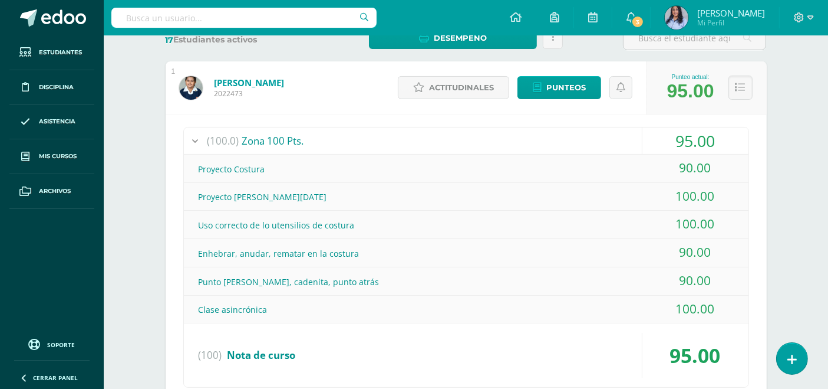
scroll to position [196, 0]
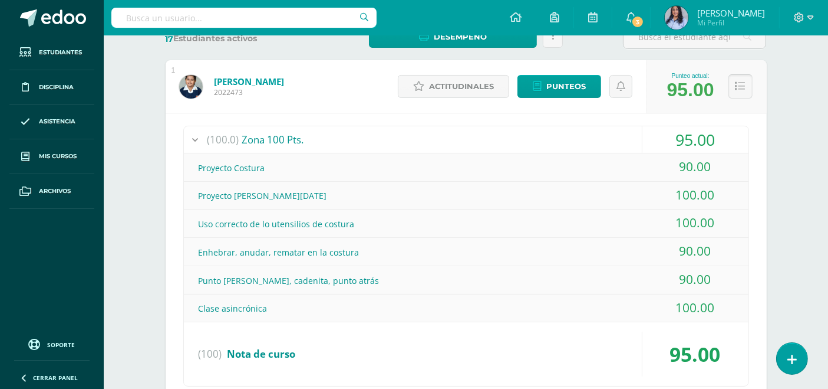
click at [739, 82] on icon at bounding box center [741, 86] width 10 height 10
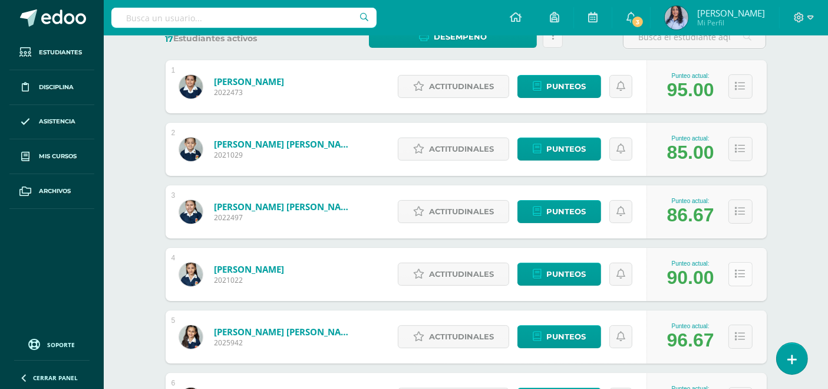
click at [744, 272] on icon at bounding box center [741, 274] width 10 height 10
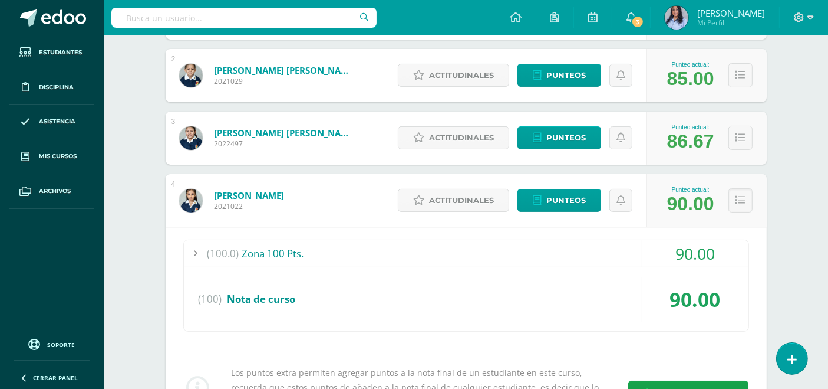
scroll to position [327, 0]
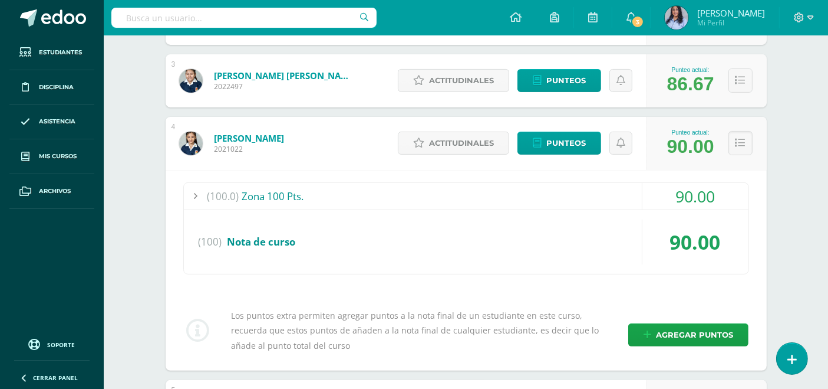
click at [264, 190] on div "(100.0) Zona 100 Pts." at bounding box center [466, 196] width 565 height 27
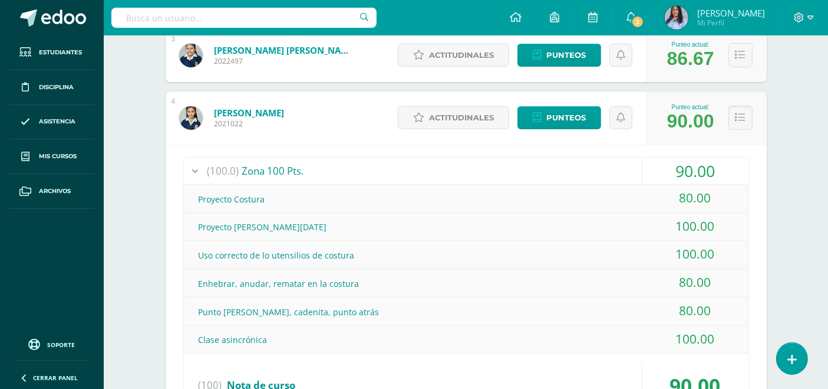
scroll to position [393, 0]
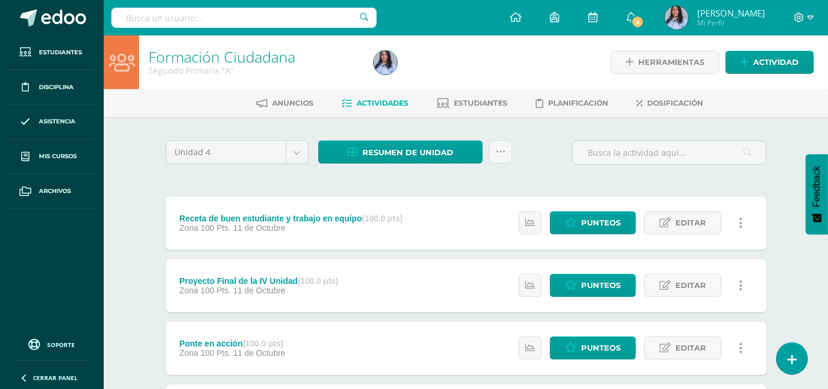
drag, startPoint x: 474, startPoint y: 100, endPoint x: 451, endPoint y: 88, distance: 25.8
click at [474, 100] on span "Estudiantes" at bounding box center [482, 102] width 54 height 9
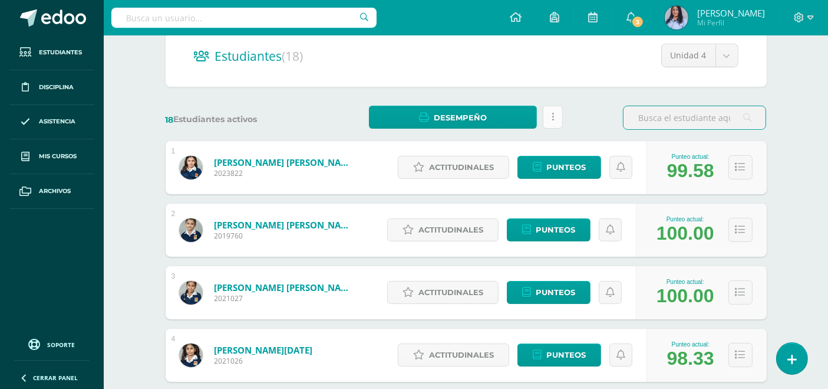
scroll to position [131, 0]
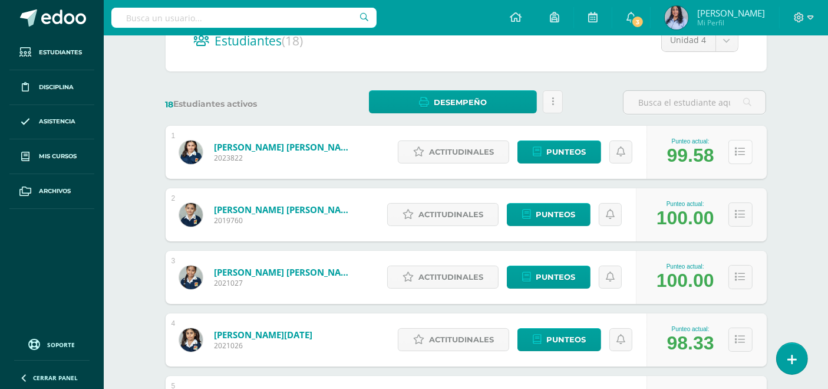
click at [748, 149] on button at bounding box center [741, 152] width 24 height 24
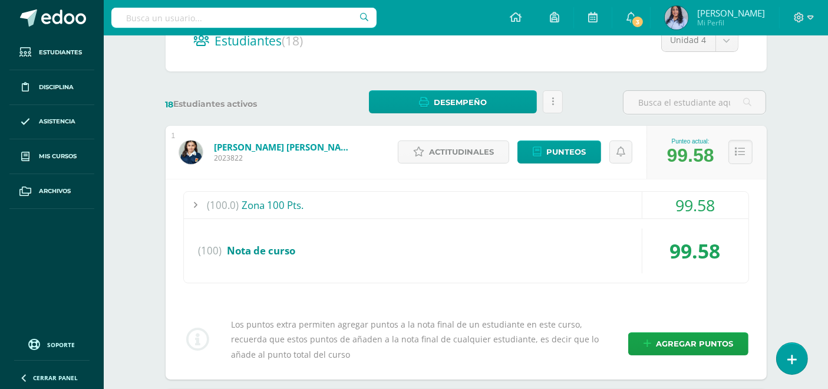
click at [258, 202] on div "(100.0) Zona 100 Pts." at bounding box center [466, 205] width 565 height 27
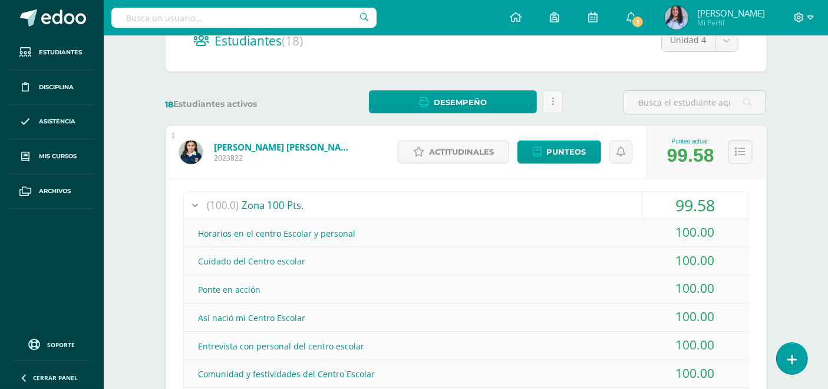
click at [726, 153] on div "Punteo actual: 99.58" at bounding box center [707, 152] width 120 height 53
click at [733, 152] on button at bounding box center [741, 152] width 24 height 24
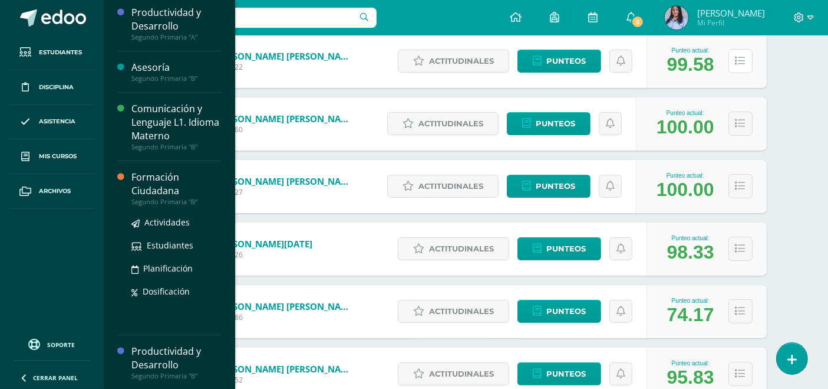
scroll to position [262, 0]
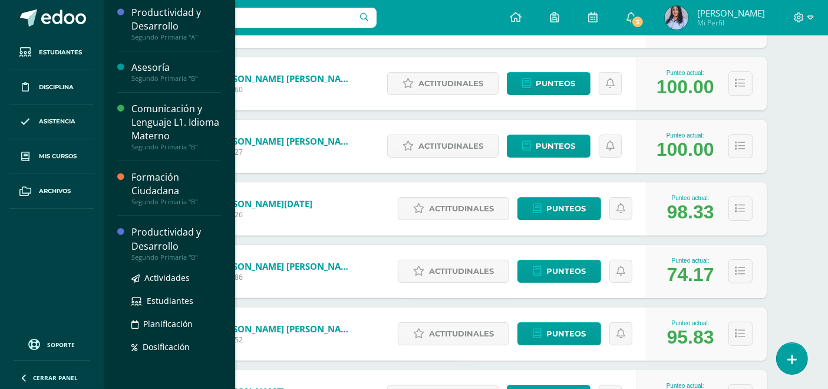
click at [149, 235] on div "Productividad y Desarrollo" at bounding box center [176, 238] width 90 height 27
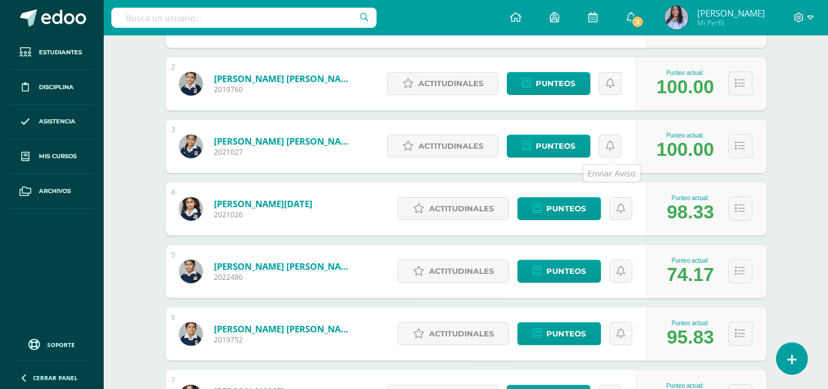
scroll to position [8, 0]
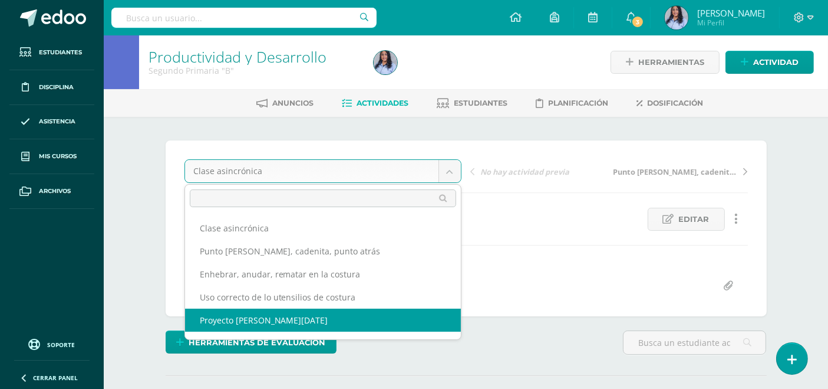
select select "/dashboard/teacher/grade-activity/130444/"
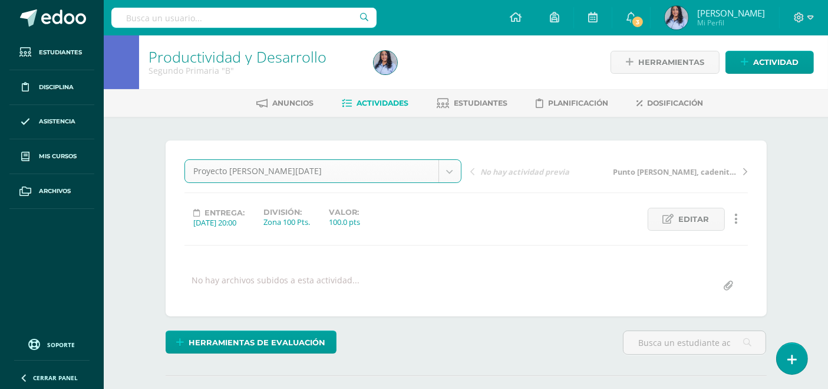
scroll to position [1, 0]
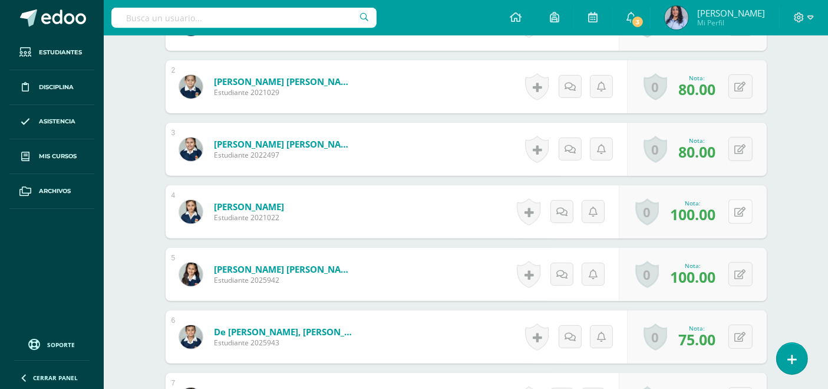
scroll to position [413, 0]
click at [742, 211] on button at bounding box center [748, 211] width 25 height 25
click at [485, 216] on form "Borja Bonilla, Adriana Arlette Estudiante 2021022 Nota 0 Logros Logros obtenido…" at bounding box center [466, 211] width 601 height 53
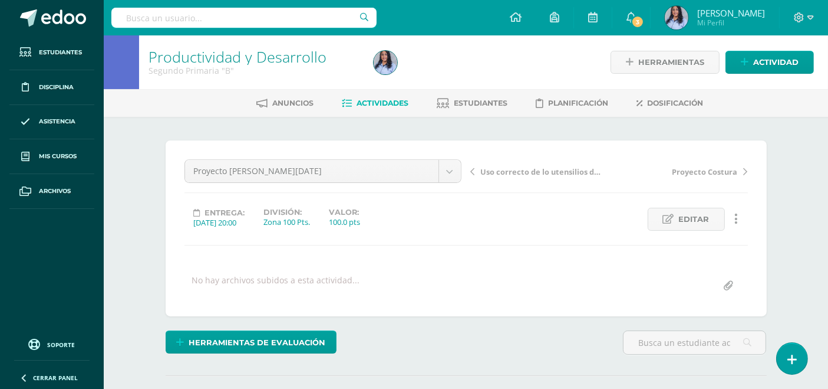
scroll to position [0, 0]
click at [472, 98] on span "Estudiantes" at bounding box center [482, 102] width 54 height 9
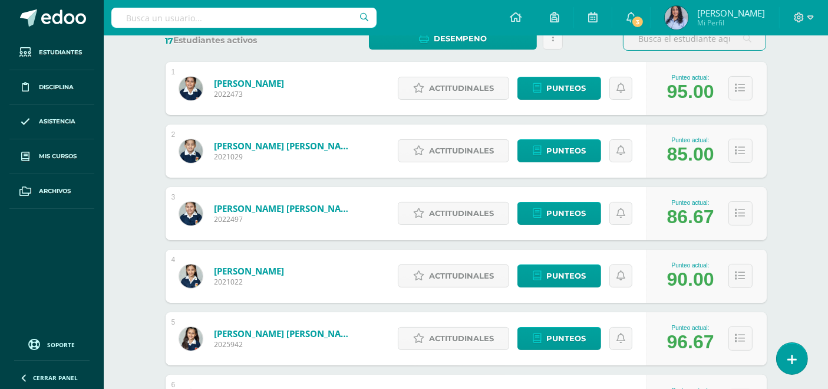
scroll to position [196, 0]
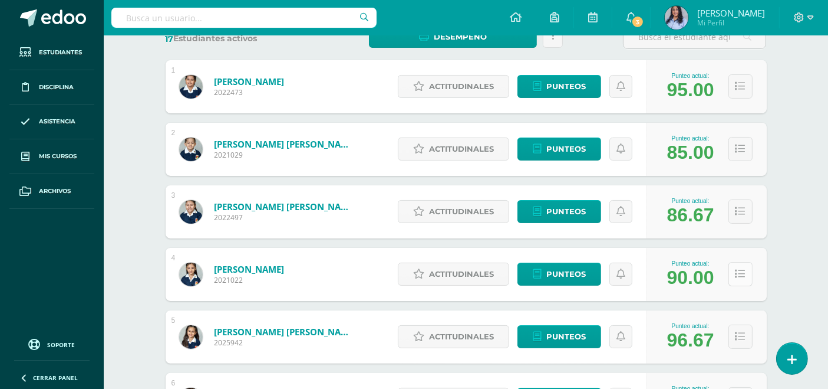
click at [739, 269] on icon at bounding box center [741, 274] width 10 height 10
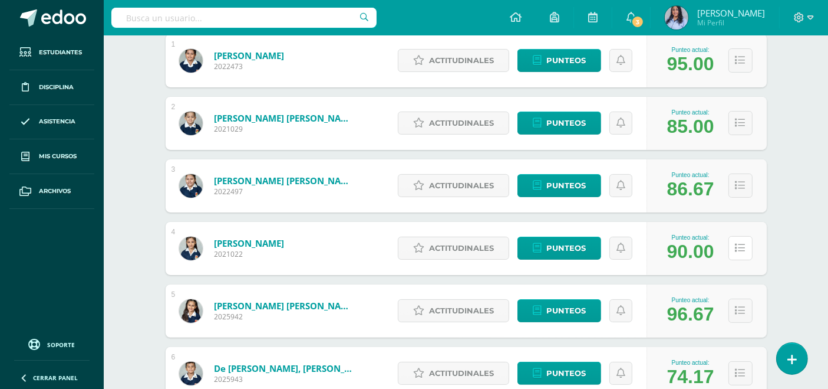
scroll to position [262, 0]
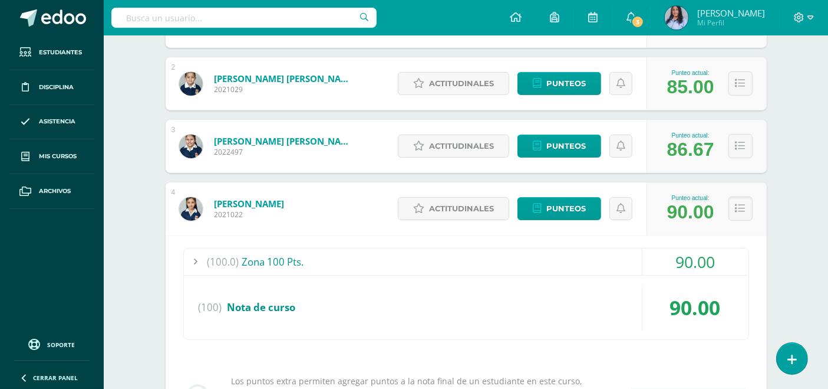
click at [240, 256] on div "(100.0) Zona 100 Pts." at bounding box center [466, 261] width 565 height 27
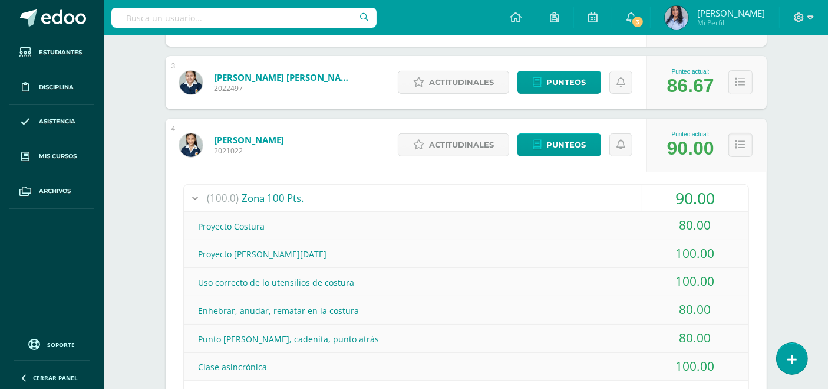
scroll to position [327, 0]
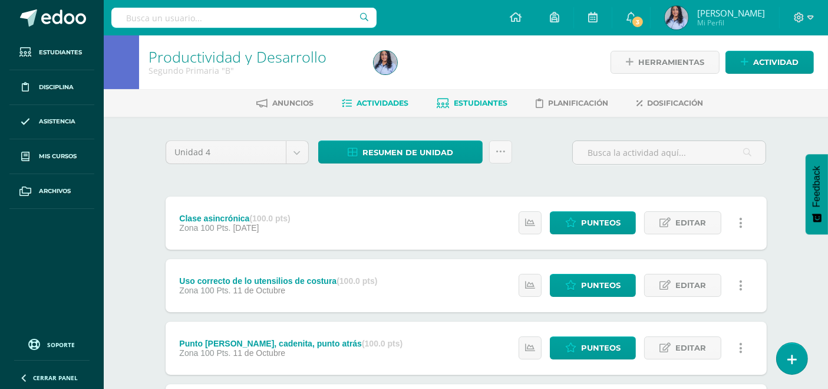
click at [479, 98] on span "Estudiantes" at bounding box center [482, 102] width 54 height 9
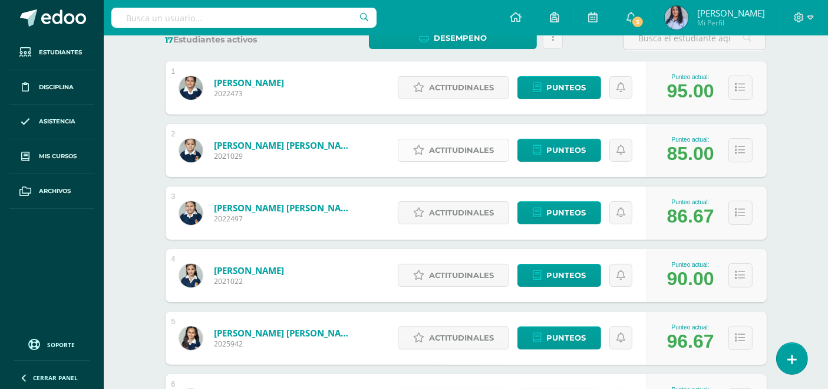
scroll to position [196, 0]
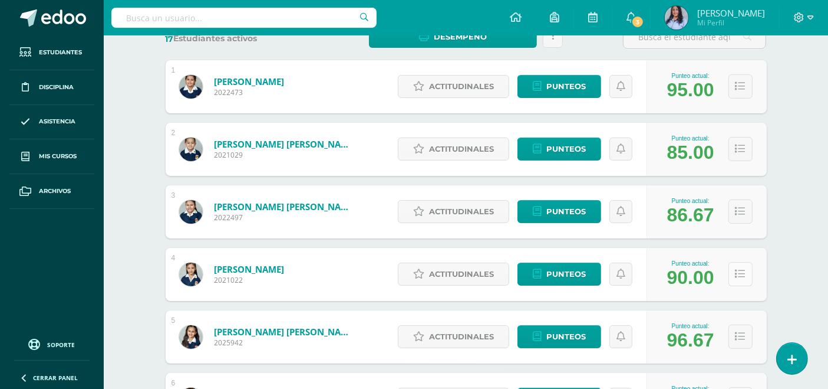
click at [738, 271] on icon at bounding box center [741, 274] width 10 height 10
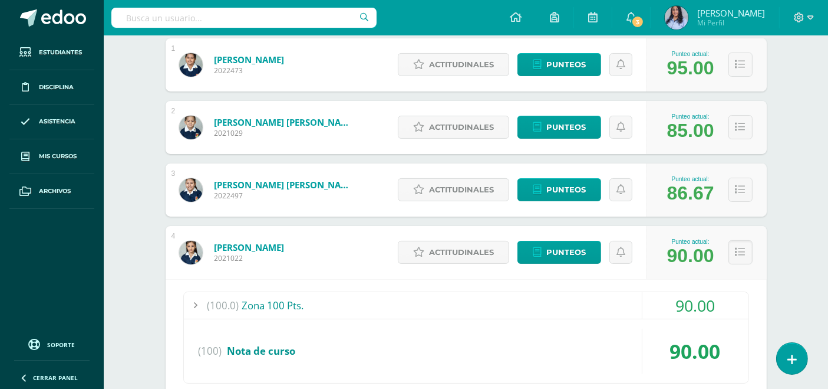
scroll to position [256, 0]
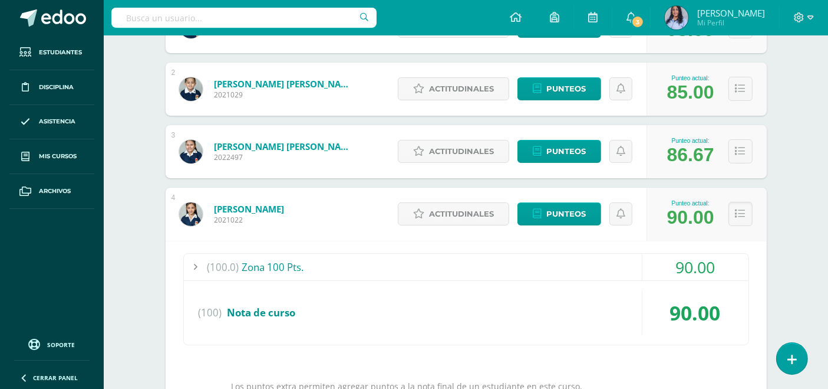
click at [266, 258] on div "(100.0) Zona 100 Pts." at bounding box center [466, 267] width 565 height 27
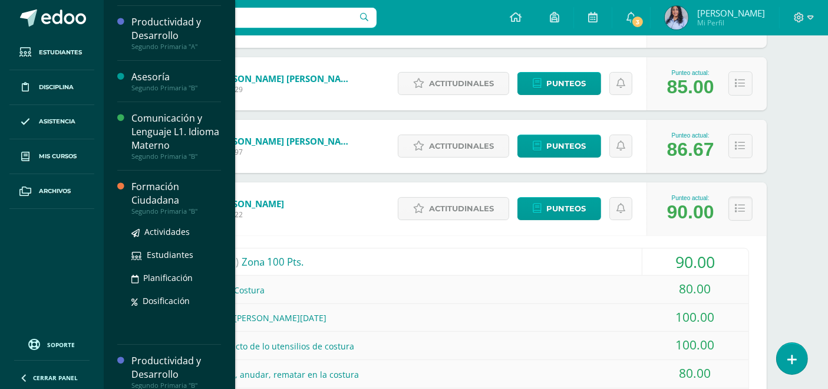
scroll to position [127, 0]
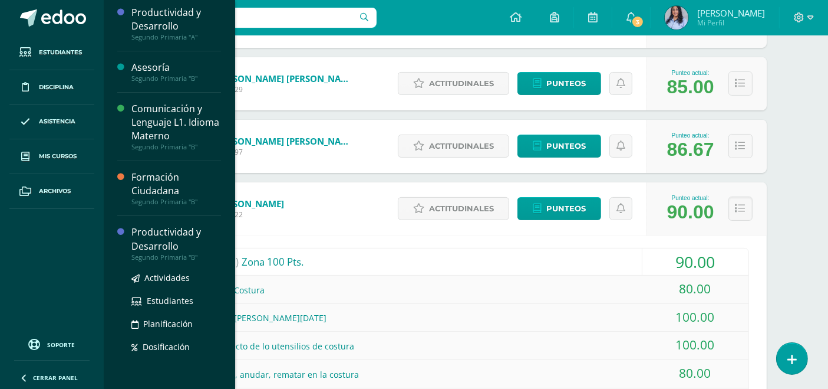
click at [143, 238] on div "Productividad y Desarrollo" at bounding box center [176, 238] width 90 height 27
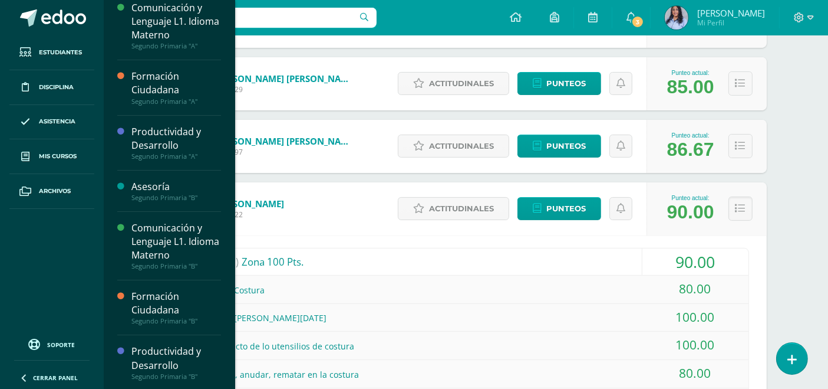
scroll to position [8, 0]
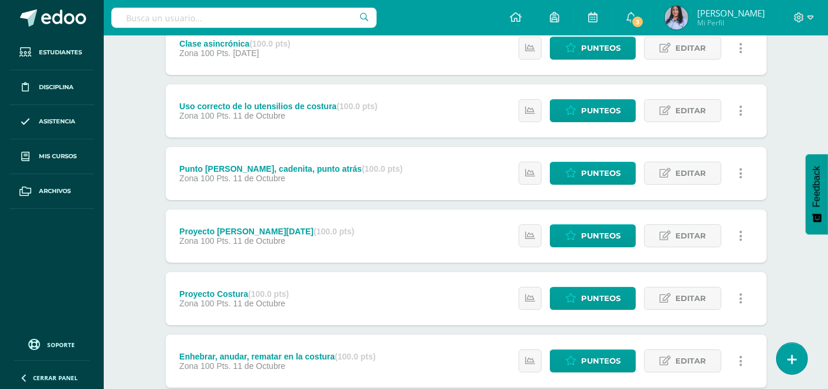
scroll to position [196, 0]
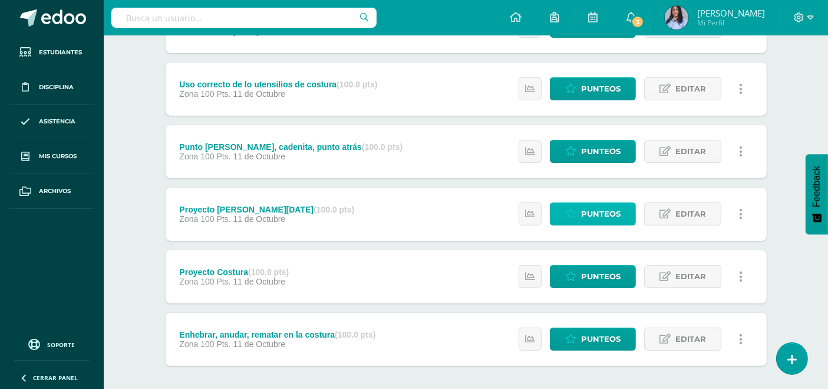
click at [595, 208] on span "Punteos" at bounding box center [601, 214] width 40 height 22
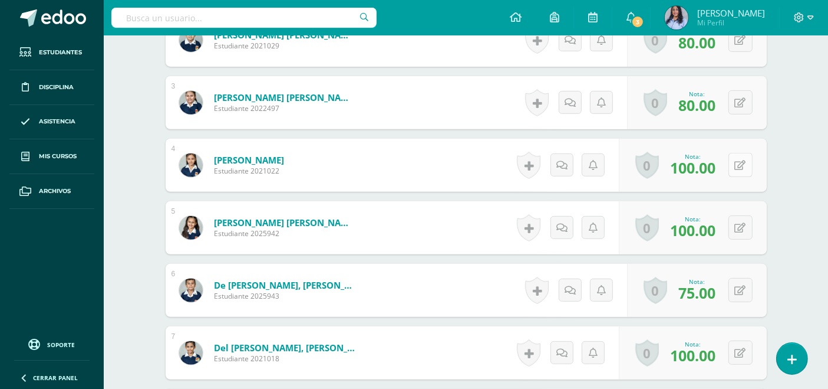
scroll to position [459, 0]
click at [738, 161] on button at bounding box center [748, 164] width 25 height 25
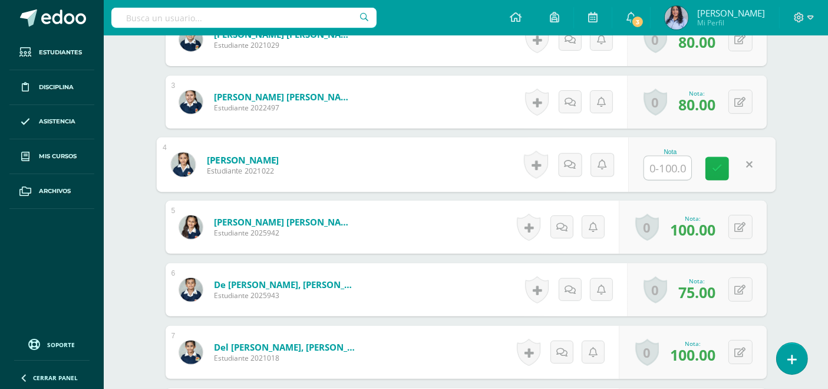
click at [714, 163] on icon at bounding box center [717, 168] width 11 height 10
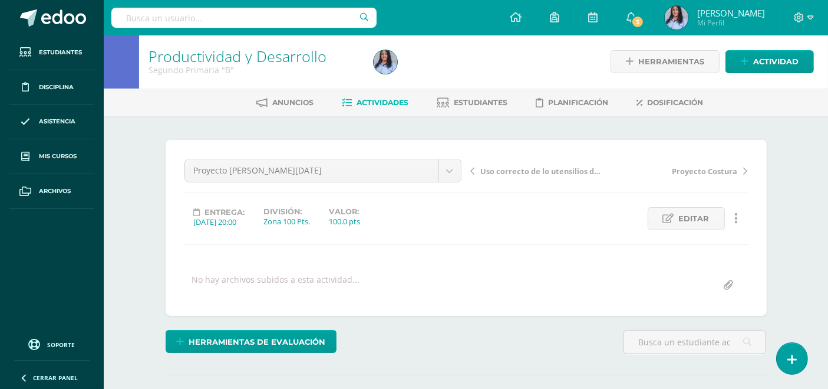
scroll to position [0, 0]
click at [469, 98] on span "Estudiantes" at bounding box center [482, 102] width 54 height 9
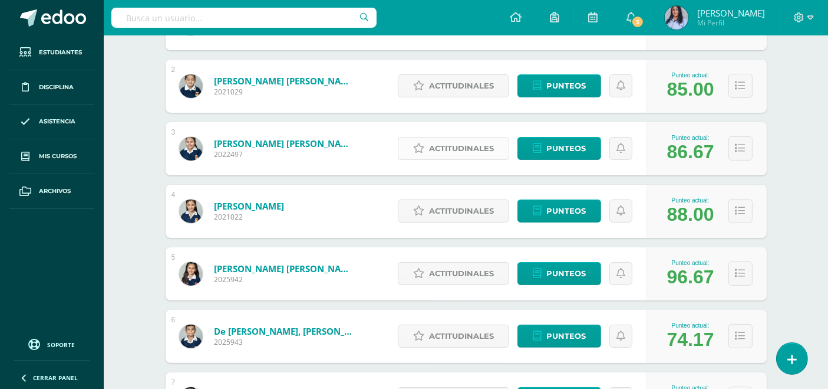
scroll to position [262, 0]
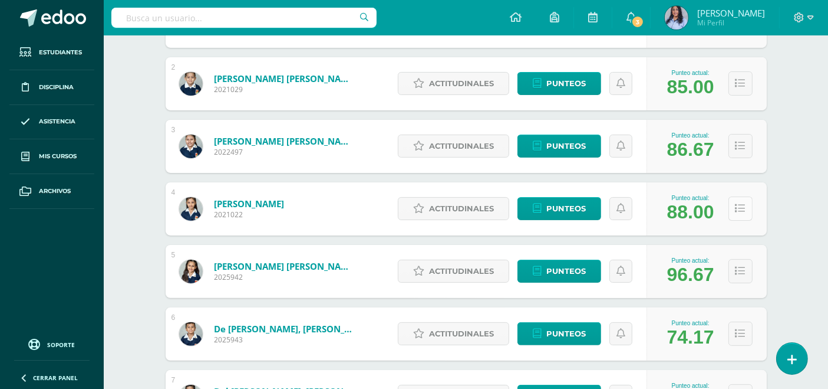
click at [743, 205] on icon at bounding box center [741, 208] width 10 height 10
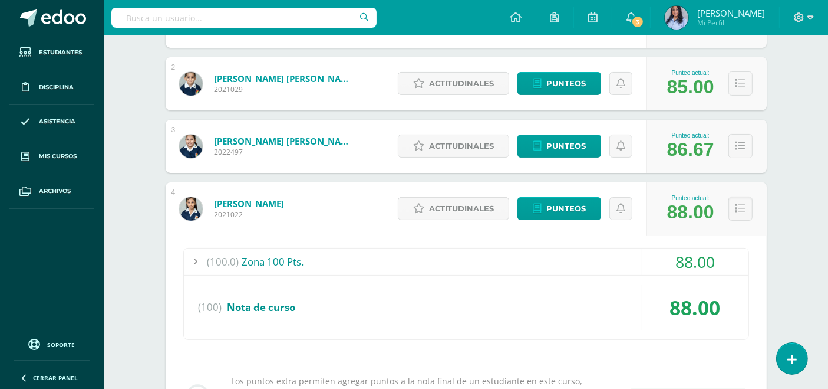
click at [262, 261] on div "(100.0) Zona 100 Pts." at bounding box center [466, 261] width 565 height 27
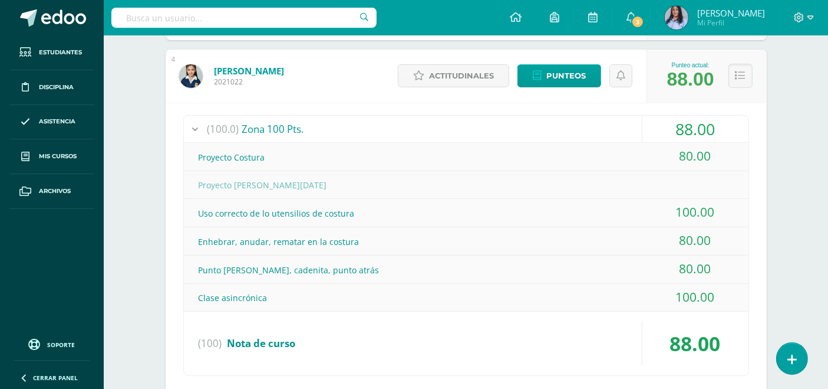
scroll to position [393, 0]
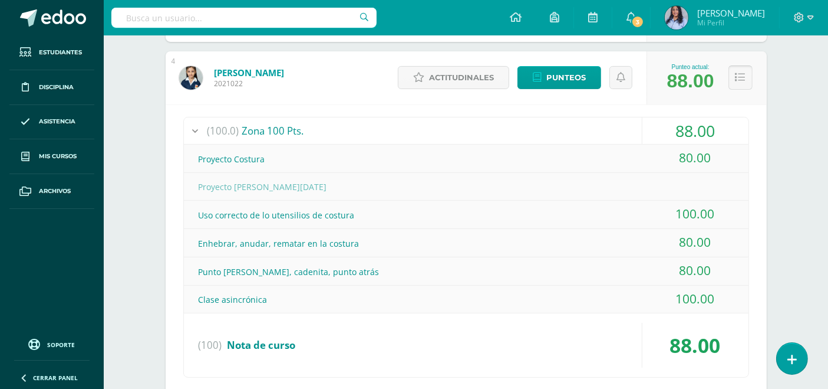
click at [740, 73] on icon at bounding box center [741, 78] width 10 height 10
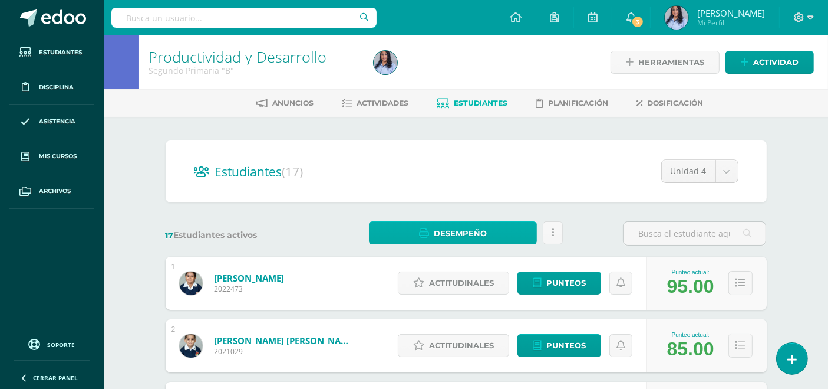
scroll to position [0, 0]
